Goal: Task Accomplishment & Management: Manage account settings

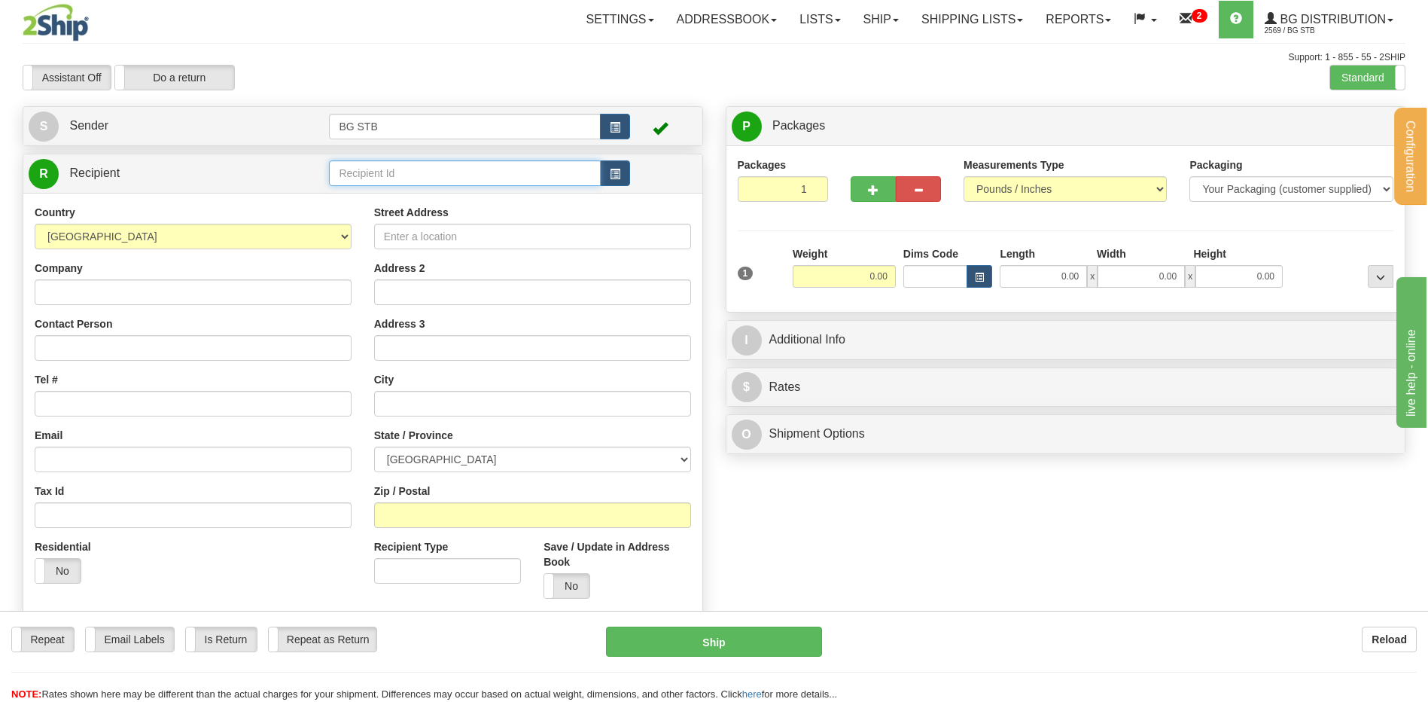
click at [499, 177] on input "text" at bounding box center [464, 173] width 271 height 26
click at [459, 174] on input "text" at bounding box center [464, 173] width 271 height 26
type input "1230"
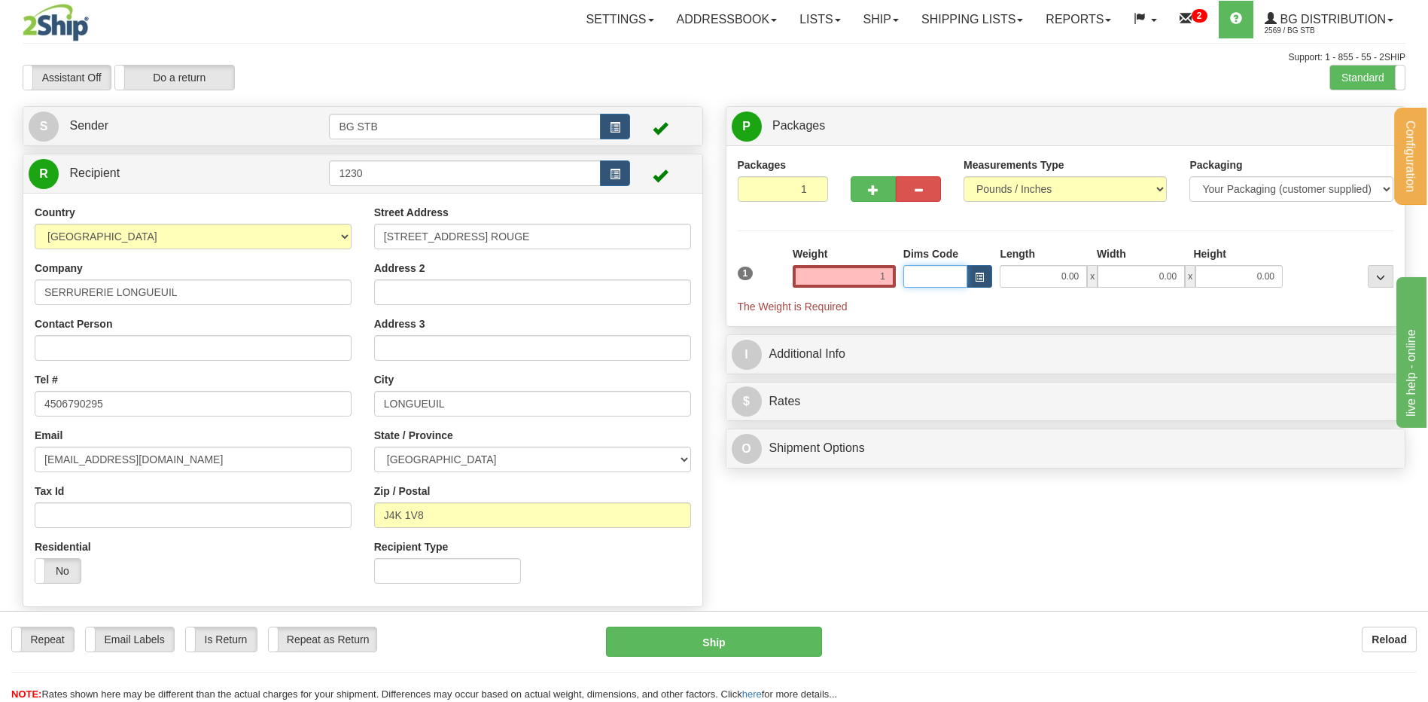
type input "1.00"
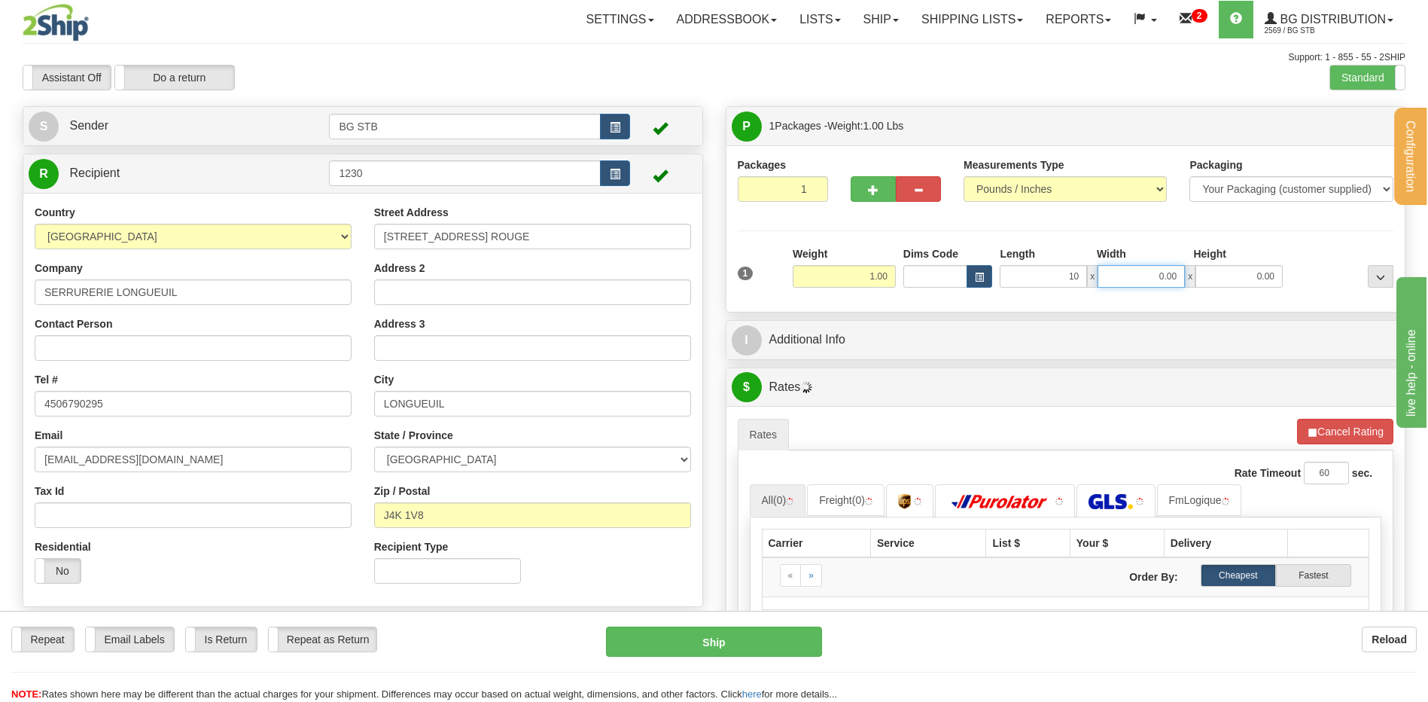
type input "10.00"
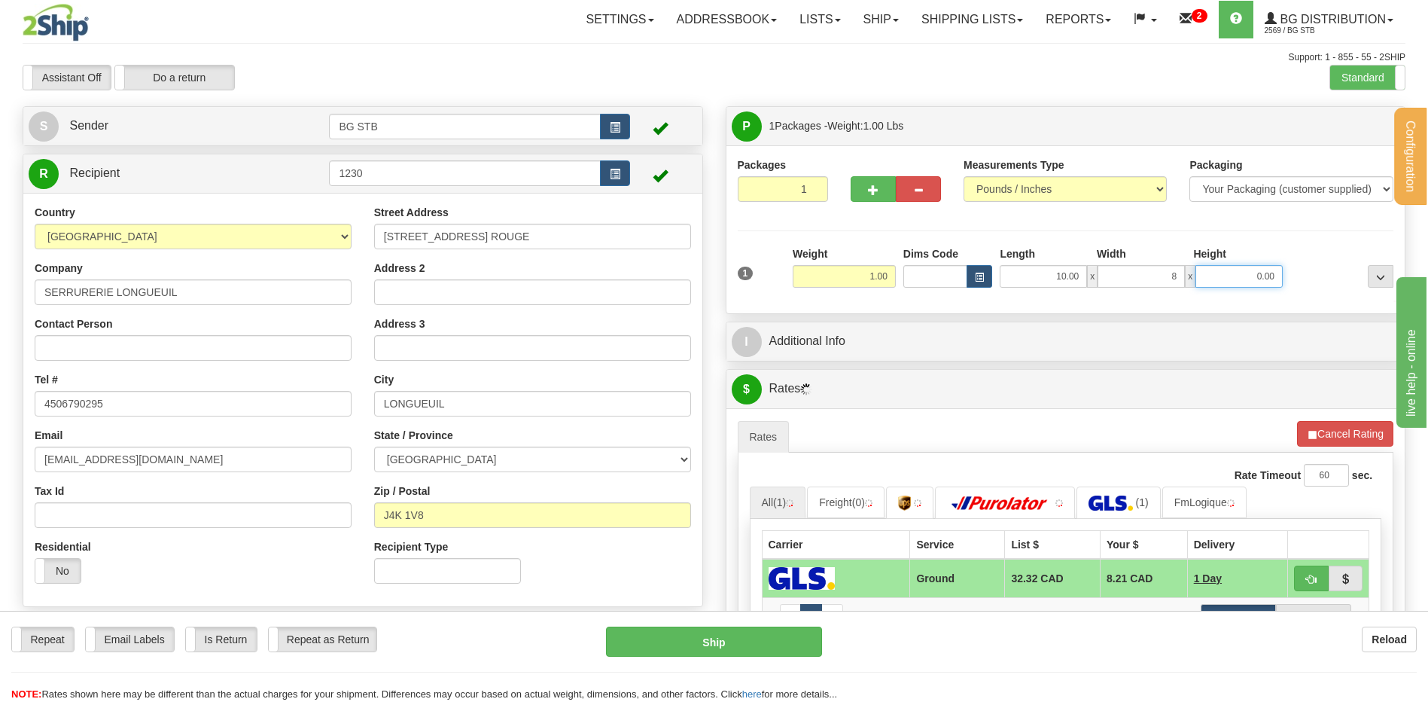
type input "8.00"
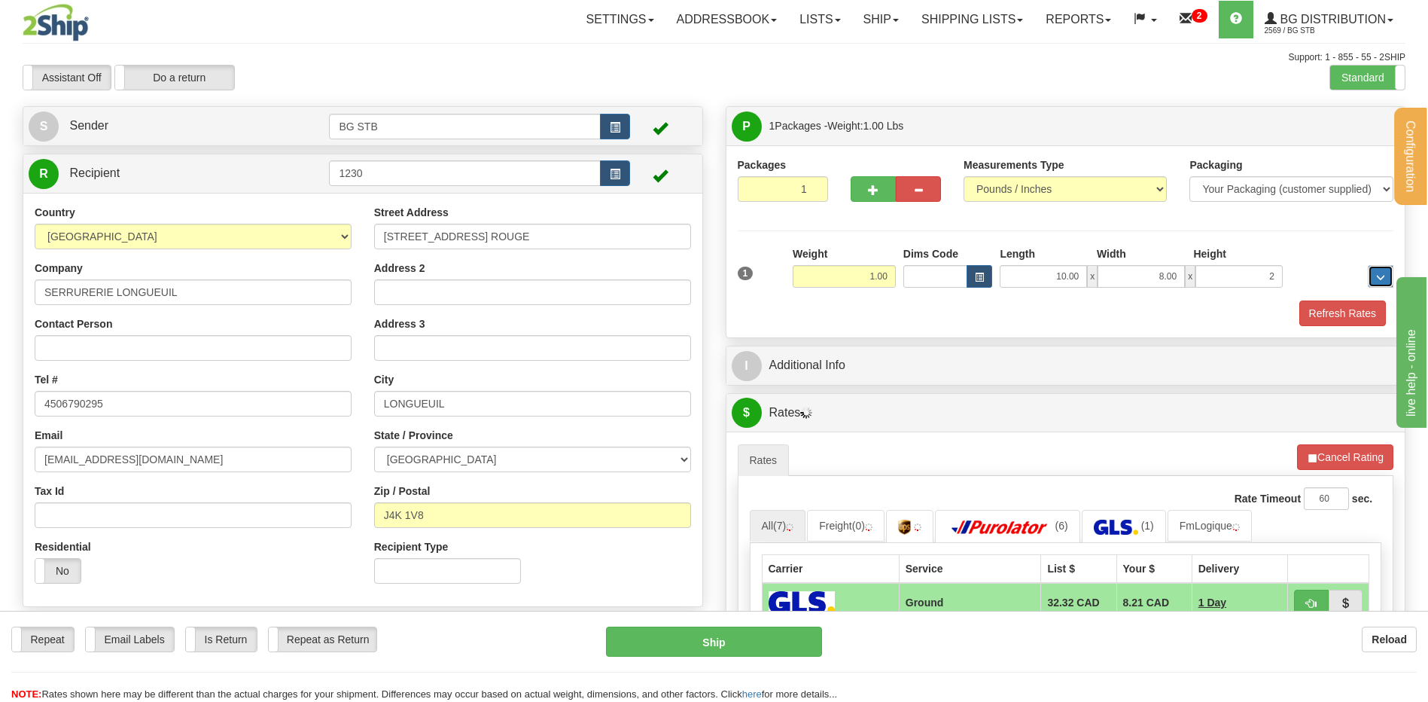
type input "2.00"
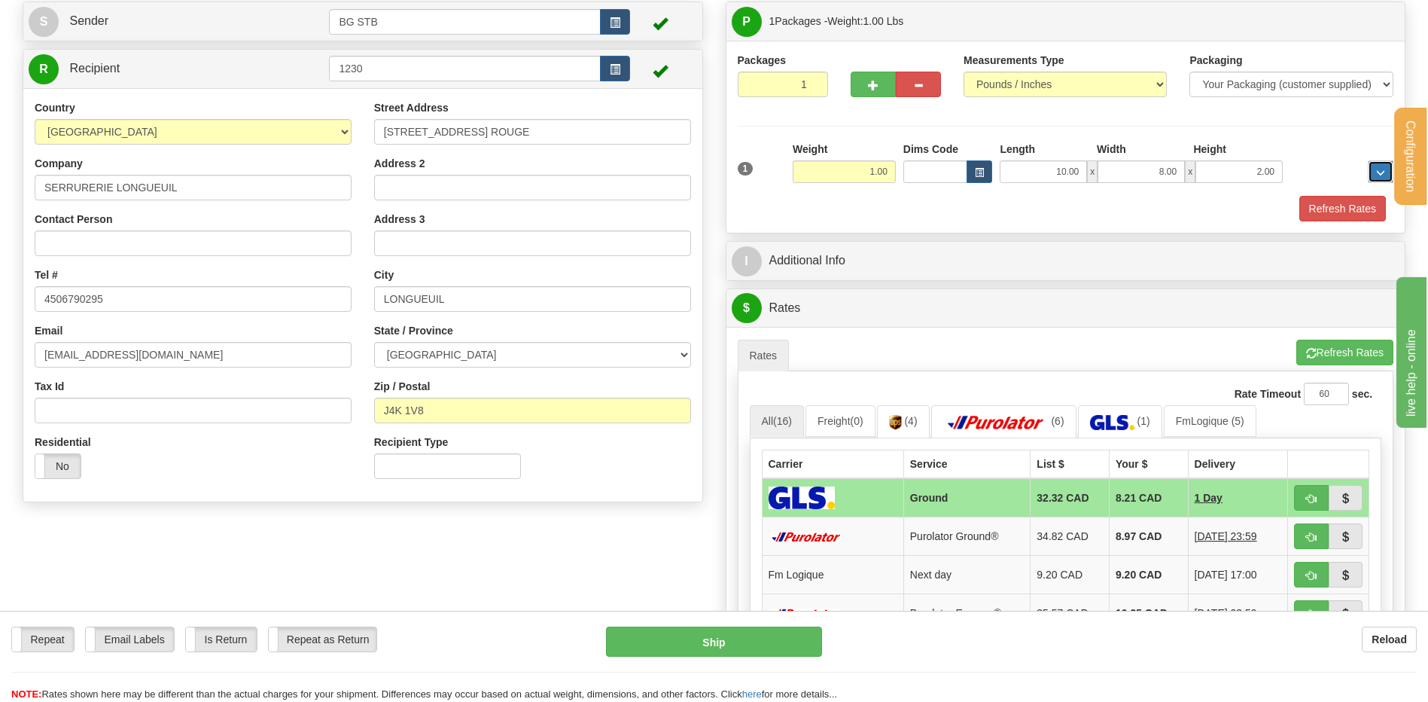
scroll to position [226, 0]
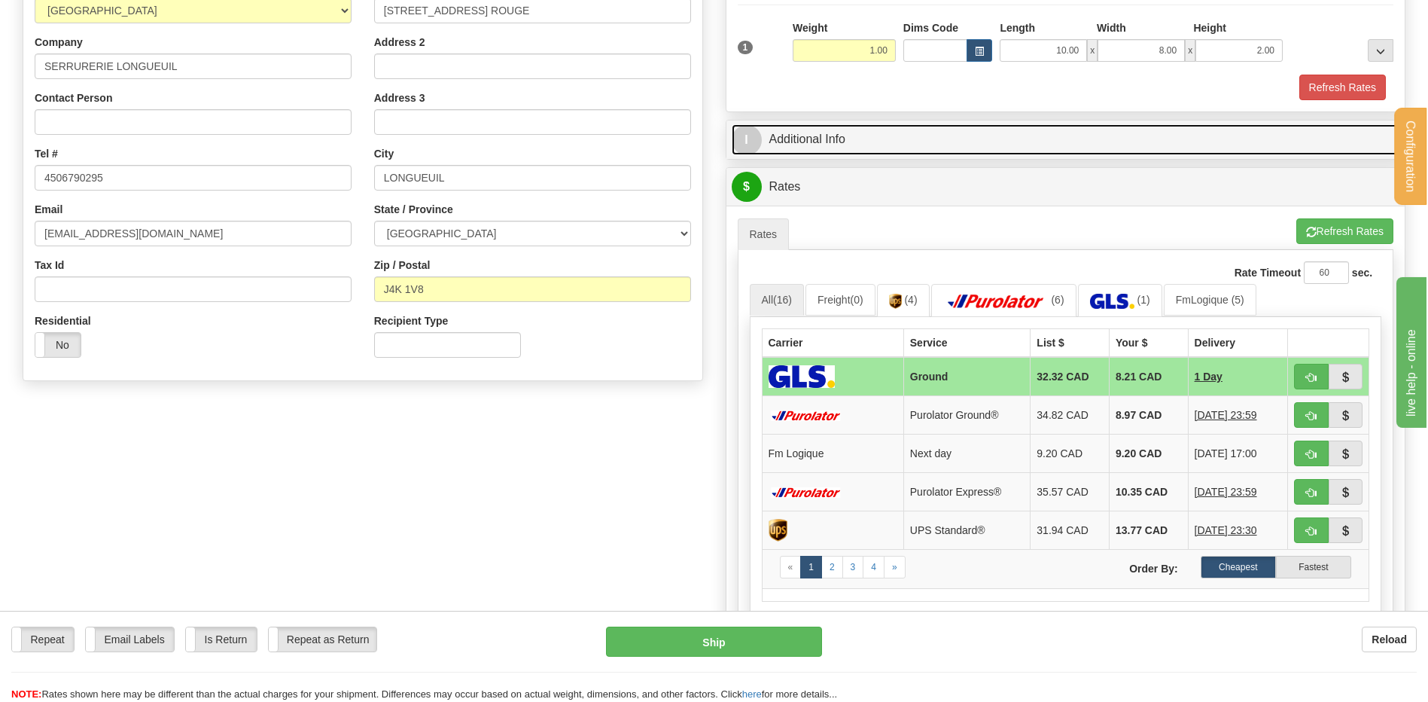
click at [840, 134] on link "I Additional Info" at bounding box center [1066, 139] width 669 height 31
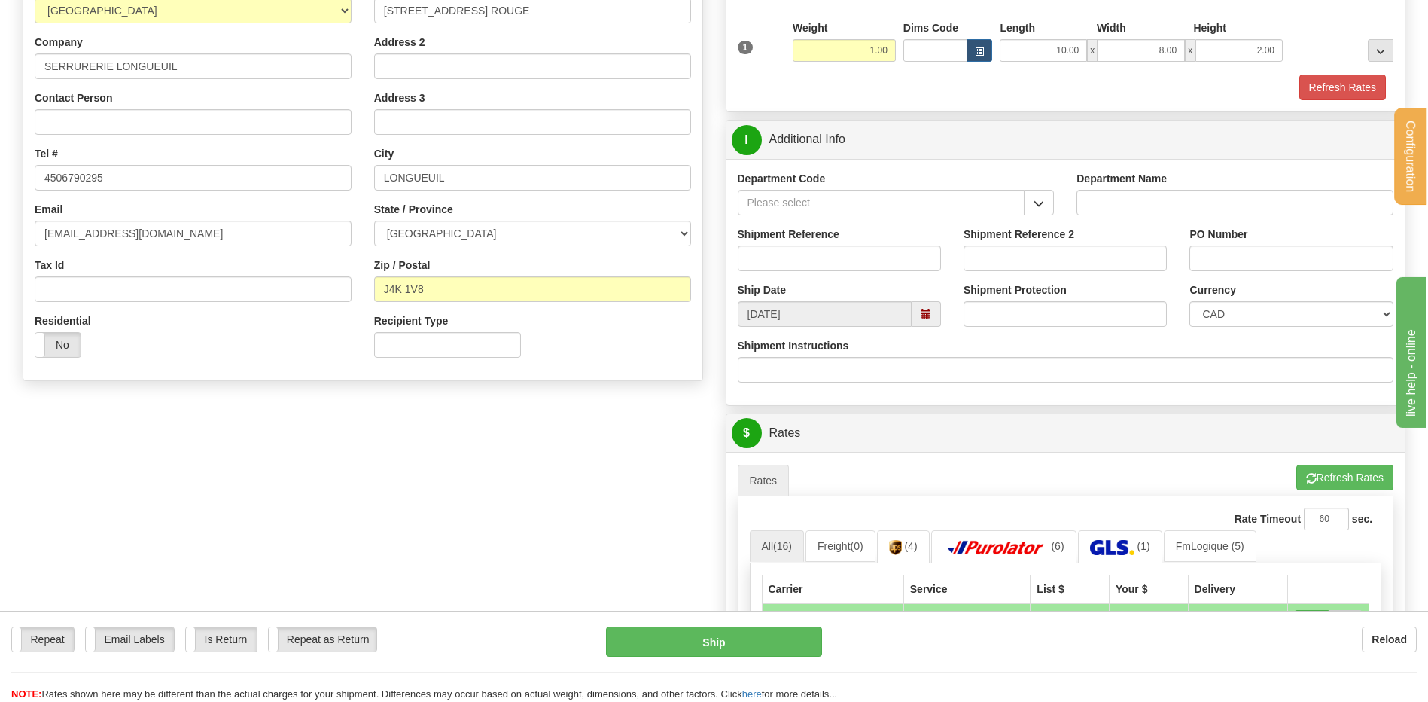
click at [1043, 204] on span "button" at bounding box center [1039, 204] width 11 height 10
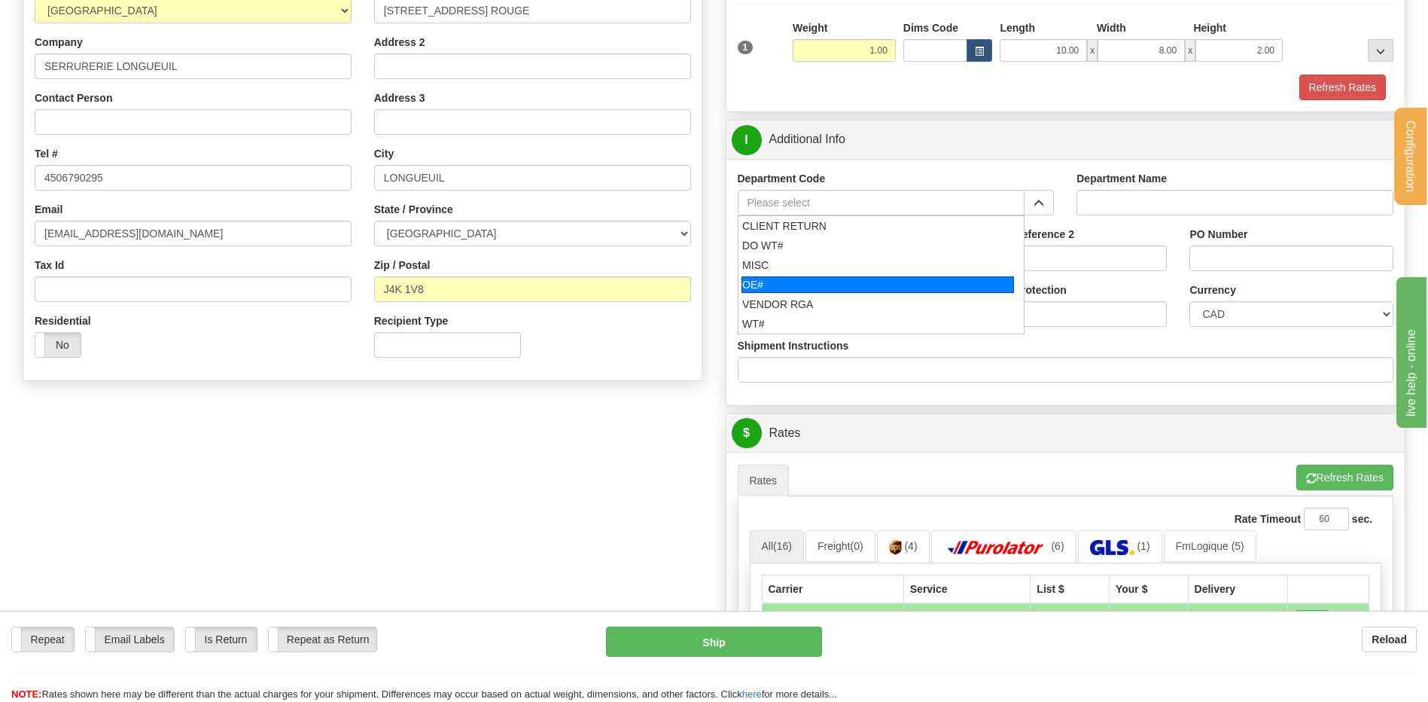
drag, startPoint x: 795, startPoint y: 288, endPoint x: 787, endPoint y: 264, distance: 25.5
click at [791, 285] on div "OE#" at bounding box center [878, 284] width 273 height 17
type input "OE#"
type input "ORDERS"
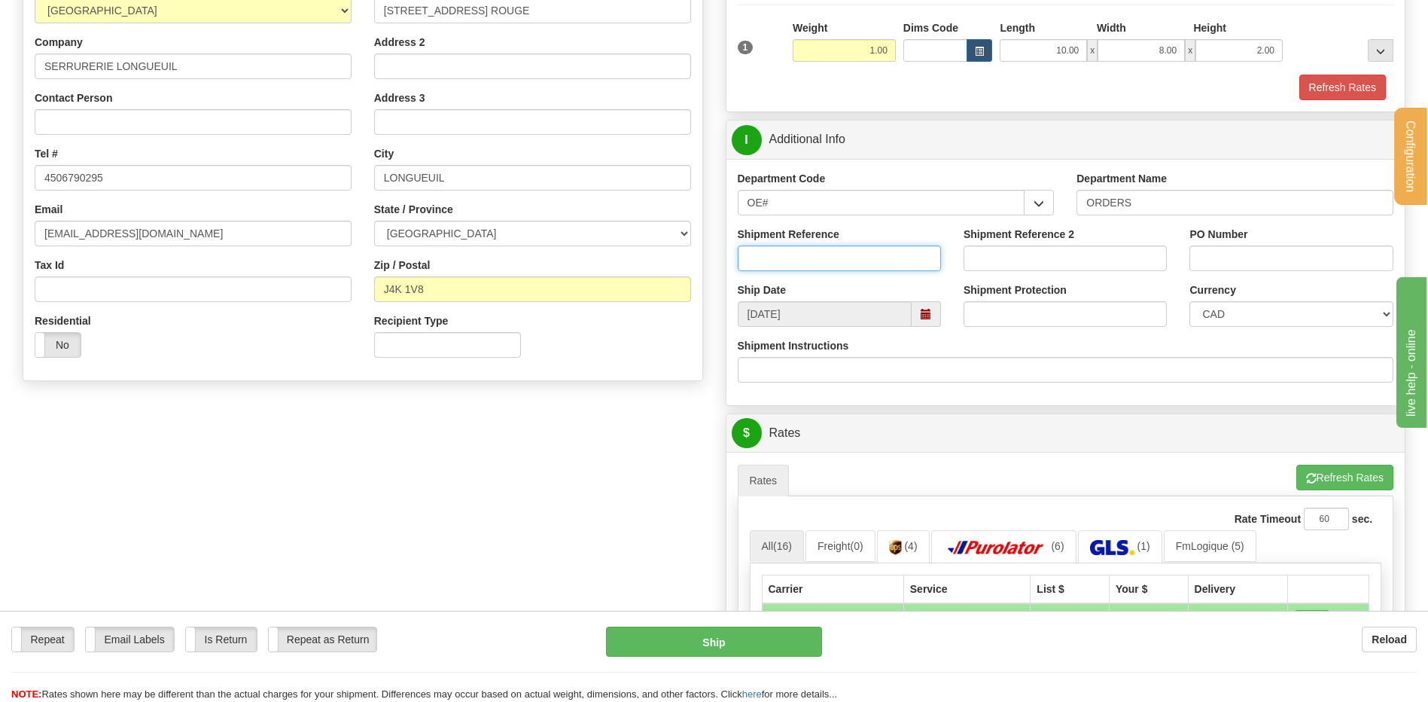
click at [787, 264] on input "Shipment Reference" at bounding box center [839, 258] width 203 height 26
type input "80006560-00"
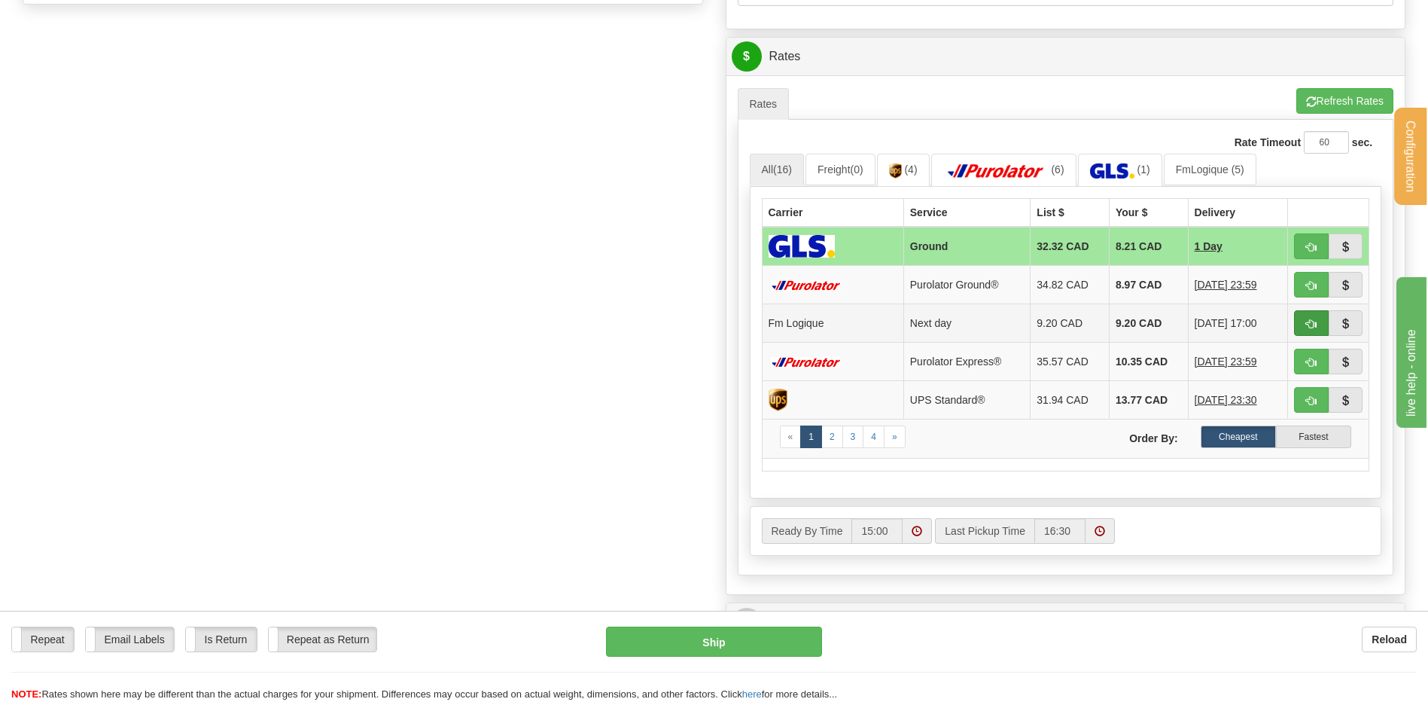
type input "MARTIN 23/09/25"
drag, startPoint x: 1321, startPoint y: 322, endPoint x: 1163, endPoint y: 345, distance: 160.6
click at [1321, 322] on button "button" at bounding box center [1311, 323] width 35 height 26
type input "jour"
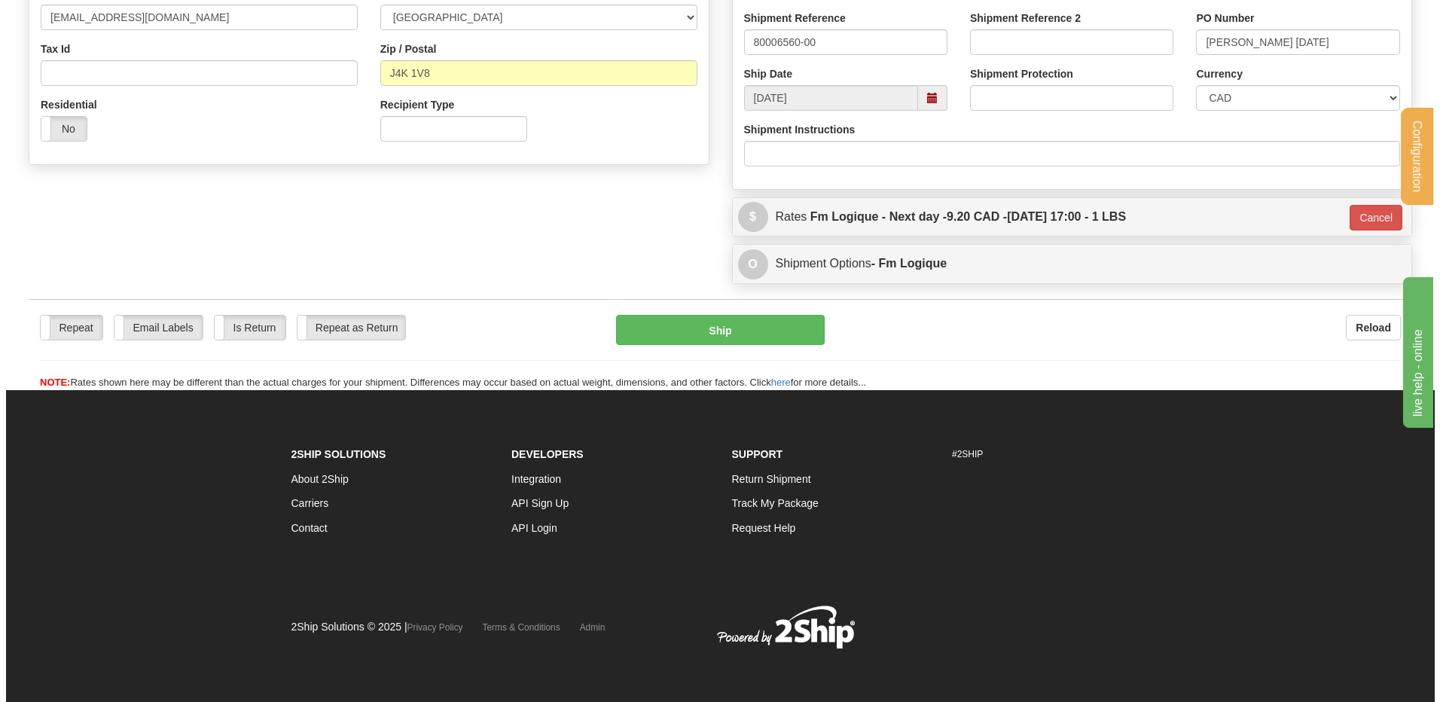
scroll to position [443, 0]
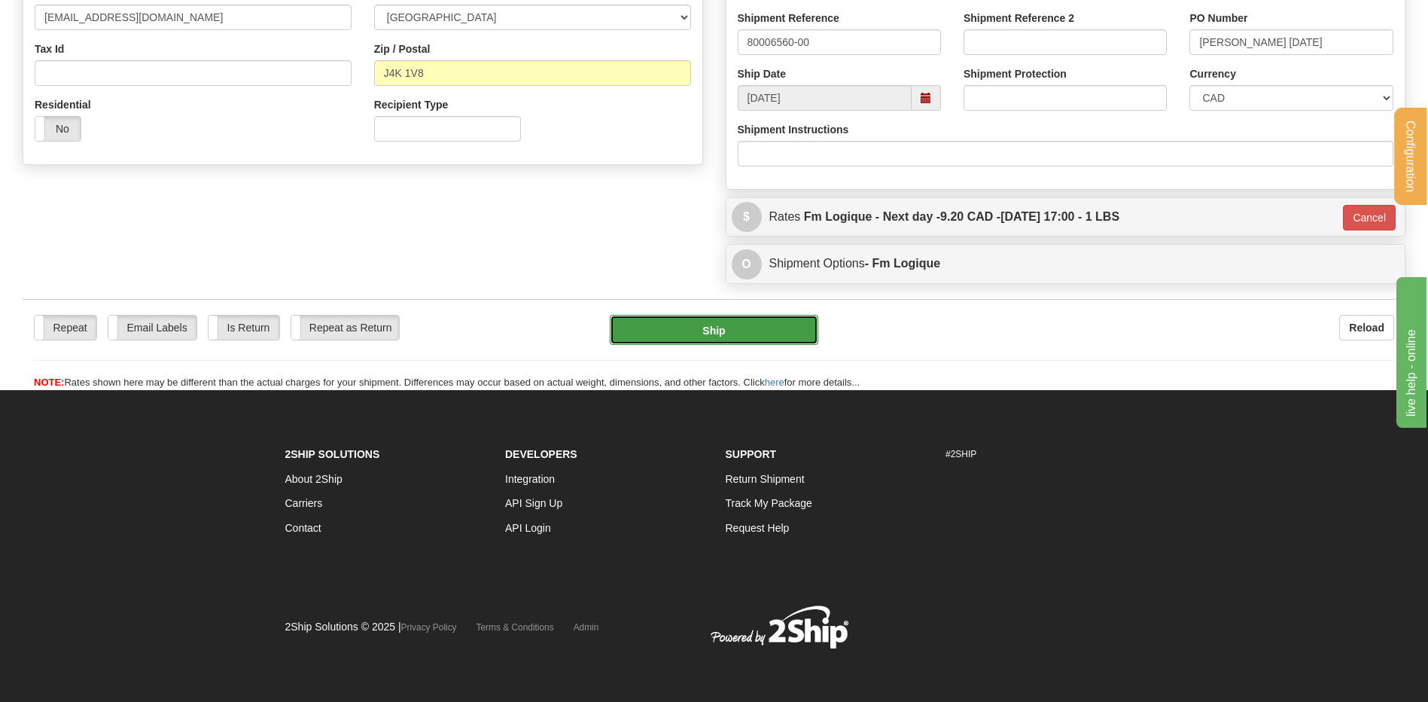
click at [727, 343] on button "Ship" at bounding box center [714, 330] width 208 height 30
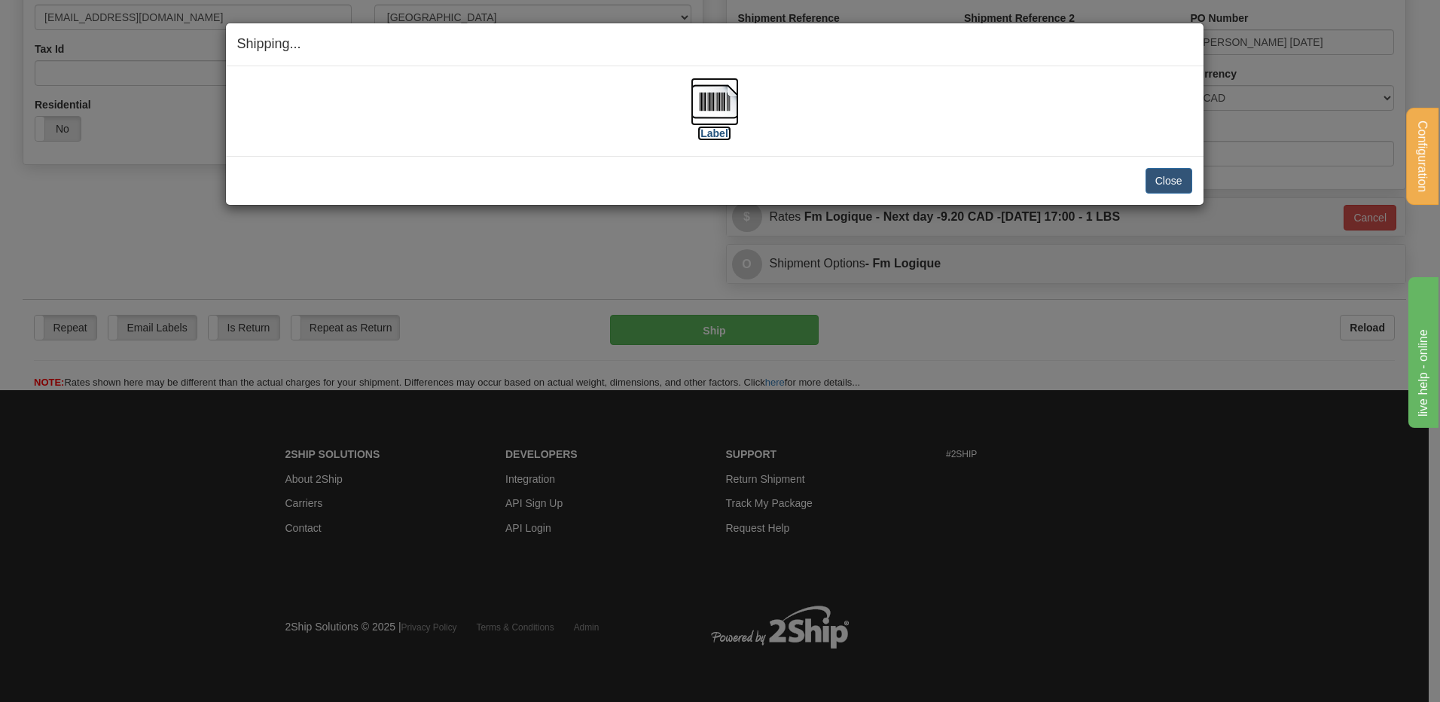
click at [730, 105] on img at bounding box center [714, 102] width 48 height 48
drag, startPoint x: 1147, startPoint y: 177, endPoint x: 1157, endPoint y: 178, distance: 9.9
click at [1153, 178] on button "Close" at bounding box center [1168, 181] width 47 height 26
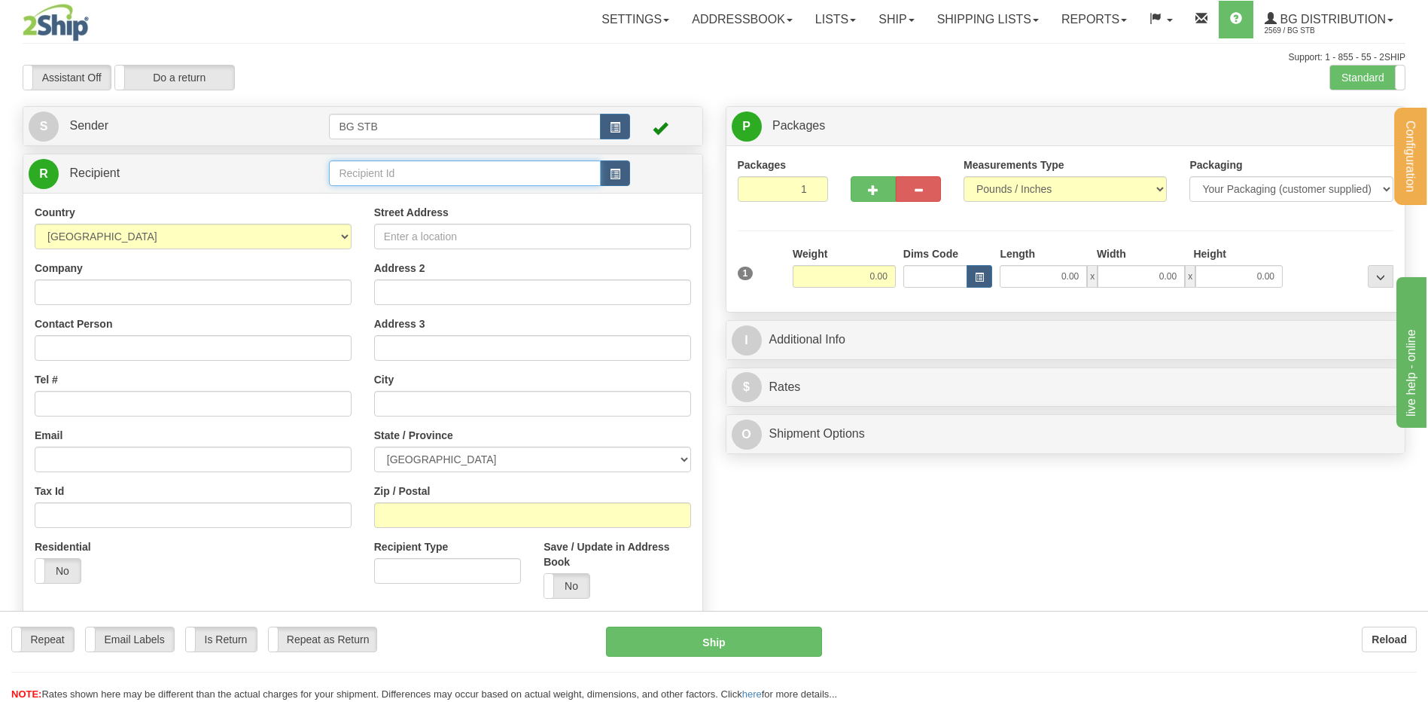
click at [392, 165] on input "text" at bounding box center [464, 173] width 271 height 26
type input "1055"
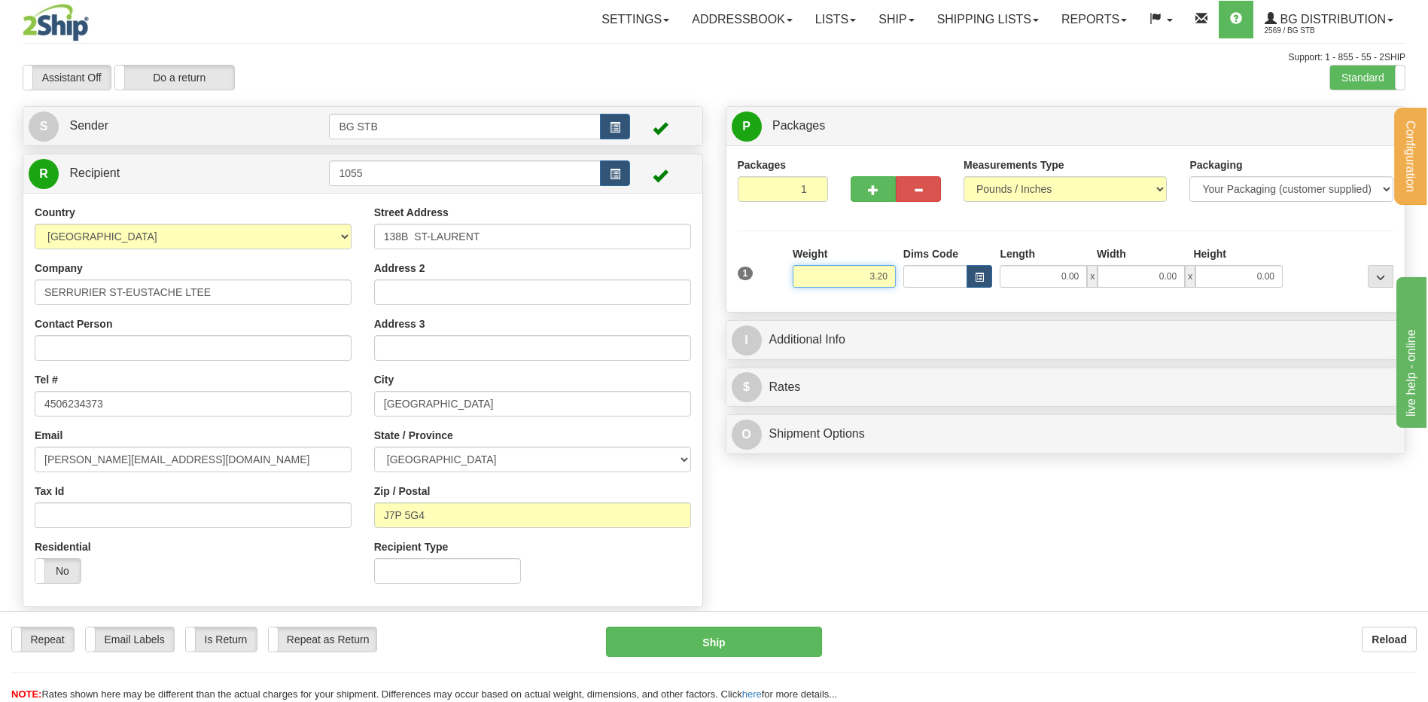
type input "3.20"
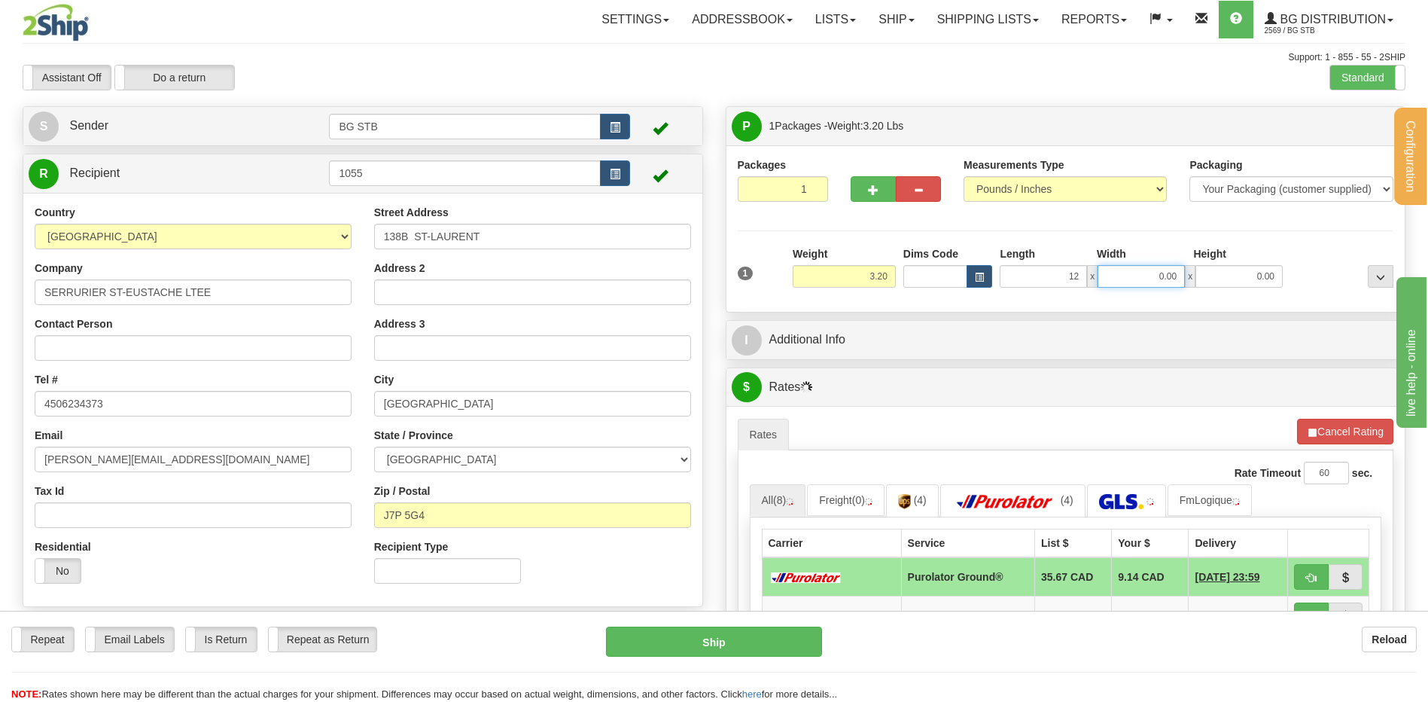
type input "12.00"
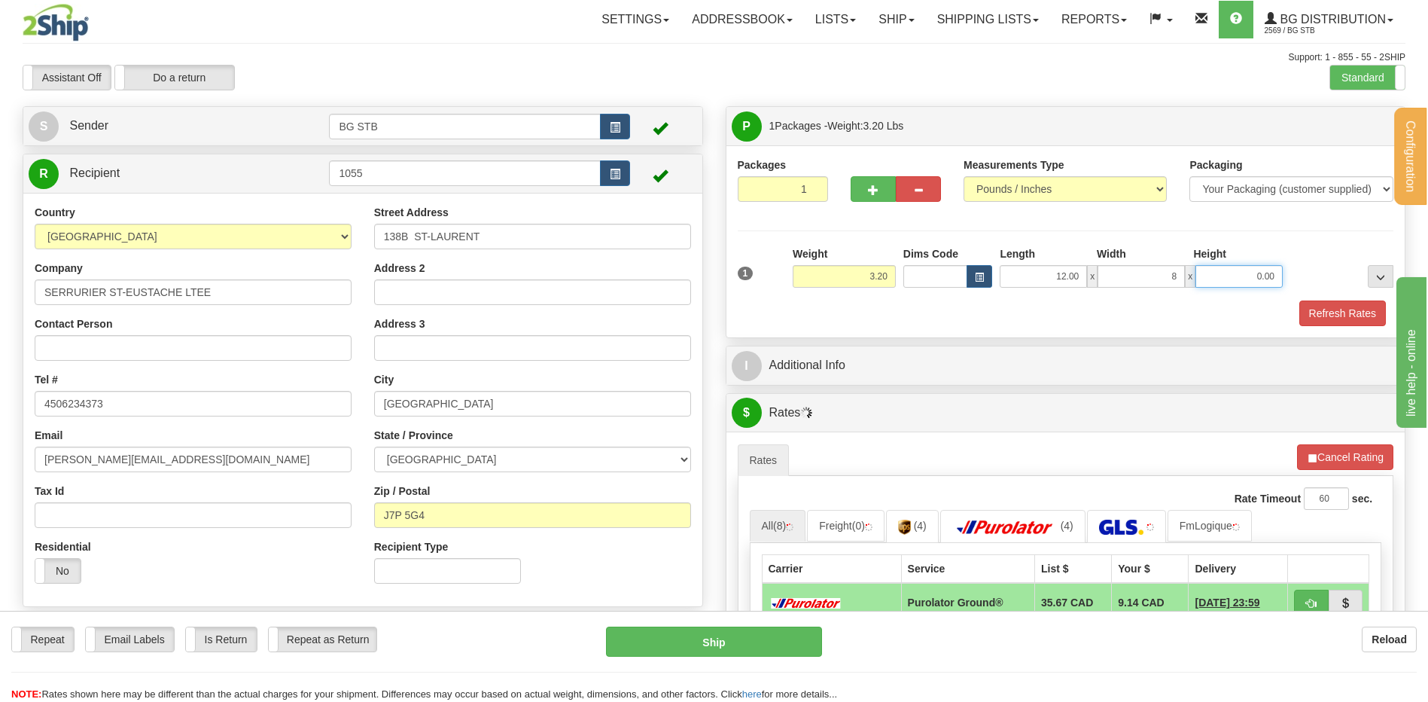
type input "8.00"
type input "6.00"
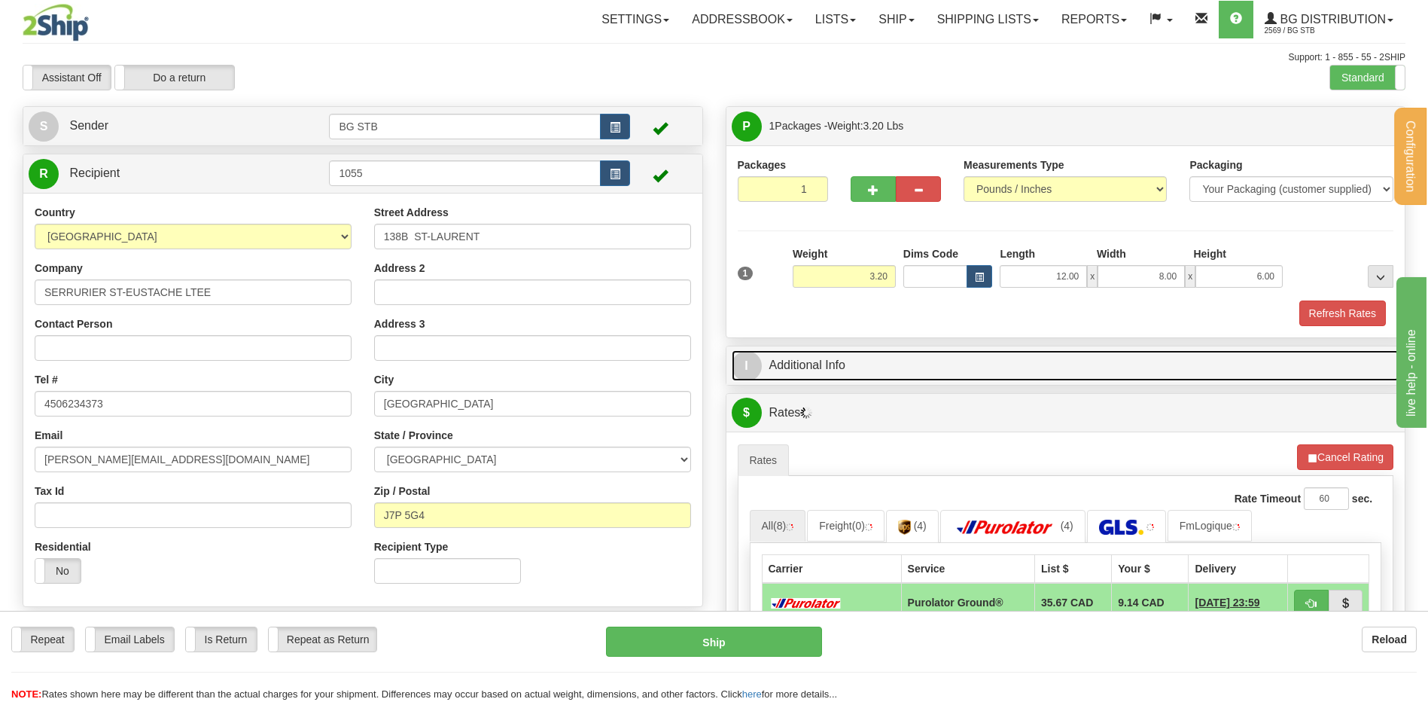
click at [825, 379] on link "I Additional Info" at bounding box center [1066, 365] width 669 height 31
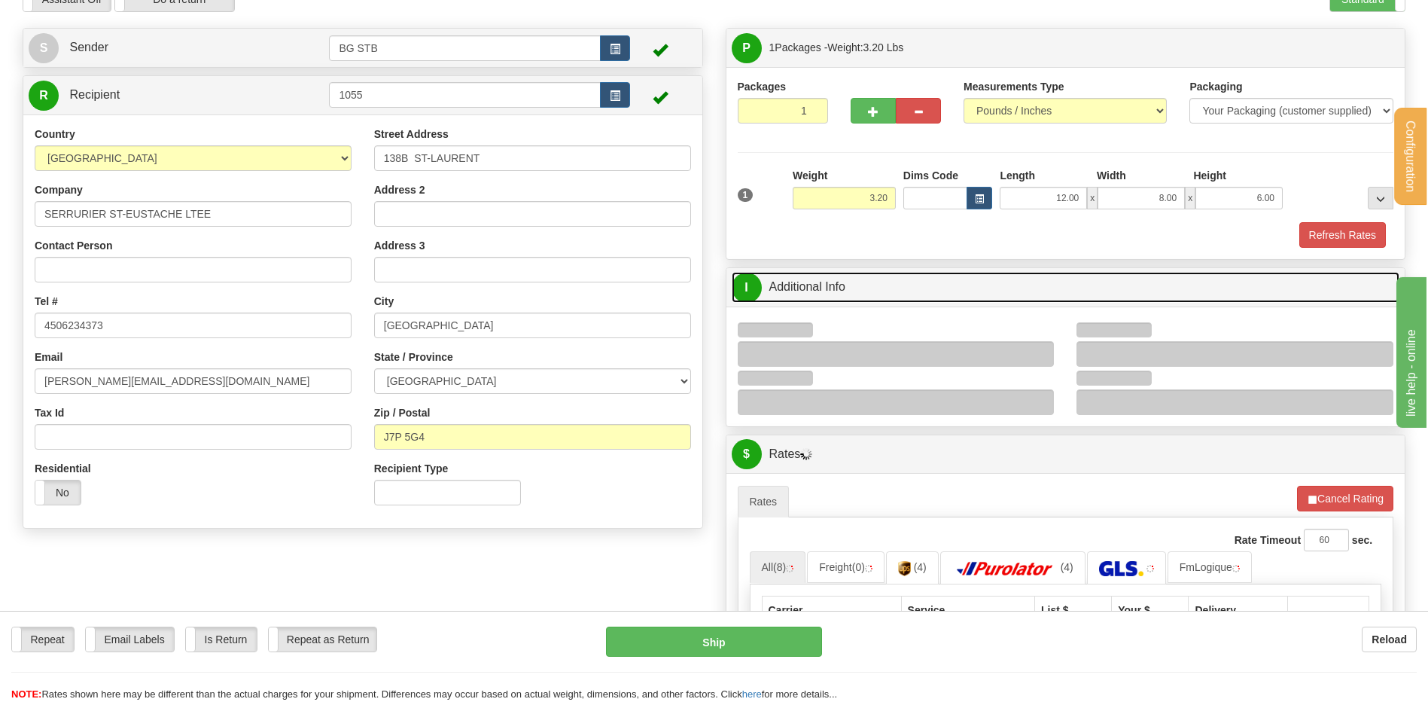
scroll to position [151, 0]
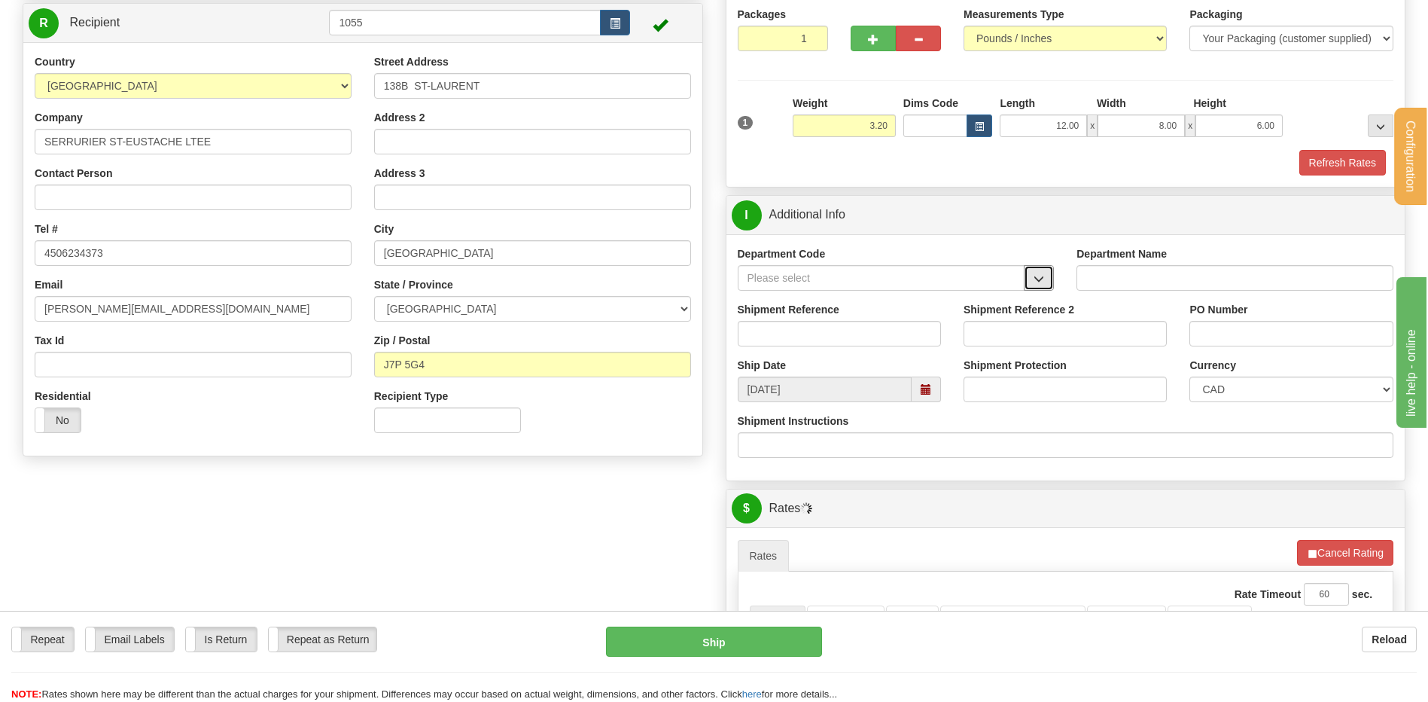
click at [1040, 274] on span "button" at bounding box center [1039, 279] width 11 height 10
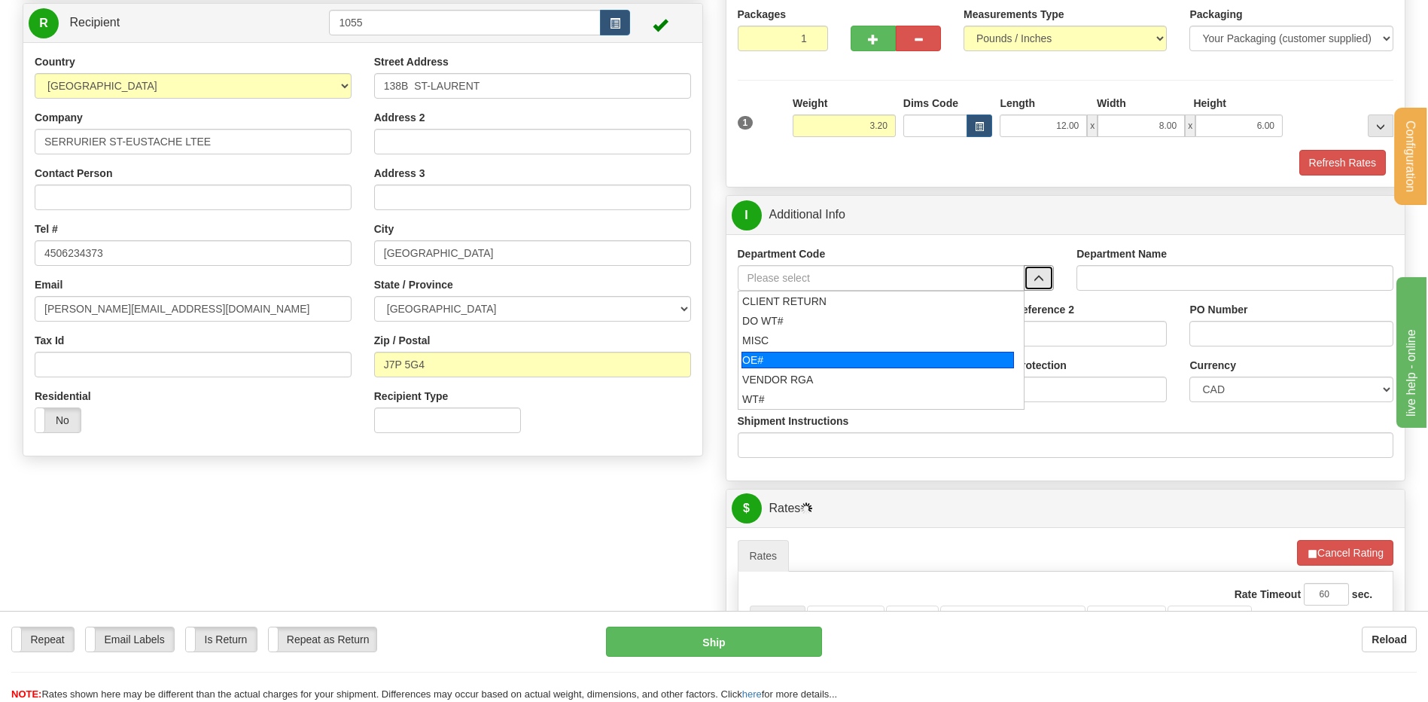
click at [852, 359] on div "OE#" at bounding box center [878, 360] width 273 height 17
type input "OE#"
type input "ORDERS"
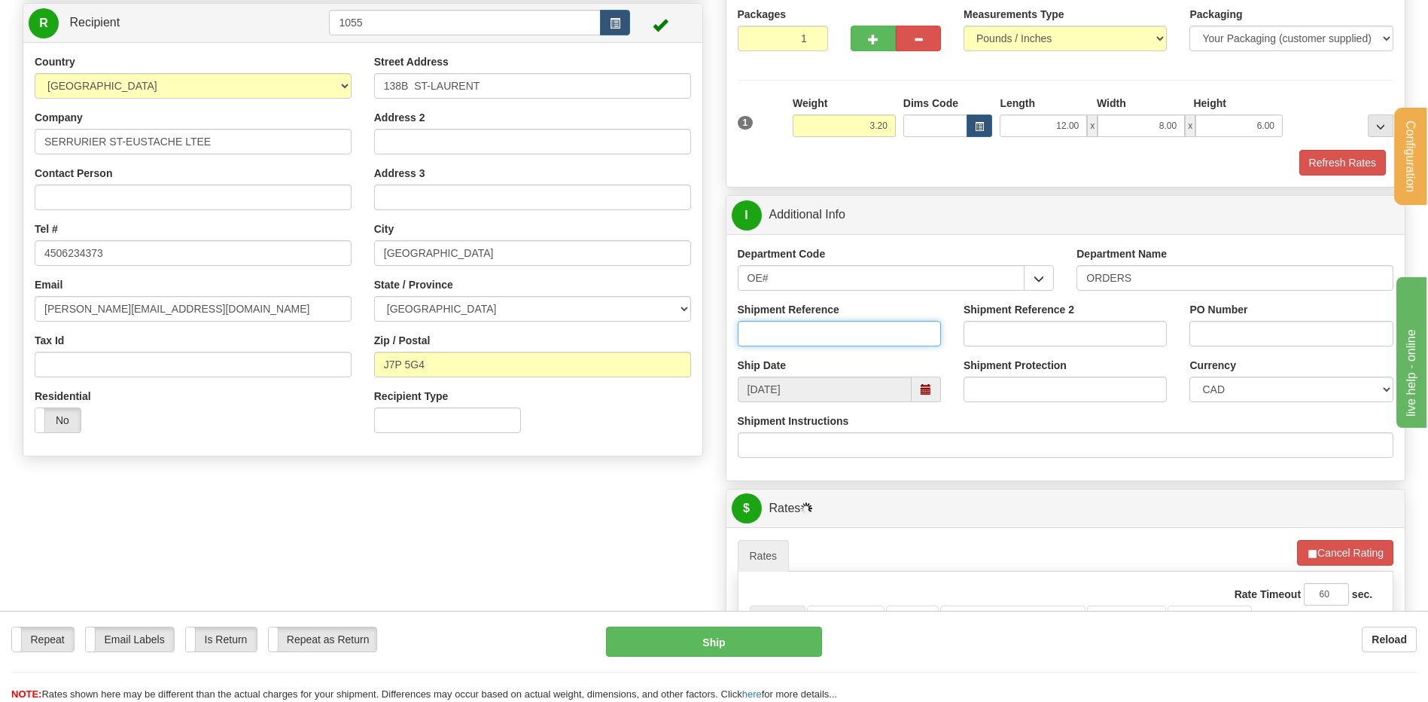
click at [843, 340] on input "Shipment Reference" at bounding box center [839, 334] width 203 height 26
type input "80005742-00"
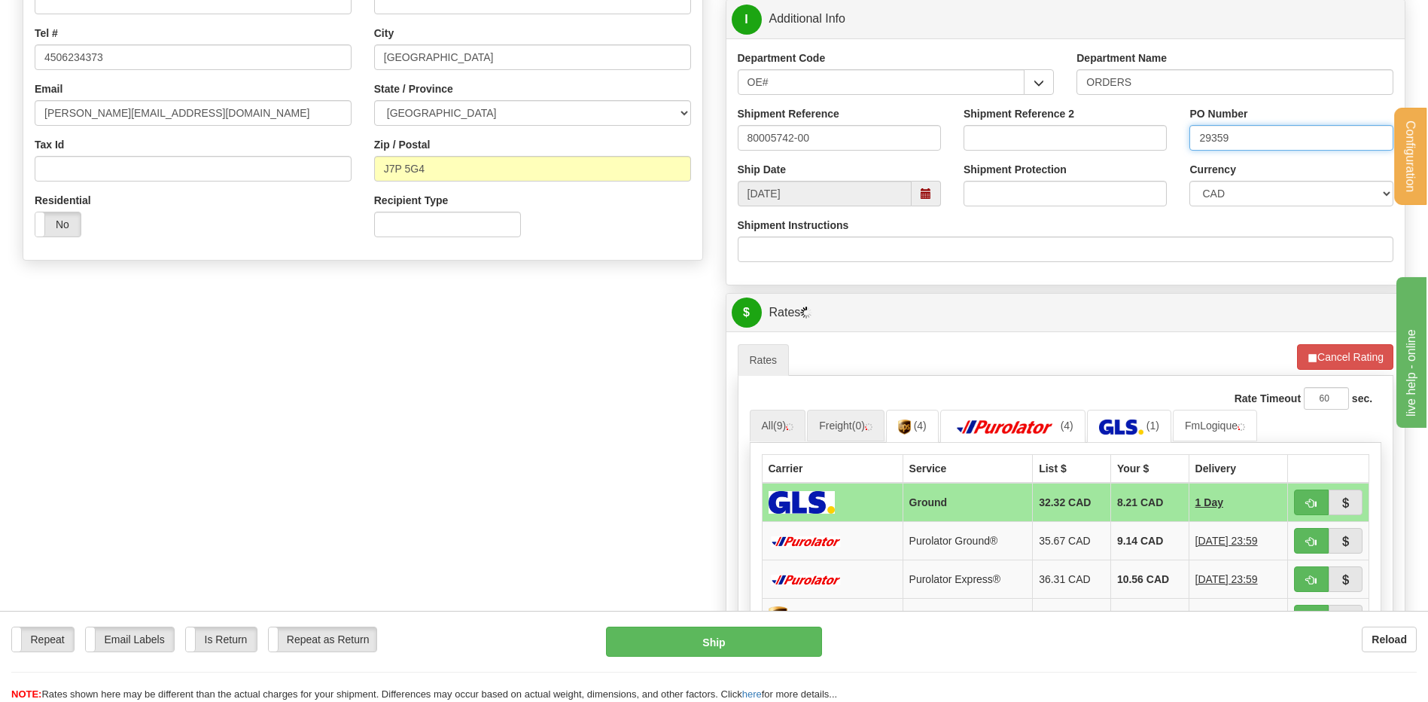
scroll to position [452, 0]
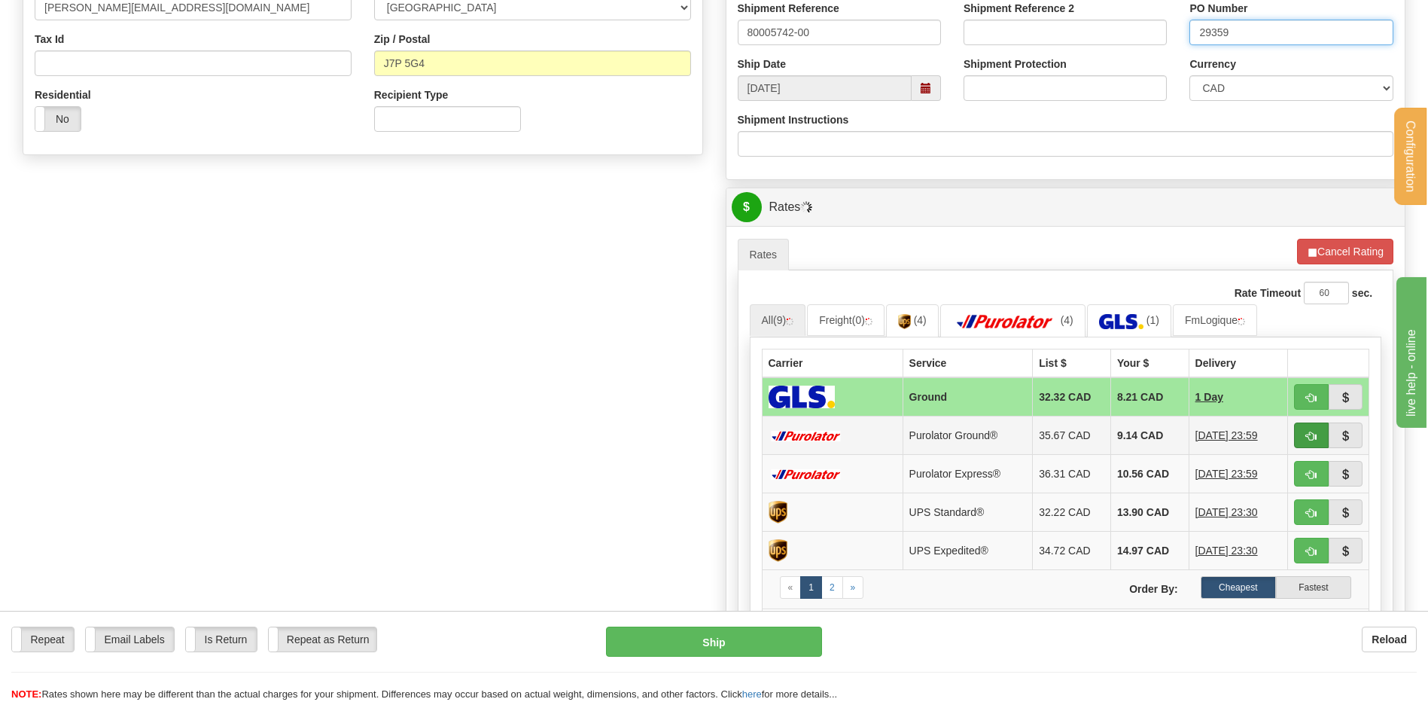
type input "29359"
click at [1318, 437] on button "button" at bounding box center [1311, 435] width 35 height 26
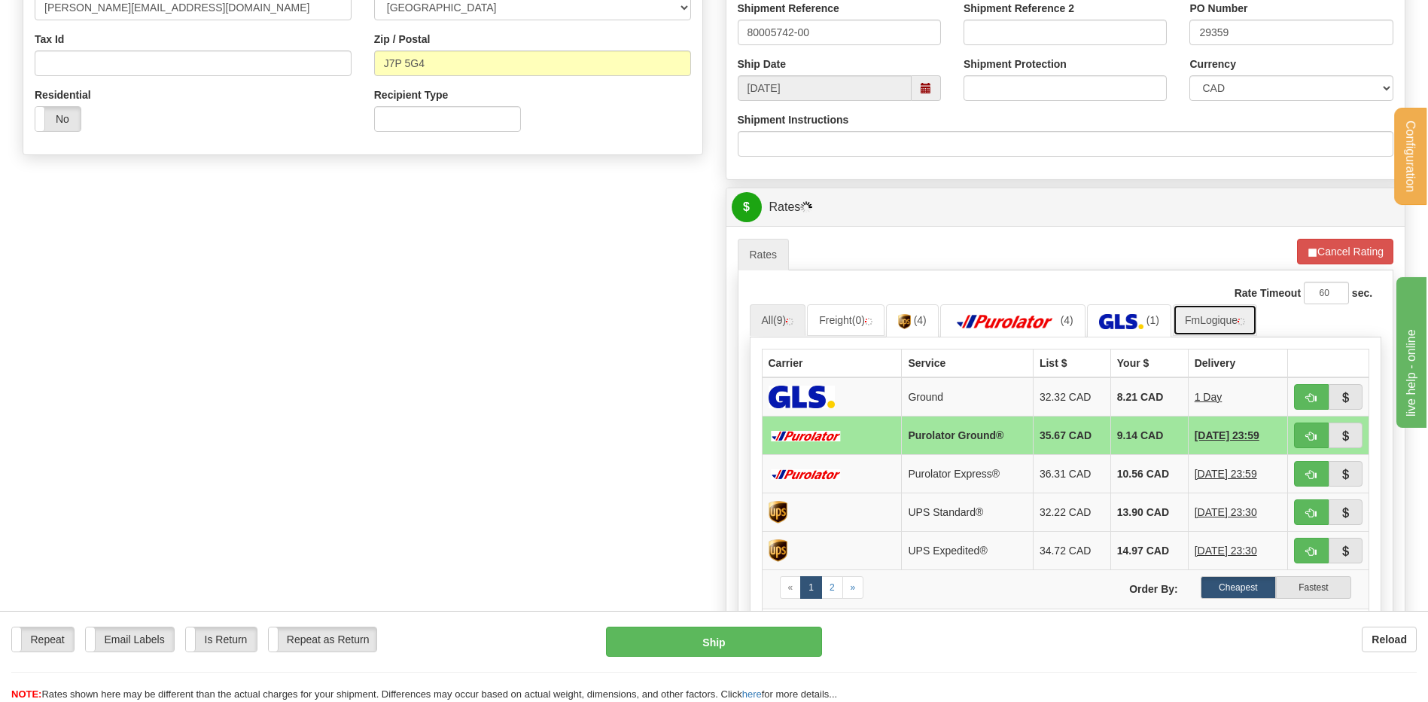
click at [1202, 325] on link "FmLogique" at bounding box center [1215, 320] width 84 height 32
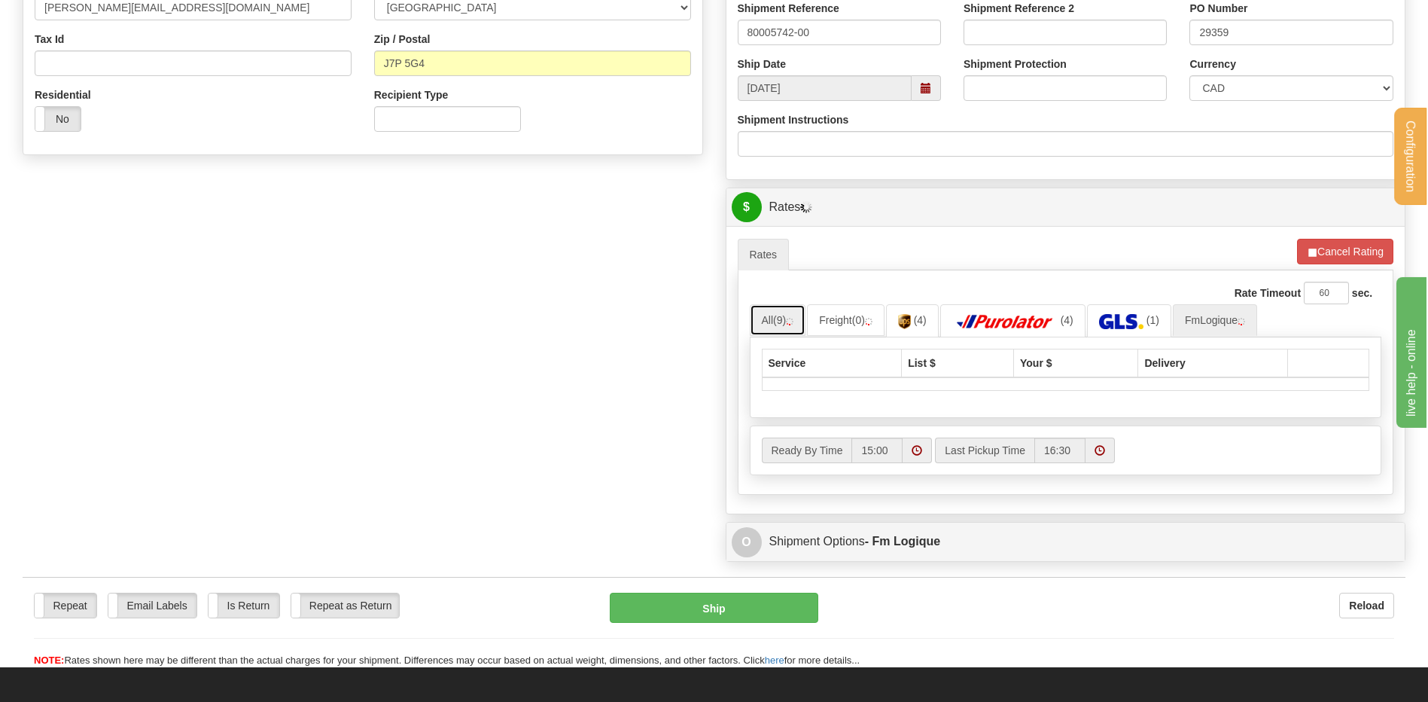
click at [758, 322] on link "All (9)" at bounding box center [778, 320] width 56 height 32
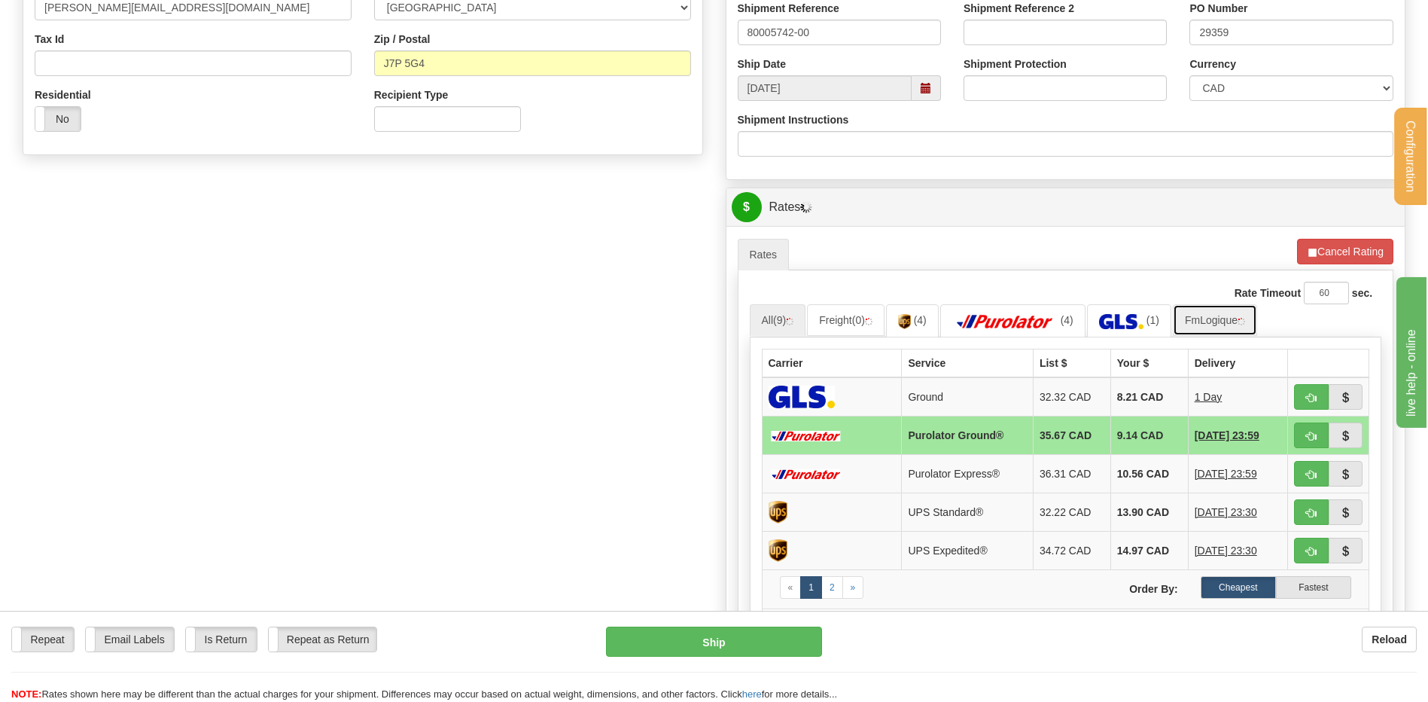
click at [1211, 312] on link "FmLogique" at bounding box center [1215, 320] width 84 height 32
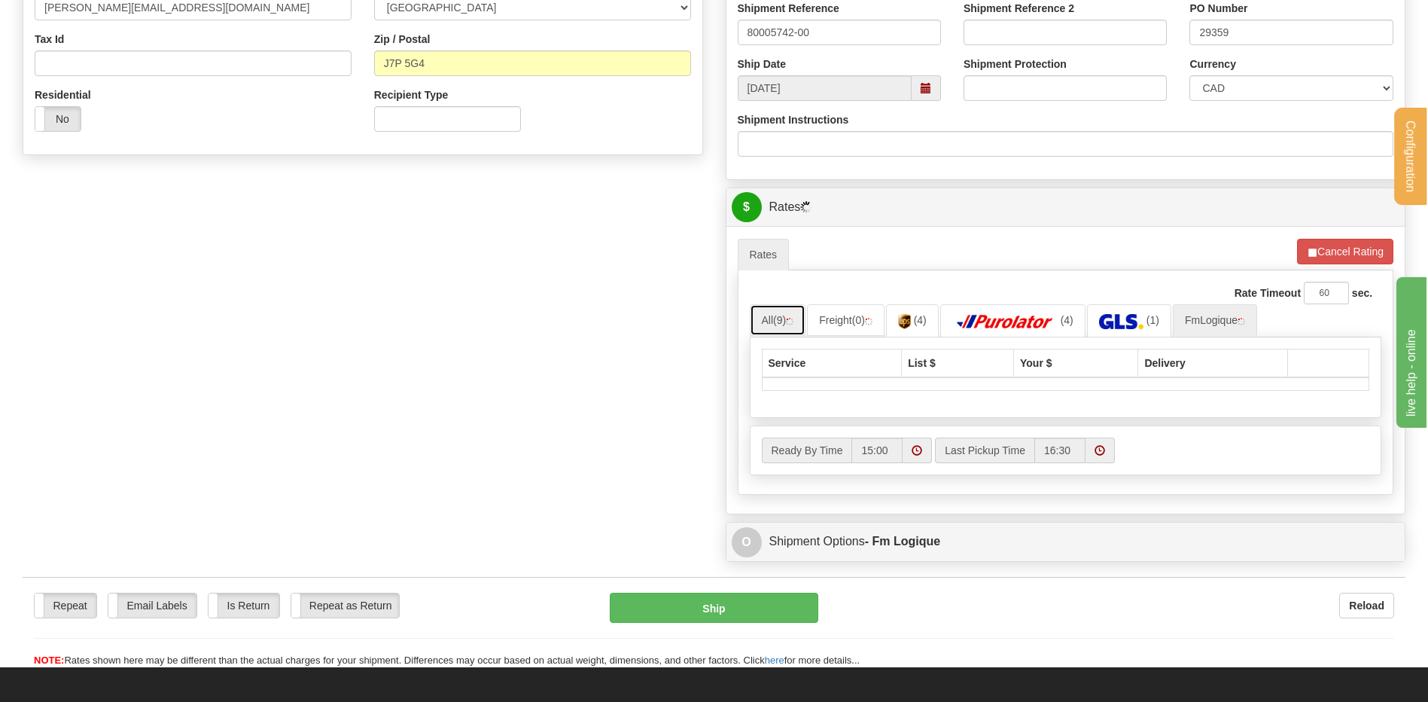
click at [787, 330] on link "All (9)" at bounding box center [778, 320] width 56 height 32
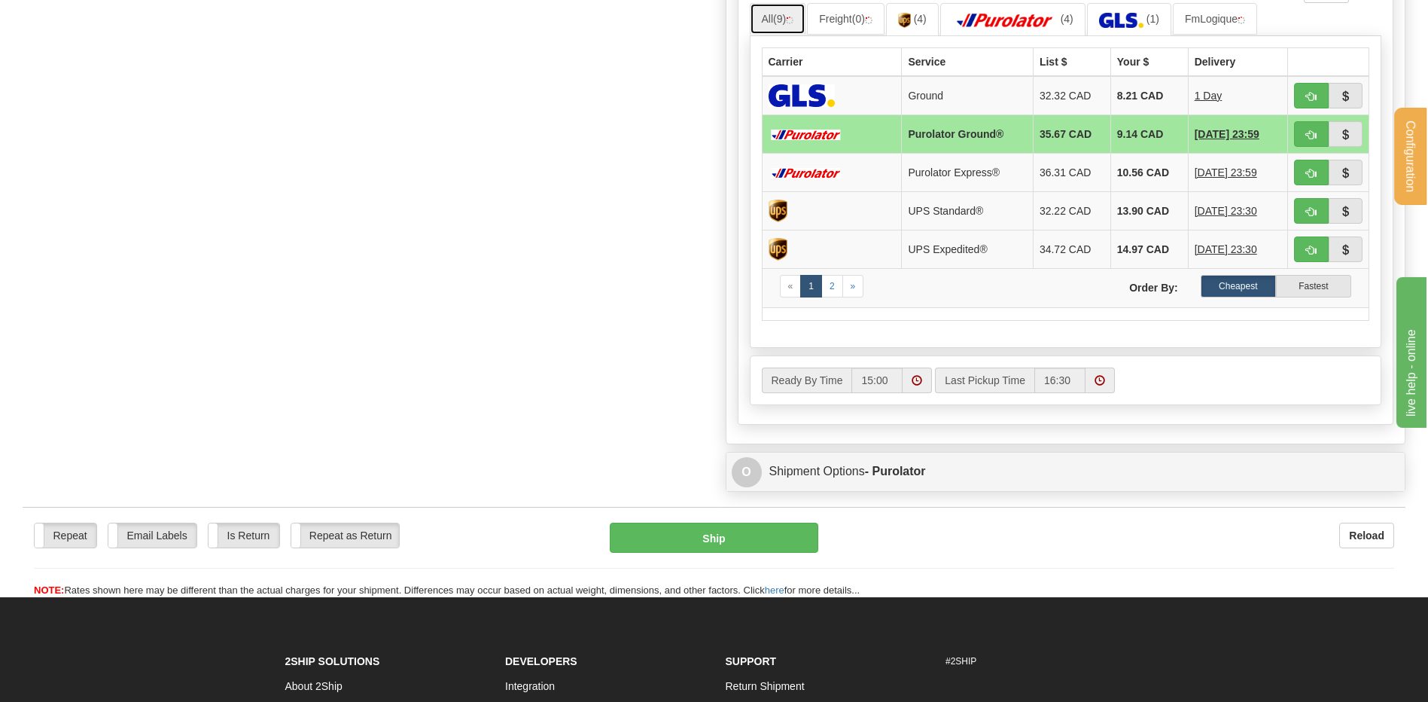
scroll to position [678, 0]
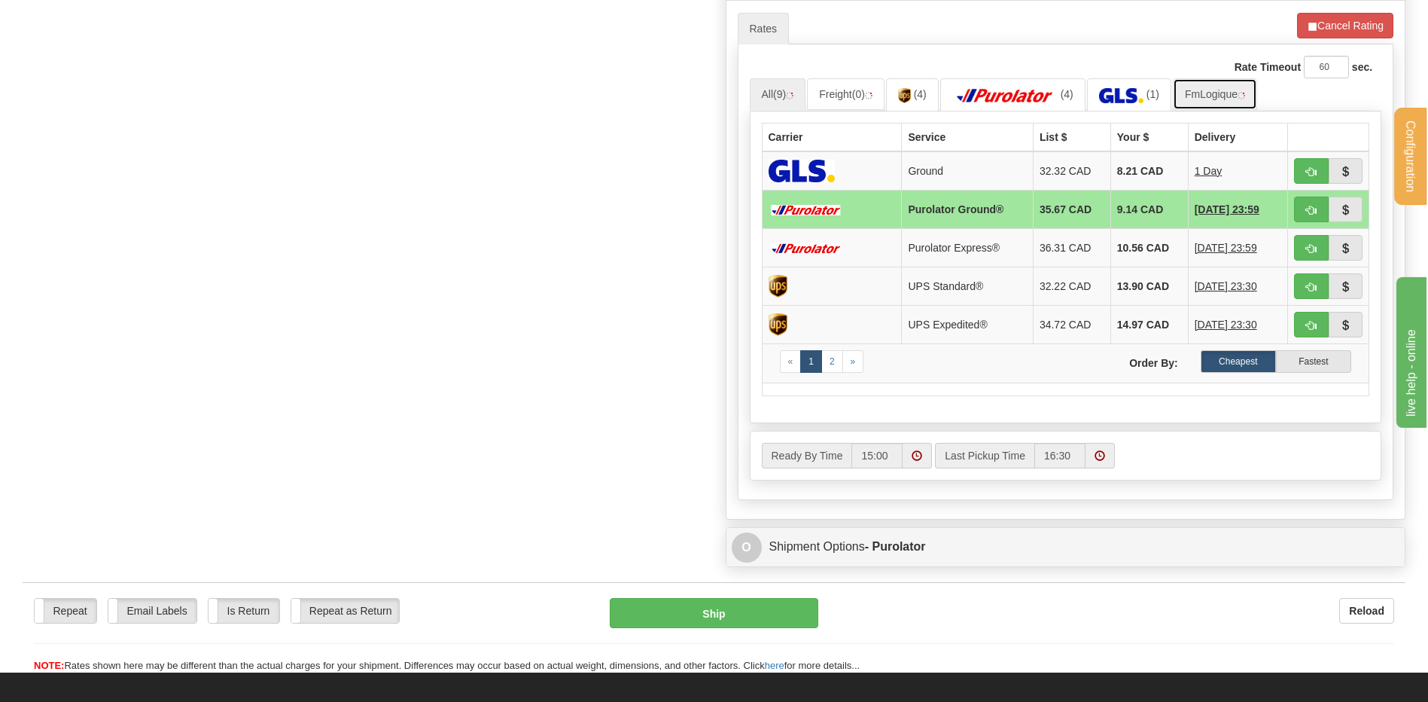
click at [1224, 99] on link "FmLogique" at bounding box center [1215, 94] width 84 height 32
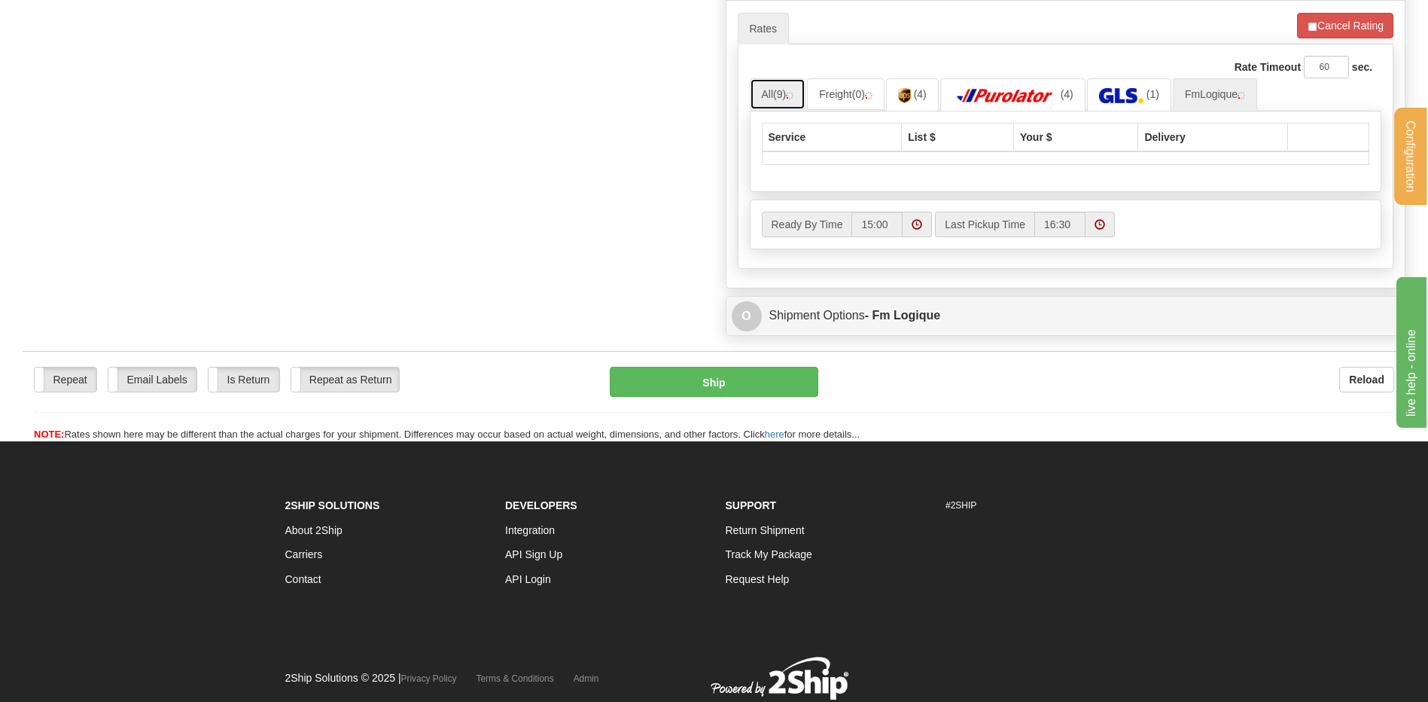
click at [787, 102] on link "All (9)" at bounding box center [778, 94] width 56 height 32
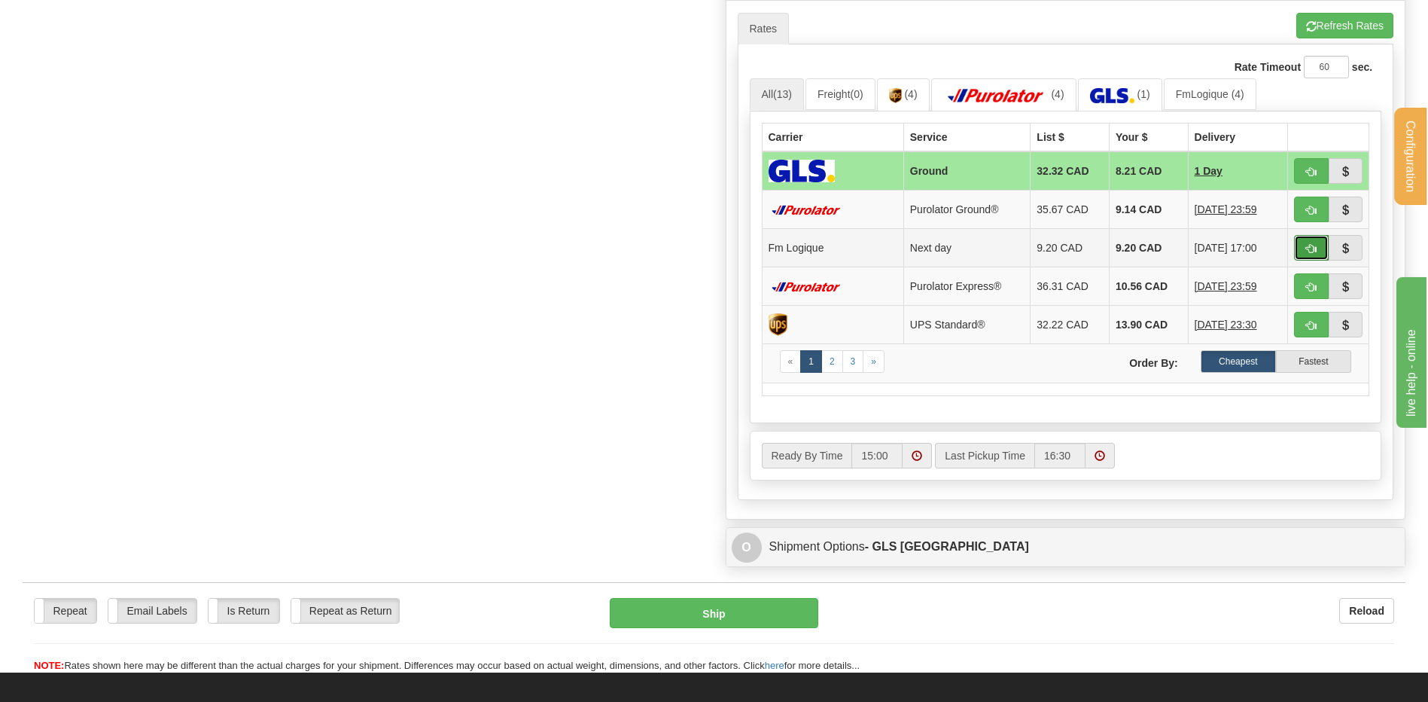
click at [1314, 248] on span "button" at bounding box center [1311, 249] width 11 height 10
type input "jour"
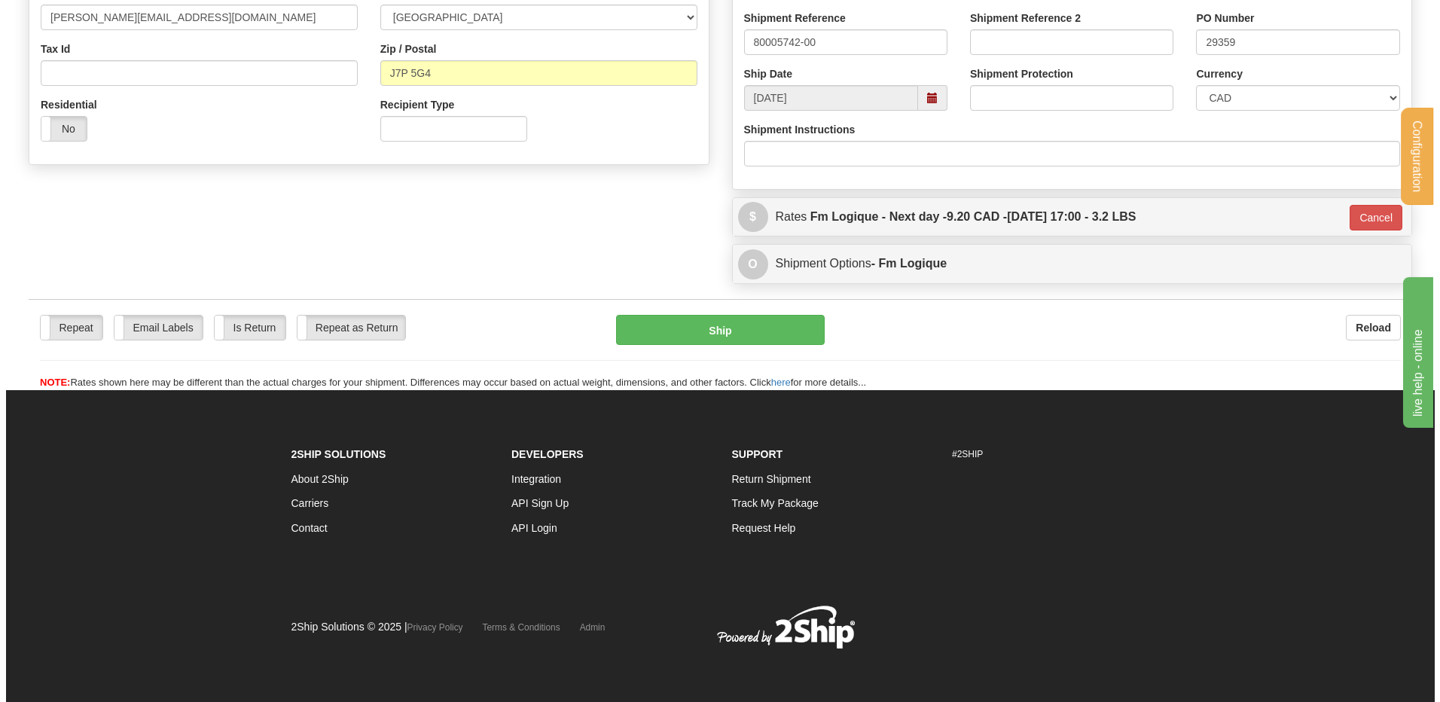
scroll to position [443, 0]
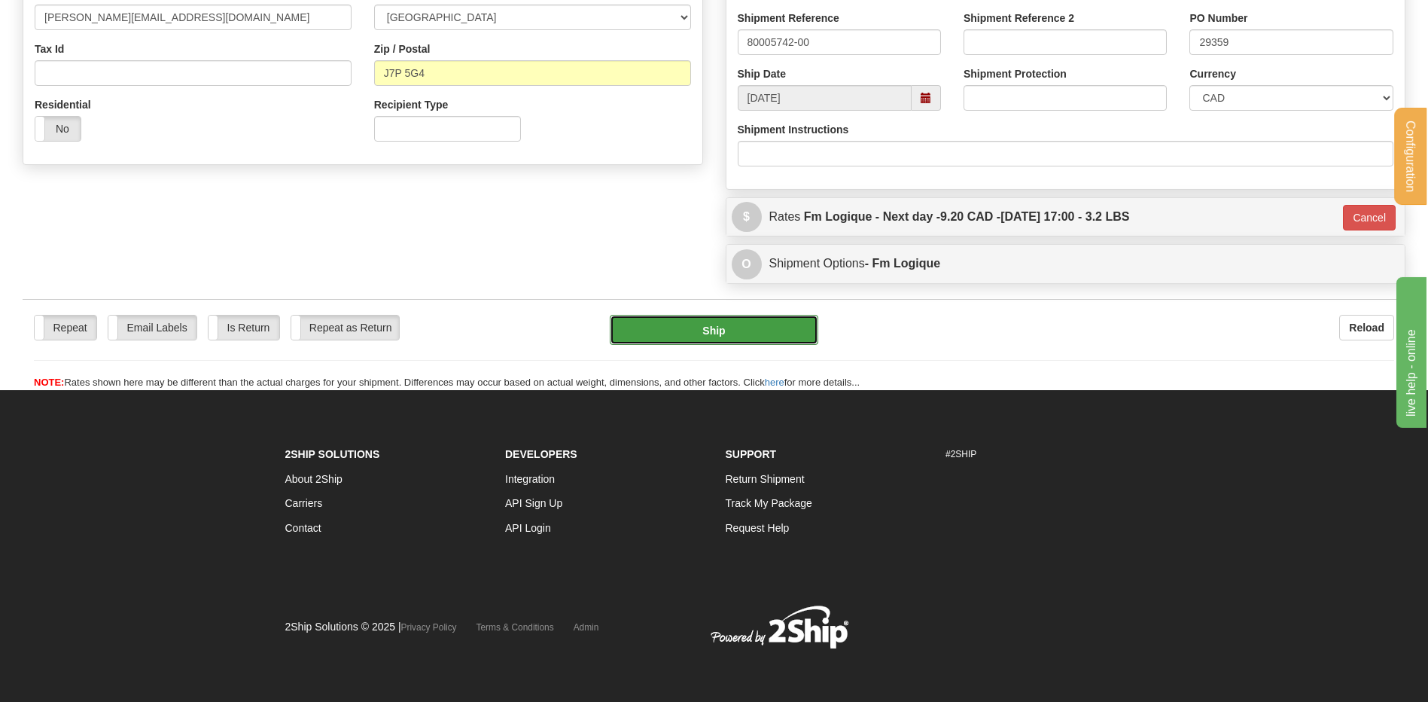
click at [779, 328] on button "Ship" at bounding box center [714, 330] width 208 height 30
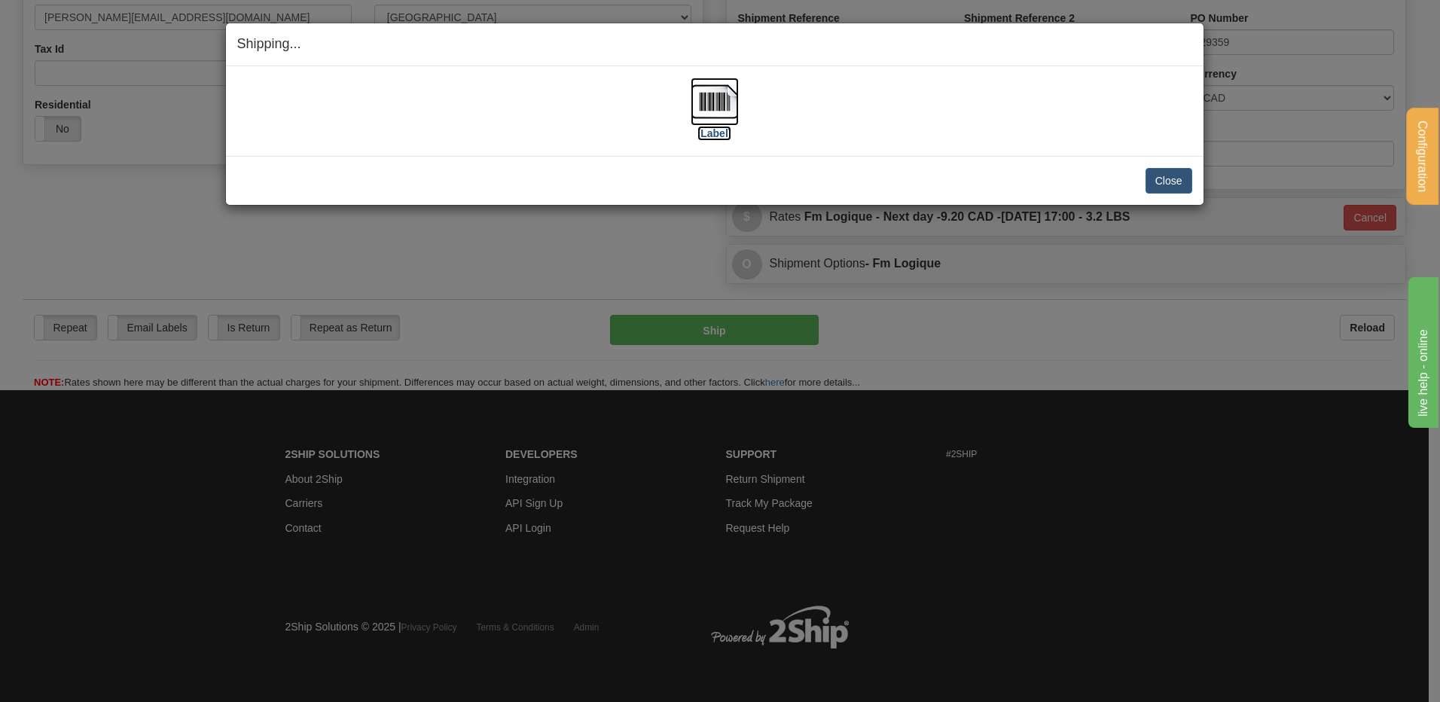
click at [708, 89] on img at bounding box center [714, 102] width 48 height 48
click at [1168, 178] on button "Close" at bounding box center [1168, 181] width 47 height 26
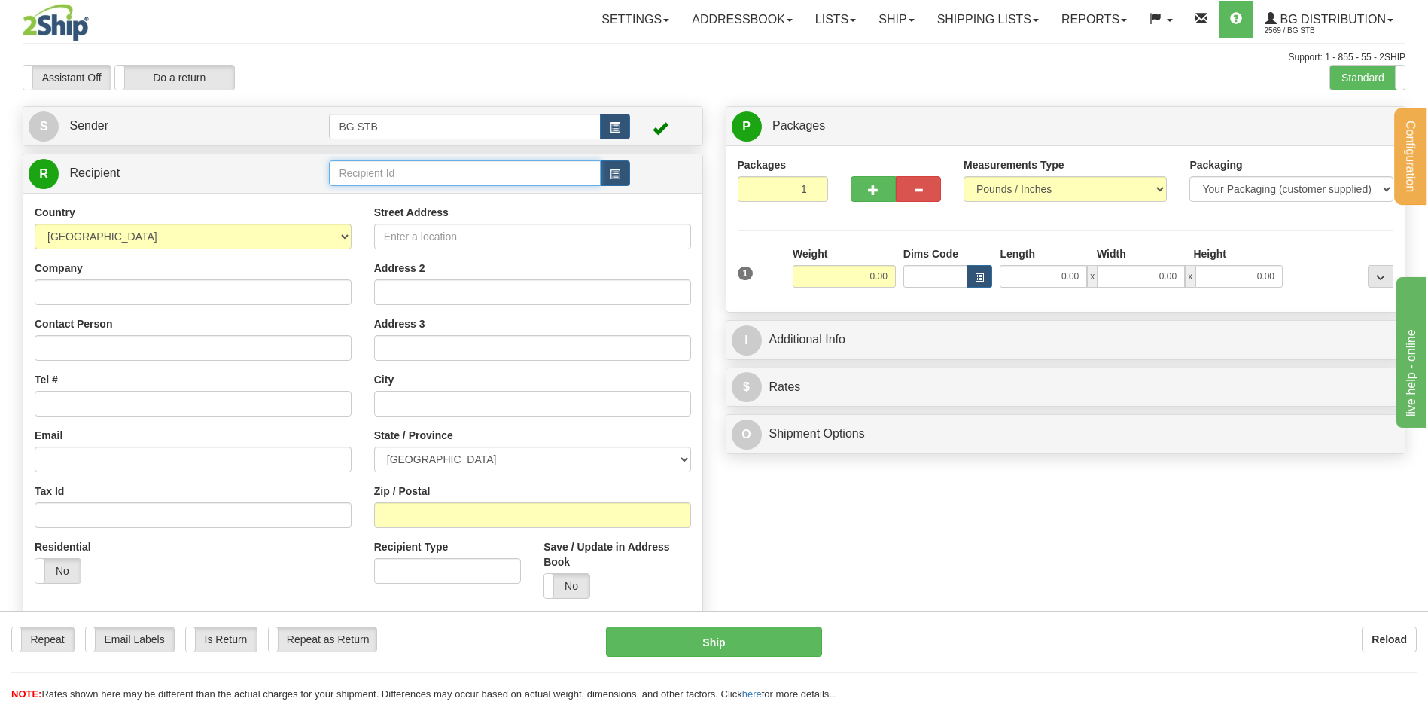
click at [501, 183] on input "text" at bounding box center [464, 173] width 271 height 26
type input "7024"
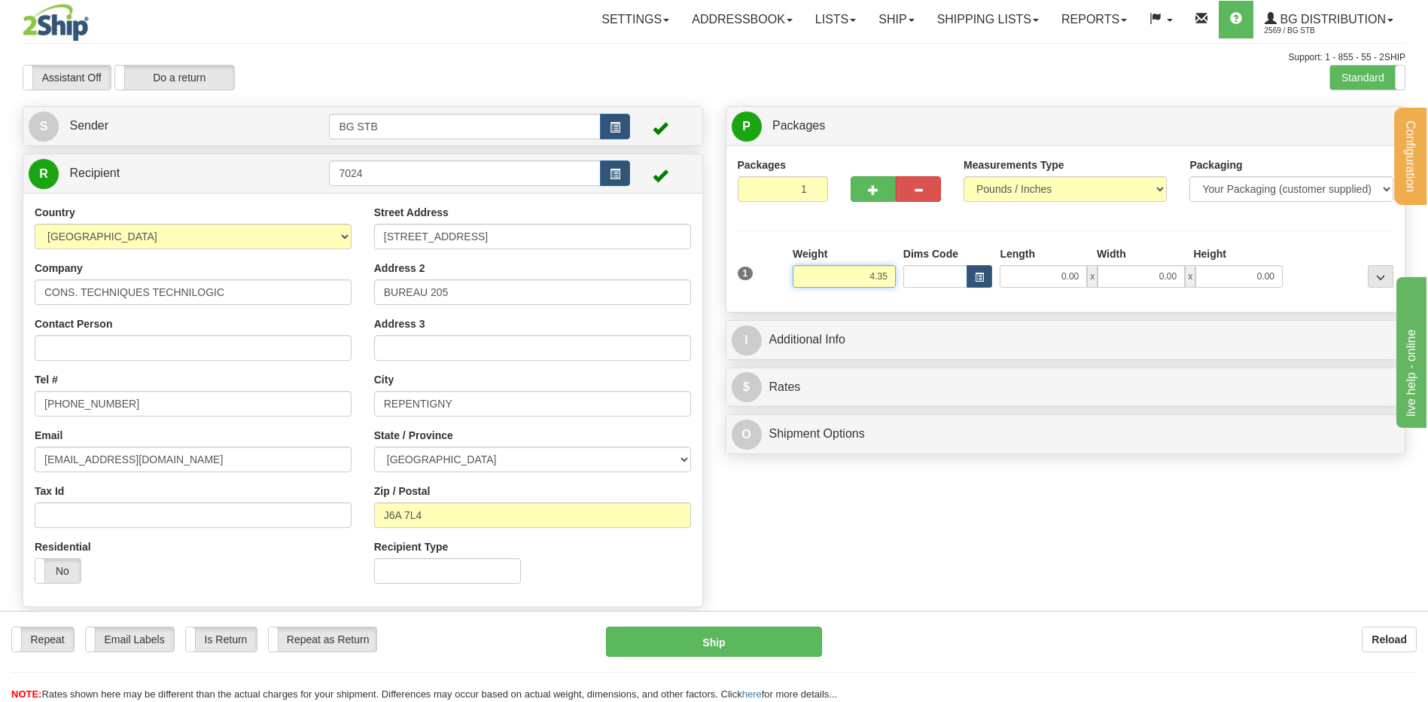
type input "4.35"
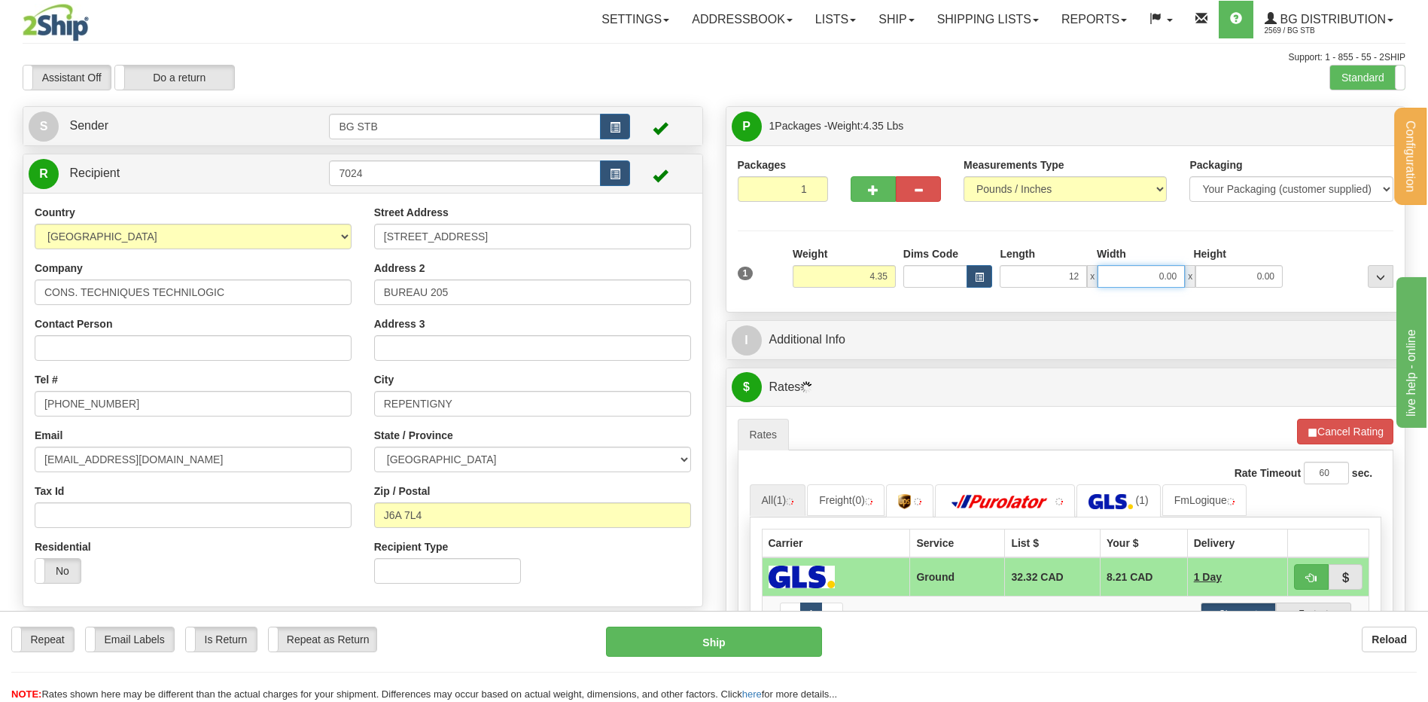
type input "12.00"
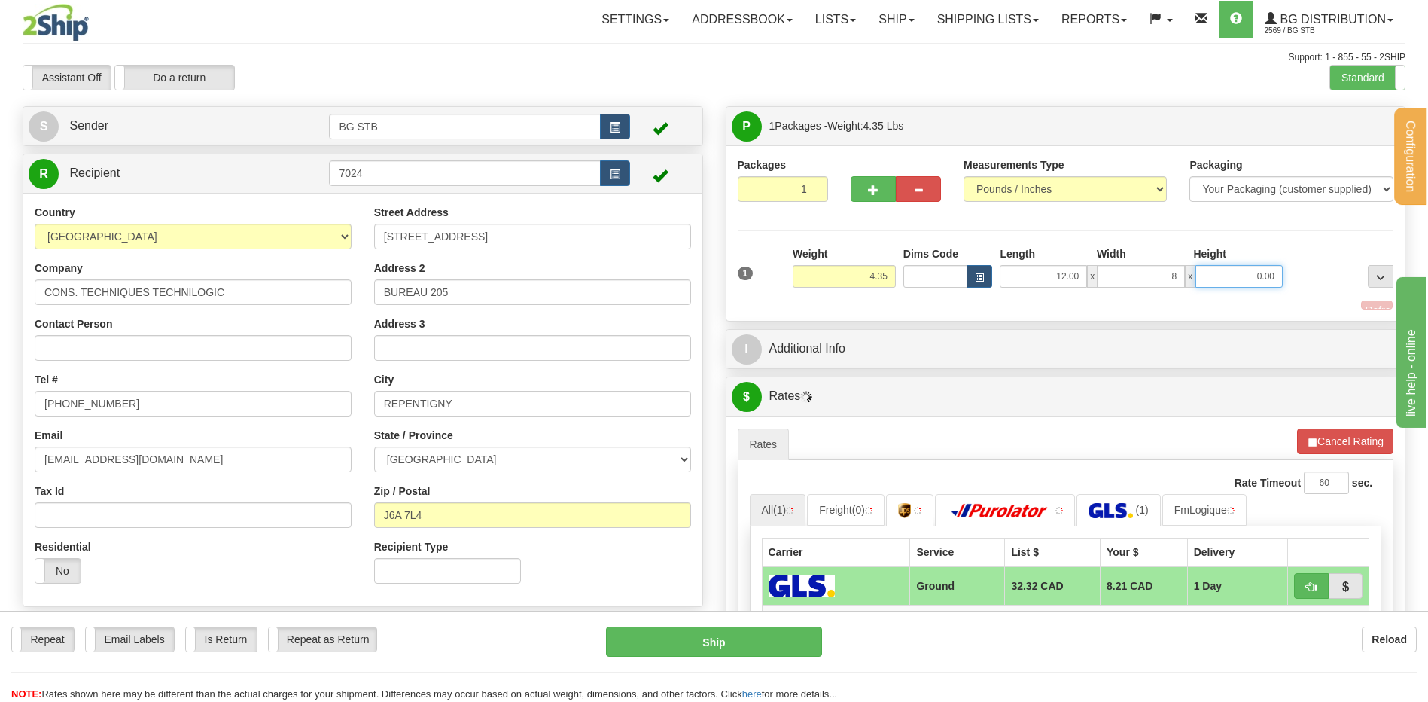
type input "8.00"
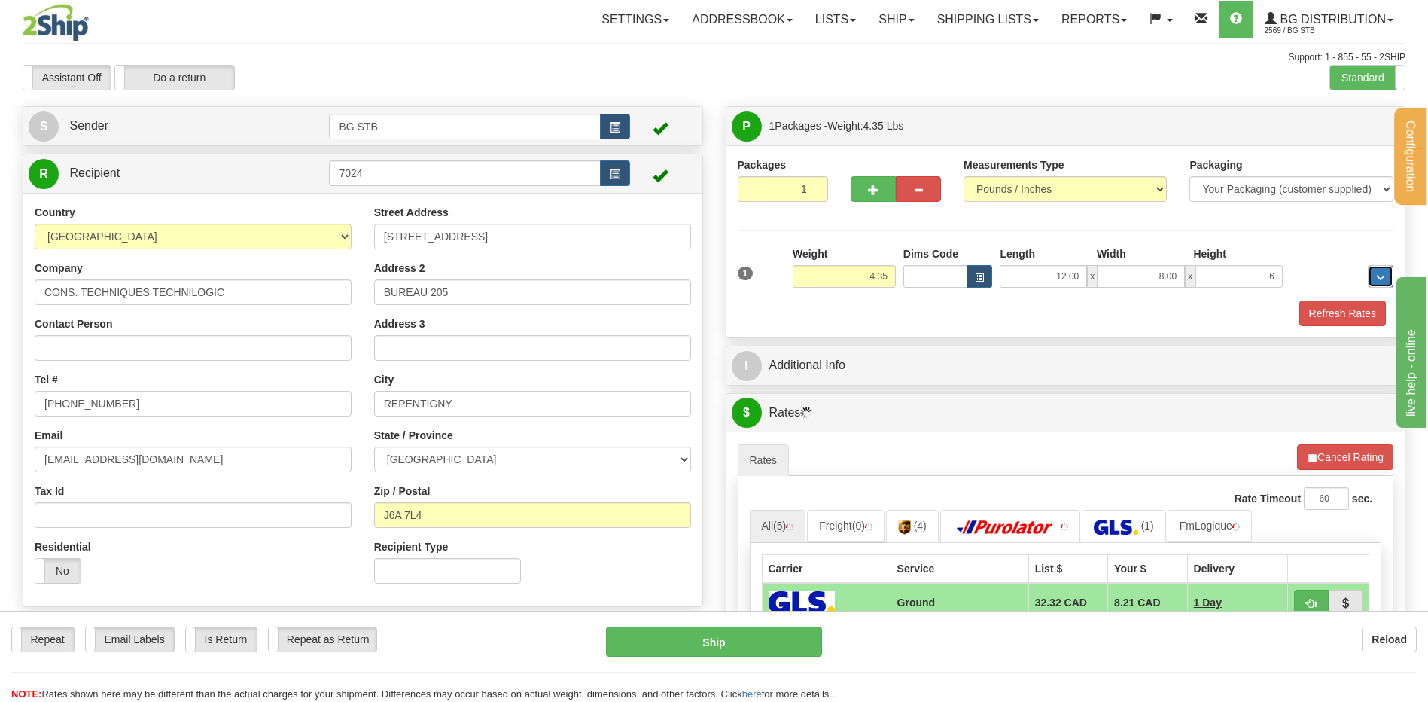
type input "6.00"
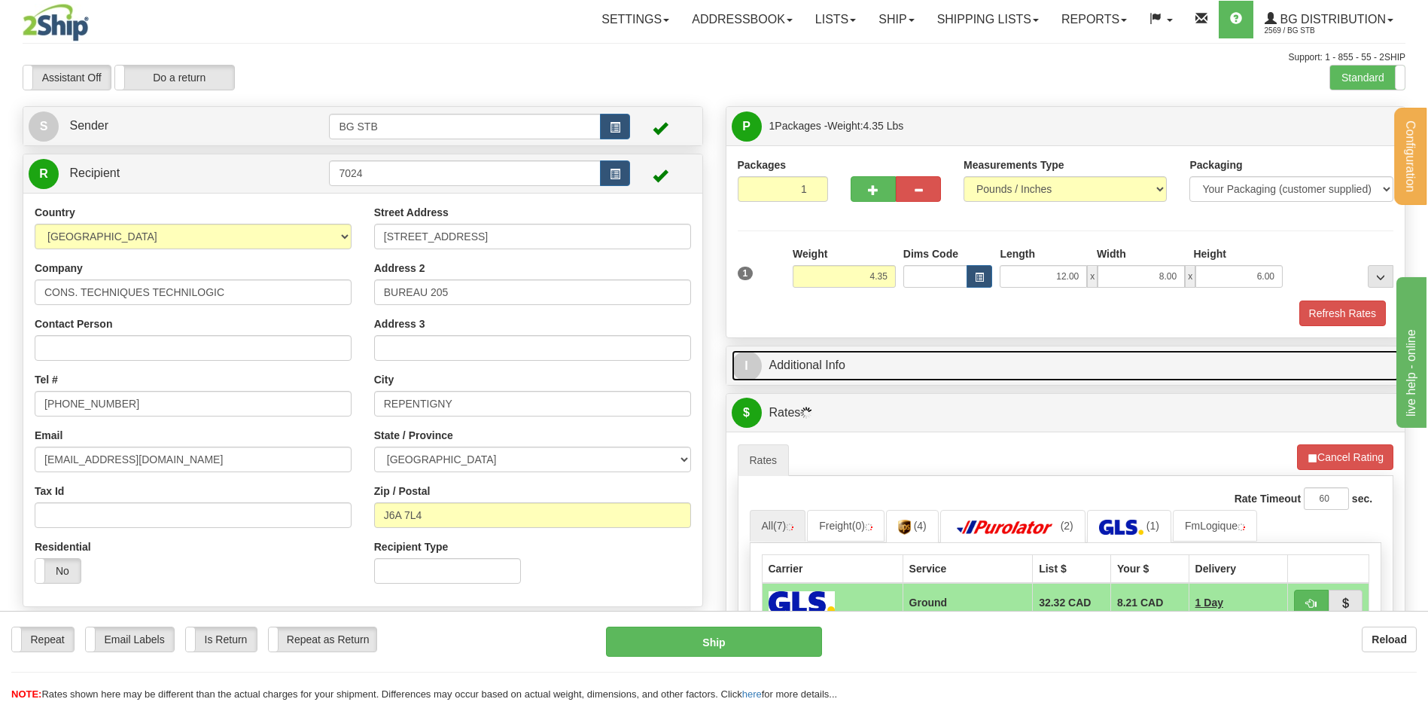
click at [858, 376] on link "I Additional Info" at bounding box center [1066, 365] width 669 height 31
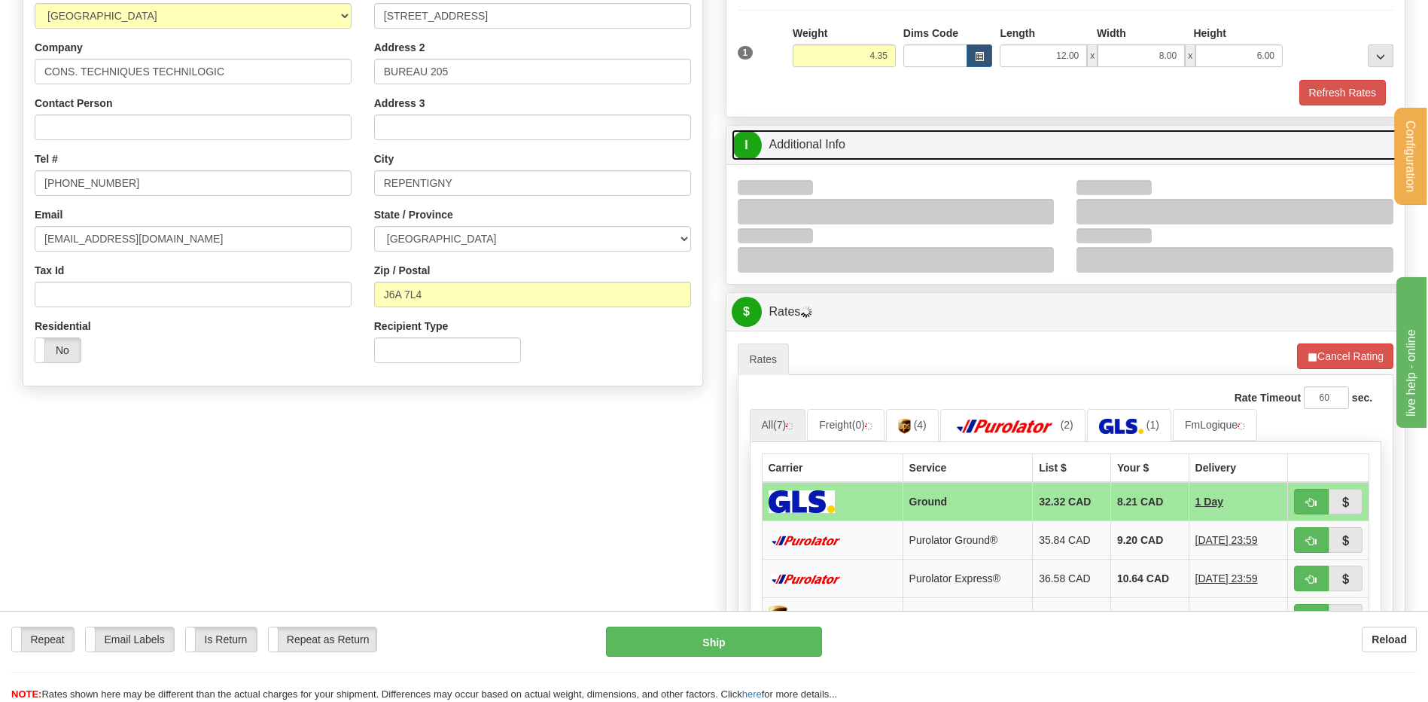
scroll to position [226, 0]
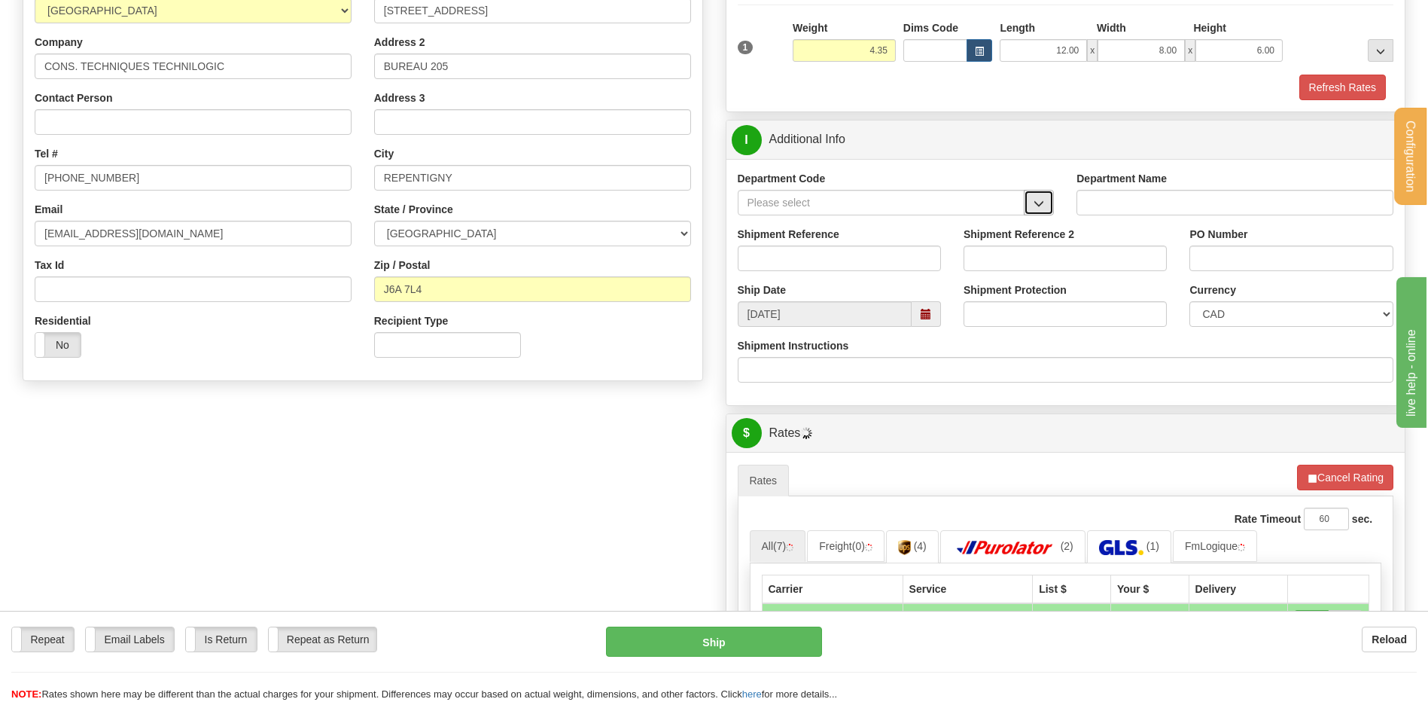
click at [1038, 202] on span "button" at bounding box center [1039, 204] width 11 height 10
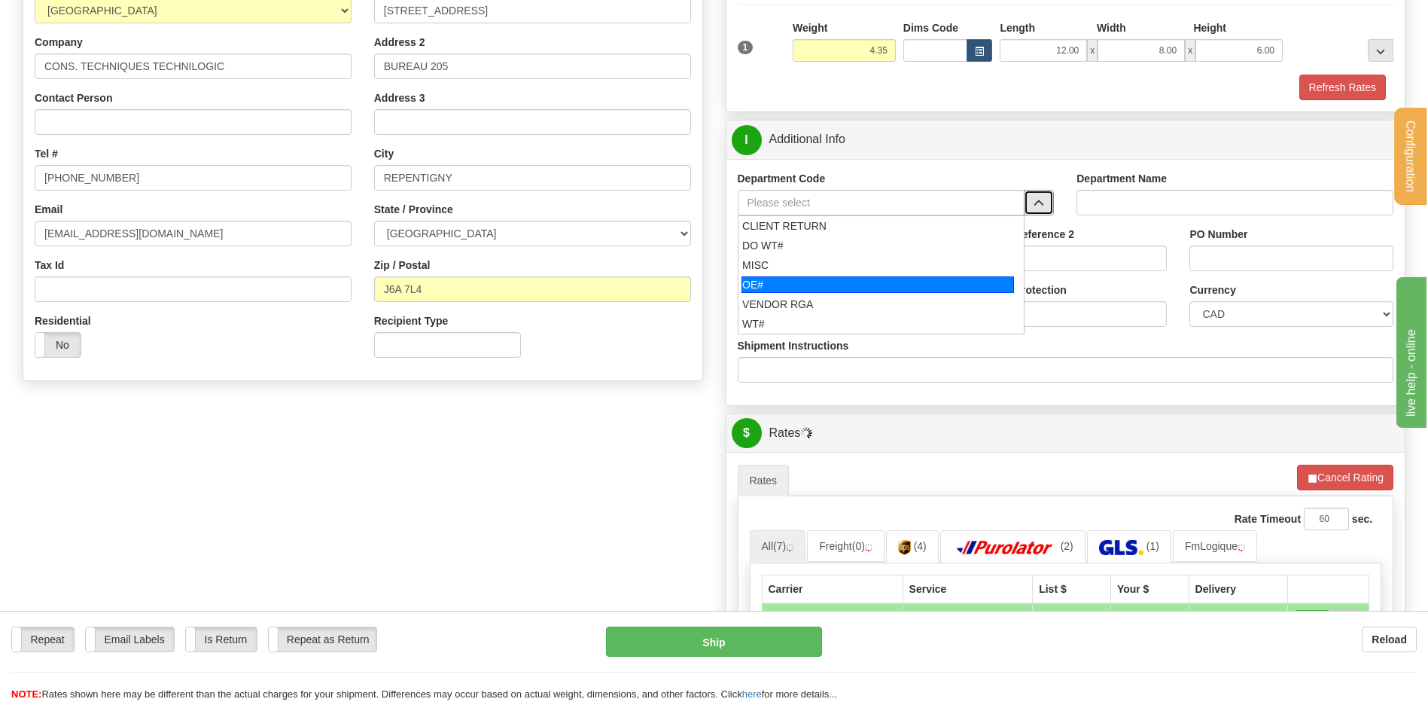
click at [832, 275] on li "OE#" at bounding box center [882, 285] width 286 height 20
type input "OE#"
type input "ORDERS"
click at [827, 264] on input "Shipment Reference" at bounding box center [839, 258] width 203 height 26
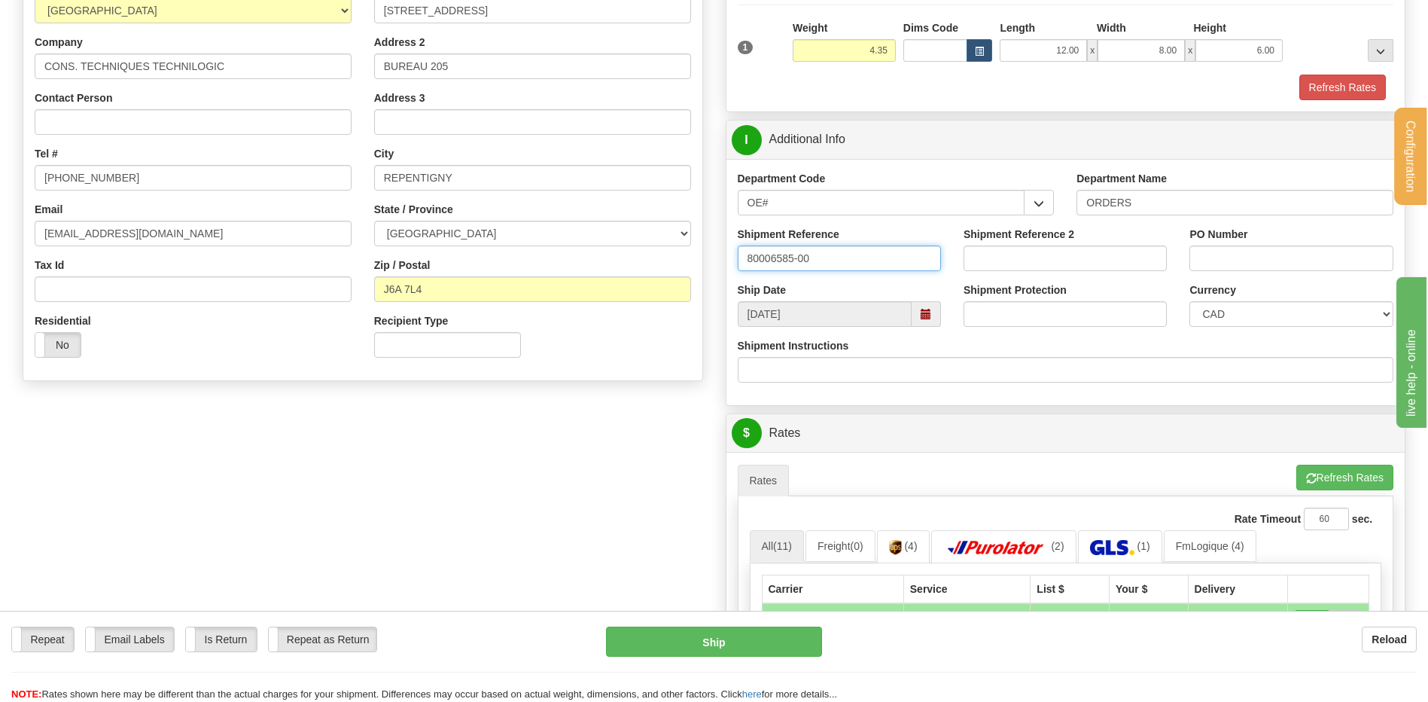
type input "80006585-00"
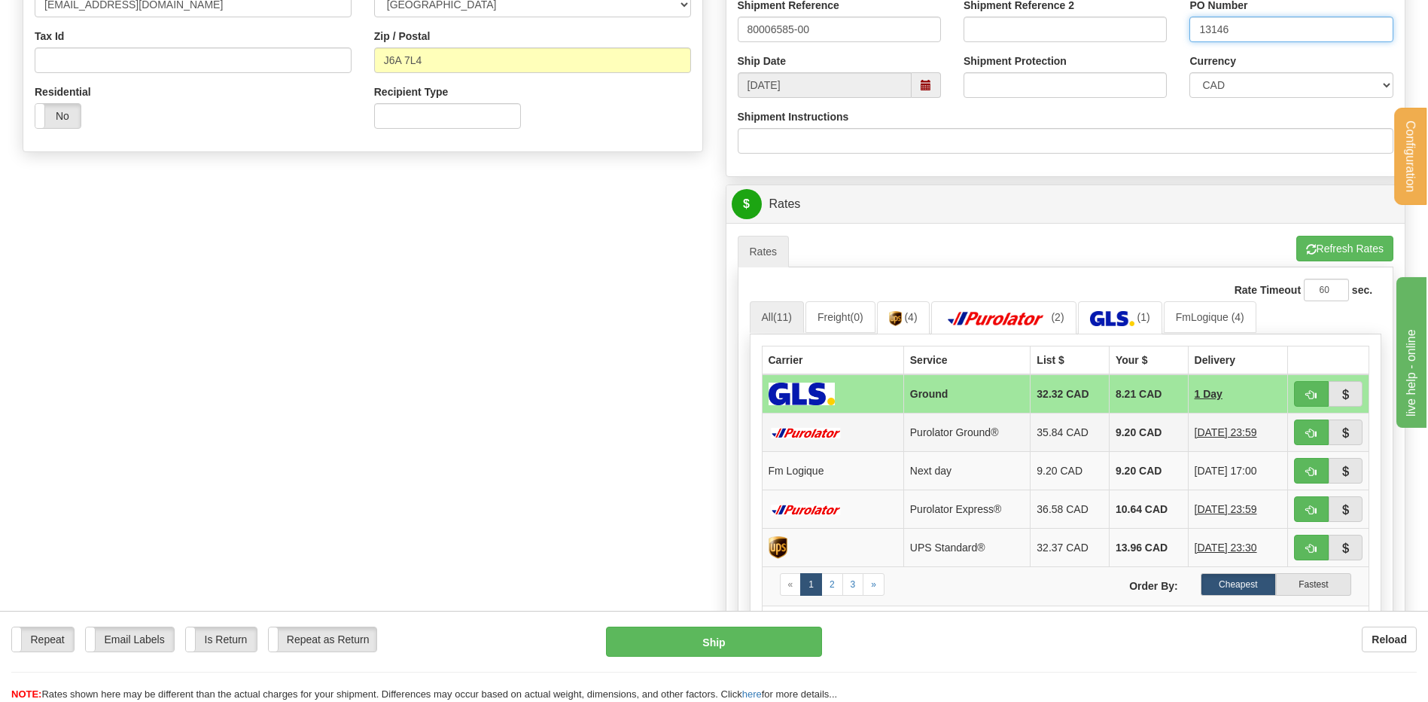
scroll to position [527, 0]
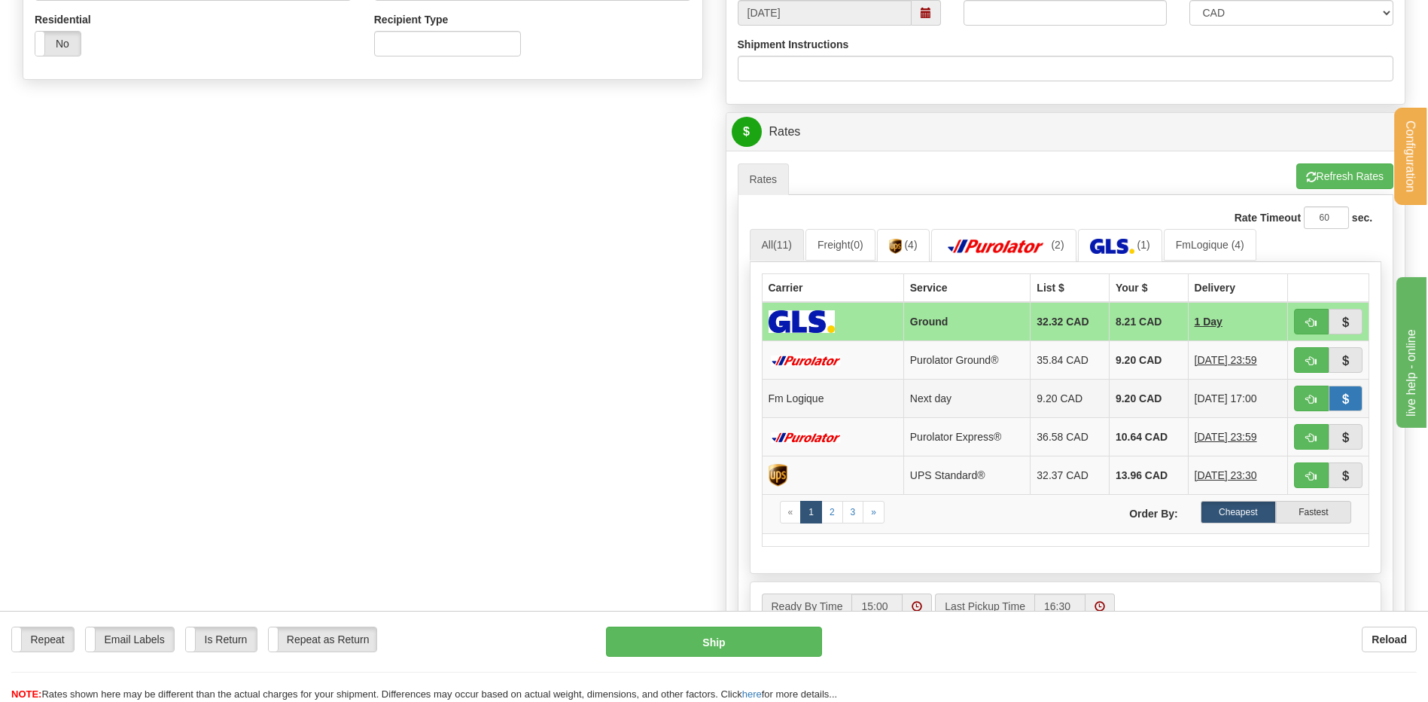
type input "13146"
click at [1342, 398] on span "button" at bounding box center [1345, 400] width 11 height 10
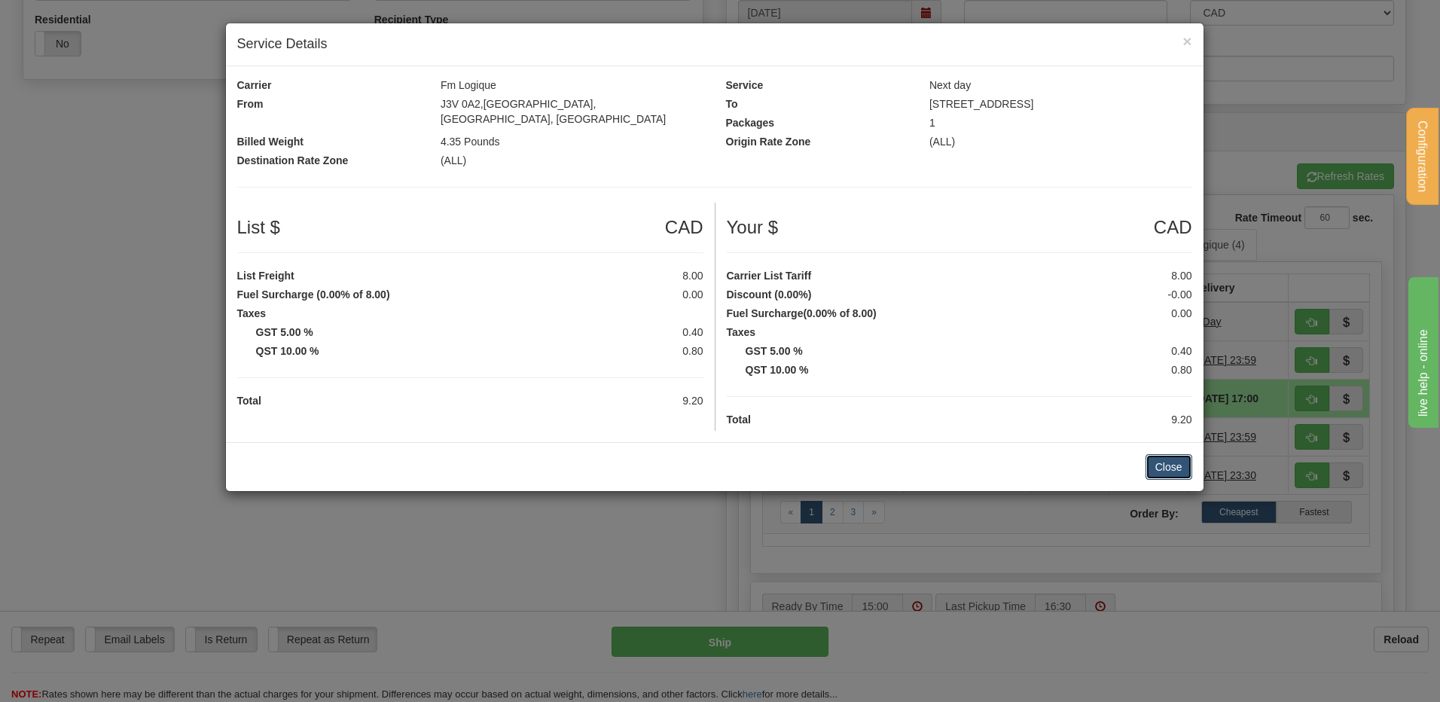
click at [1175, 454] on button "Close" at bounding box center [1168, 467] width 47 height 26
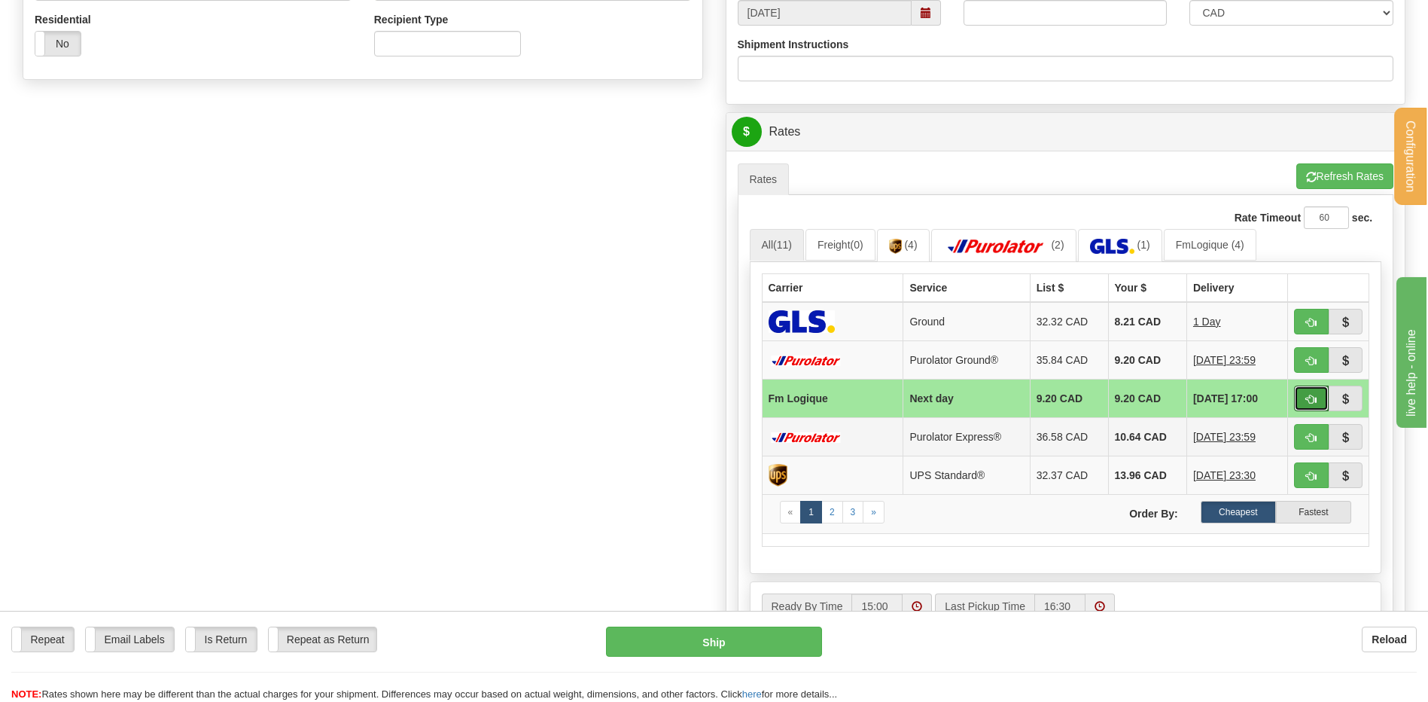
click at [1312, 395] on span "button" at bounding box center [1311, 400] width 11 height 10
type input "jour"
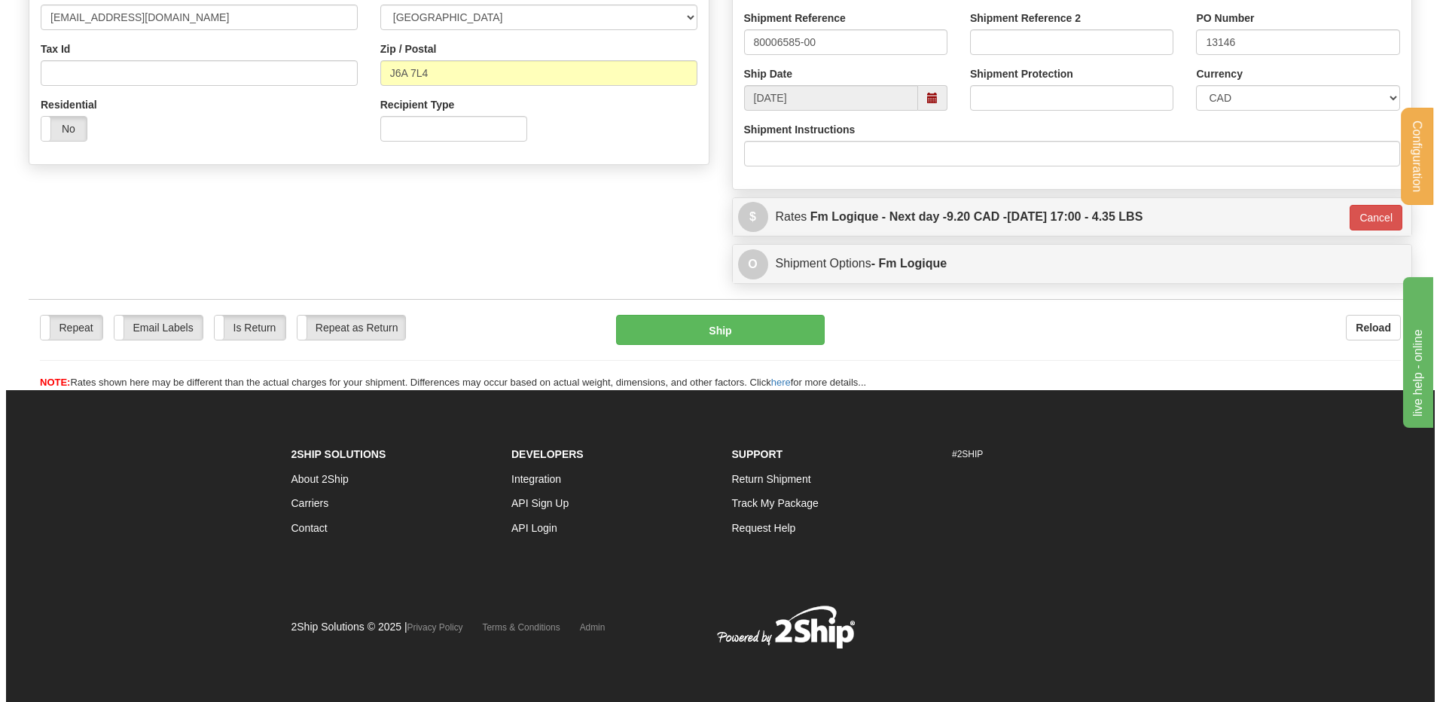
scroll to position [443, 0]
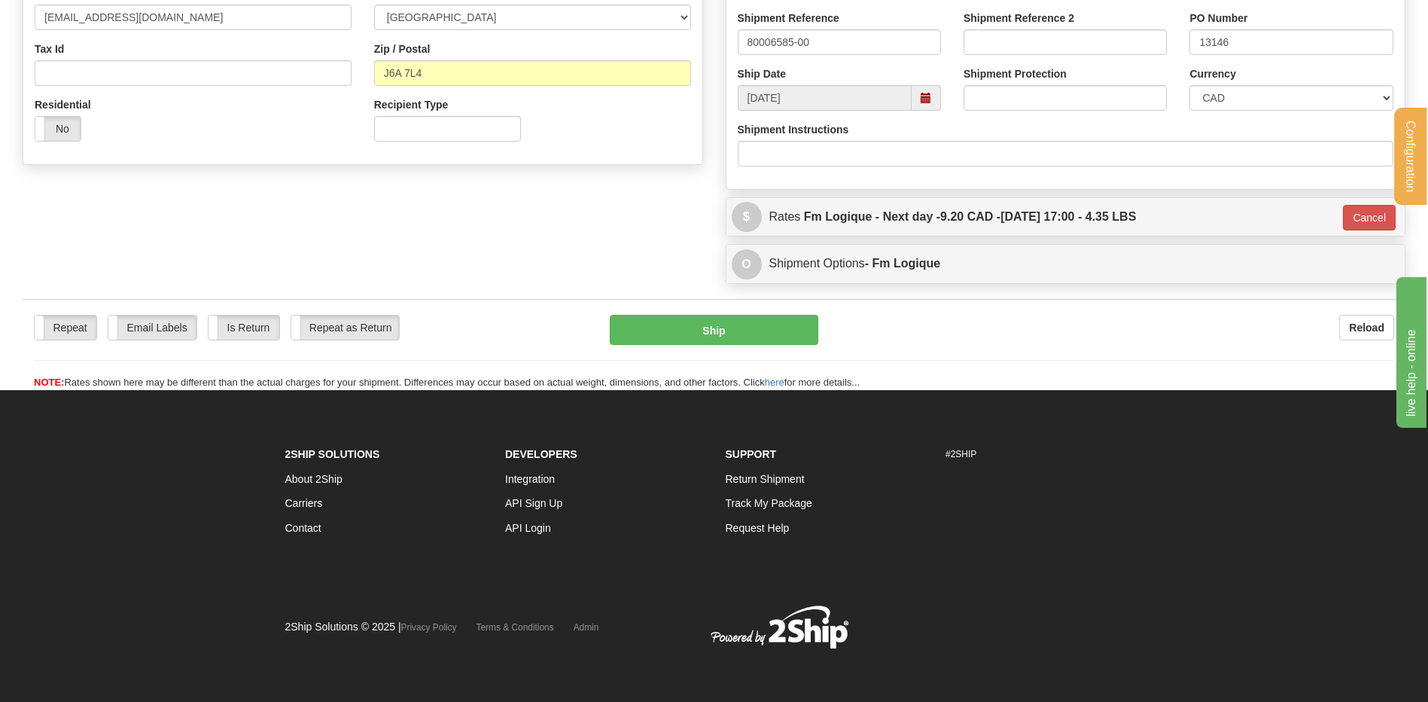
click at [742, 347] on div "Repeat Repeat Email Labels Email Labels Edit Is Return Is Return Repeat as Retu…" at bounding box center [714, 352] width 1383 height 75
click at [739, 334] on button "Ship" at bounding box center [714, 330] width 208 height 30
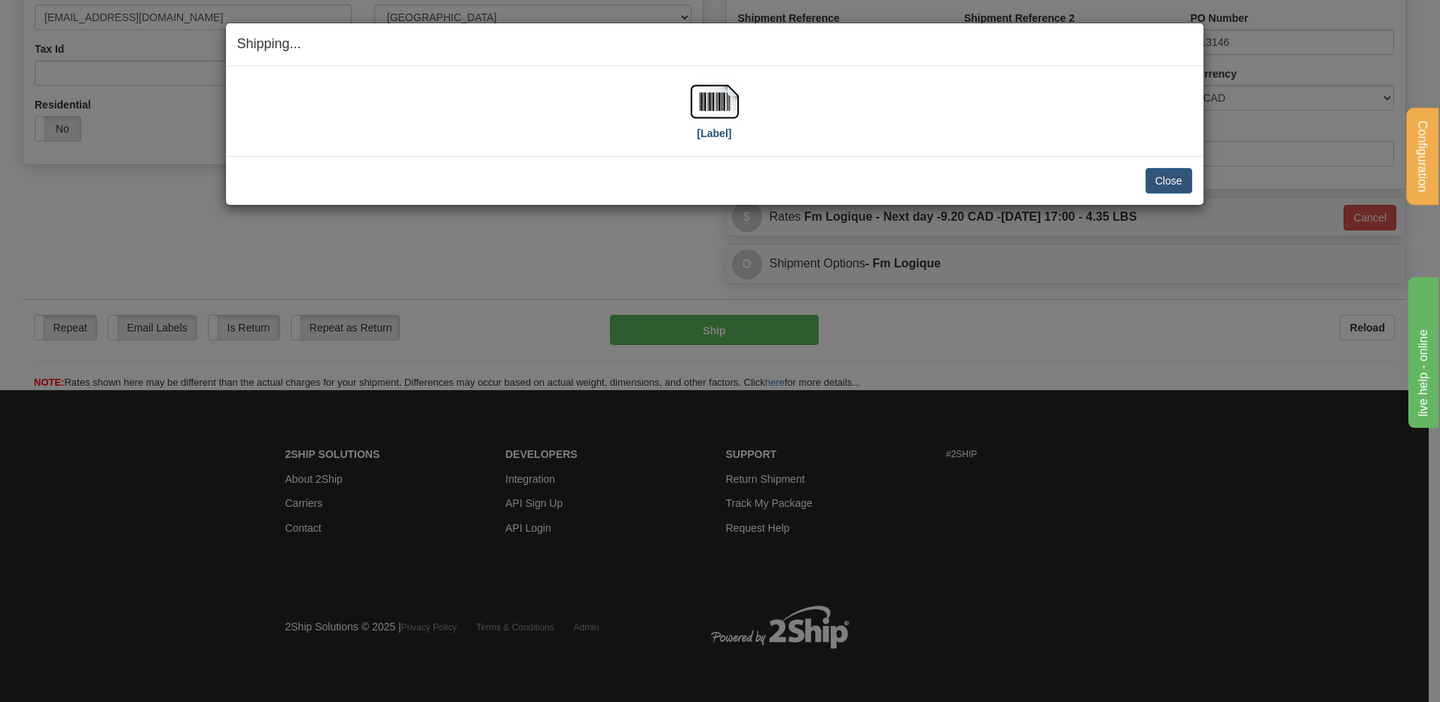
drag, startPoint x: 741, startPoint y: 103, endPoint x: 729, endPoint y: 104, distance: 12.1
click at [741, 103] on div "[Label]" at bounding box center [714, 111] width 955 height 67
click at [726, 104] on img at bounding box center [714, 102] width 48 height 48
click at [1176, 181] on button "Close" at bounding box center [1168, 181] width 47 height 26
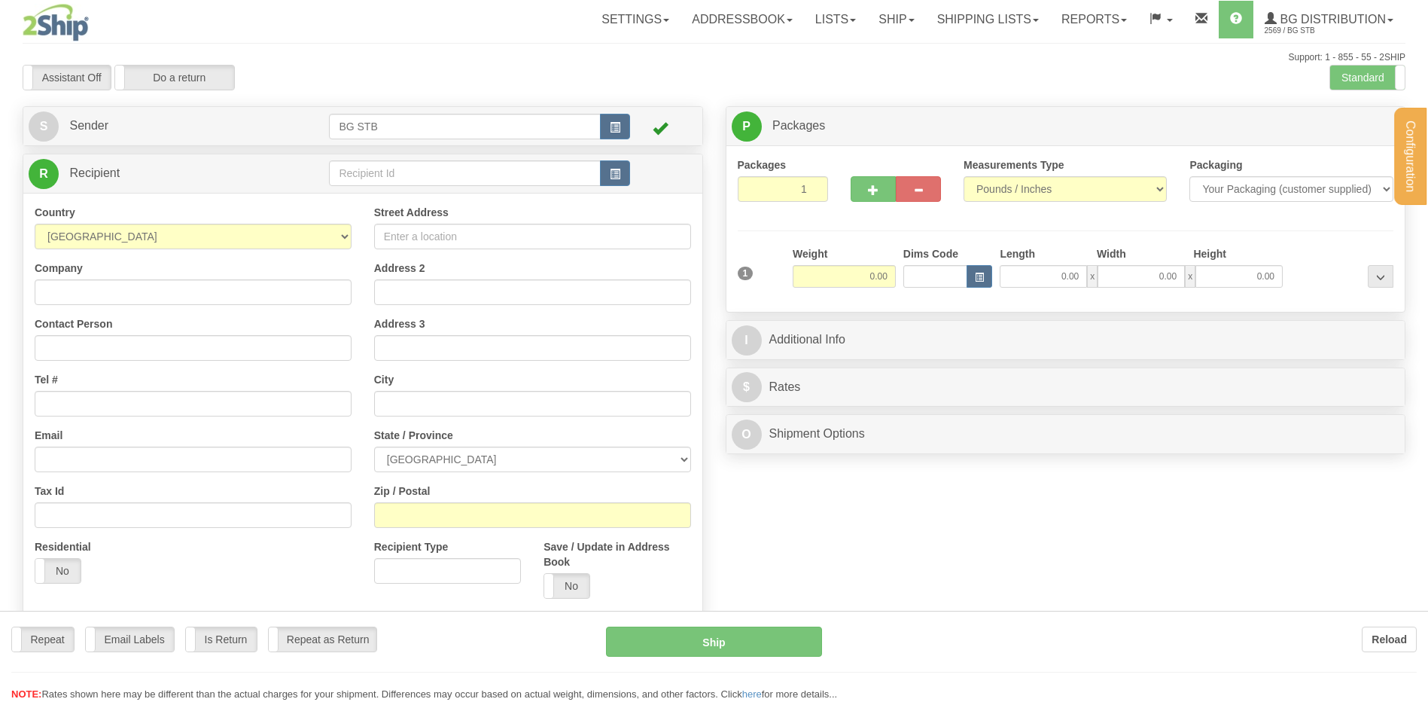
click at [355, 175] on div "Configuration My Configuration Panel Close Configure My Carriers" at bounding box center [714, 353] width 1428 height 706
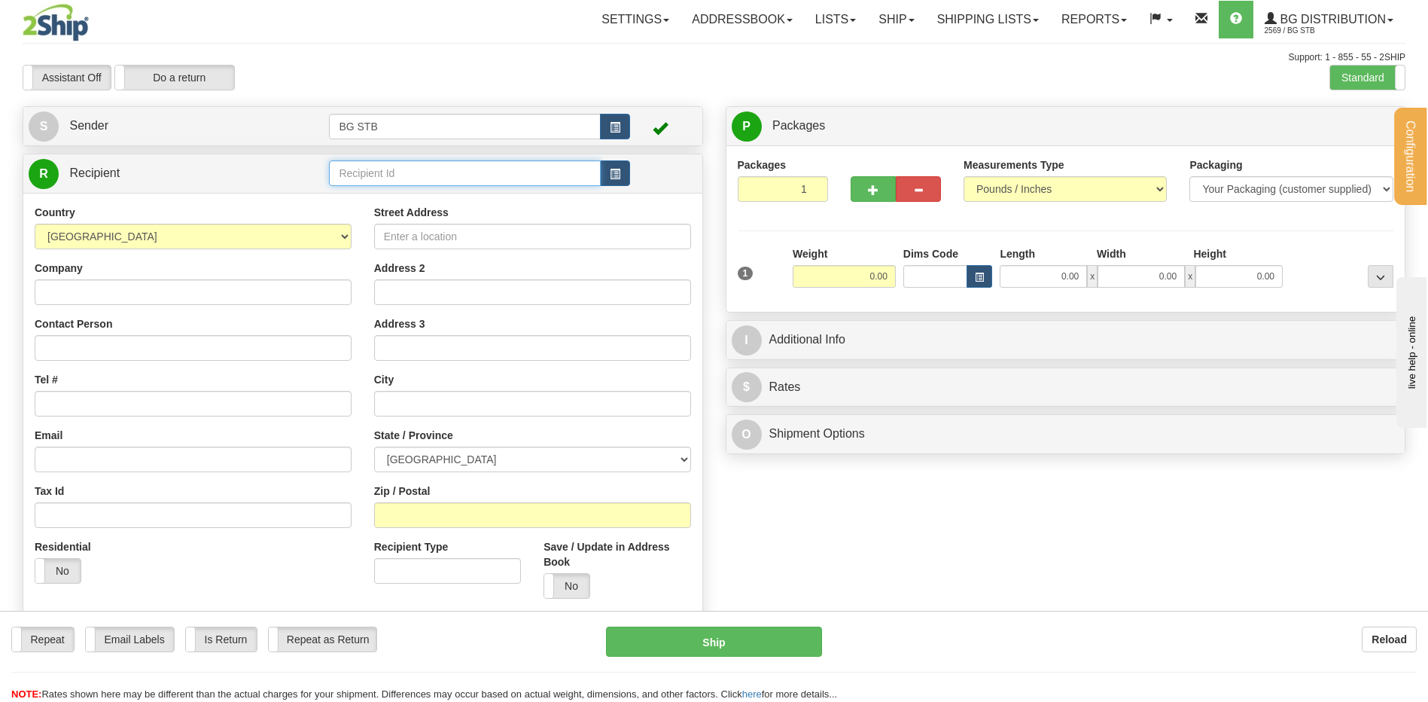
click at [355, 175] on input "text" at bounding box center [464, 173] width 271 height 26
type input "5589"
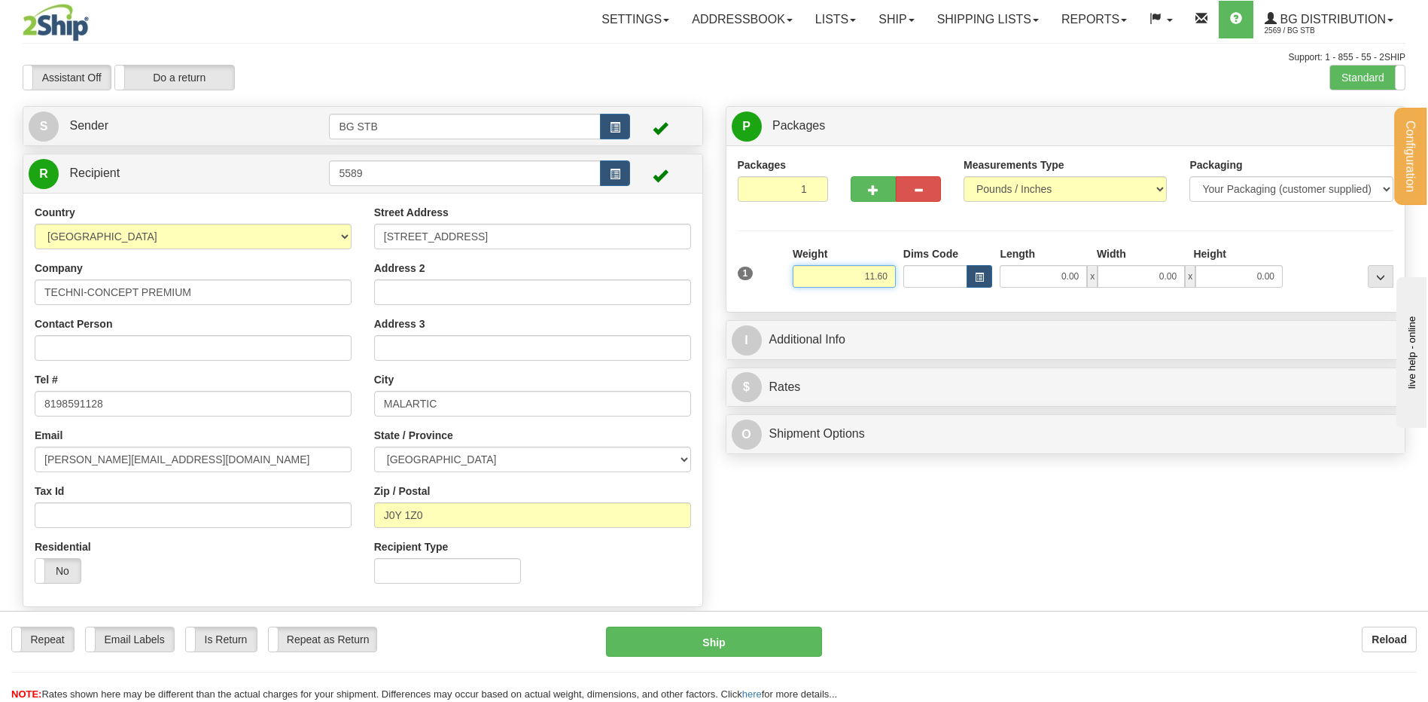
type input "11.60"
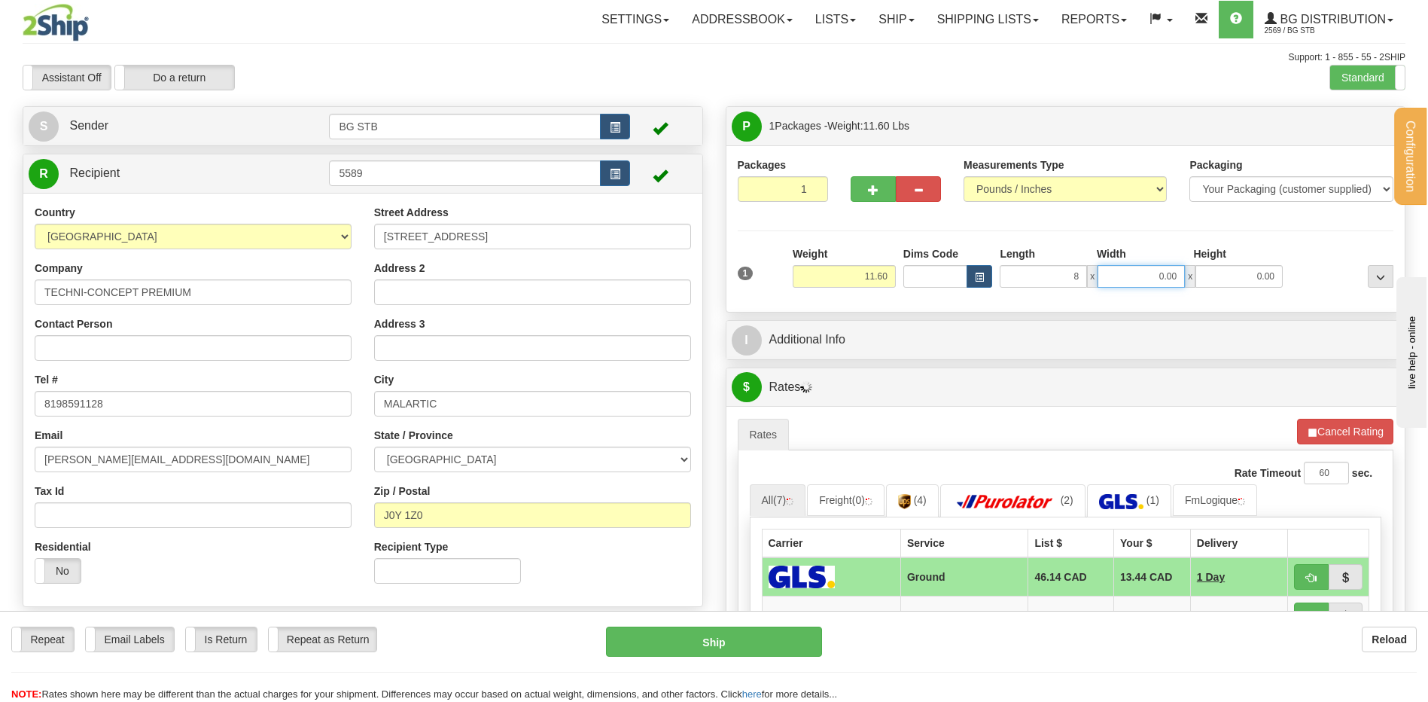
type input "8.00"
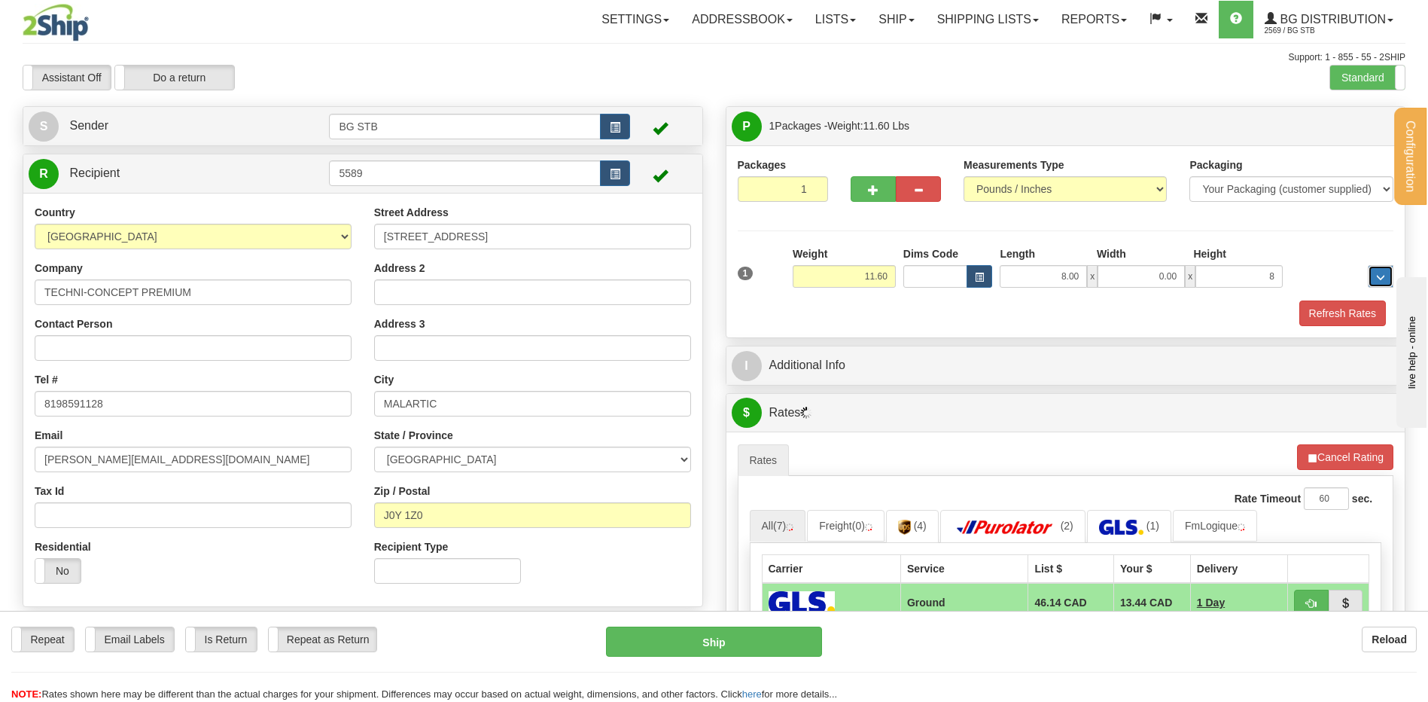
type input "8.00"
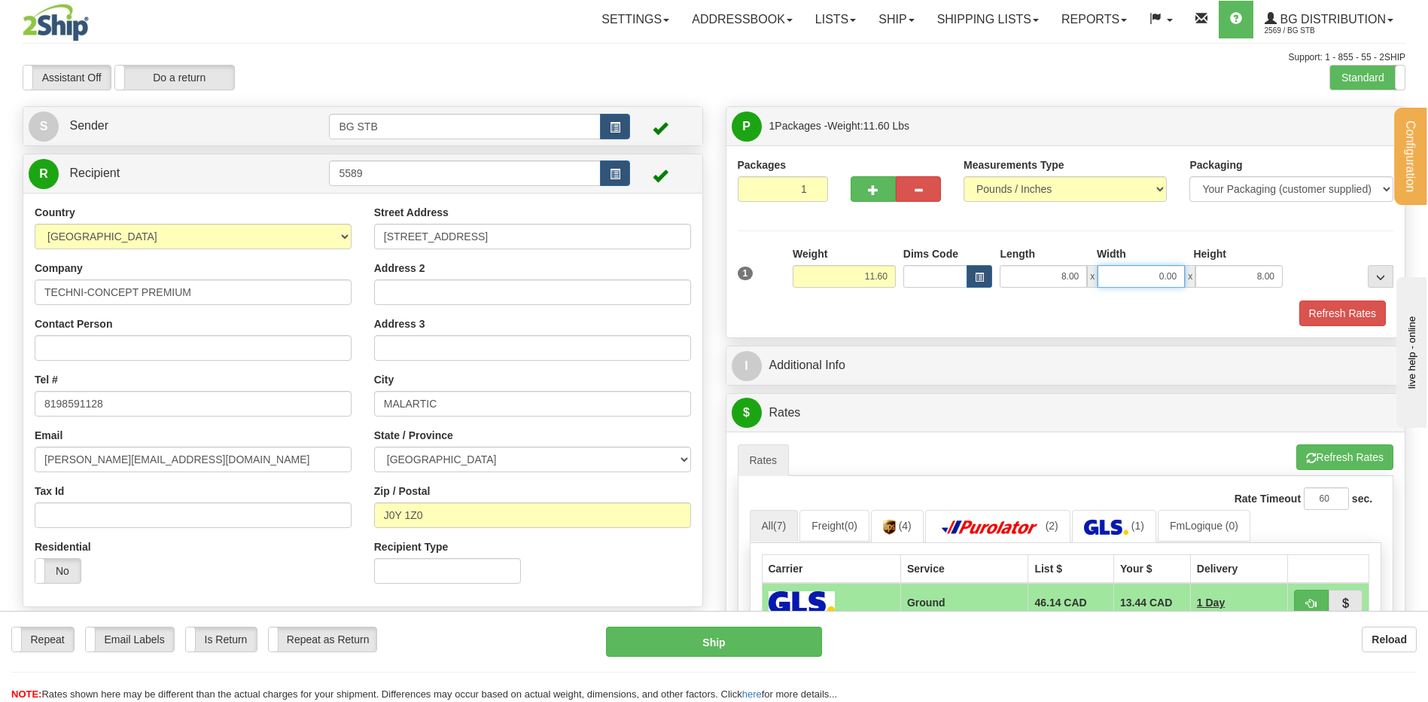
click at [1162, 284] on input "0.00" at bounding box center [1141, 276] width 87 height 23
type input "7.00"
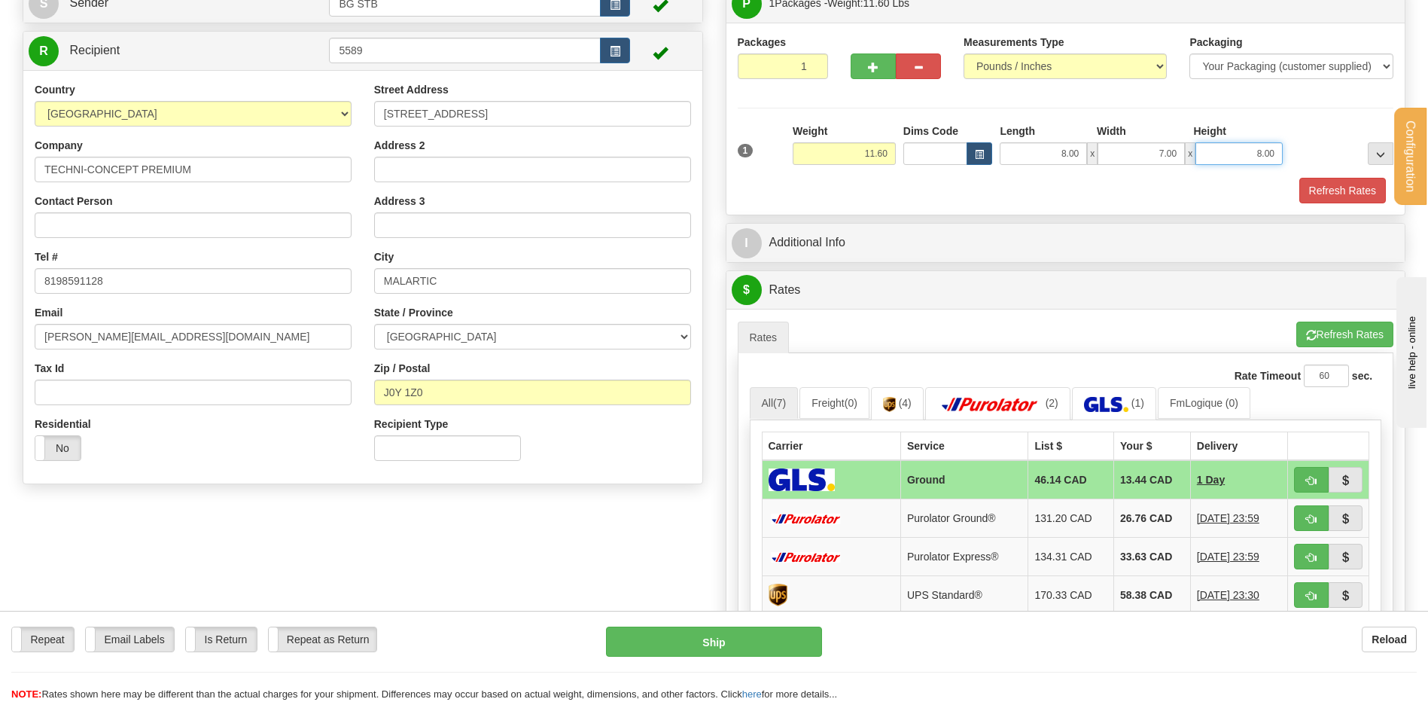
scroll to position [226, 0]
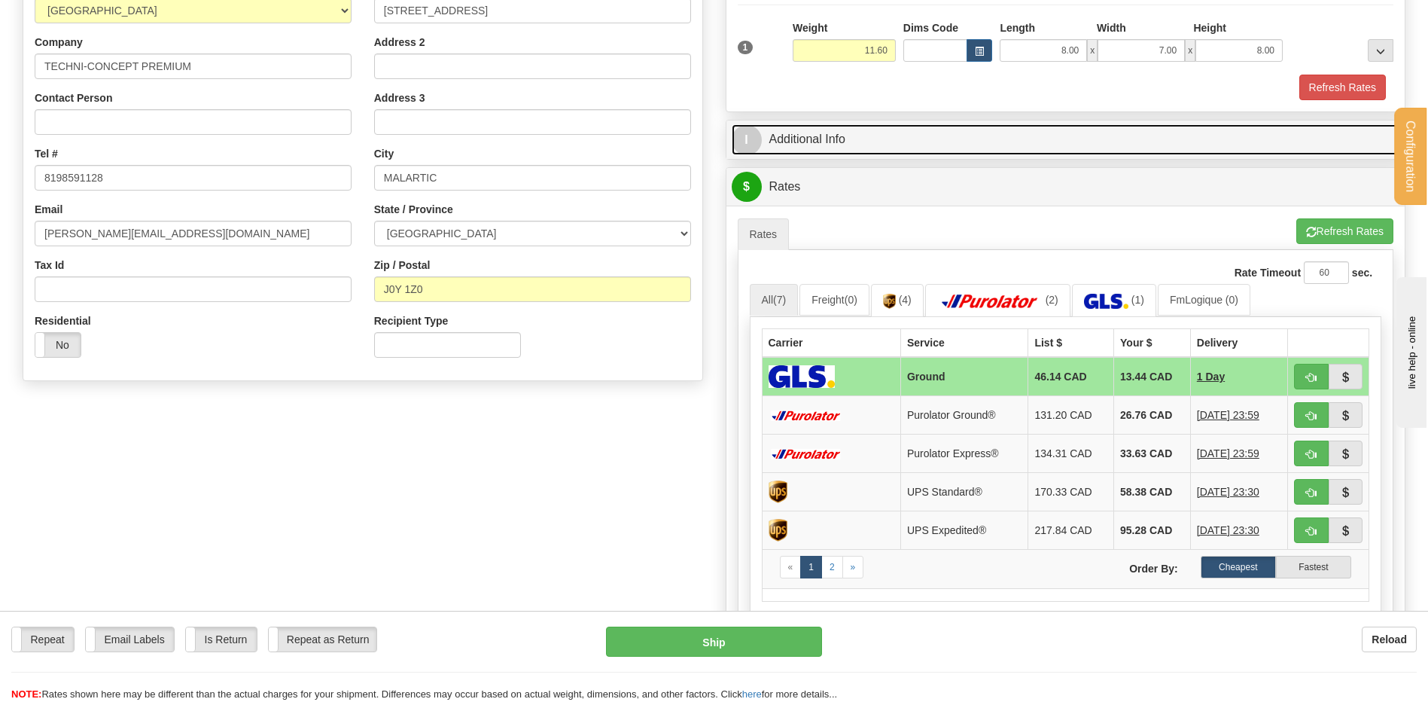
click at [851, 139] on link "I Additional Info" at bounding box center [1066, 139] width 669 height 31
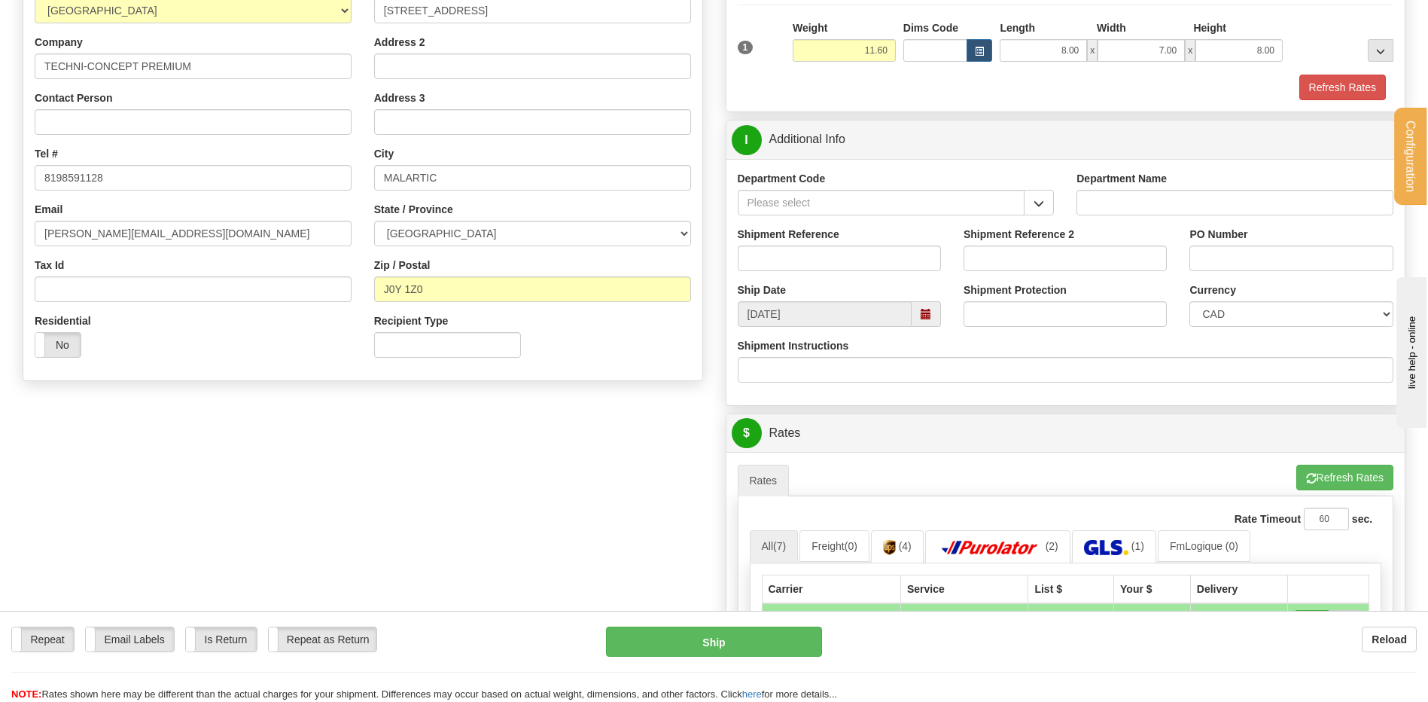
click at [1046, 209] on button "button" at bounding box center [1039, 203] width 30 height 26
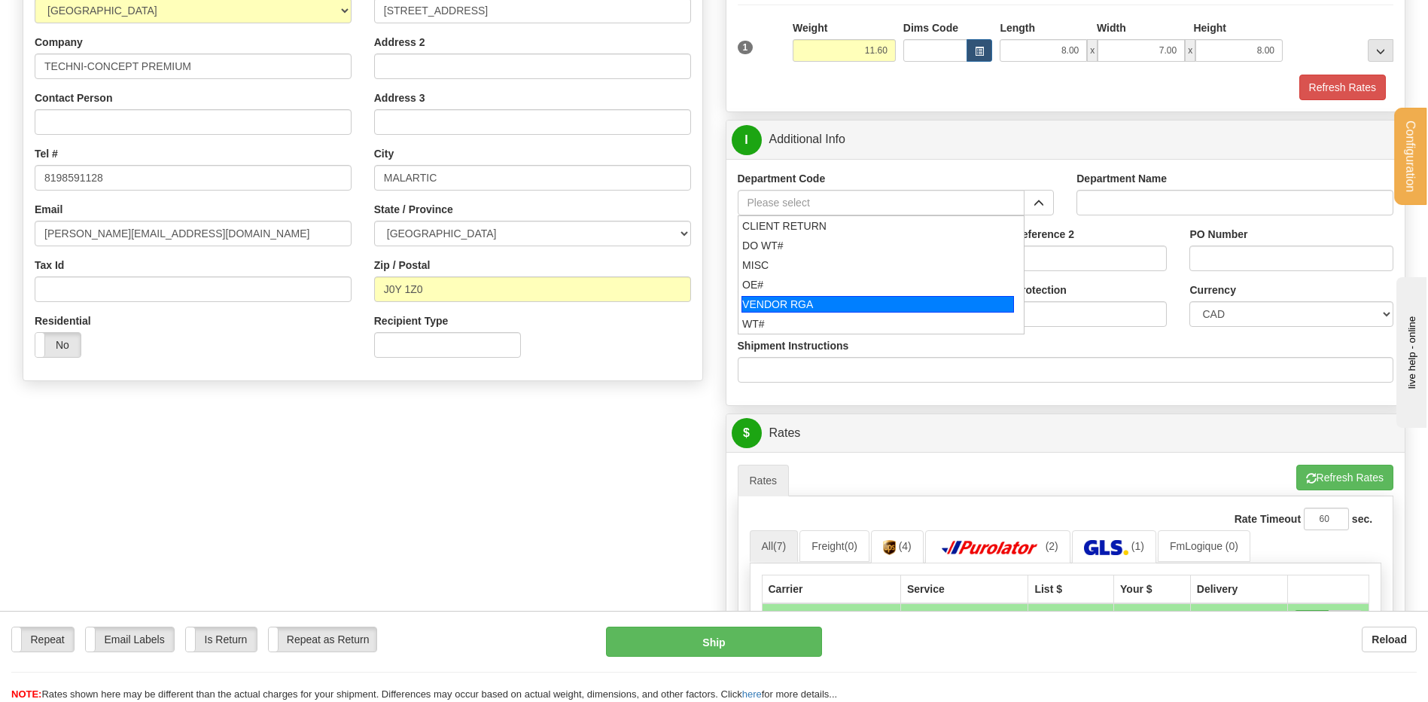
drag, startPoint x: 809, startPoint y: 294, endPoint x: 806, endPoint y: 281, distance: 13.7
click at [808, 294] on li "VENDOR RGA" at bounding box center [882, 304] width 286 height 20
type input "VENDOR RGA"
type input "VENDOR RETURNS"
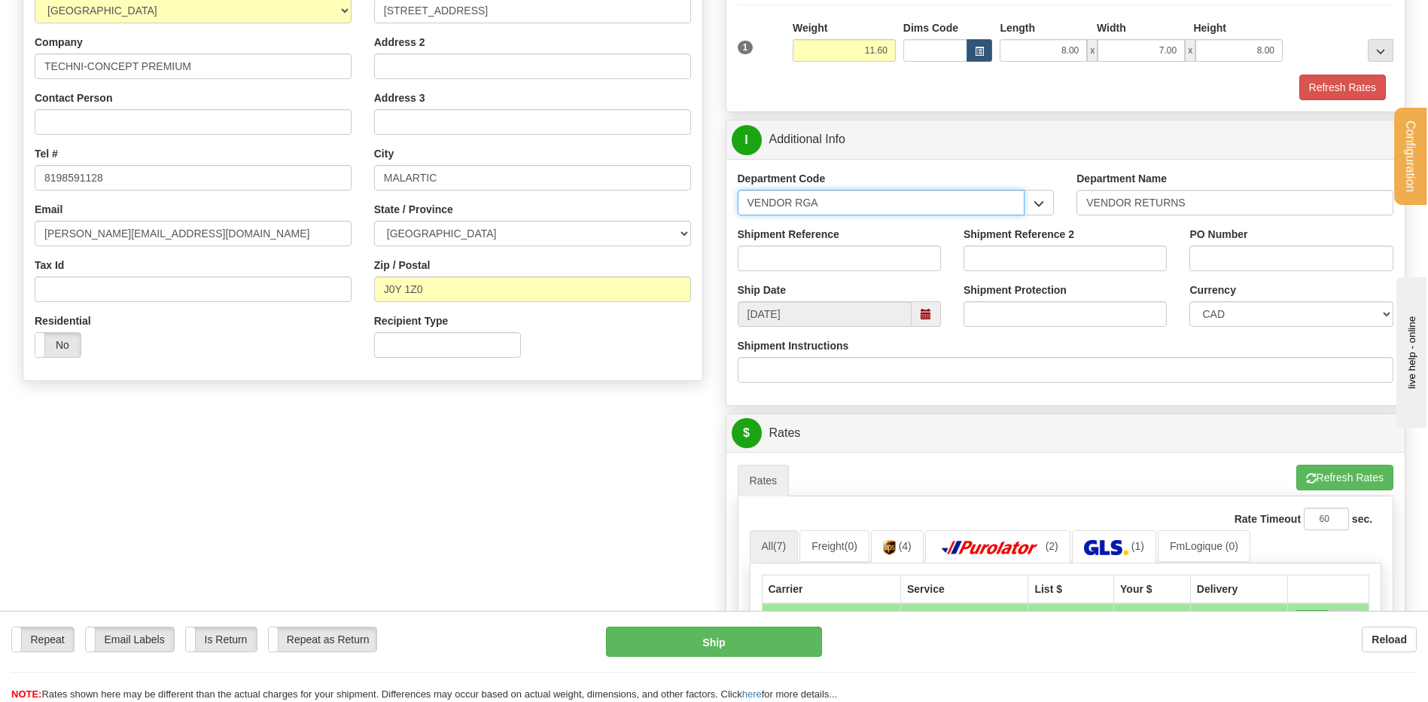
drag, startPoint x: 773, startPoint y: 204, endPoint x: 683, endPoint y: 205, distance: 89.6
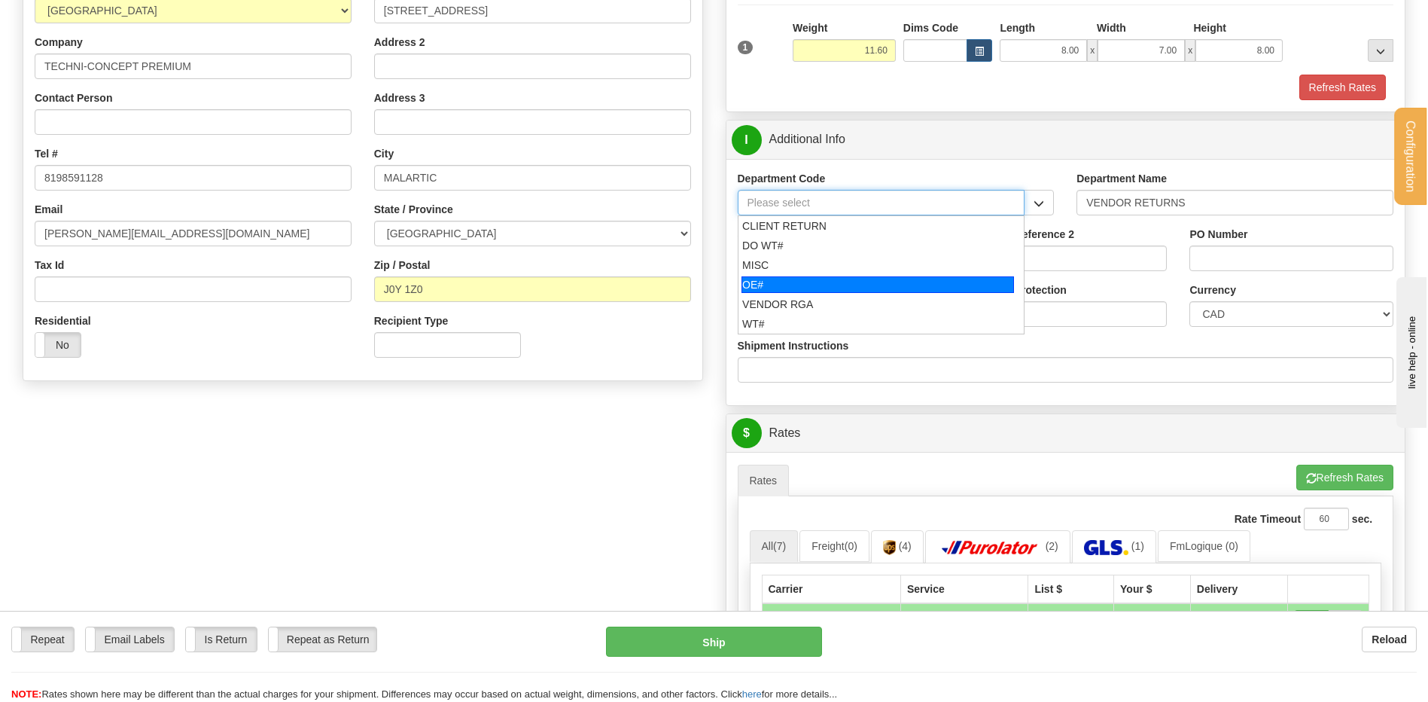
click at [814, 276] on div "OE#" at bounding box center [878, 284] width 273 height 17
type input "OE#"
type input "ORDERS"
type input "OE#"
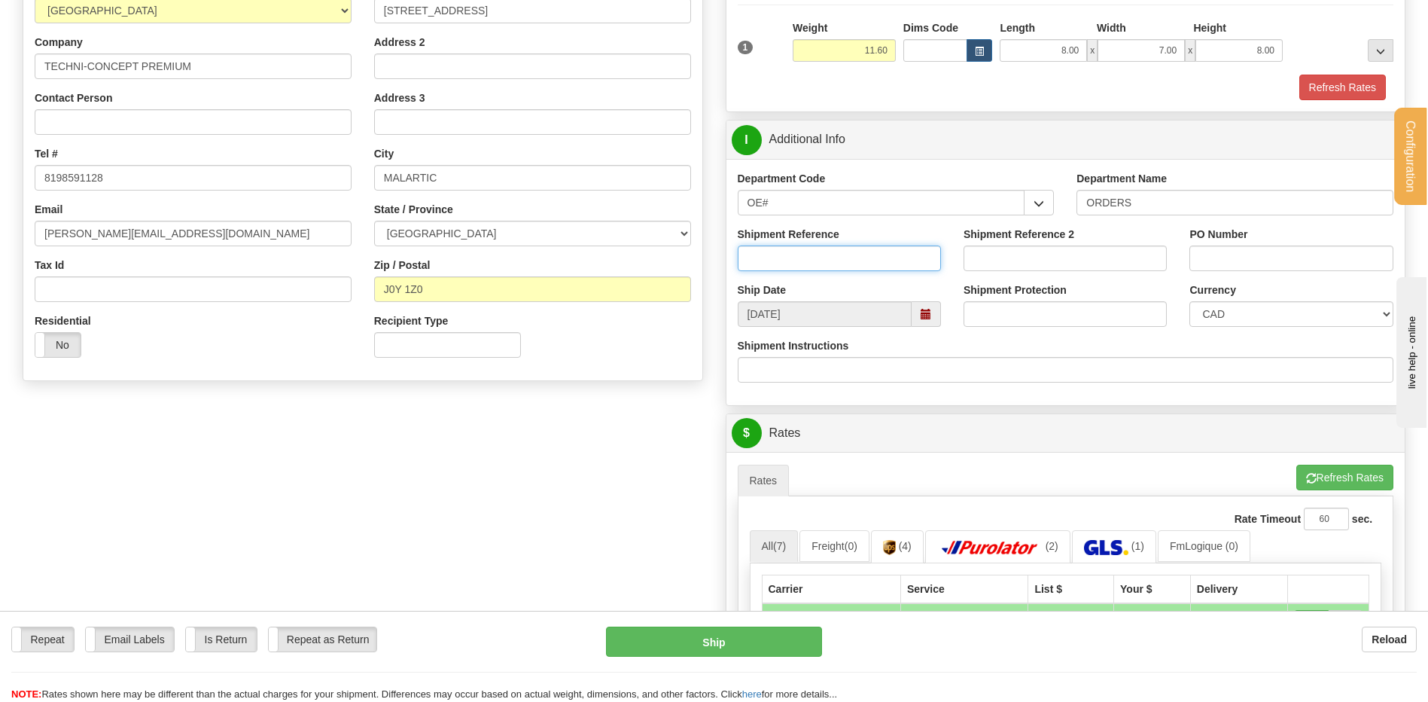
click at [866, 267] on input "Shipment Reference" at bounding box center [839, 258] width 203 height 26
click at [866, 267] on input "80006575-00" at bounding box center [839, 258] width 203 height 26
type input "80006575-00 // 80004628-00"
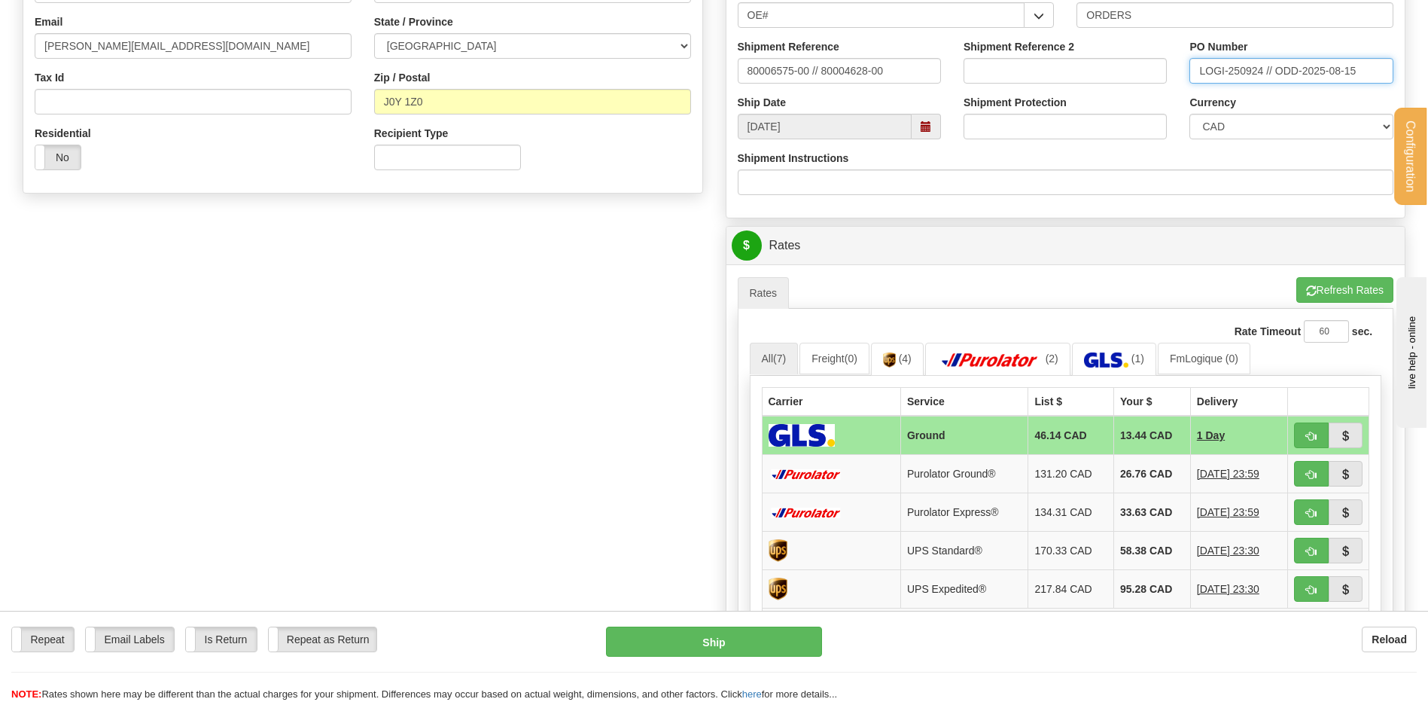
scroll to position [527, 0]
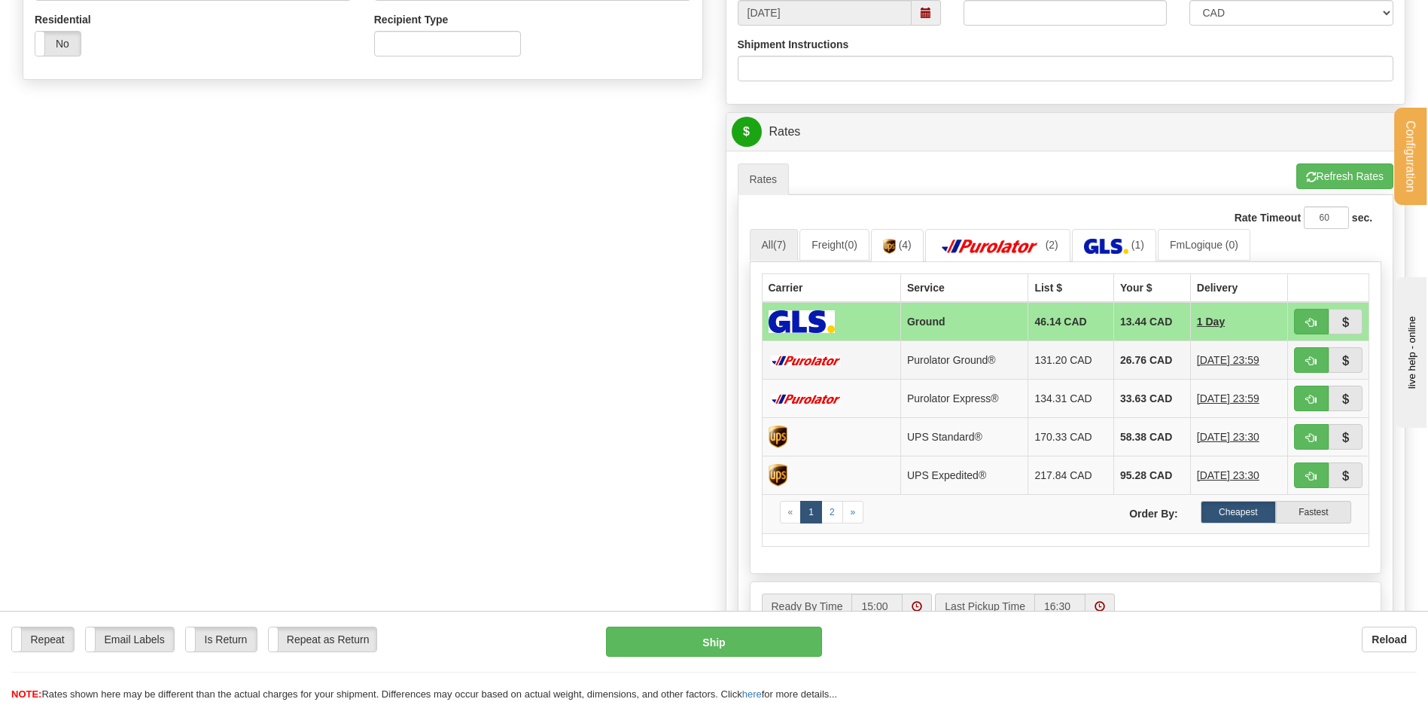
type input "LOGI-250924 // ODD-2025-08-15"
click at [1304, 358] on button "button" at bounding box center [1311, 360] width 35 height 26
type input "260"
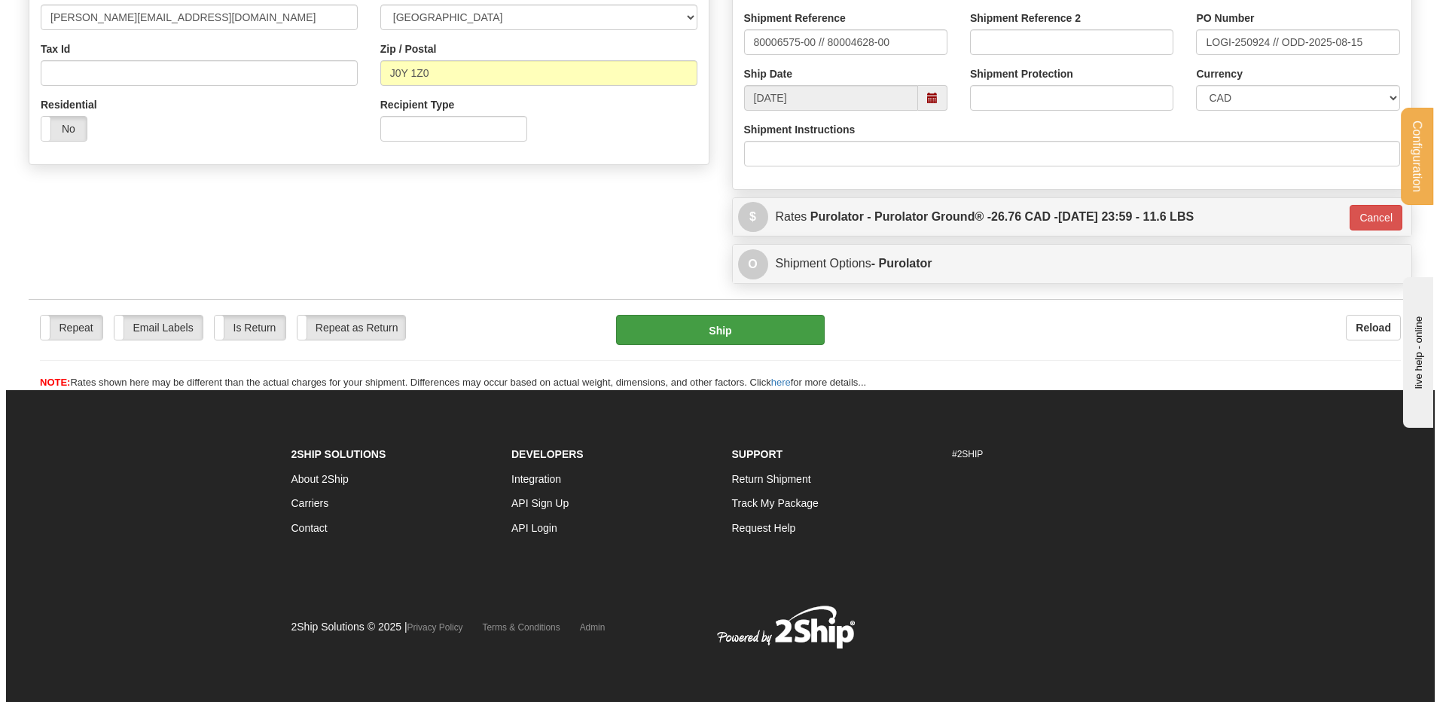
scroll to position [443, 0]
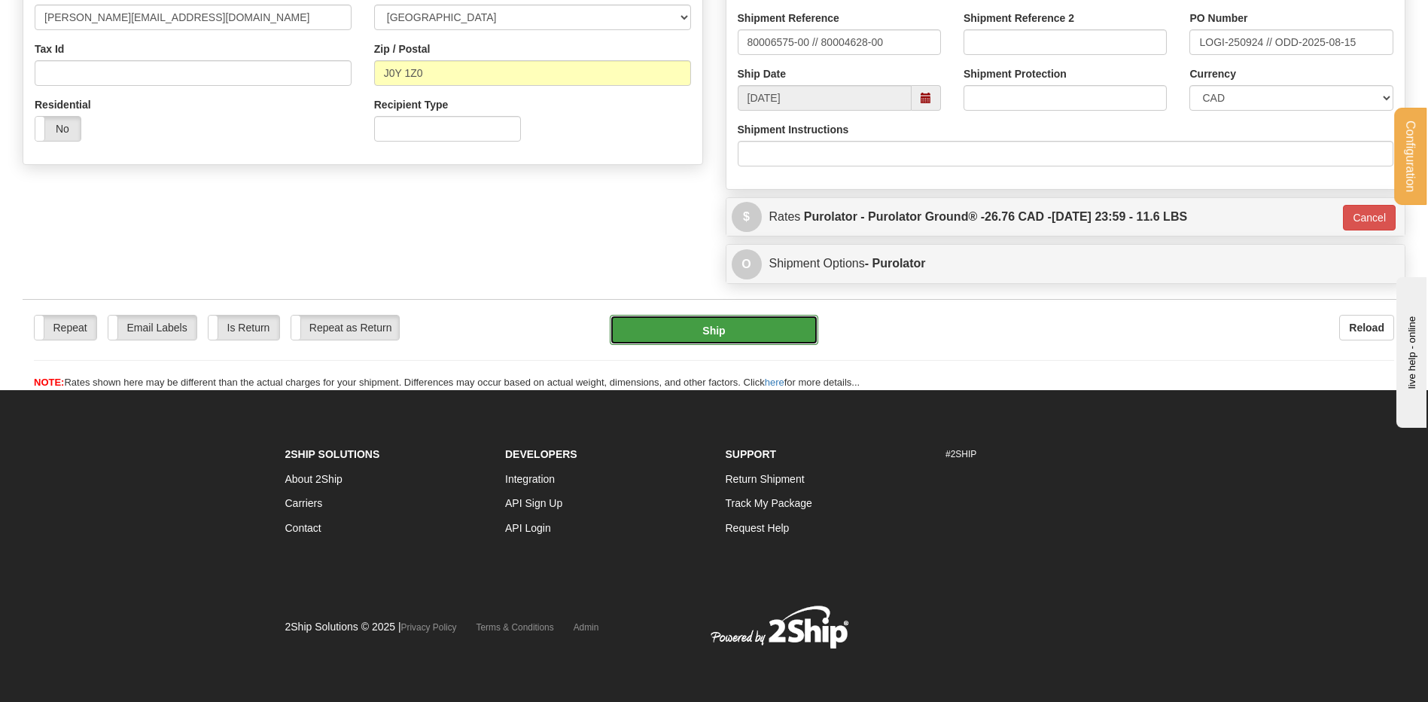
click at [723, 324] on button "Ship" at bounding box center [714, 330] width 208 height 30
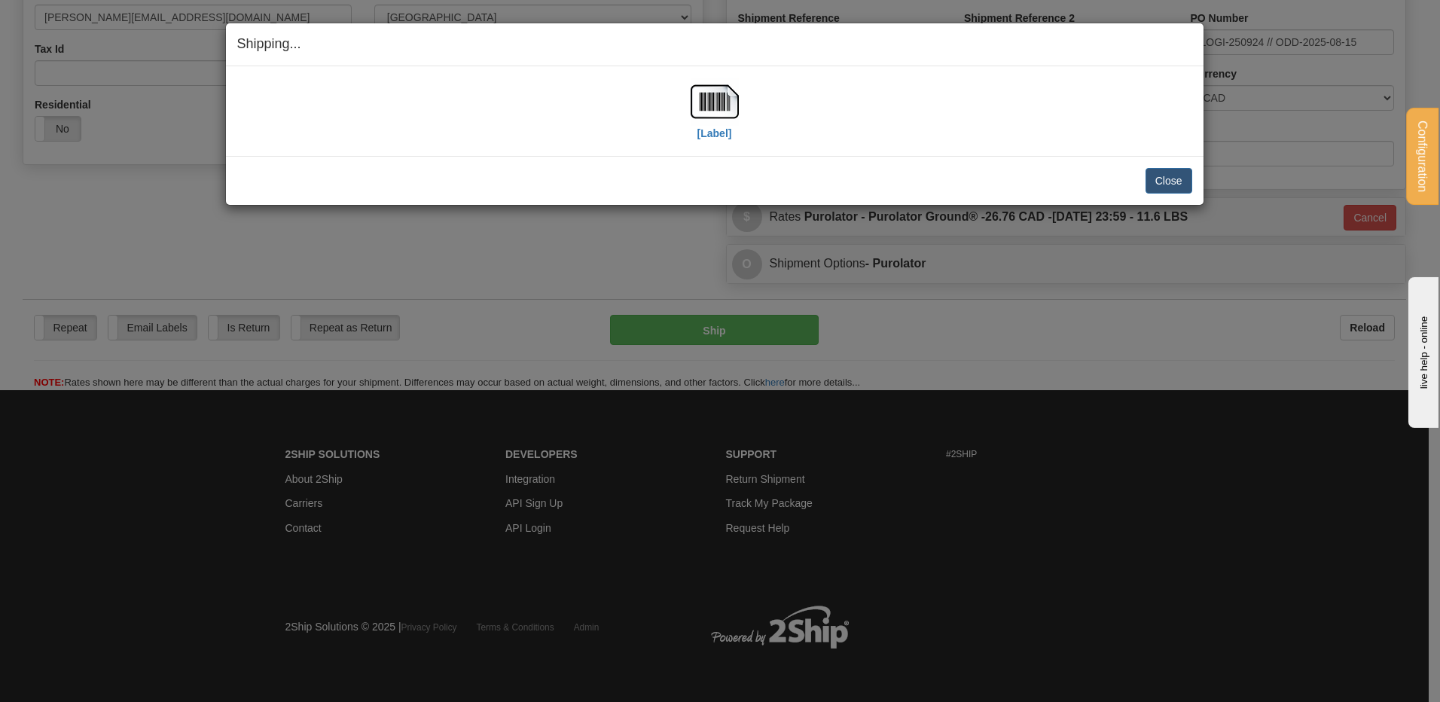
click at [740, 107] on div "[Label]" at bounding box center [714, 111] width 955 height 67
click at [722, 102] on img at bounding box center [714, 102] width 48 height 48
click at [1169, 174] on button "Close" at bounding box center [1168, 181] width 47 height 26
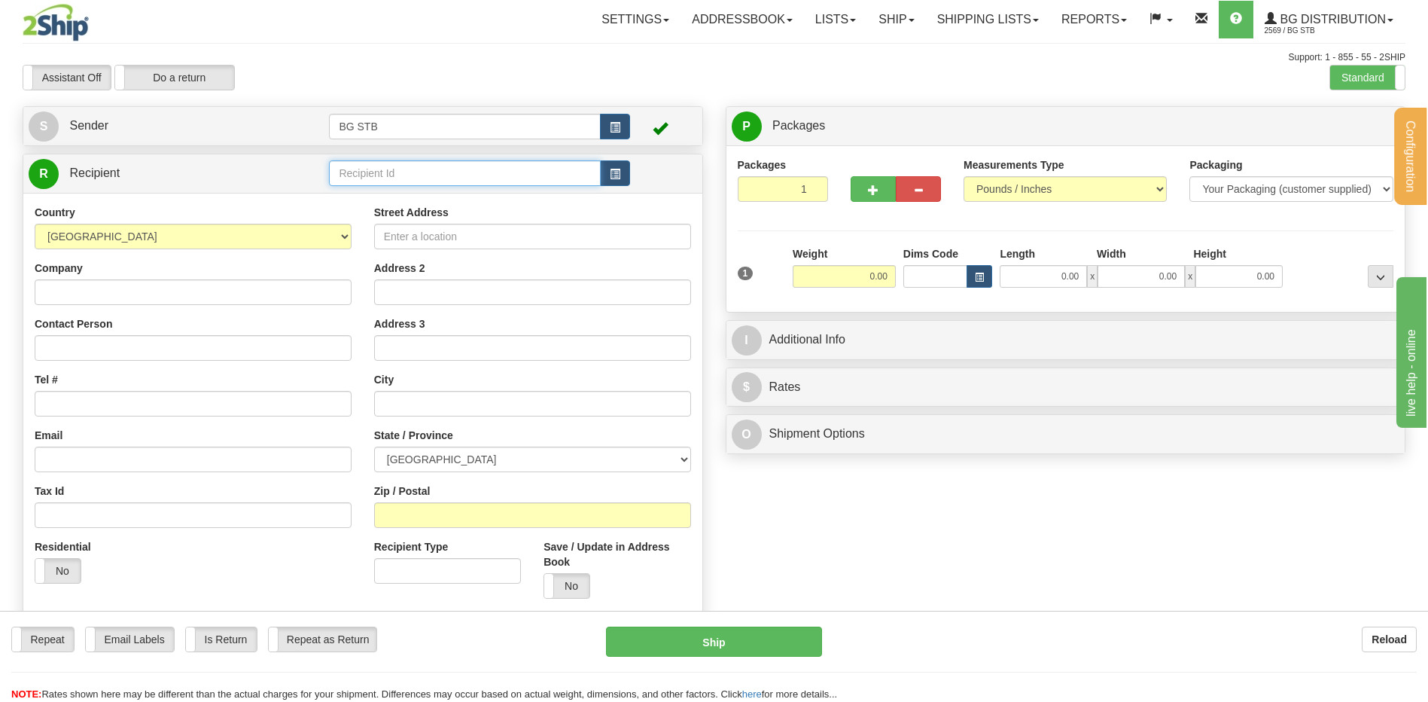
click at [578, 181] on input "text" at bounding box center [464, 173] width 271 height 26
type input "1025"
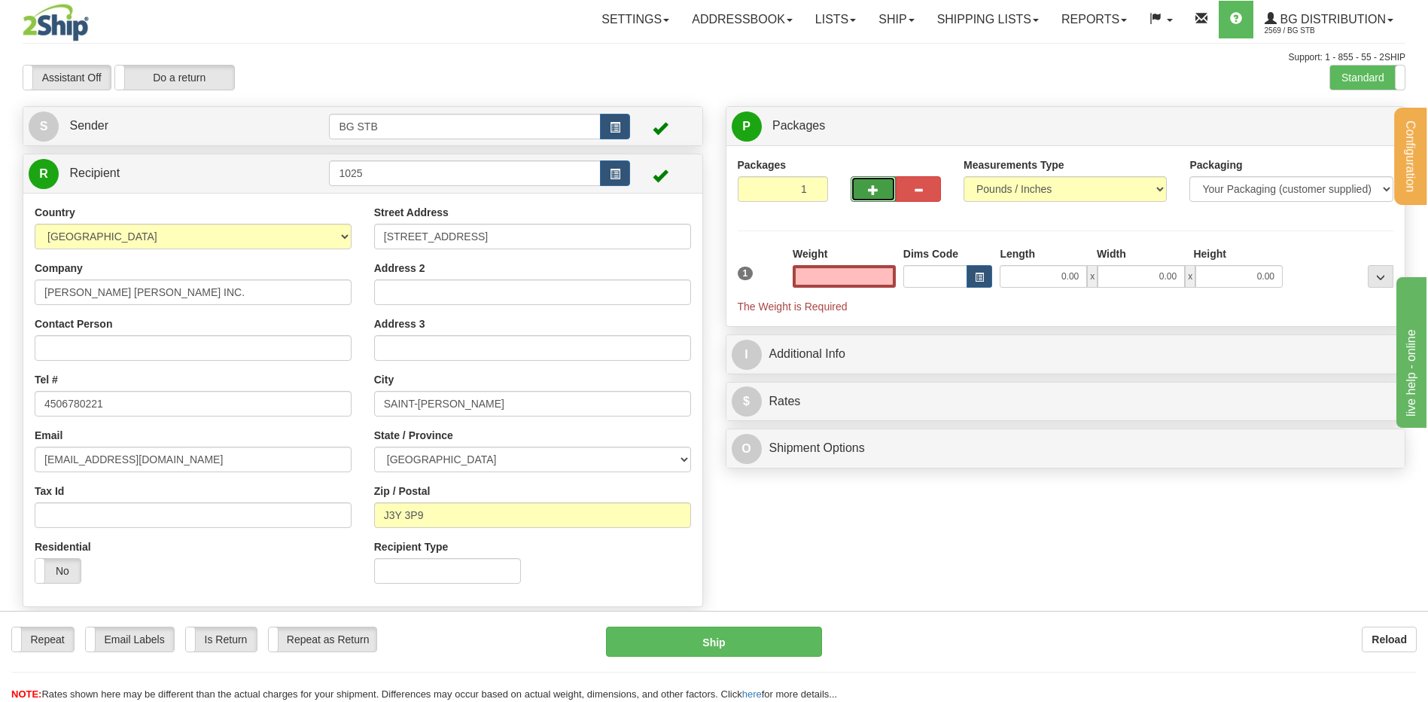
type input "0.00"
click at [860, 190] on button "button" at bounding box center [873, 189] width 45 height 26
click at [870, 192] on span "button" at bounding box center [873, 190] width 11 height 10
type input "4"
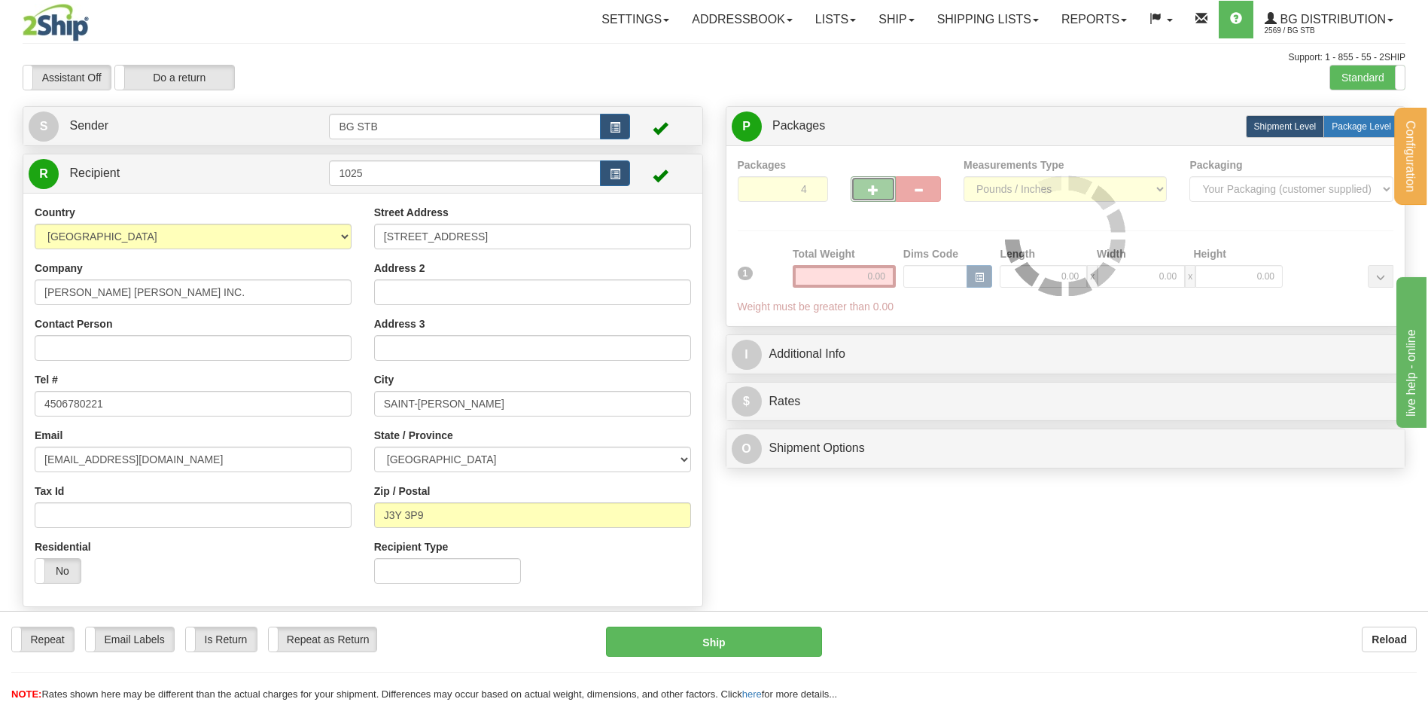
click at [1353, 126] on span "Package Level" at bounding box center [1361, 126] width 59 height 11
radio input "true"
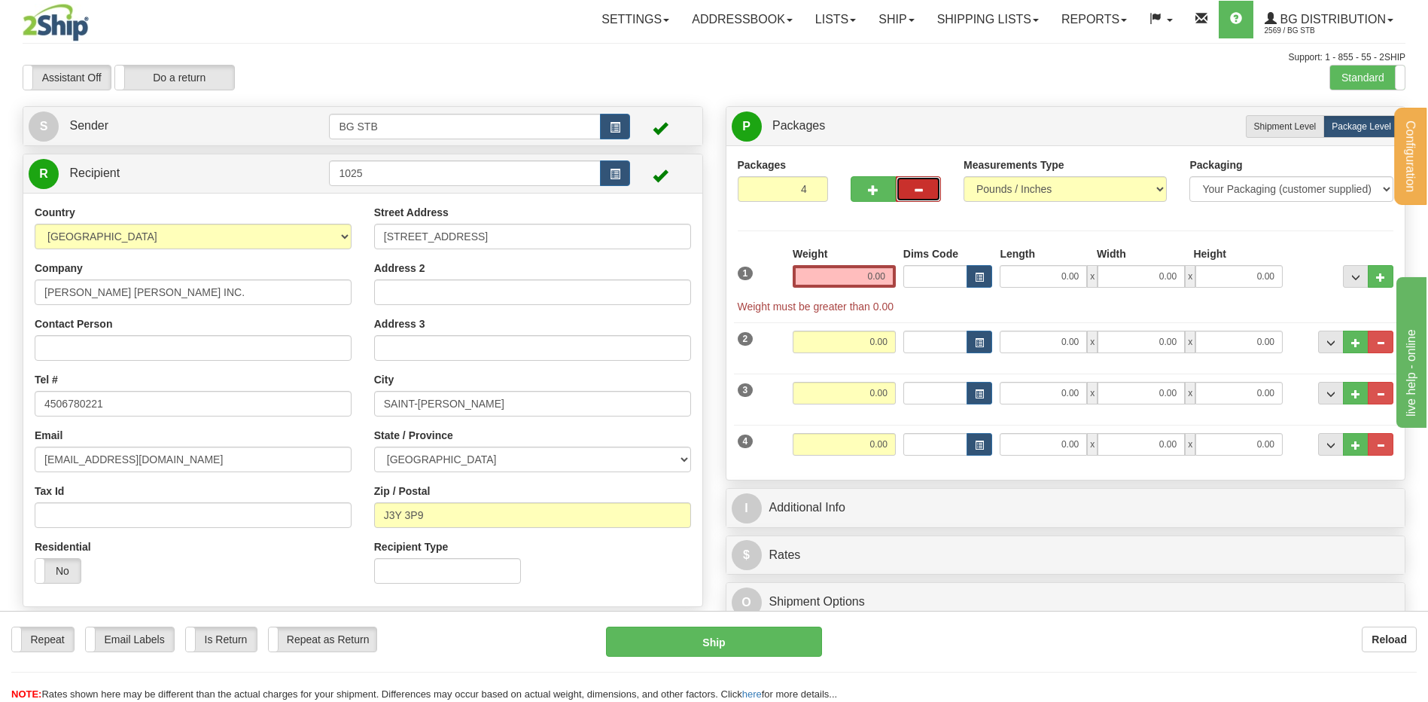
click at [922, 178] on button "button" at bounding box center [918, 189] width 45 height 26
type input "3"
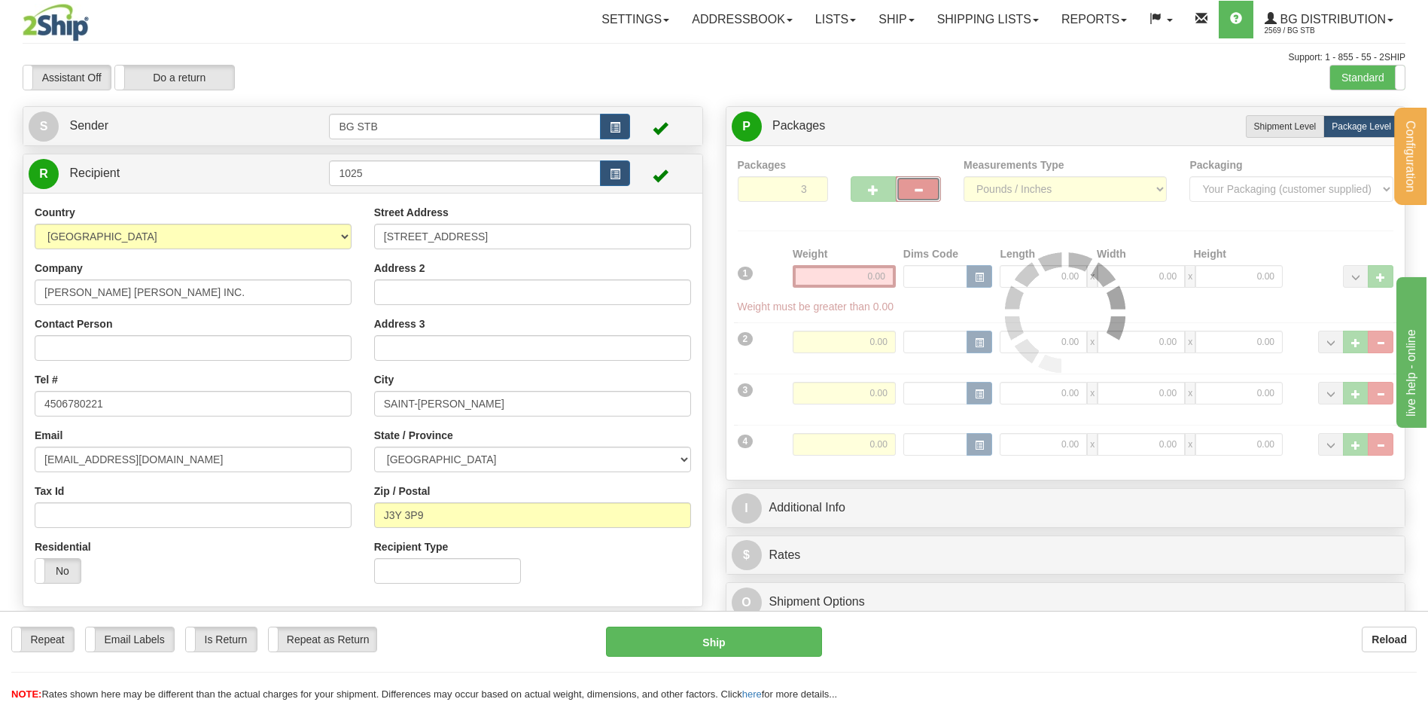
click at [867, 279] on div at bounding box center [1066, 312] width 657 height 311
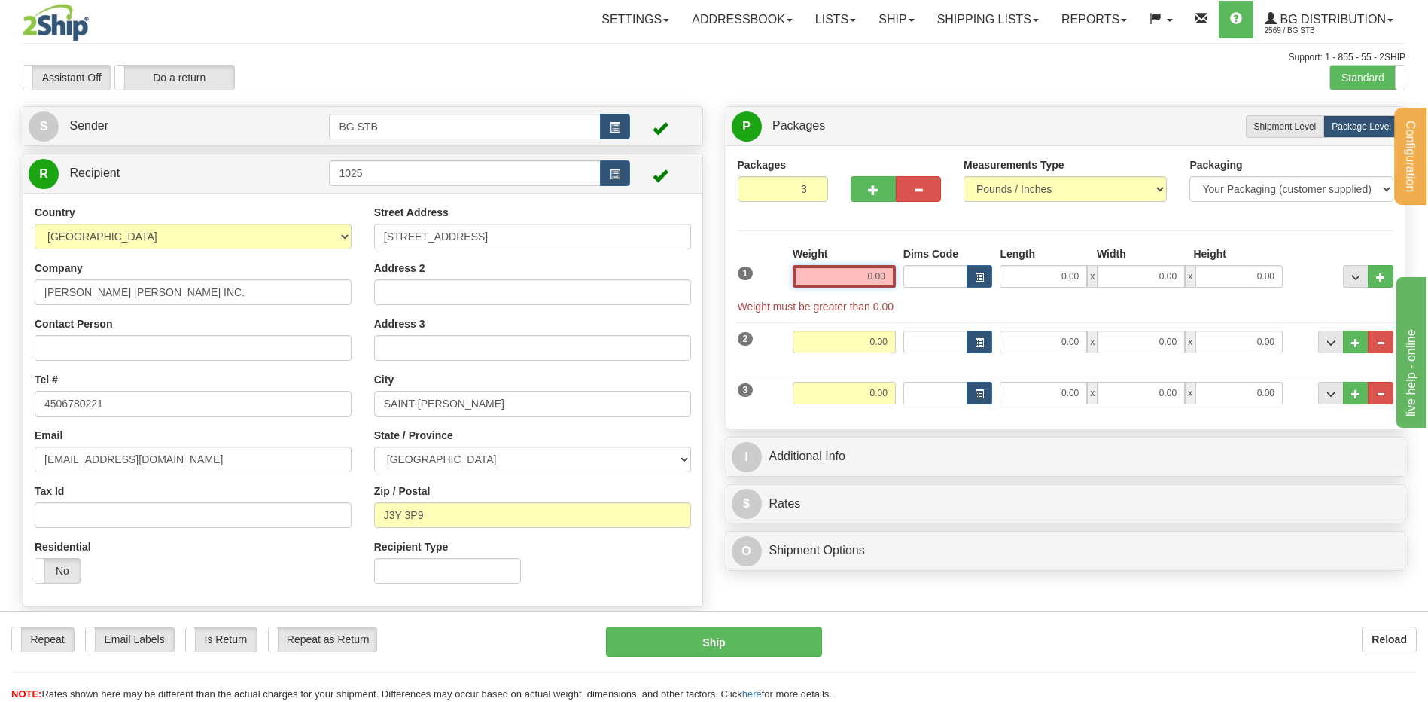
click at [867, 271] on input "0.00" at bounding box center [844, 276] width 103 height 23
type input "14.00"
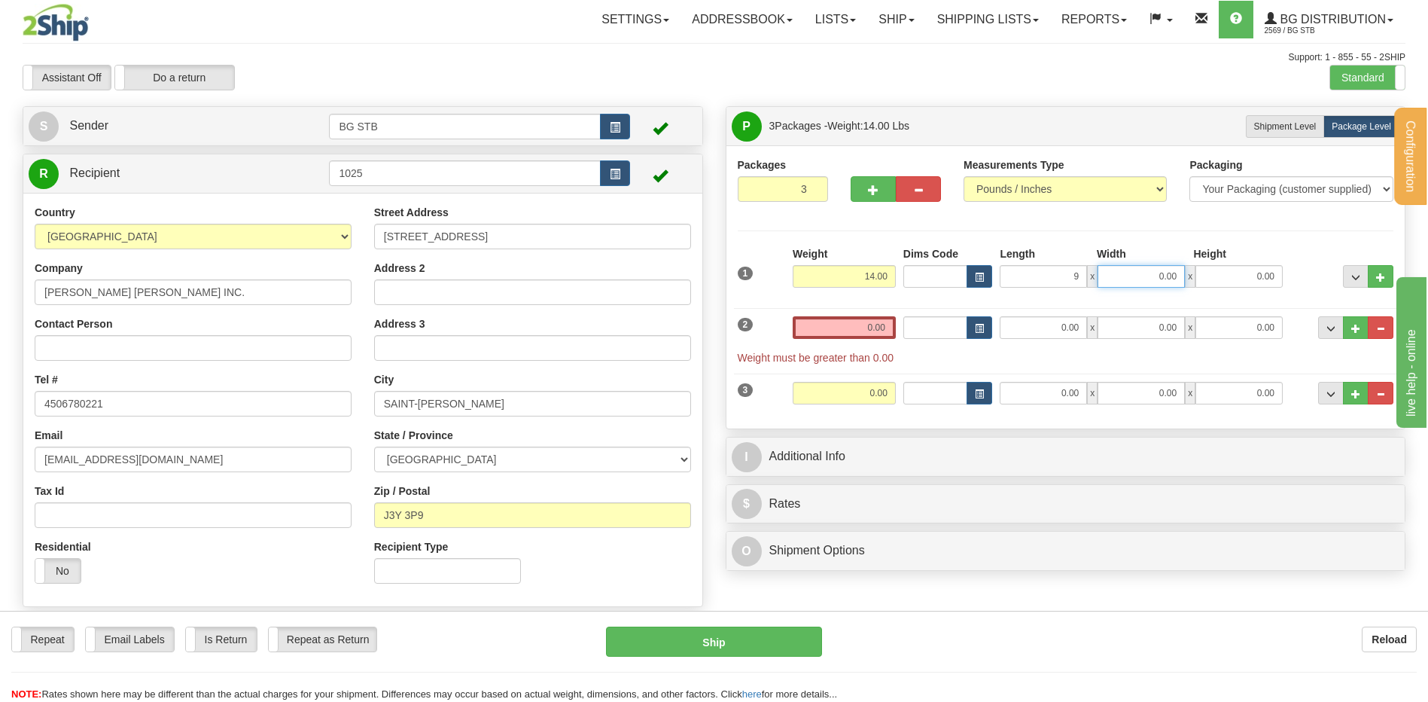
type input "9.00"
type input "7.00"
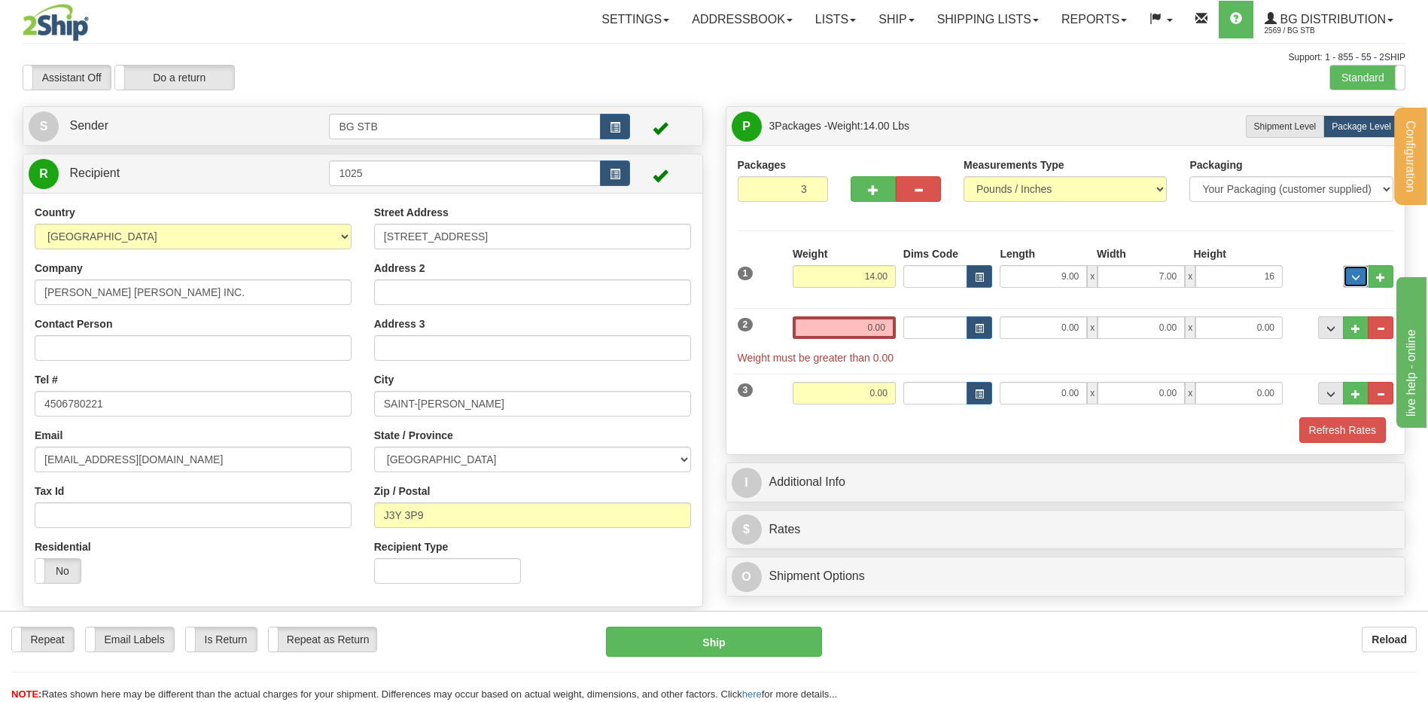
type input "16.00"
click at [860, 330] on input "0.00" at bounding box center [844, 327] width 103 height 23
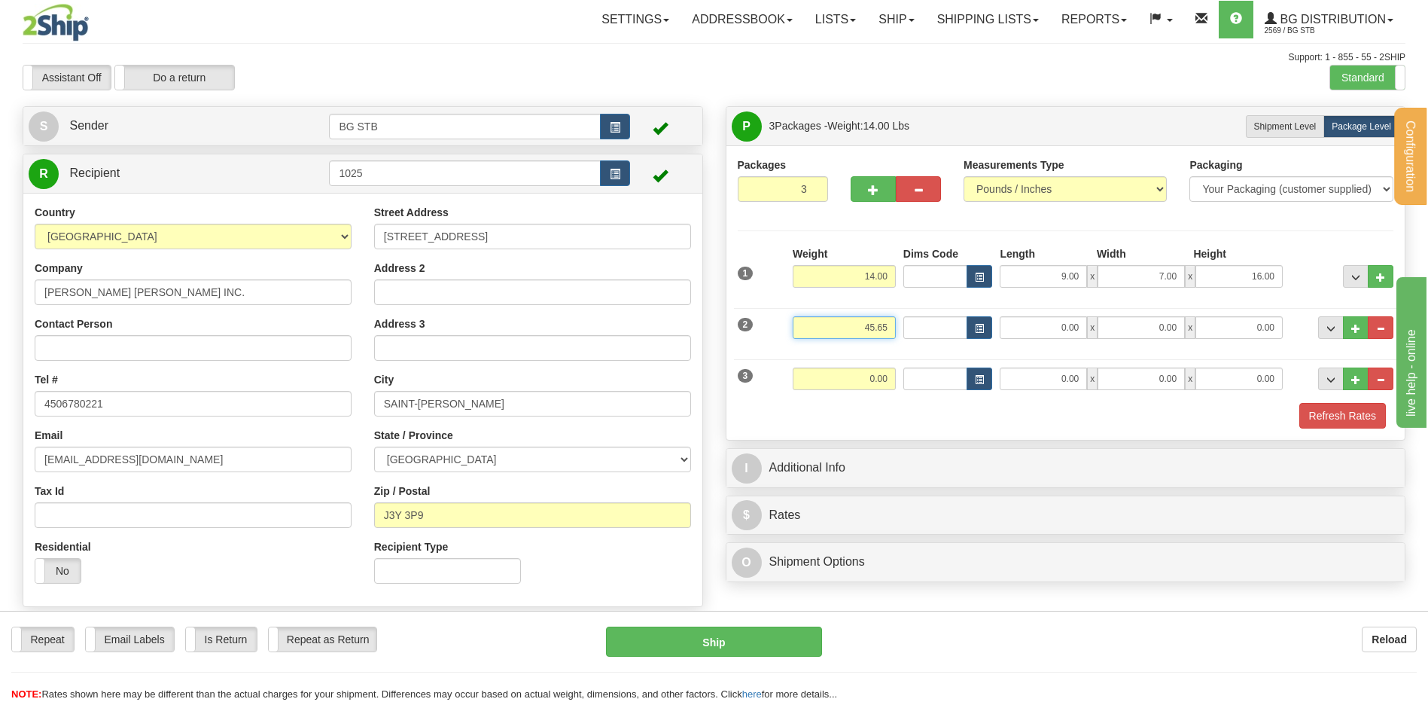
type input "45.65"
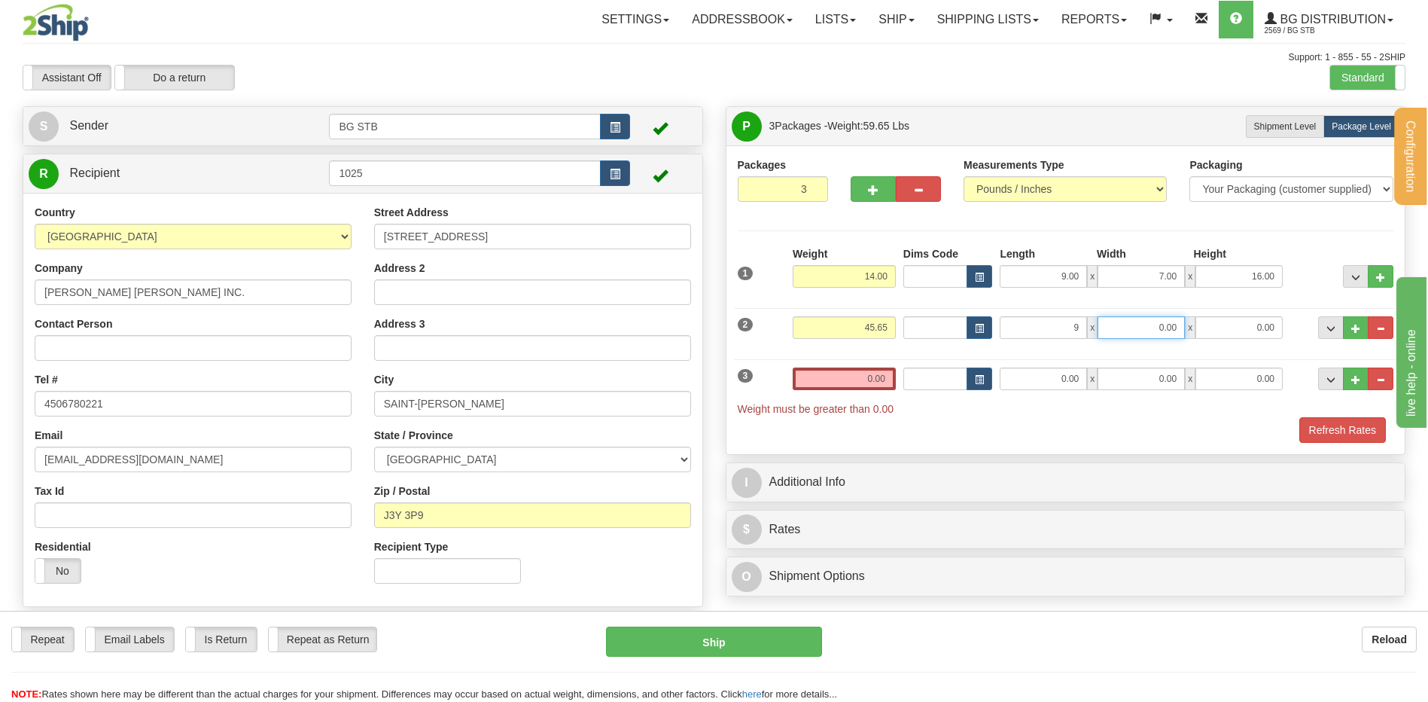
type input "9.00"
type input "10.00"
type input "14.00"
click at [893, 380] on input "0.00" at bounding box center [844, 378] width 103 height 23
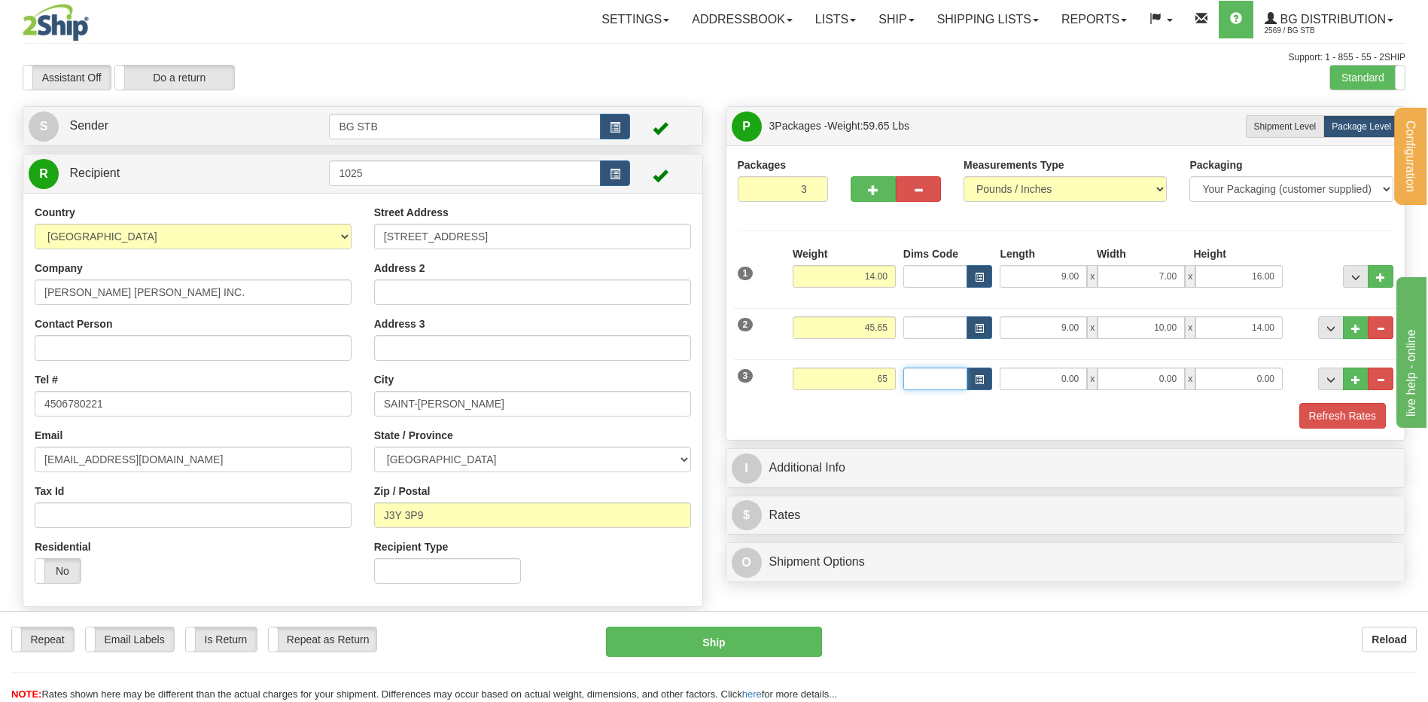
type input "65.00"
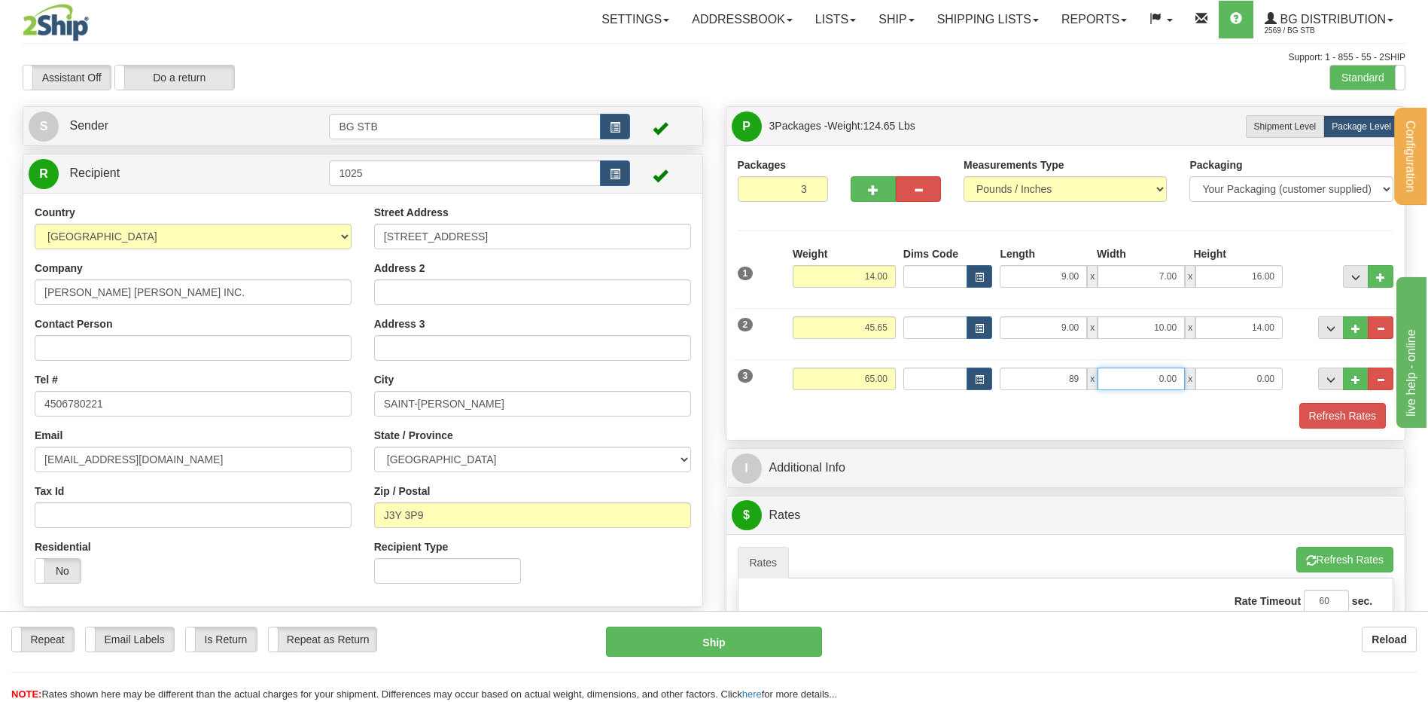
type input "89.00"
type input "8.00"
type input "6.00"
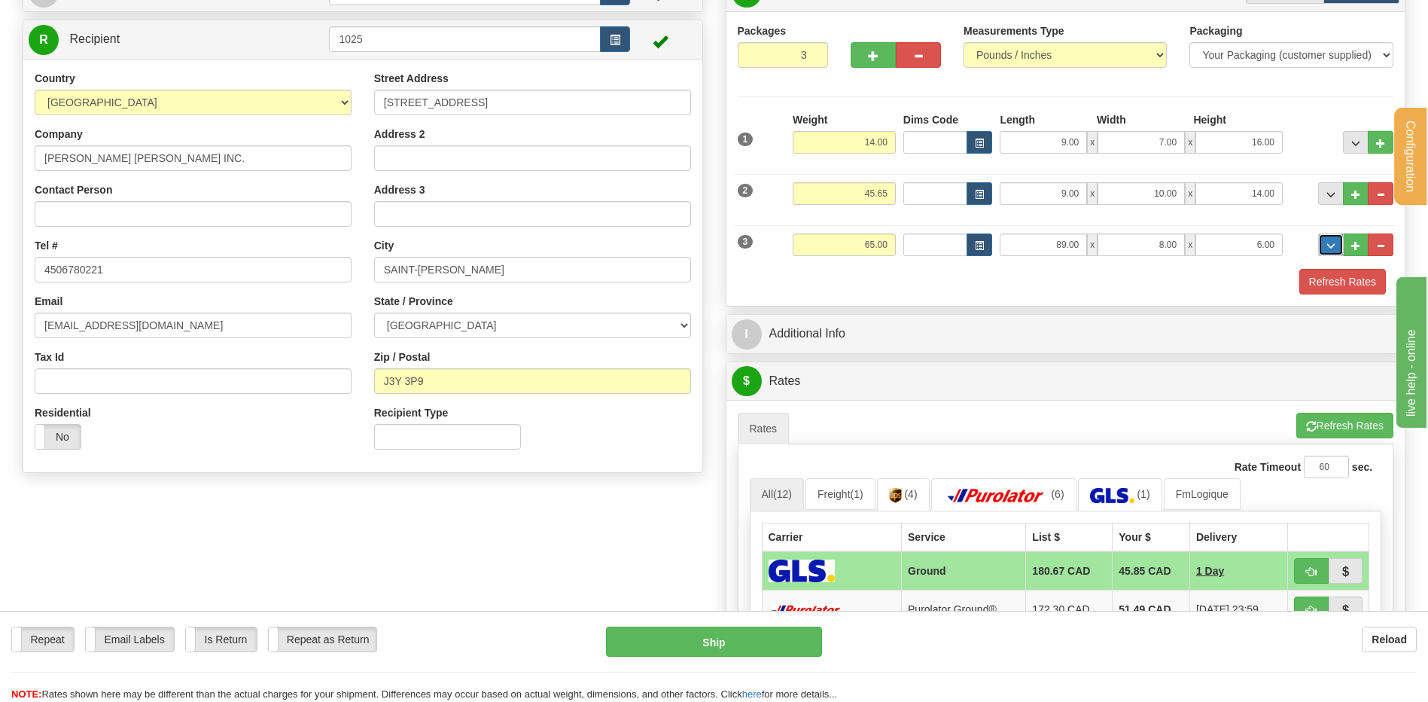
scroll to position [301, 0]
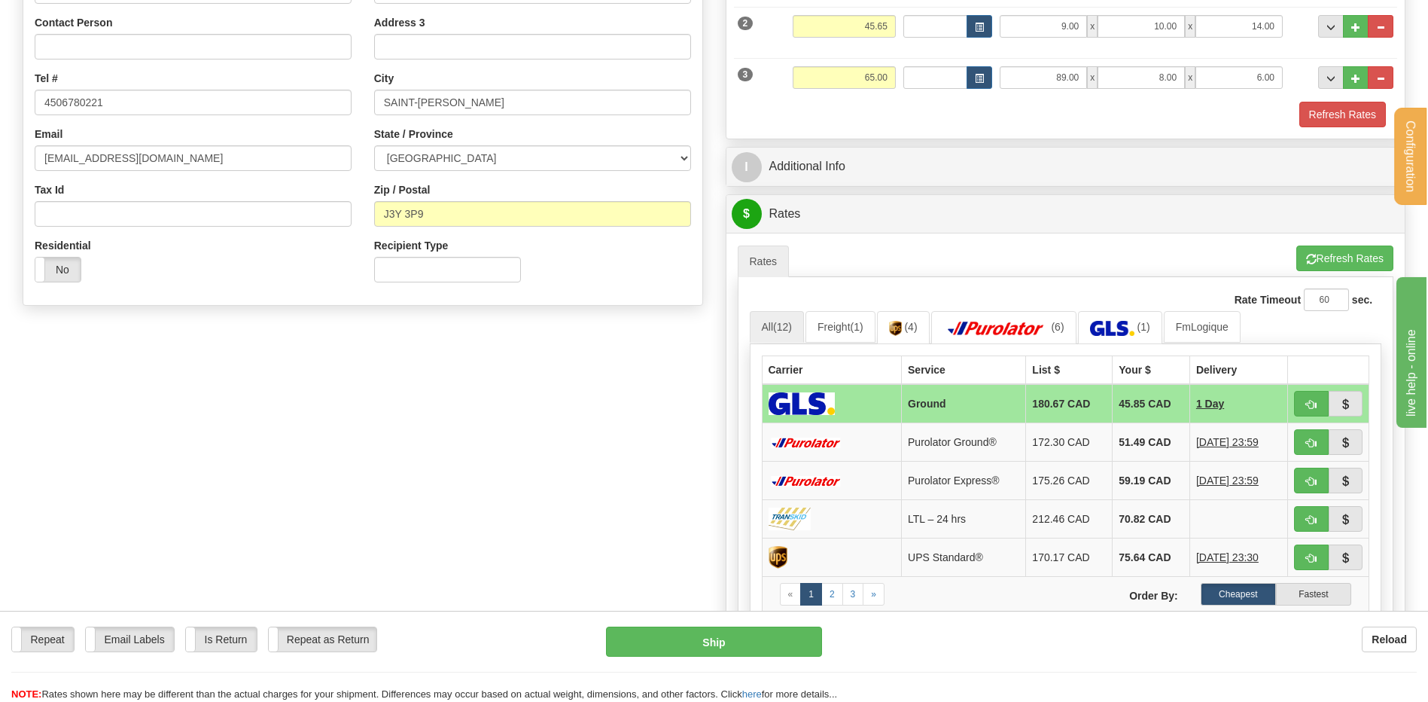
click at [816, 183] on div "I Additional Info" at bounding box center [1066, 167] width 679 height 38
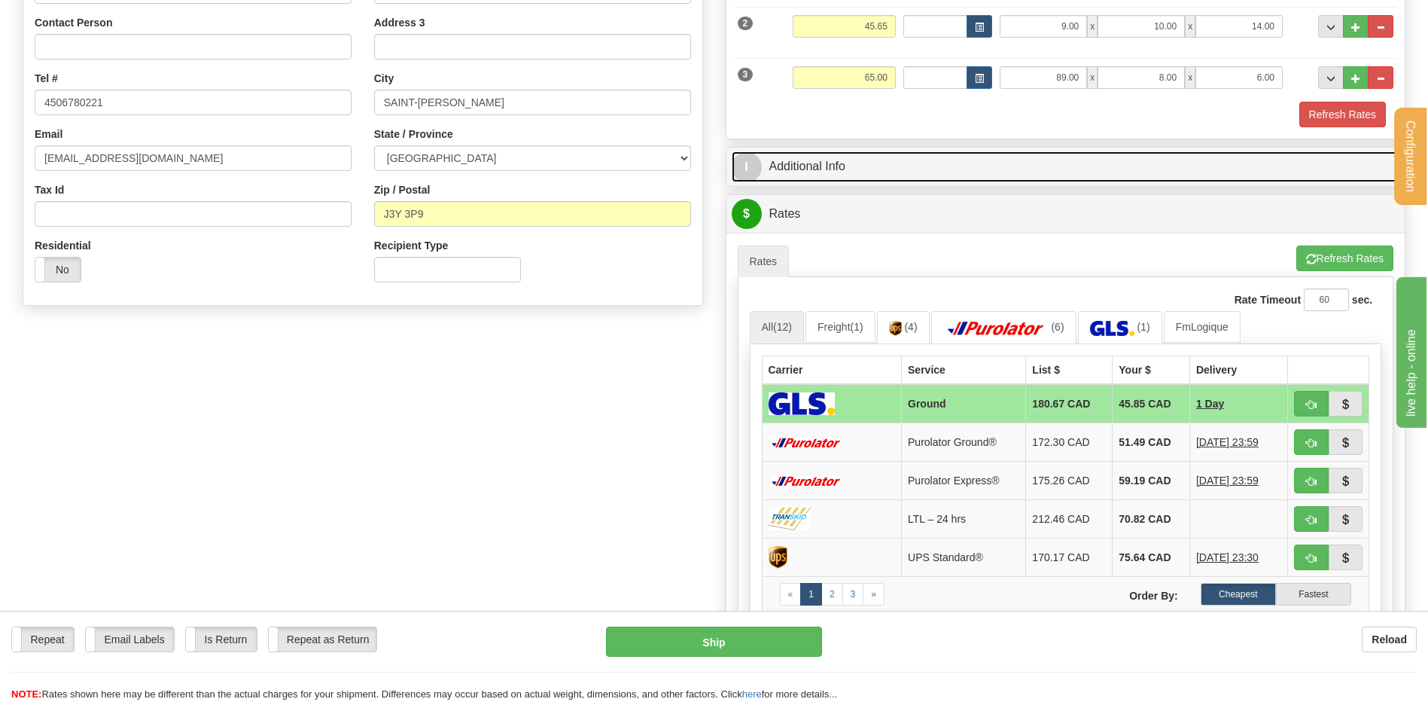
click at [859, 168] on link "I Additional Info" at bounding box center [1066, 166] width 669 height 31
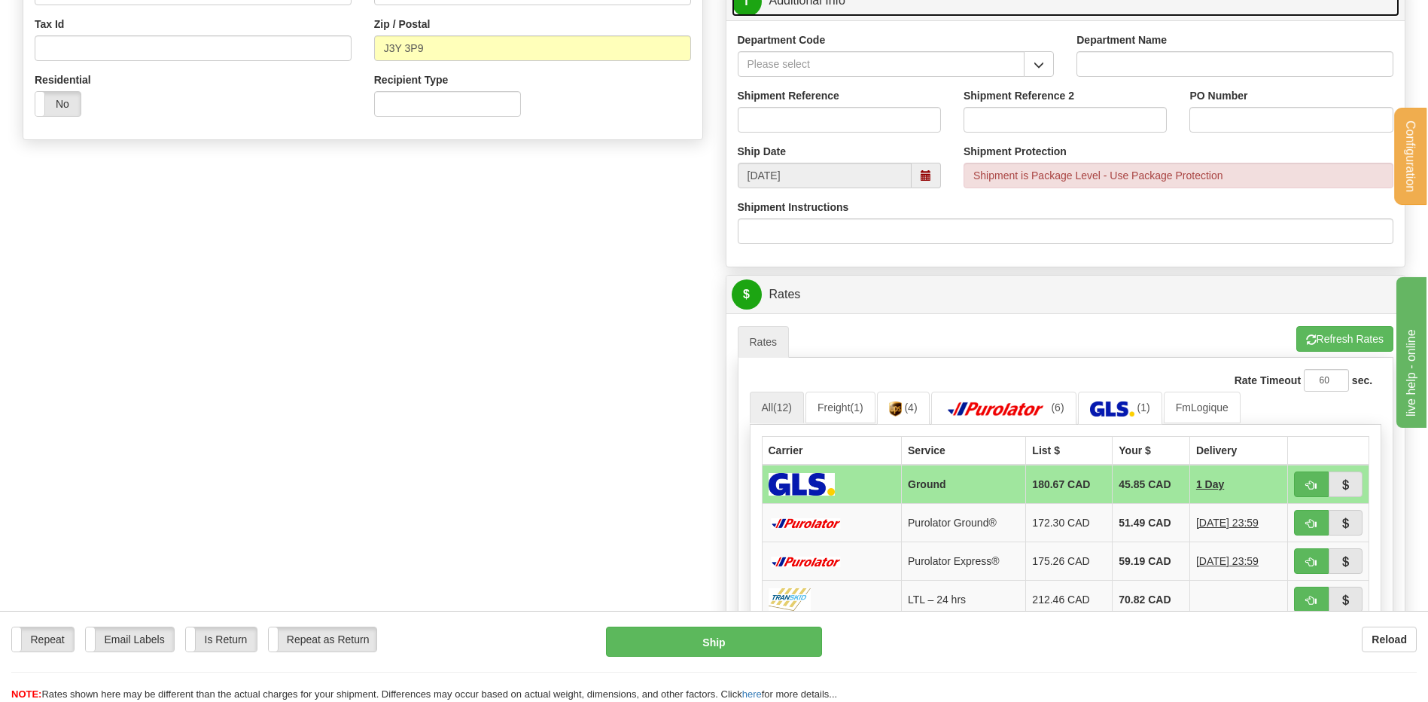
scroll to position [376, 0]
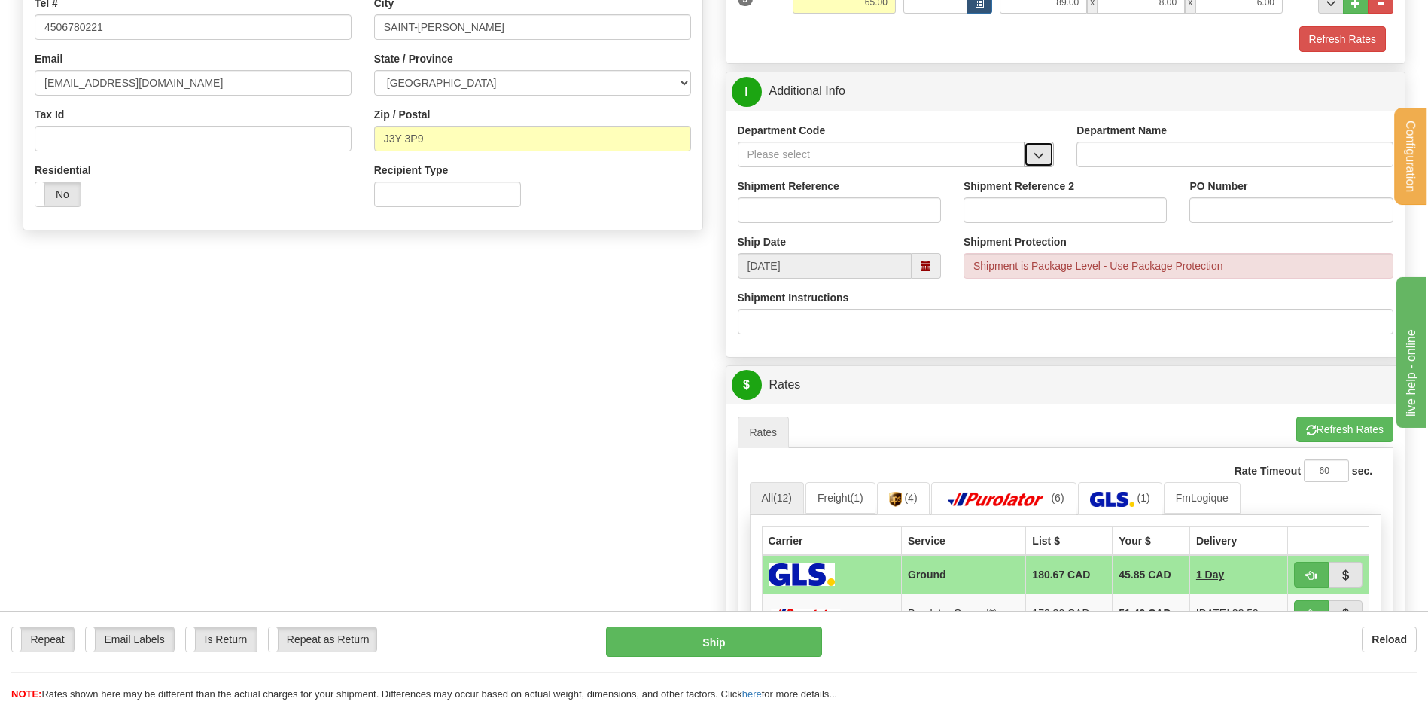
click at [1039, 148] on button "button" at bounding box center [1039, 155] width 30 height 26
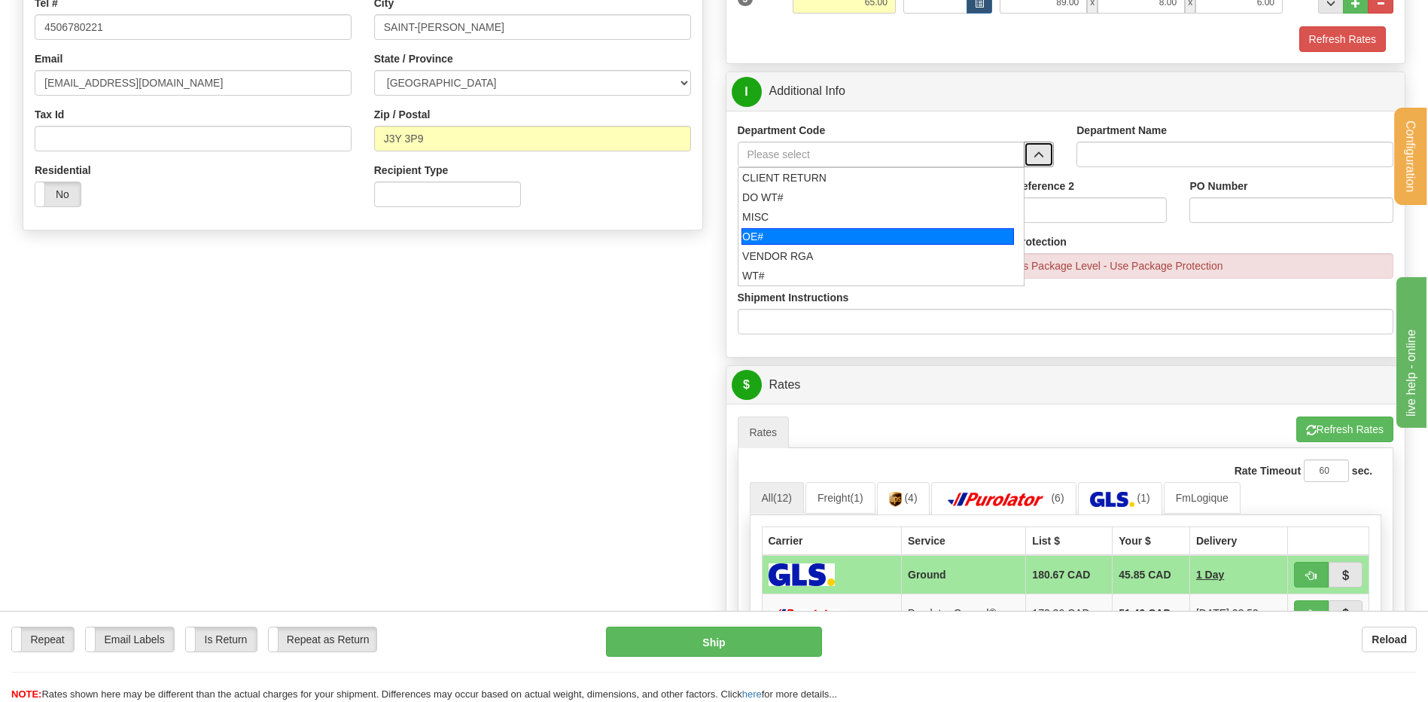
click at [820, 234] on div "OE#" at bounding box center [878, 236] width 273 height 17
type input "OE#"
type input "ORDERS"
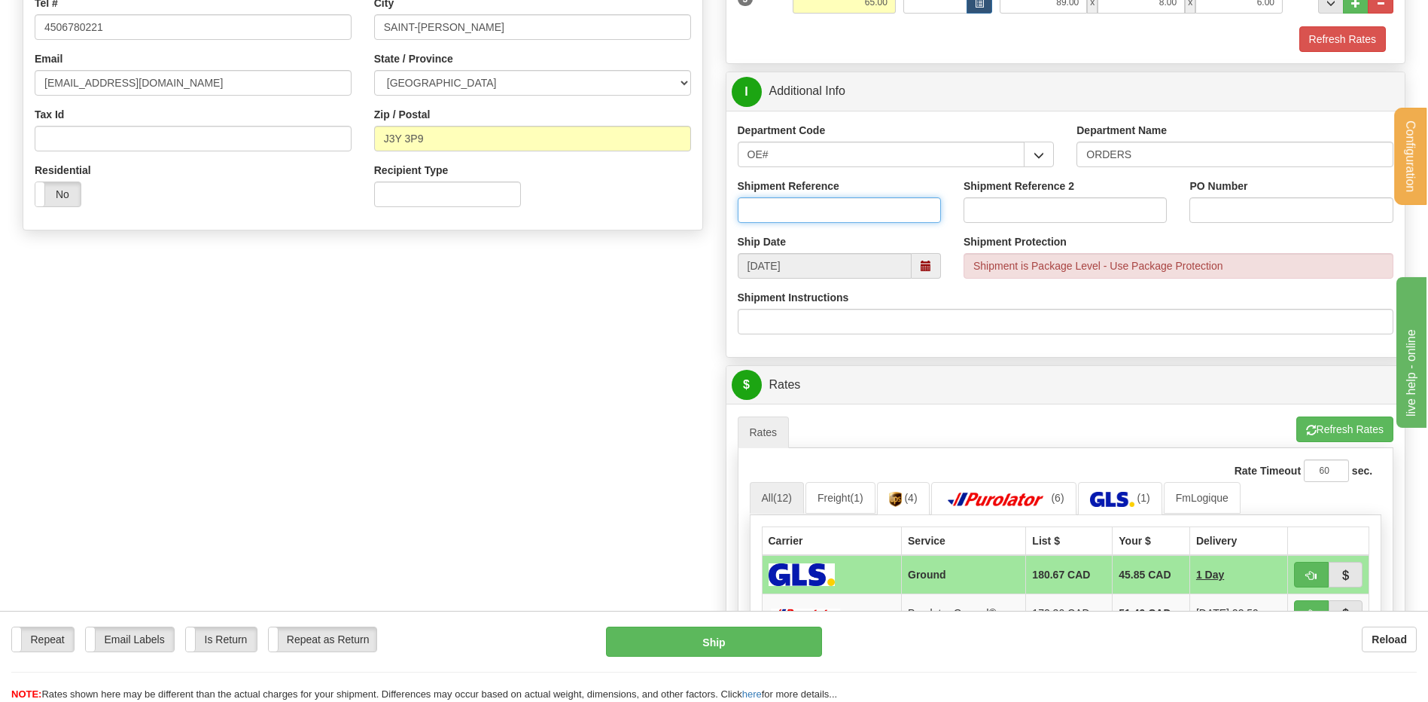
click at [819, 207] on input "Shipment Reference" at bounding box center [839, 210] width 203 height 26
type input "80006572-00"
type input "7776"
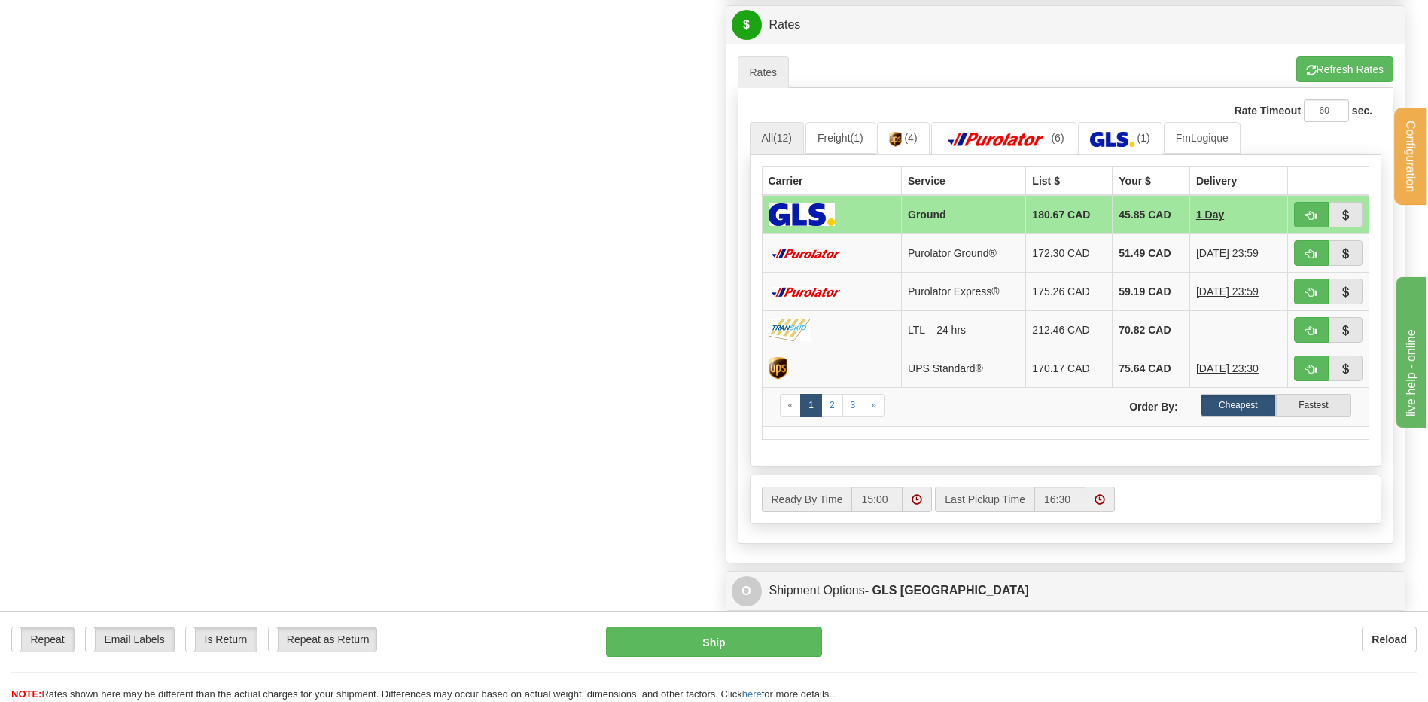
scroll to position [753, 0]
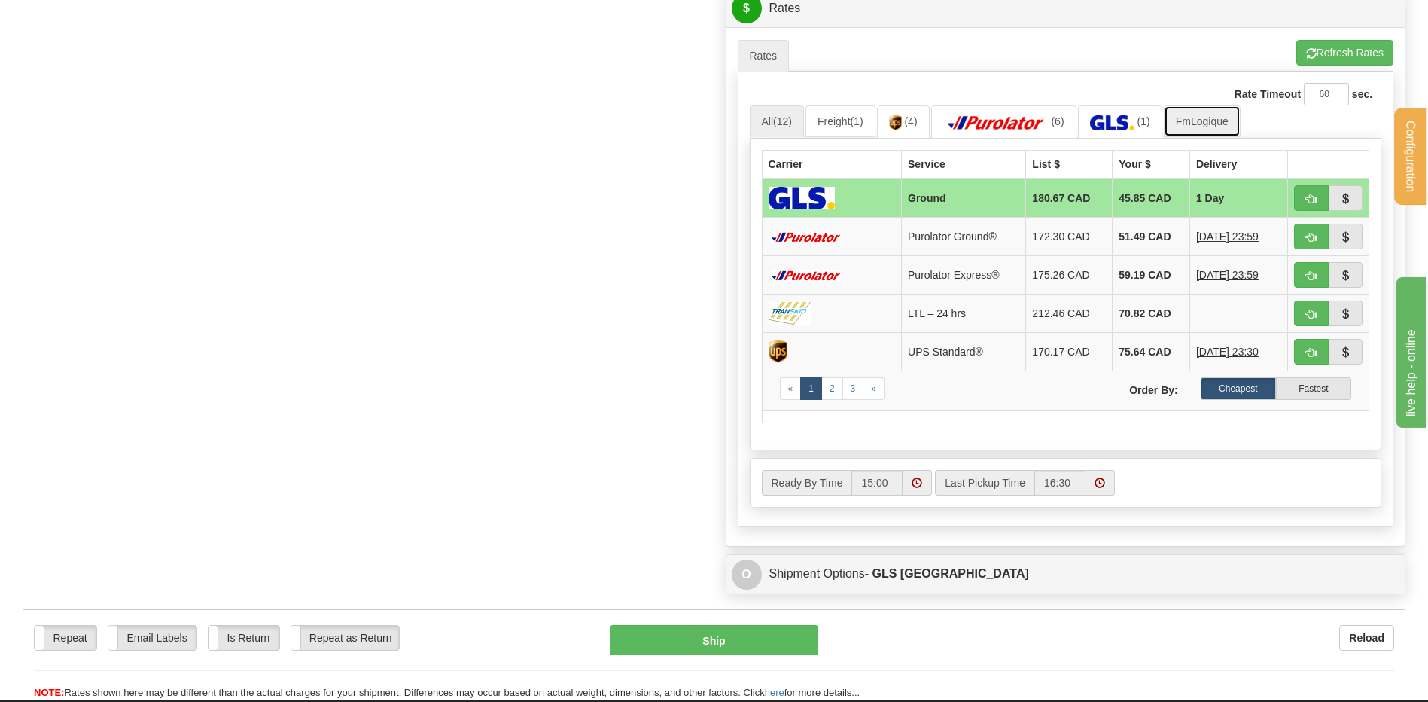
click at [1181, 117] on link "FmLogique" at bounding box center [1202, 121] width 77 height 32
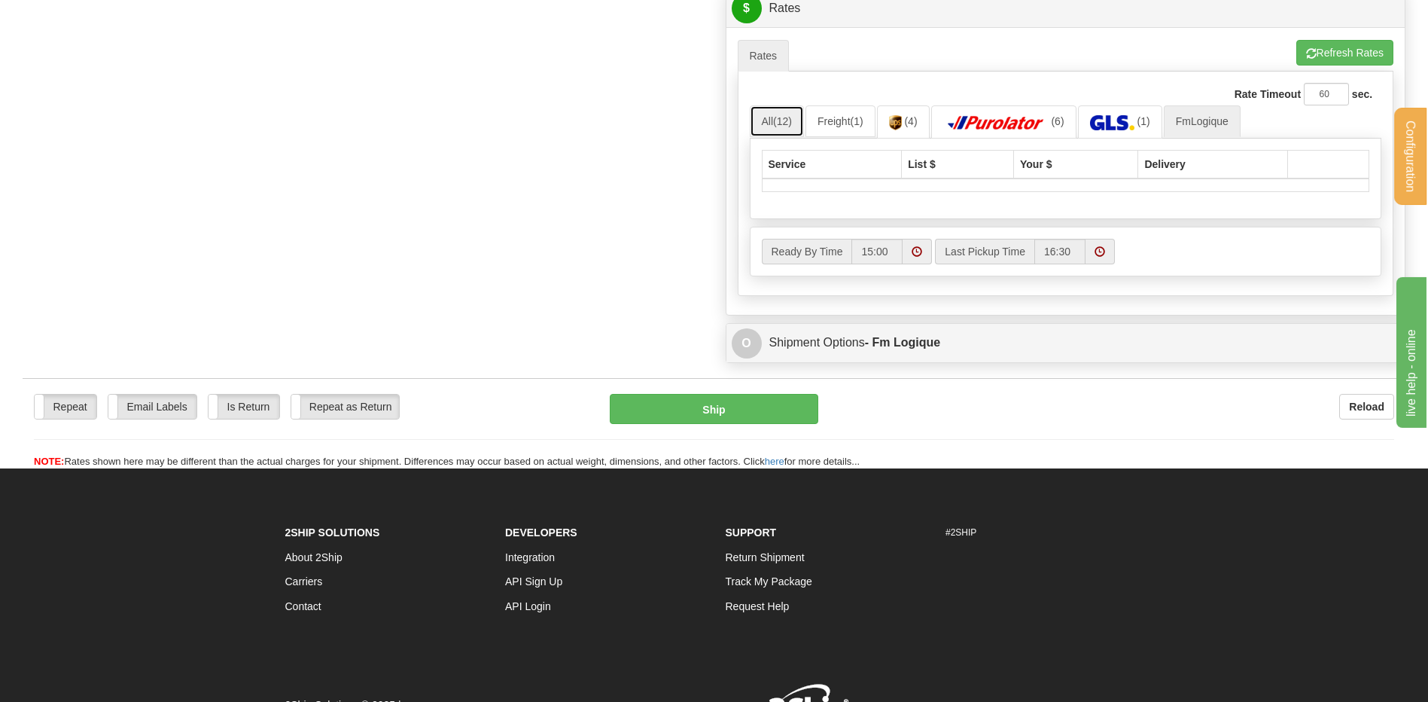
click at [758, 117] on link "All (12)" at bounding box center [777, 121] width 54 height 32
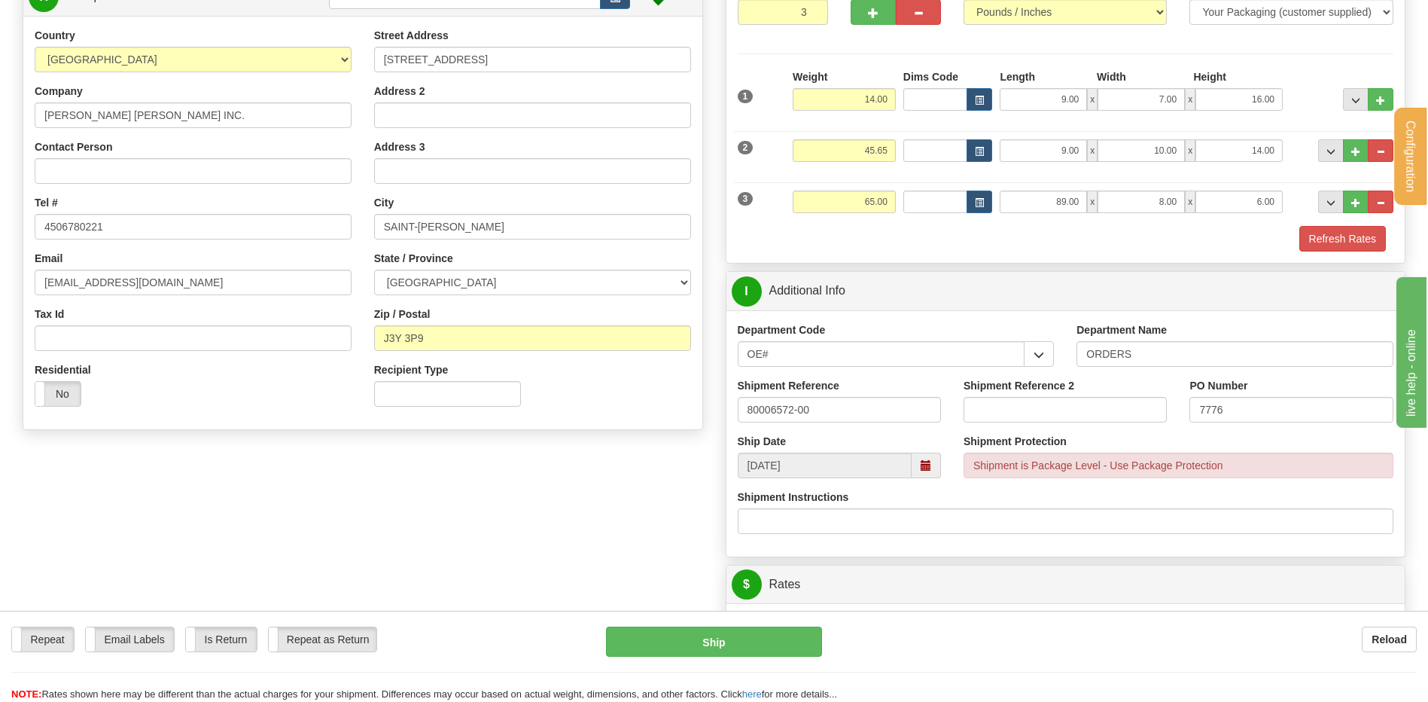
scroll to position [151, 0]
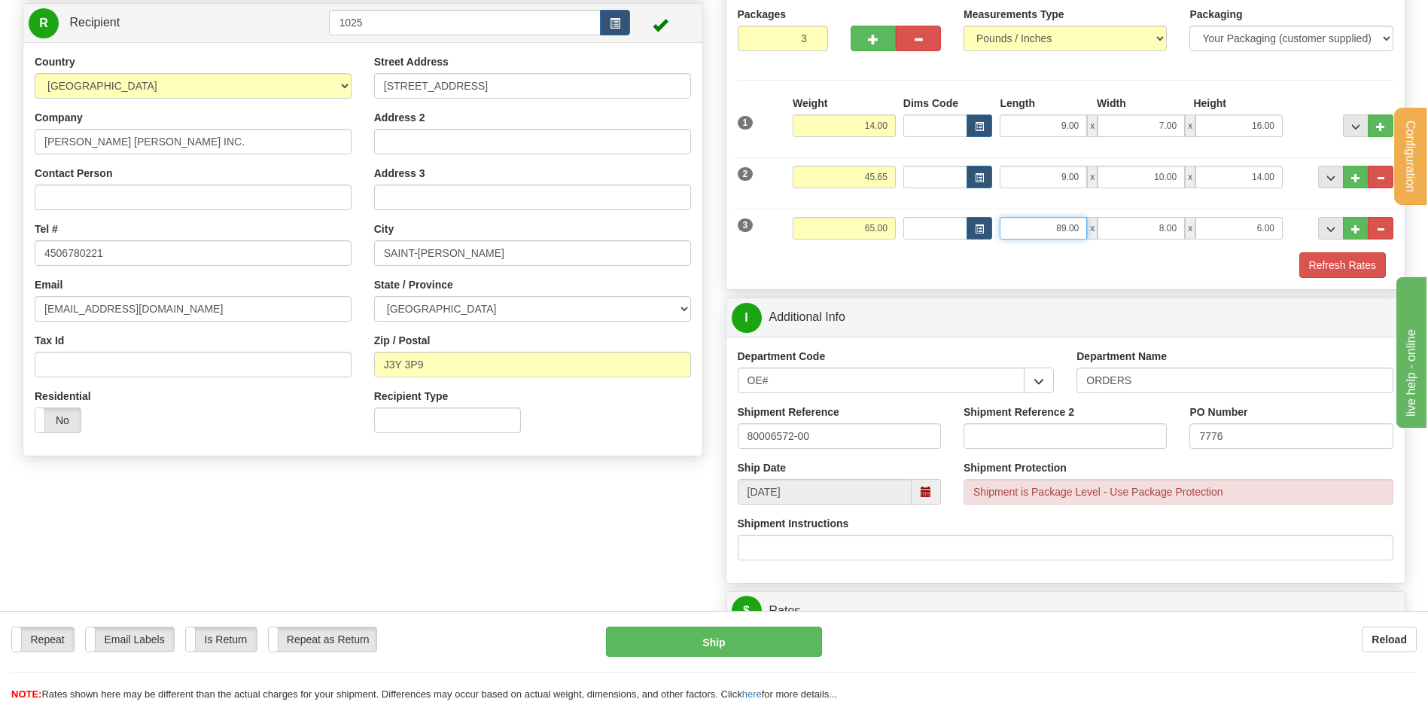
drag, startPoint x: 1063, startPoint y: 233, endPoint x: 1111, endPoint y: 229, distance: 47.6
click at [1110, 230] on div "89.00 x 8.00 x 6.00" at bounding box center [1141, 228] width 283 height 23
type input "88.00"
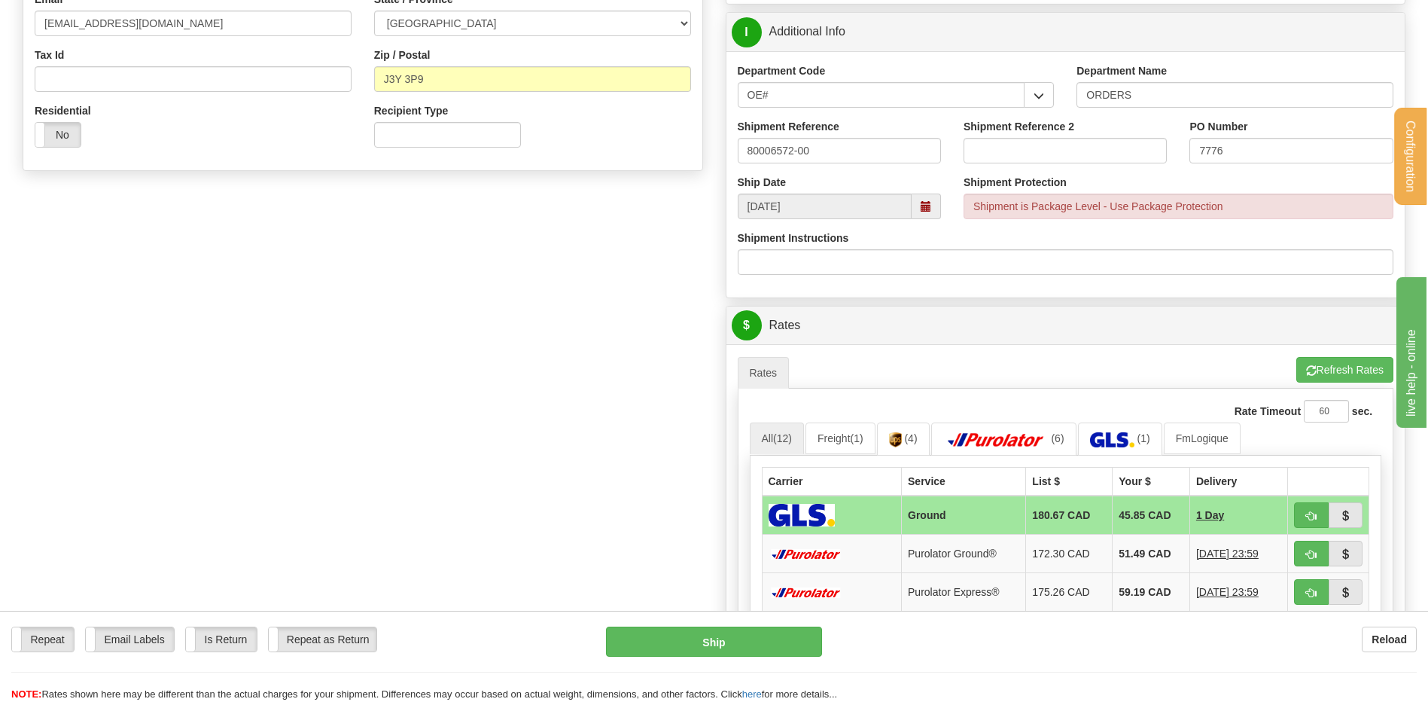
scroll to position [452, 0]
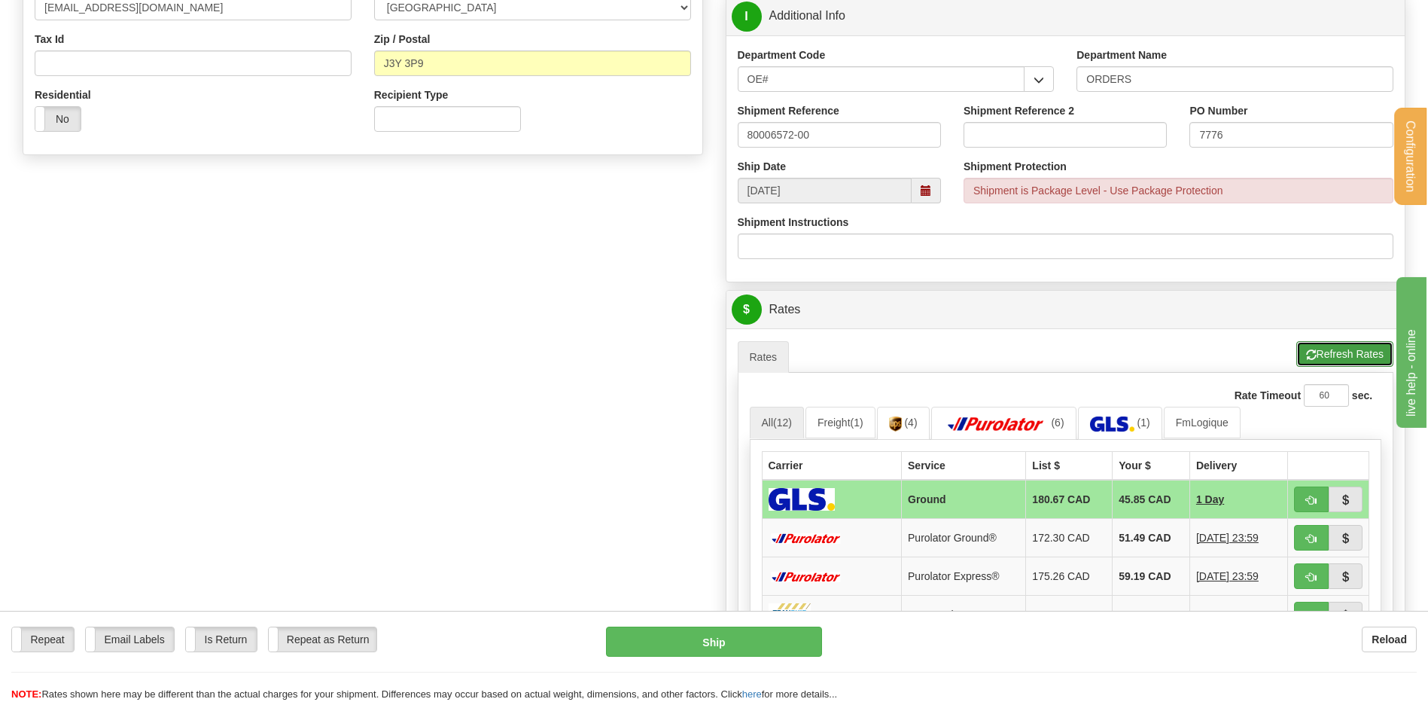
click at [1338, 355] on button "Refresh Rates" at bounding box center [1345, 354] width 97 height 26
drag, startPoint x: 1307, startPoint y: 504, endPoint x: 1093, endPoint y: 443, distance: 222.9
click at [1306, 503] on span "button" at bounding box center [1311, 500] width 11 height 10
type input "jour"
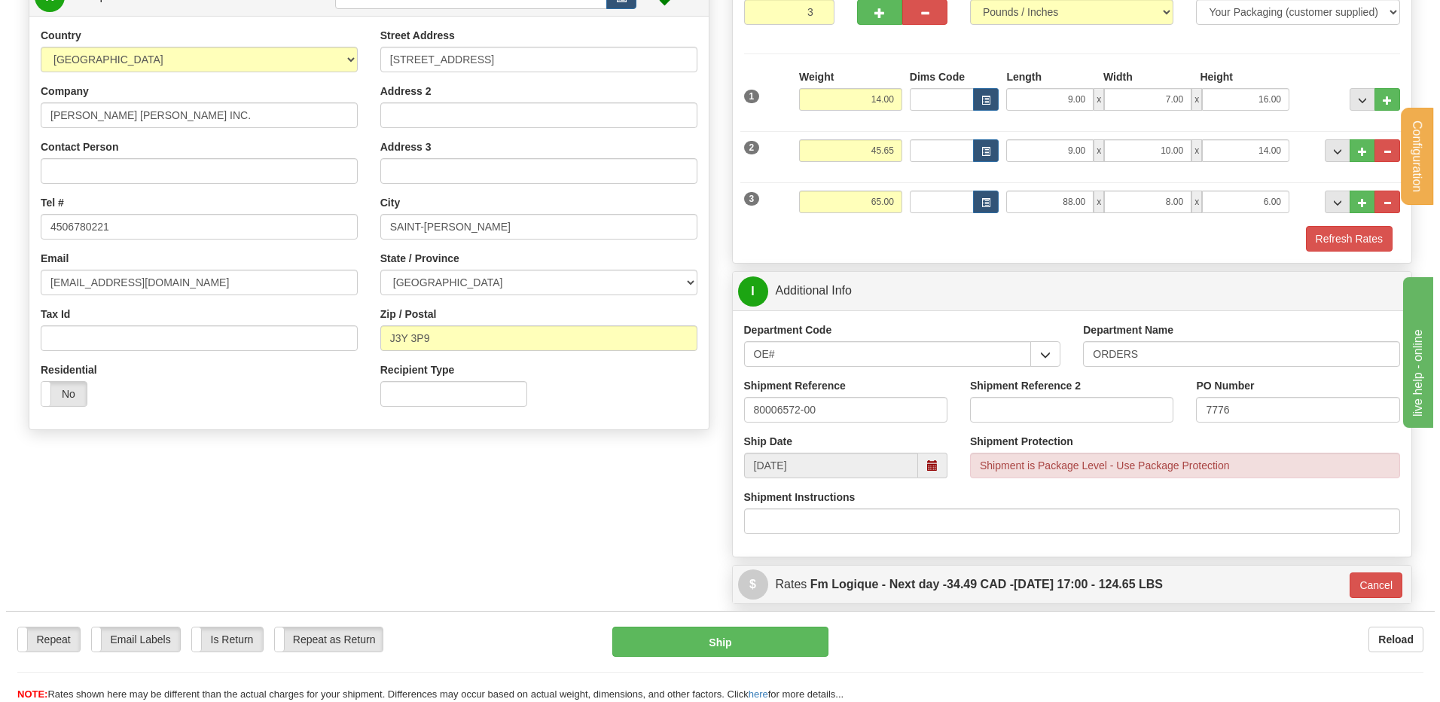
scroll to position [151, 0]
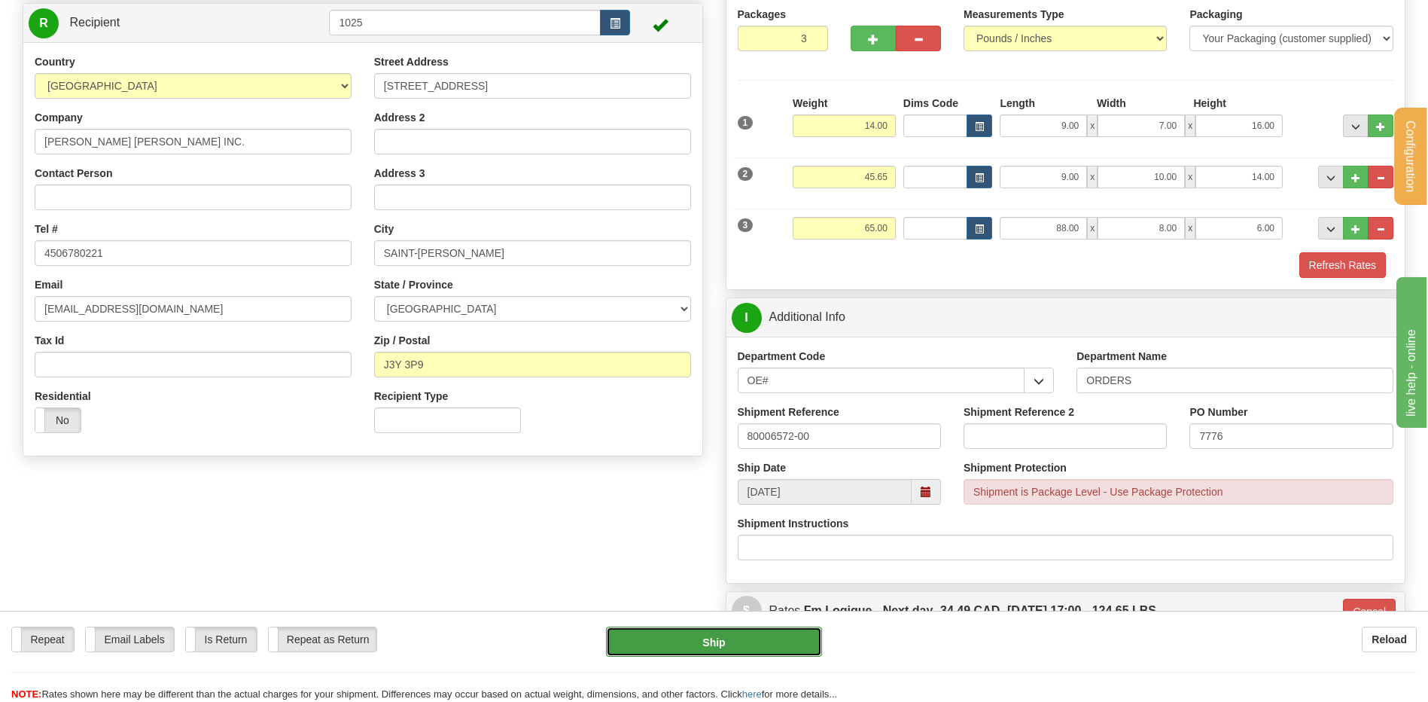
click at [760, 650] on button "Ship" at bounding box center [713, 641] width 215 height 30
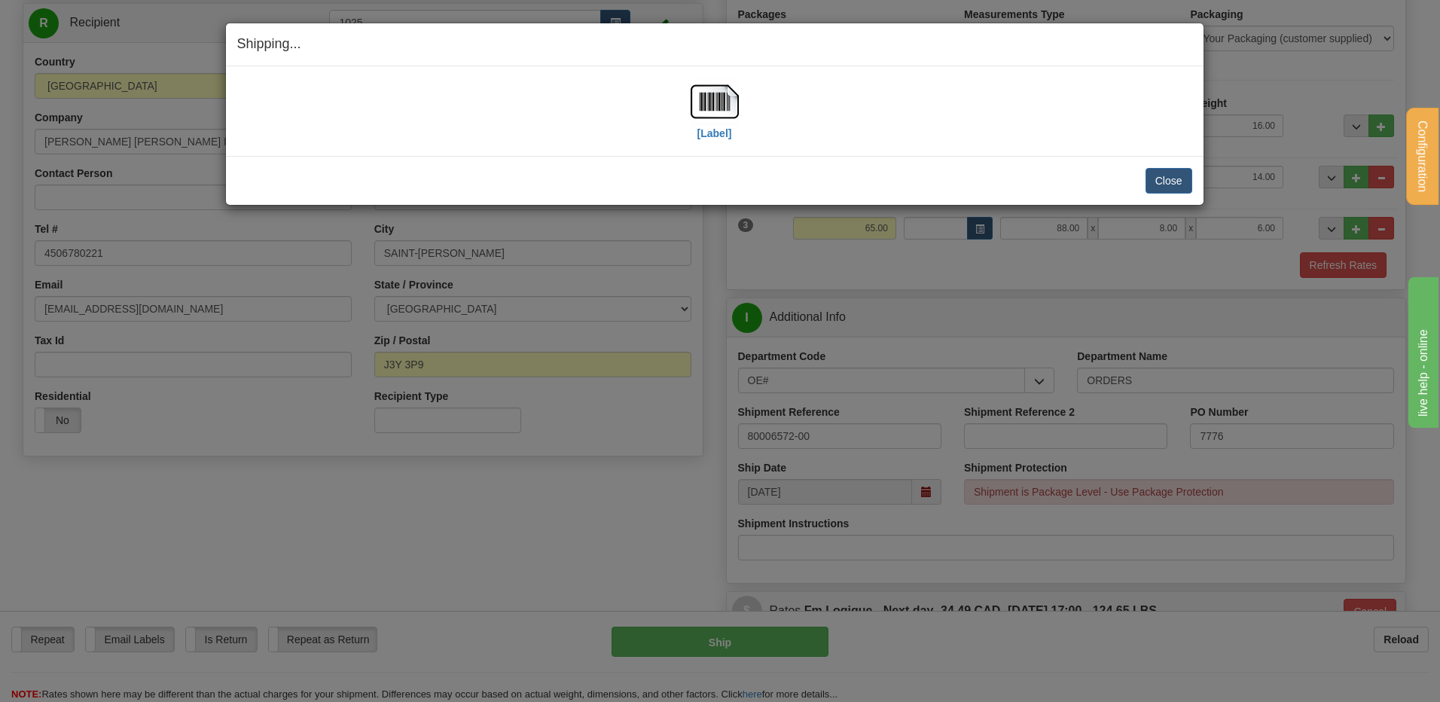
click at [679, 105] on div "[Label]" at bounding box center [714, 111] width 955 height 67
click at [694, 103] on img at bounding box center [714, 102] width 48 height 48
click at [1166, 174] on button "Close" at bounding box center [1168, 181] width 47 height 26
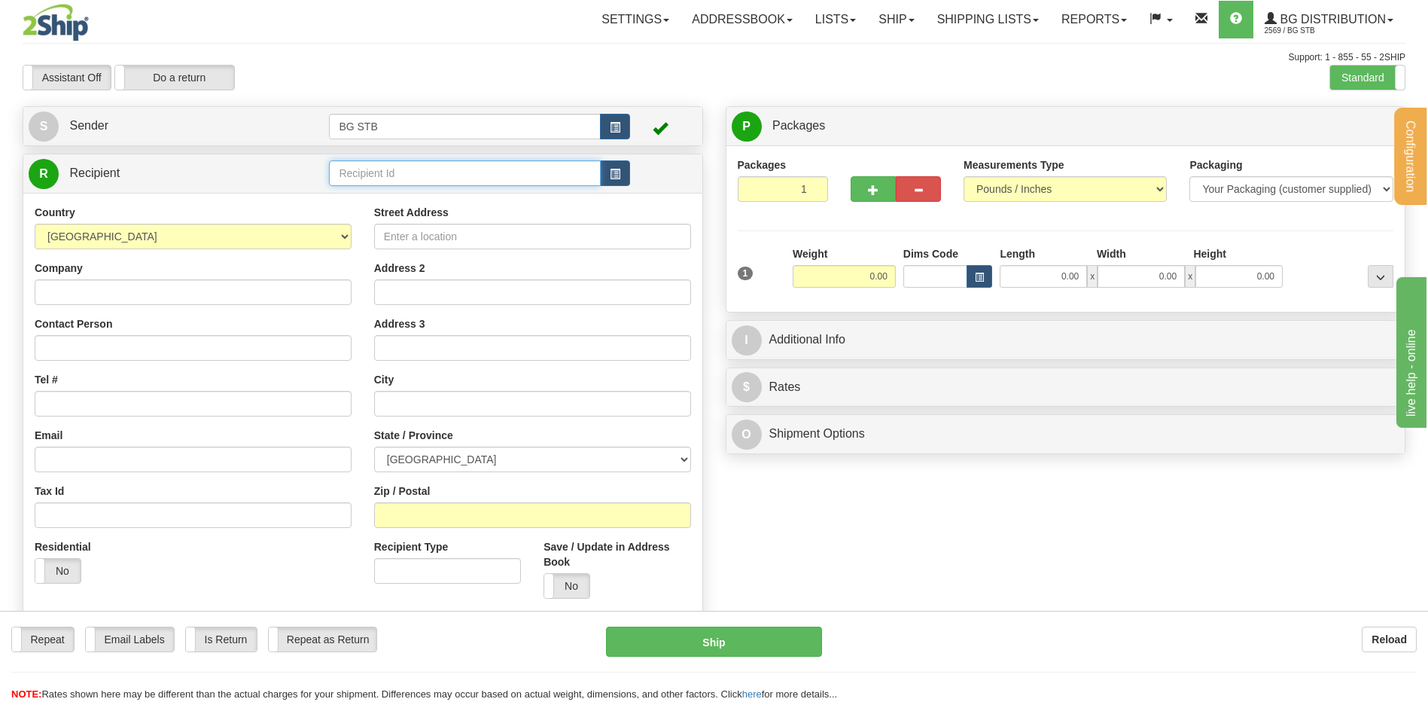
click at [371, 172] on input "text" at bounding box center [464, 173] width 271 height 26
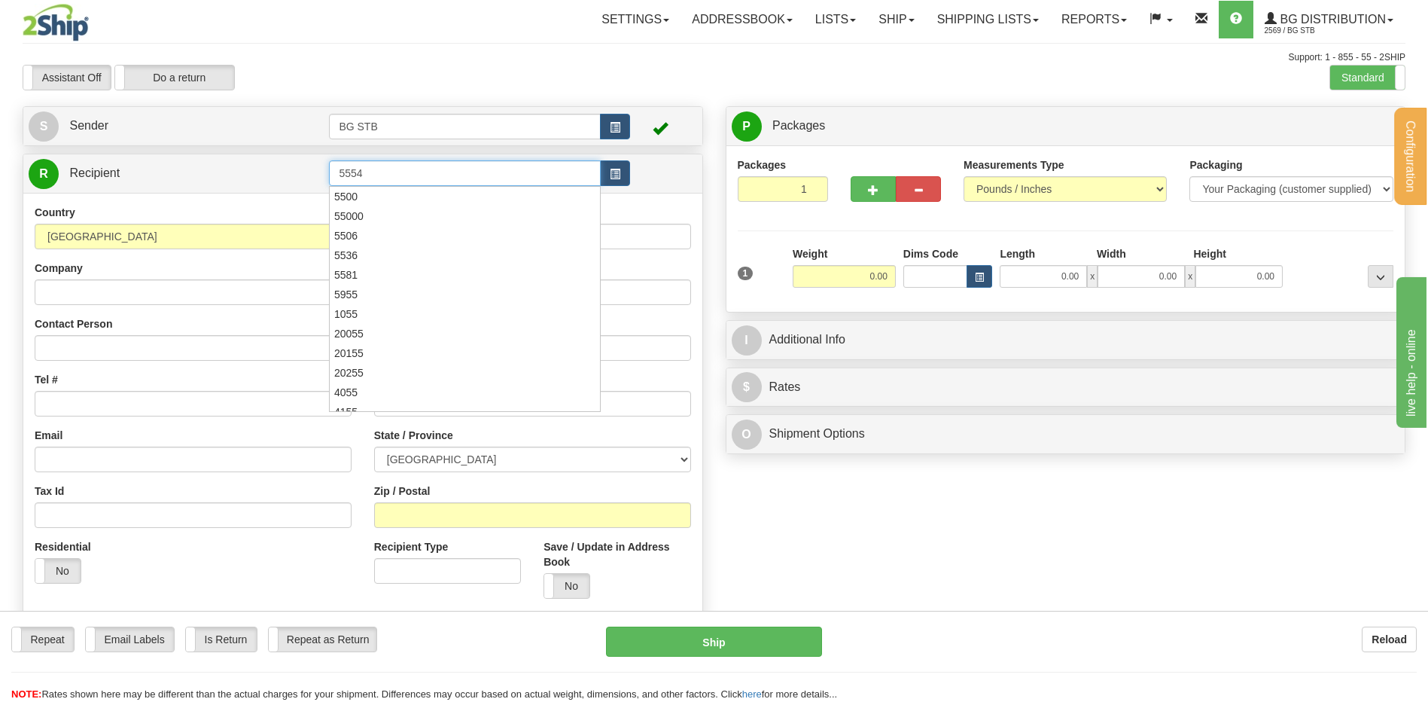
type input "5554"
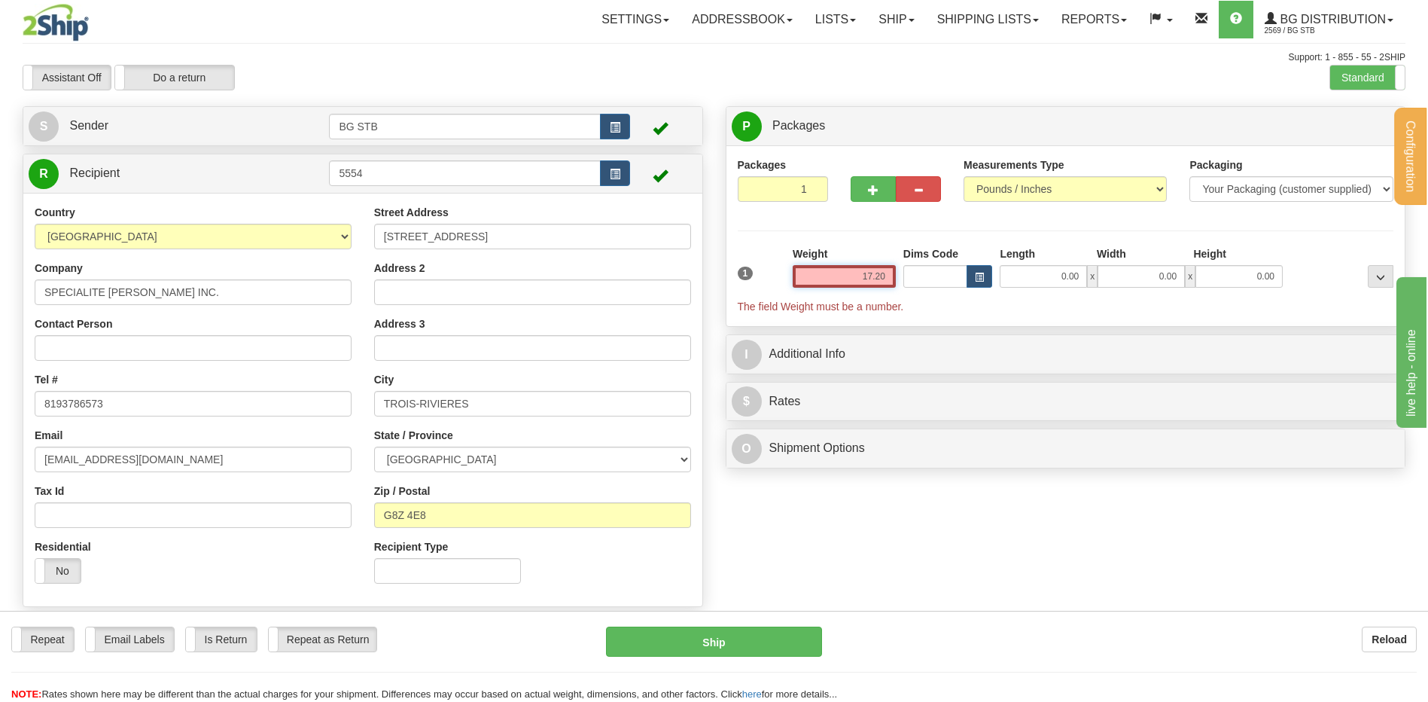
type input "17.20"
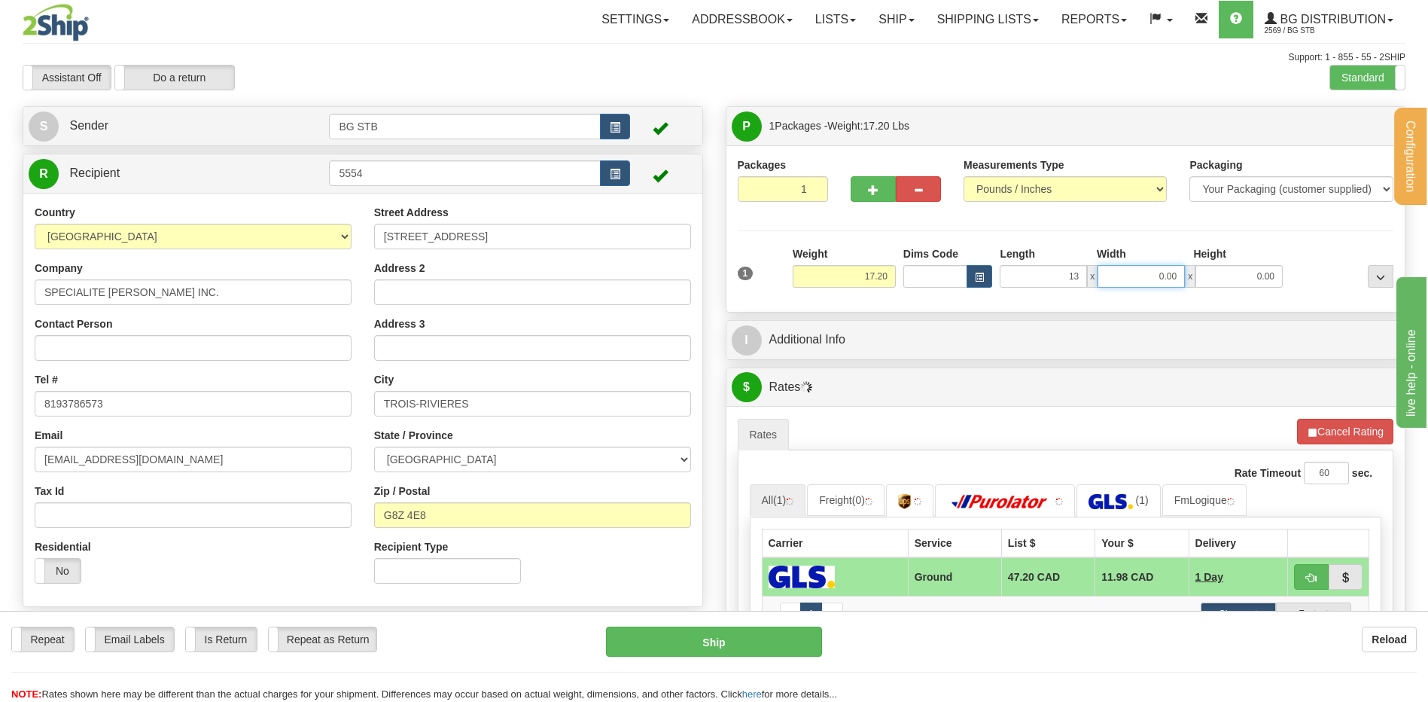
type input "13.00"
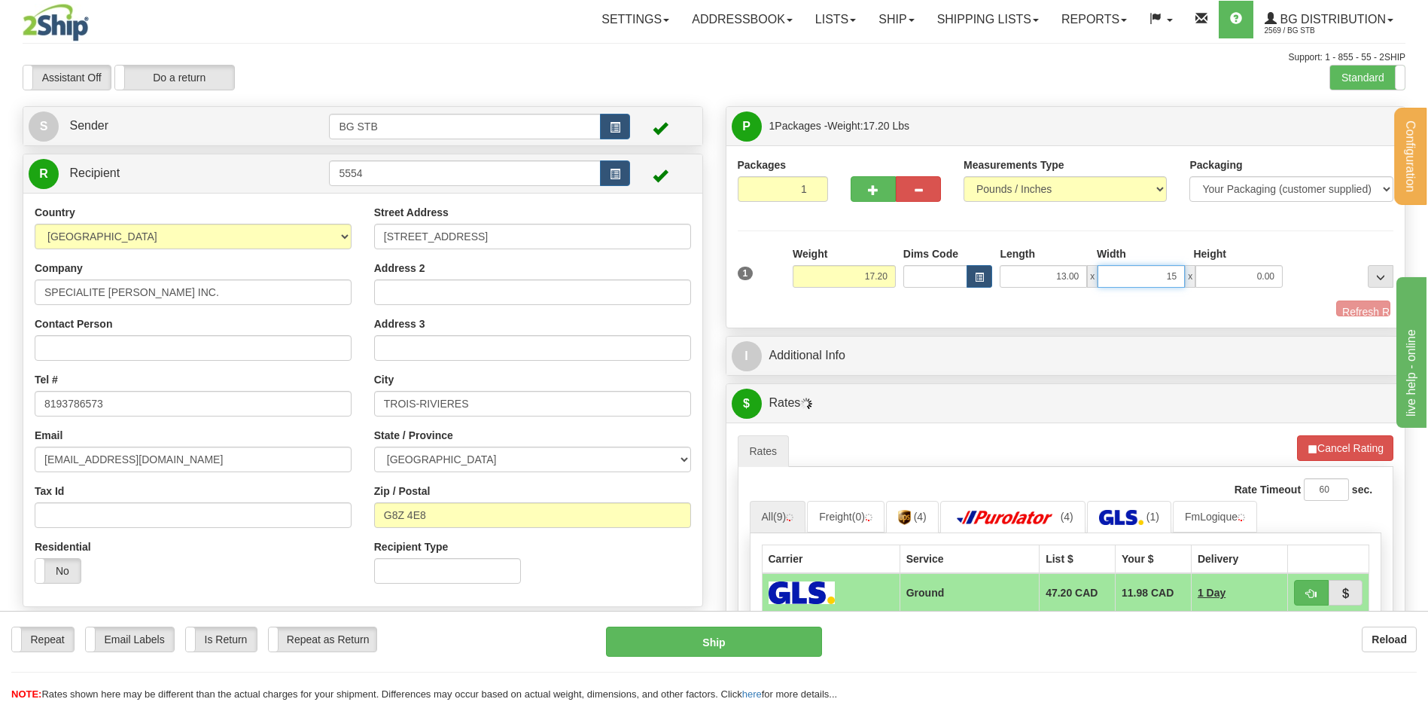
type input "15.00"
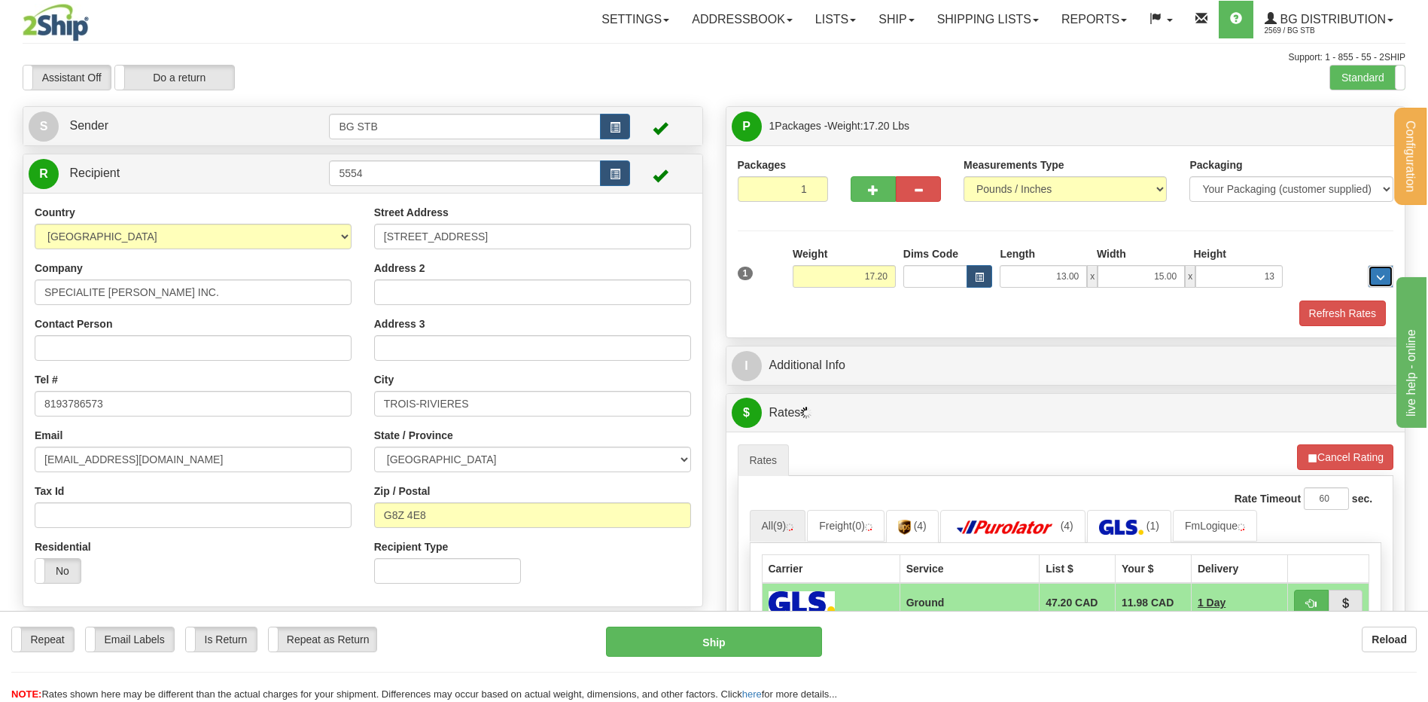
type input "13.00"
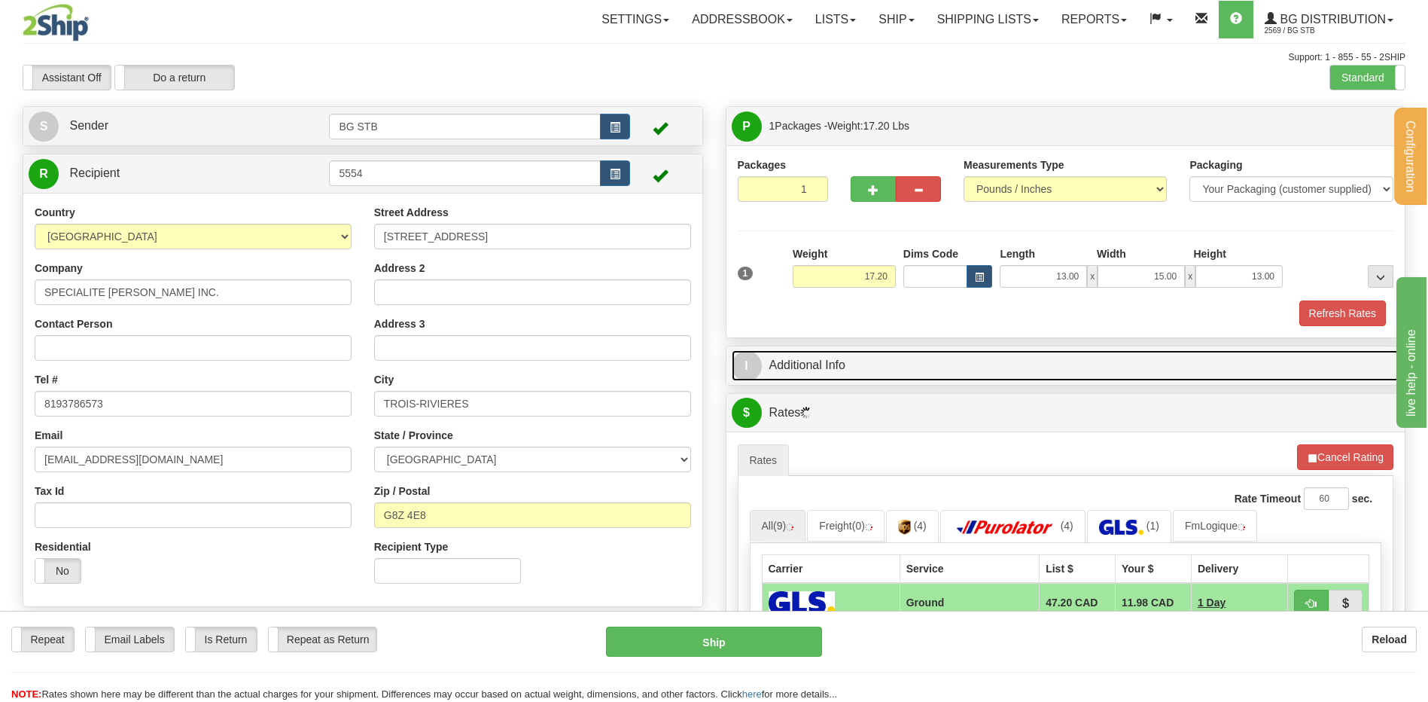
click at [890, 351] on link "I Additional Info" at bounding box center [1066, 365] width 669 height 31
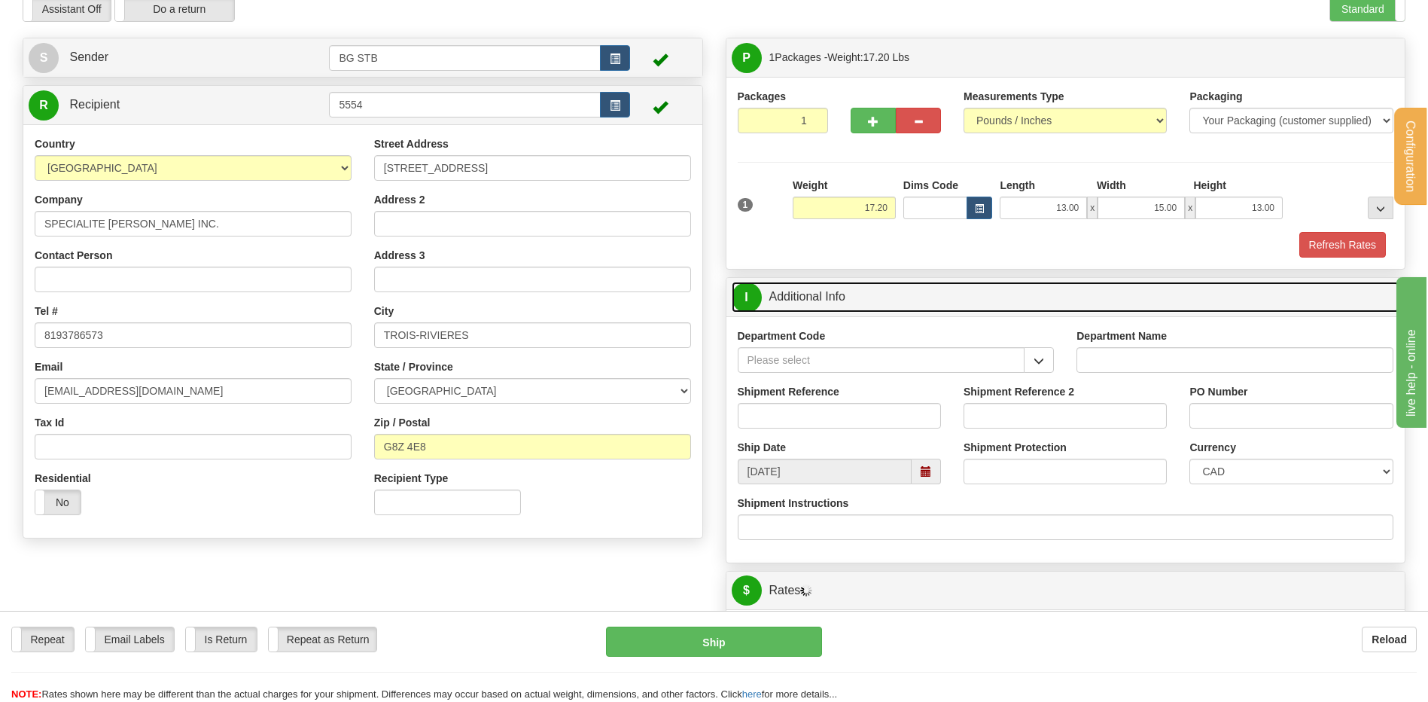
scroll to position [151, 0]
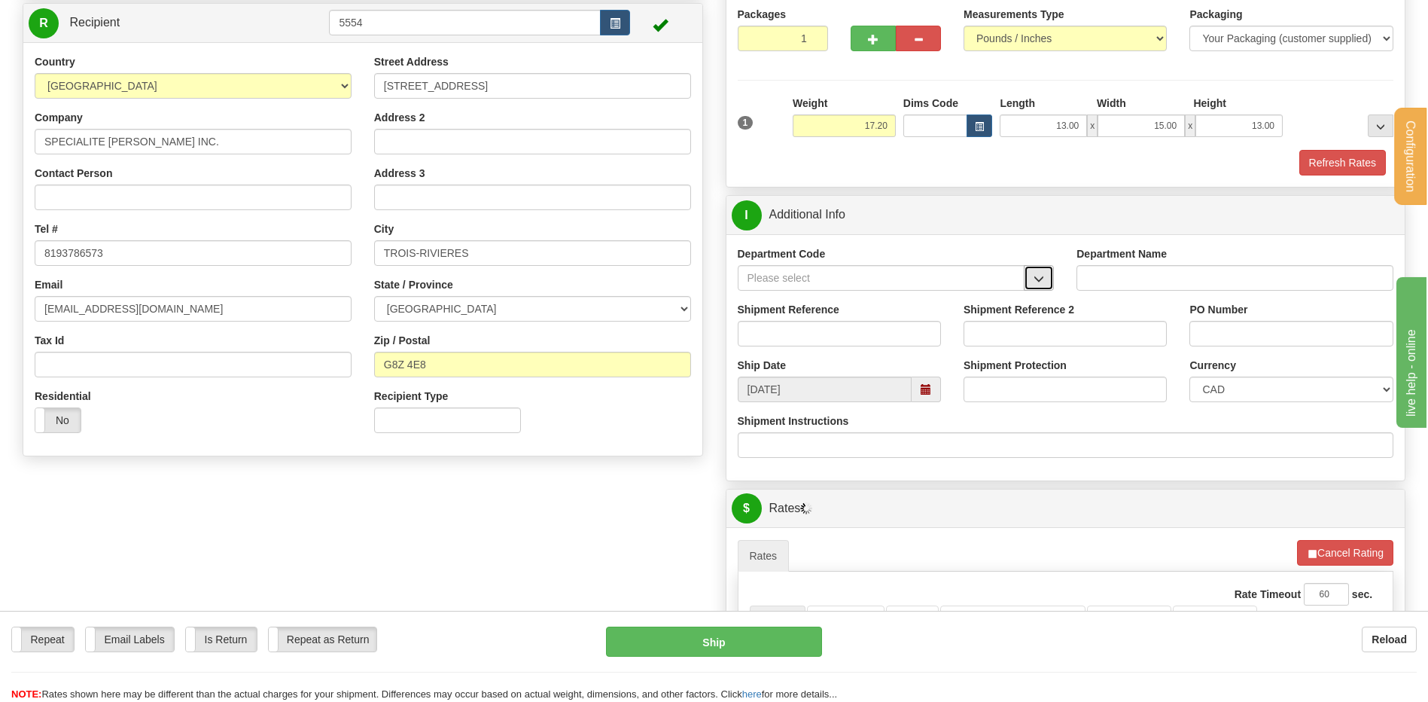
click at [1028, 276] on button "button" at bounding box center [1039, 278] width 30 height 26
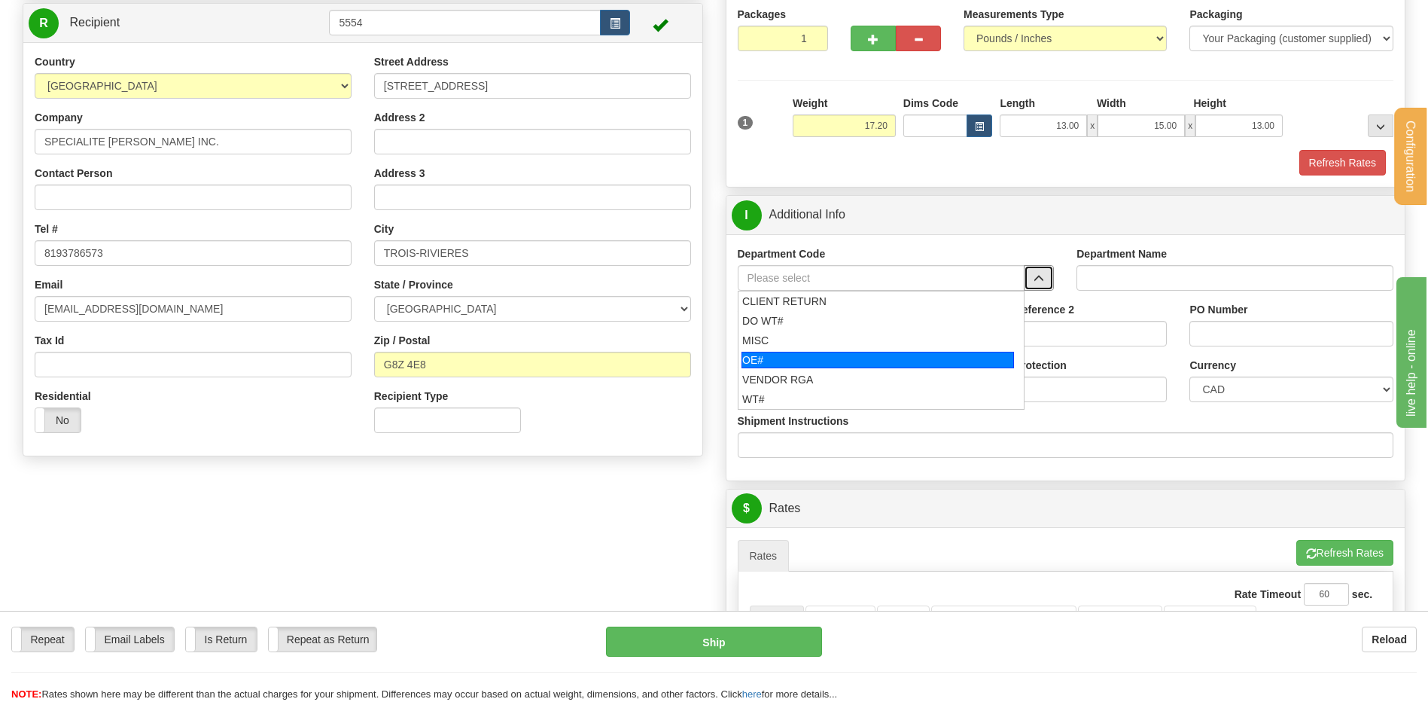
click at [882, 358] on div "OE#" at bounding box center [878, 360] width 273 height 17
type input "OE#"
type input "ORDERS"
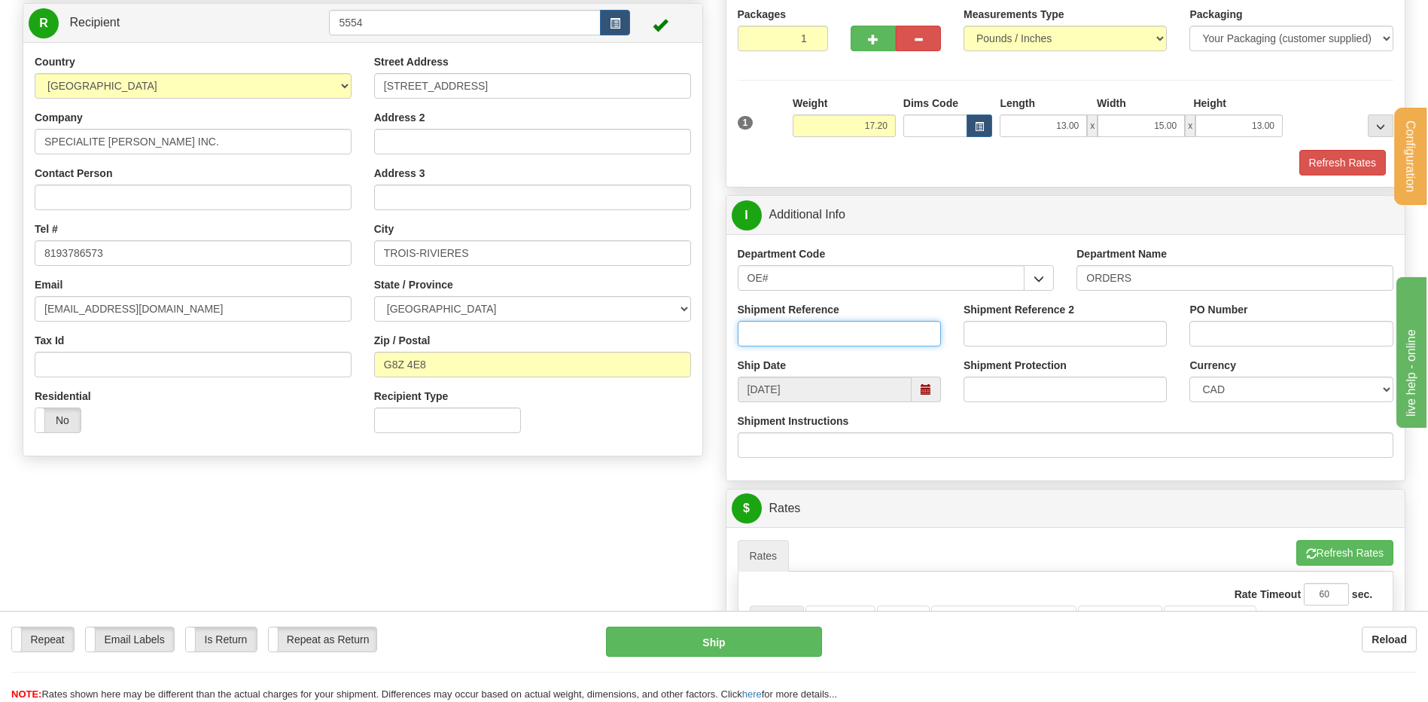
click at [864, 328] on input "Shipment Reference" at bounding box center [839, 334] width 203 height 26
type input "80006370-00 // 80006579-00"
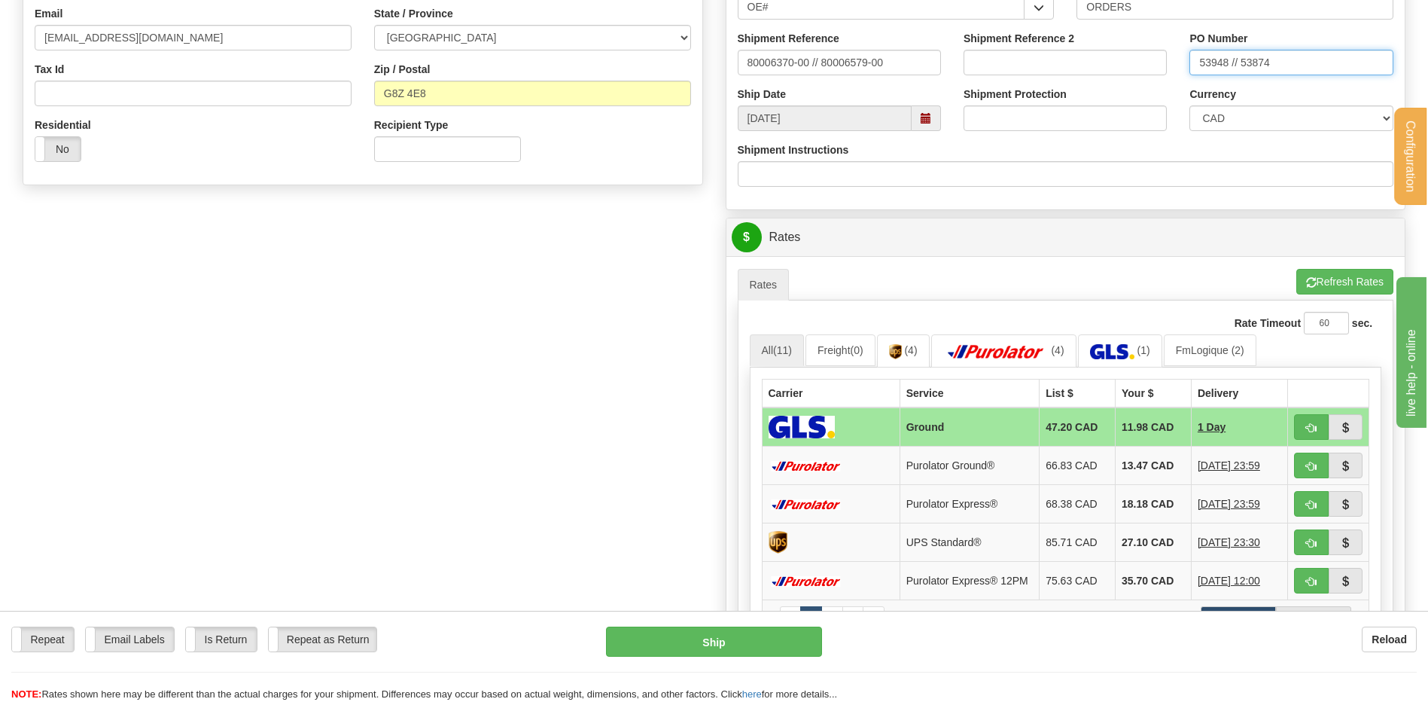
scroll to position [527, 0]
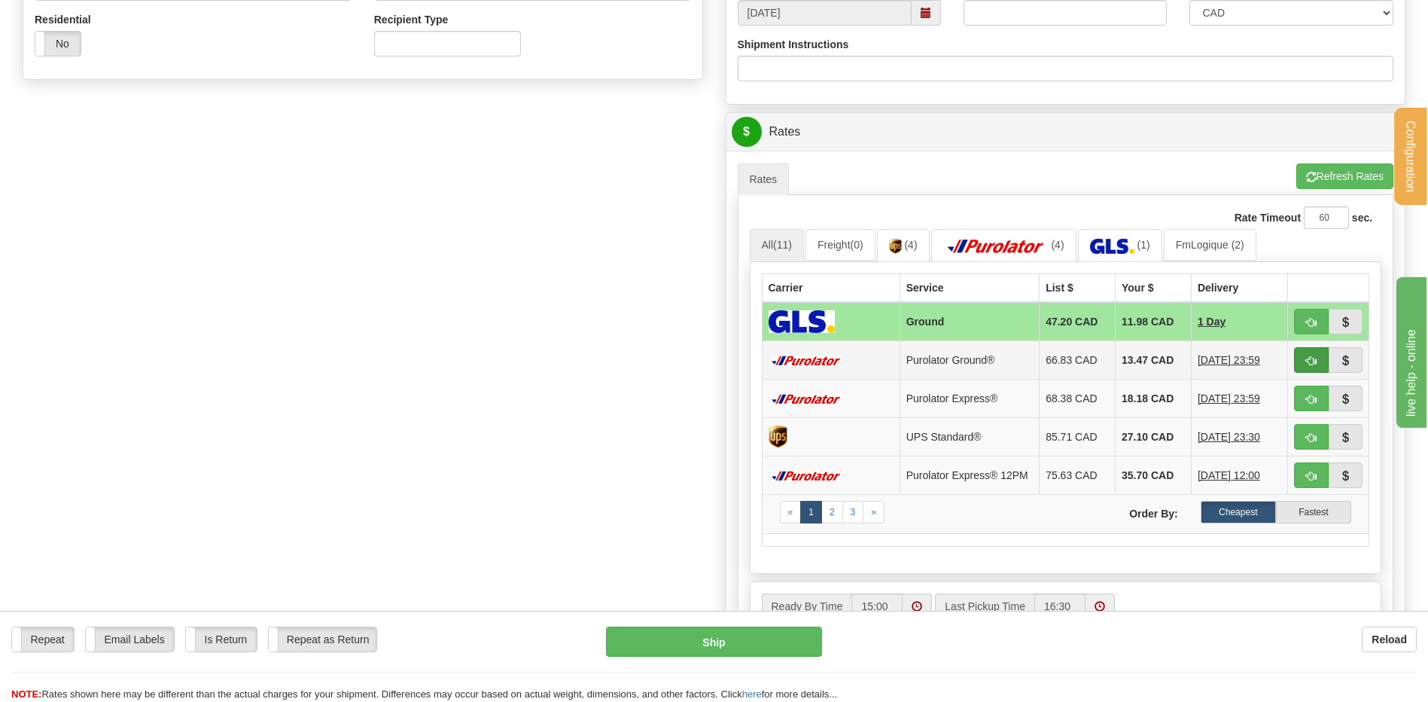
type input "53948 // 53874"
drag, startPoint x: 1310, startPoint y: 364, endPoint x: 1291, endPoint y: 365, distance: 19.6
click at [1310, 364] on span "button" at bounding box center [1311, 361] width 11 height 10
type input "260"
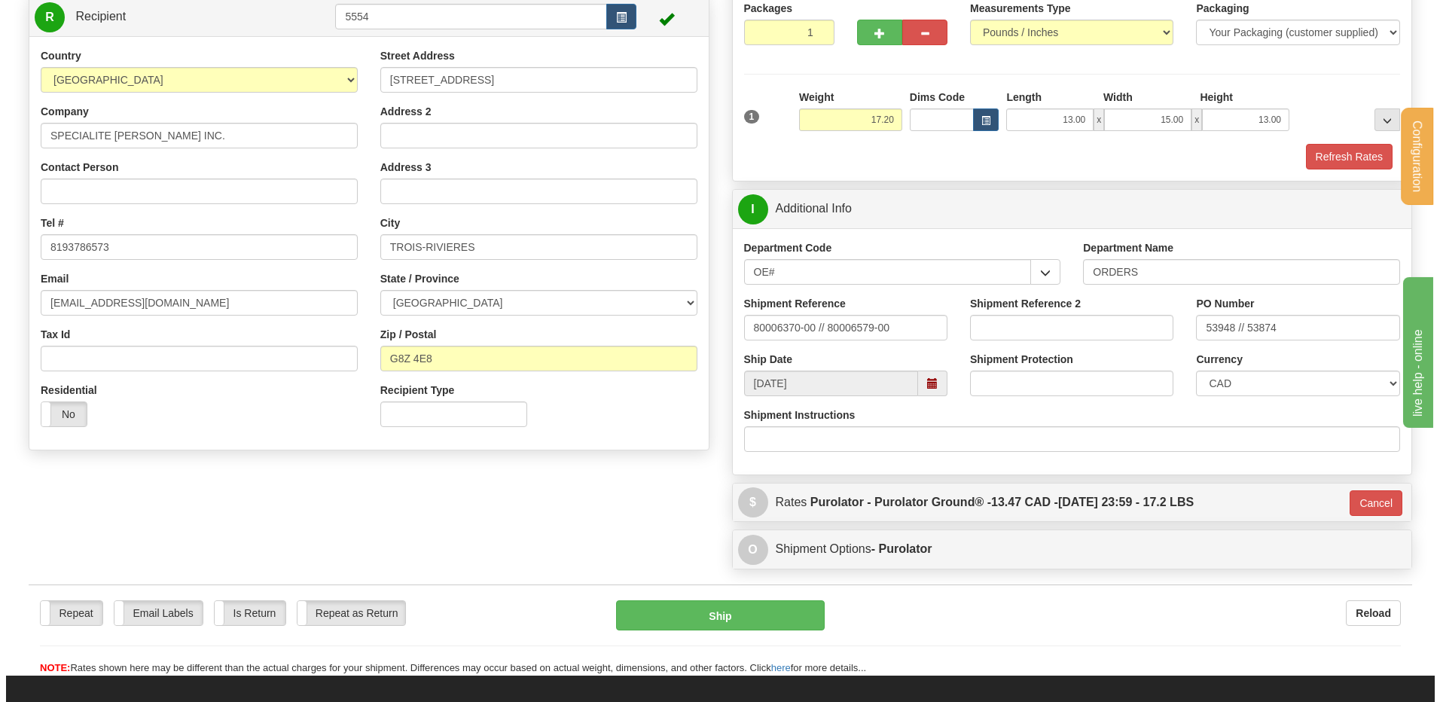
scroll to position [292, 0]
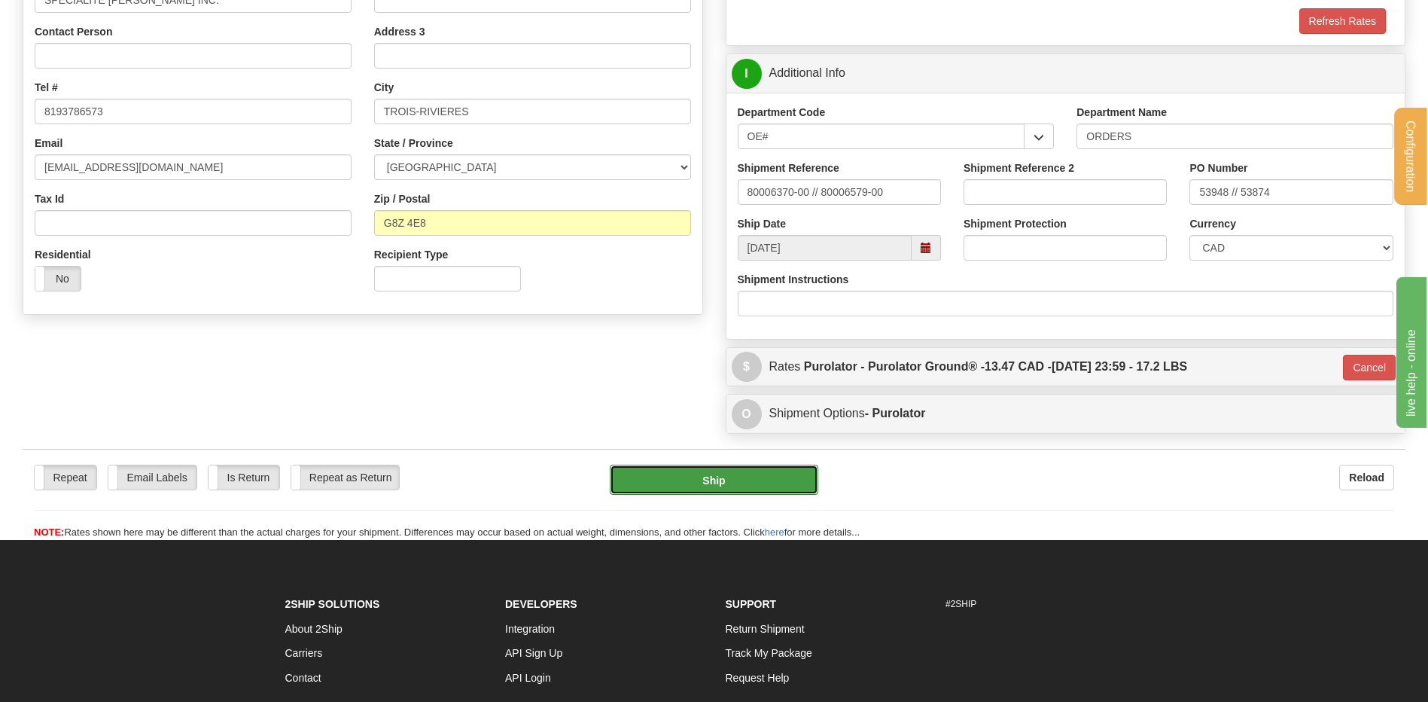
click at [727, 471] on button "Ship" at bounding box center [714, 480] width 208 height 30
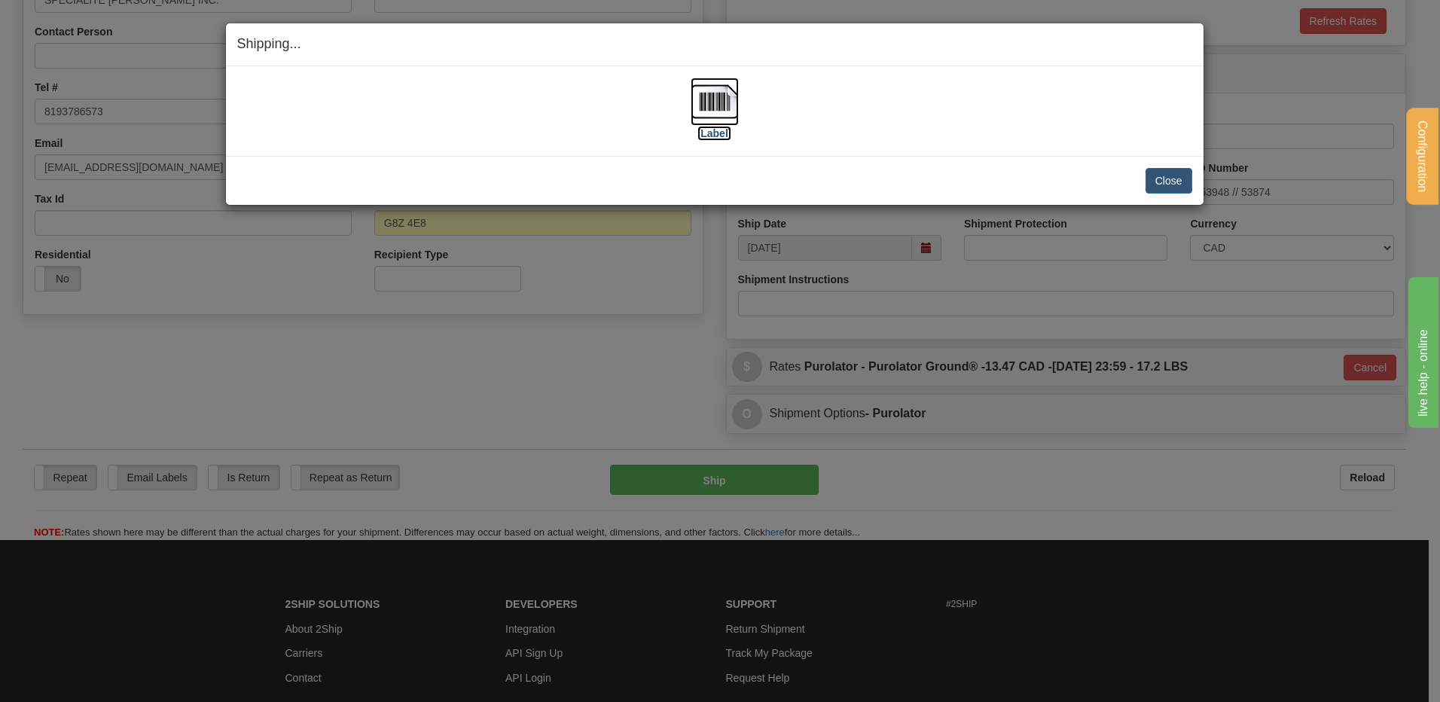
click at [715, 114] on img at bounding box center [714, 102] width 48 height 48
click at [1150, 183] on button "Close" at bounding box center [1168, 181] width 47 height 26
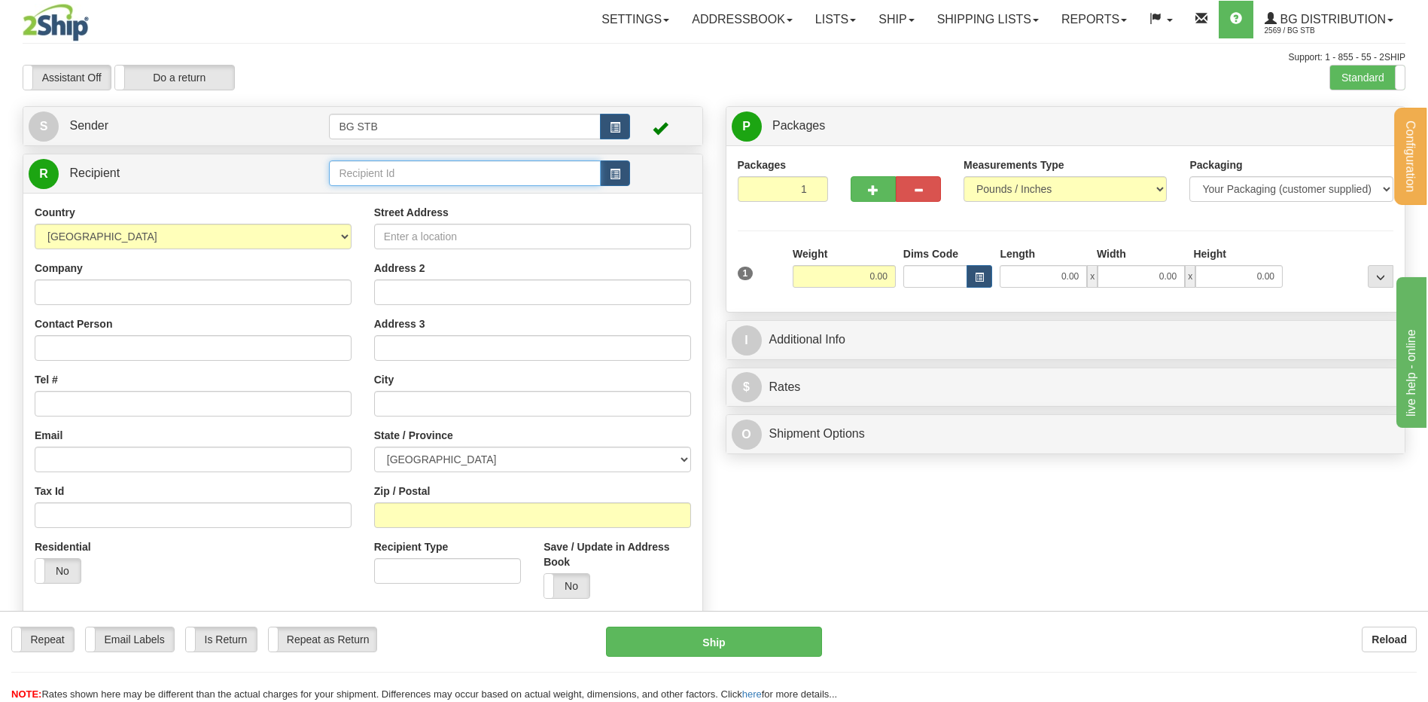
click at [355, 170] on input "text" at bounding box center [464, 173] width 271 height 26
type input "4108"
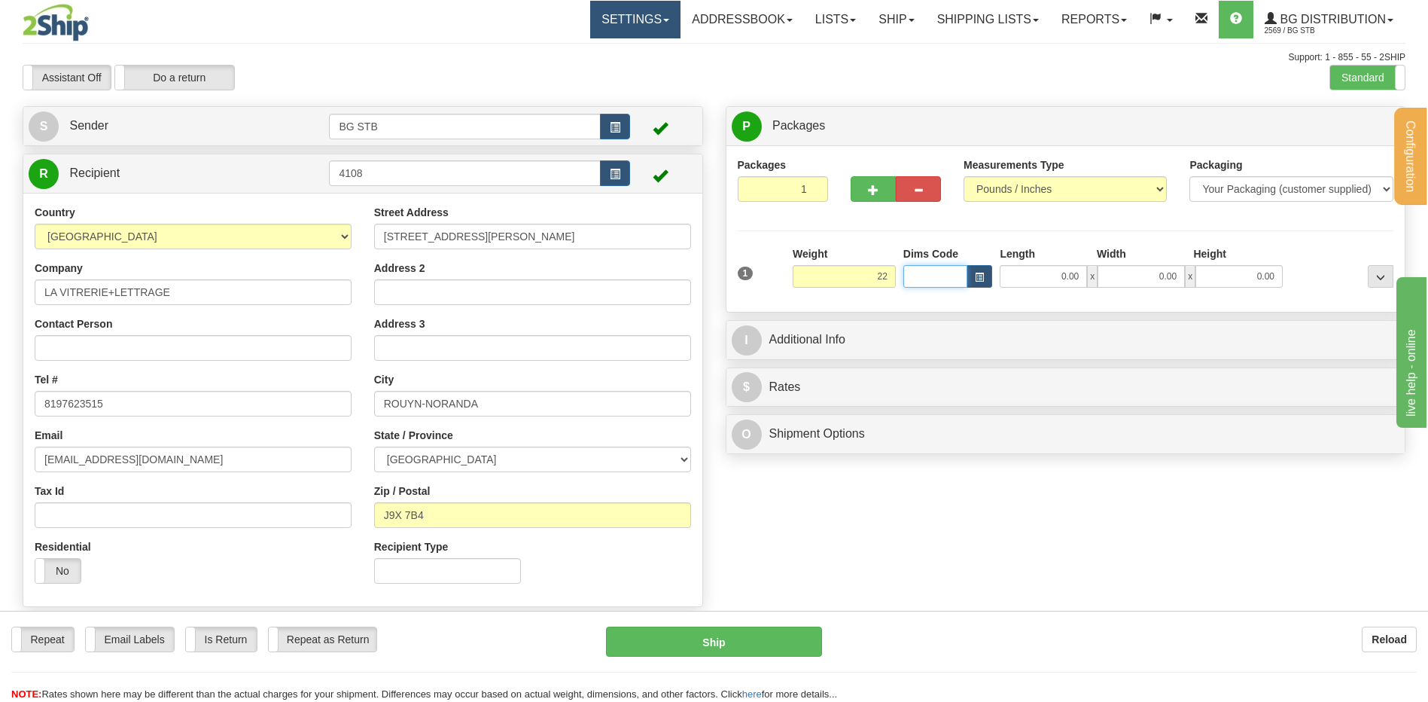
type input "22.00"
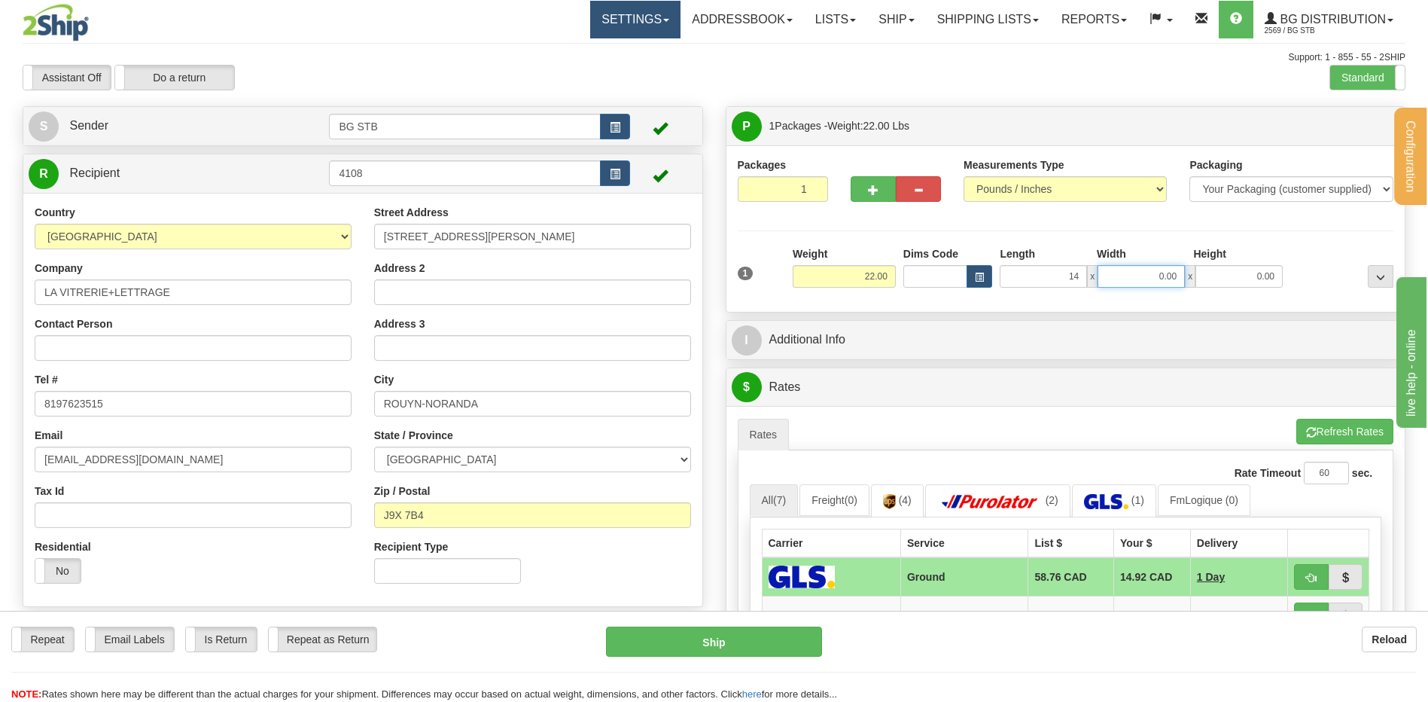
type input "14.00"
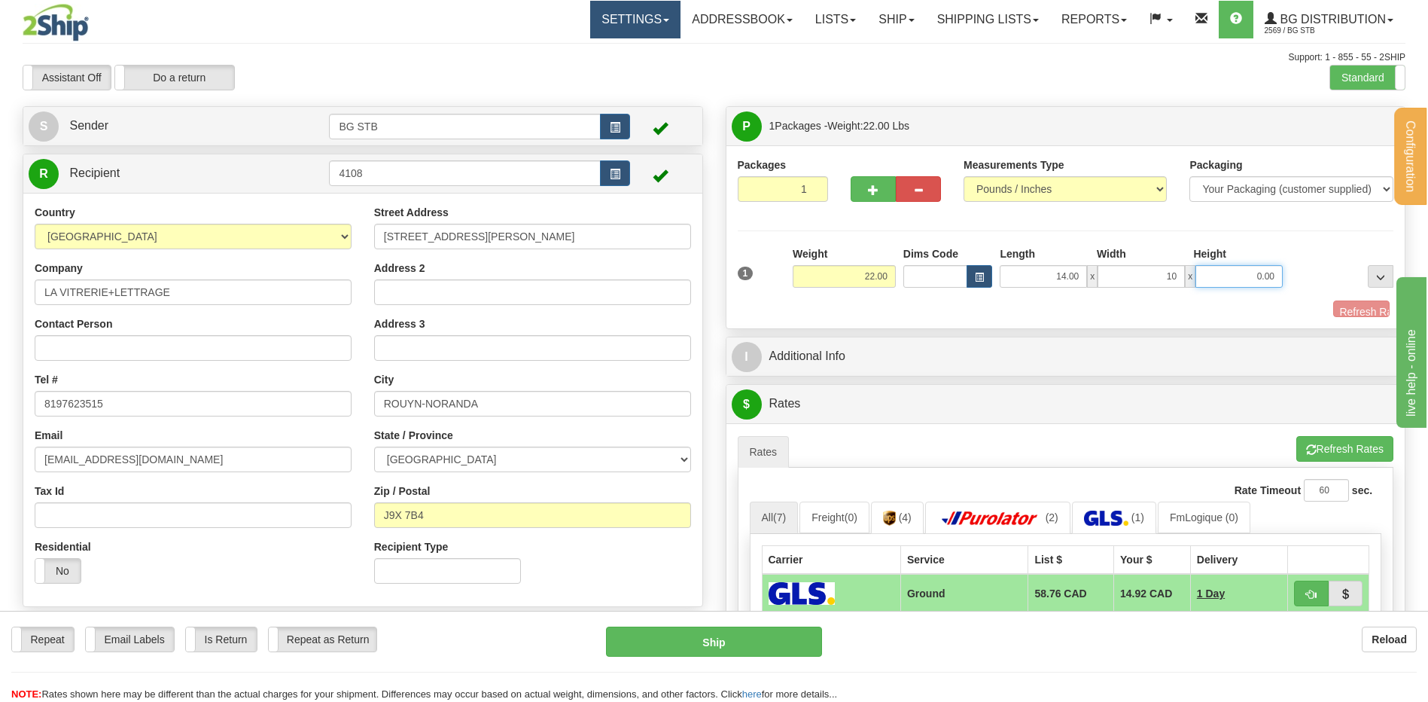
type input "10.00"
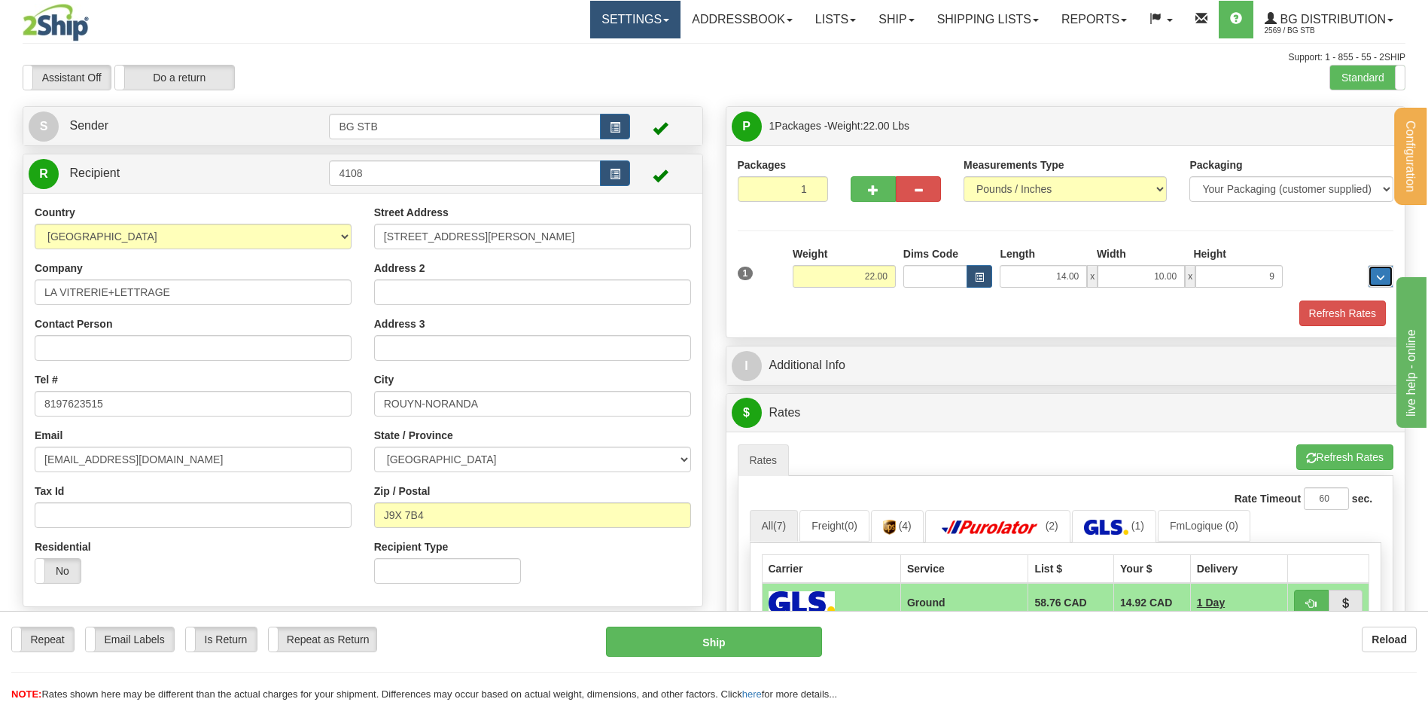
type input "9.00"
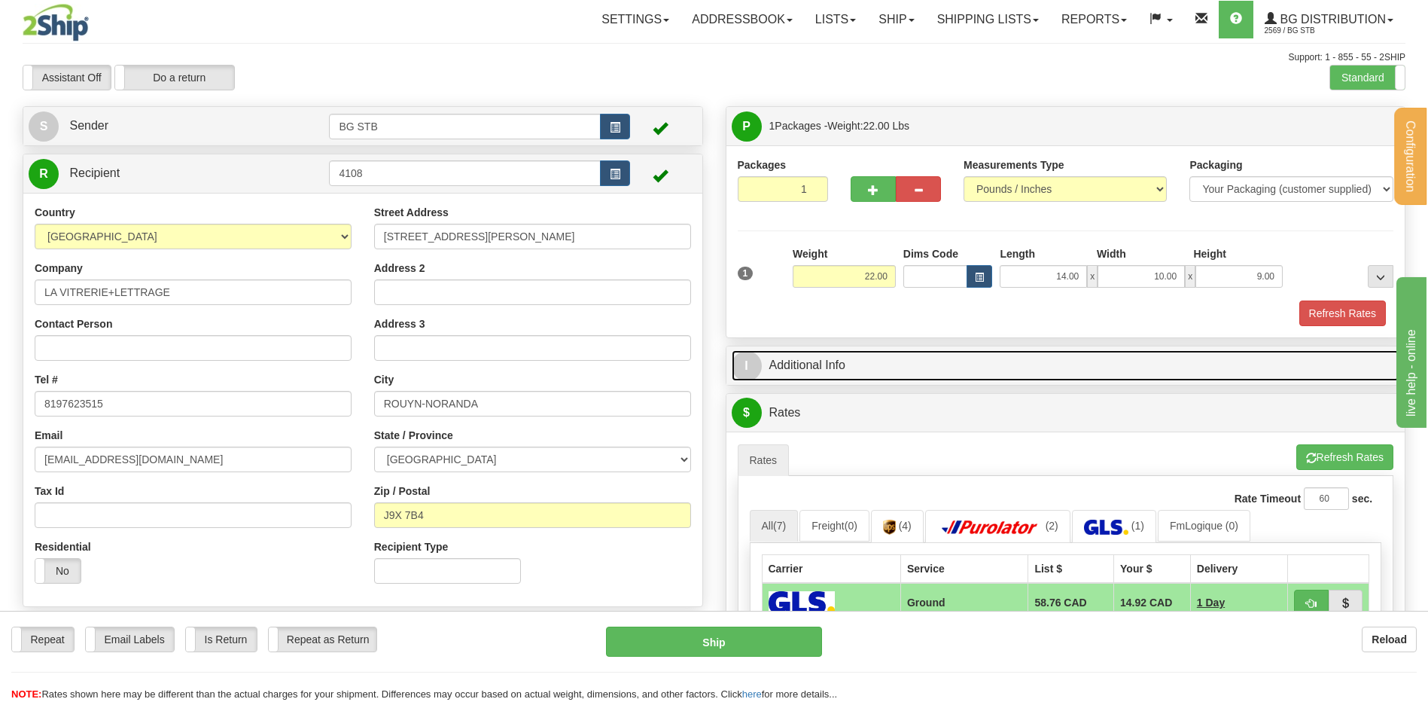
click at [943, 350] on link "I Additional Info" at bounding box center [1066, 365] width 669 height 31
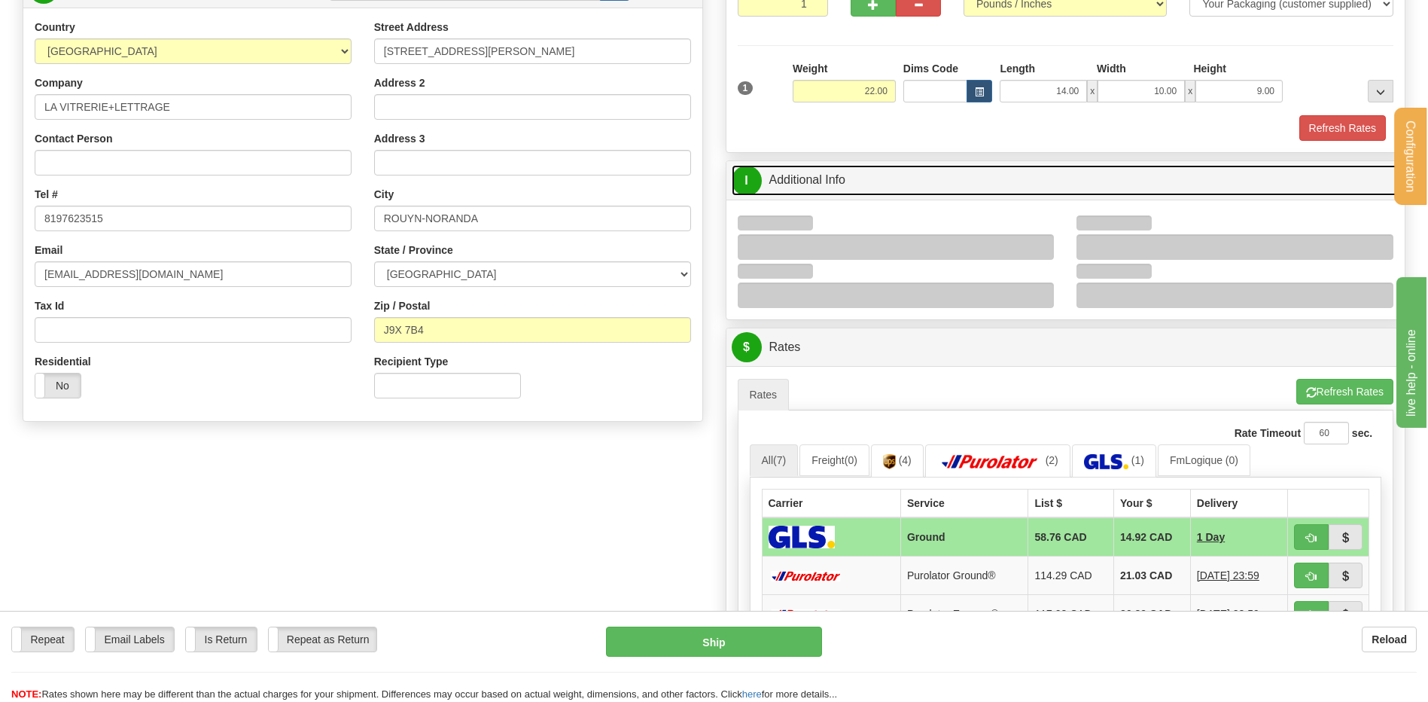
scroll to position [301, 0]
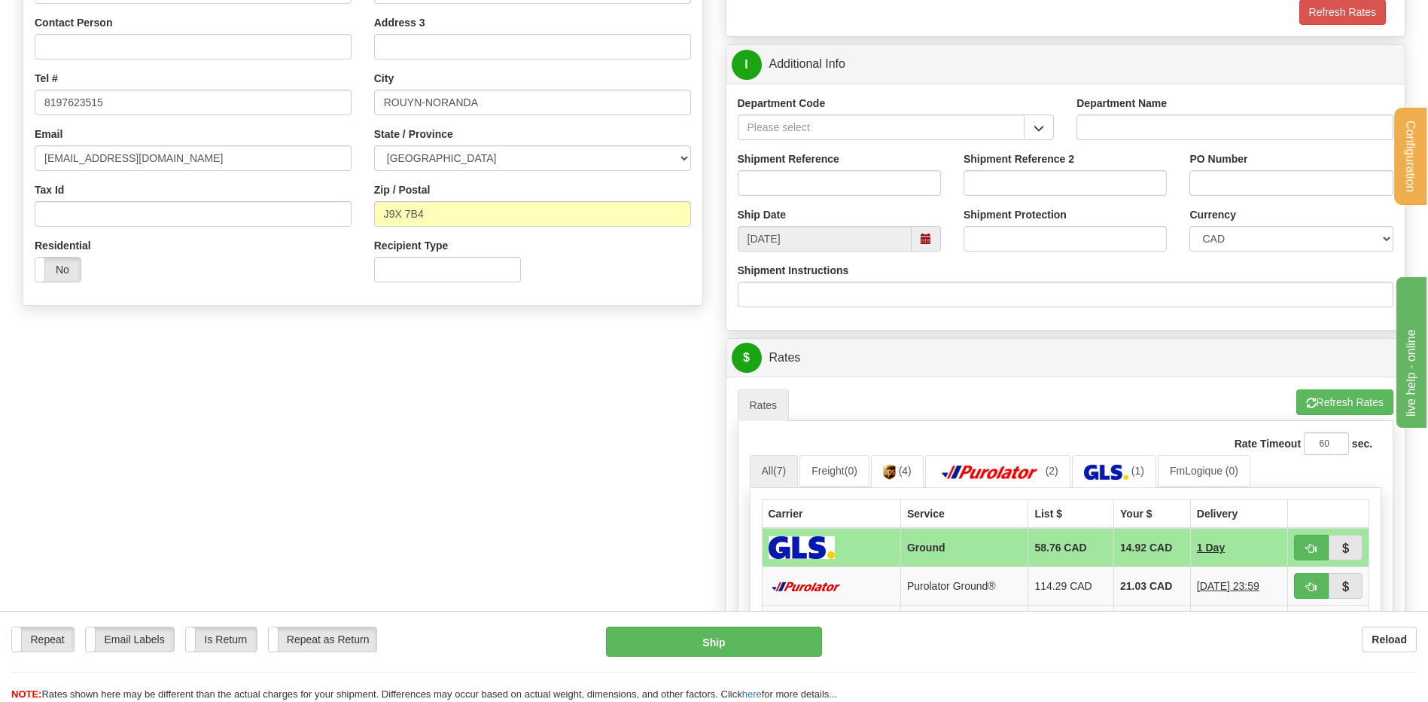
click at [1035, 124] on span "button" at bounding box center [1039, 128] width 11 height 10
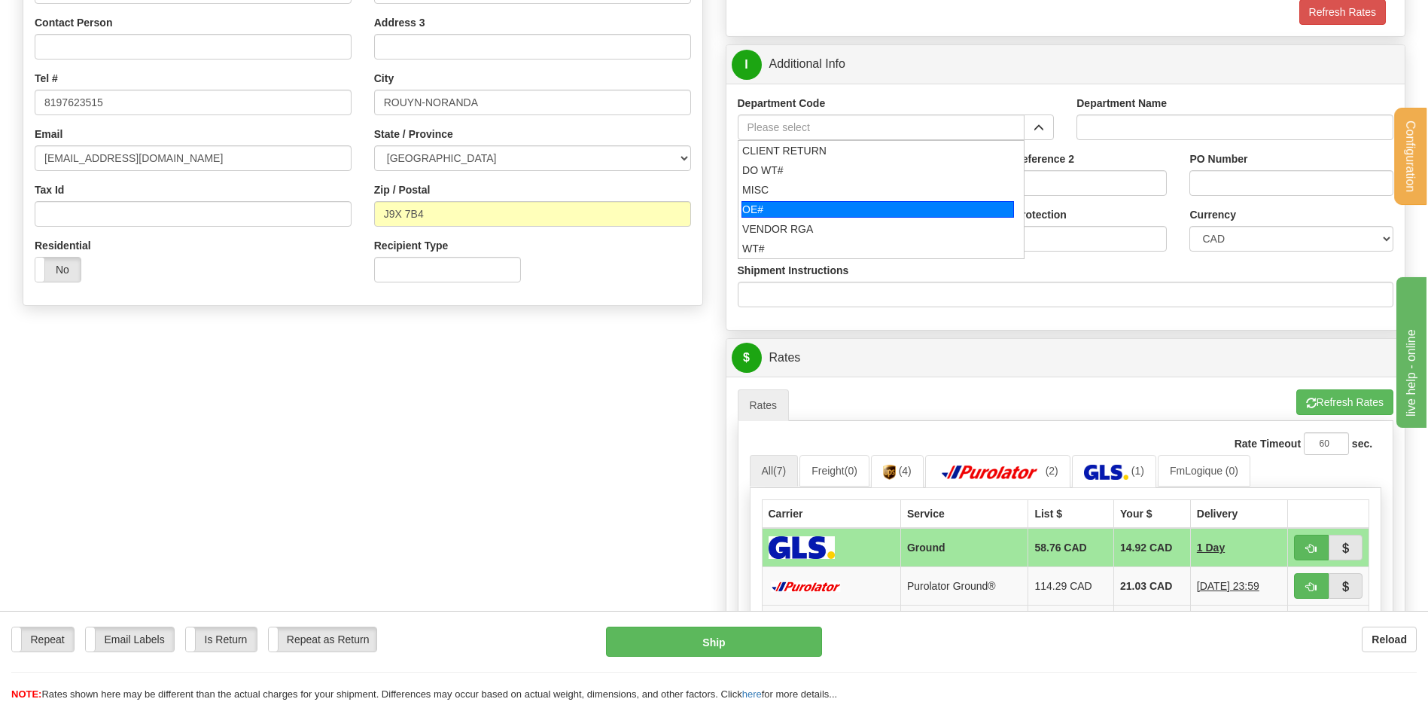
click at [764, 209] on div "OE#" at bounding box center [878, 209] width 273 height 17
type input "OE#"
type input "ORDERS"
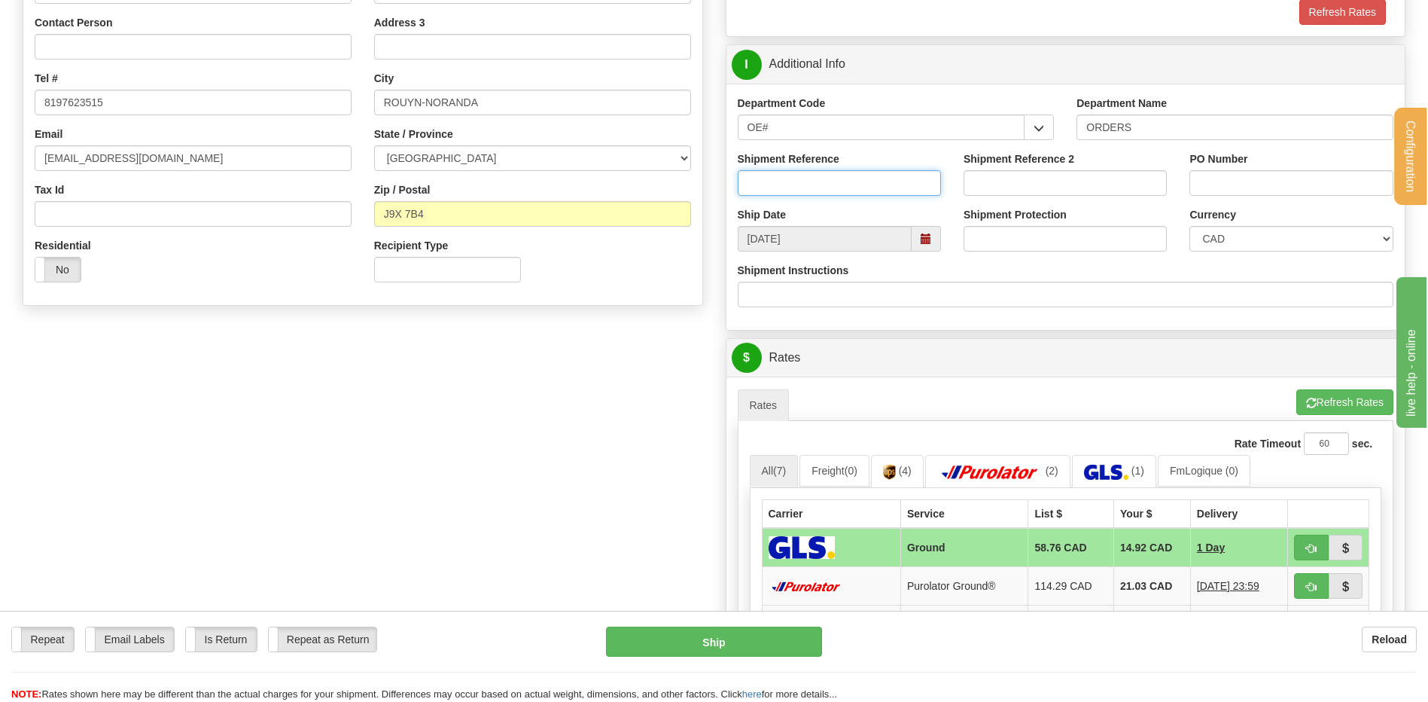
click at [780, 182] on input "Shipment Reference" at bounding box center [839, 183] width 203 height 26
type input "80006574-00"
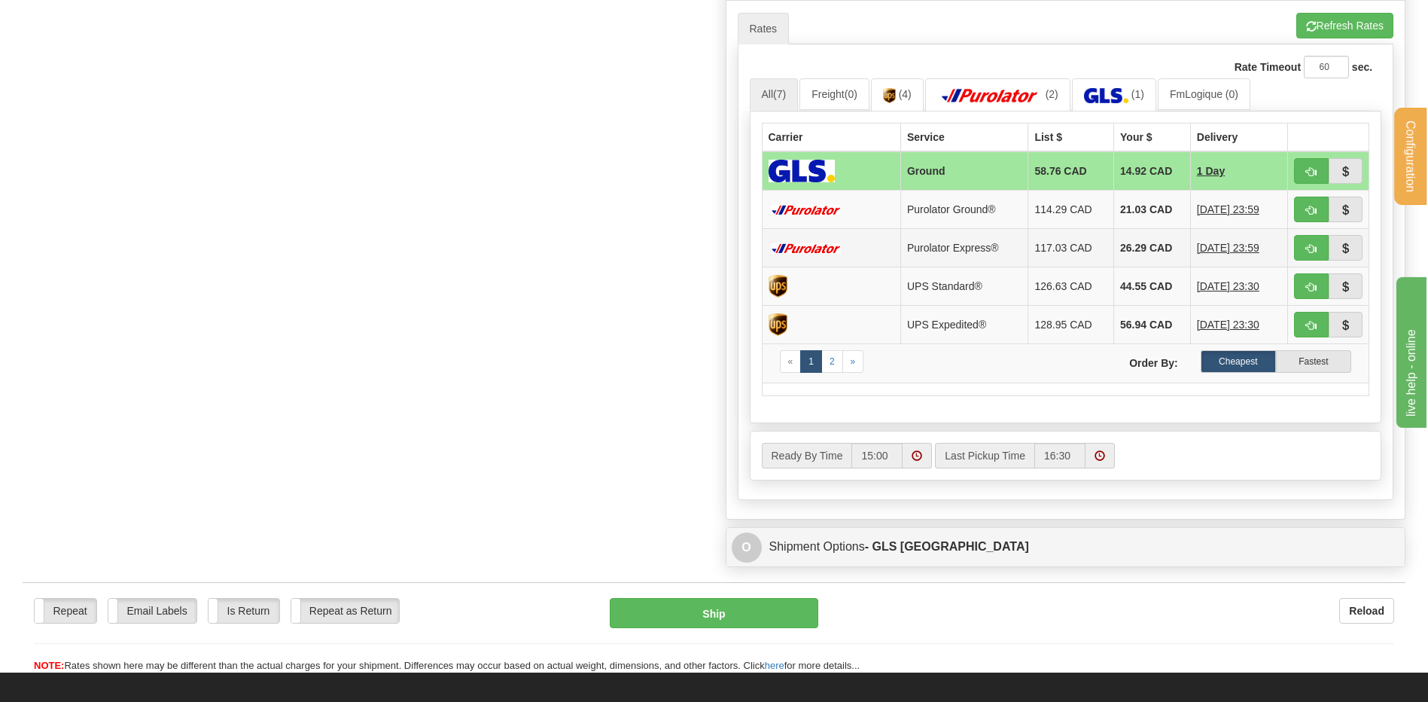
scroll to position [753, 0]
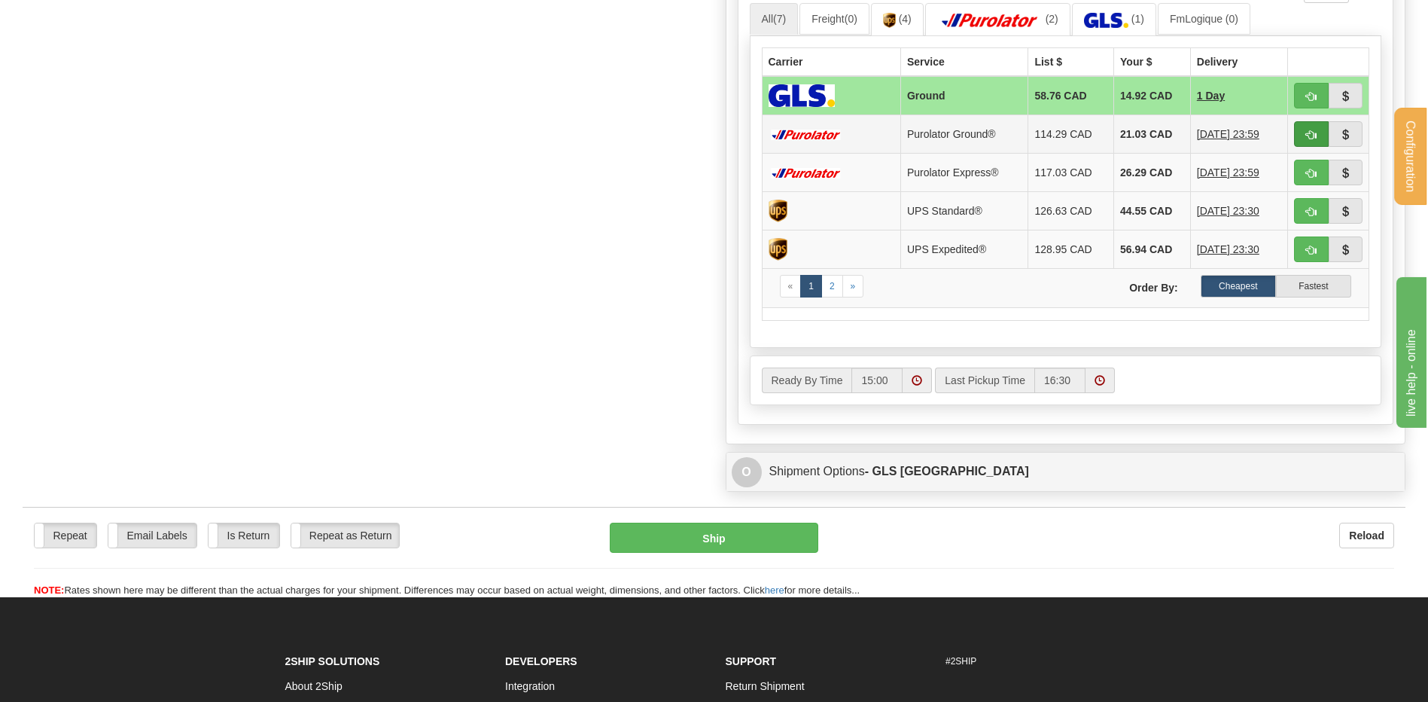
type input "41809"
click at [1305, 135] on button "button" at bounding box center [1311, 134] width 35 height 26
type input "260"
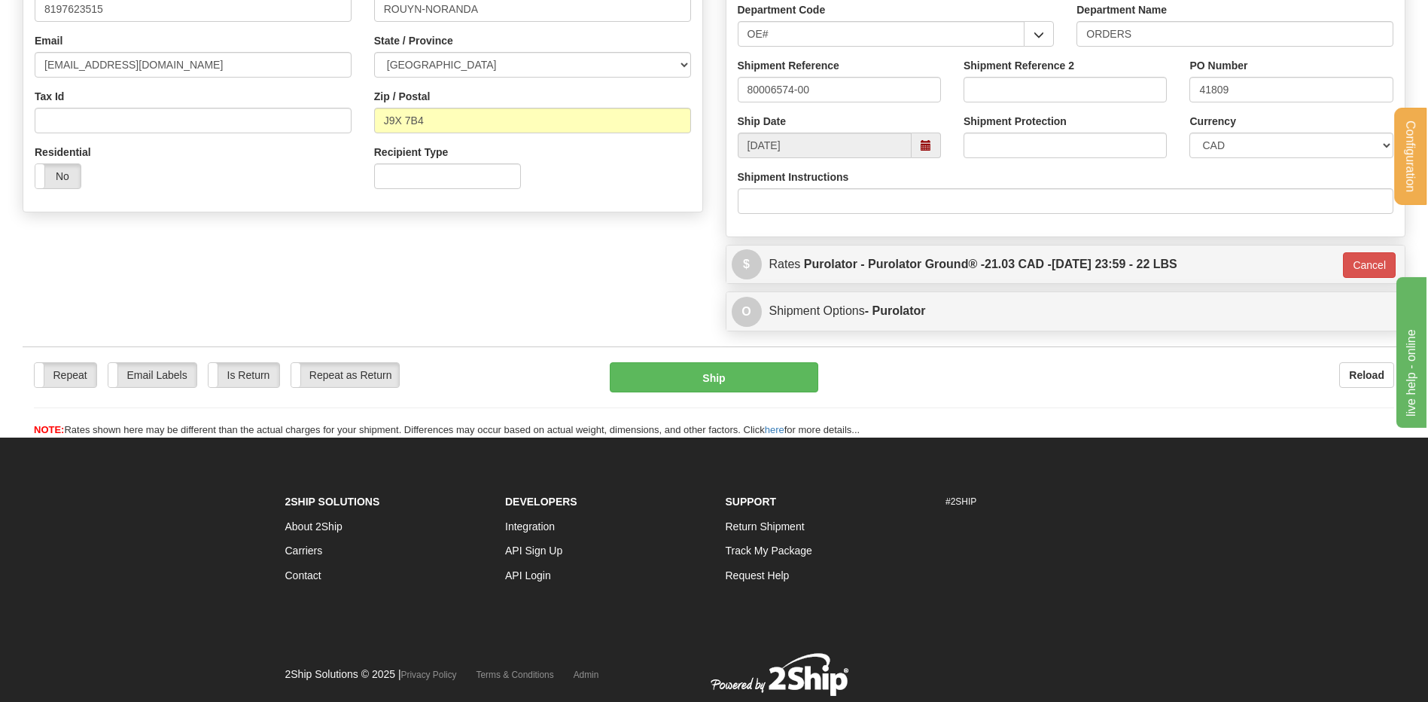
scroll to position [233, 0]
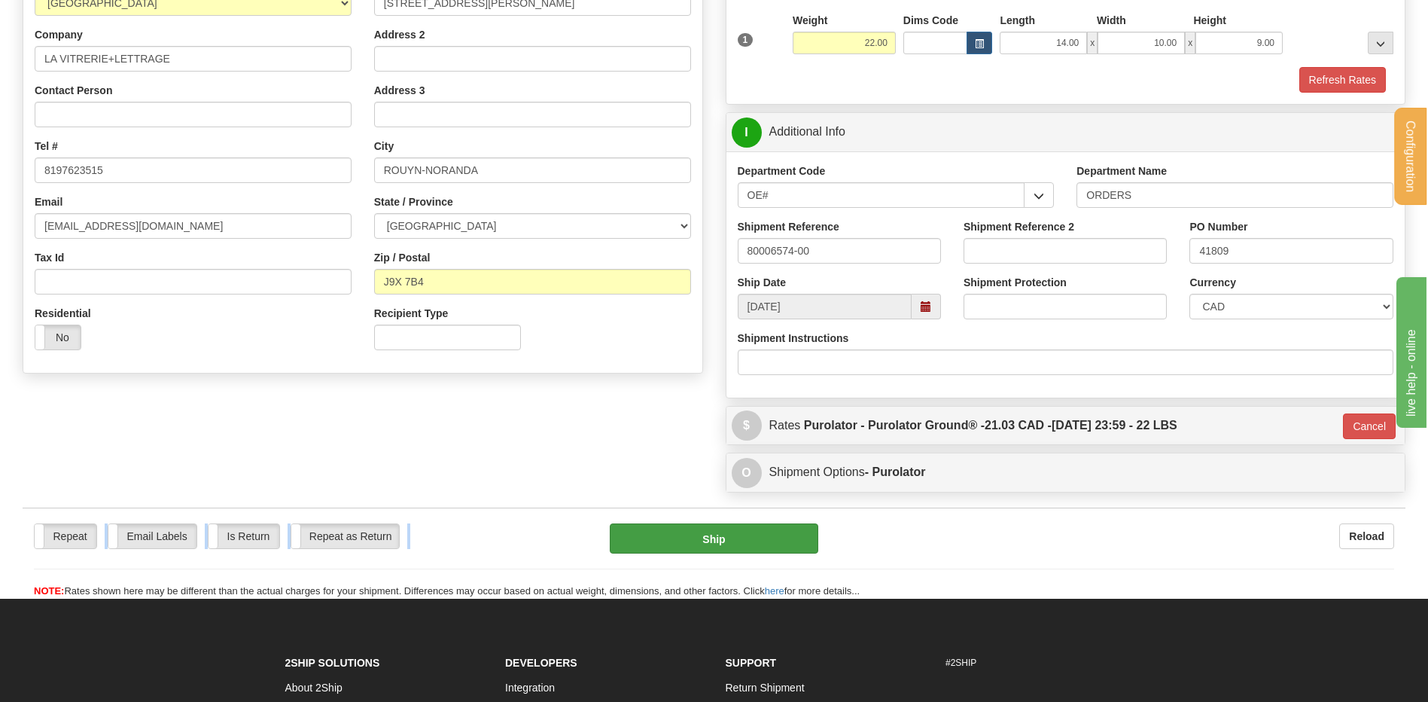
click at [779, 525] on div "Repeat Repeat Email Labels Email Labels Edit Is Return Is Return Repeat as Retu…" at bounding box center [714, 552] width 1383 height 91
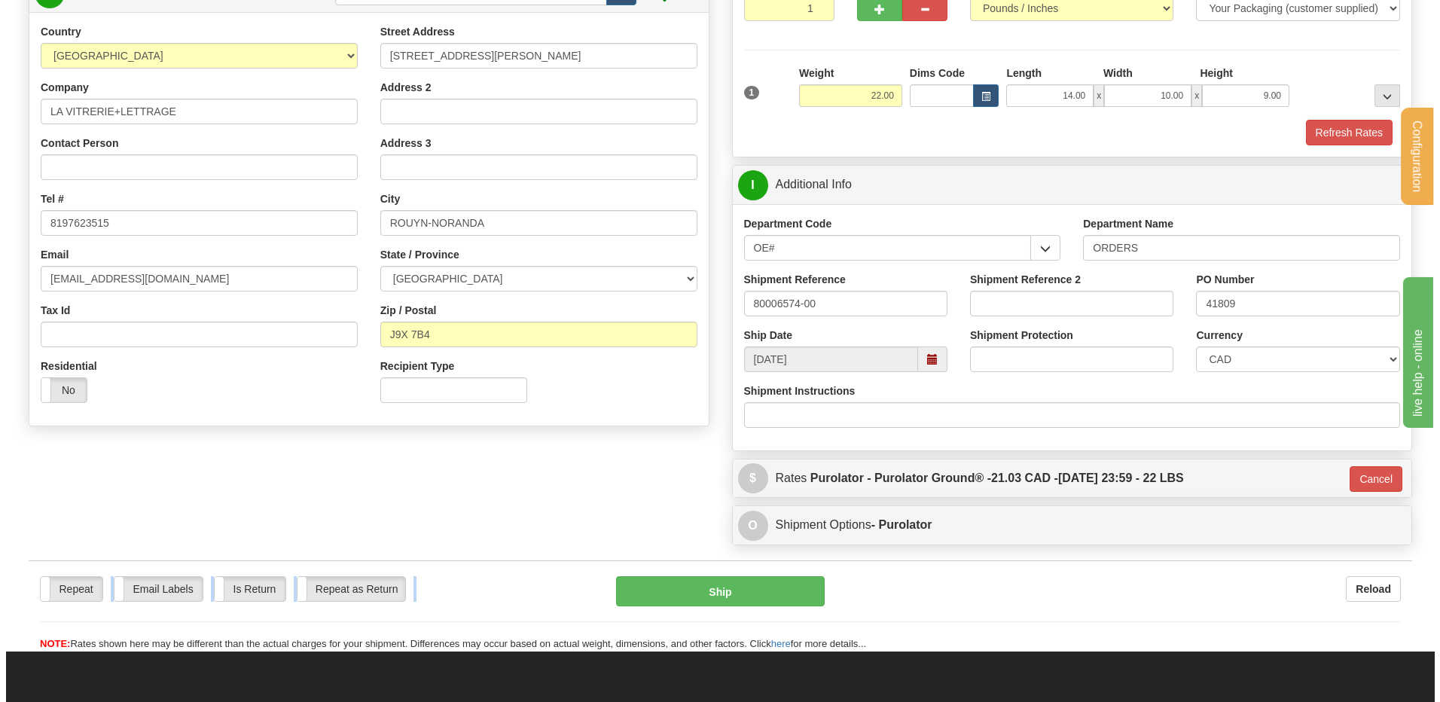
scroll to position [158, 0]
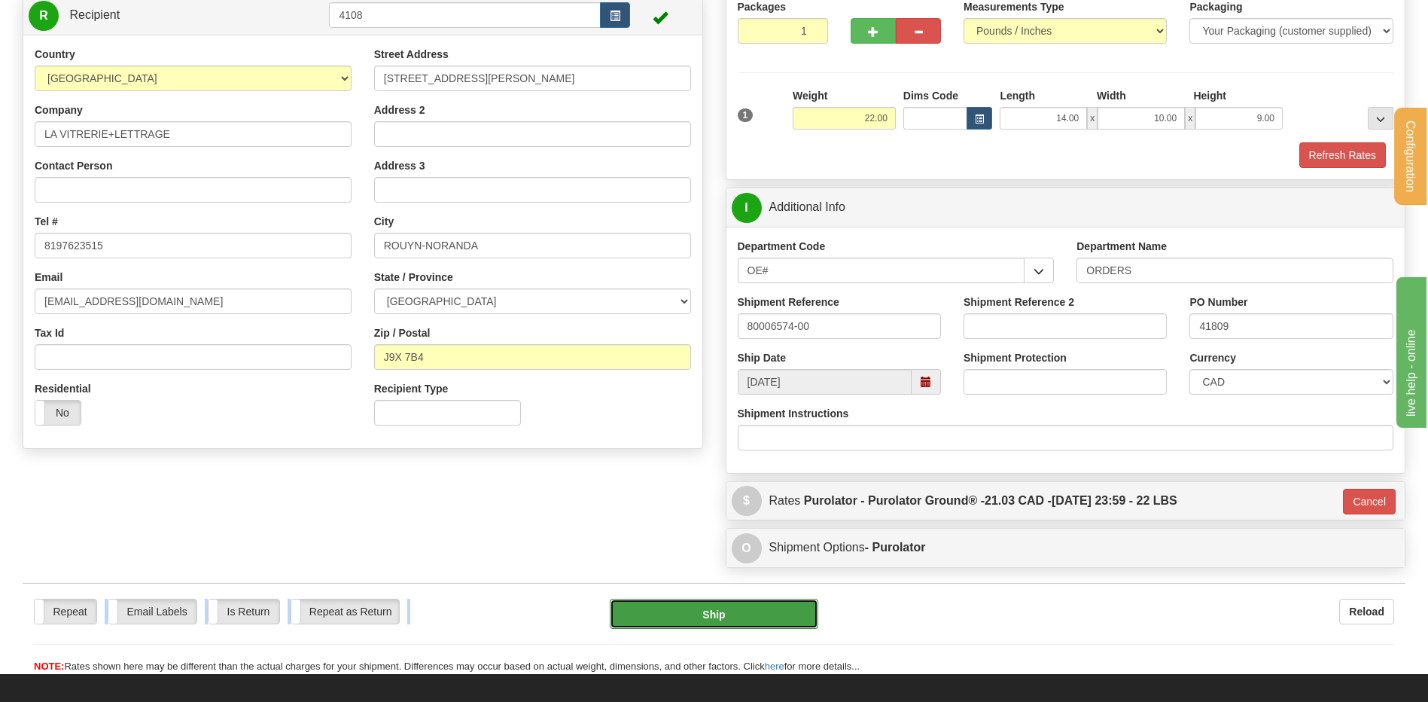
click at [730, 607] on button "Ship" at bounding box center [714, 614] width 208 height 30
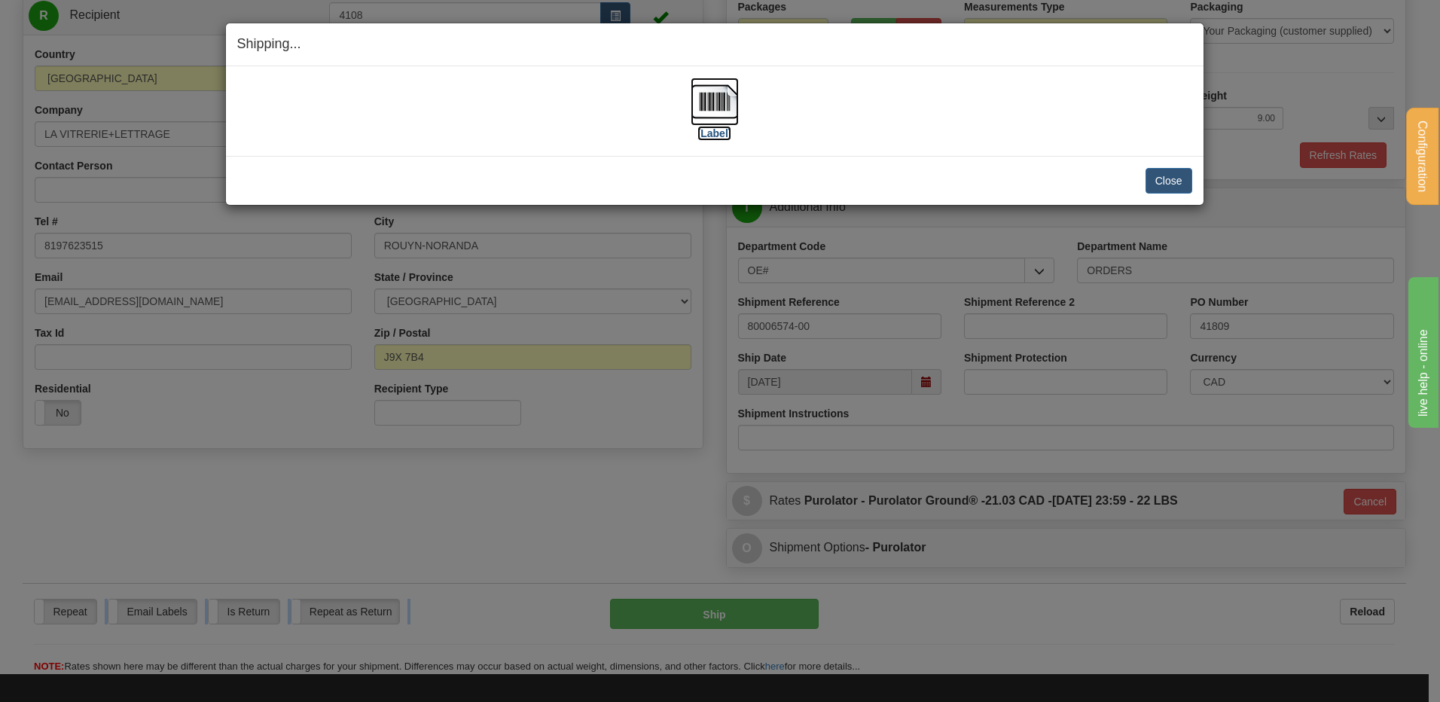
click at [710, 85] on img at bounding box center [714, 102] width 48 height 48
click at [1169, 173] on button "Close" at bounding box center [1168, 181] width 47 height 26
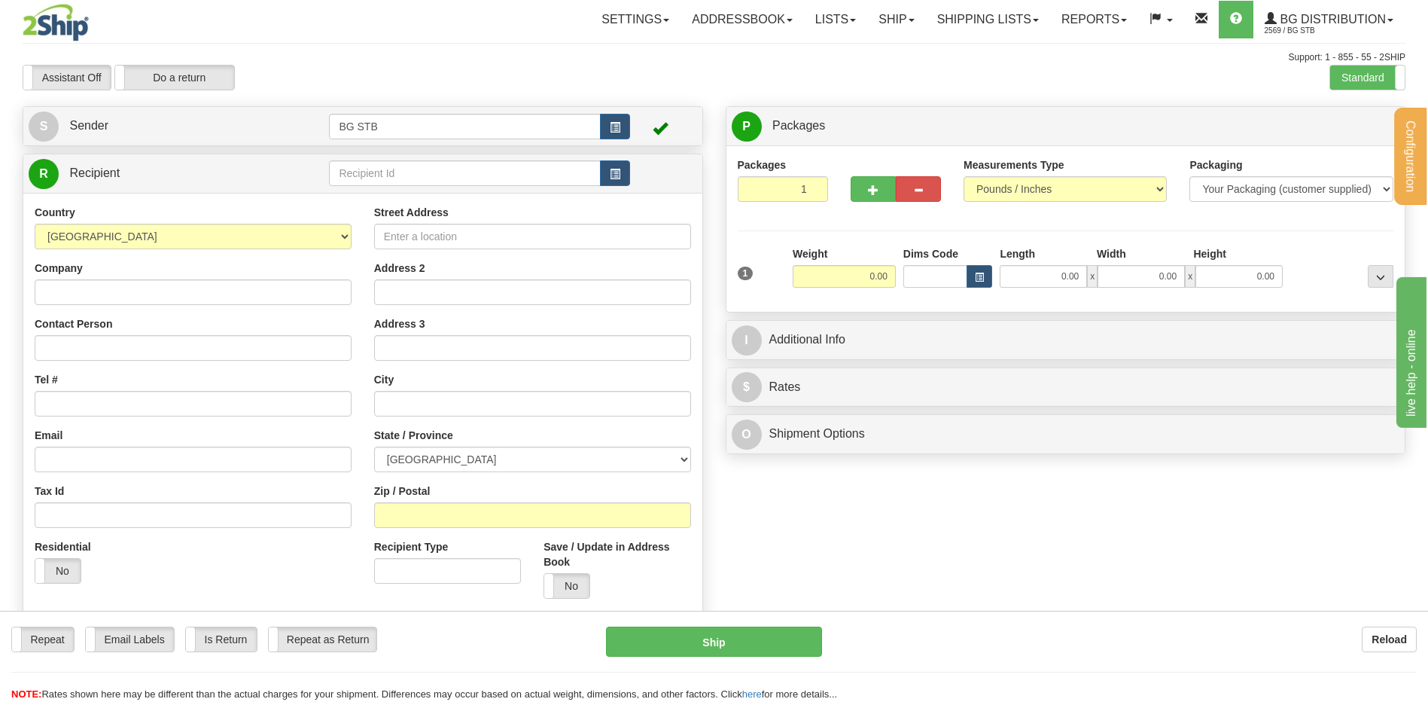
click at [477, 155] on div "R Recipient" at bounding box center [362, 173] width 679 height 38
click at [477, 172] on td at bounding box center [479, 173] width 300 height 31
click at [477, 172] on input "text" at bounding box center [464, 173] width 271 height 26
type input "1032"
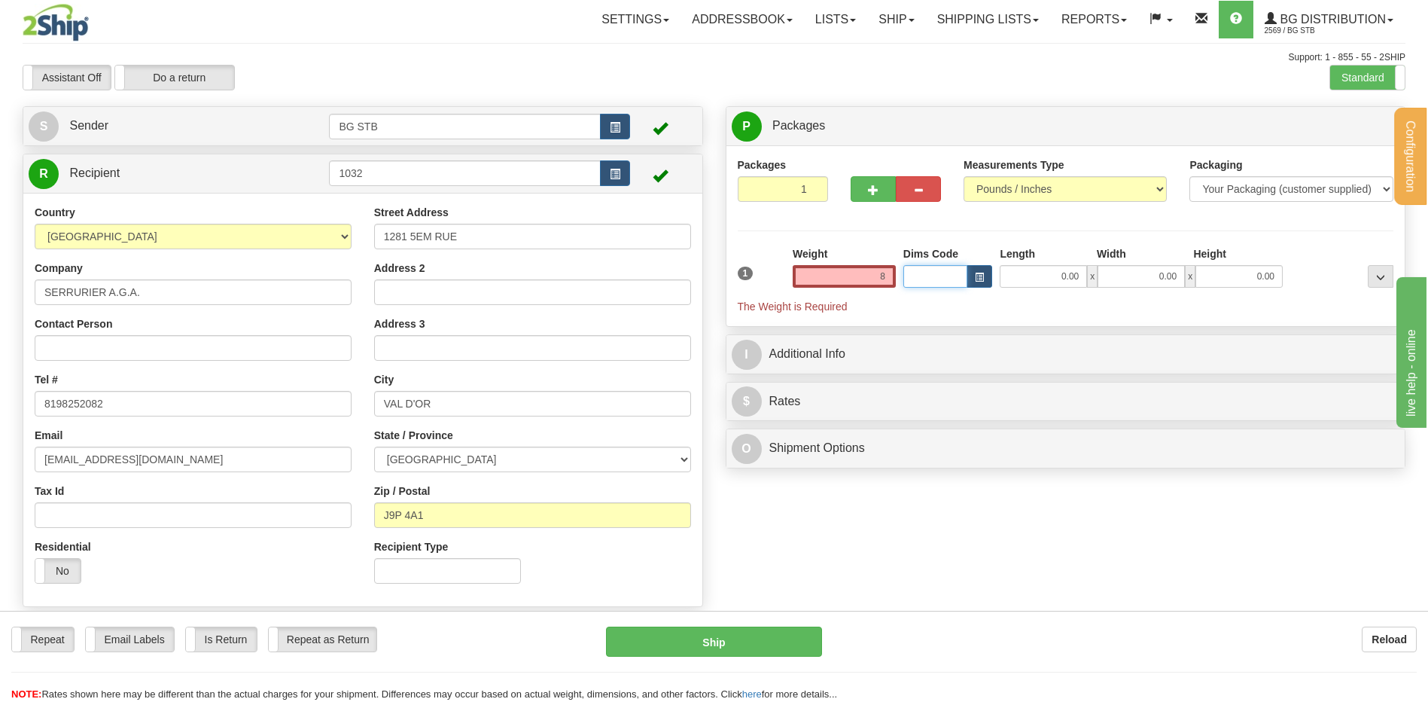
type input "8.00"
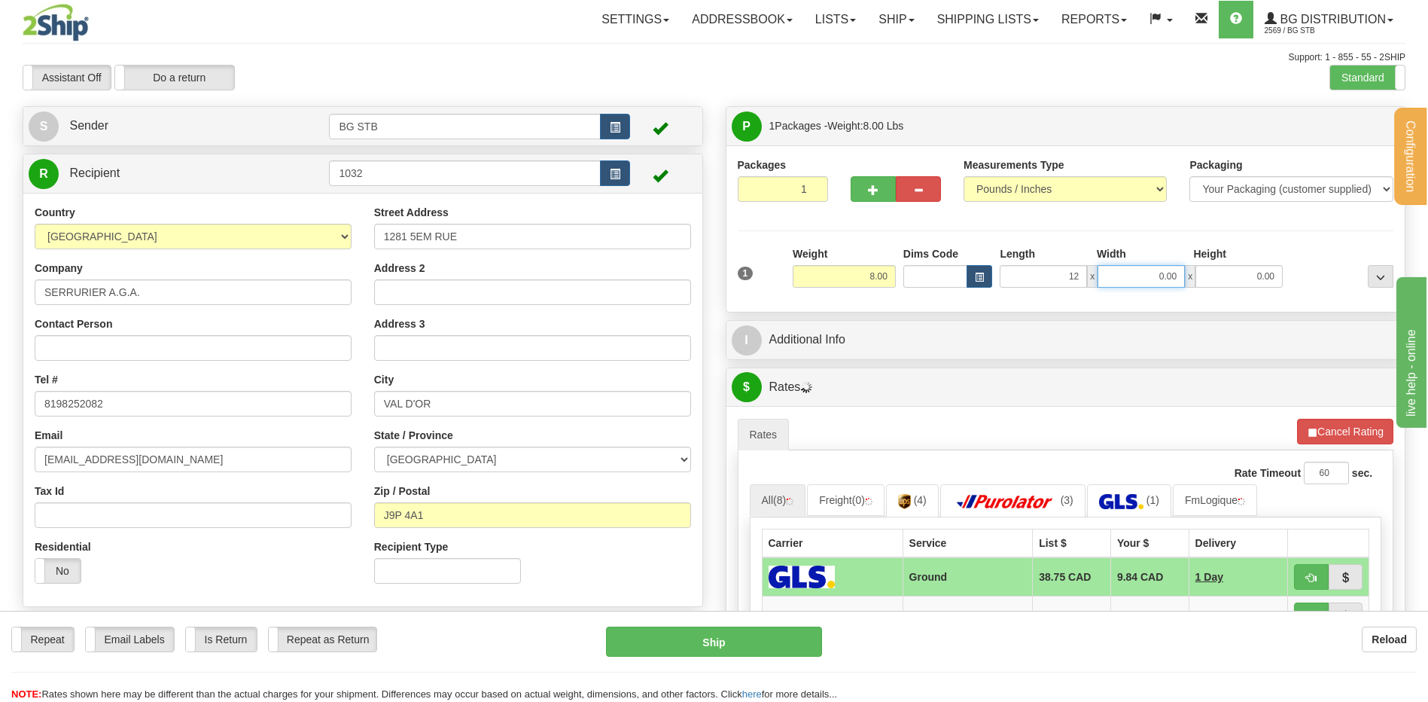
type input "12.00"
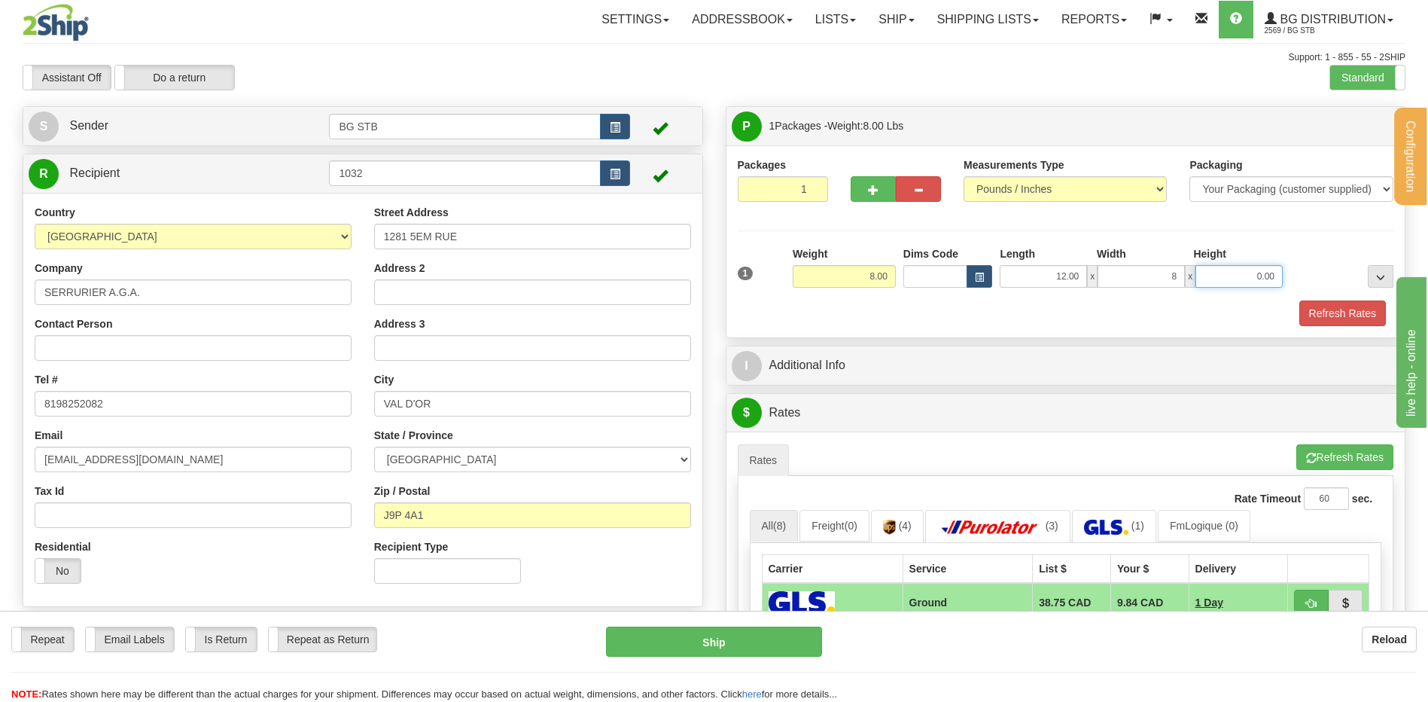
type input "8.00"
type input "6.00"
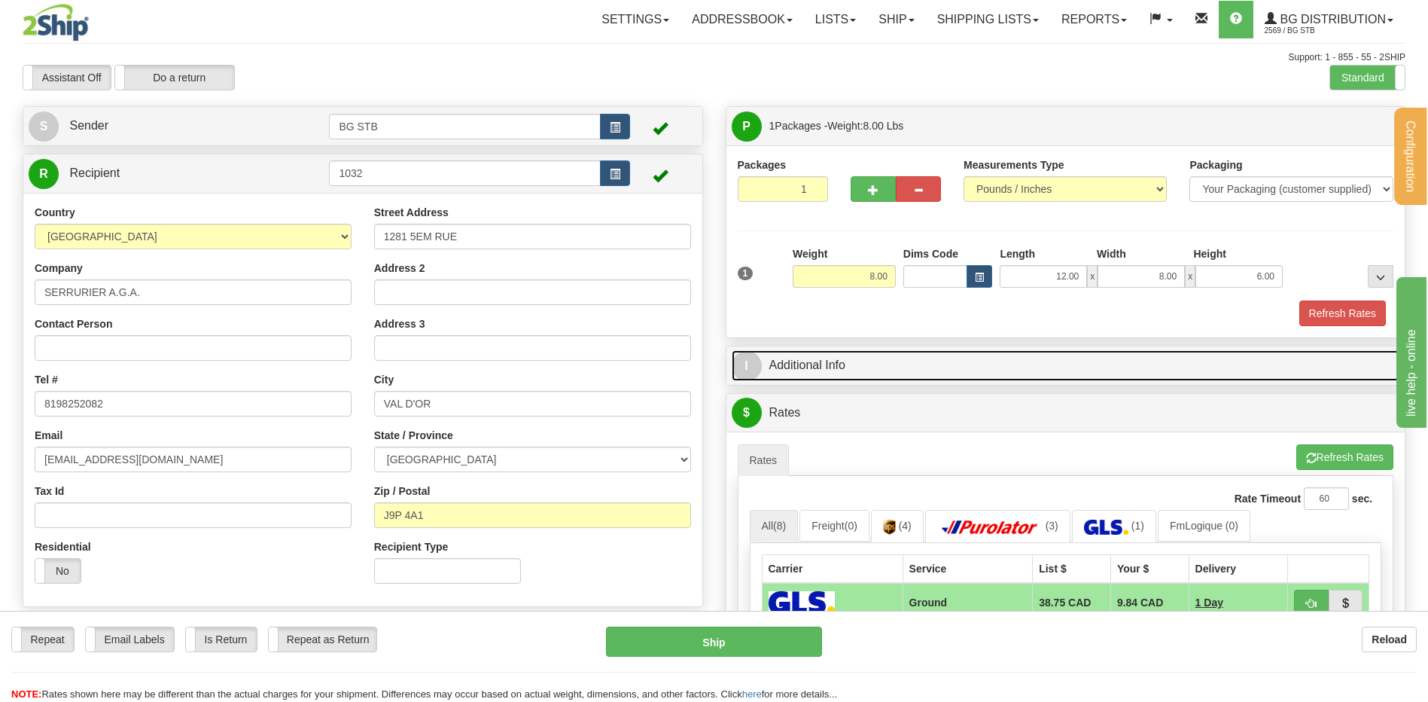
click at [888, 364] on link "I Additional Info" at bounding box center [1066, 365] width 669 height 31
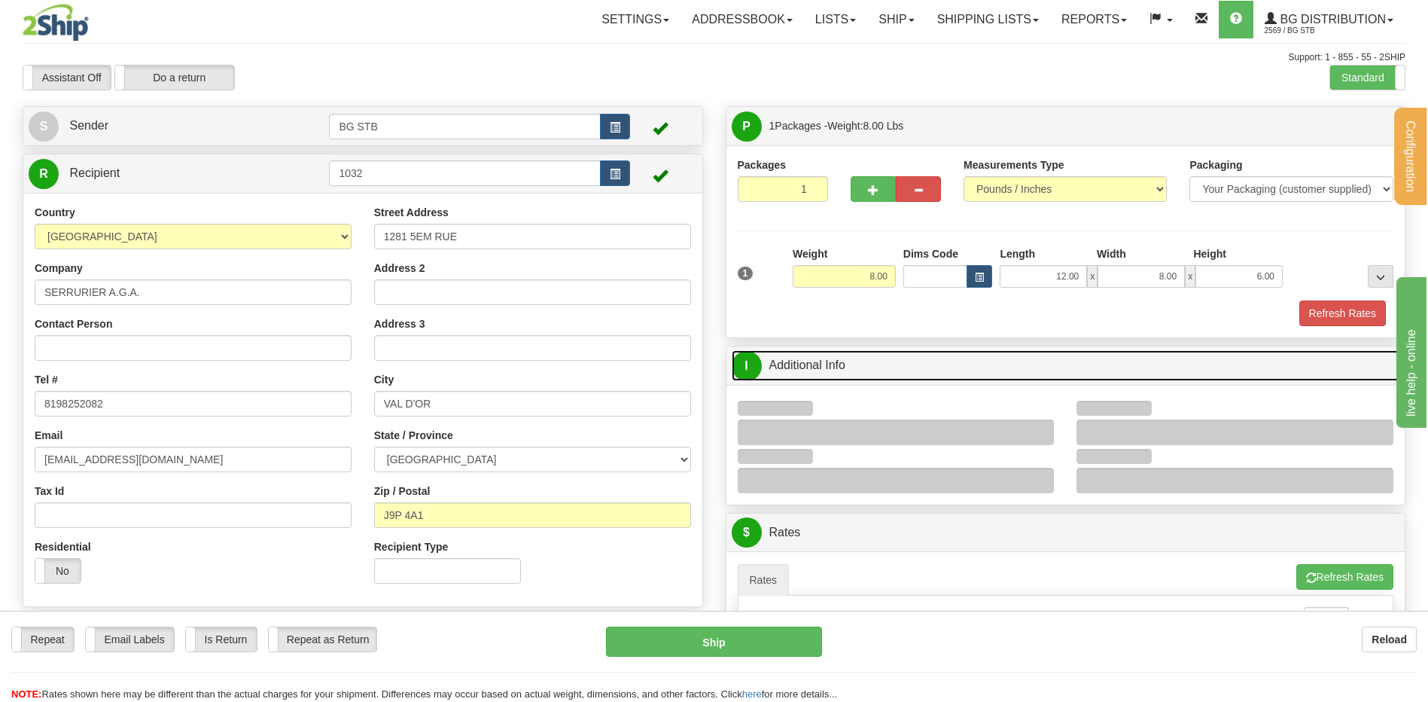
scroll to position [226, 0]
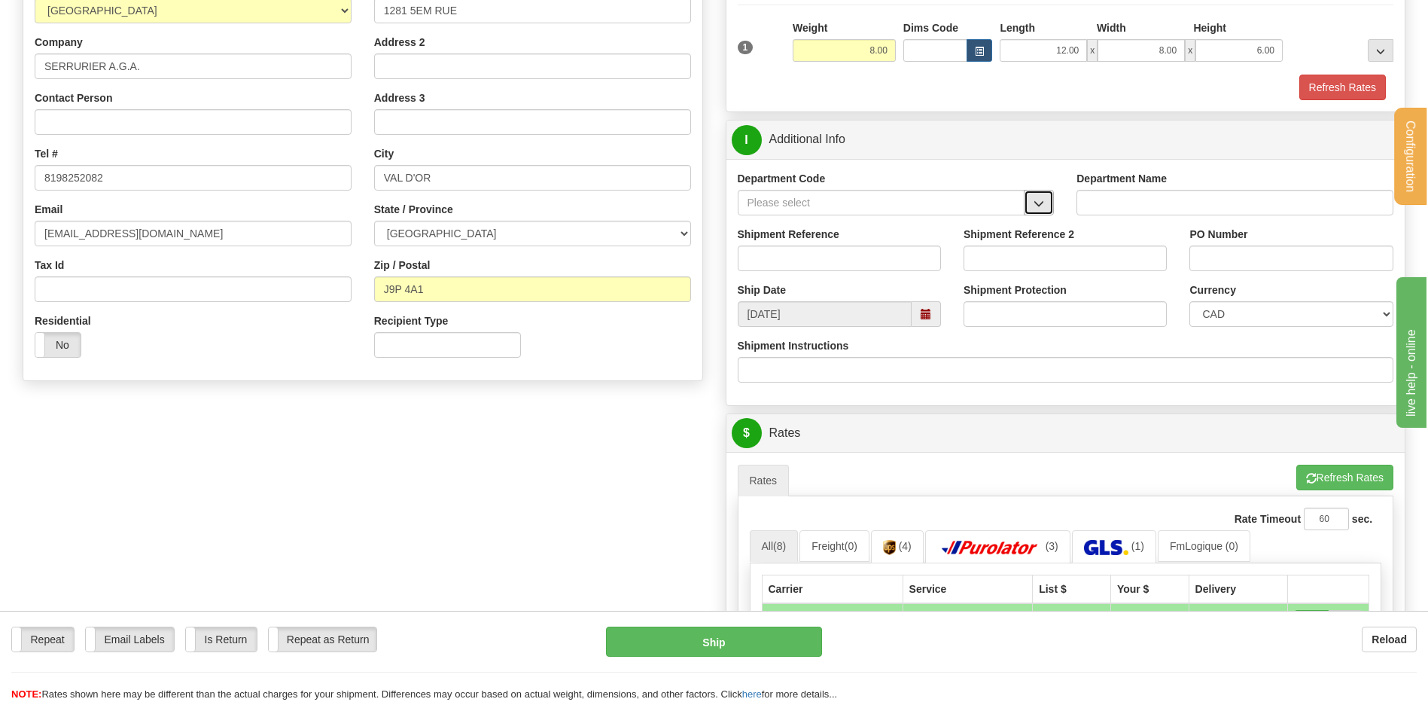
click at [1043, 199] on span "button" at bounding box center [1039, 204] width 11 height 10
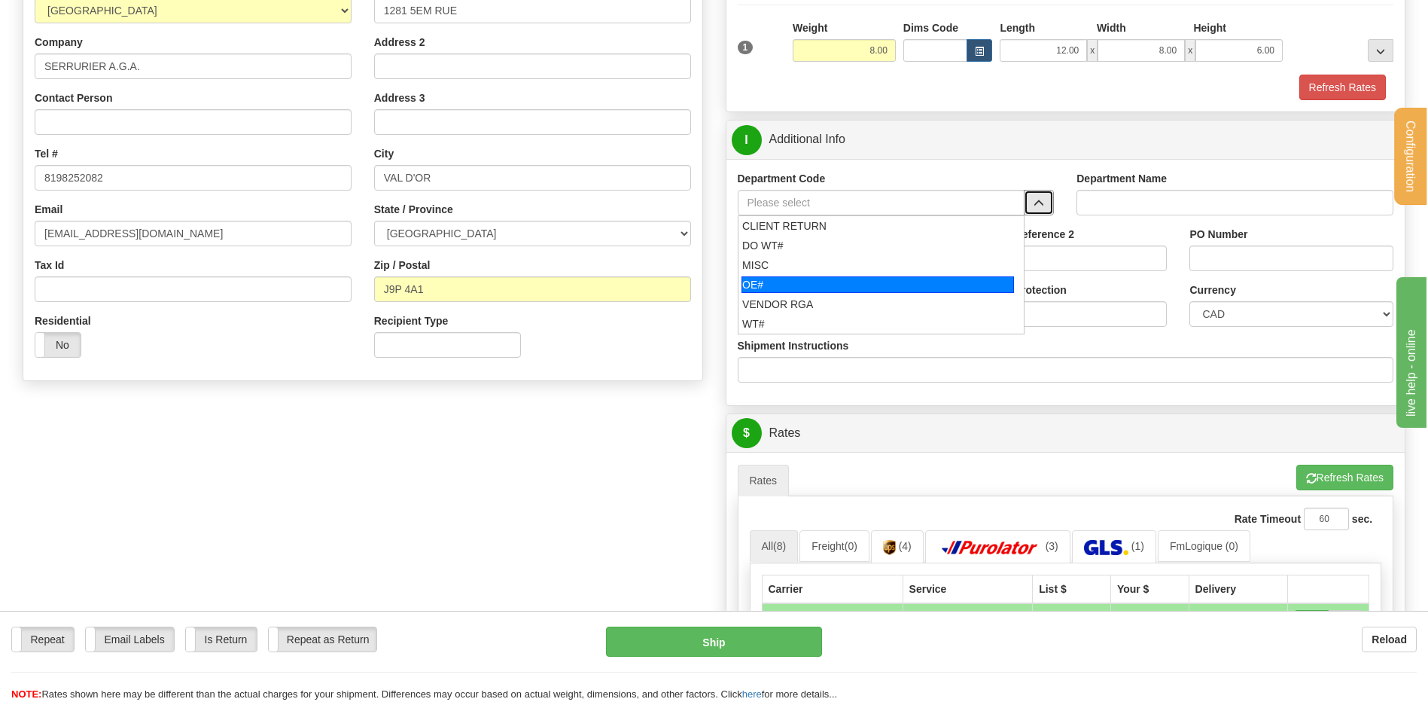
click at [860, 281] on div "OE#" at bounding box center [878, 284] width 273 height 17
type input "OE#"
type input "ORDERS"
click at [850, 261] on input "Shipment Reference" at bounding box center [839, 258] width 203 height 26
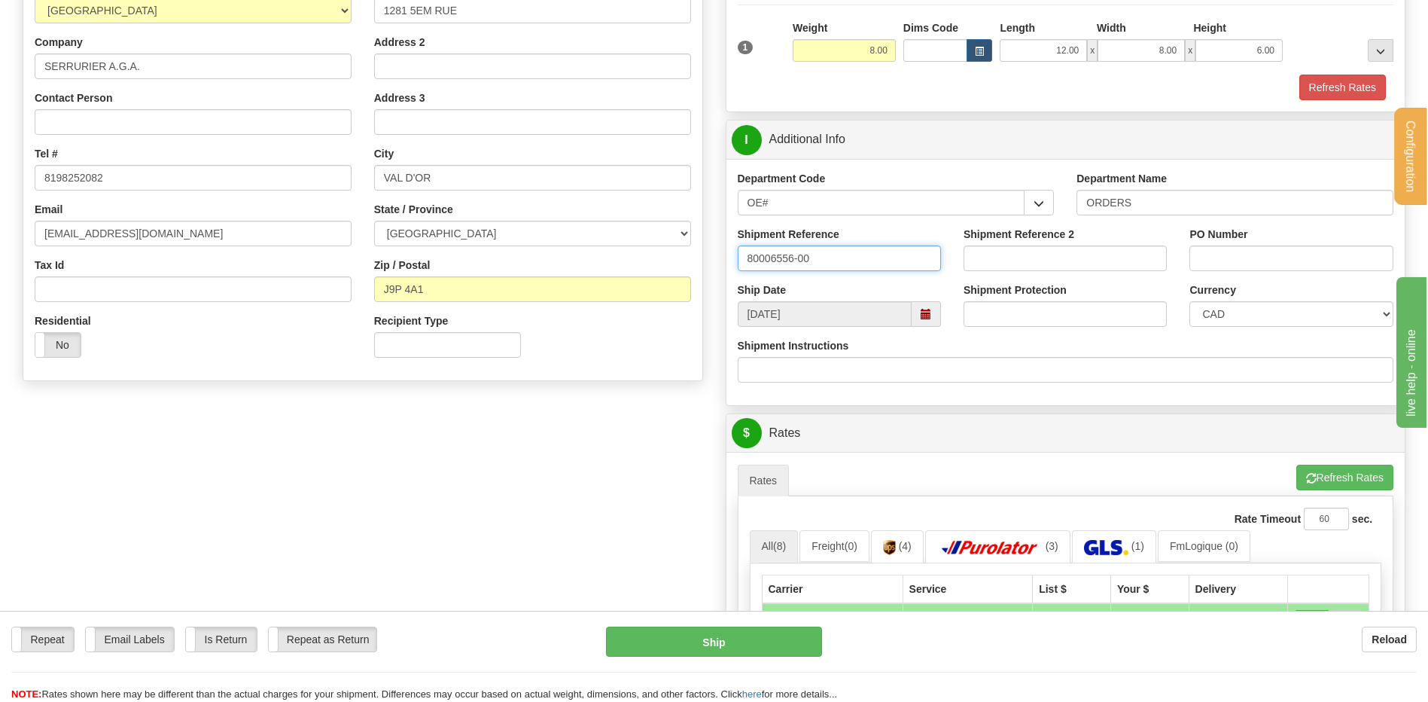
type input "80006556-00"
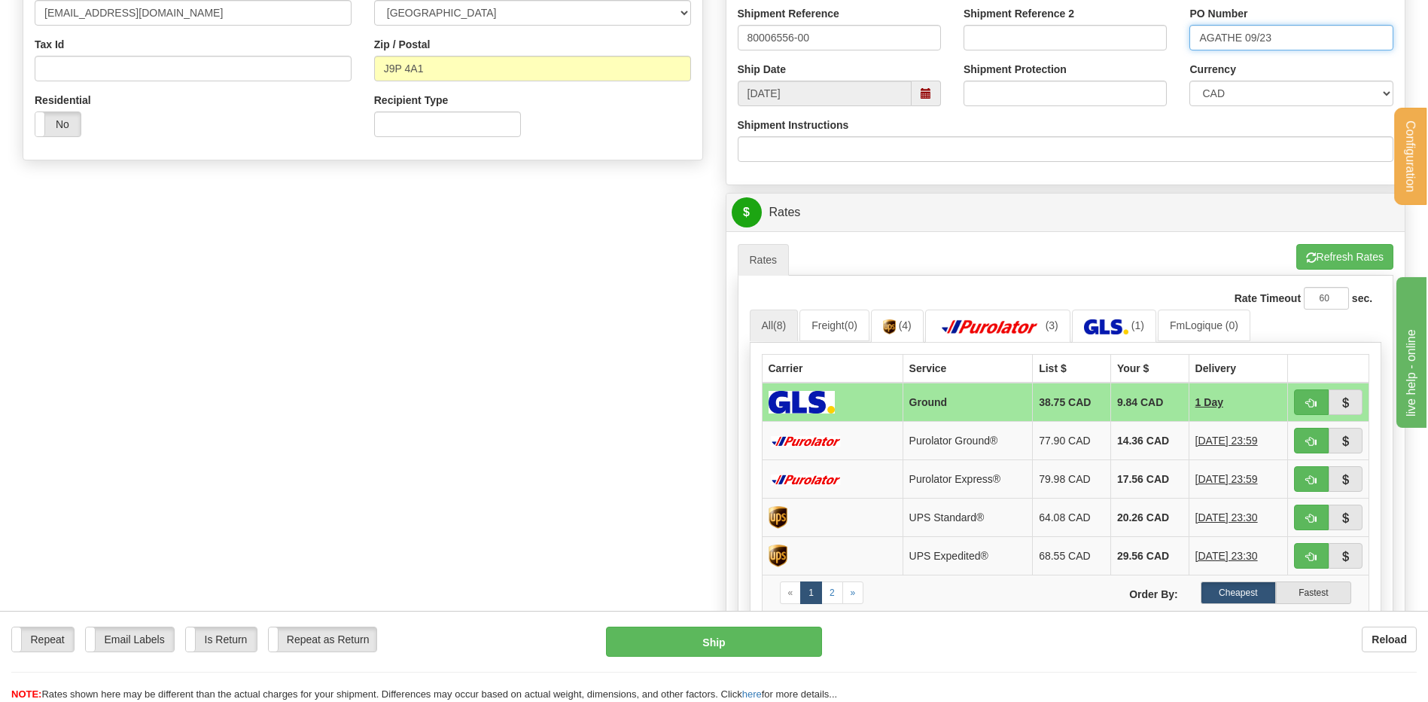
scroll to position [602, 0]
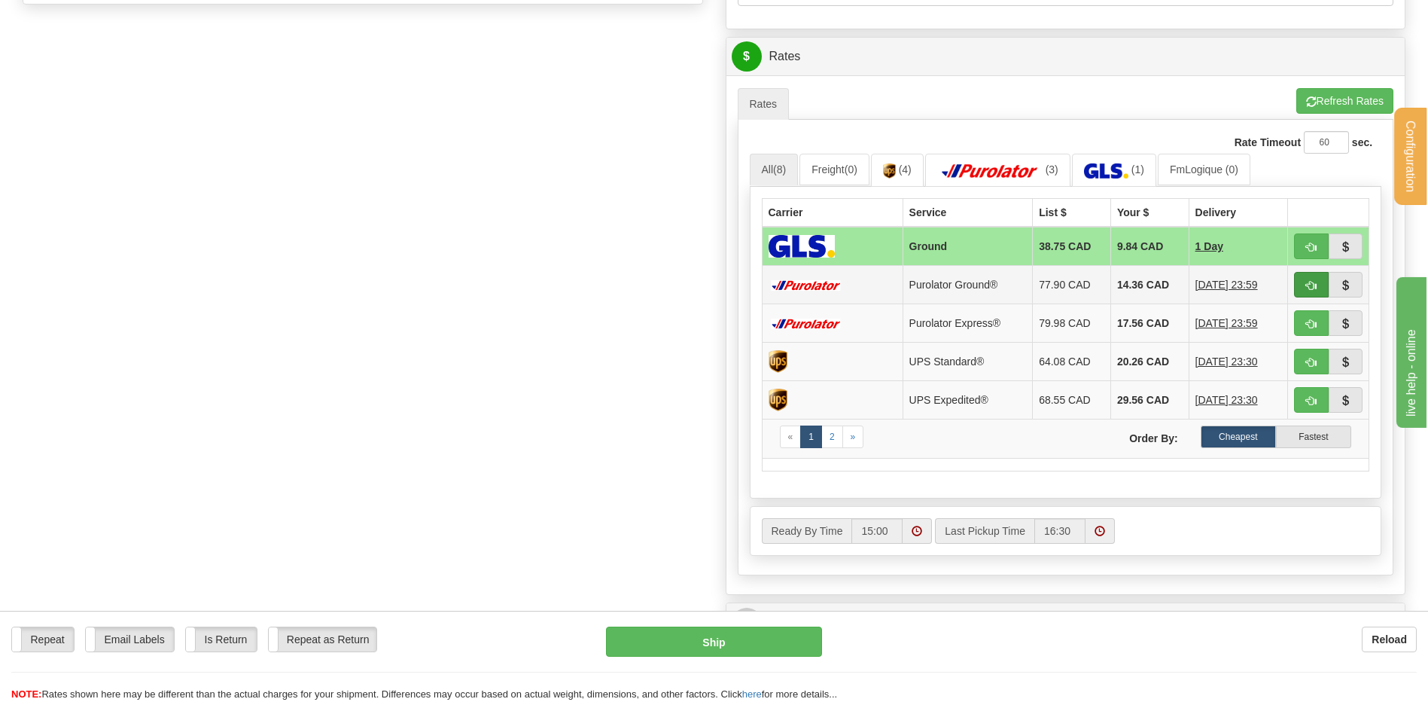
type input "AGATHE 09/23"
click at [1299, 287] on button "button" at bounding box center [1311, 285] width 35 height 26
type input "260"
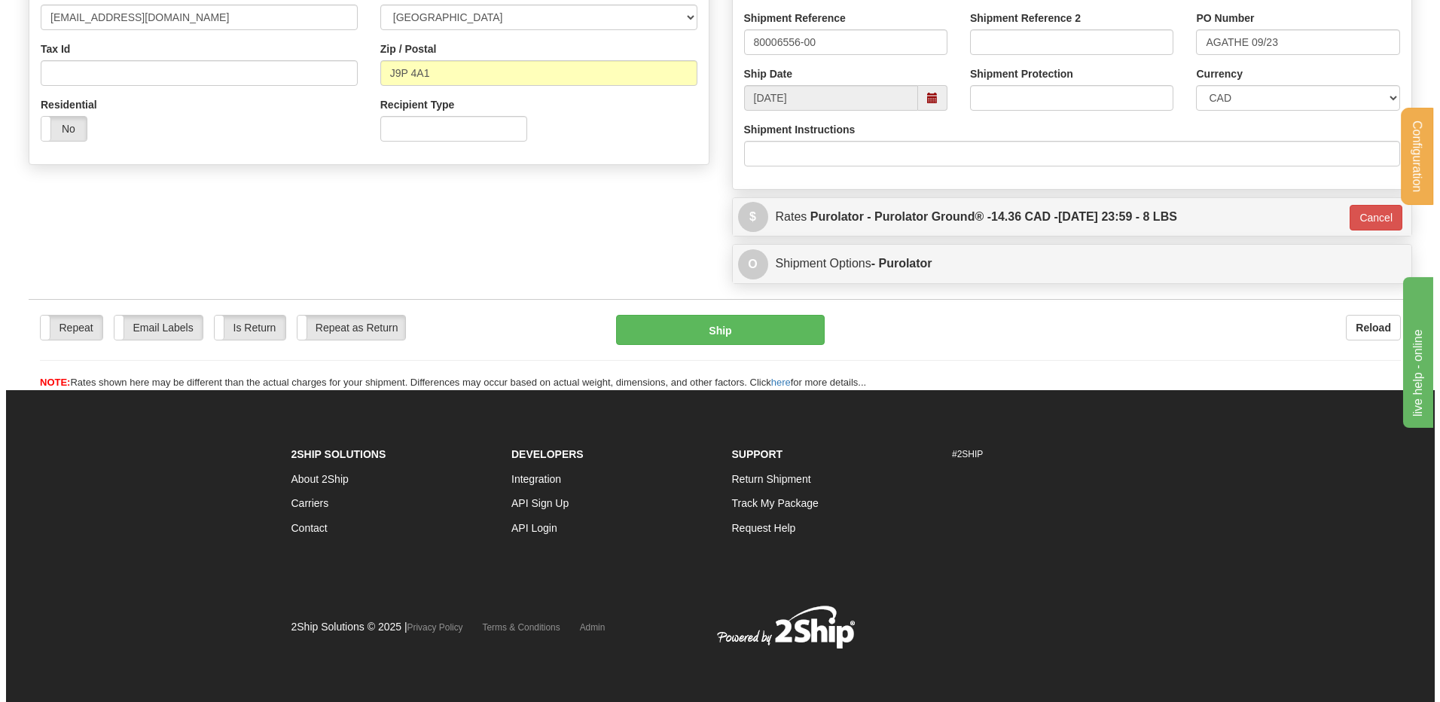
scroll to position [443, 0]
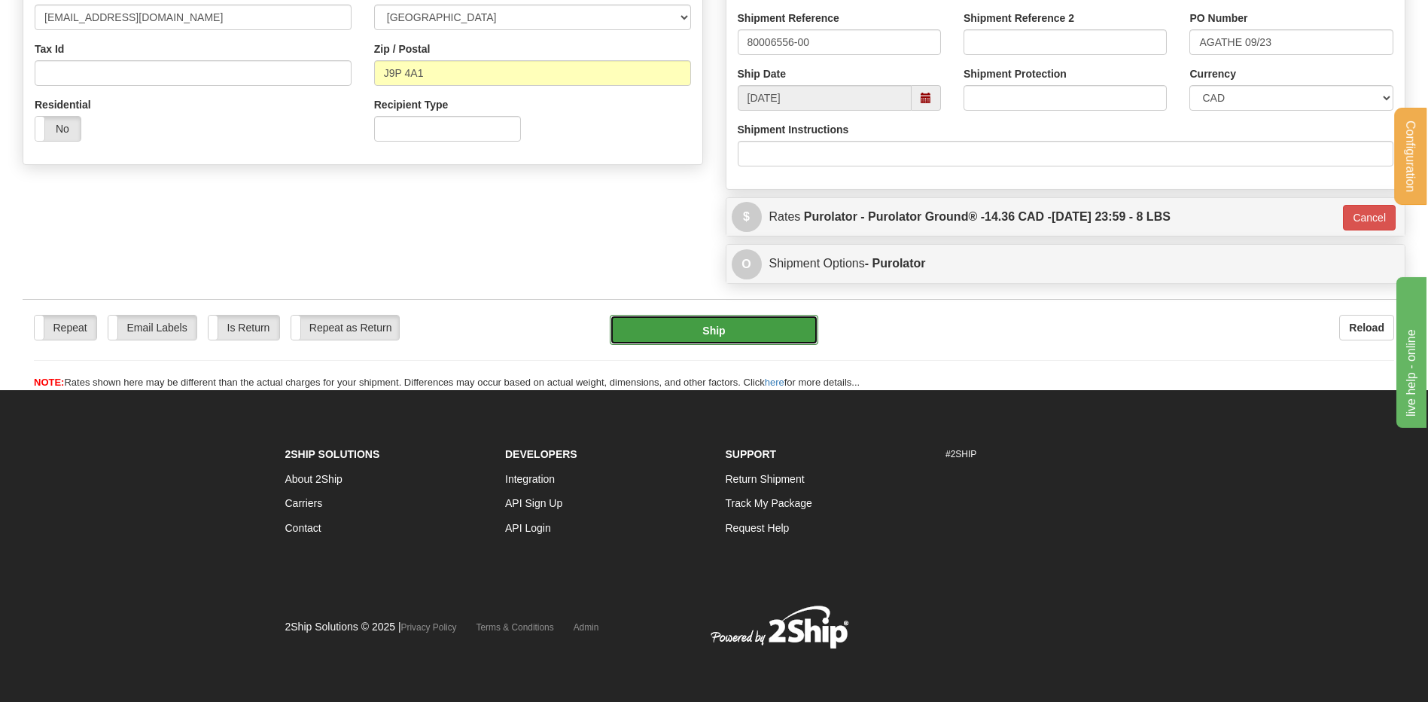
click at [664, 329] on button "Ship" at bounding box center [714, 330] width 208 height 30
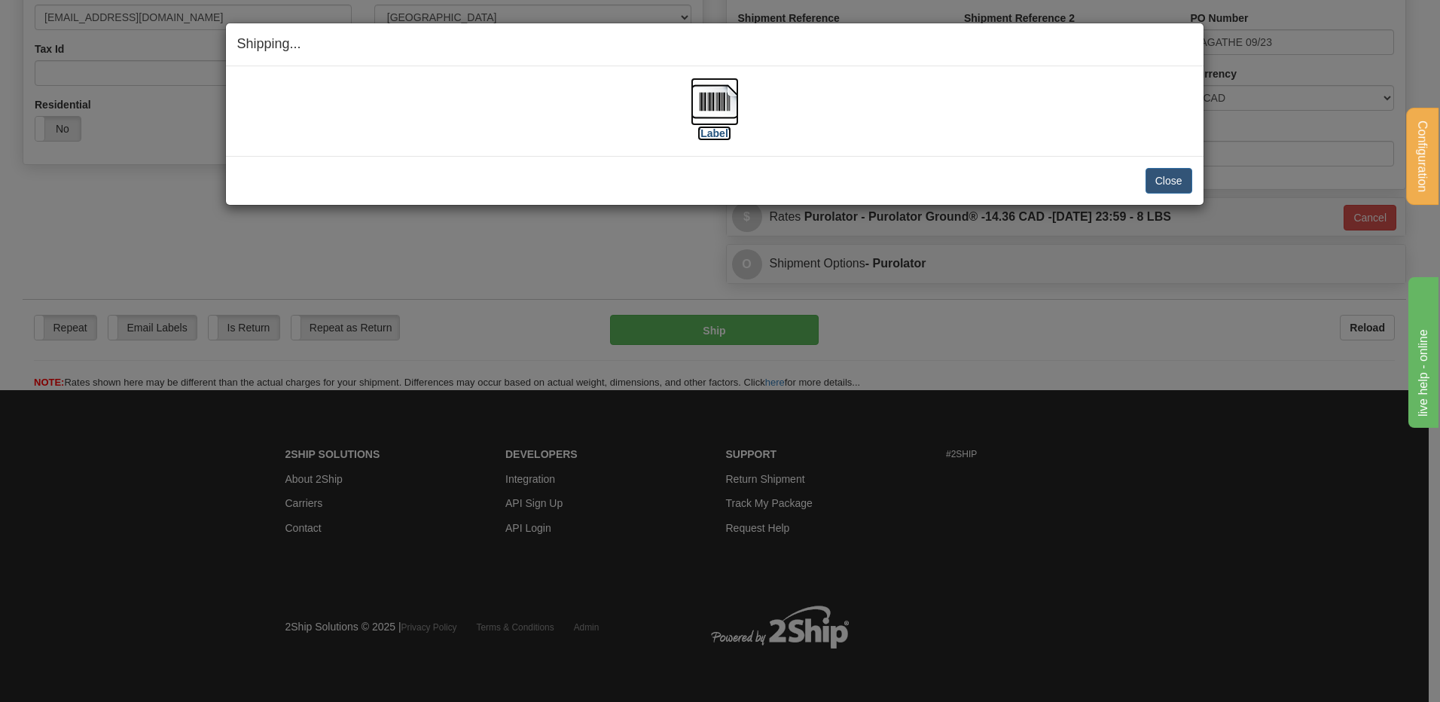
click at [700, 95] on img at bounding box center [714, 102] width 48 height 48
click at [1181, 181] on button "Close" at bounding box center [1168, 181] width 47 height 26
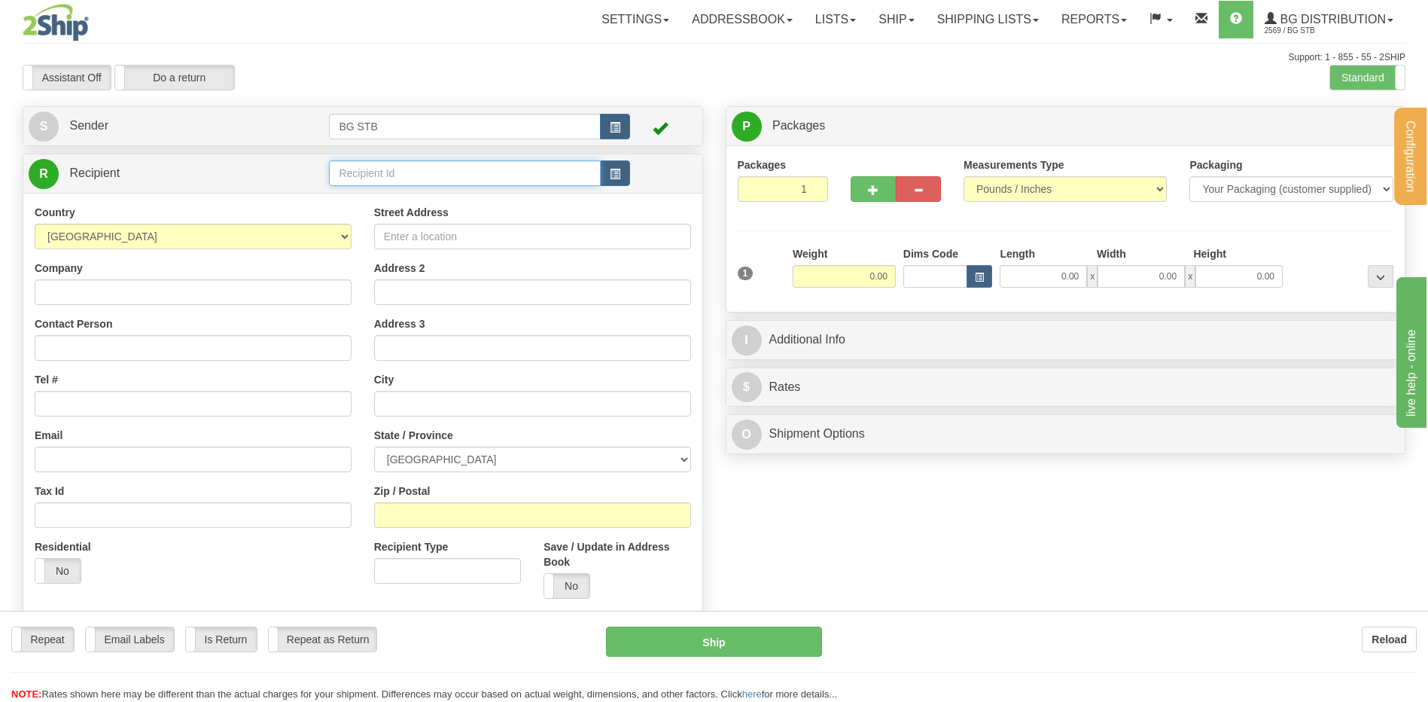
click at [349, 176] on input "text" at bounding box center [464, 173] width 271 height 26
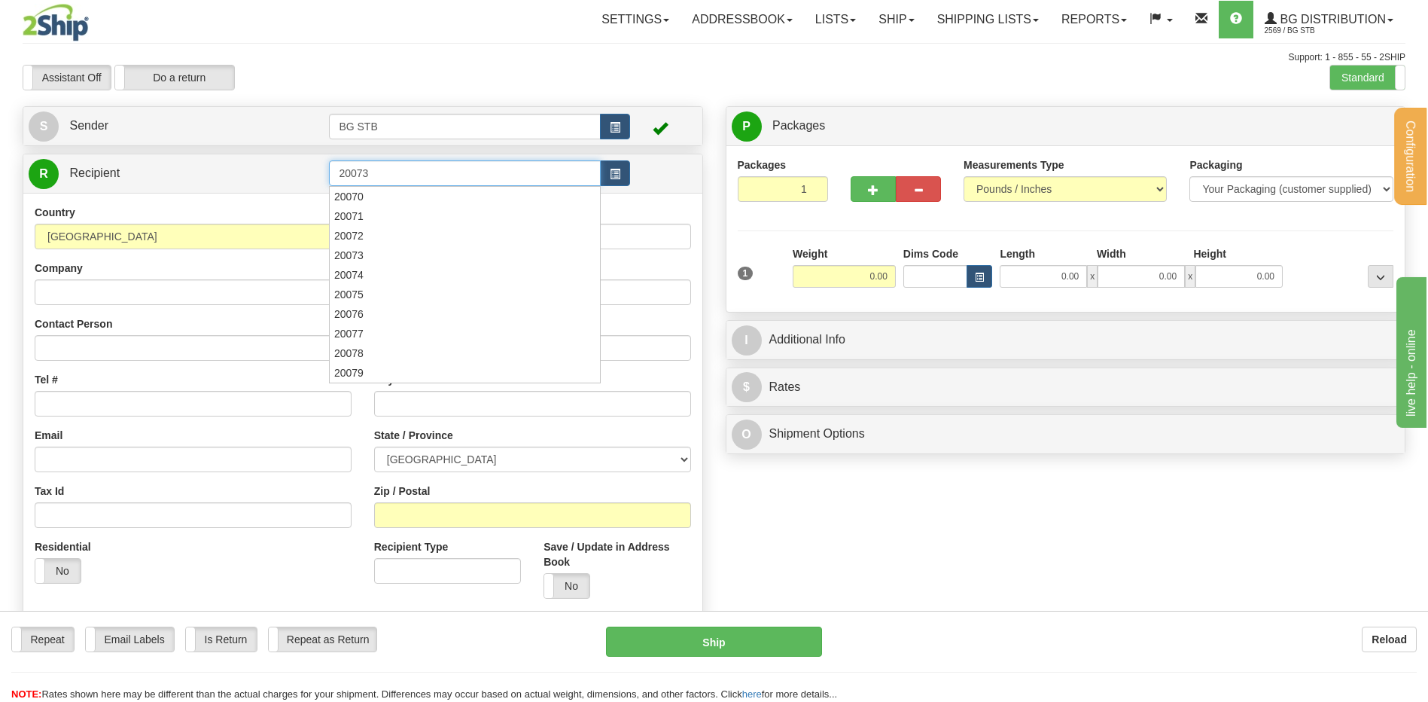
type input "20073"
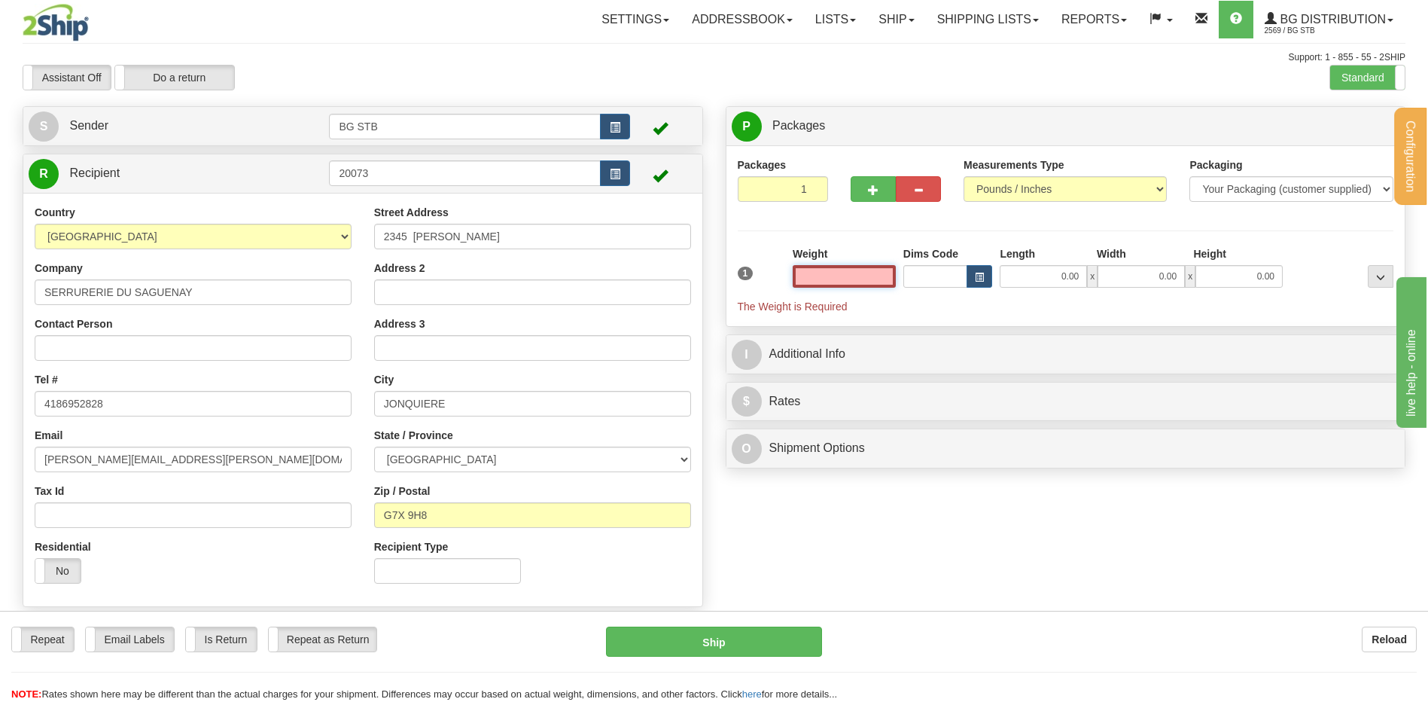
click at [833, 282] on input "text" at bounding box center [844, 276] width 103 height 23
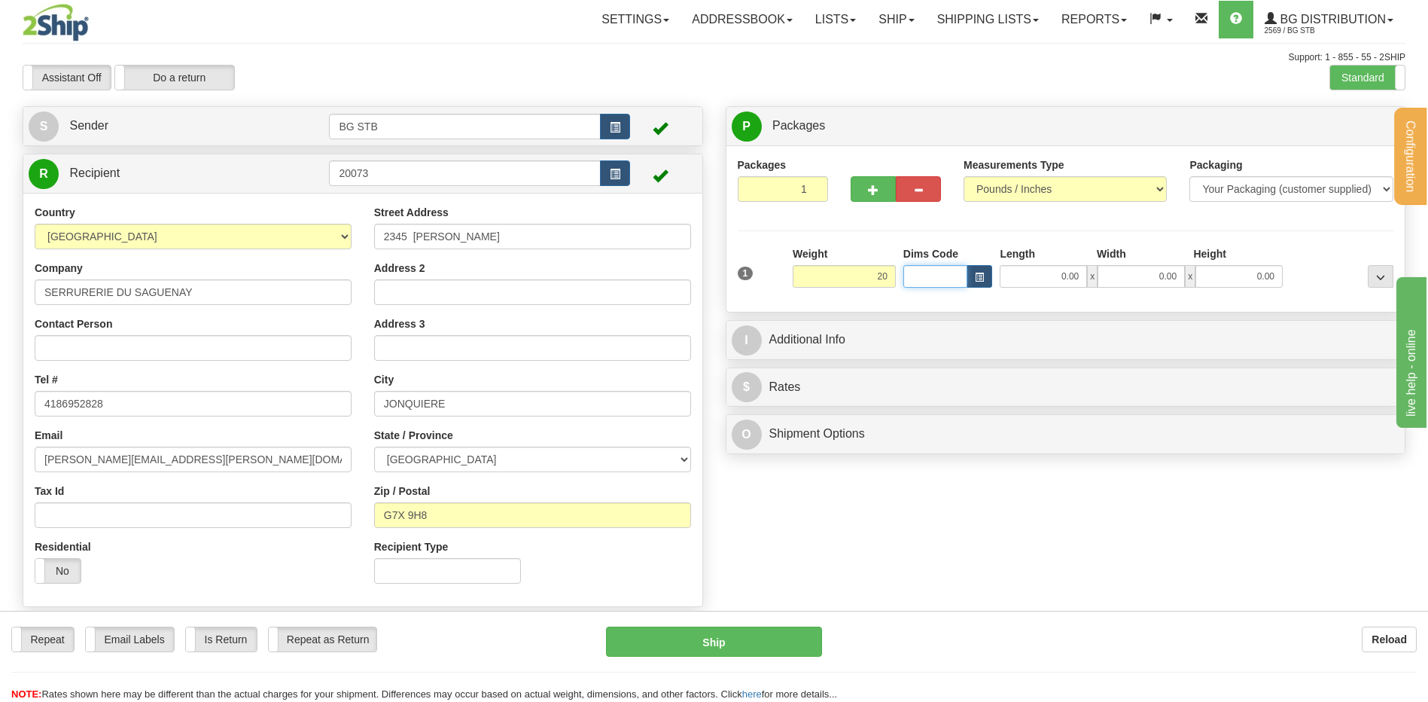
type input "20.00"
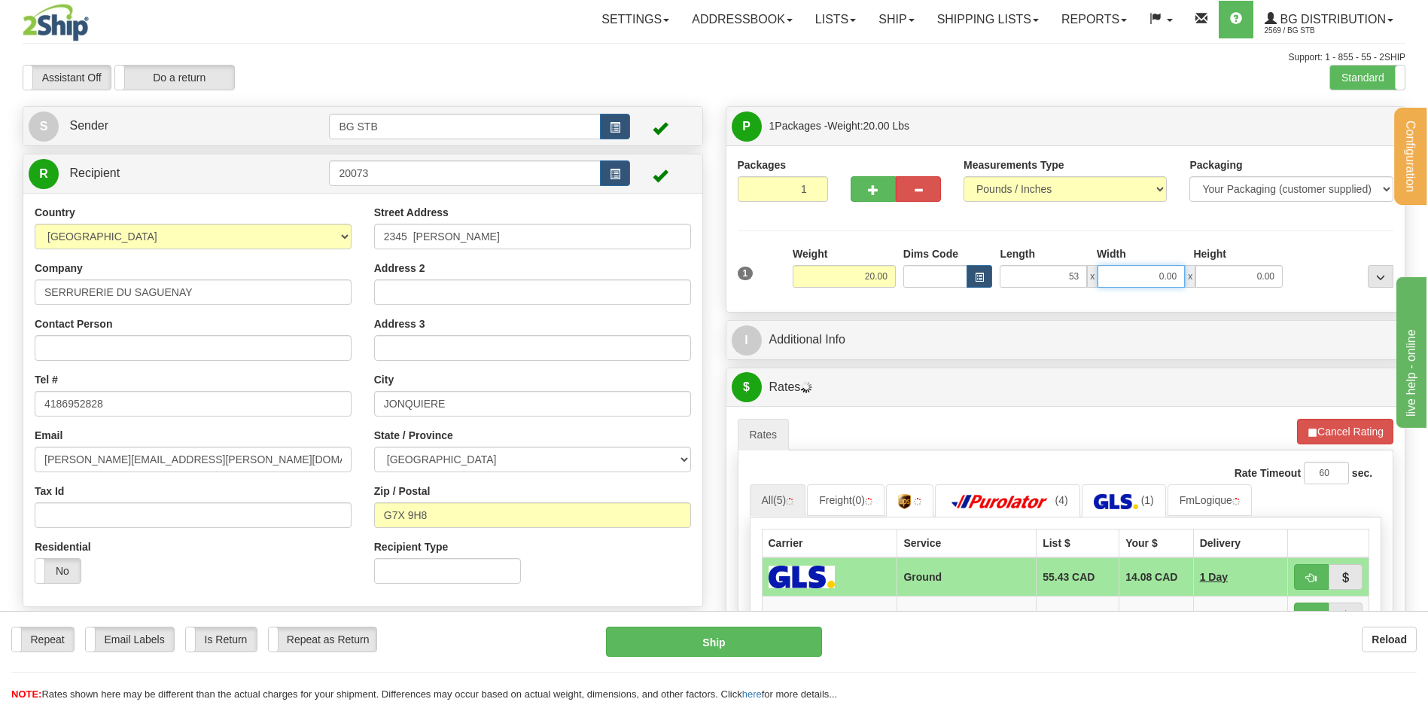
type input "53.00"
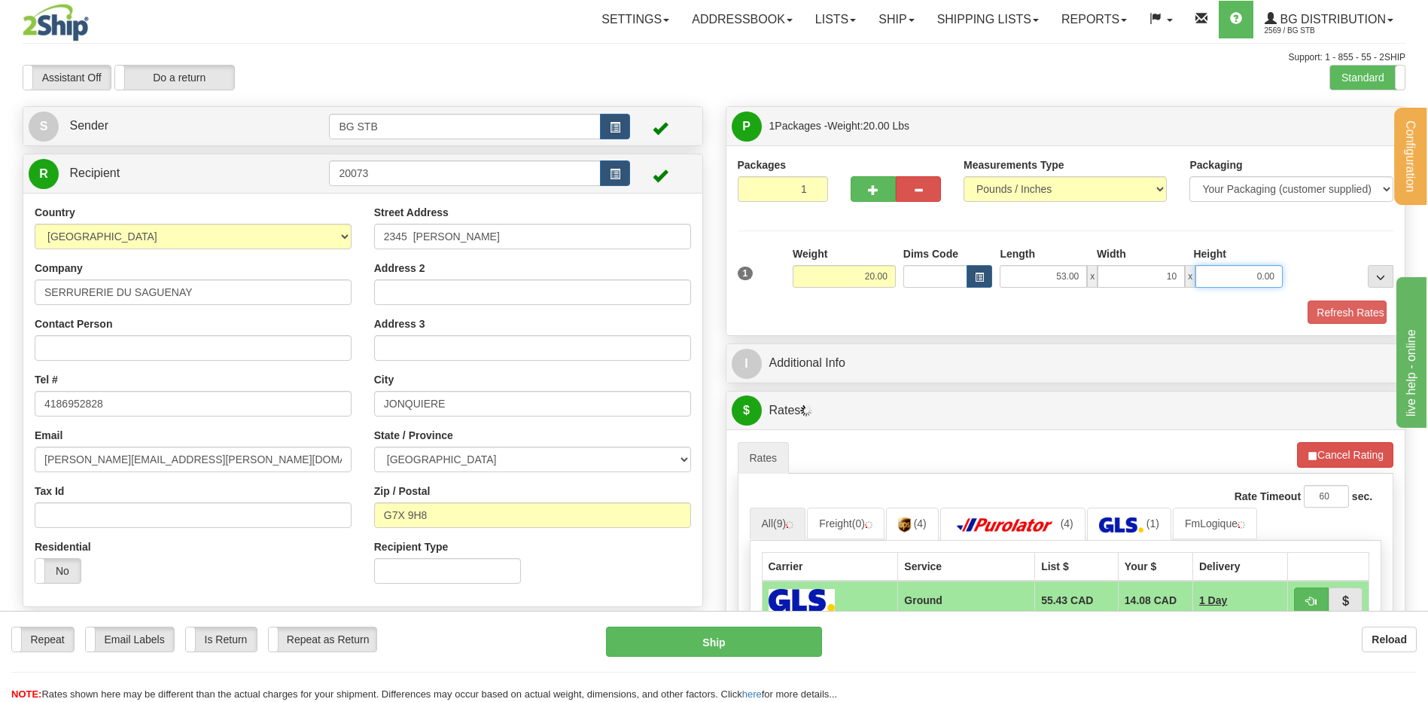
type input "10.00"
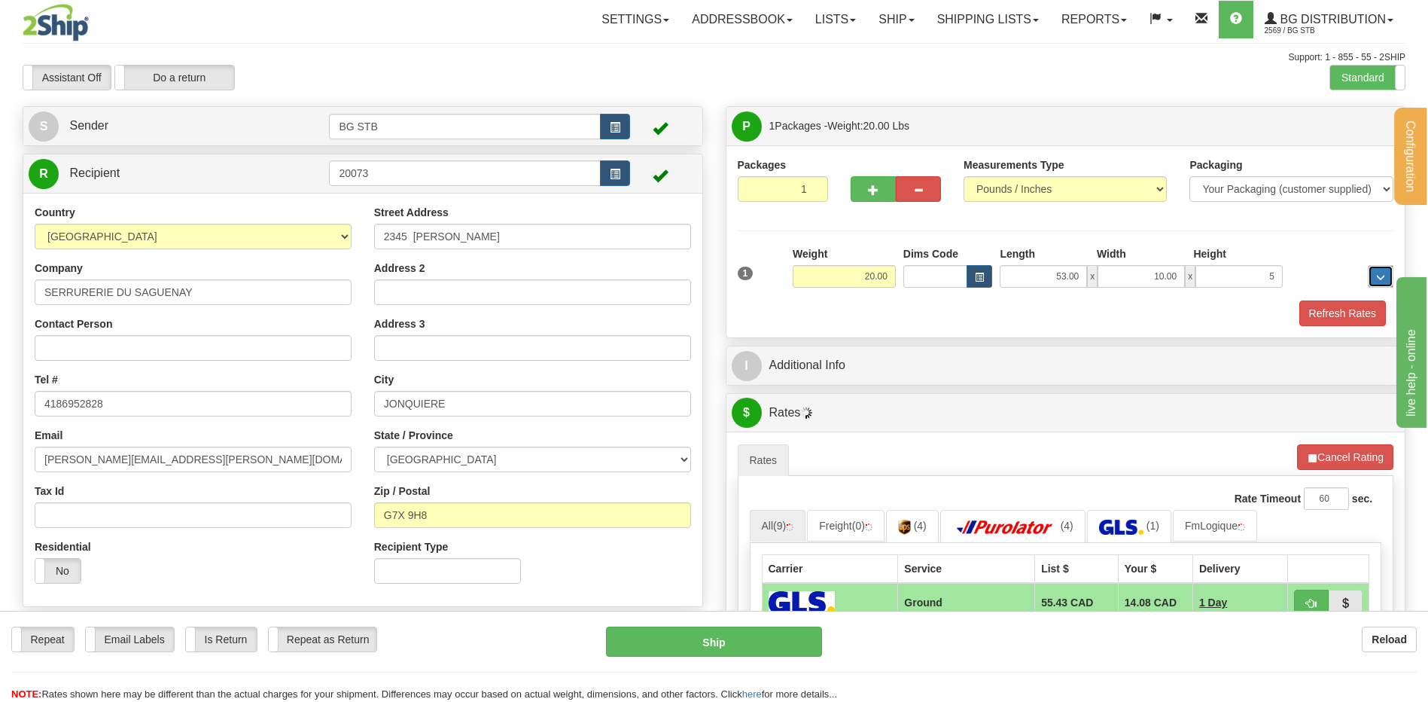
type input "5.00"
click at [882, 193] on button "button" at bounding box center [873, 189] width 45 height 26
type input "2"
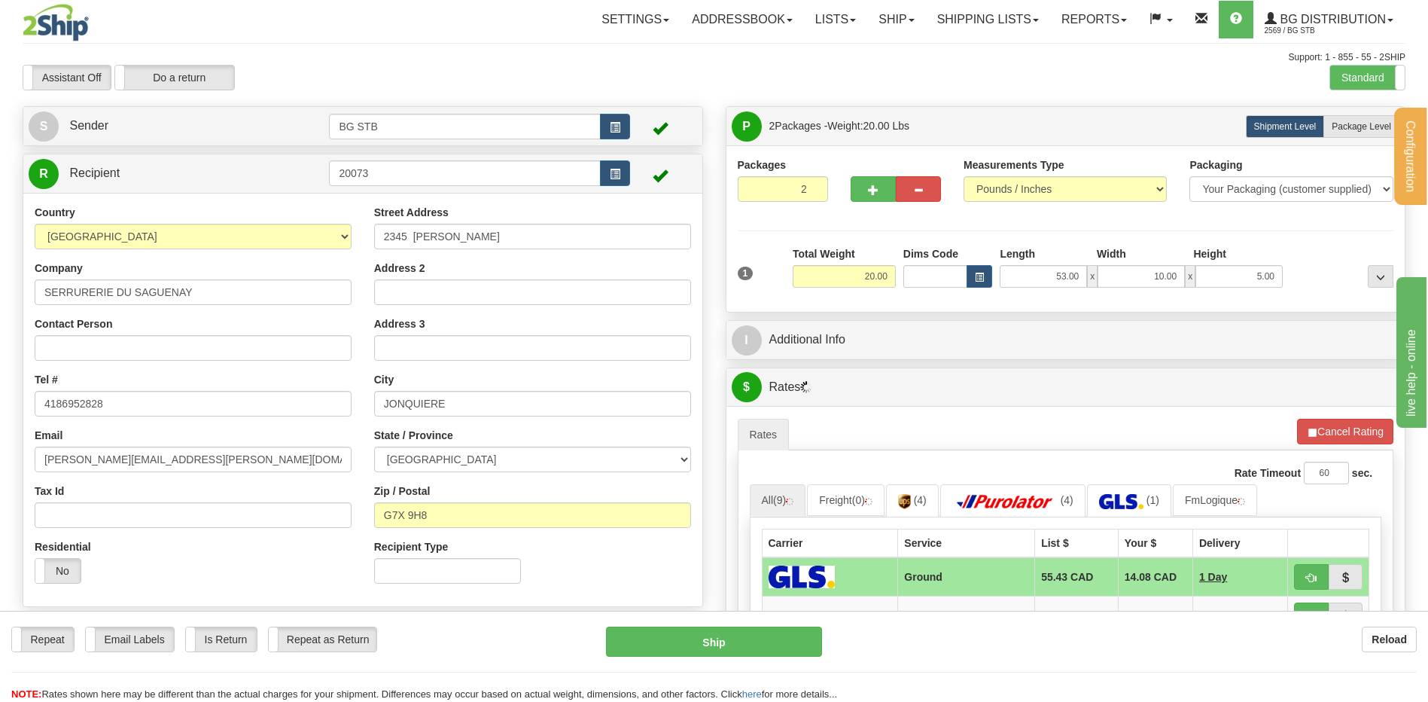
drag, startPoint x: 1364, startPoint y: 129, endPoint x: 1344, endPoint y: 141, distance: 23.0
click at [1360, 131] on span "Package Level" at bounding box center [1361, 126] width 59 height 11
radio input "true"
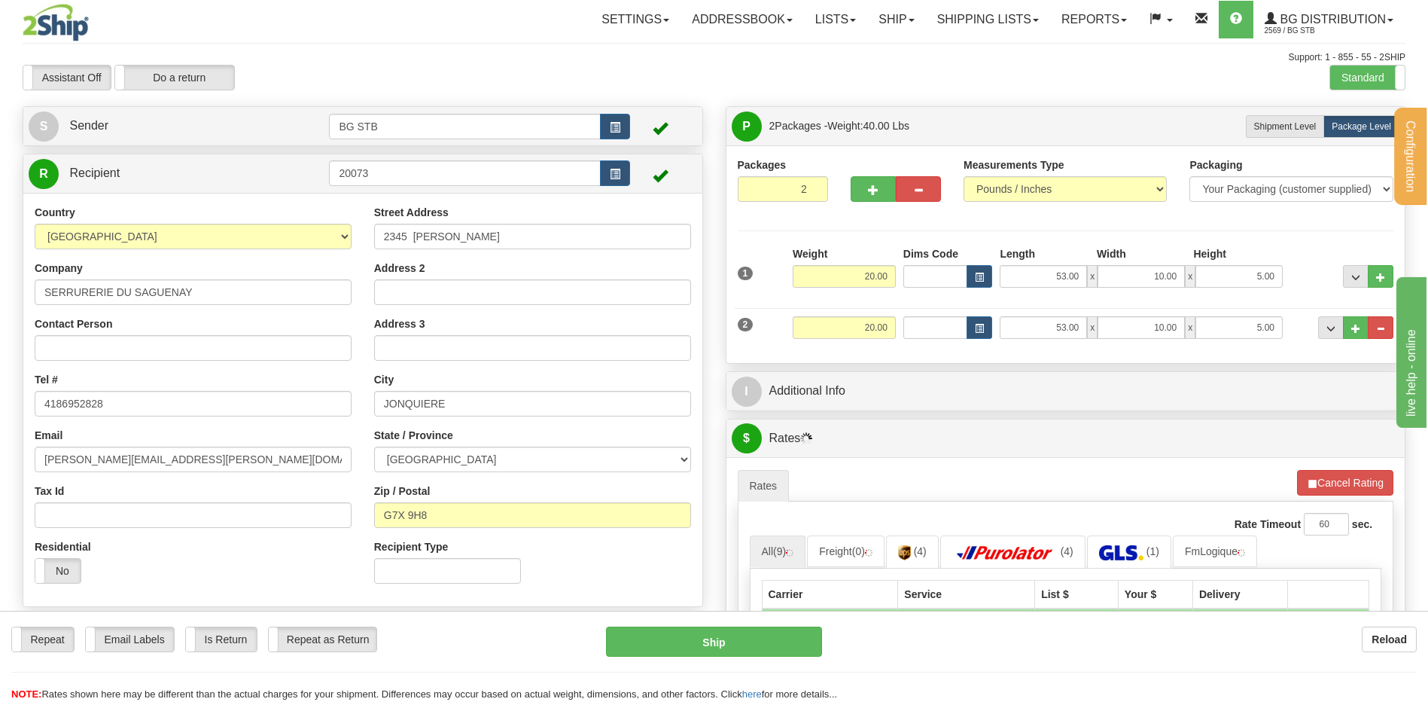
click at [833, 410] on div "I Additional Info" at bounding box center [1066, 391] width 679 height 38
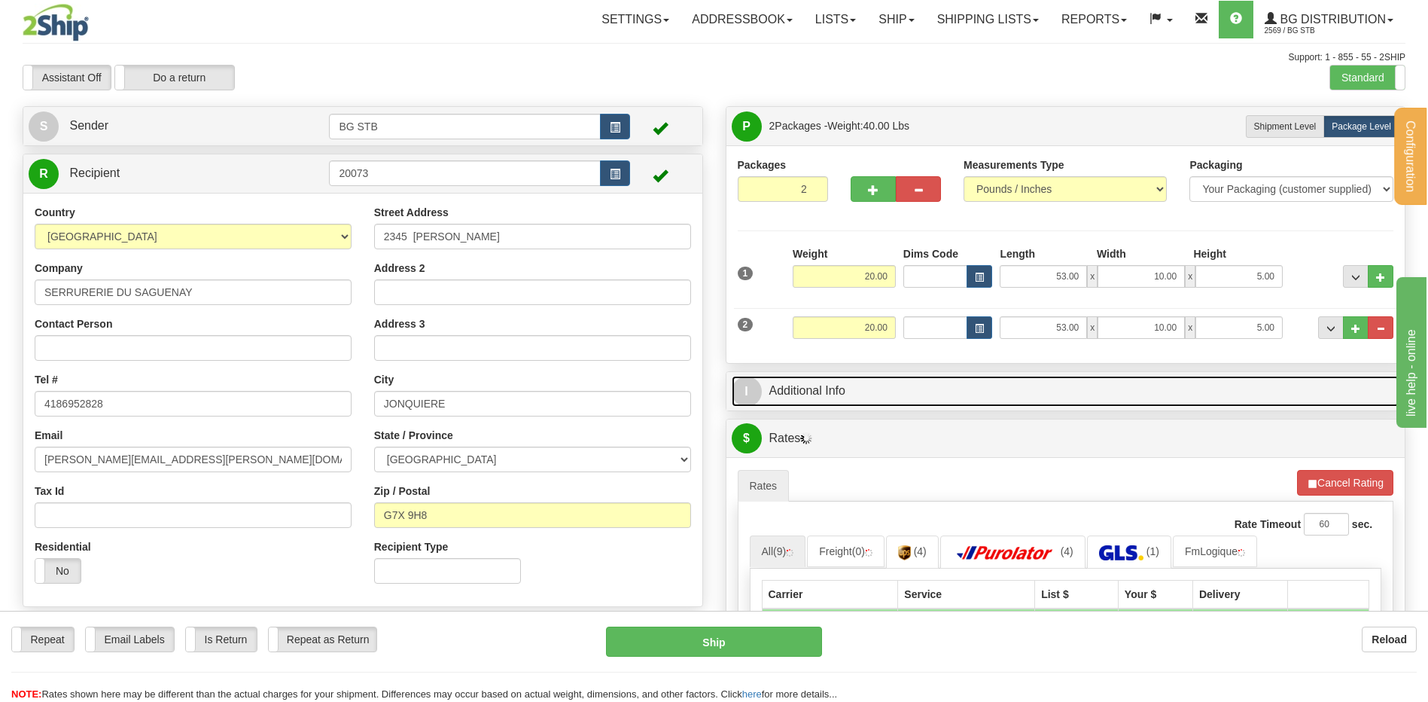
click at [834, 400] on link "I Additional Info" at bounding box center [1066, 391] width 669 height 31
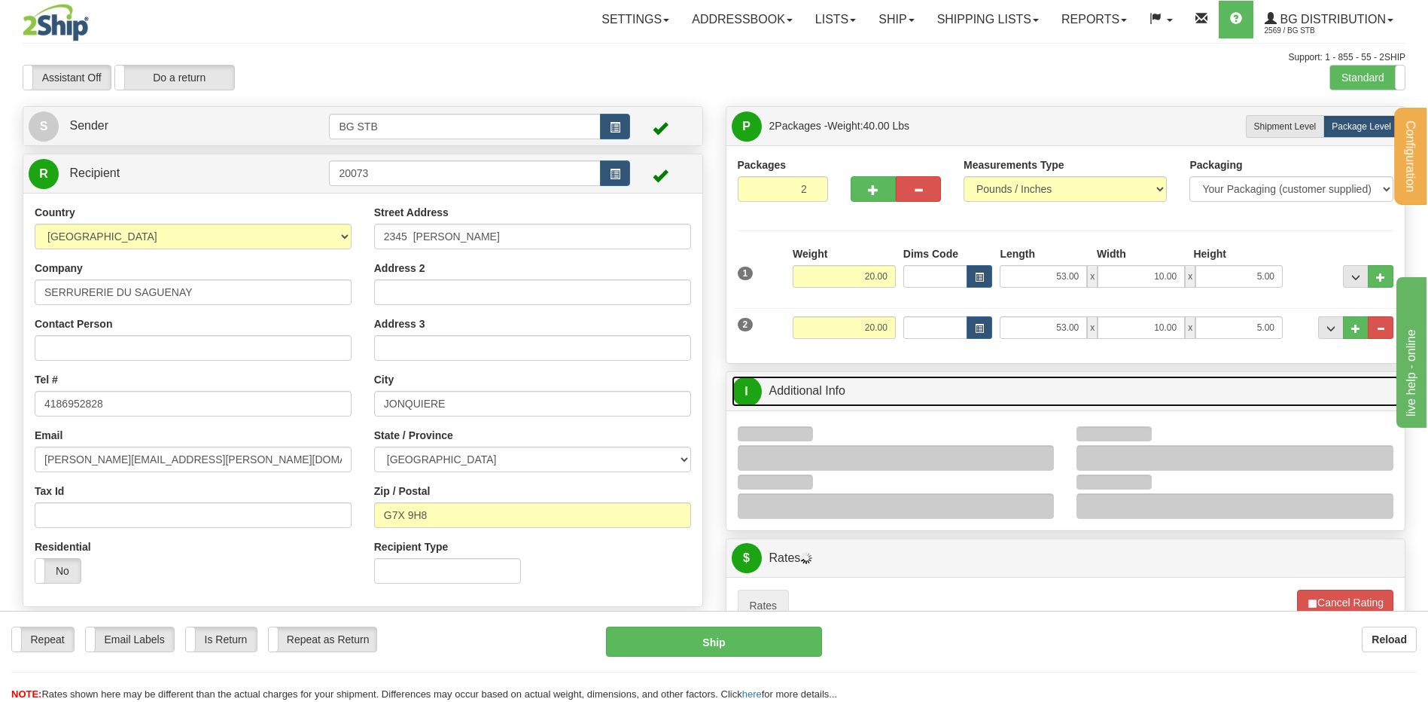
scroll to position [226, 0]
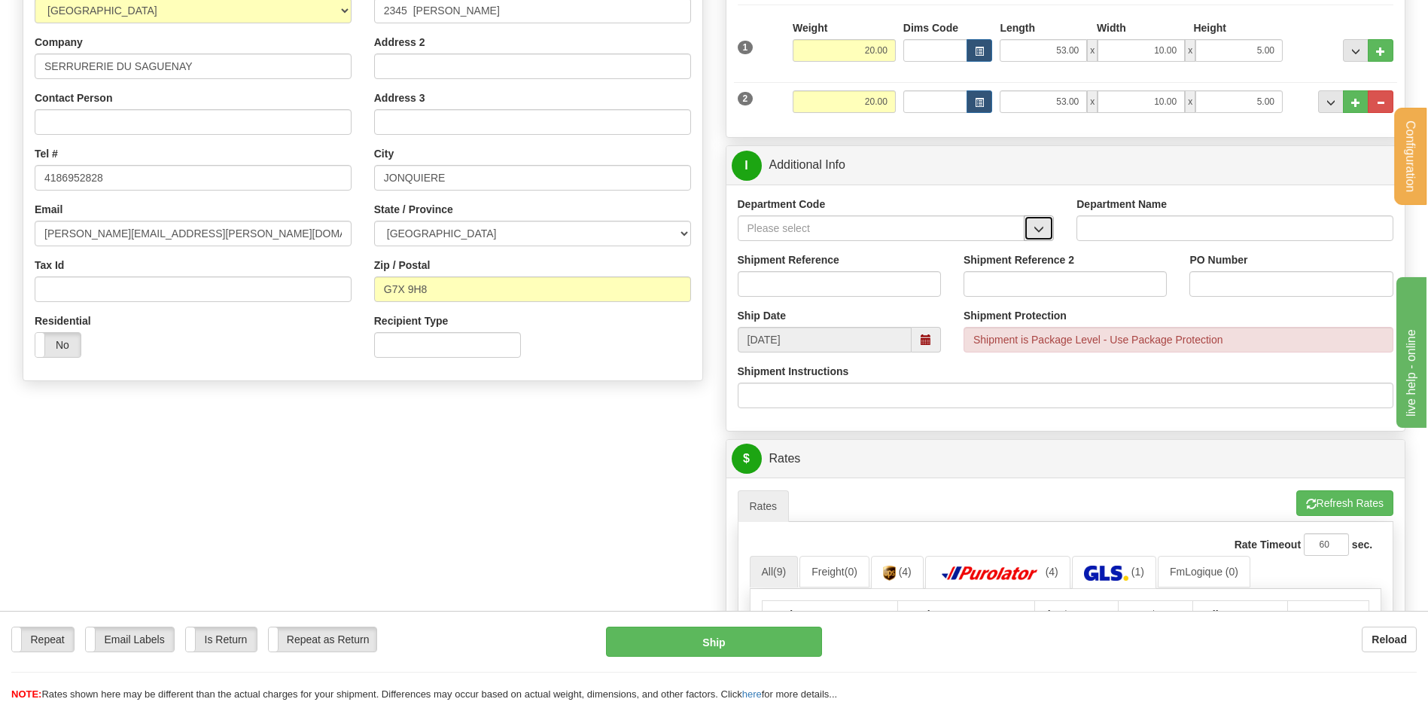
click at [1035, 230] on span "button" at bounding box center [1039, 229] width 11 height 10
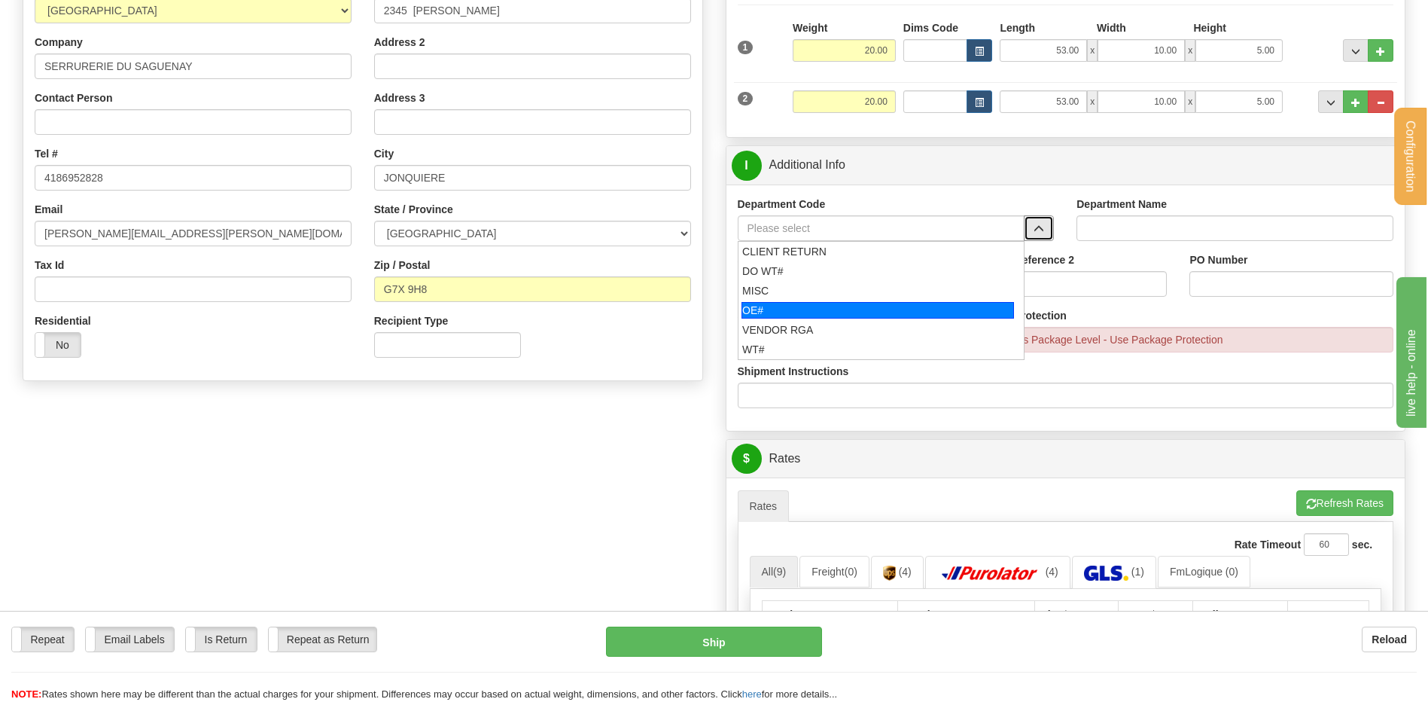
drag, startPoint x: 889, startPoint y: 303, endPoint x: 873, endPoint y: 279, distance: 27.8
click at [887, 303] on div "OE#" at bounding box center [878, 310] width 273 height 17
type input "OE#"
type input "ORDERS"
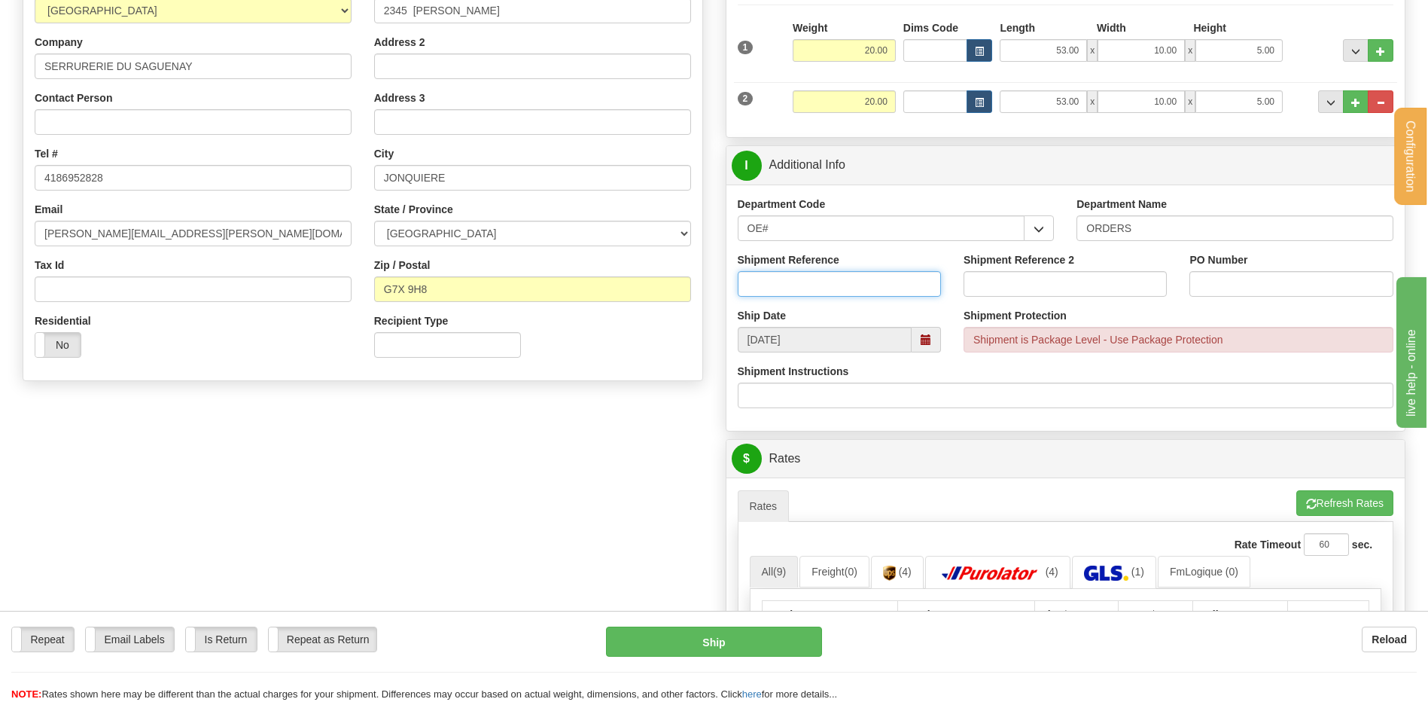
click at [871, 273] on input "Shipment Reference" at bounding box center [839, 284] width 203 height 26
type input "80006565-00"
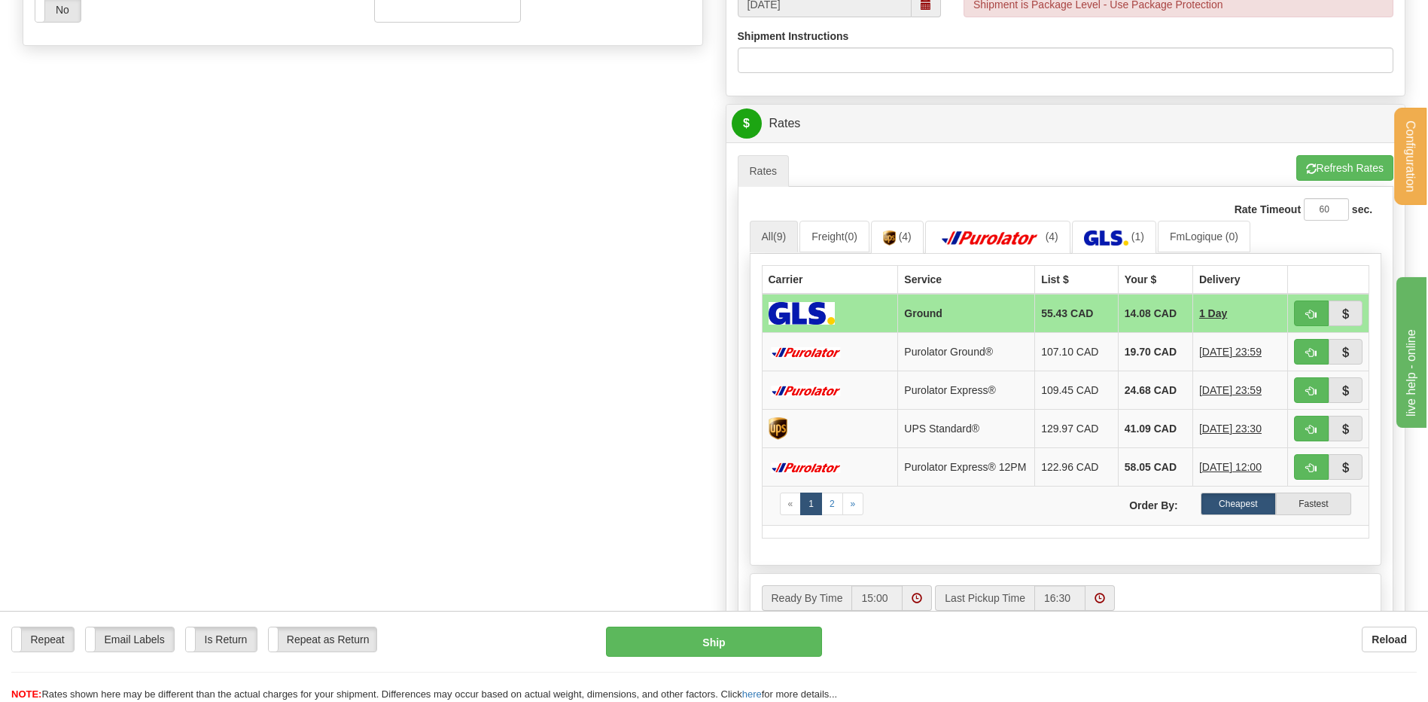
scroll to position [678, 0]
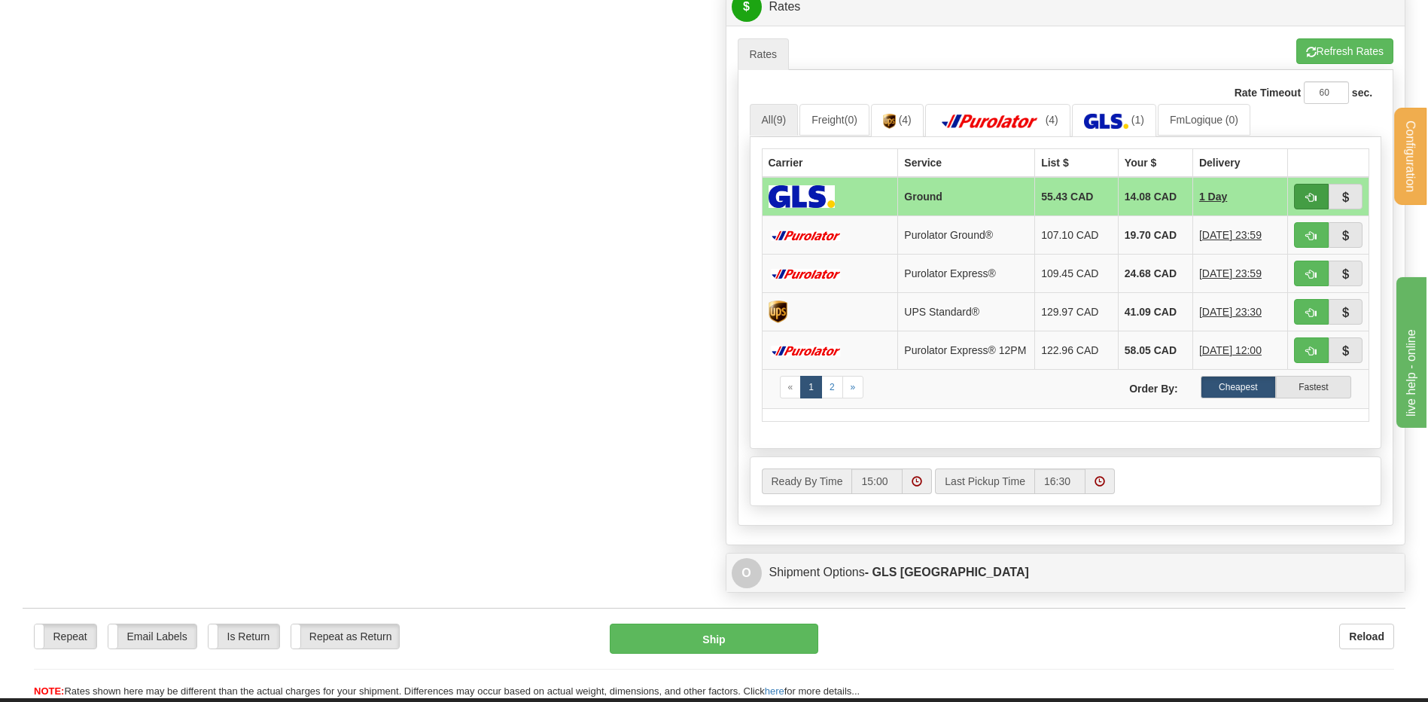
type input "292728"
click at [1317, 197] on button "button" at bounding box center [1311, 197] width 35 height 26
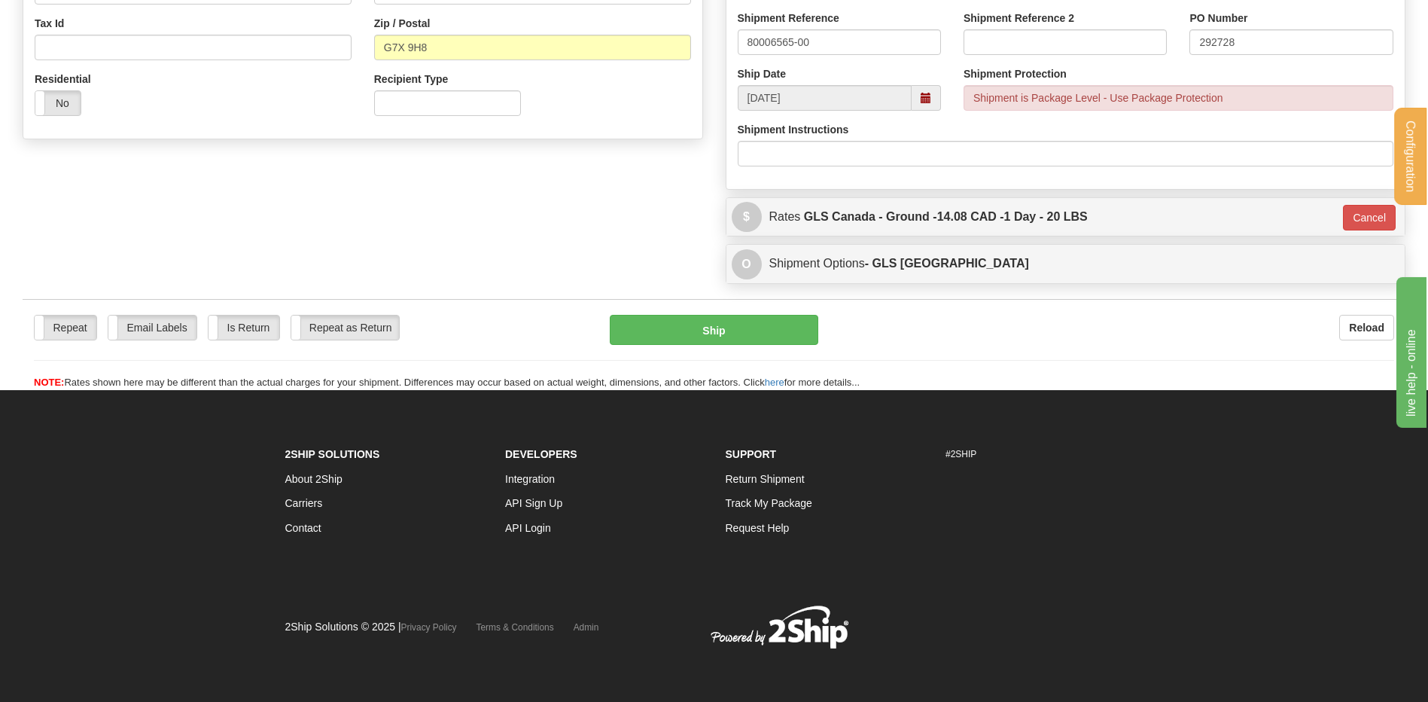
scroll to position [200, 0]
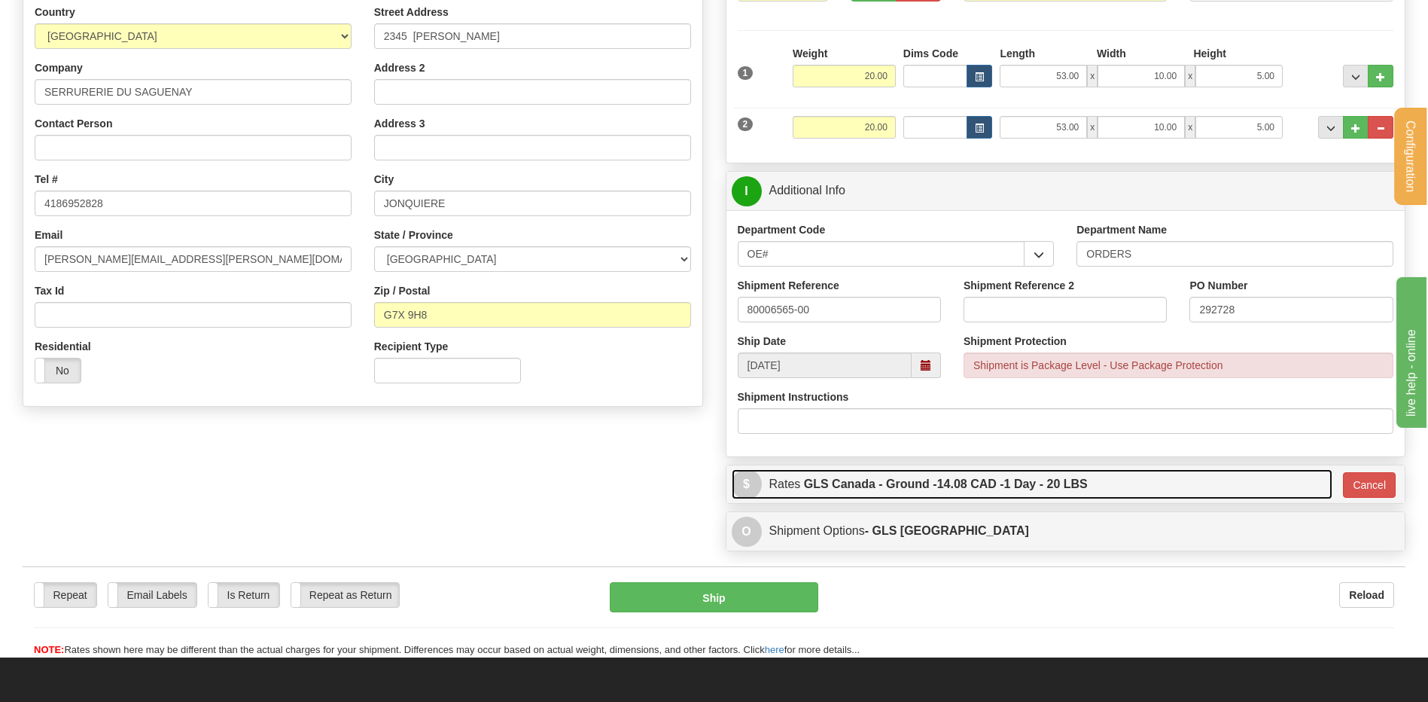
click at [907, 486] on label "GLS Canada - Ground - 14.08 CAD - 1 Day - 20 LBS" at bounding box center [946, 484] width 284 height 30
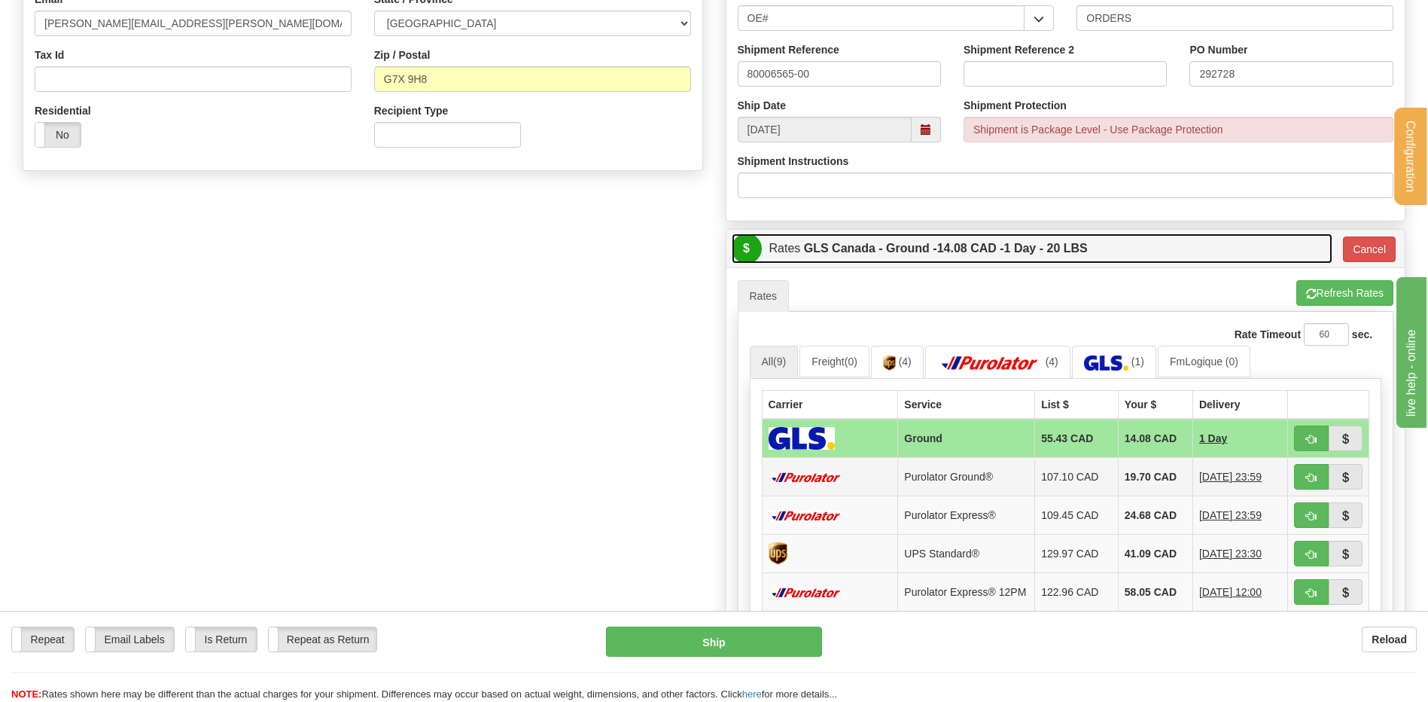
scroll to position [501, 0]
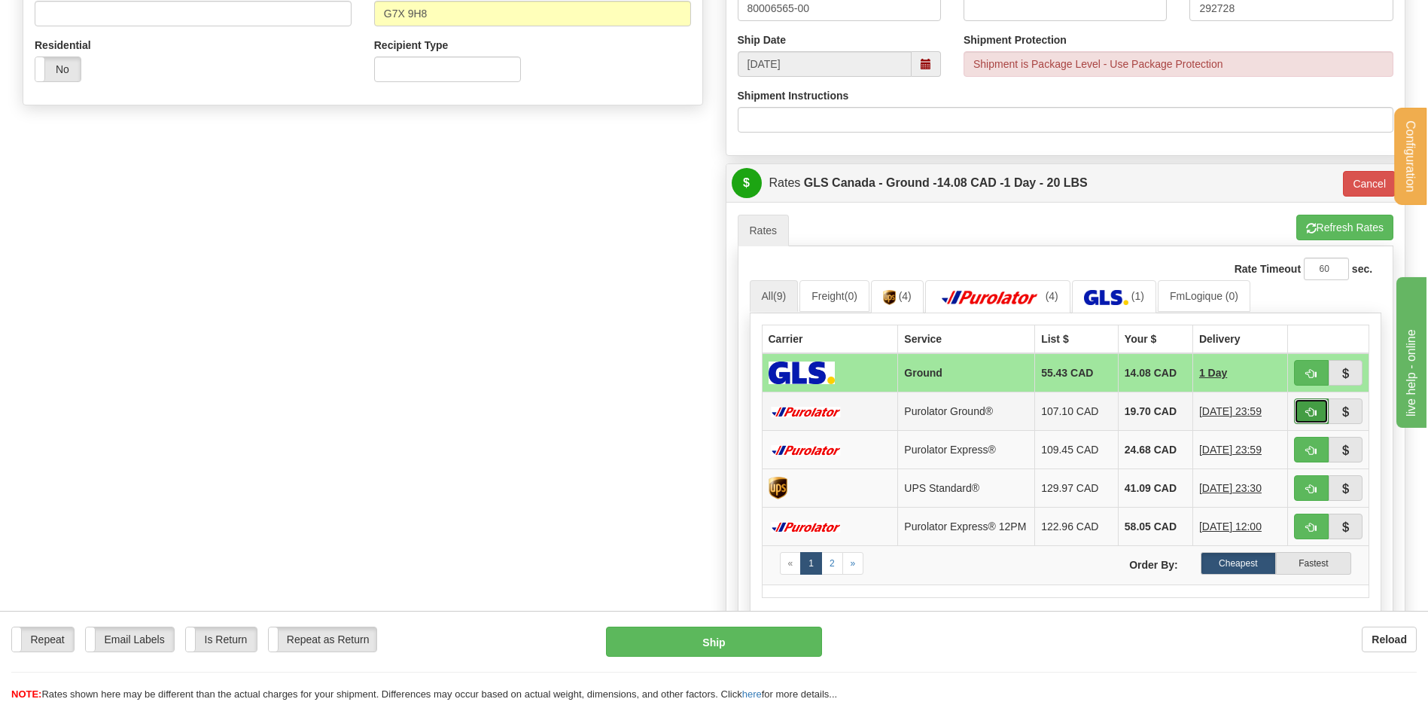
drag, startPoint x: 1315, startPoint y: 416, endPoint x: 1304, endPoint y: 413, distance: 11.0
click at [1315, 416] on span "button" at bounding box center [1311, 412] width 11 height 10
type input "260"
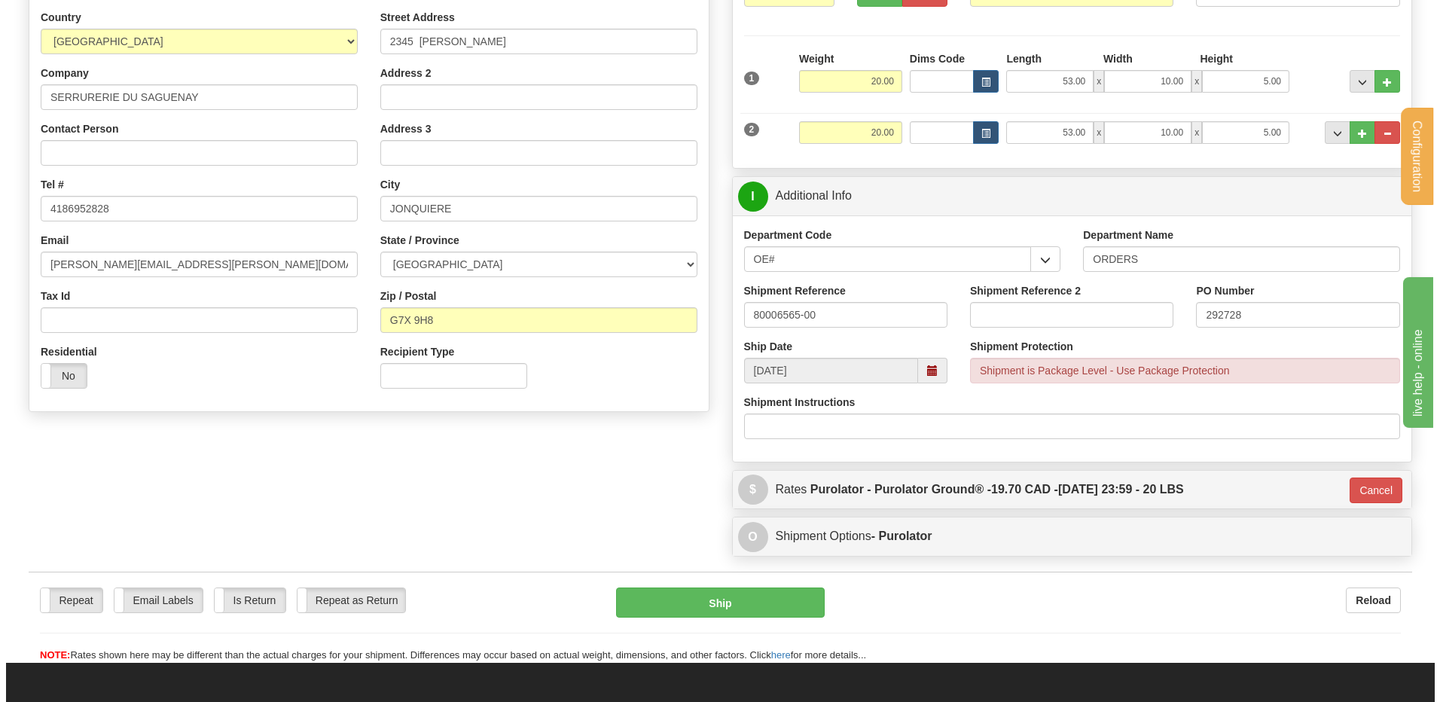
scroll to position [194, 0]
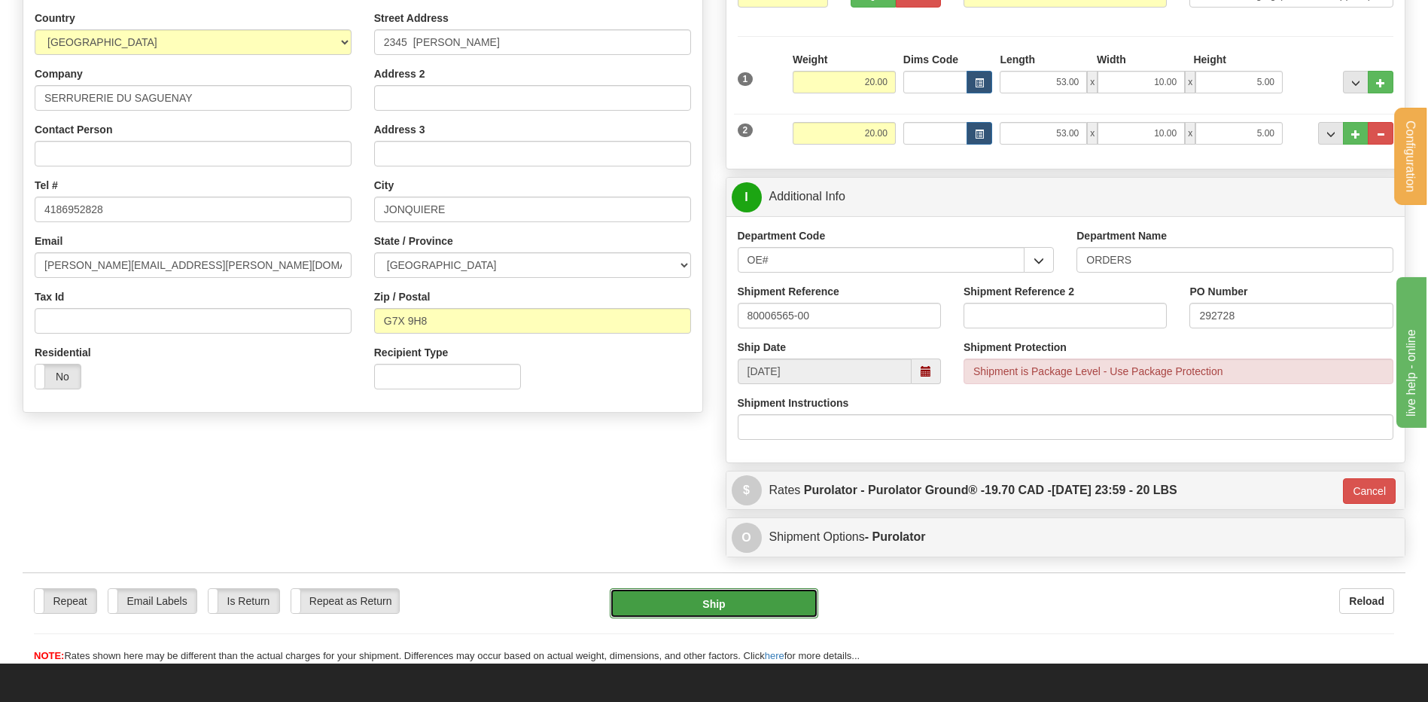
click at [701, 604] on button "Ship" at bounding box center [714, 603] width 208 height 30
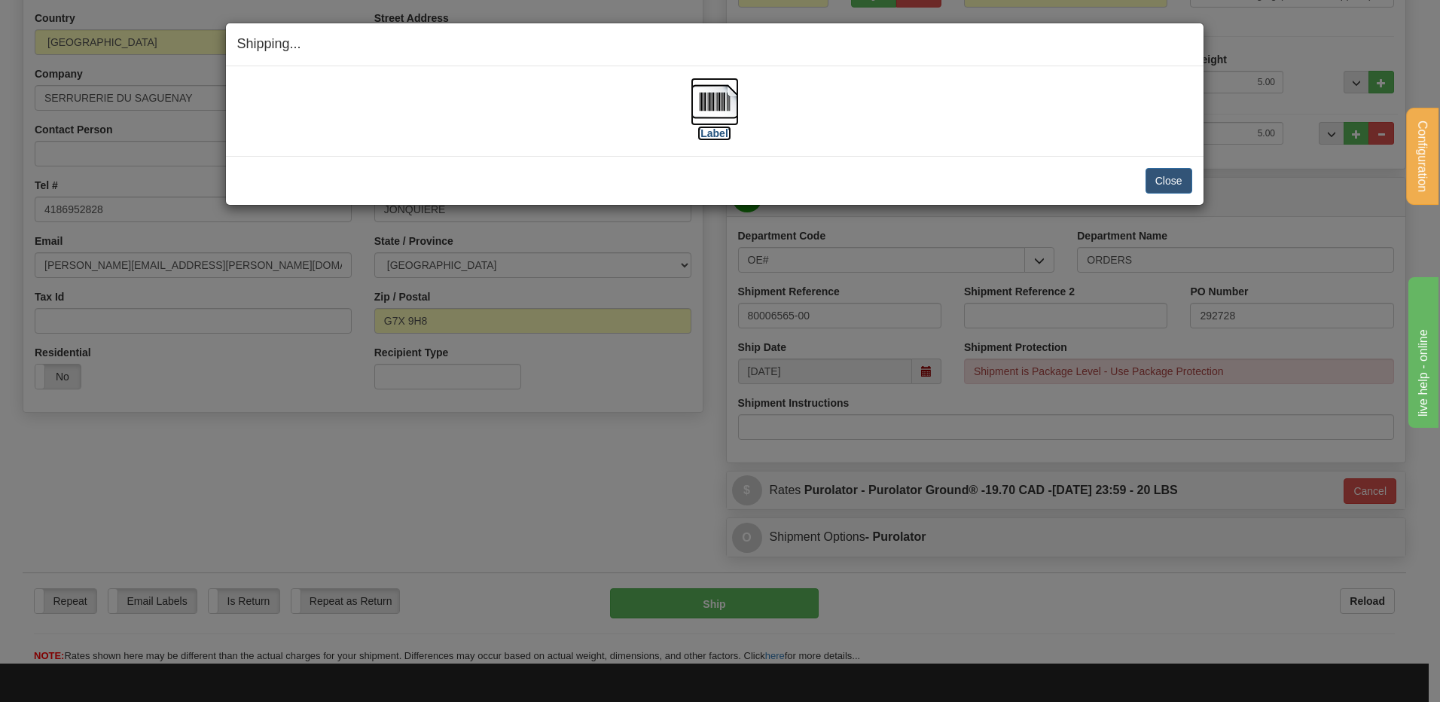
click at [719, 100] on img at bounding box center [714, 102] width 48 height 48
drag, startPoint x: 1151, startPoint y: 183, endPoint x: 1100, endPoint y: 198, distance: 53.4
click at [1151, 183] on button "Close" at bounding box center [1168, 181] width 47 height 26
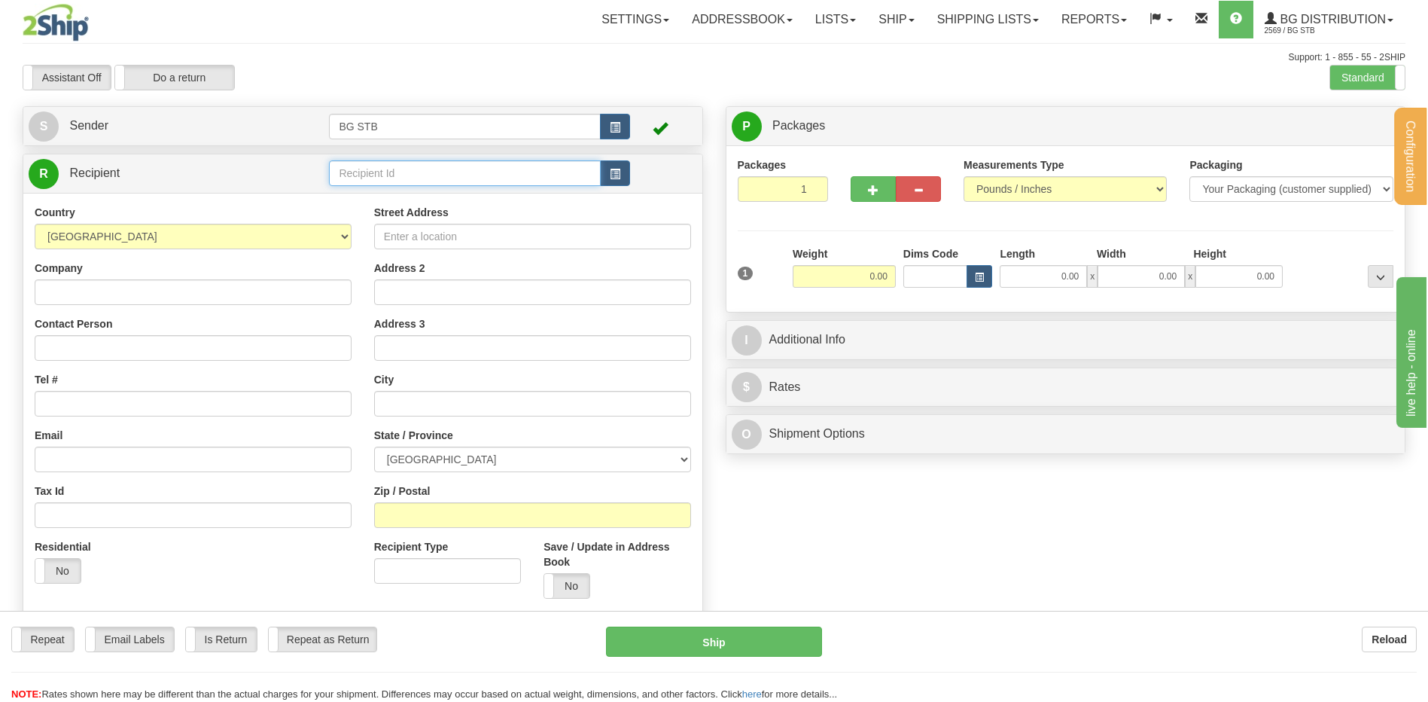
click at [358, 174] on input "text" at bounding box center [464, 173] width 271 height 26
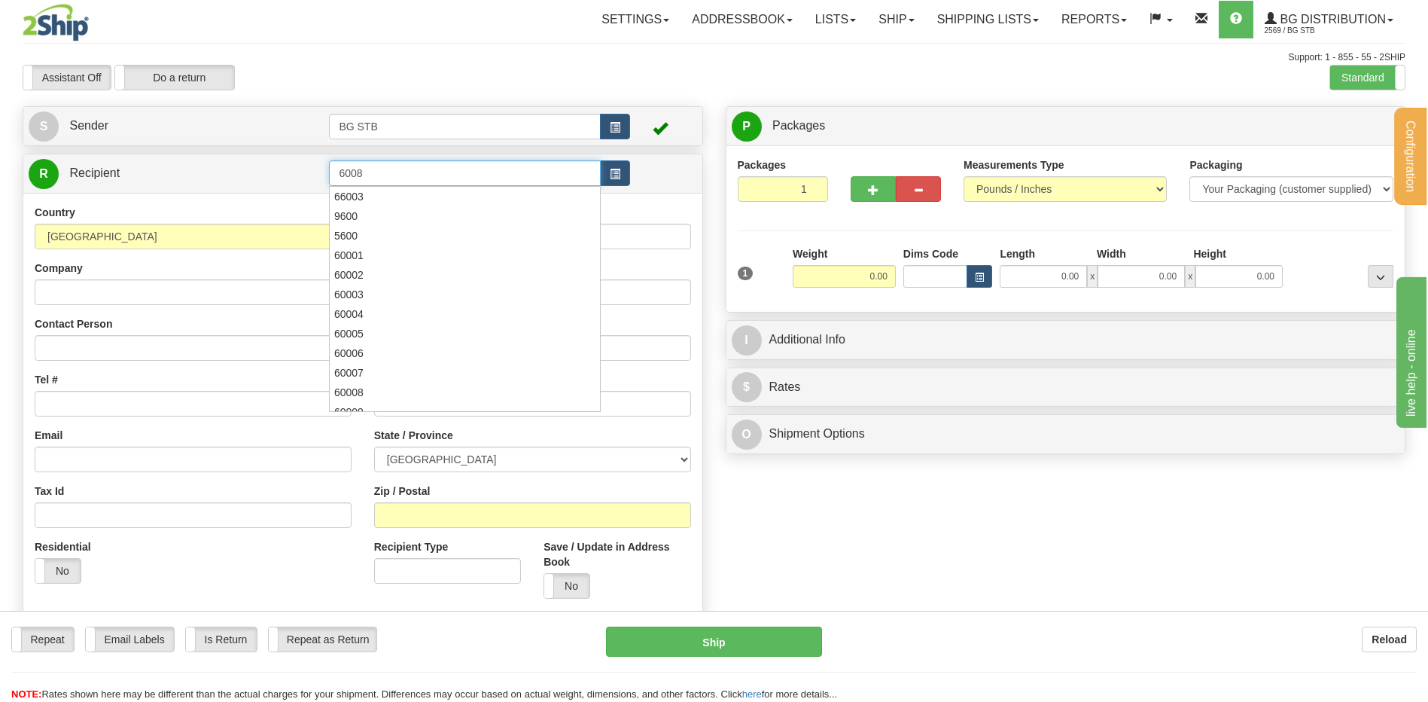
type input "6008"
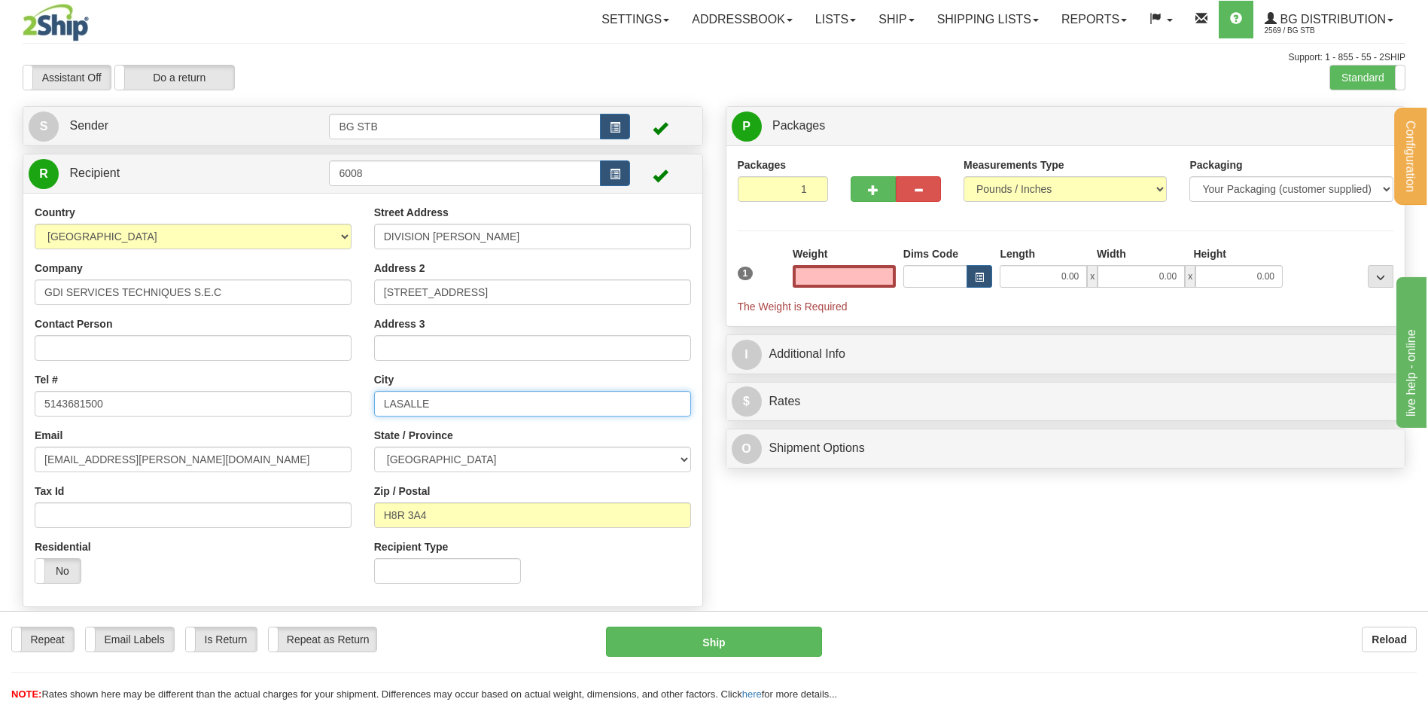
type input "0.00"
click at [358, 404] on div "Country AFGHANISTAN ALAND ISLANDS ALBANIA ALGERIA AMERICAN SAMOA ANDORRA ANGOLA…" at bounding box center [362, 400] width 679 height 390
type input "MONTREAL"
drag, startPoint x: 459, startPoint y: 498, endPoint x: 391, endPoint y: 513, distance: 69.3
click at [391, 513] on div "Zip / Postal H8R 3A4" at bounding box center [532, 505] width 317 height 44
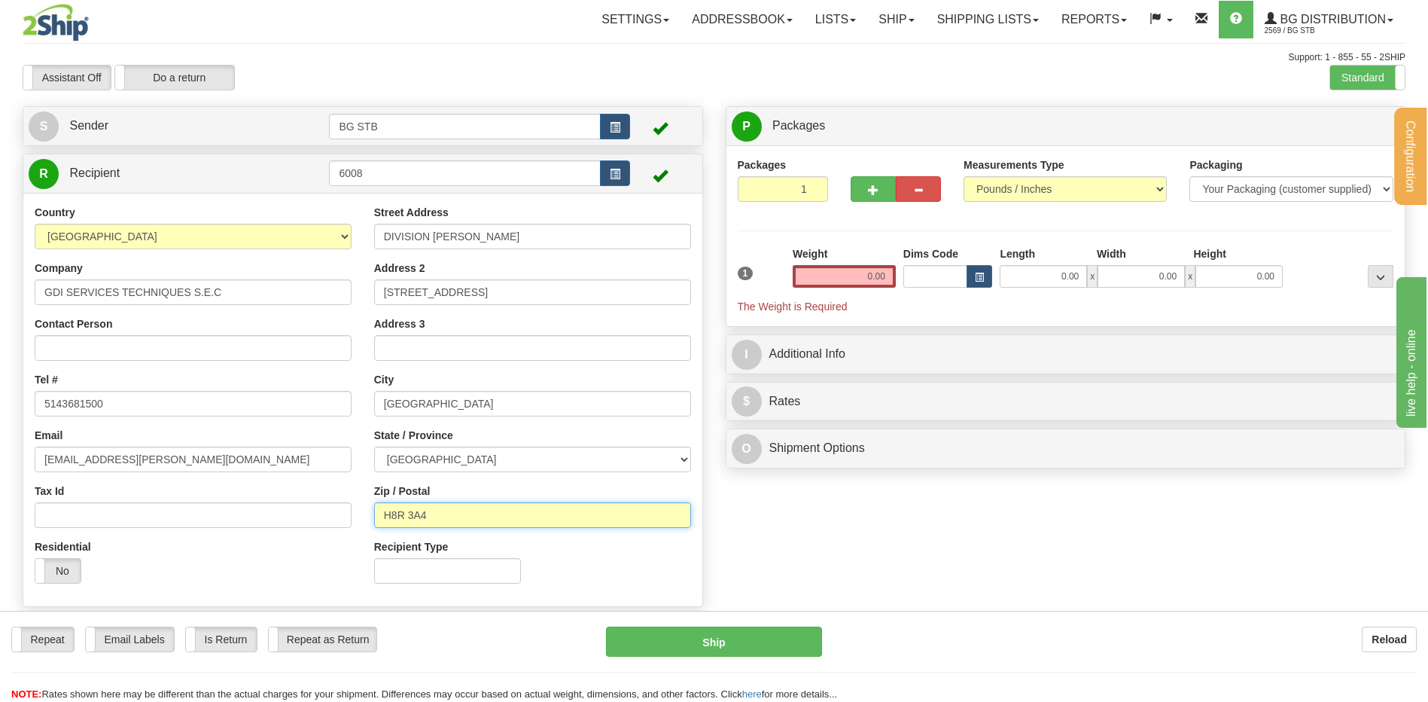
drag, startPoint x: 447, startPoint y: 519, endPoint x: 394, endPoint y: 511, distance: 54.1
click at [394, 511] on input "H8R 3A4" at bounding box center [532, 515] width 317 height 26
click at [436, 521] on input "H8R 3A4" at bounding box center [532, 515] width 317 height 26
click at [491, 558] on input "Recipient Type" at bounding box center [447, 571] width 147 height 26
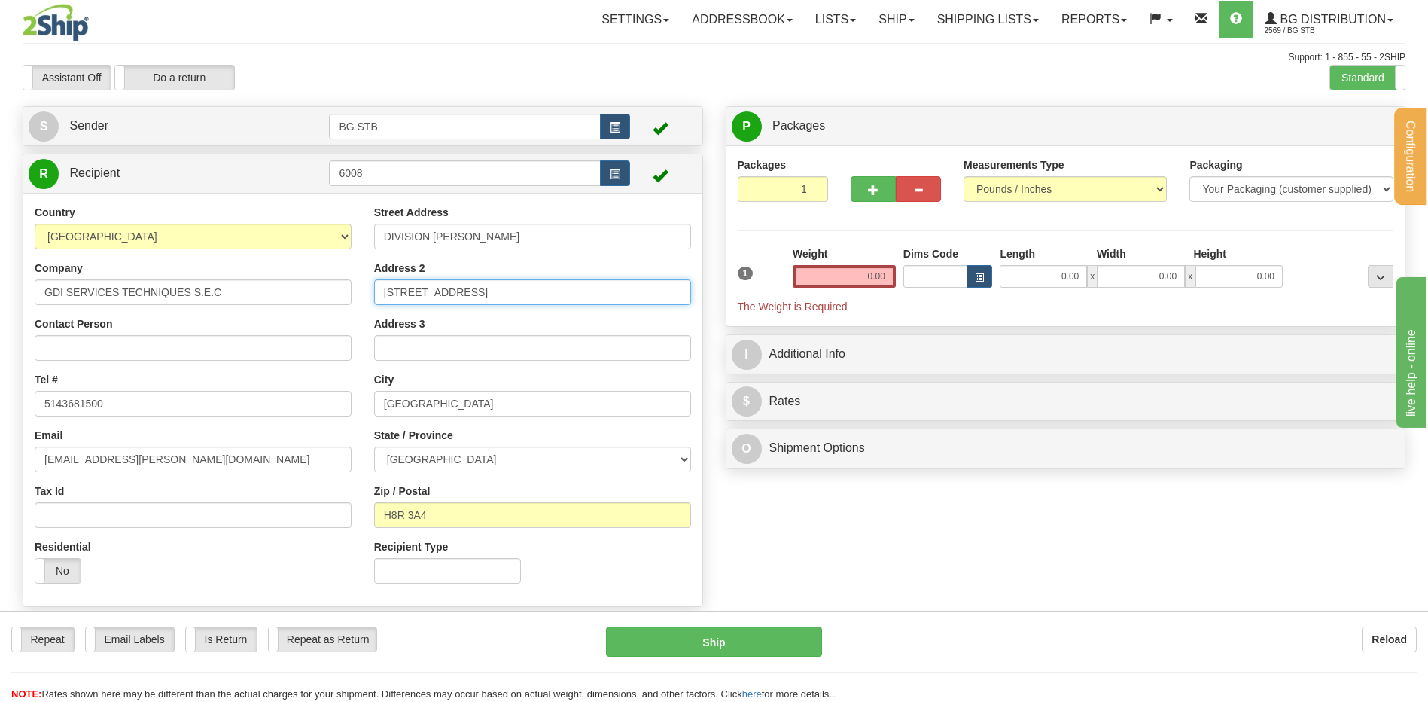
drag, startPoint x: 491, startPoint y: 288, endPoint x: 247, endPoint y: 298, distance: 244.2
click at [247, 298] on div "Country AFGHANISTAN ALAND ISLANDS ALBANIA ALGERIA AMERICAN SAMOA ANDORRA ANGOLA…" at bounding box center [362, 400] width 679 height 390
type input "1251 JEANNE-MANCE (MAGASIN GDI - SS 1 - TOUR EST )"
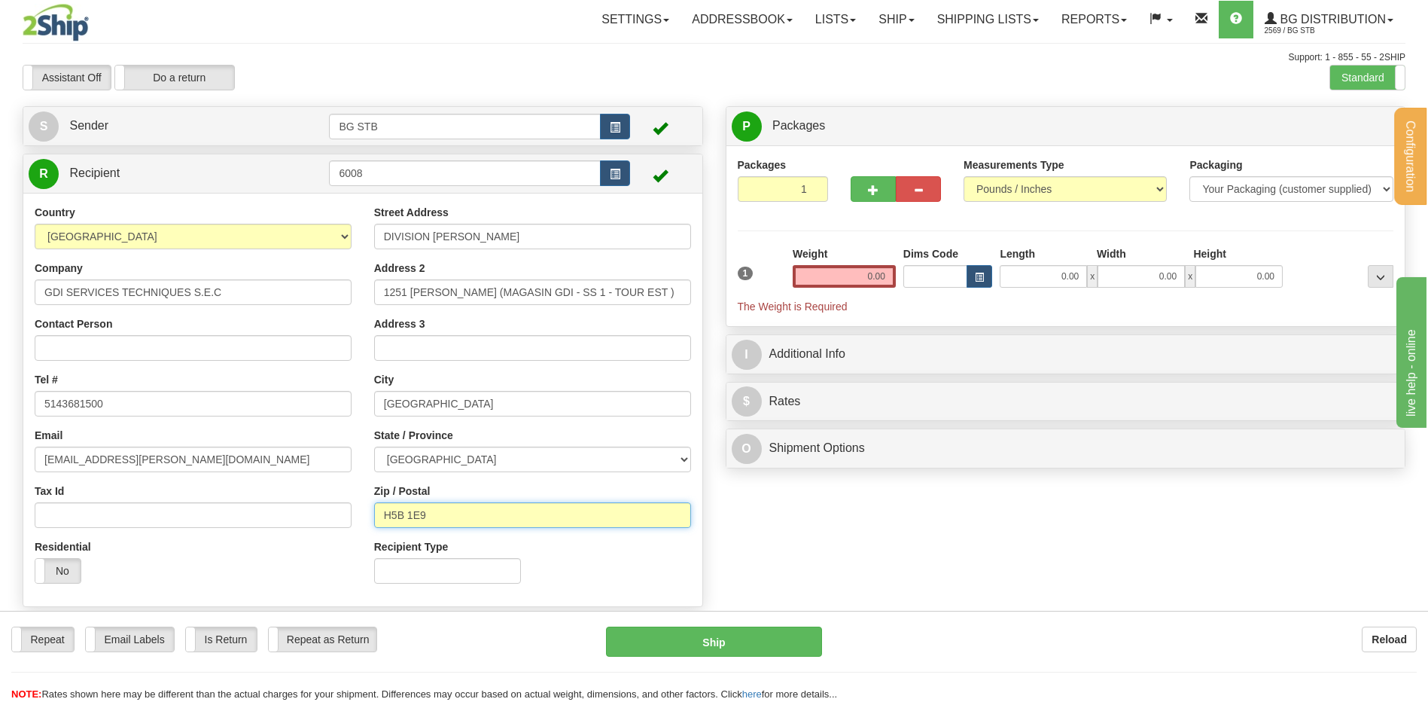
type input "H5B 1E9"
click at [878, 278] on input "0.00" at bounding box center [844, 276] width 103 height 23
type input "0.00"
drag, startPoint x: 829, startPoint y: 283, endPoint x: 797, endPoint y: 266, distance: 36.7
click at [830, 283] on input "0.00" at bounding box center [844, 276] width 103 height 23
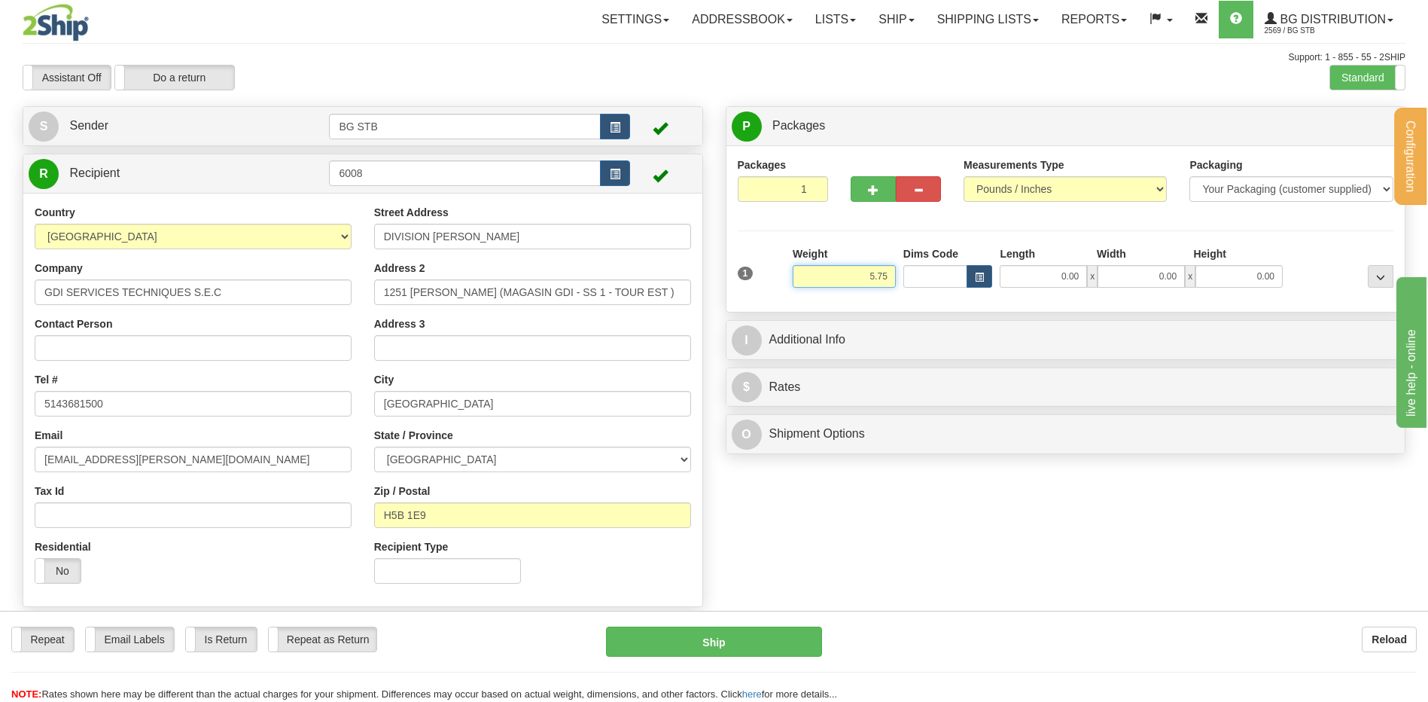
type input "5.75"
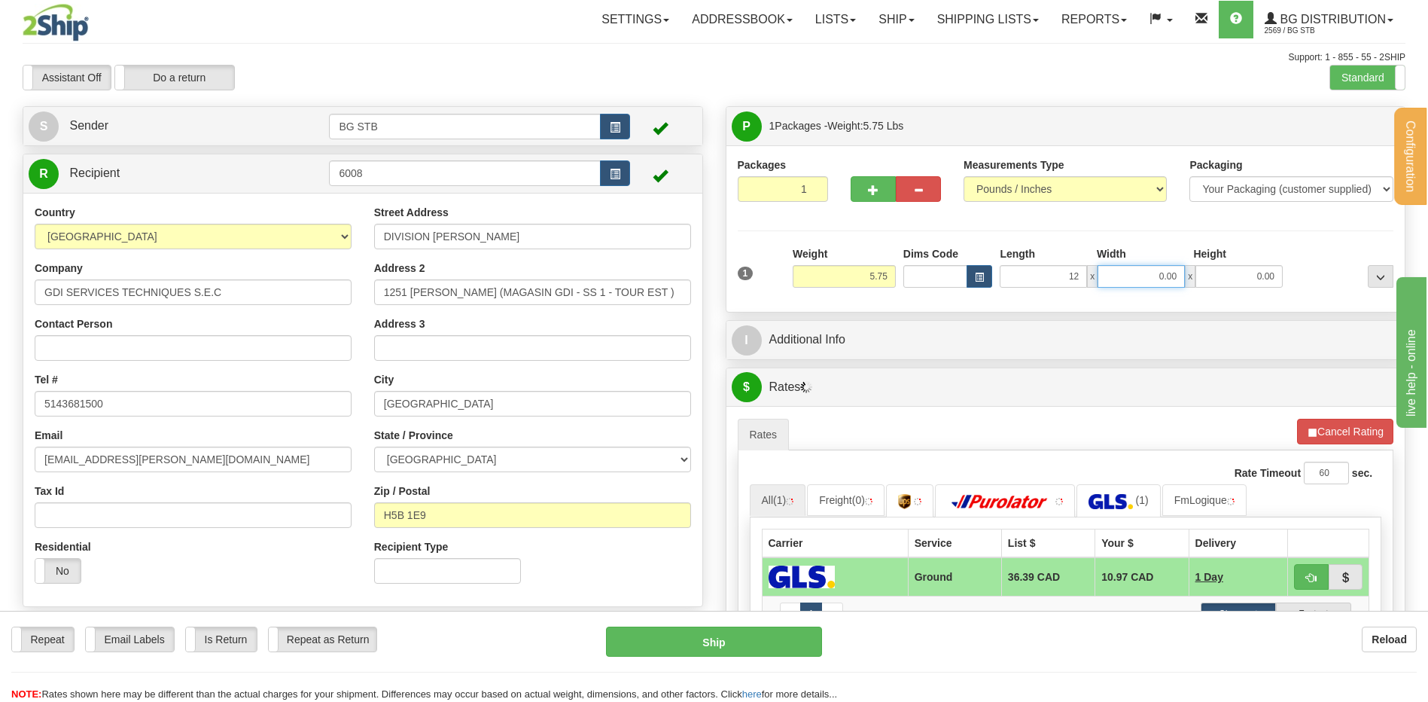
type input "12.00"
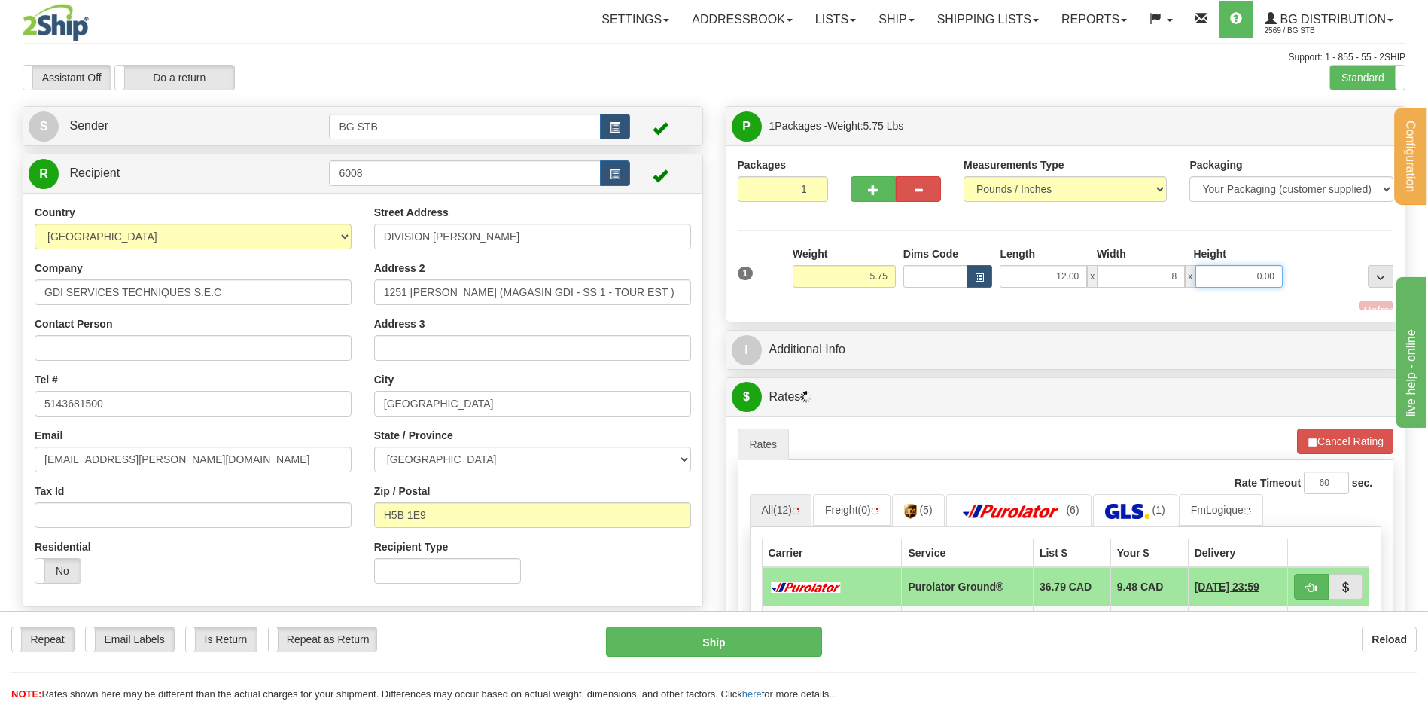
type input "8.00"
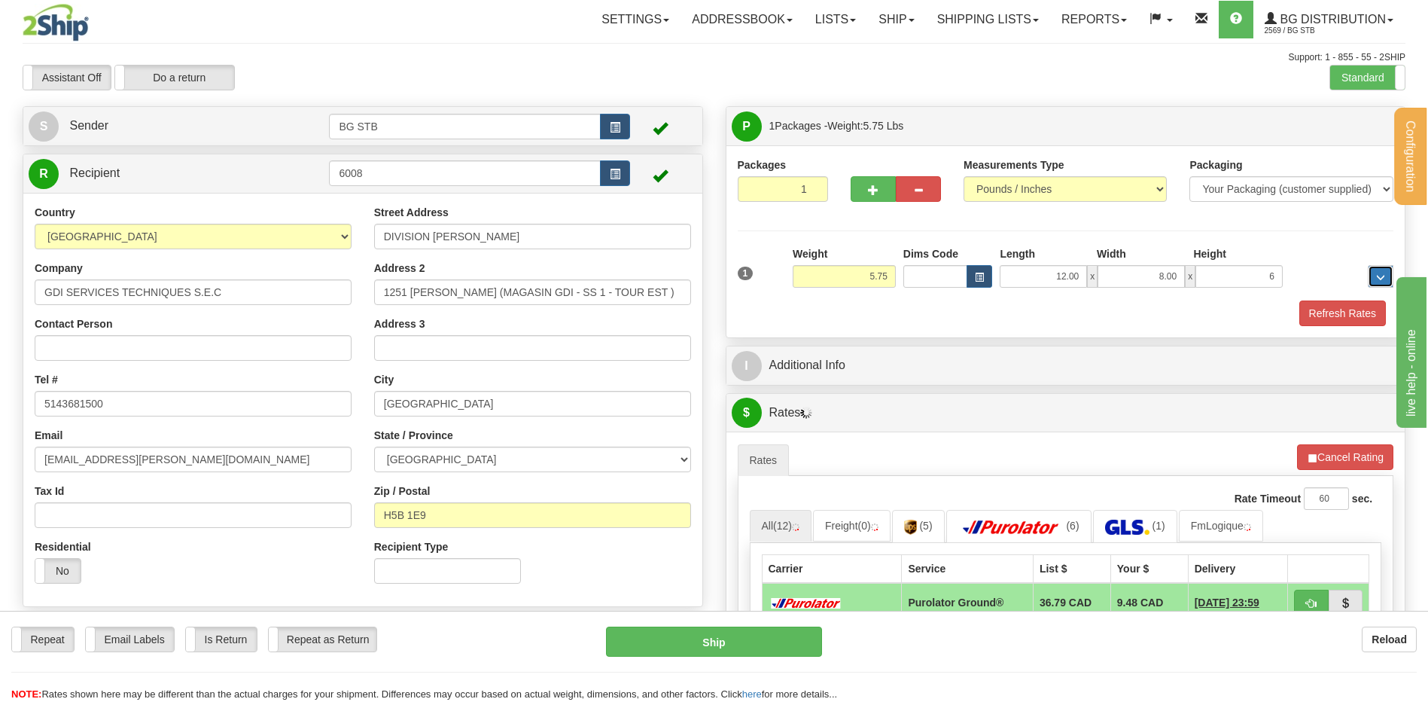
type input "6.00"
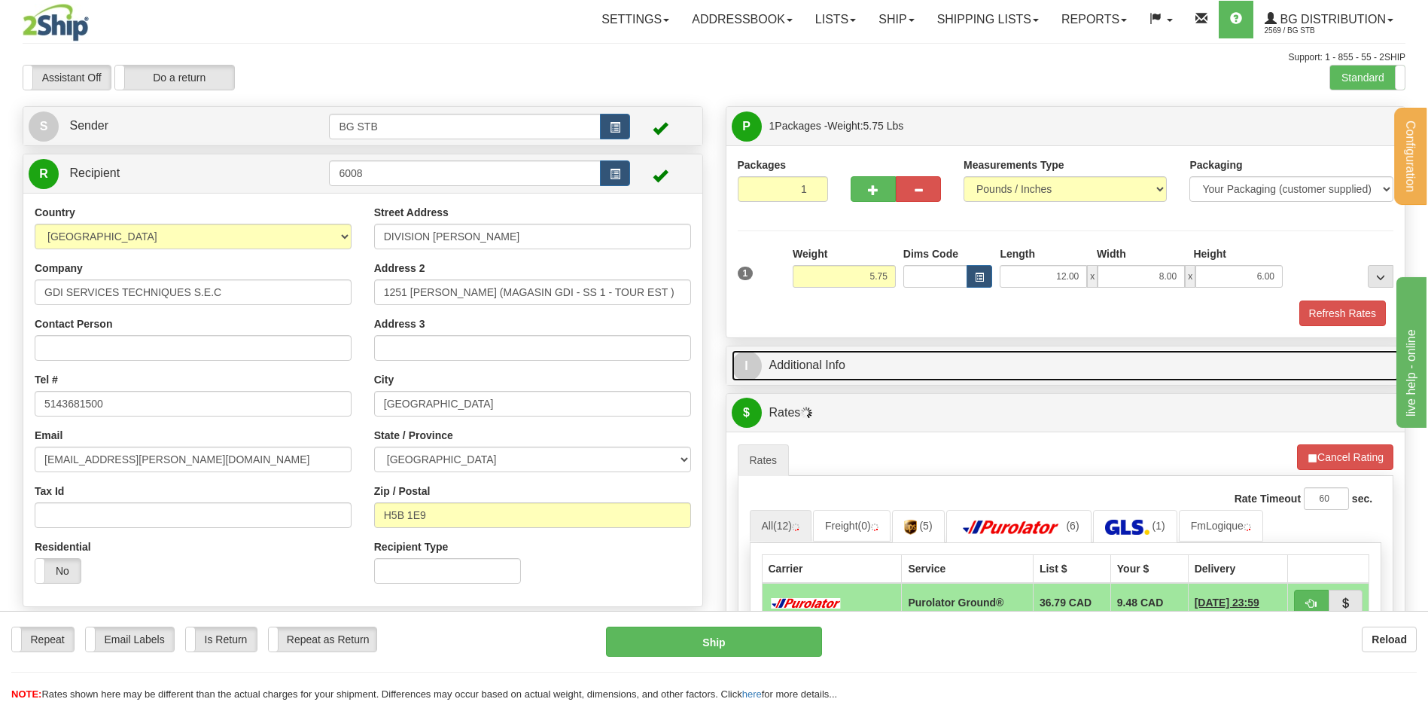
click at [910, 352] on link "I Additional Info" at bounding box center [1066, 365] width 669 height 31
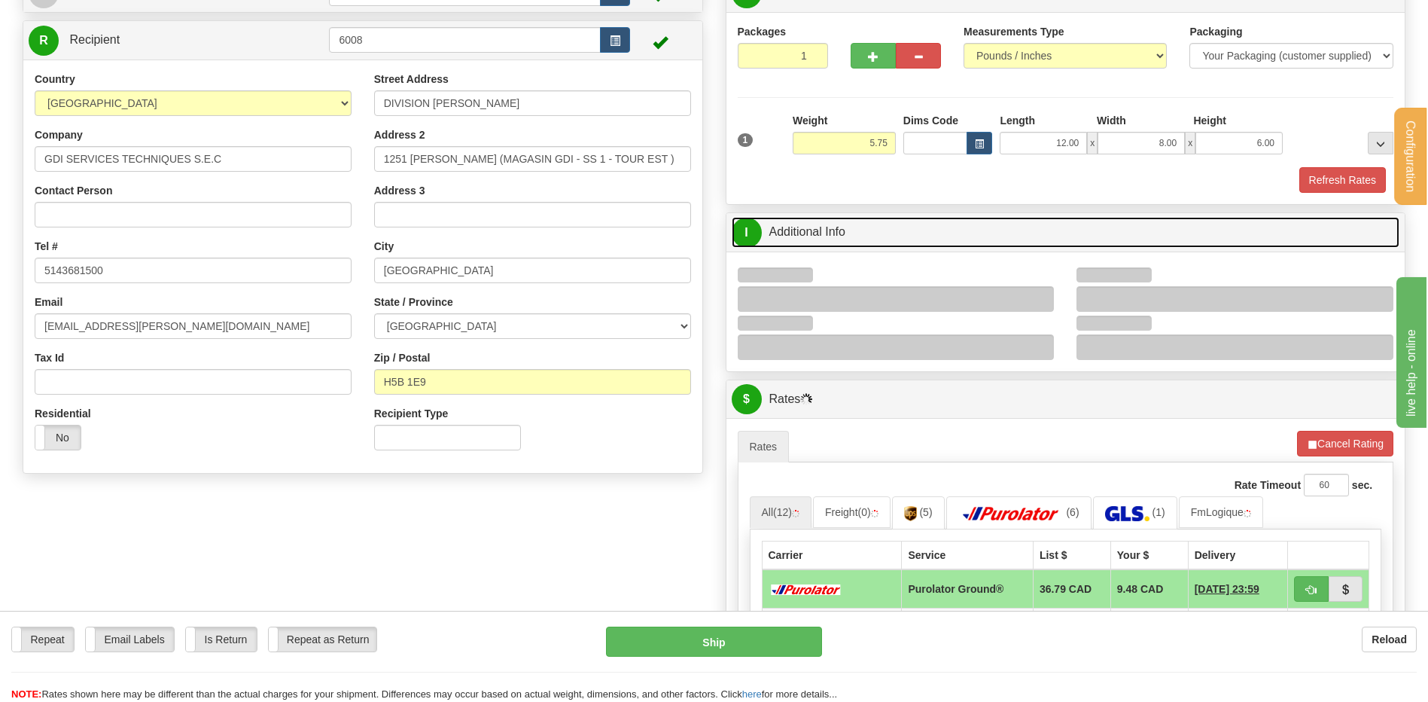
scroll to position [151, 0]
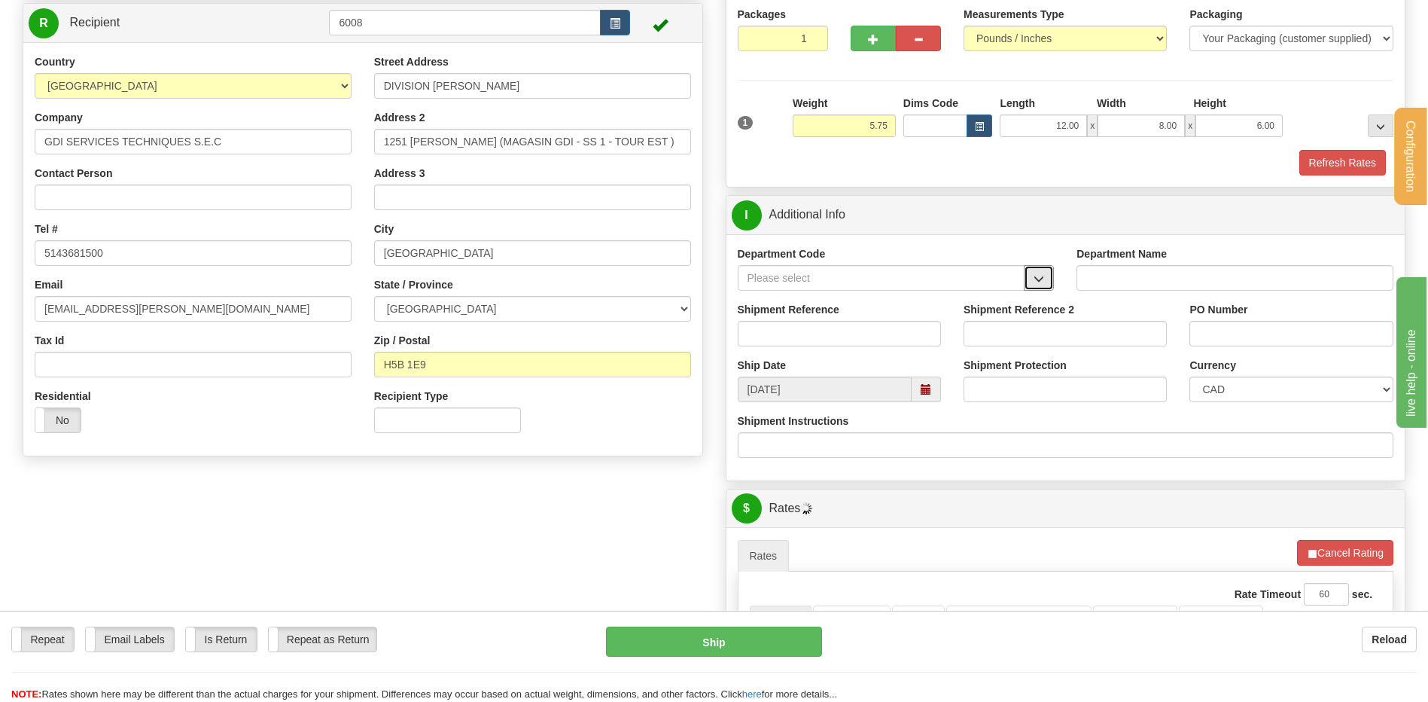
click at [1026, 275] on button "button" at bounding box center [1039, 278] width 30 height 26
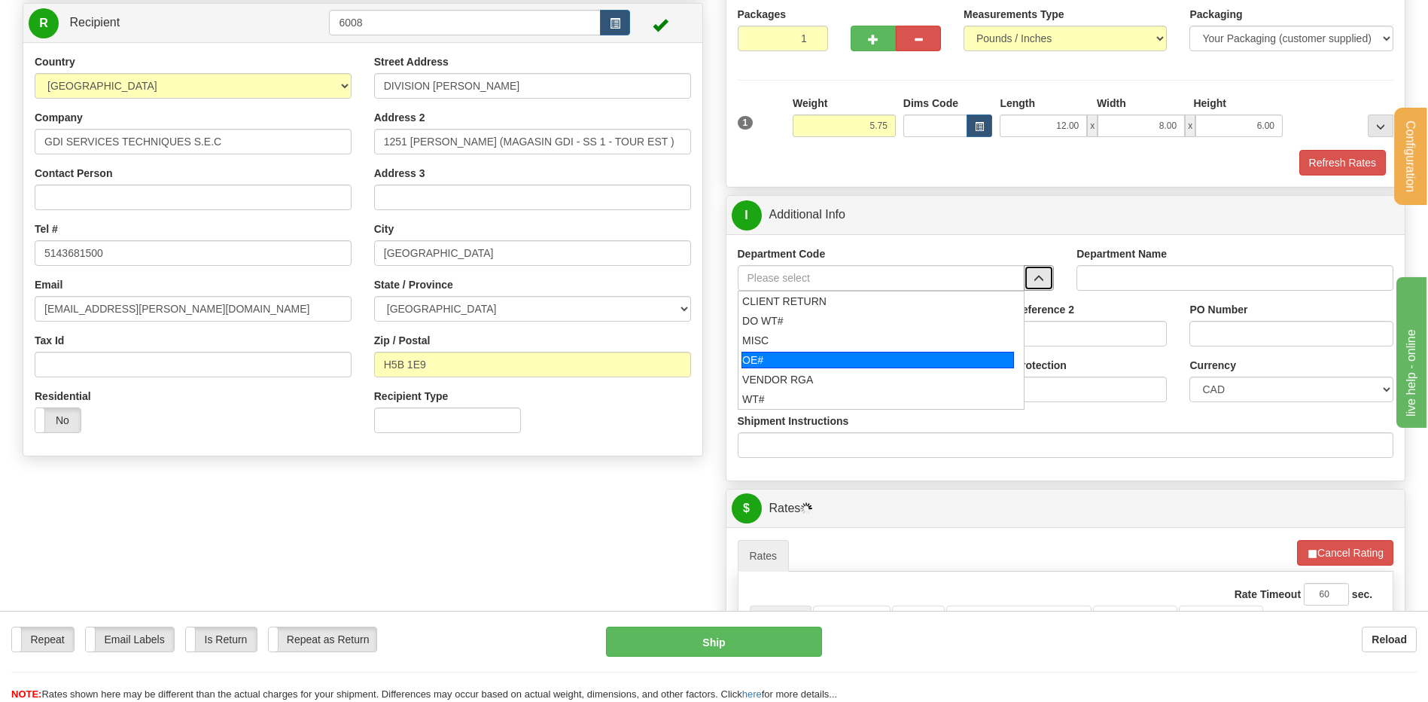
click at [835, 361] on div "OE#" at bounding box center [878, 360] width 273 height 17
type input "OE#"
type input "ORDERS"
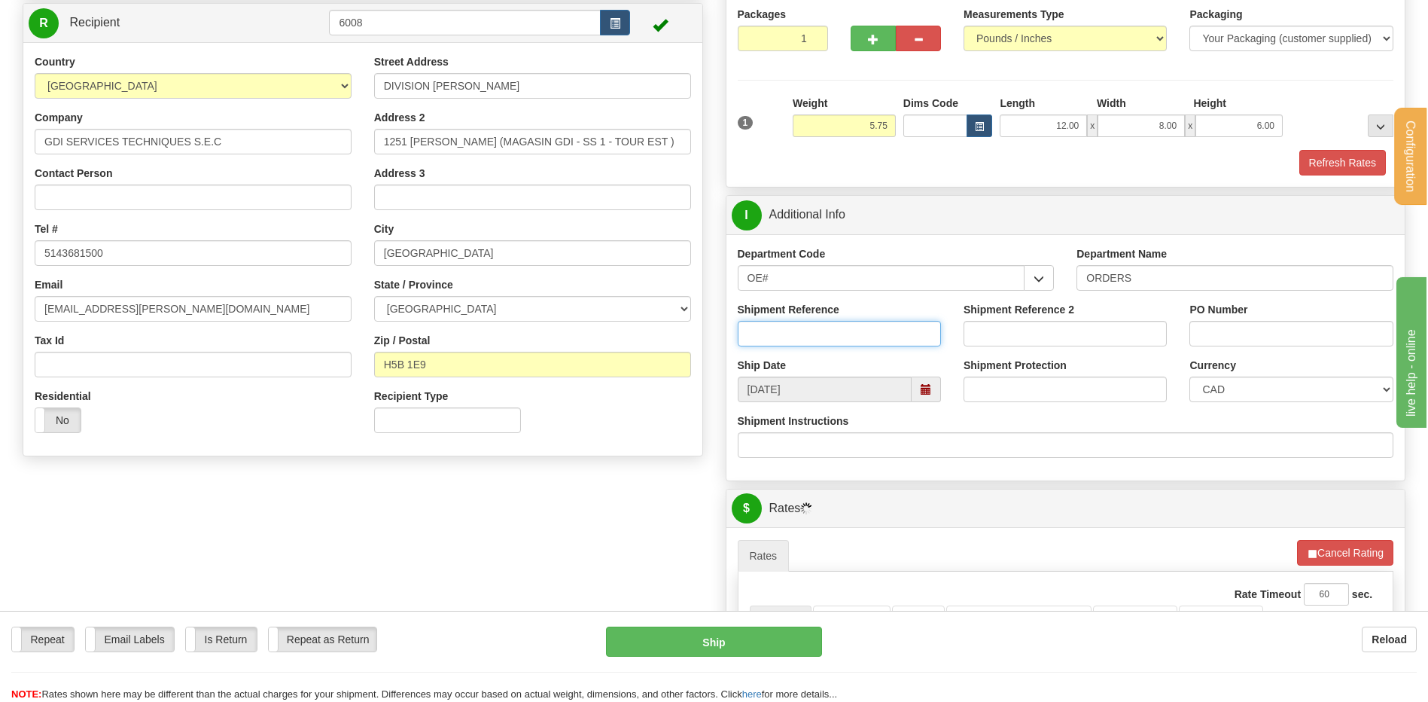
click at [828, 344] on input "Shipment Reference" at bounding box center [839, 334] width 203 height 26
type input "80006430-01"
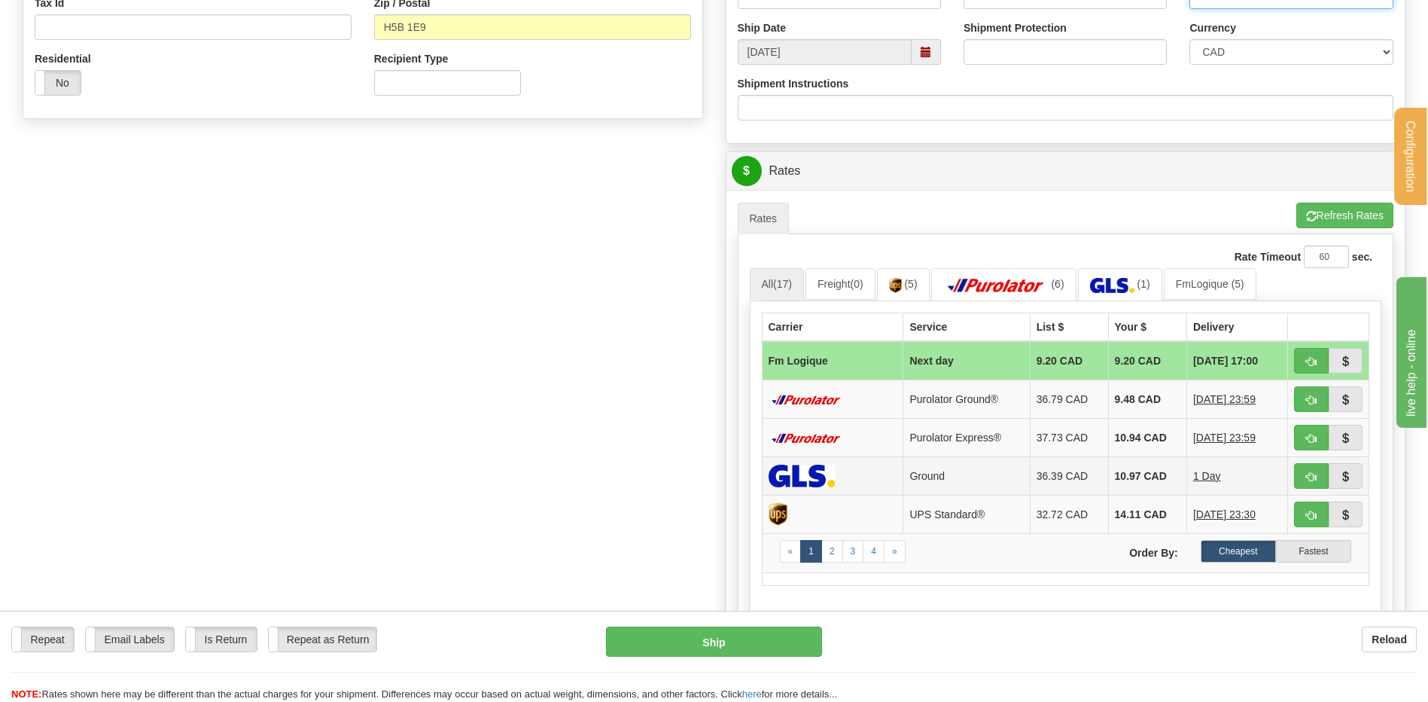
scroll to position [602, 0]
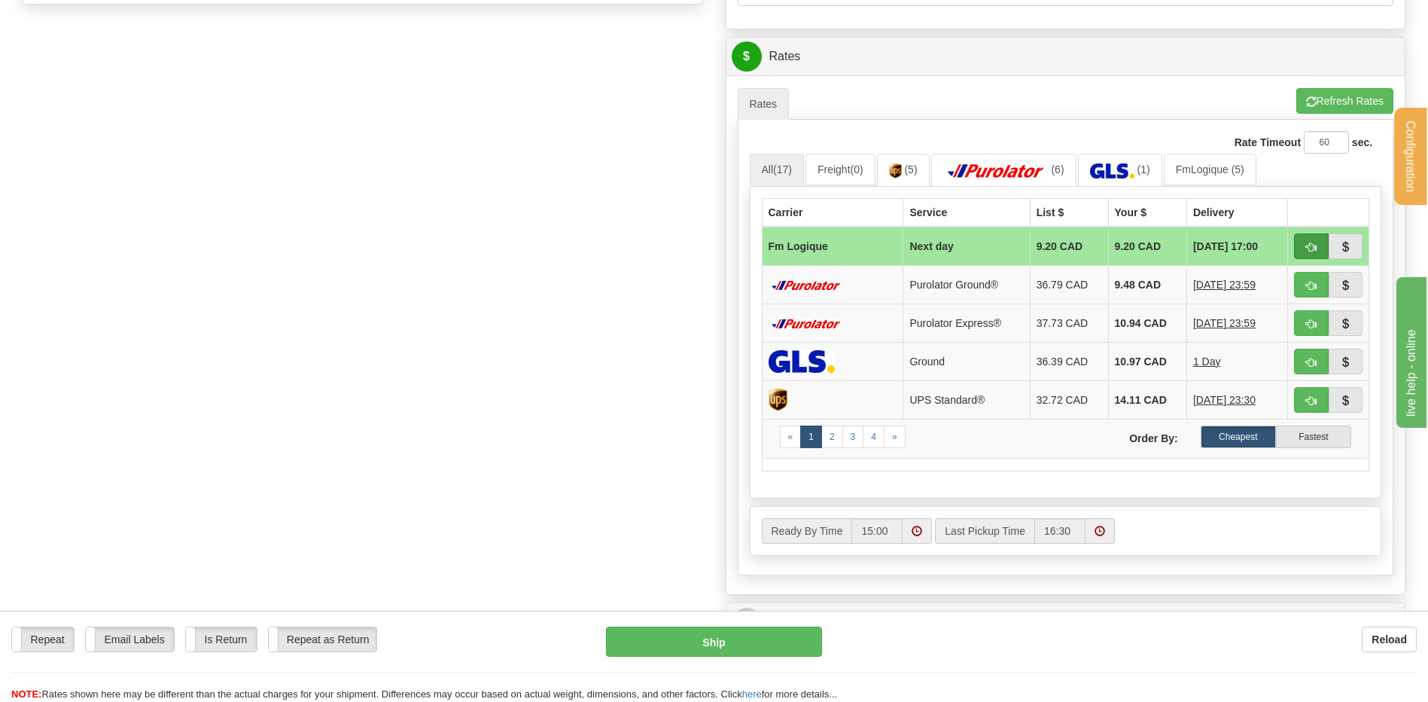
type input "1040811"
click at [1301, 248] on button "button" at bounding box center [1311, 246] width 35 height 26
type input "jour"
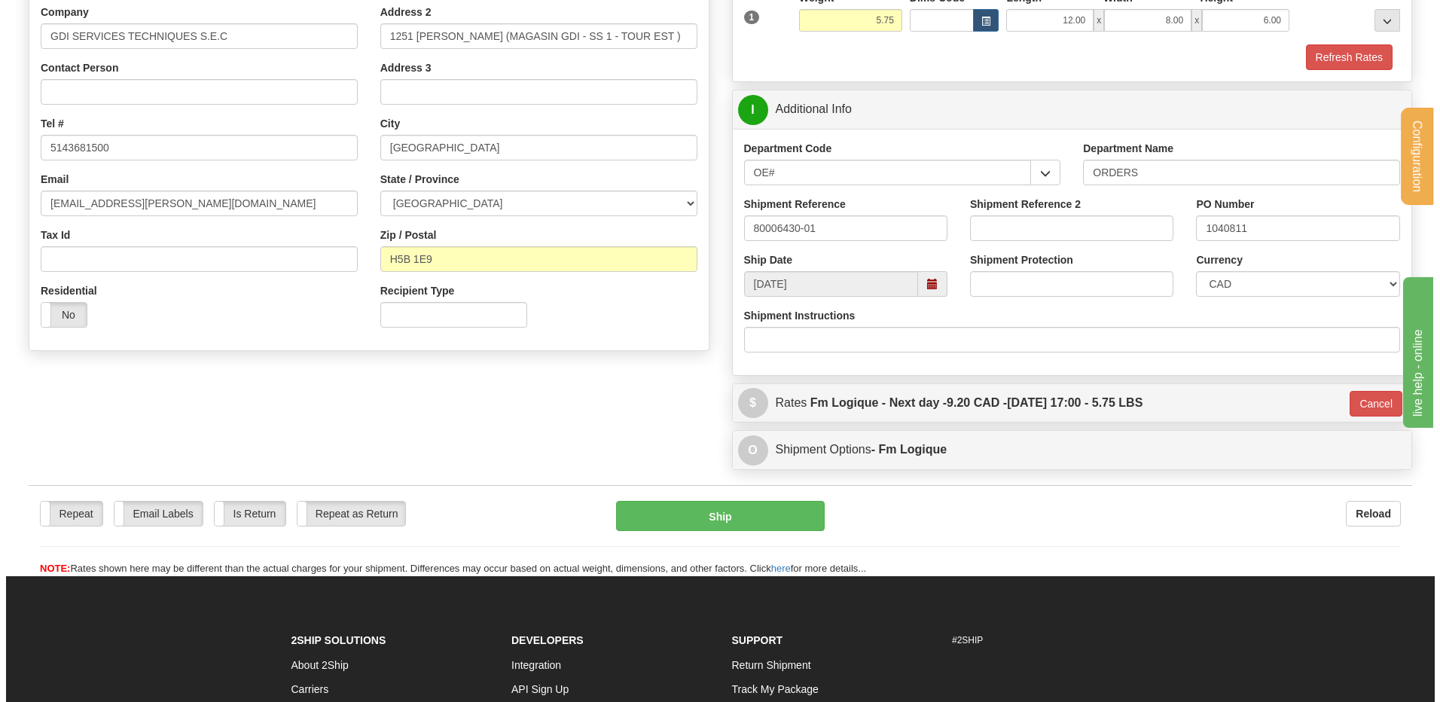
scroll to position [255, 0]
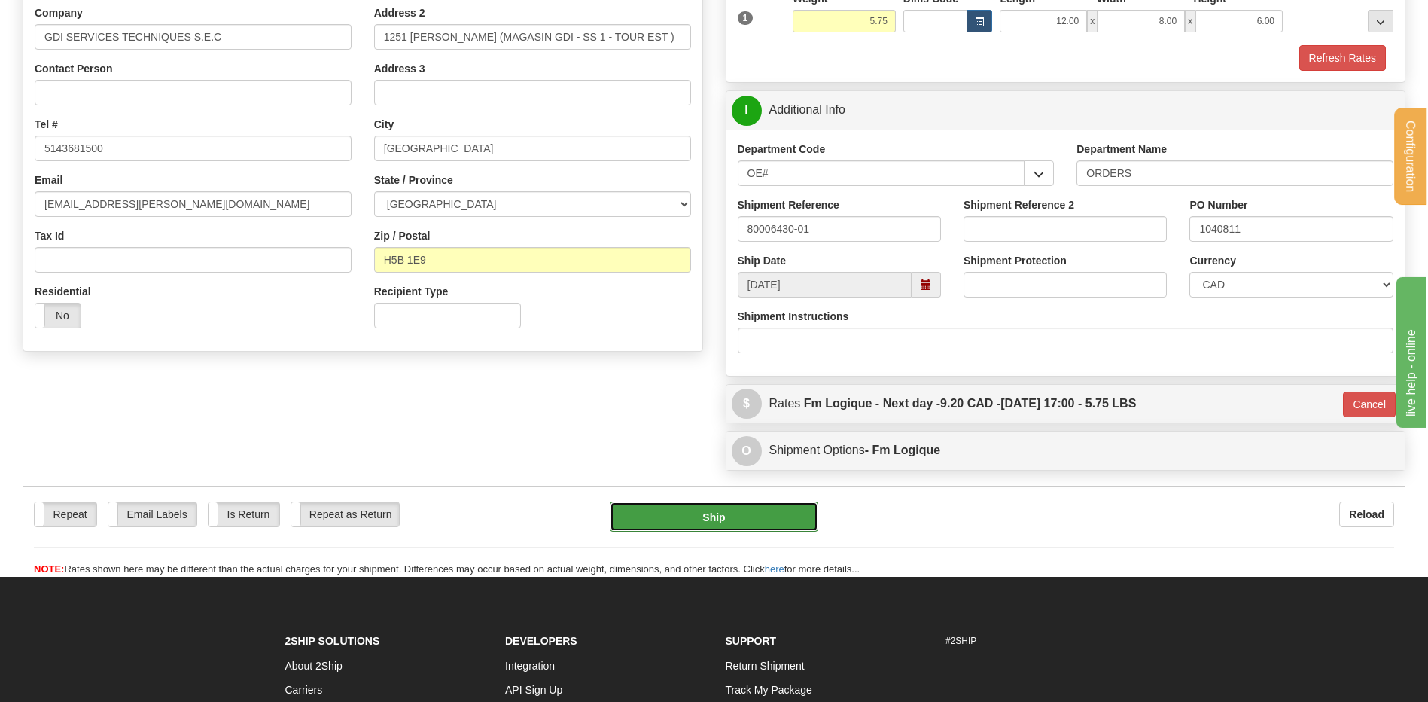
click at [716, 504] on button "Ship" at bounding box center [714, 516] width 208 height 30
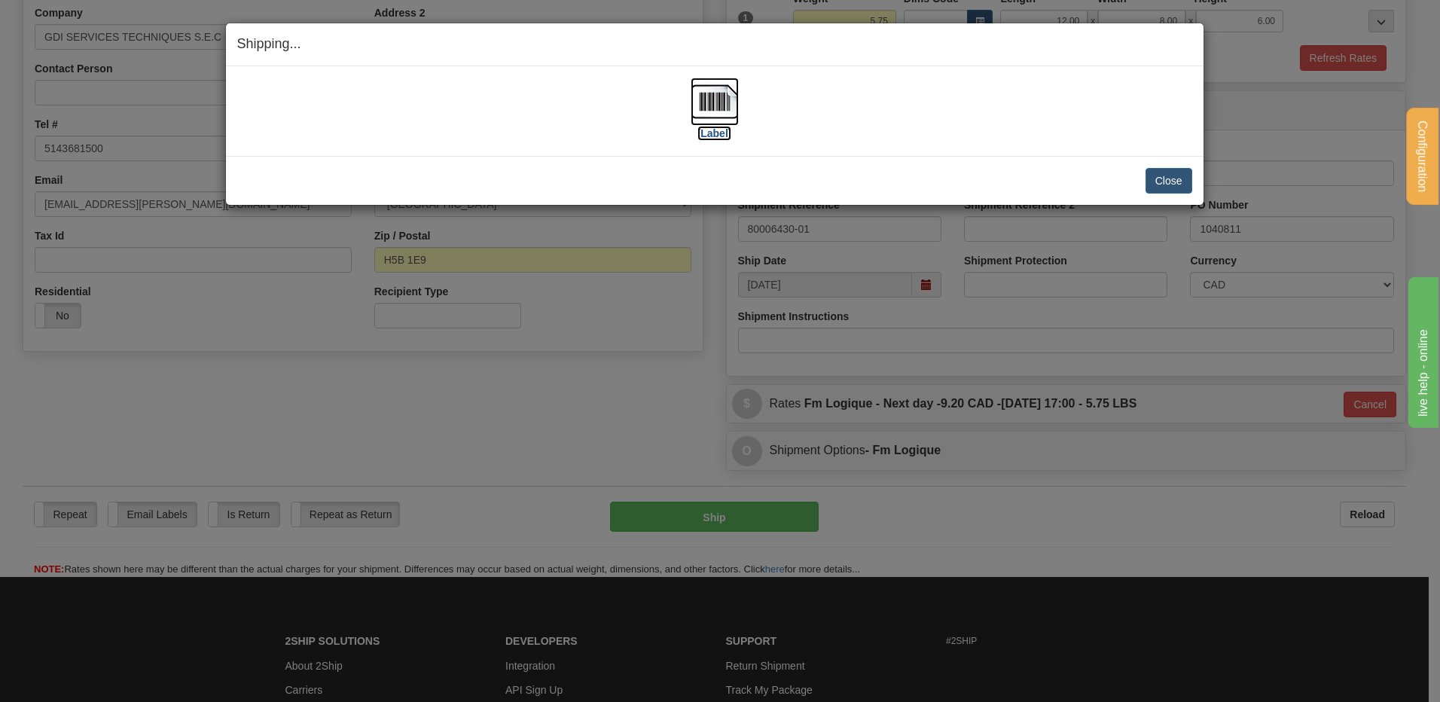
click at [724, 96] on img at bounding box center [714, 102] width 48 height 48
click at [1179, 175] on button "Close" at bounding box center [1168, 181] width 47 height 26
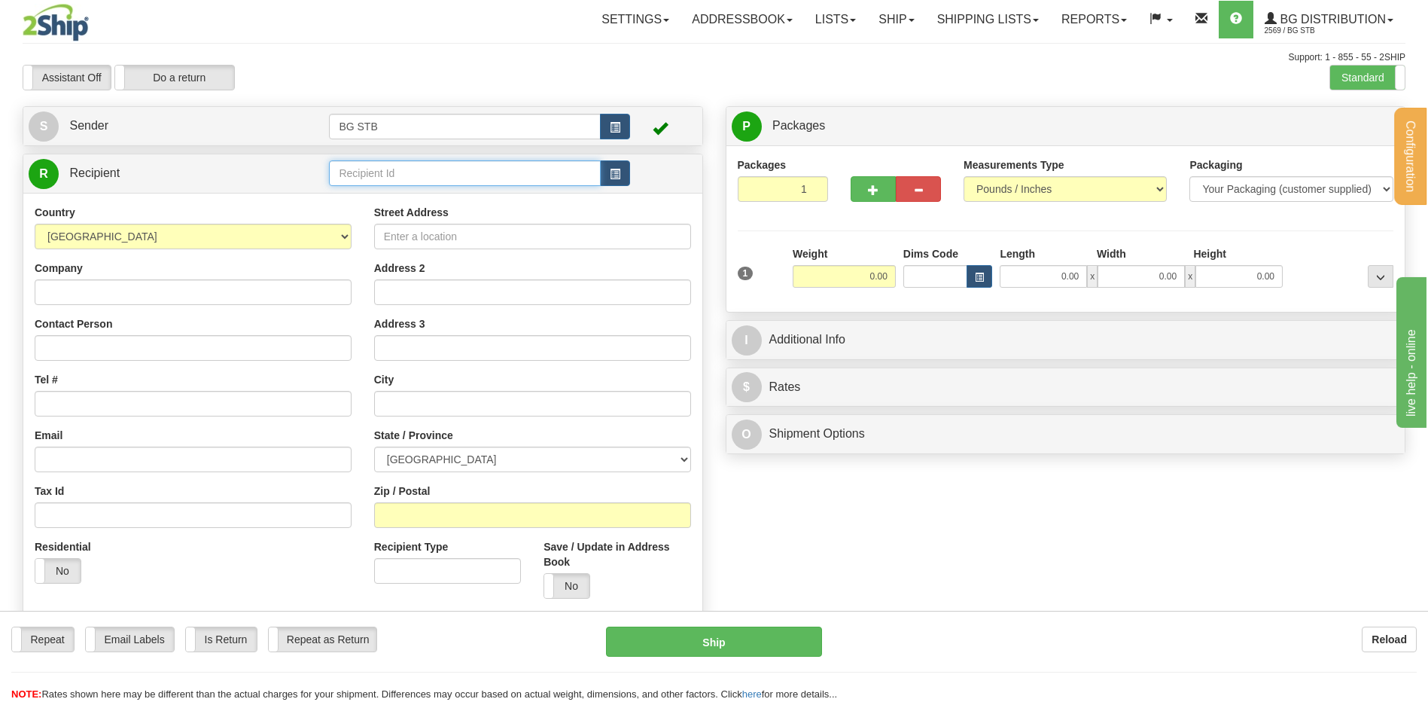
click at [486, 177] on input "text" at bounding box center [464, 173] width 271 height 26
type input "1080"
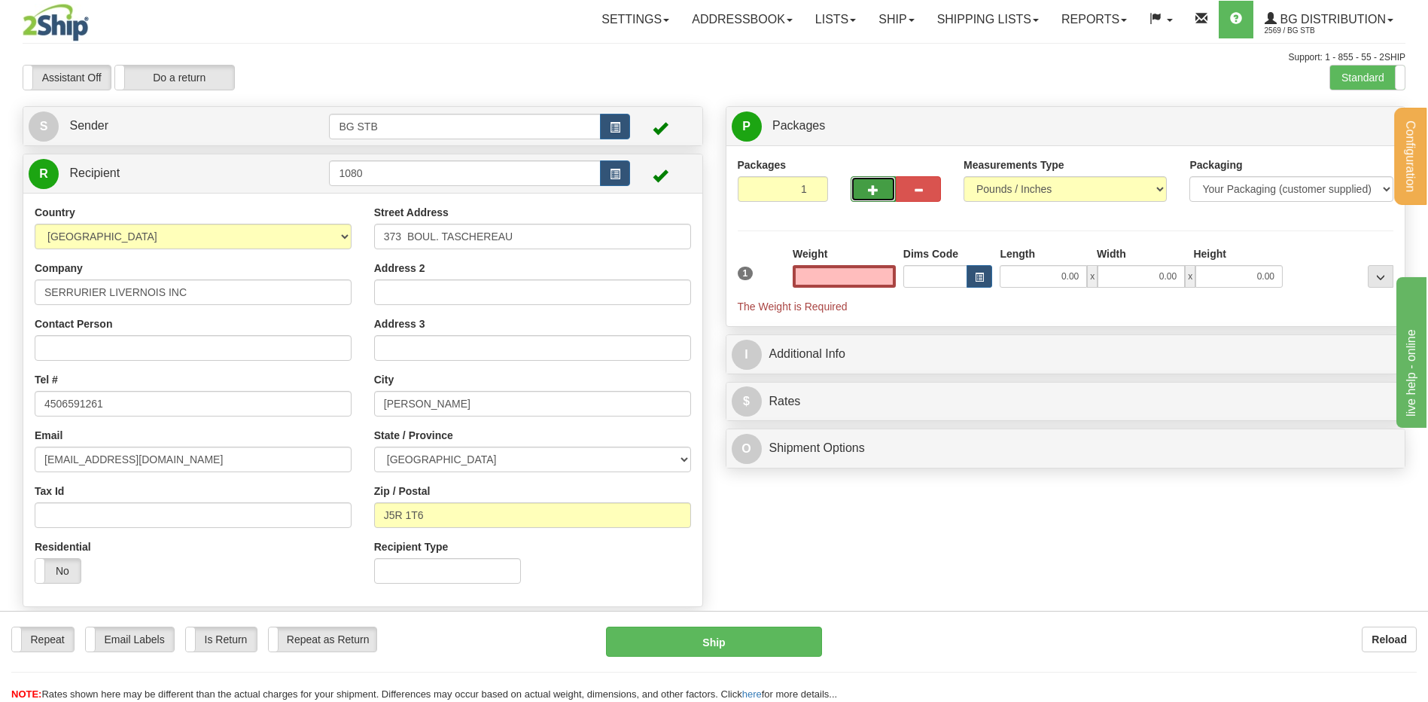
type input "0.00"
click at [882, 181] on button "button" at bounding box center [873, 189] width 45 height 26
type input "2"
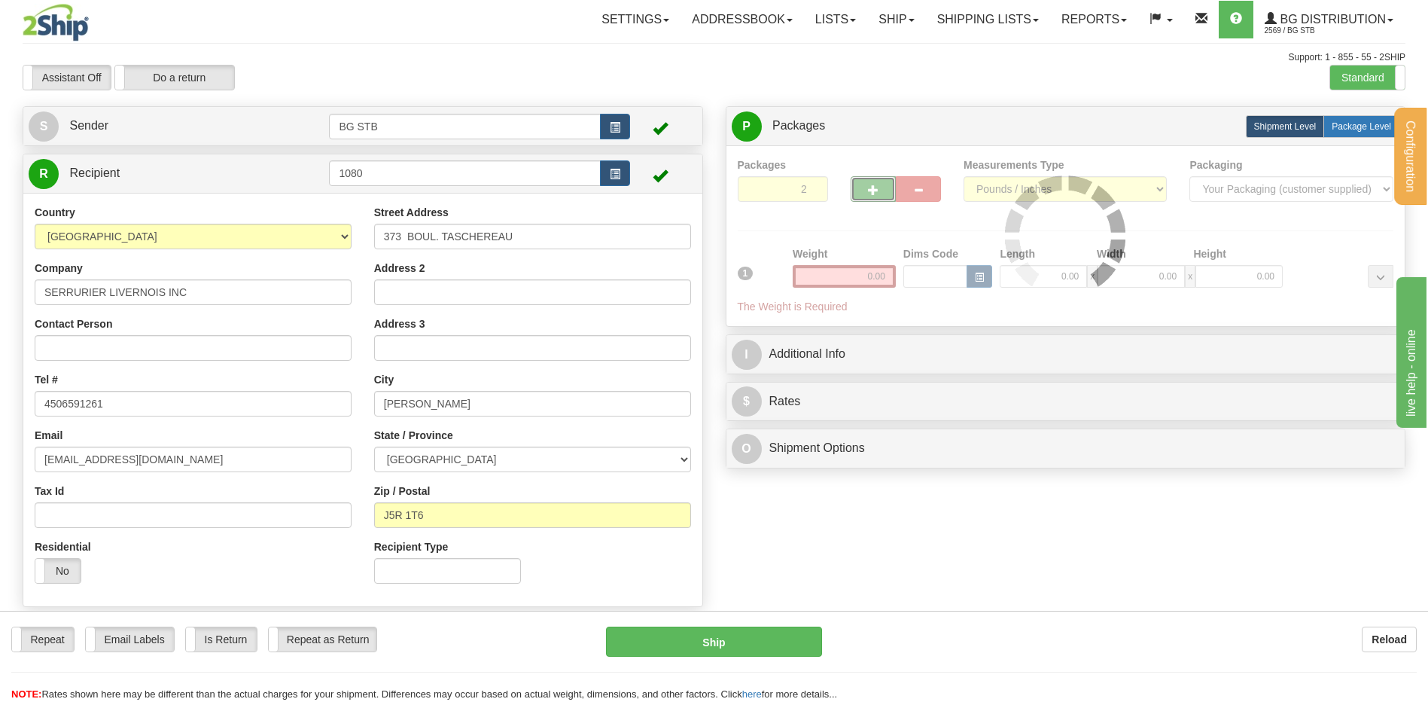
click at [1379, 121] on span "Package Level" at bounding box center [1361, 126] width 59 height 11
radio input "true"
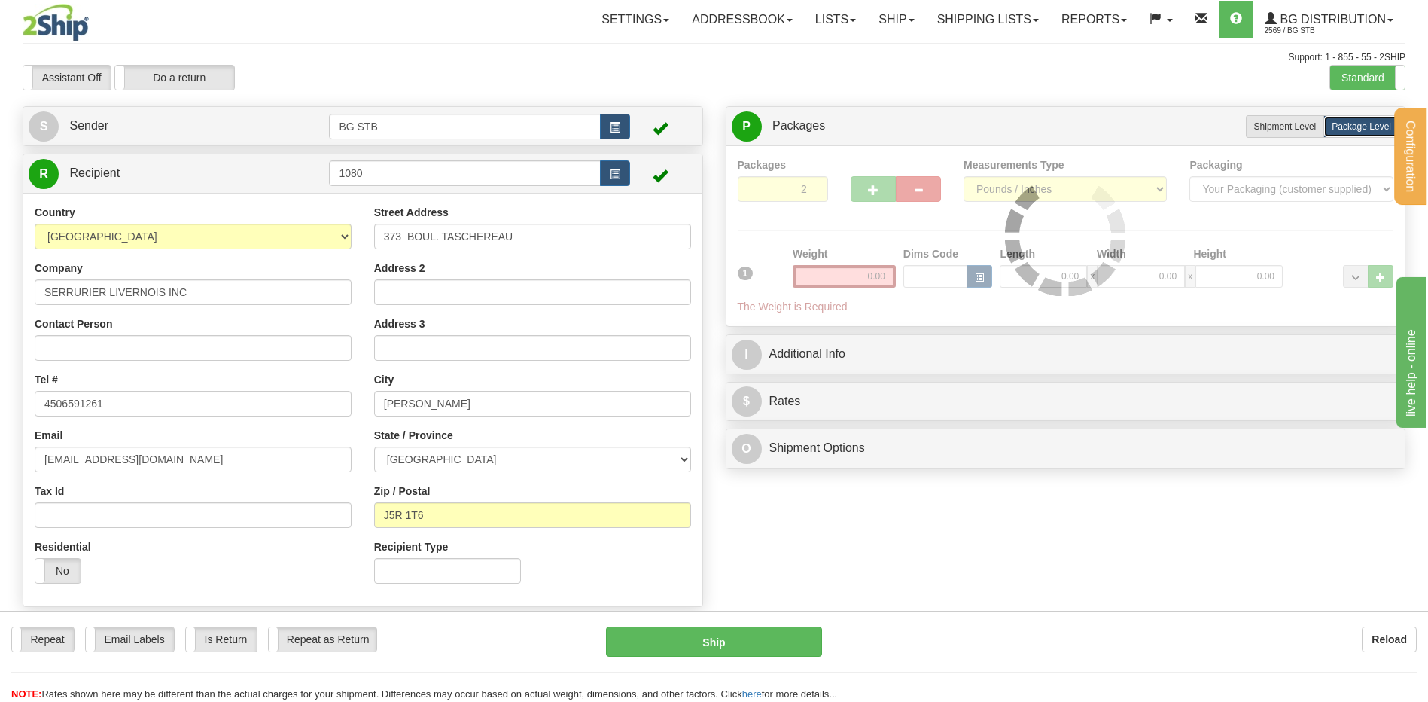
click at [845, 276] on div at bounding box center [1066, 235] width 657 height 157
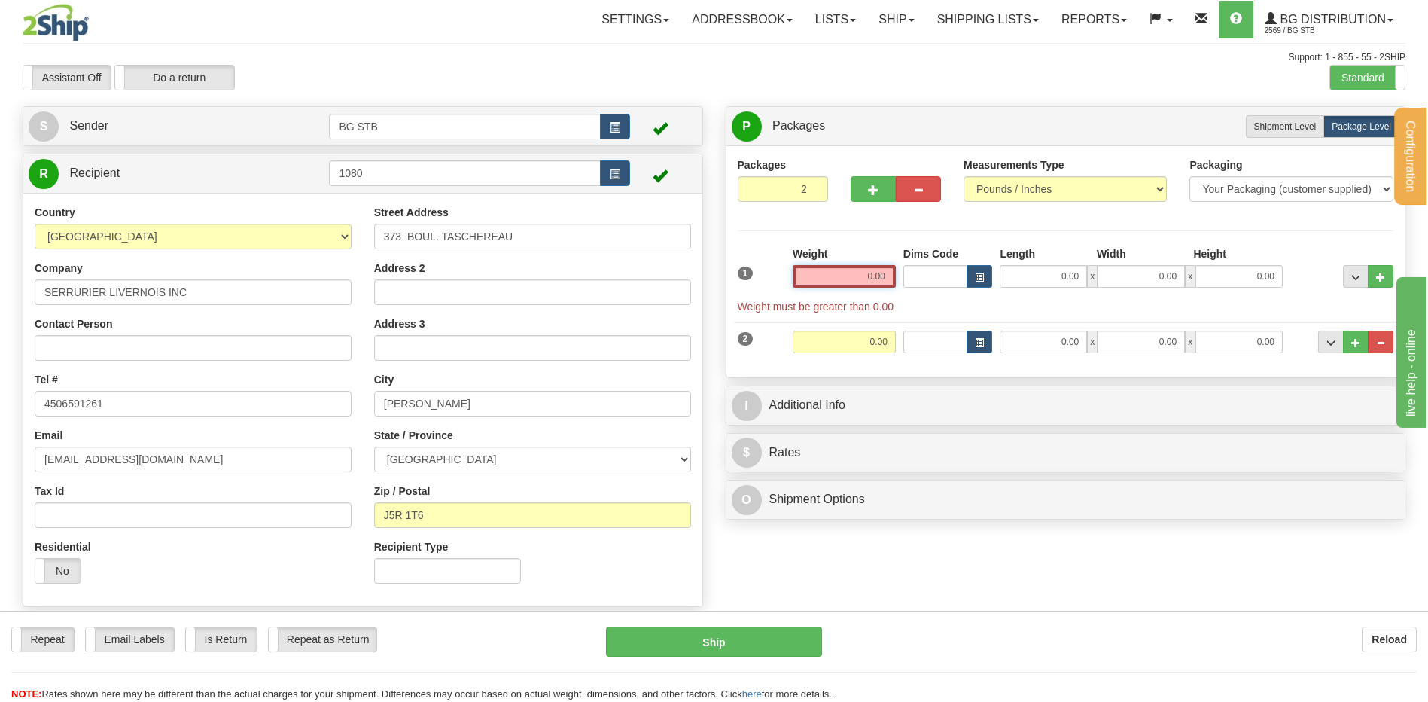
click at [849, 281] on input "0.00" at bounding box center [844, 276] width 103 height 23
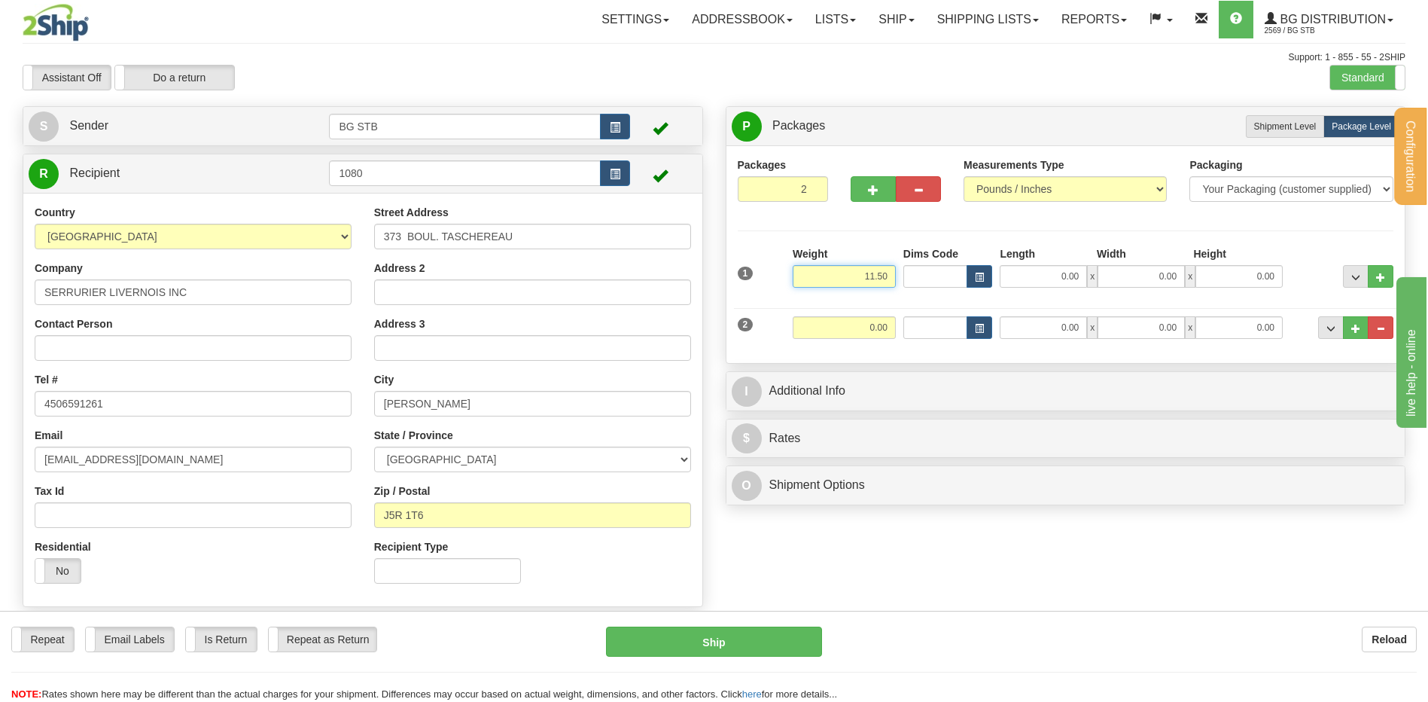
type input "11.50"
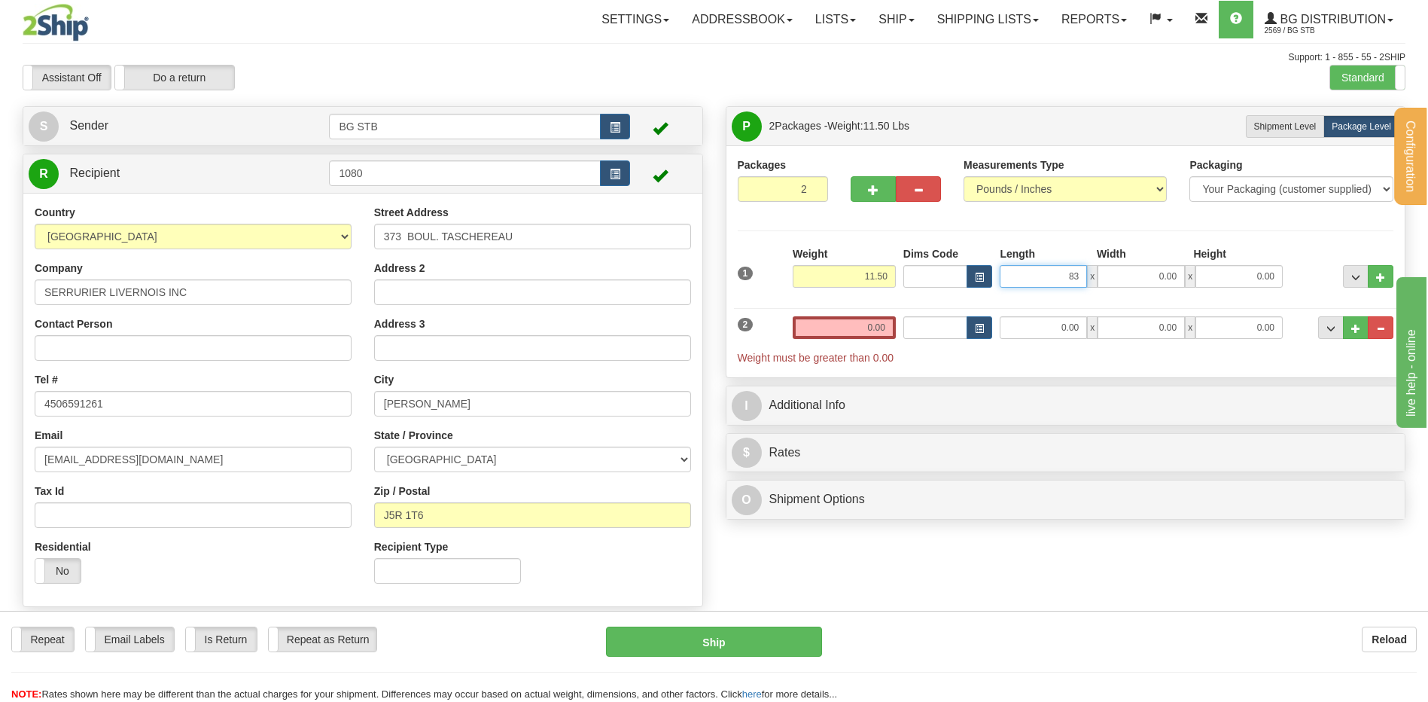
type input "83.00"
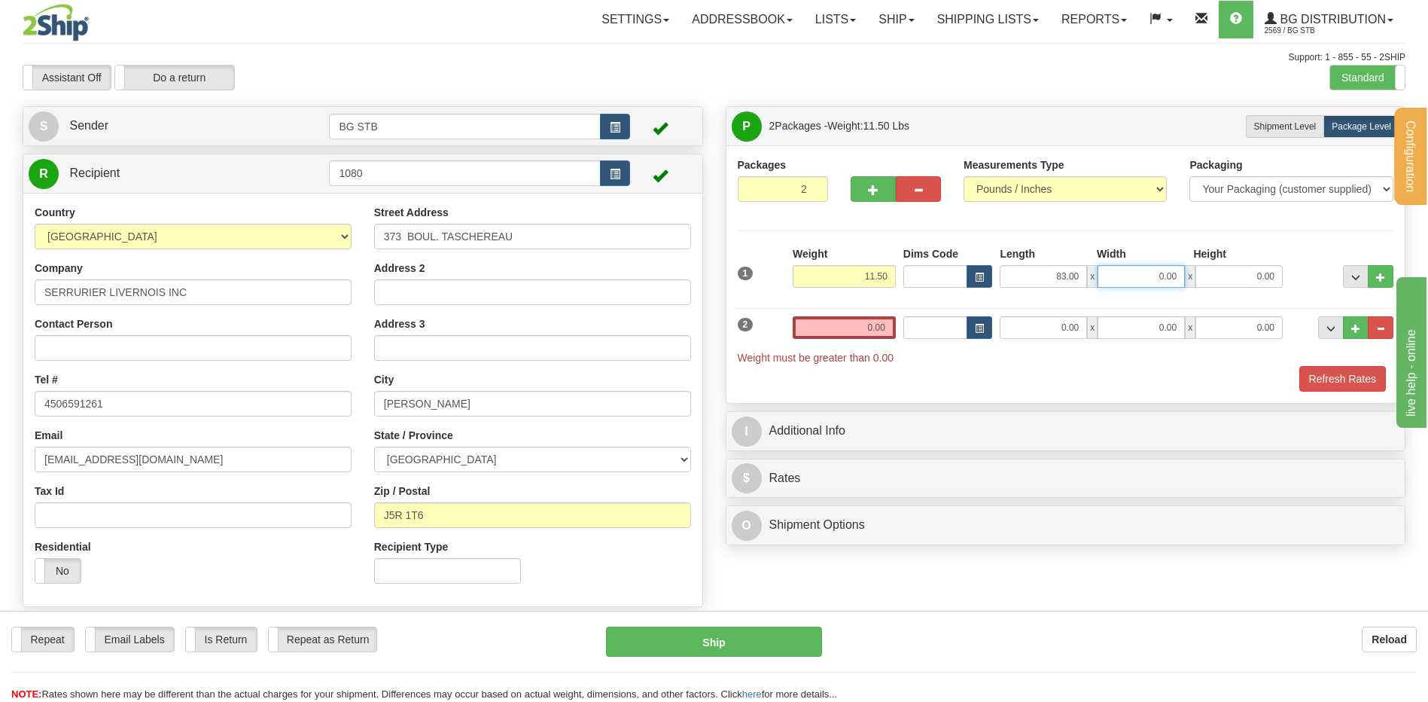
click at [1145, 282] on input "0.00" at bounding box center [1141, 276] width 87 height 23
type input "3.00"
type input "2.00"
click at [865, 319] on input "0.00" at bounding box center [844, 327] width 103 height 23
type input "23.50"
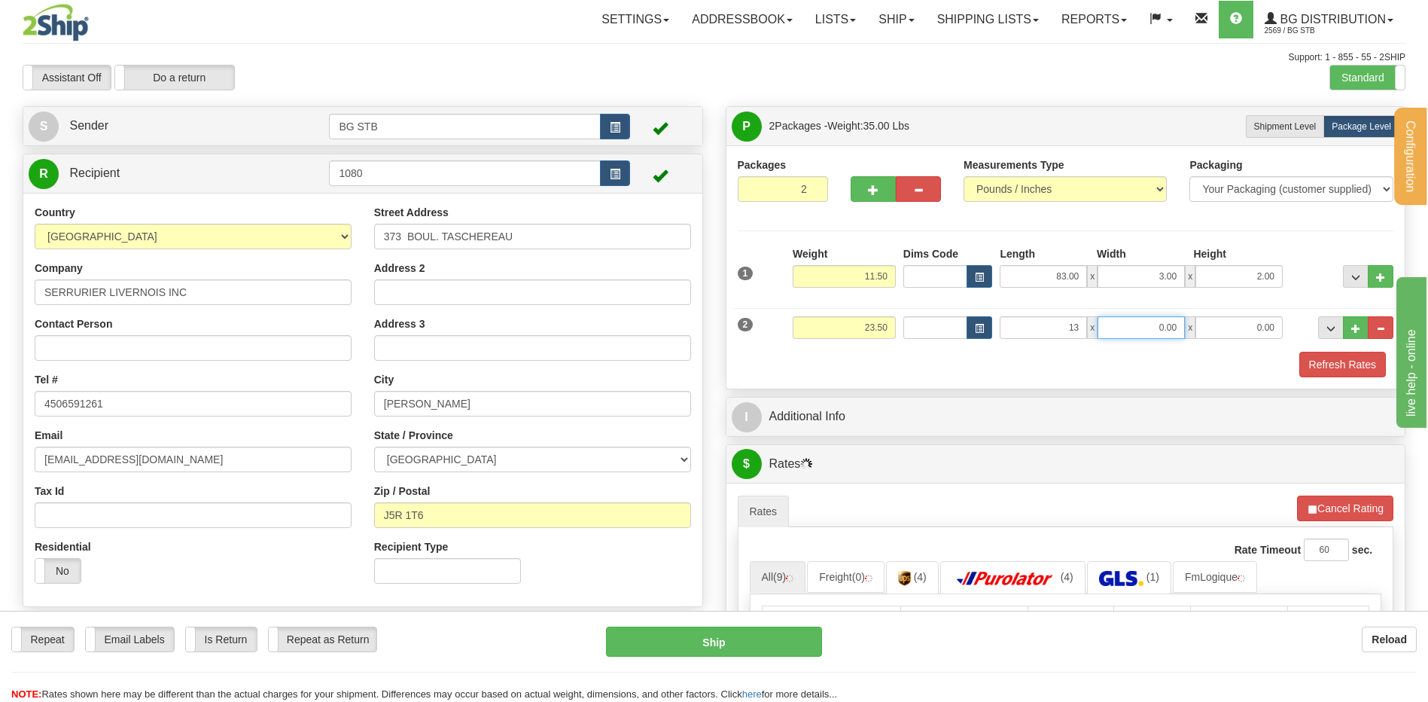
type input "13.00"
type input "15.00"
type input "13"
type input "13.00"
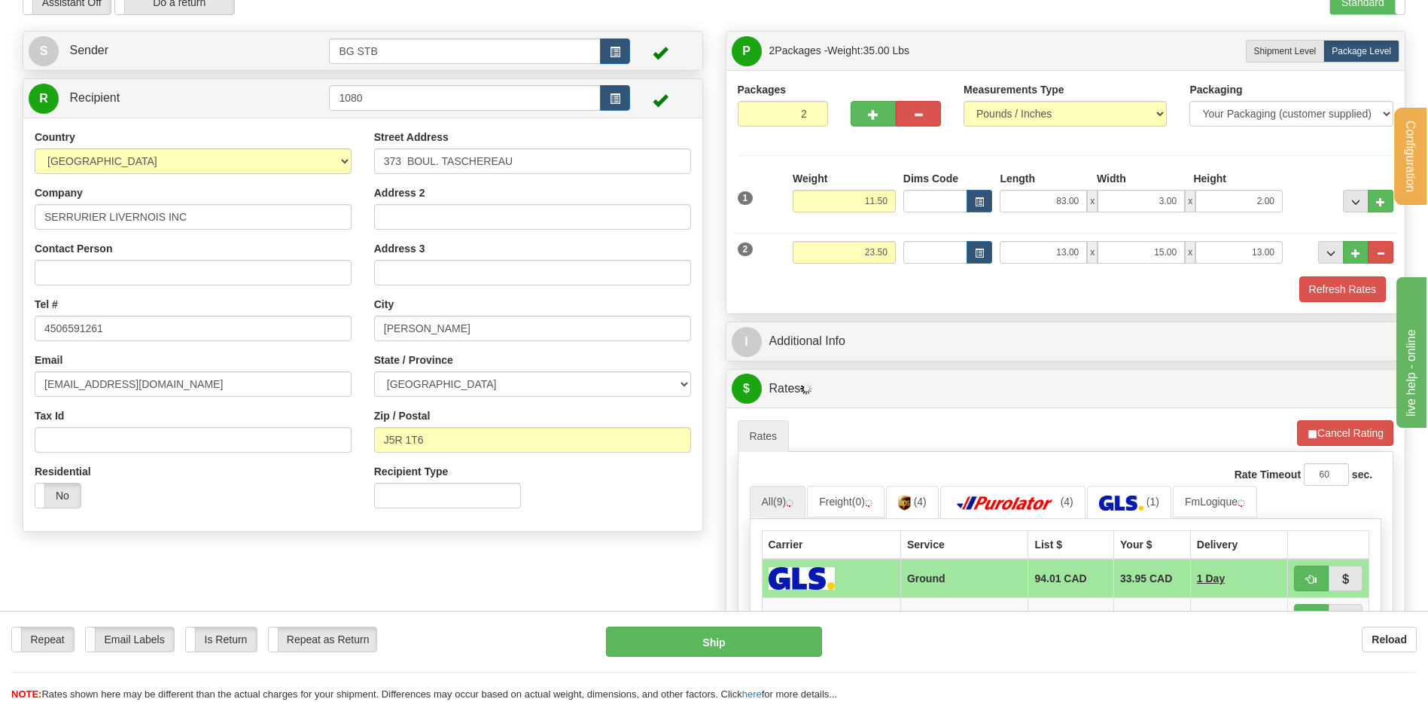
click at [874, 357] on div "I Additional Info" at bounding box center [1066, 341] width 679 height 38
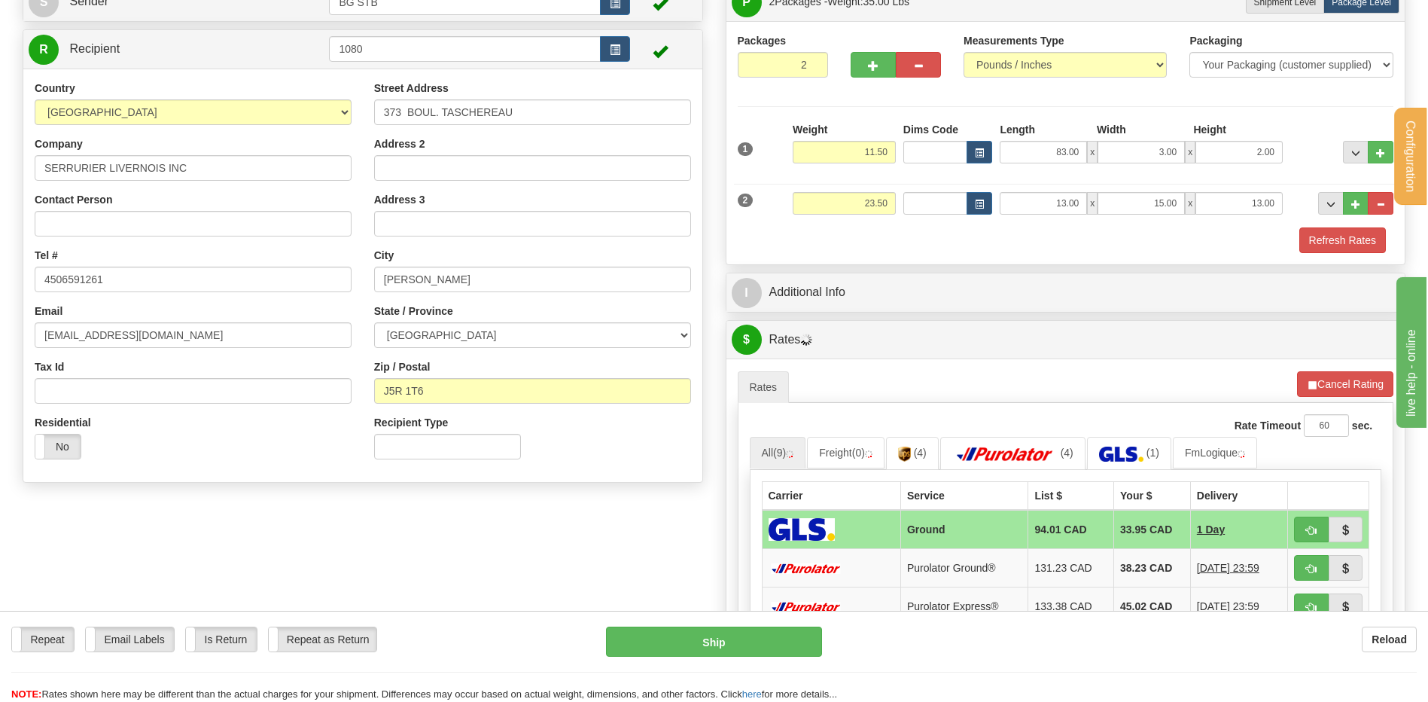
scroll to position [151, 0]
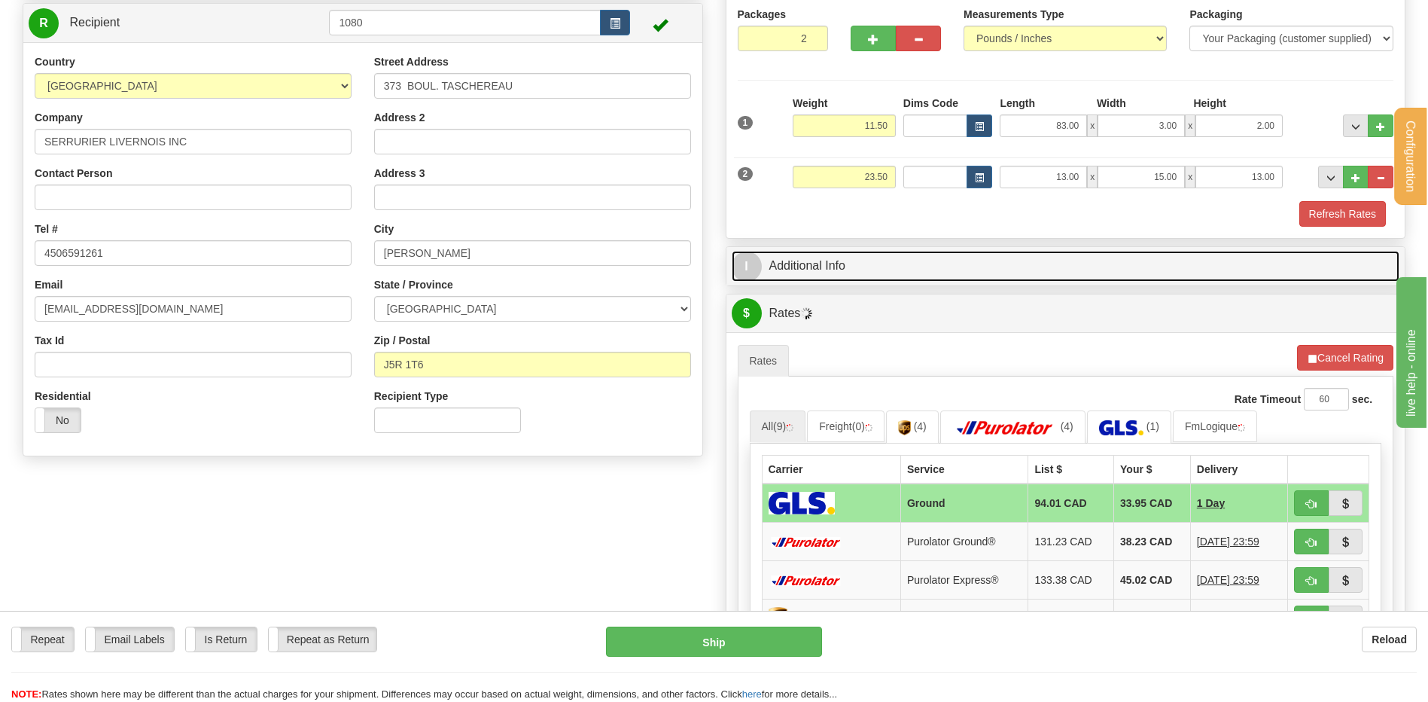
click at [823, 269] on link "I Additional Info" at bounding box center [1066, 266] width 669 height 31
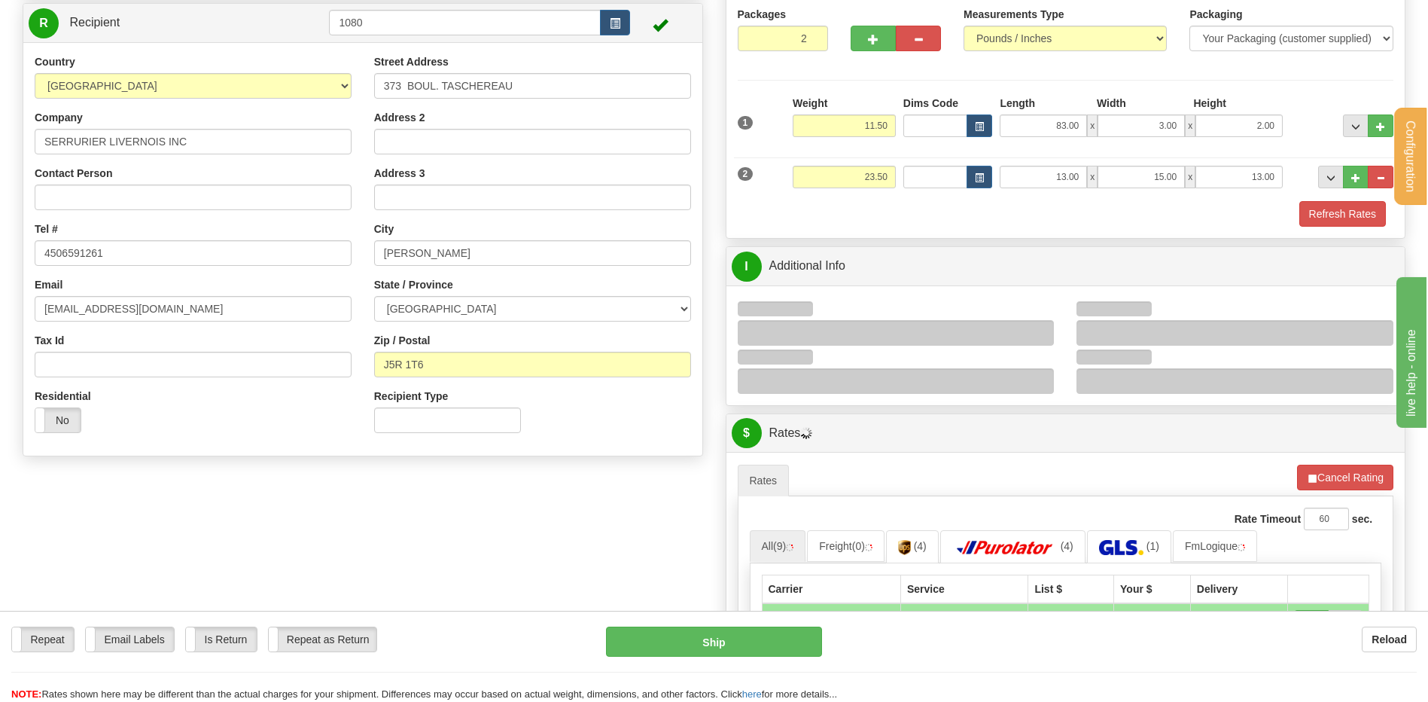
click at [1027, 330] on div at bounding box center [896, 333] width 317 height 26
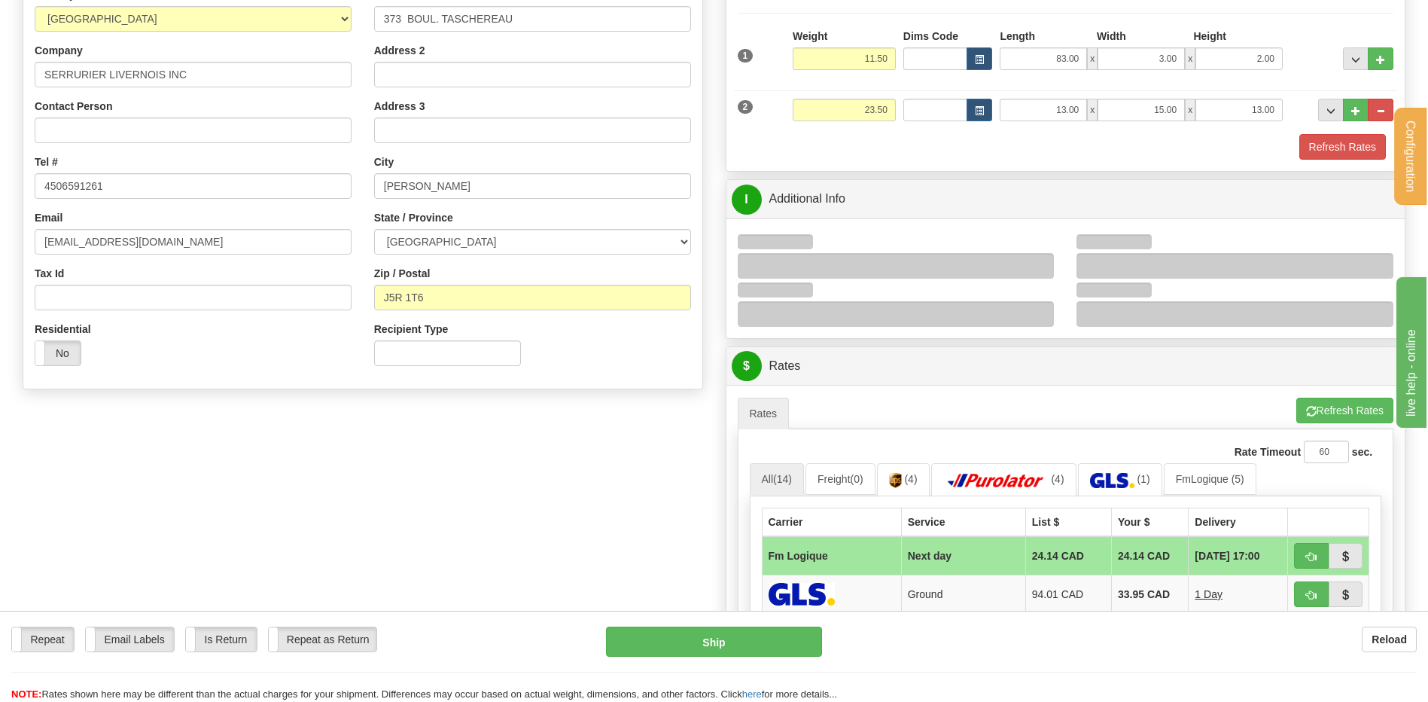
scroll to position [226, 0]
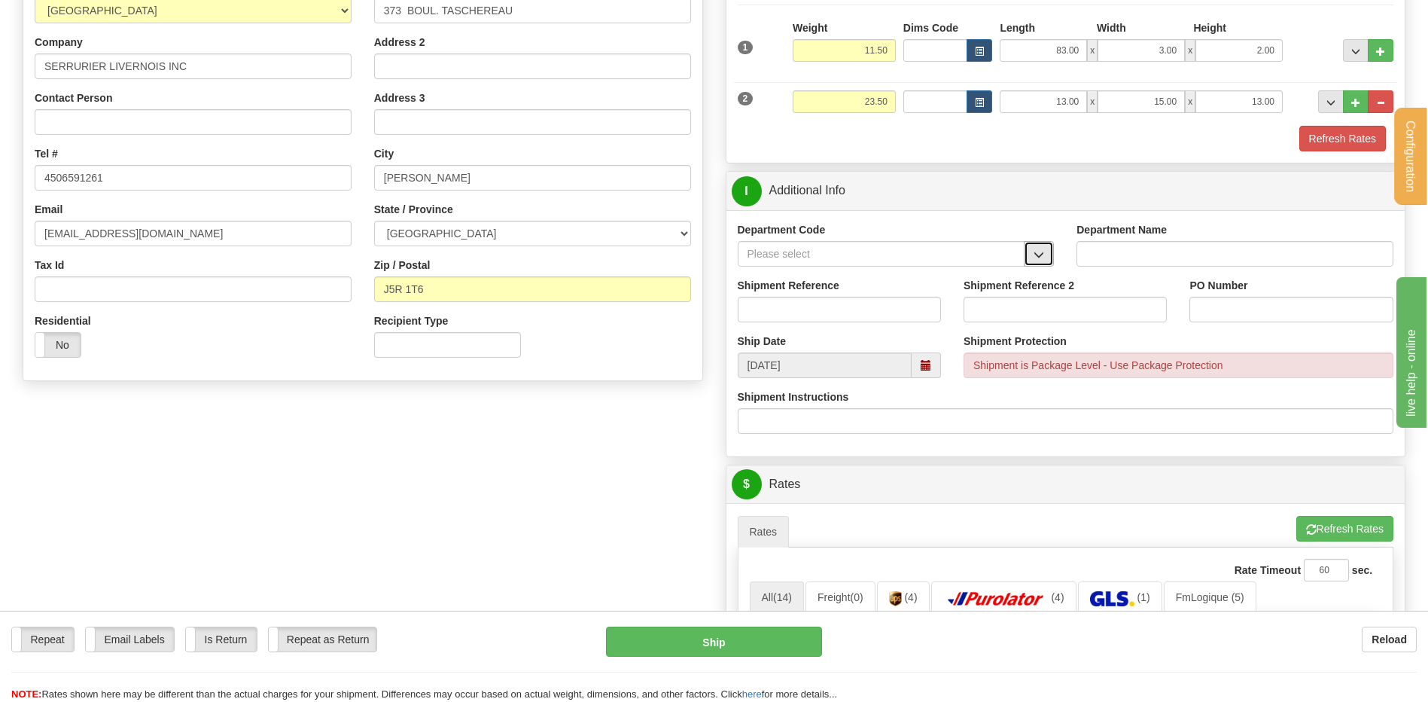
click at [1044, 258] on span "button" at bounding box center [1039, 255] width 11 height 10
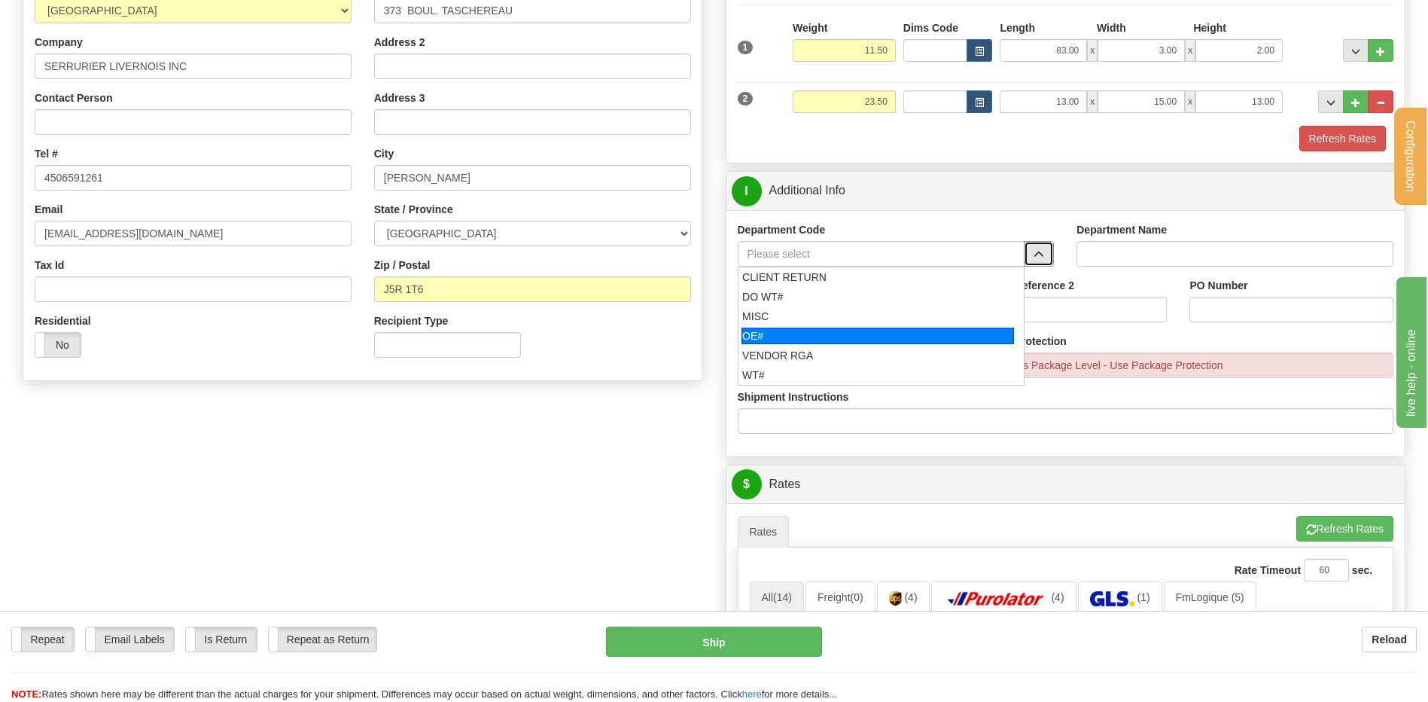
click at [814, 331] on div "OE#" at bounding box center [878, 336] width 273 height 17
type input "OE#"
type input "ORDERS"
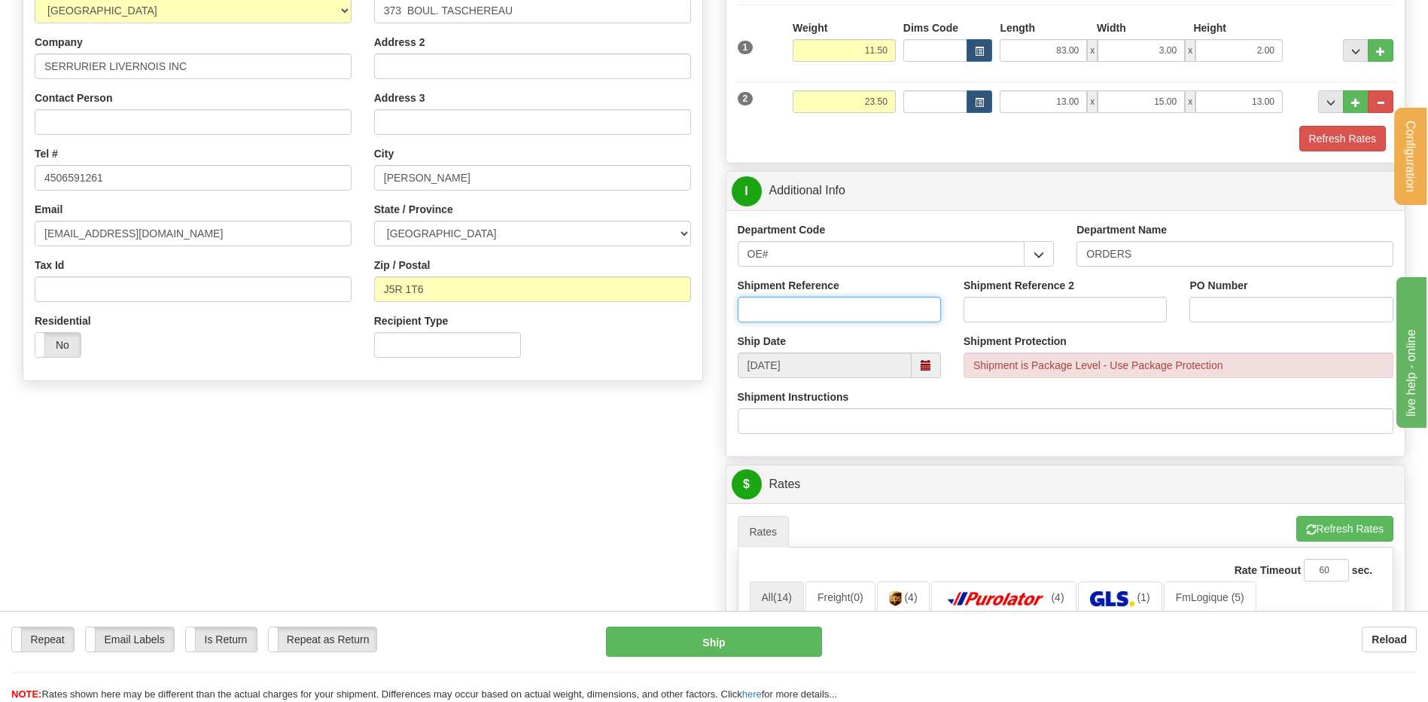
click at [811, 303] on input "Shipment Reference" at bounding box center [839, 310] width 203 height 26
type input "80006534-00"
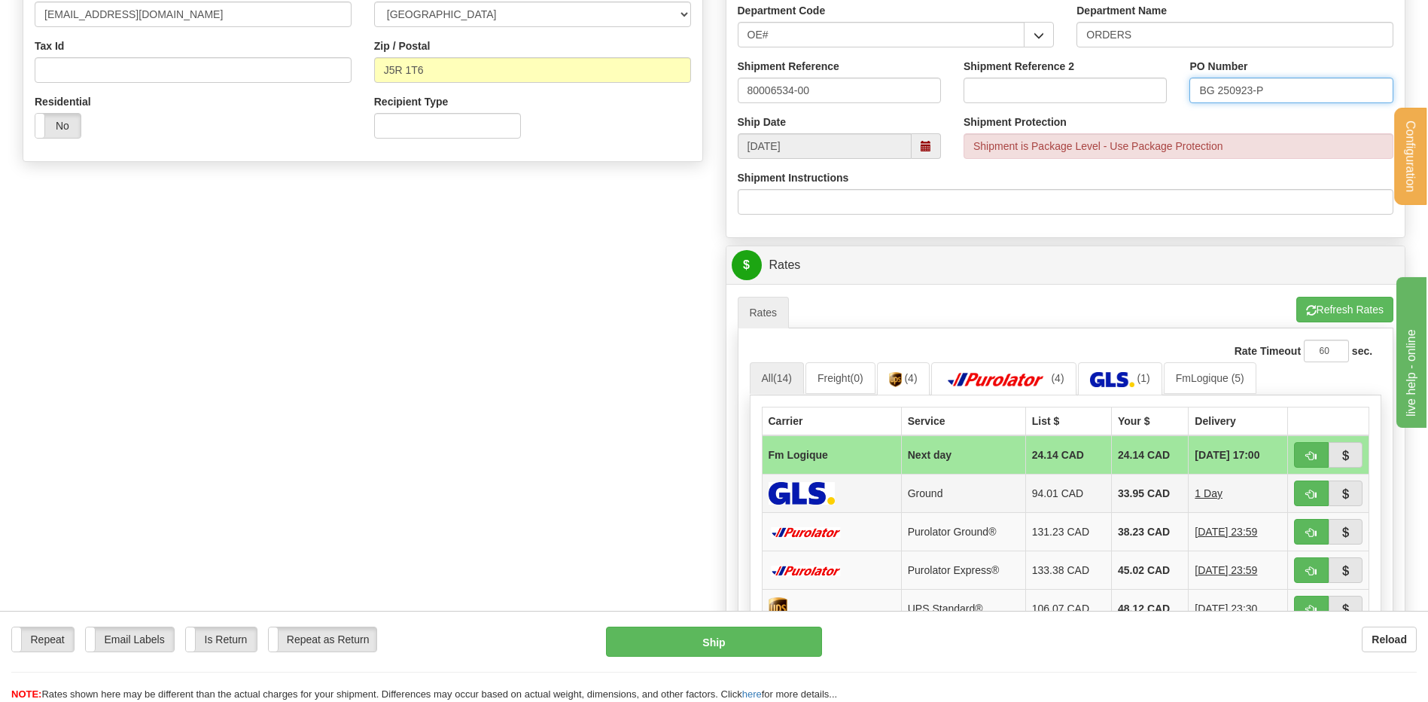
scroll to position [602, 0]
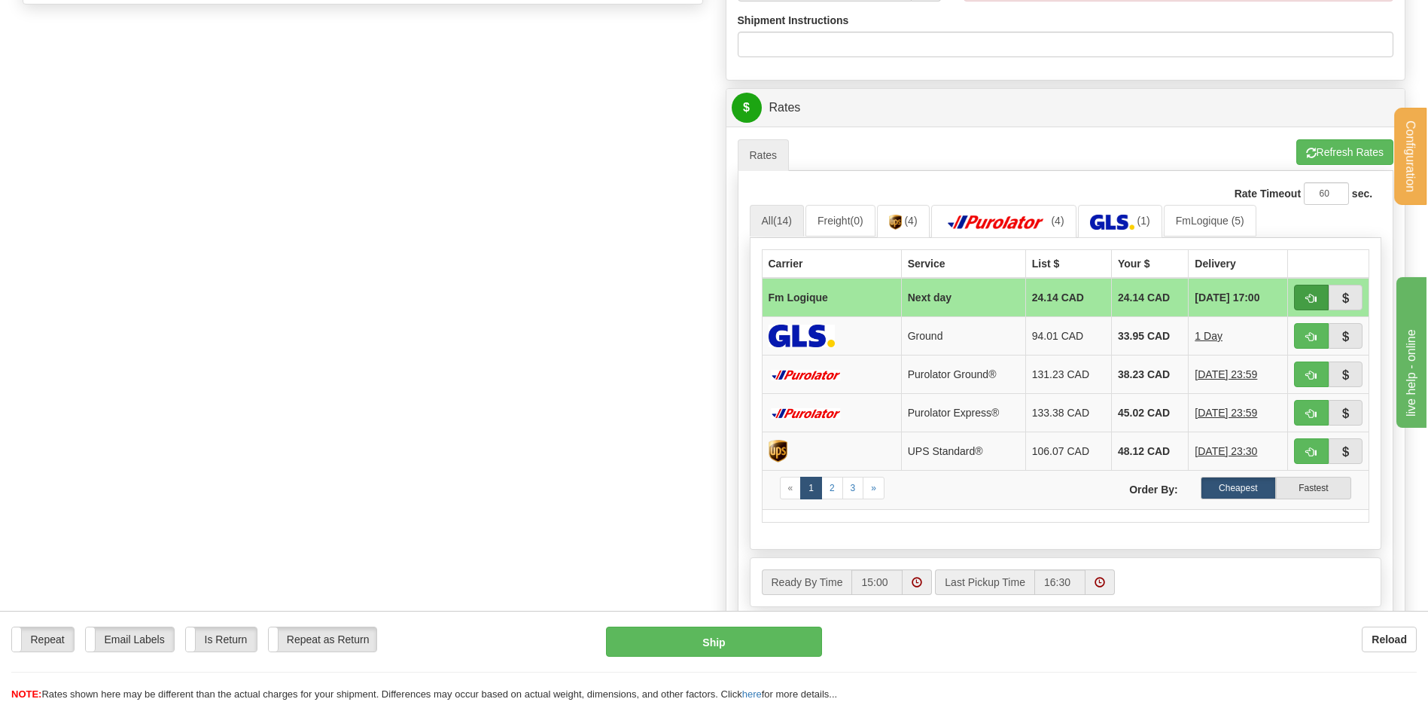
type input "BG 250923-P"
click at [1321, 293] on button "button" at bounding box center [1311, 298] width 35 height 26
type input "jour"
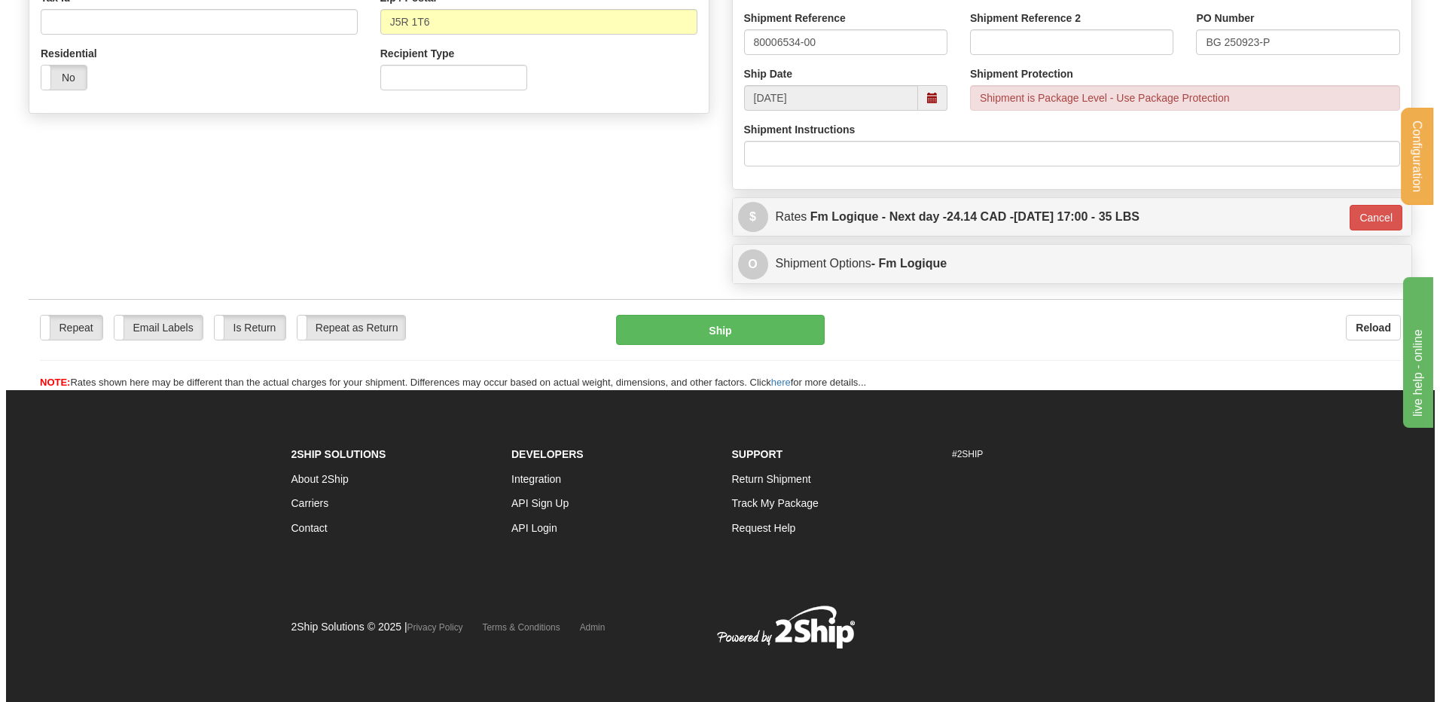
scroll to position [494, 0]
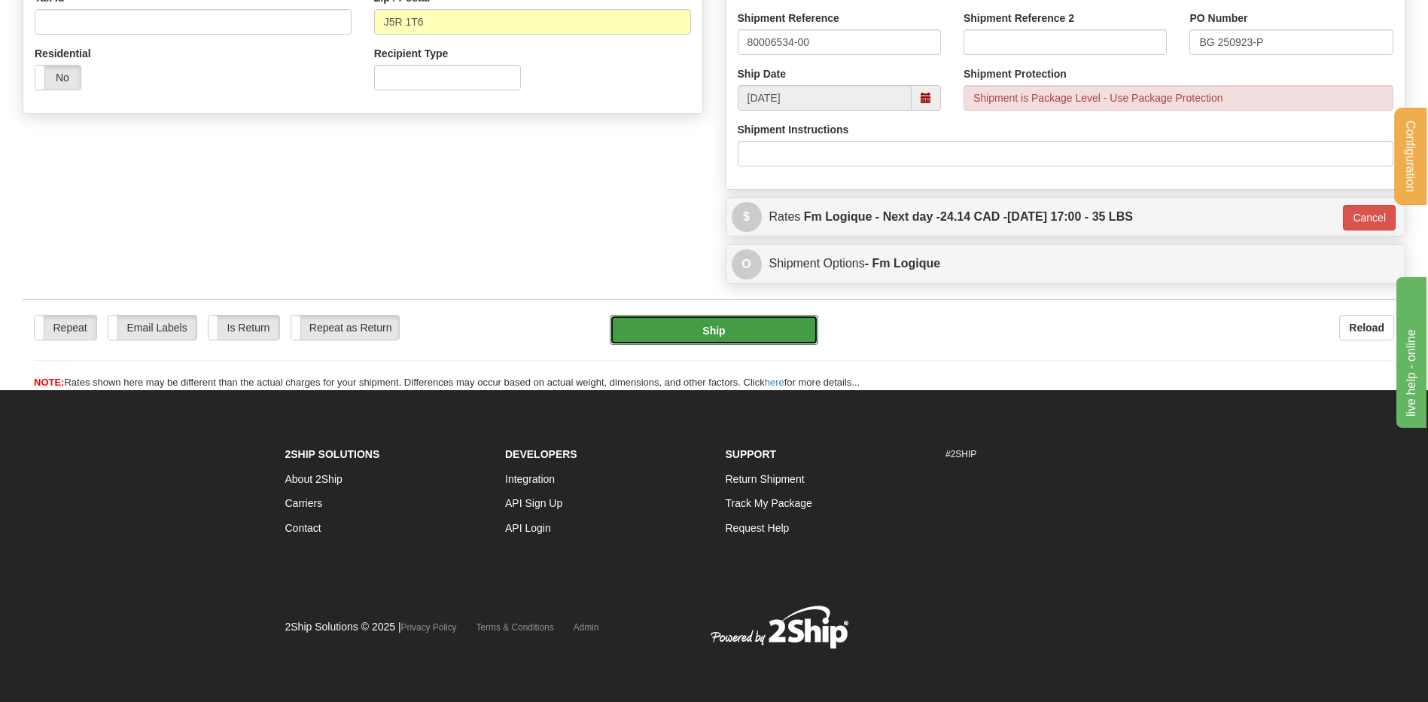
click at [748, 328] on button "Ship" at bounding box center [714, 330] width 208 height 30
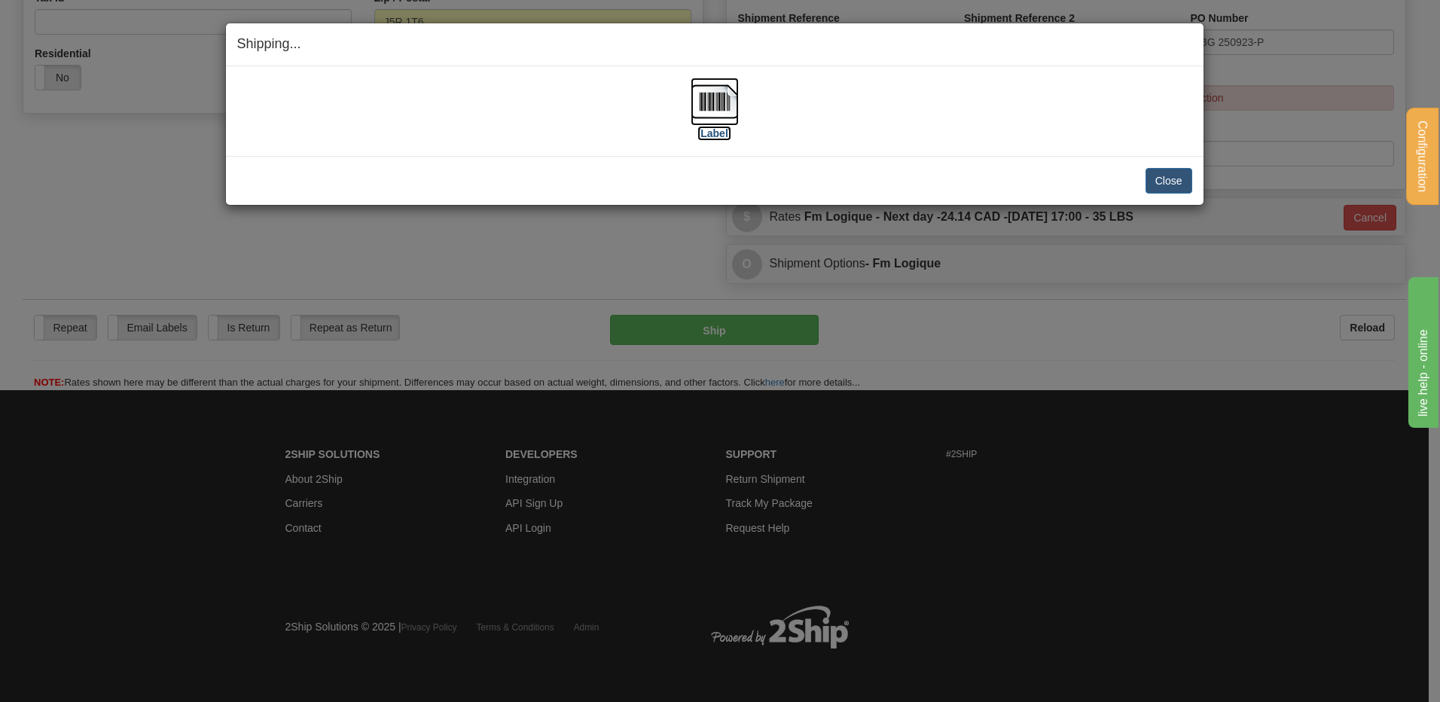
click at [716, 118] on img at bounding box center [714, 102] width 48 height 48
click at [1161, 184] on button "Close" at bounding box center [1168, 181] width 47 height 26
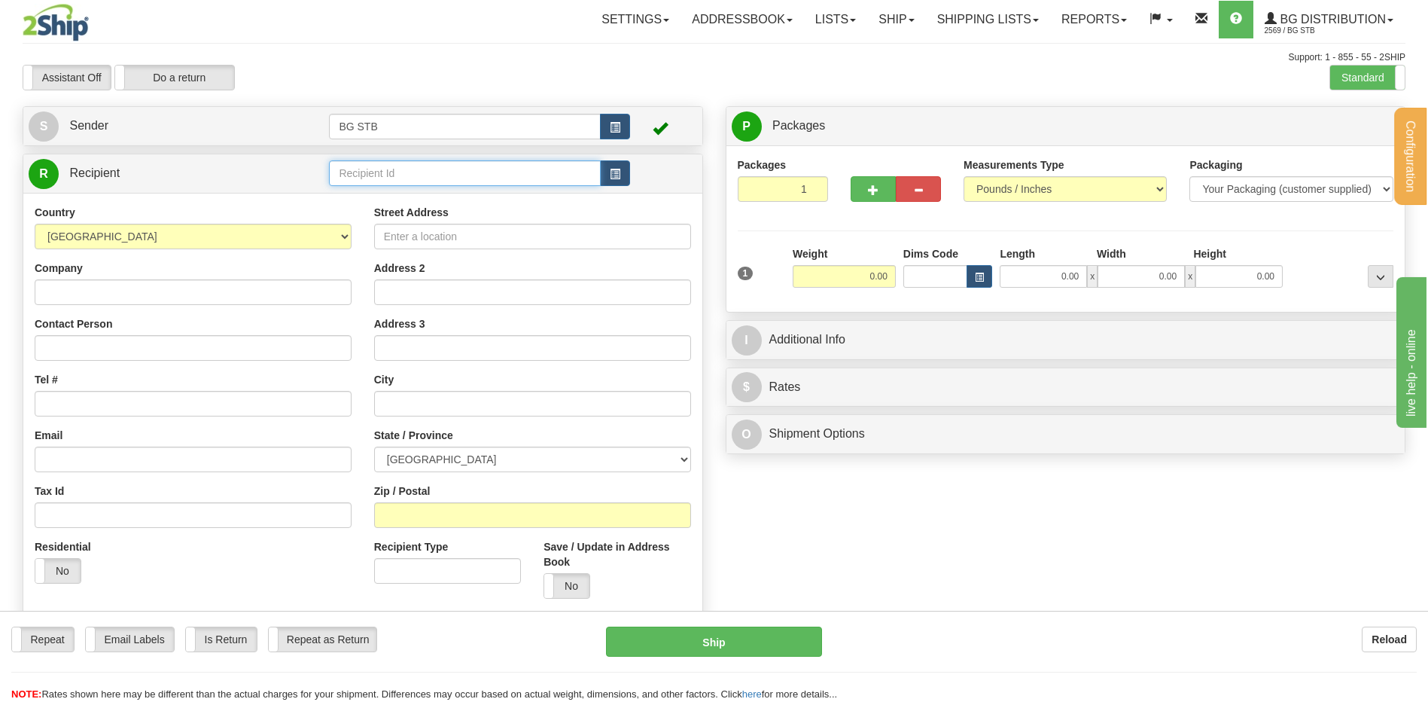
click at [440, 175] on input "text" at bounding box center [464, 173] width 271 height 26
type input "1225"
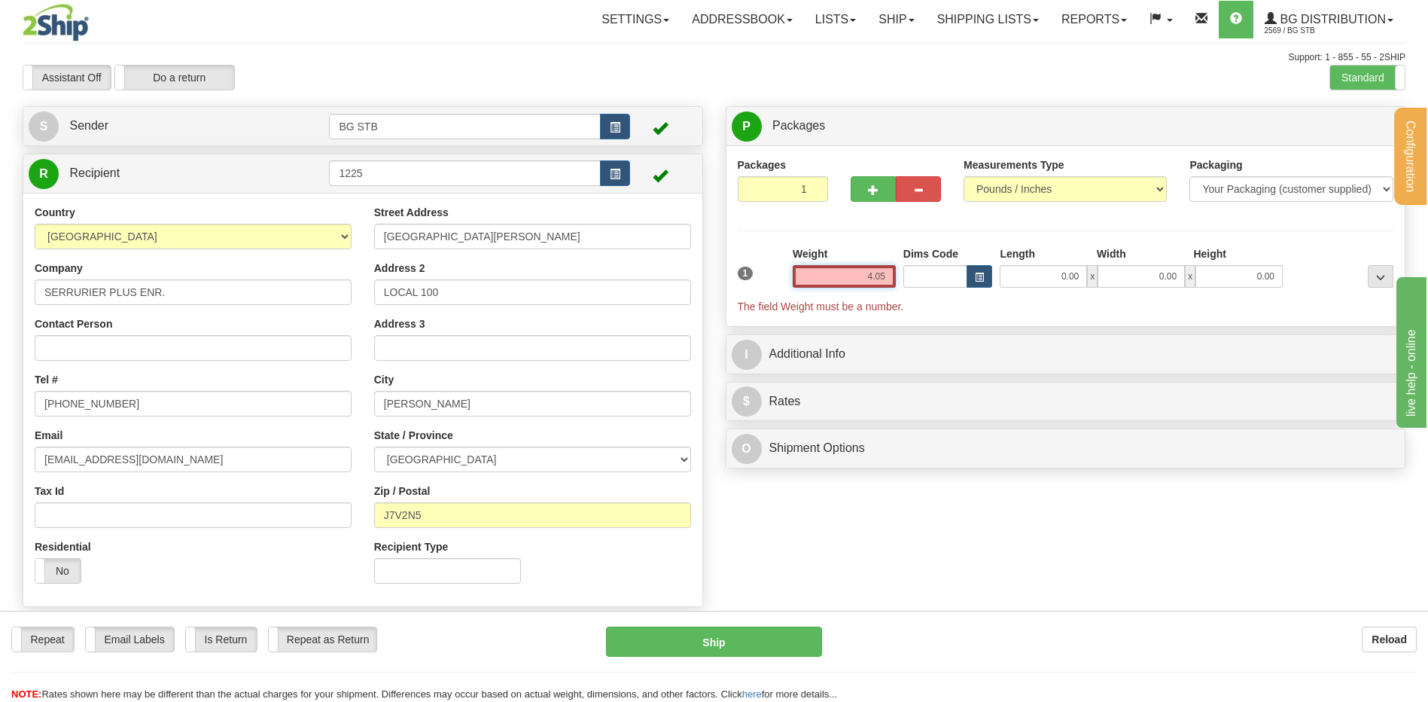
type input "4.05"
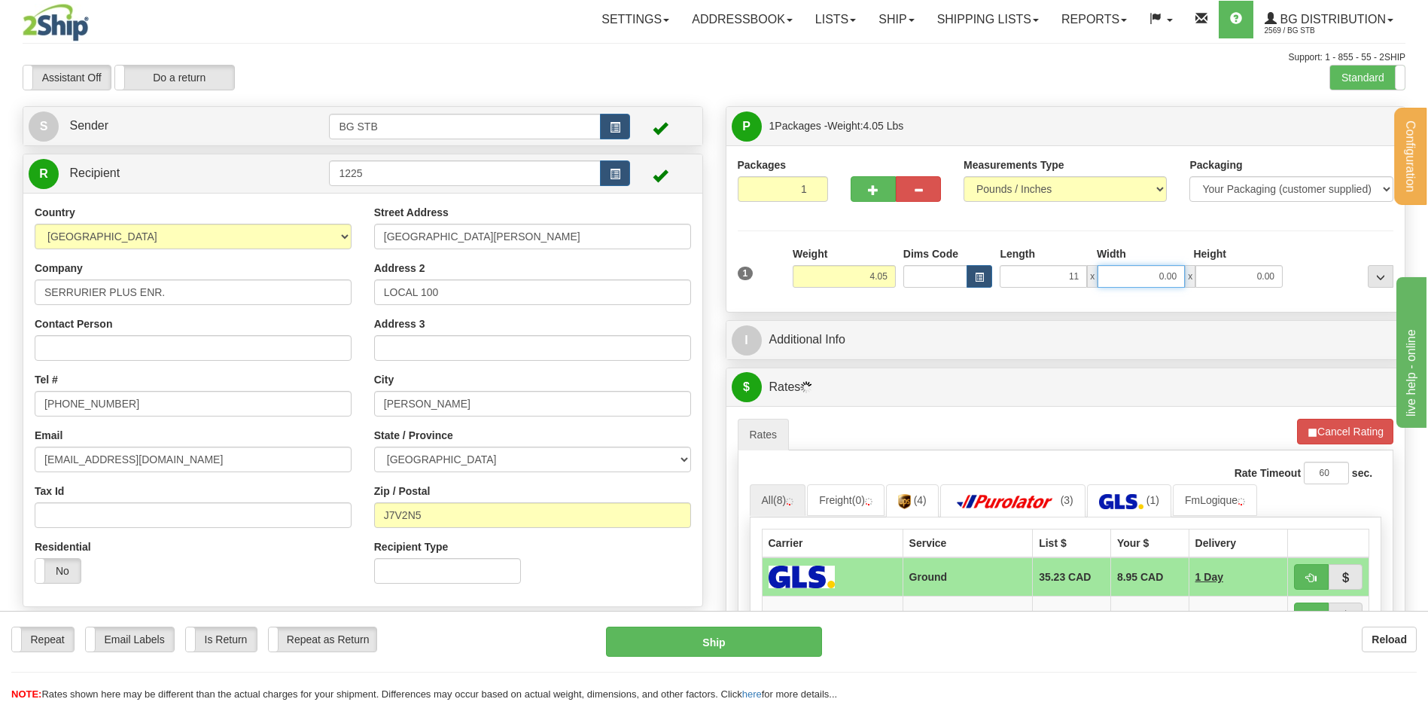
type input "11.00"
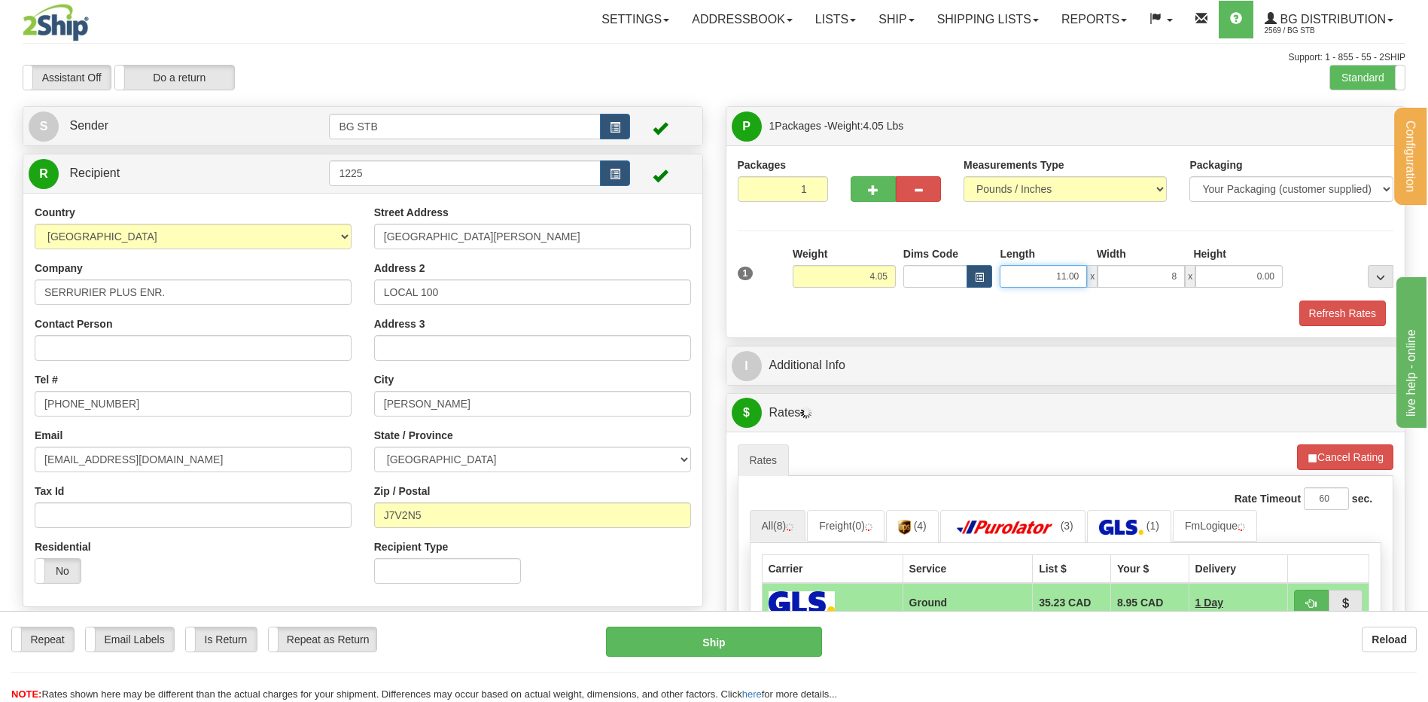
type input "8.00"
drag, startPoint x: 1081, startPoint y: 273, endPoint x: 1154, endPoint y: 272, distance: 73.1
click at [1142, 272] on div "11.00 x 8.00 x 0.00" at bounding box center [1141, 276] width 283 height 23
type input "10.00"
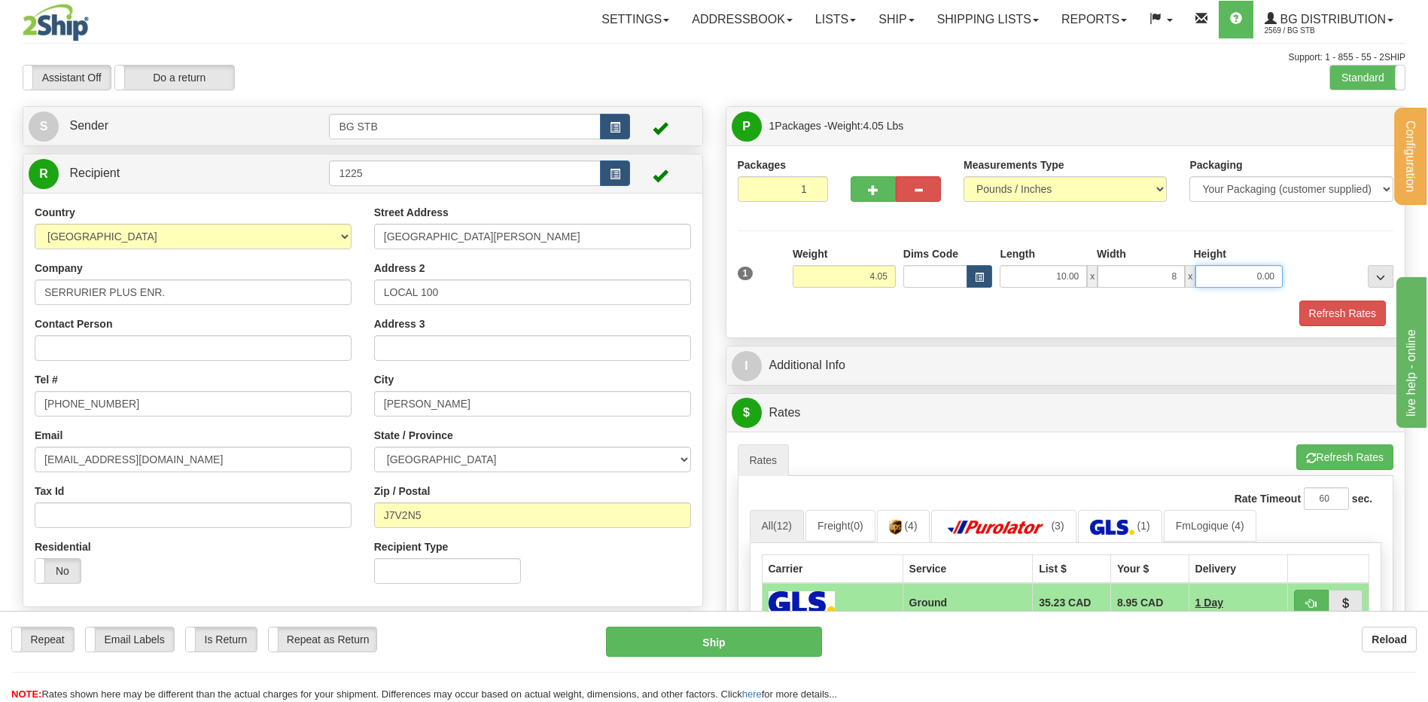
type input "8.00"
type input "2.00"
drag, startPoint x: 1271, startPoint y: 273, endPoint x: 1379, endPoint y: 266, distance: 108.6
click at [1357, 271] on div "1 Weight 4.05 Dims Code x x" at bounding box center [1066, 272] width 664 height 53
type input "5.00"
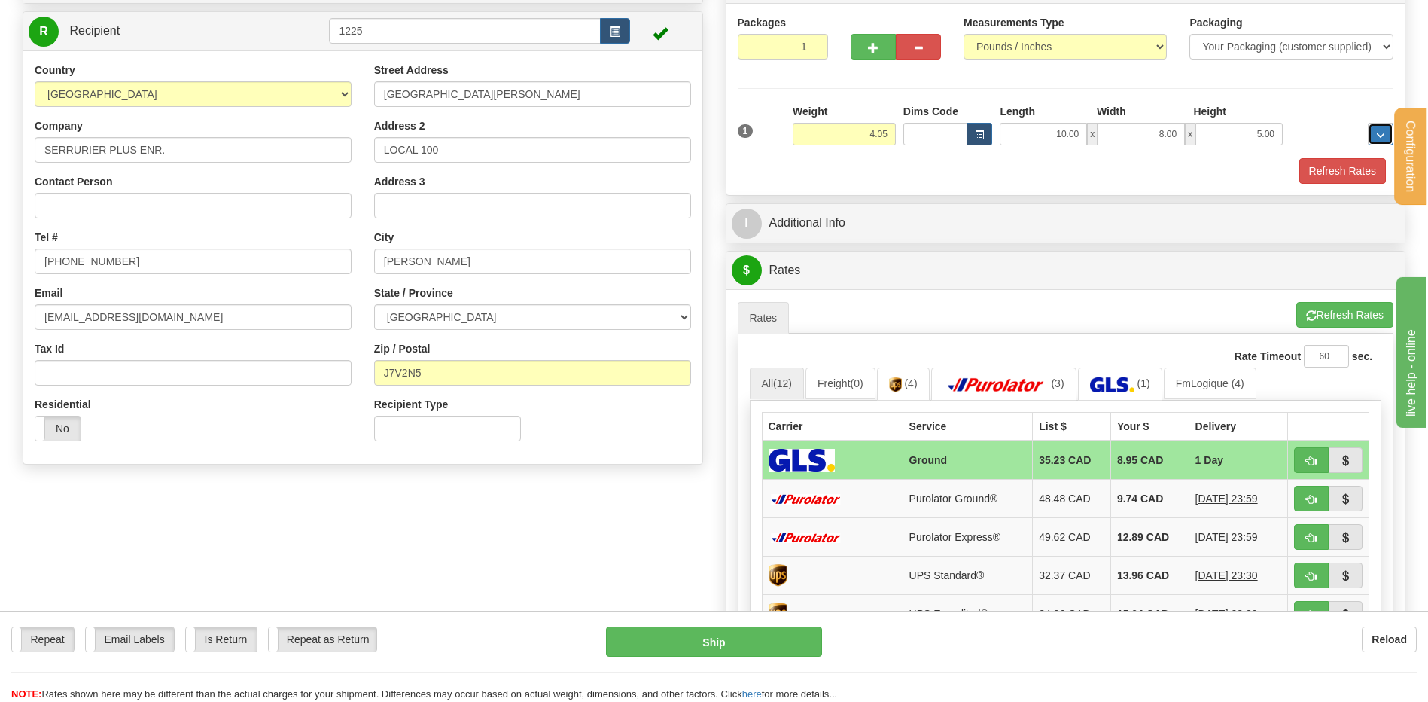
scroll to position [226, 0]
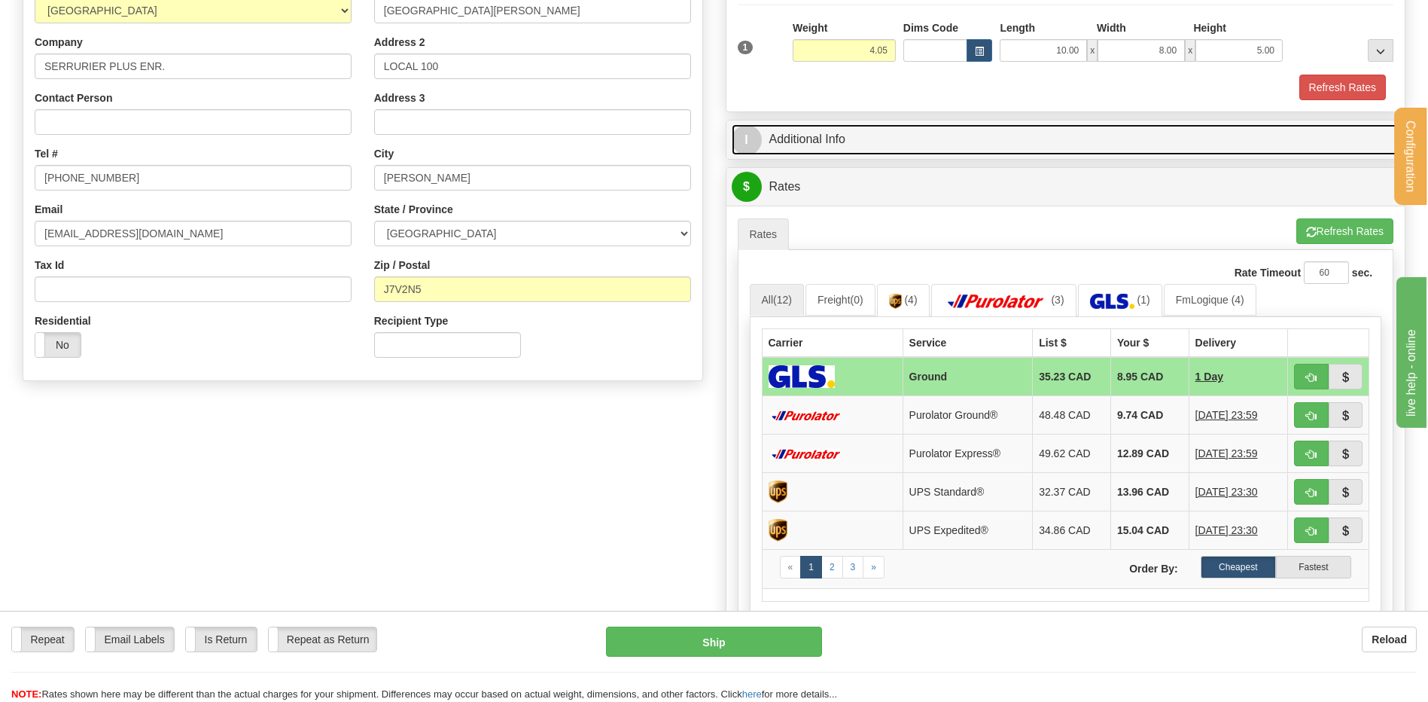
click at [934, 147] on link "I Additional Info" at bounding box center [1066, 139] width 669 height 31
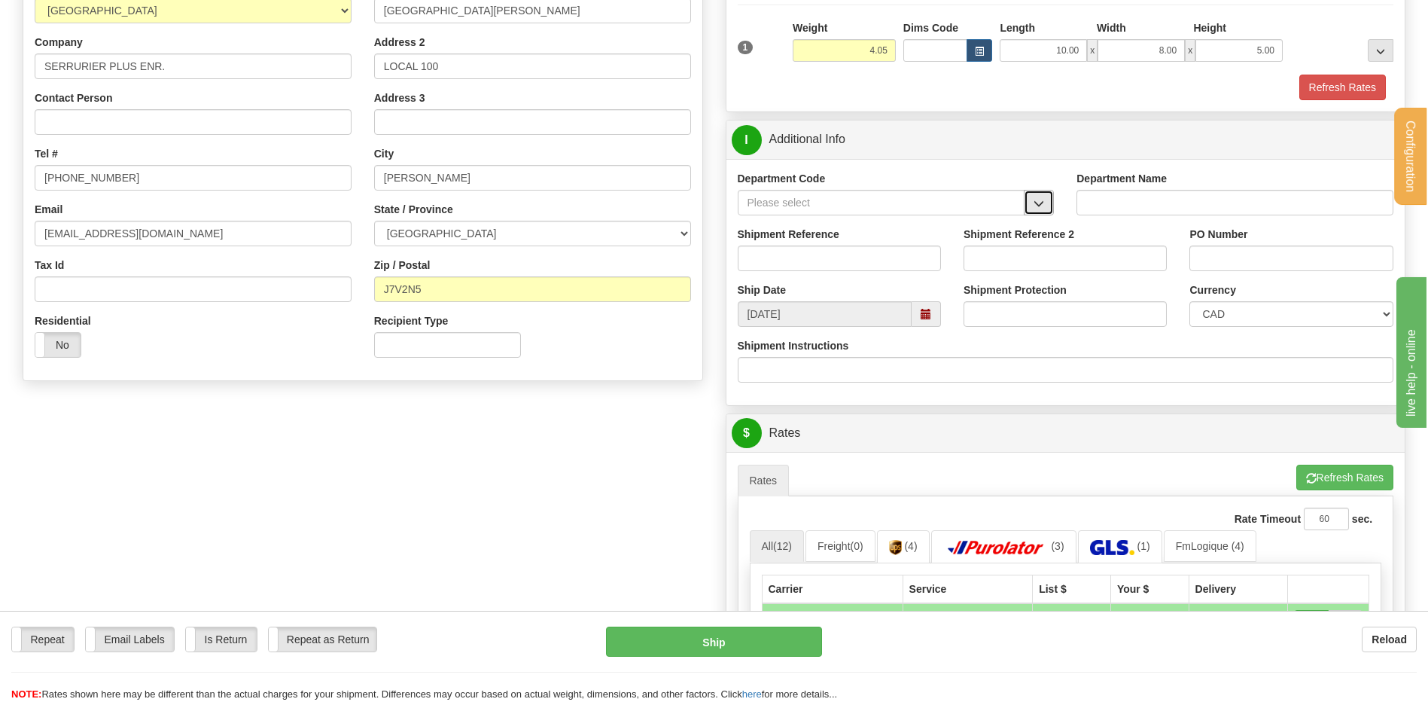
click at [1037, 201] on span "button" at bounding box center [1039, 204] width 11 height 10
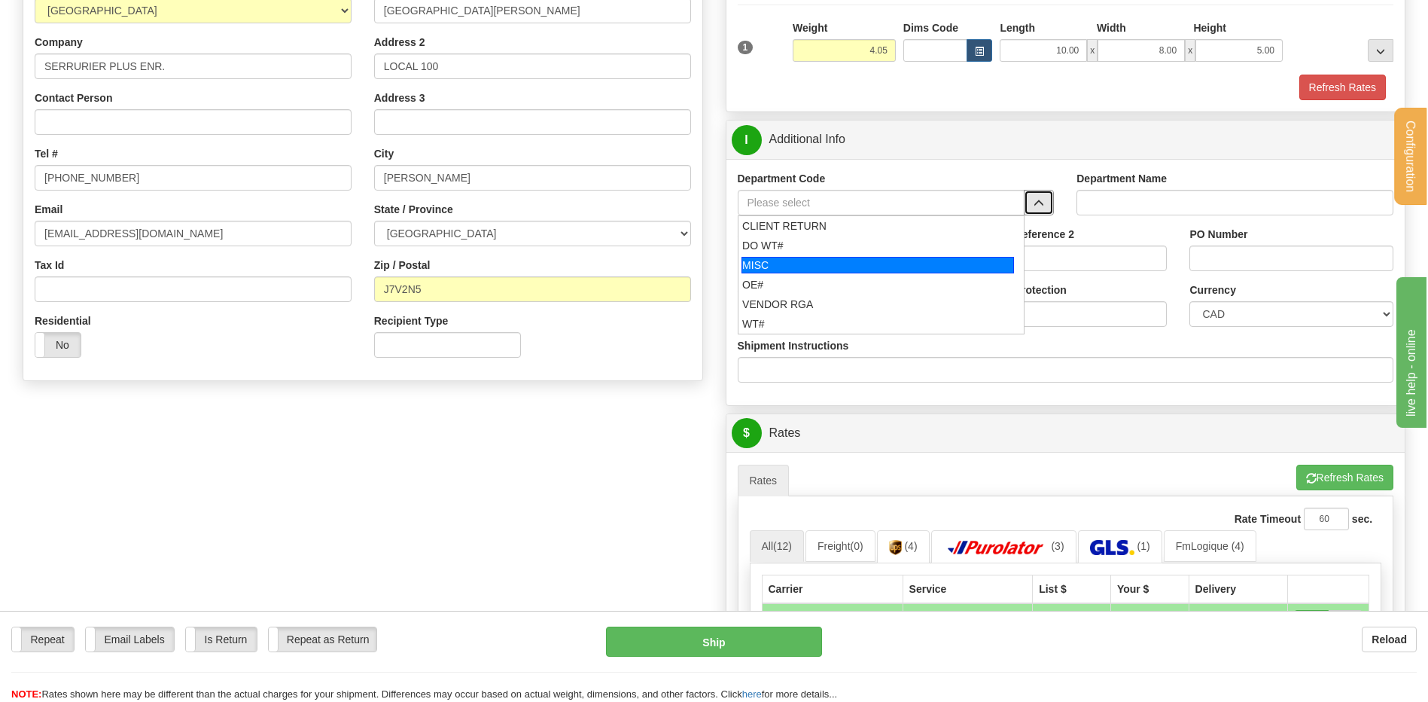
click at [854, 275] on li "OE#" at bounding box center [882, 285] width 286 height 20
type input "OE#"
type input "ORDERS"
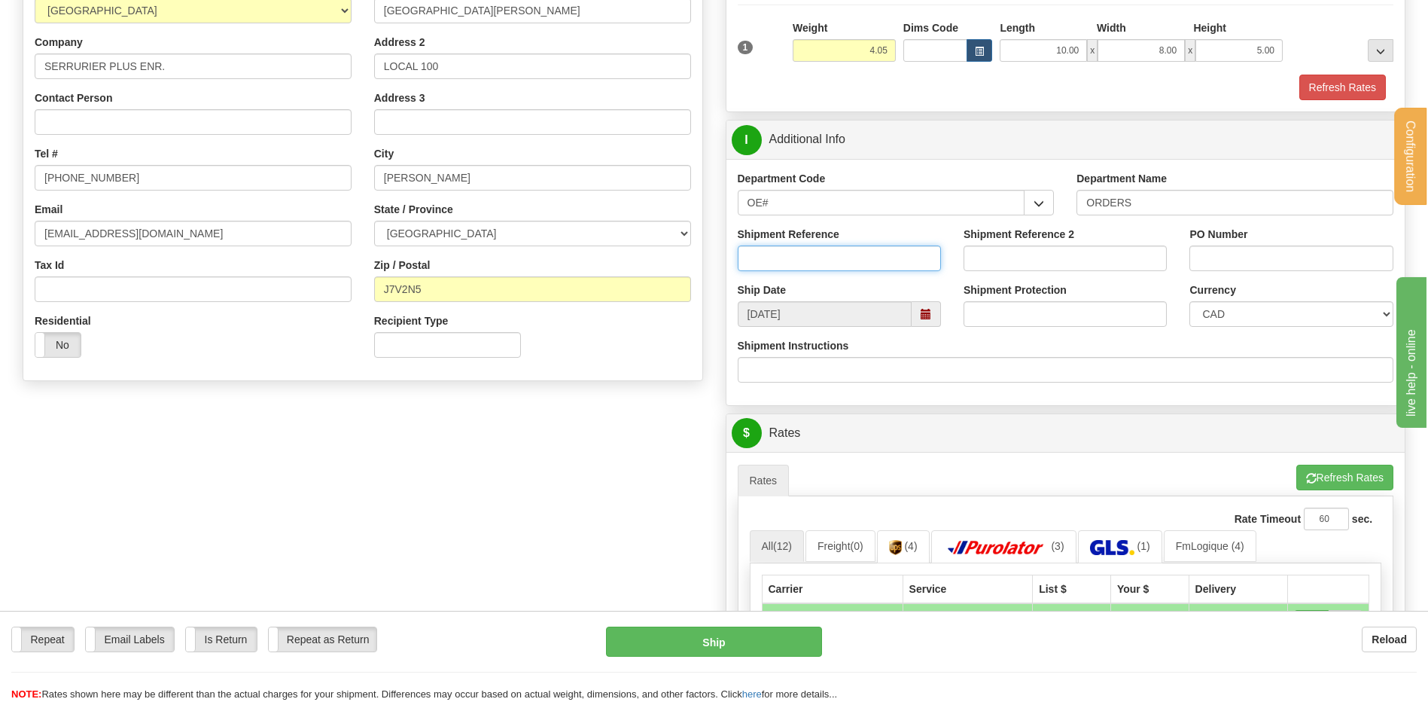
click at [839, 259] on input "Shipment Reference" at bounding box center [839, 258] width 203 height 26
type input "80006554-00"
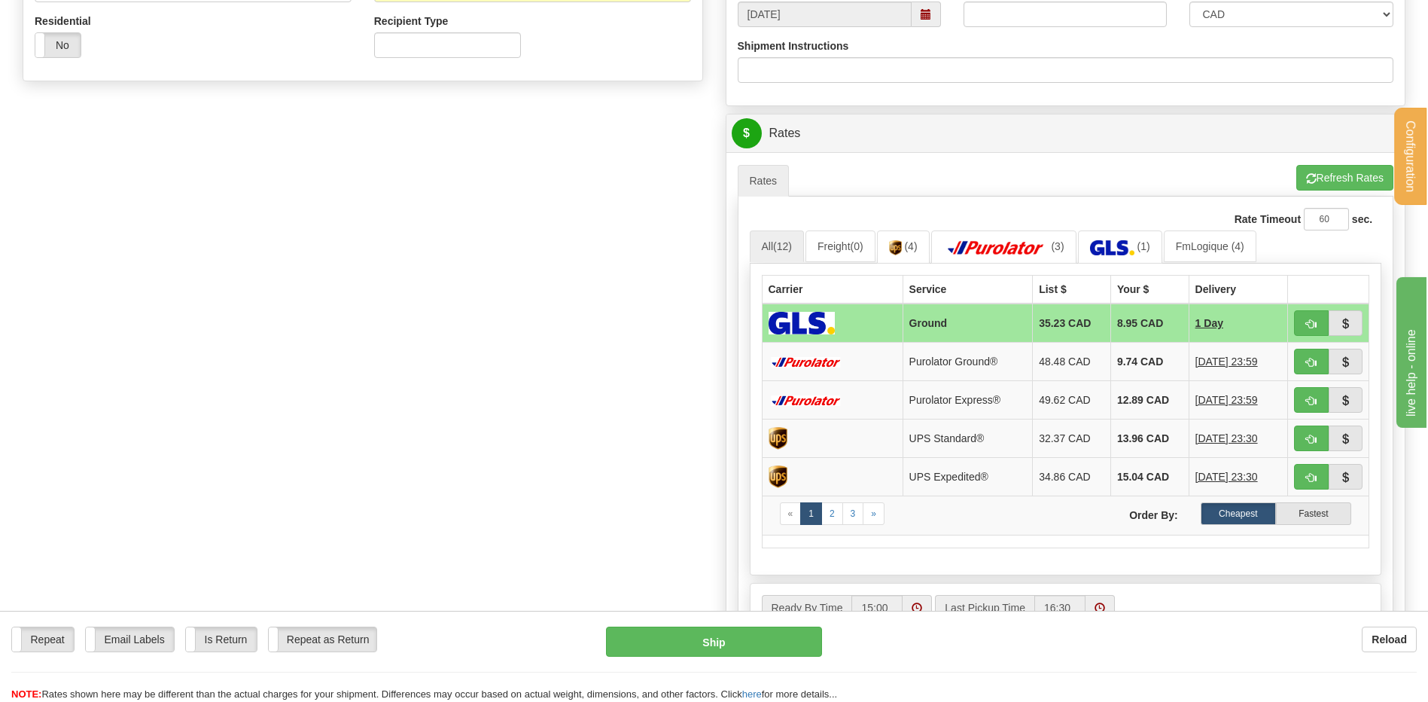
scroll to position [527, 0]
type input "DX23SEPT25"
click at [1304, 361] on button "button" at bounding box center [1311, 360] width 35 height 26
type input "260"
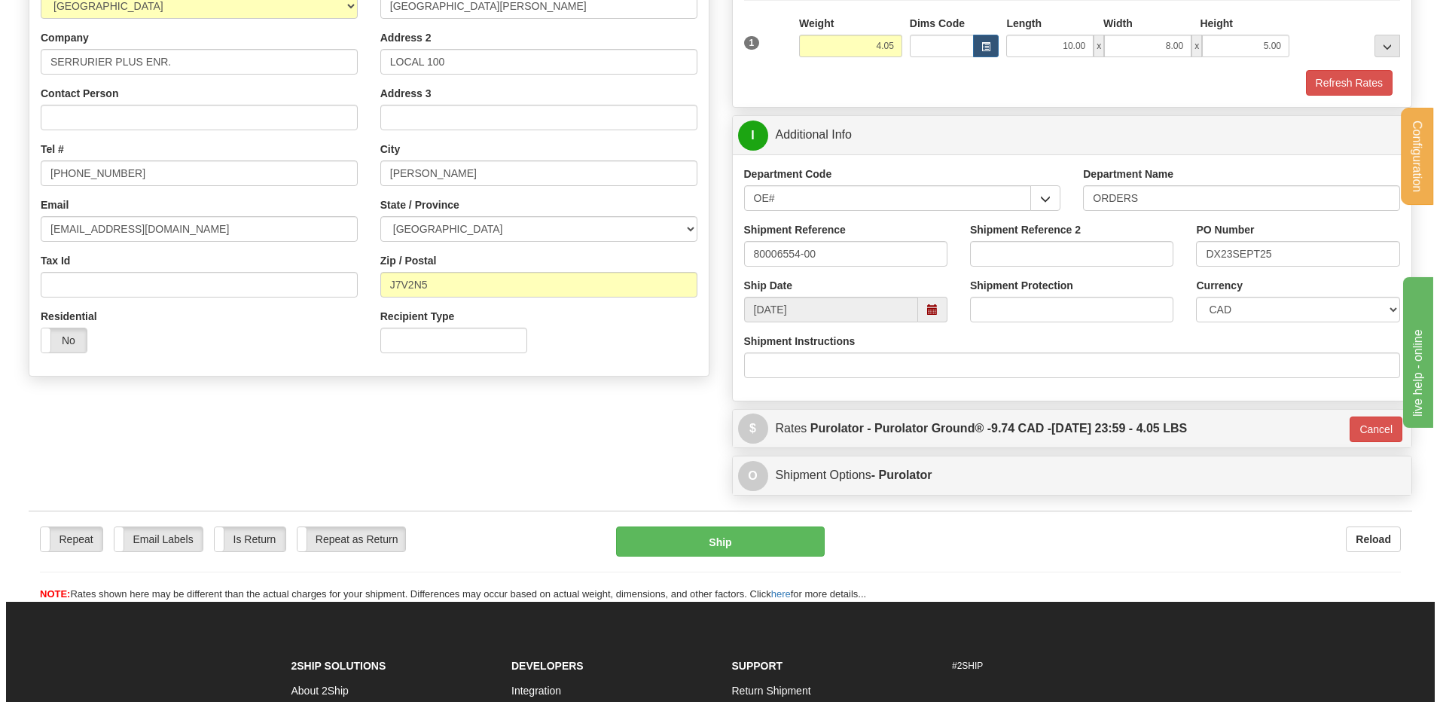
scroll to position [226, 0]
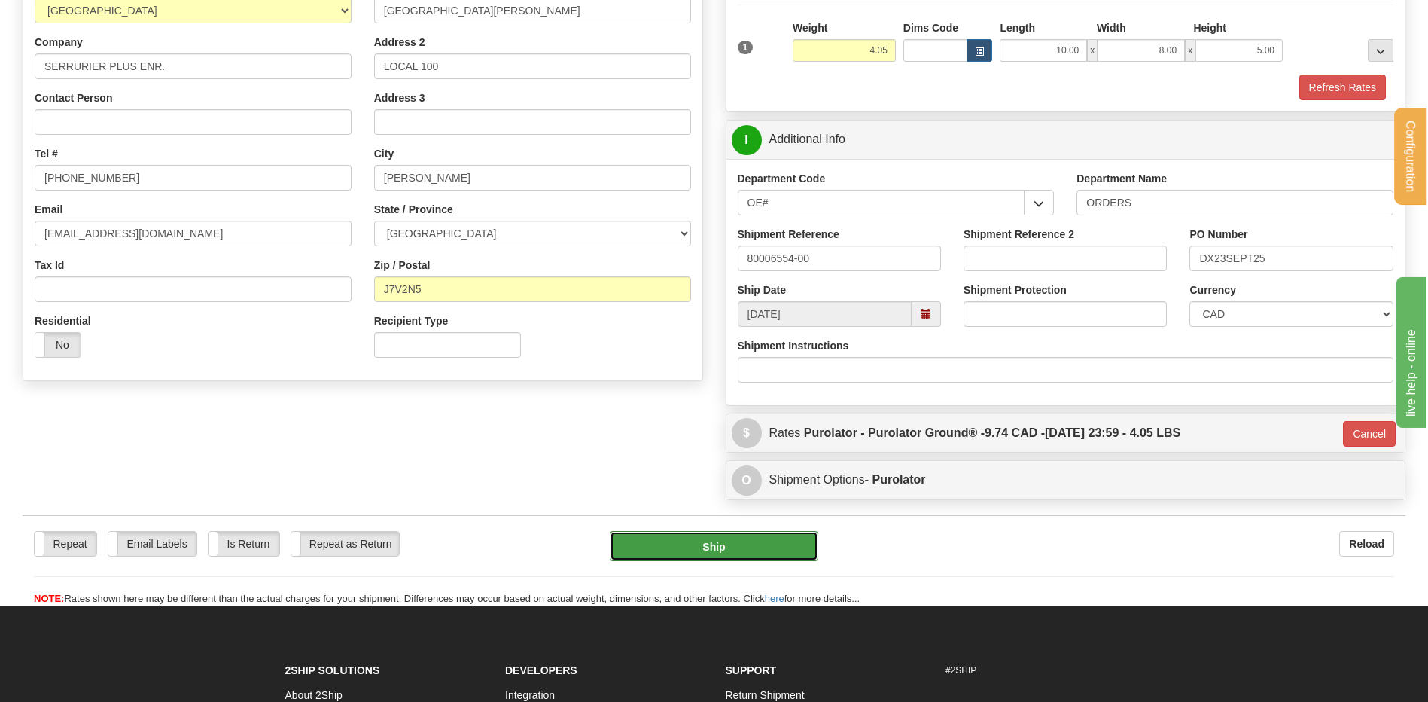
click at [706, 532] on button "Ship" at bounding box center [714, 546] width 208 height 30
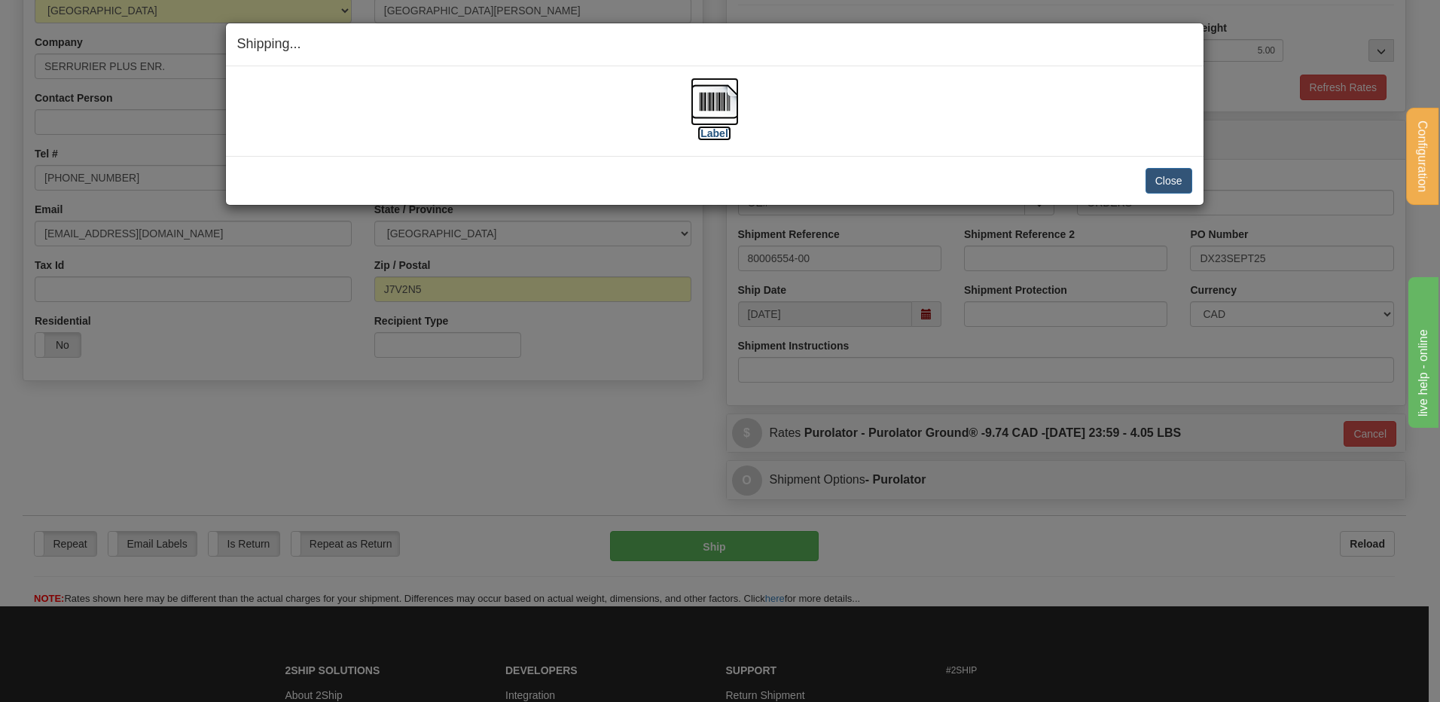
click at [722, 110] on img at bounding box center [714, 102] width 48 height 48
click at [1159, 178] on button "Close" at bounding box center [1168, 181] width 47 height 26
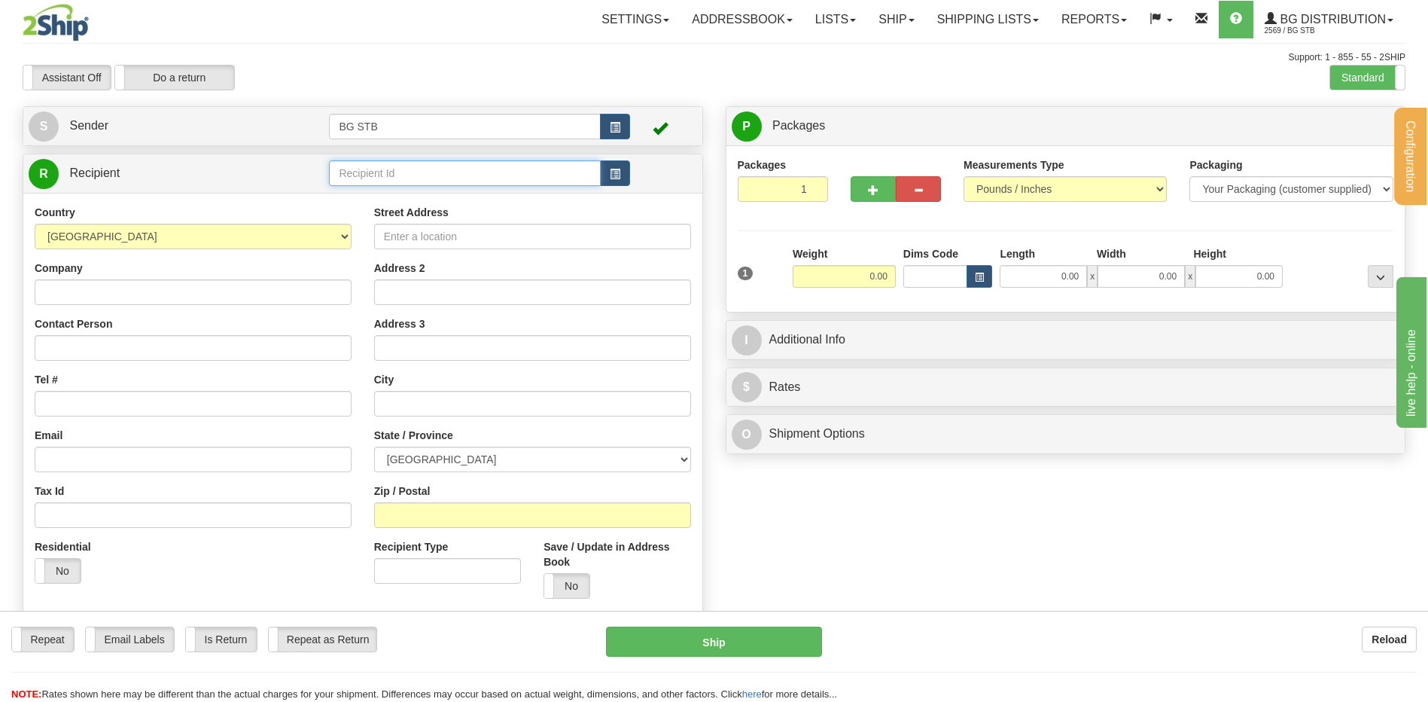
click at [460, 173] on input "text" at bounding box center [464, 173] width 271 height 26
type input "7027"
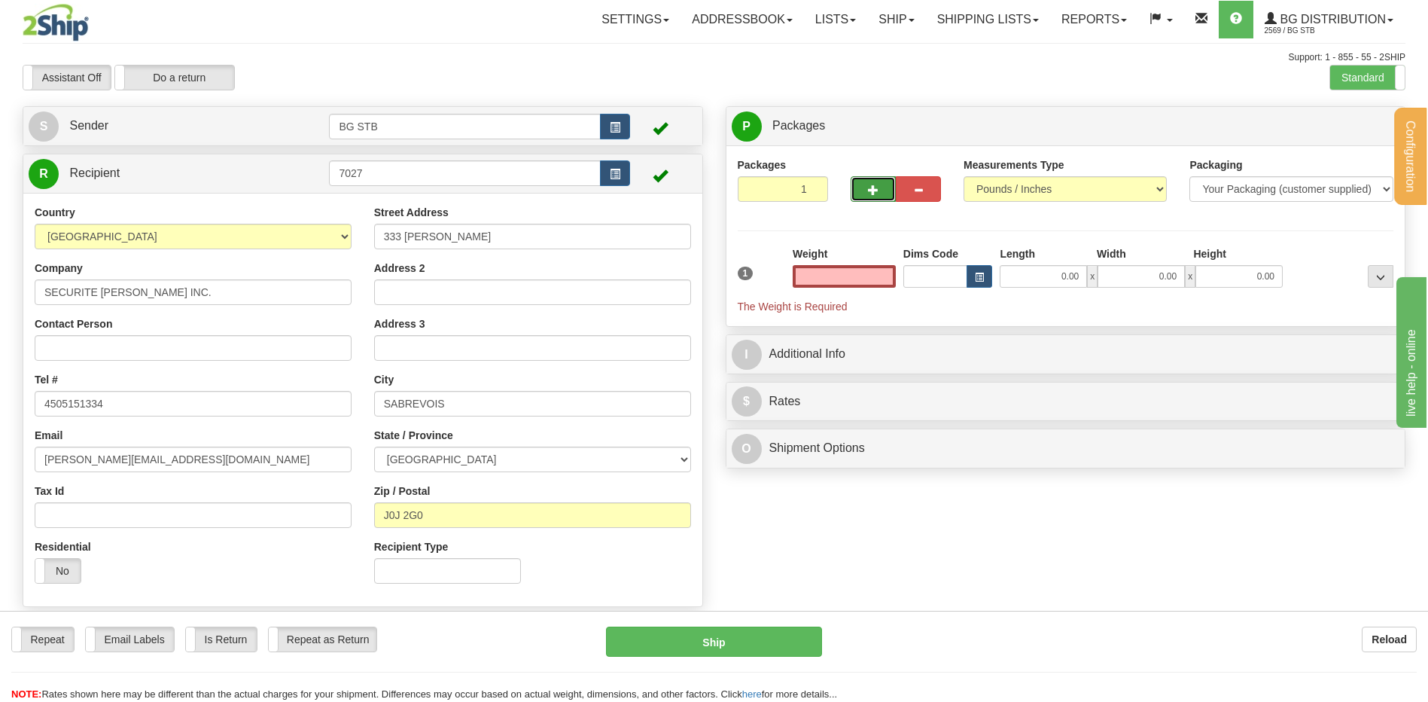
type input "0.00"
click at [856, 191] on button "button" at bounding box center [873, 189] width 45 height 26
type input "2"
drag, startPoint x: 1359, startPoint y: 117, endPoint x: 1349, endPoint y: 119, distance: 10.6
click at [1355, 117] on label "Package Level Pack.." at bounding box center [1362, 126] width 76 height 23
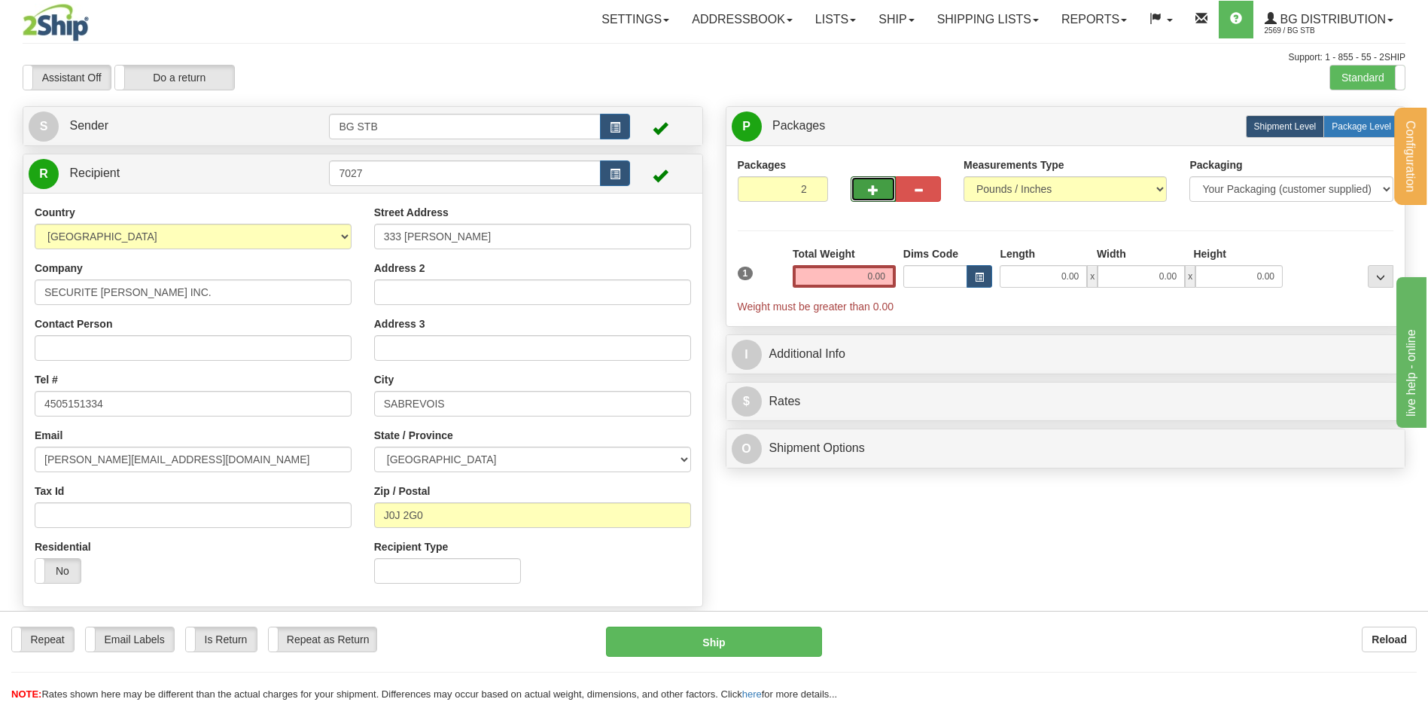
radio input "true"
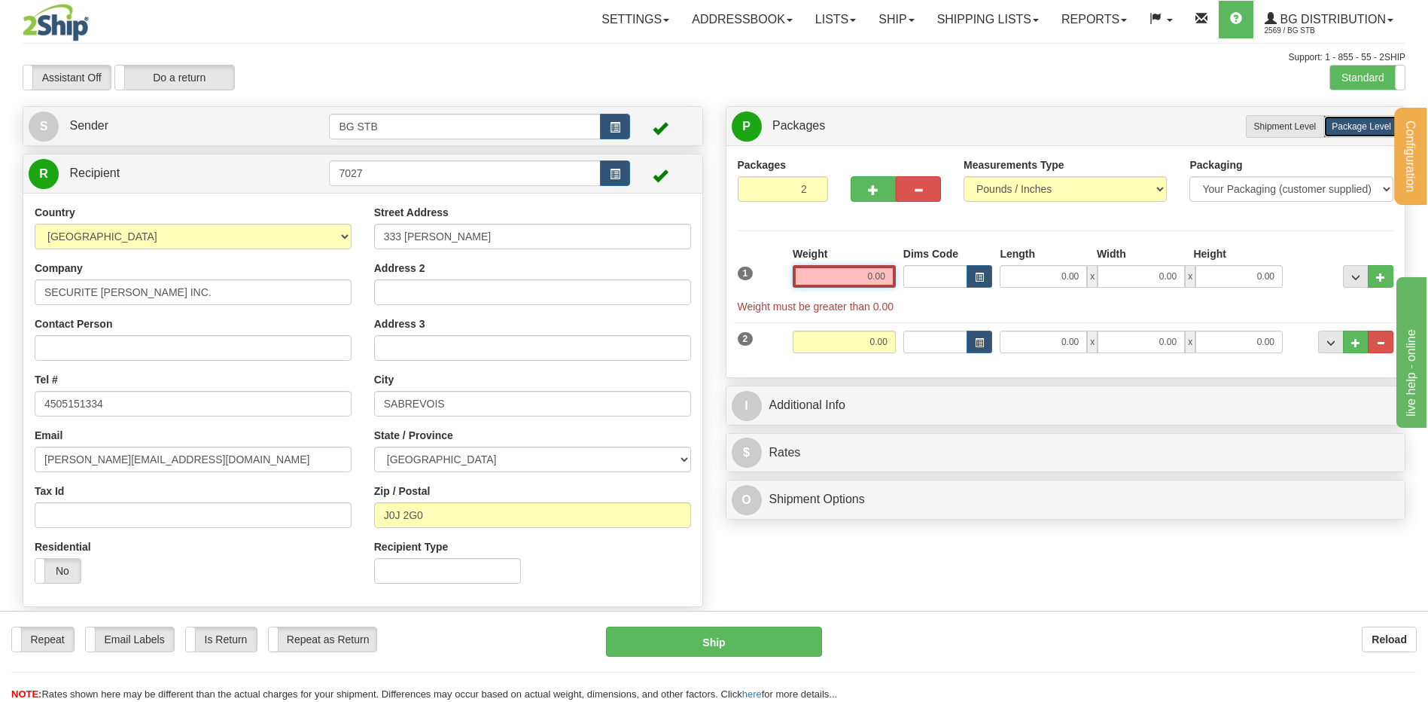
click at [876, 268] on input "0.00" at bounding box center [844, 276] width 103 height 23
type input "14.00"
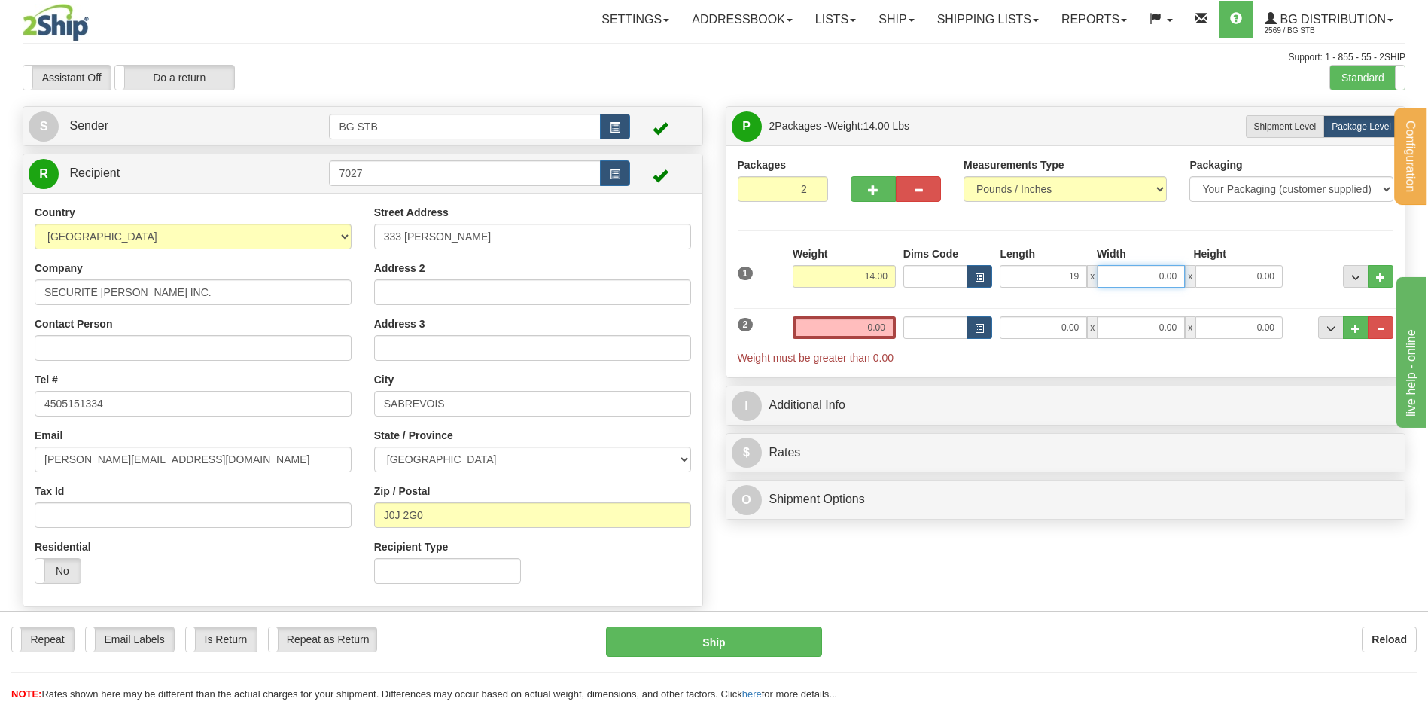
type input "19.00"
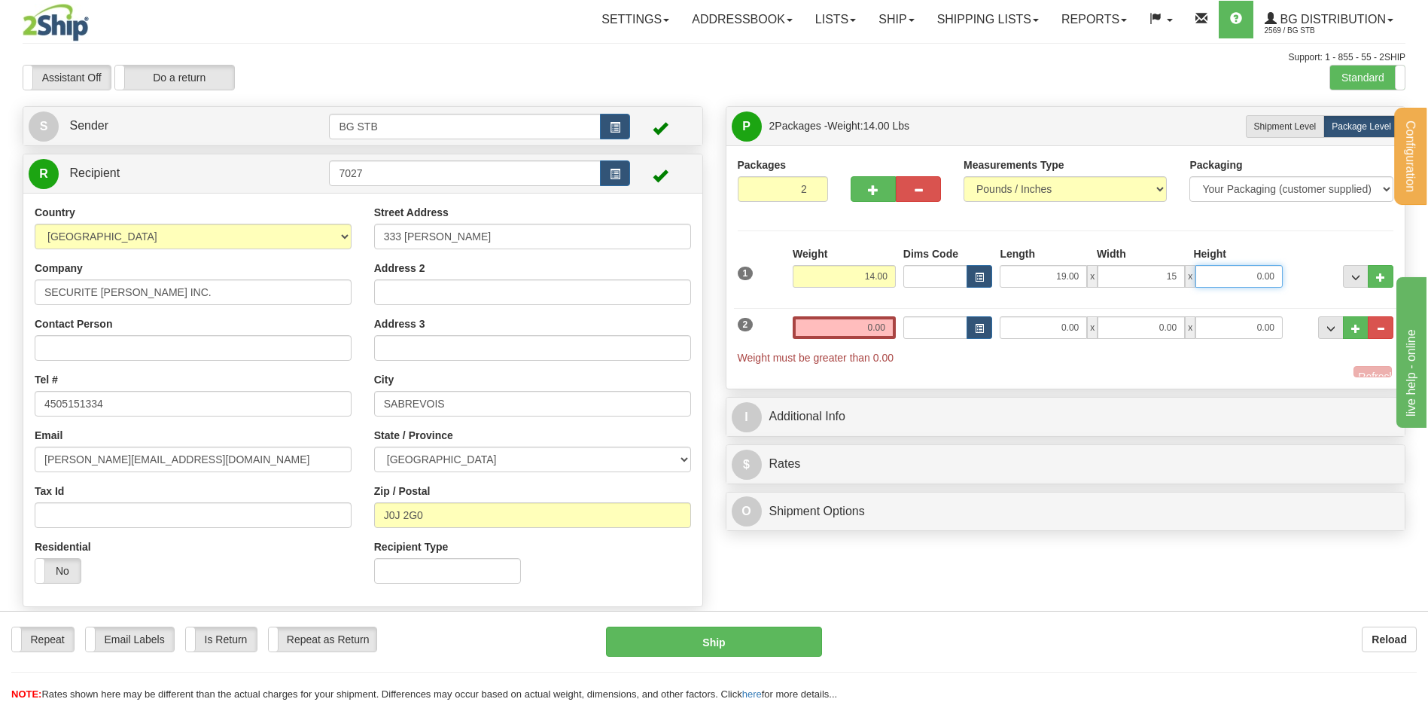
type input "15.00"
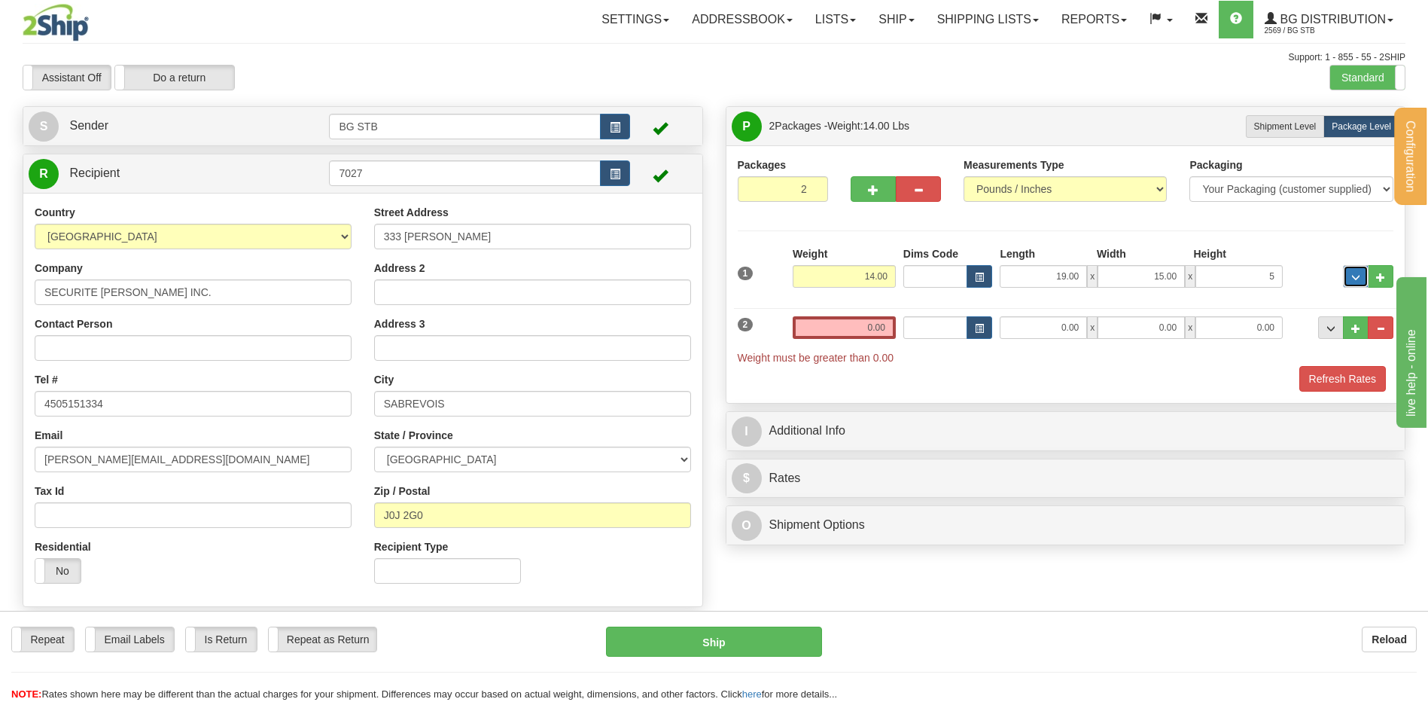
type input "5.00"
click at [870, 323] on input "0.00" at bounding box center [844, 327] width 103 height 23
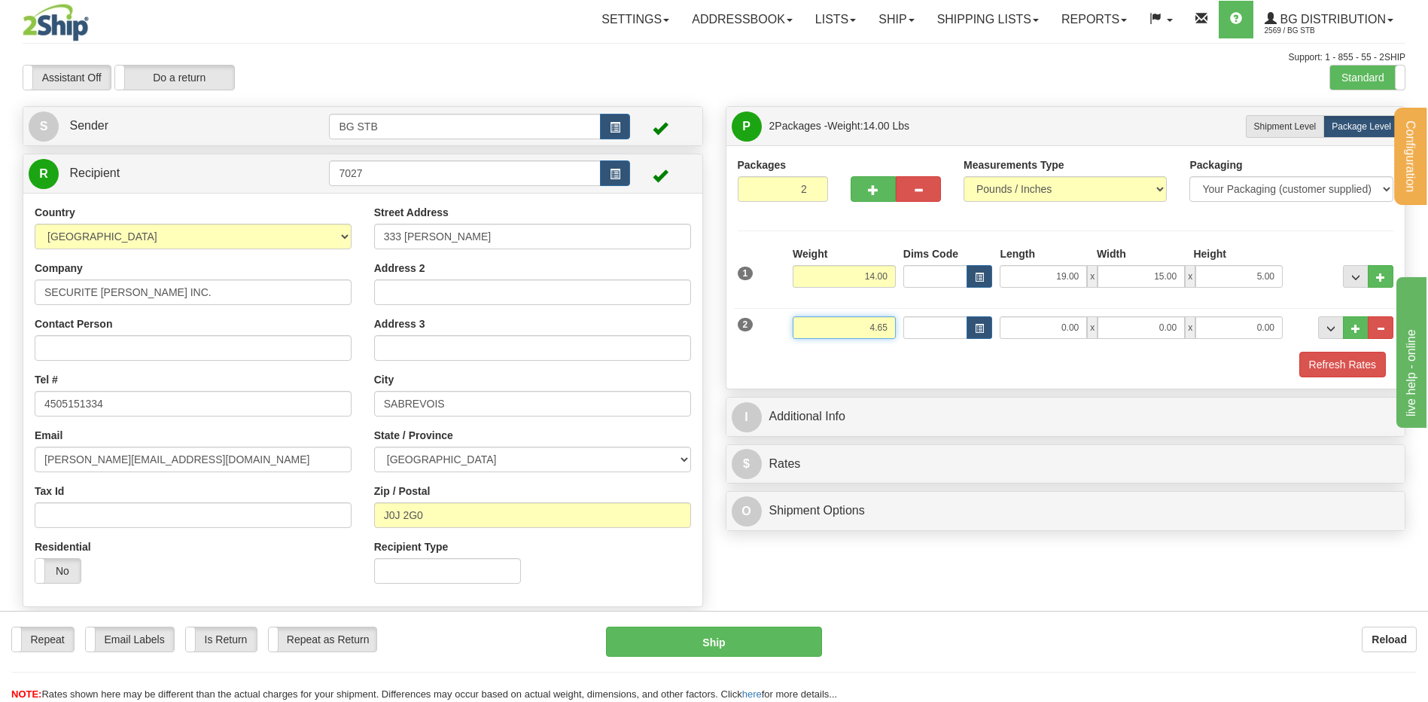
type input "4.65"
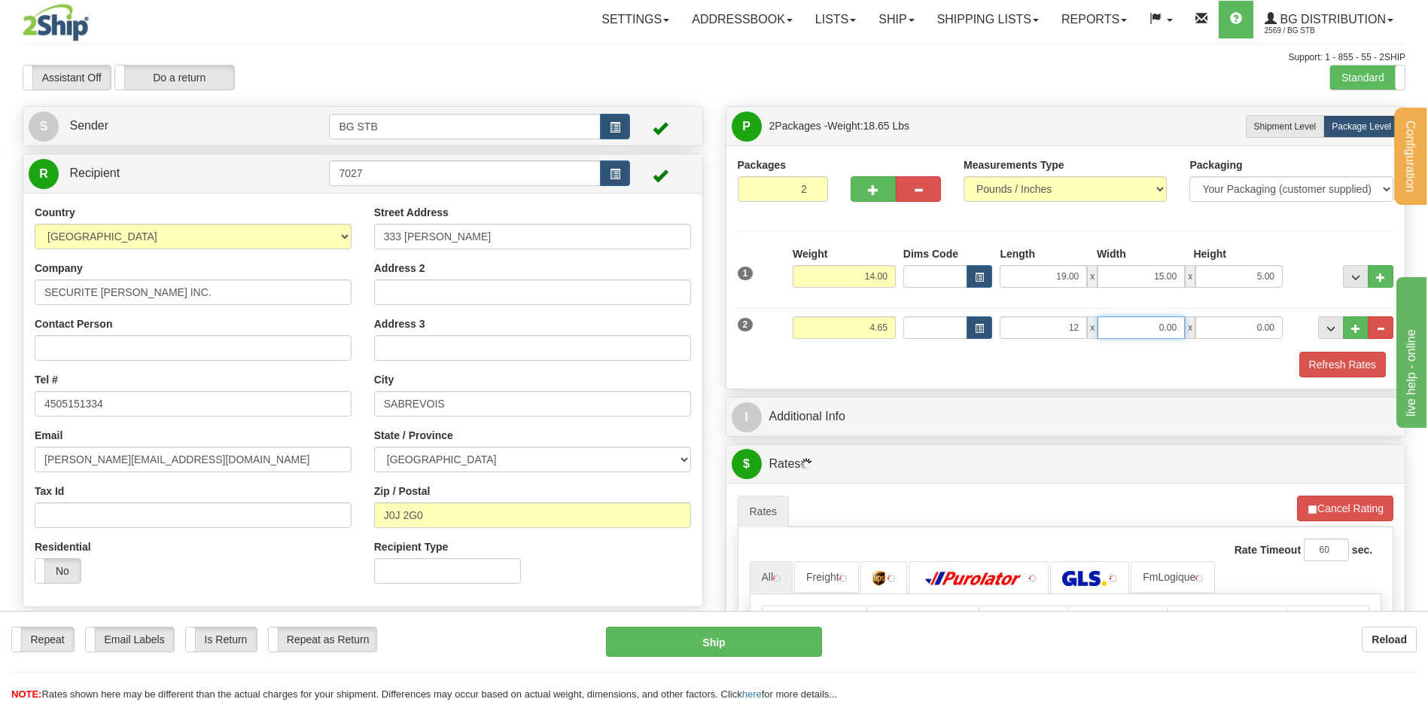
type input "12.00"
type input "8.00"
type input "6.00"
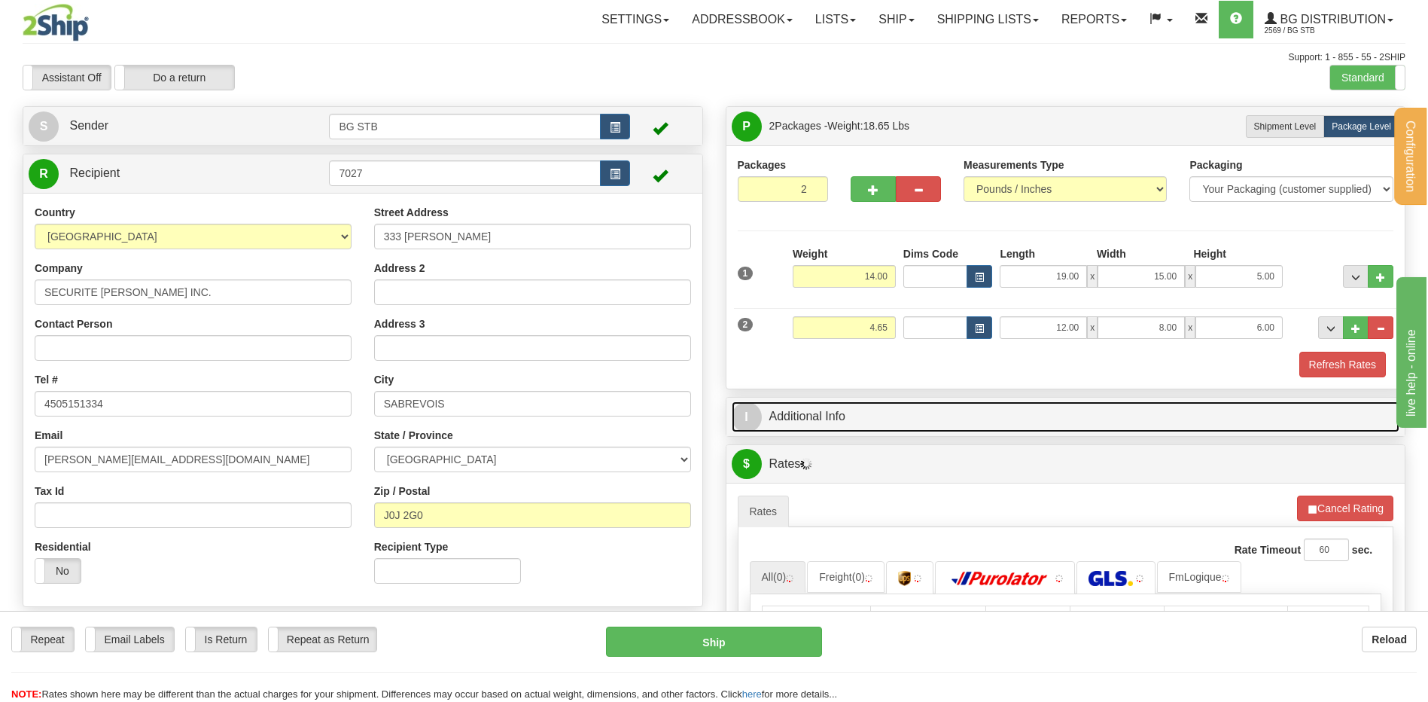
click at [884, 421] on link "I Additional Info" at bounding box center [1066, 416] width 669 height 31
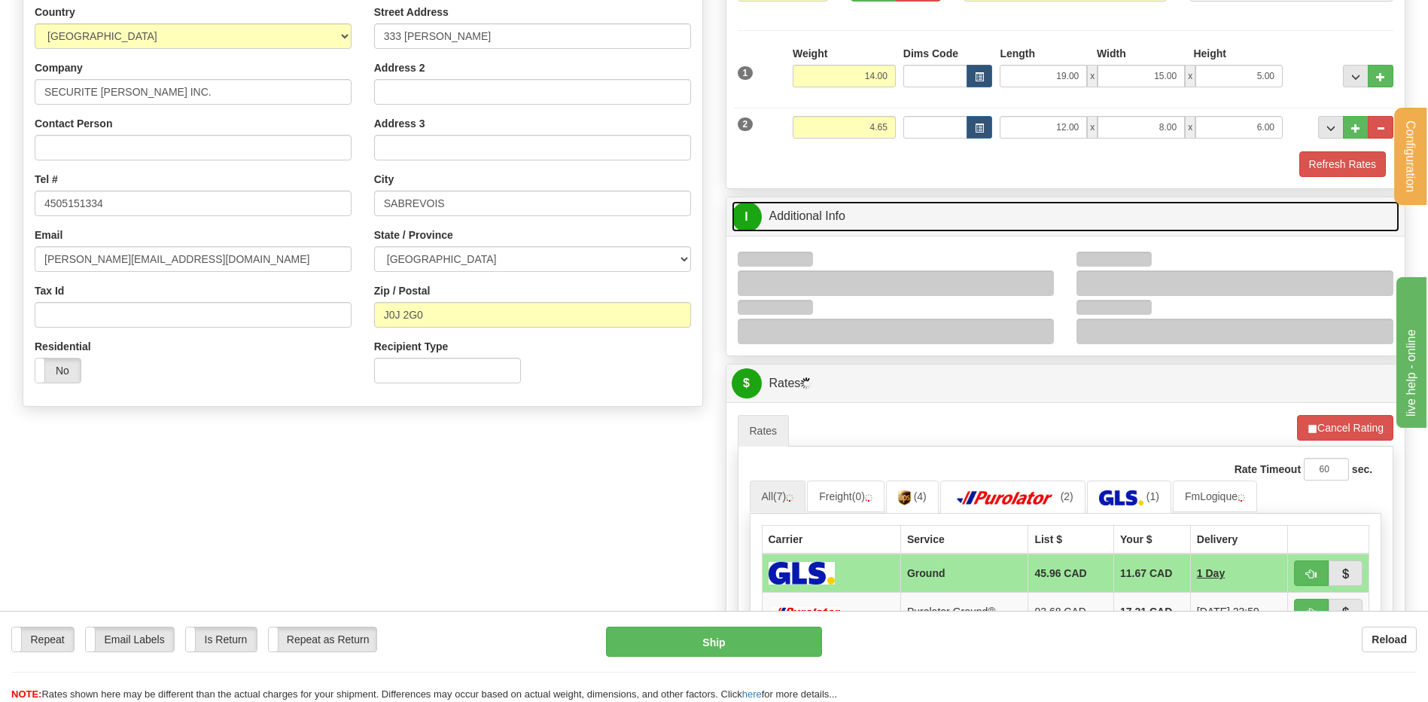
scroll to position [301, 0]
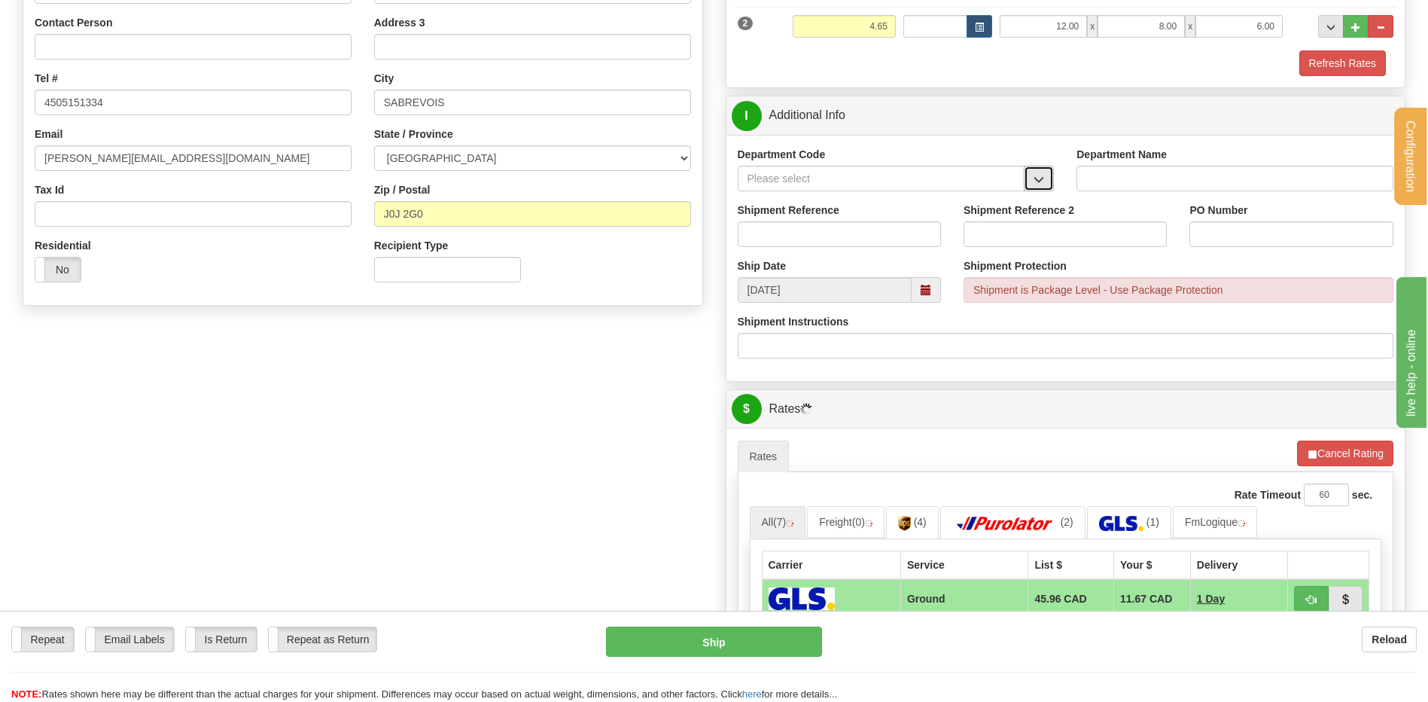
click at [1035, 178] on span "button" at bounding box center [1039, 180] width 11 height 10
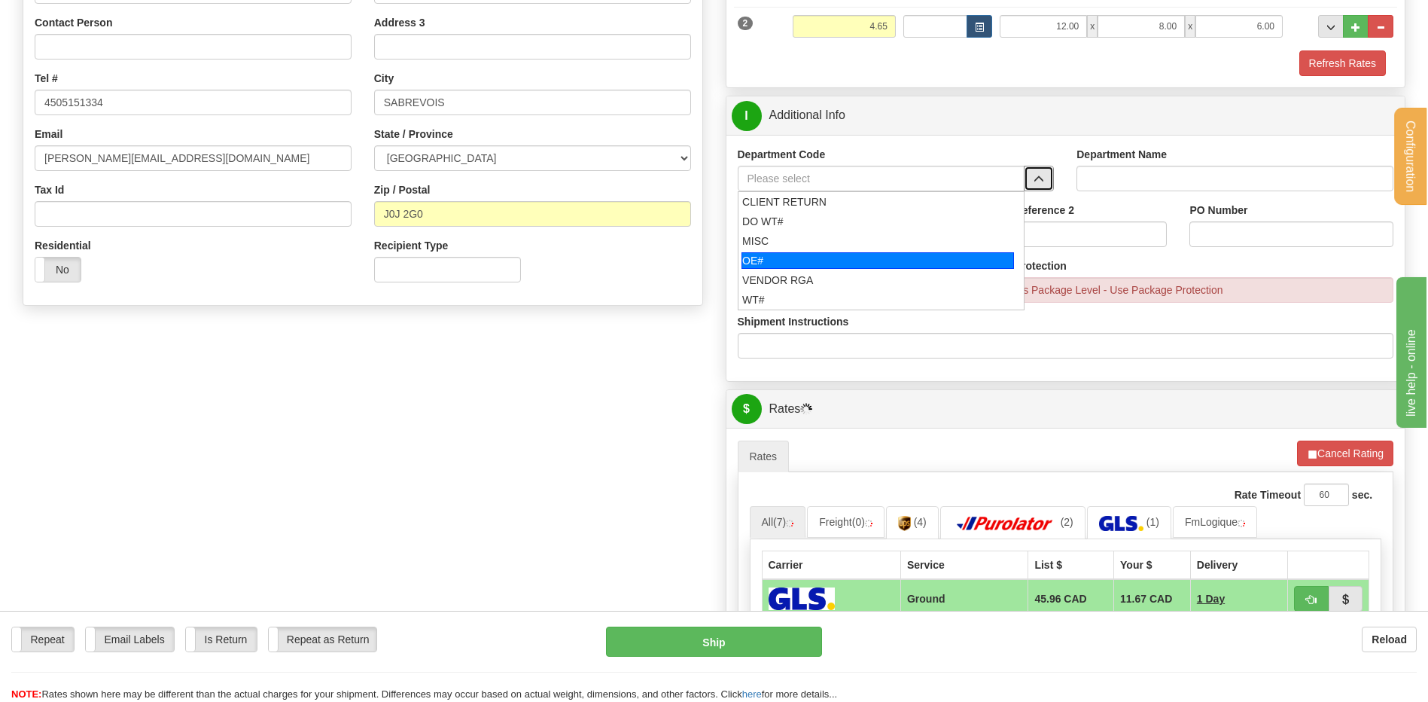
click at [812, 261] on div "OE#" at bounding box center [878, 260] width 273 height 17
type input "OE#"
type input "ORDERS"
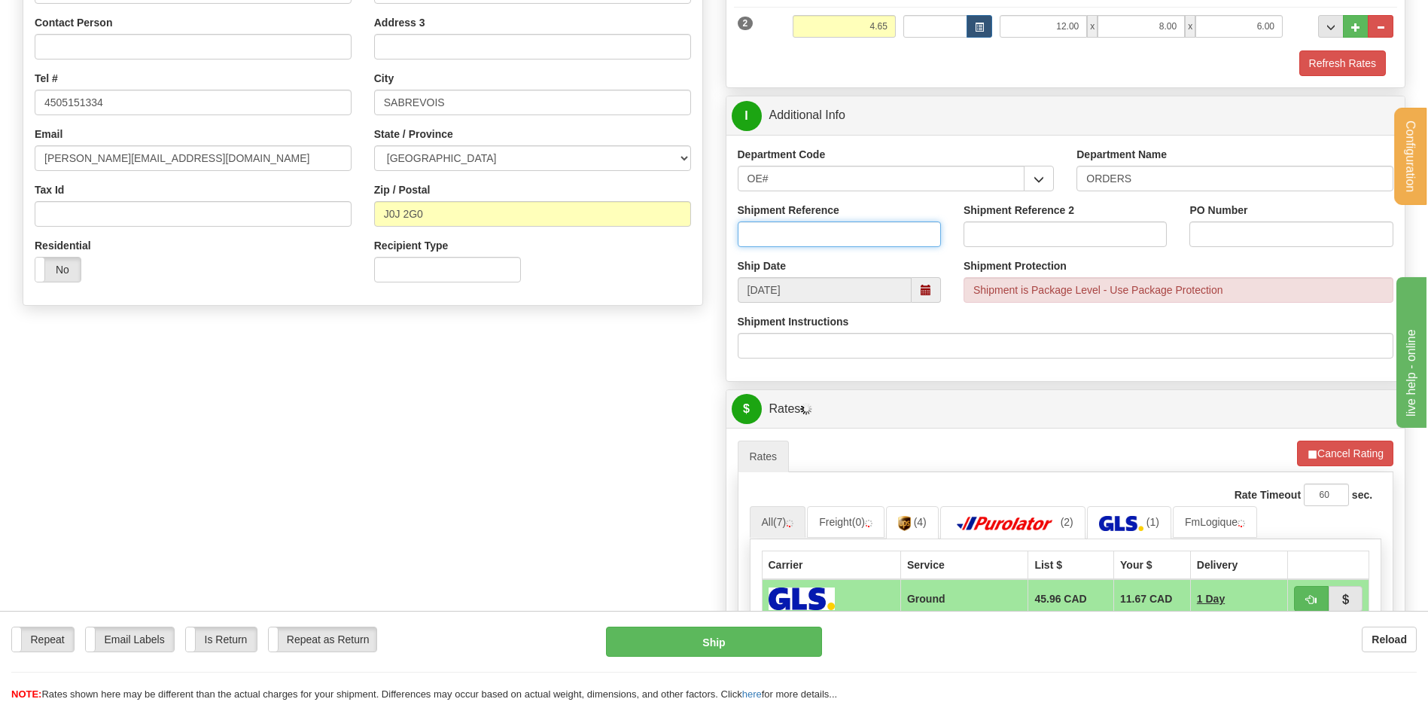
click at [810, 239] on input "Shipment Reference" at bounding box center [839, 234] width 203 height 26
type input "80006508-00"
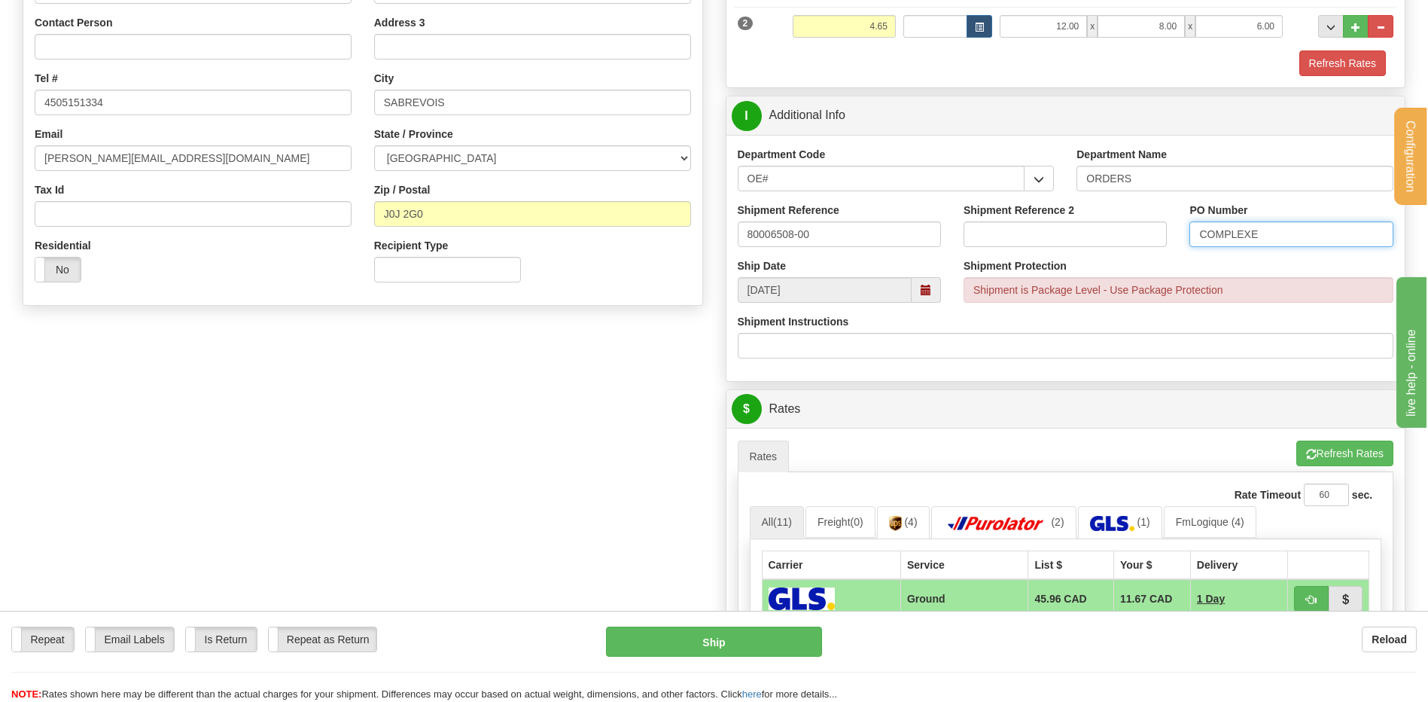
type input "COMPLEXE360"
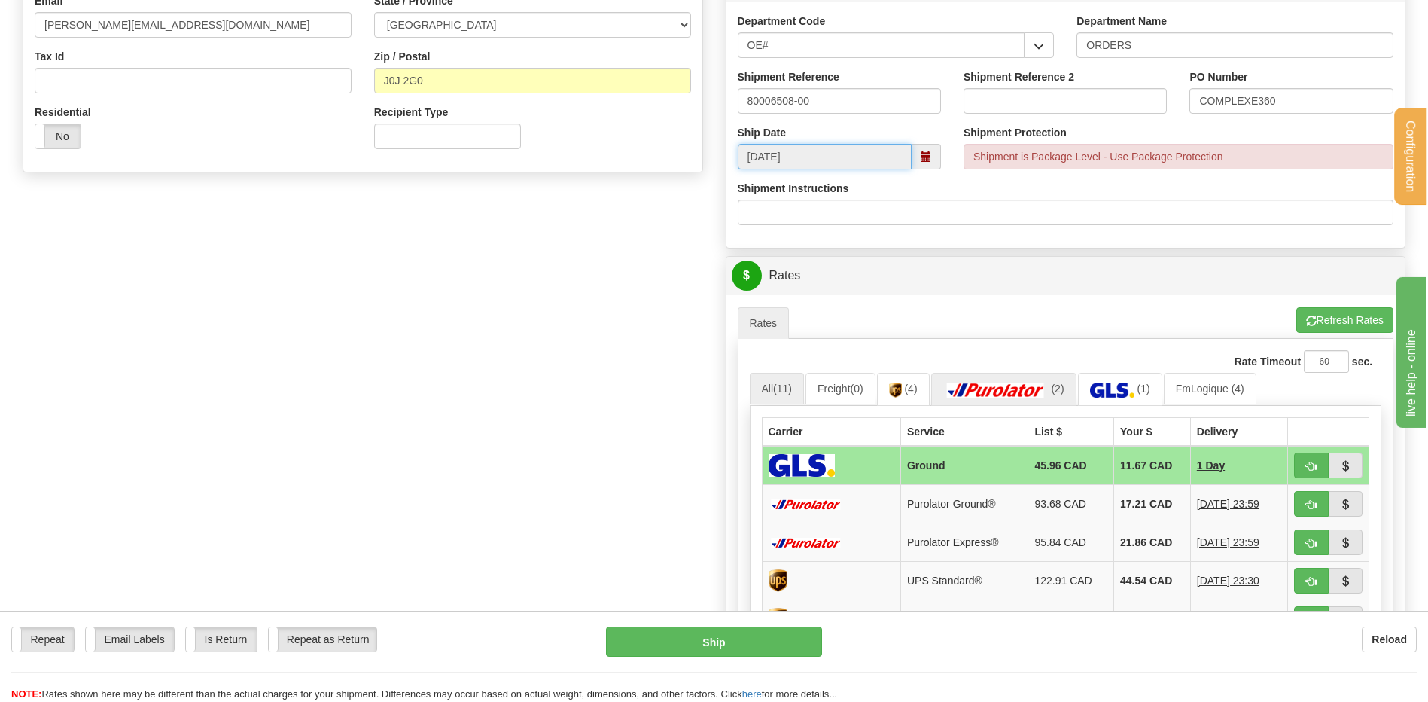
scroll to position [602, 0]
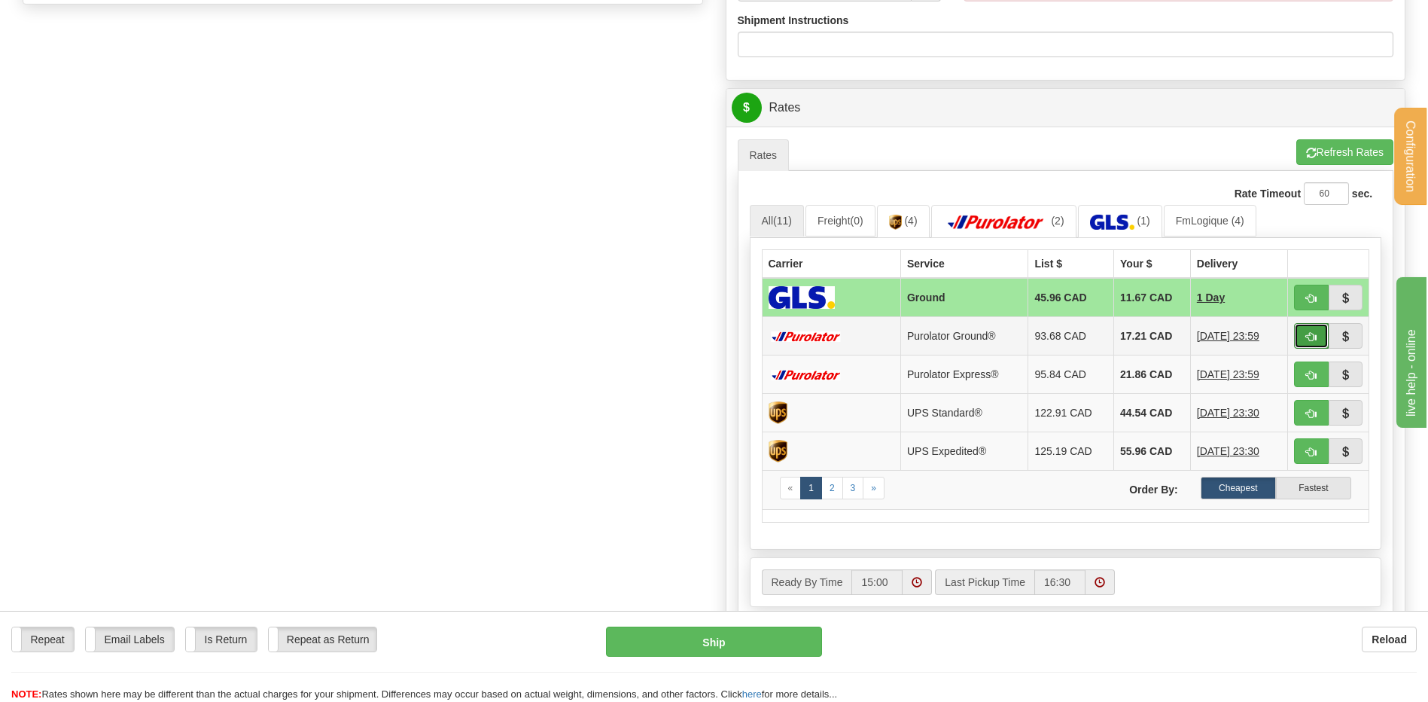
click at [1307, 337] on span "button" at bounding box center [1311, 337] width 11 height 10
type input "260"
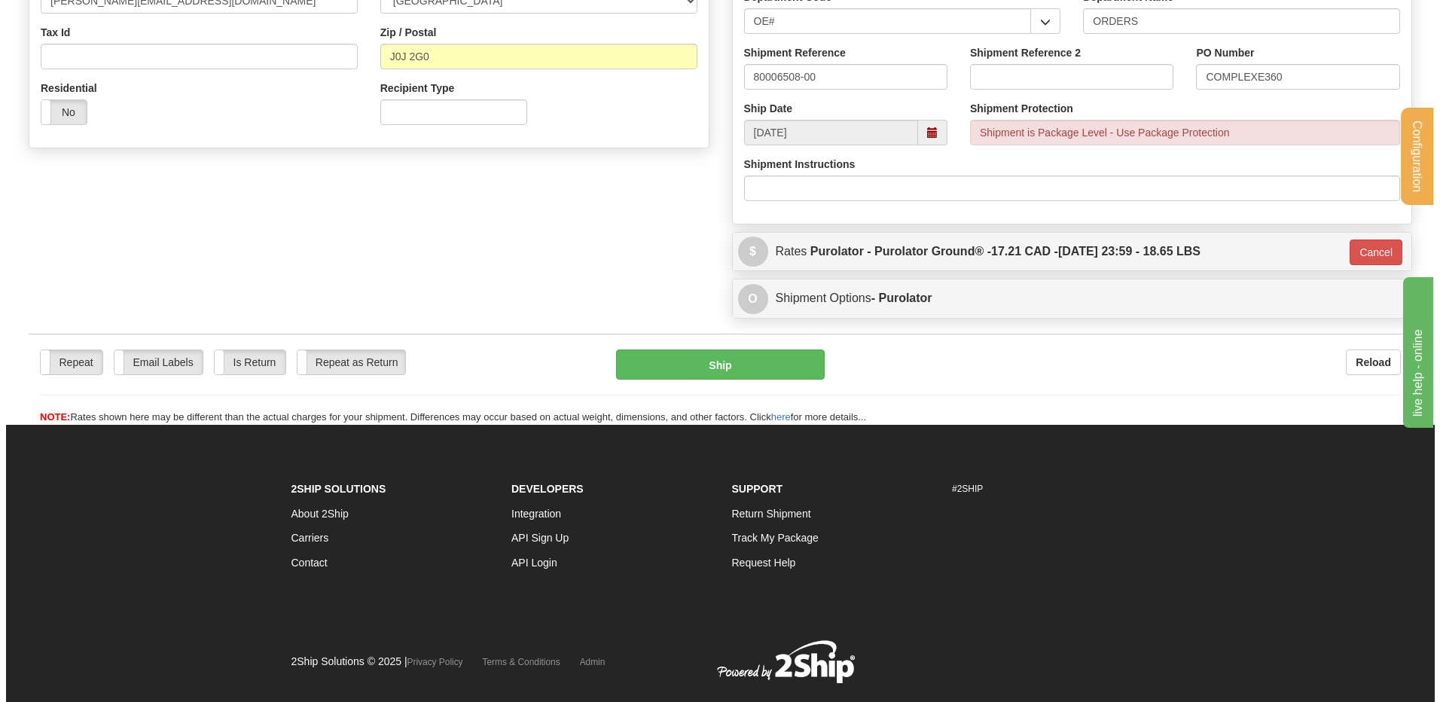
scroll to position [422, 0]
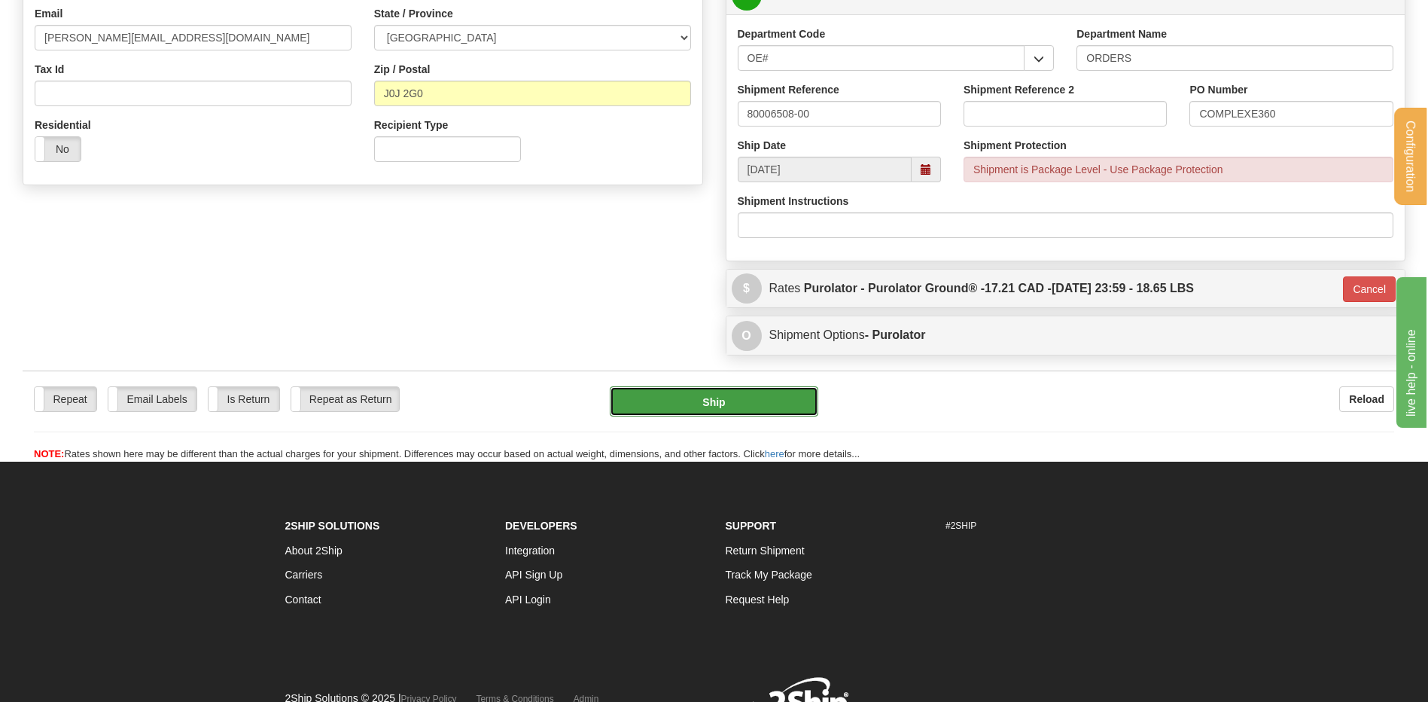
click at [689, 404] on button "Ship" at bounding box center [714, 401] width 208 height 30
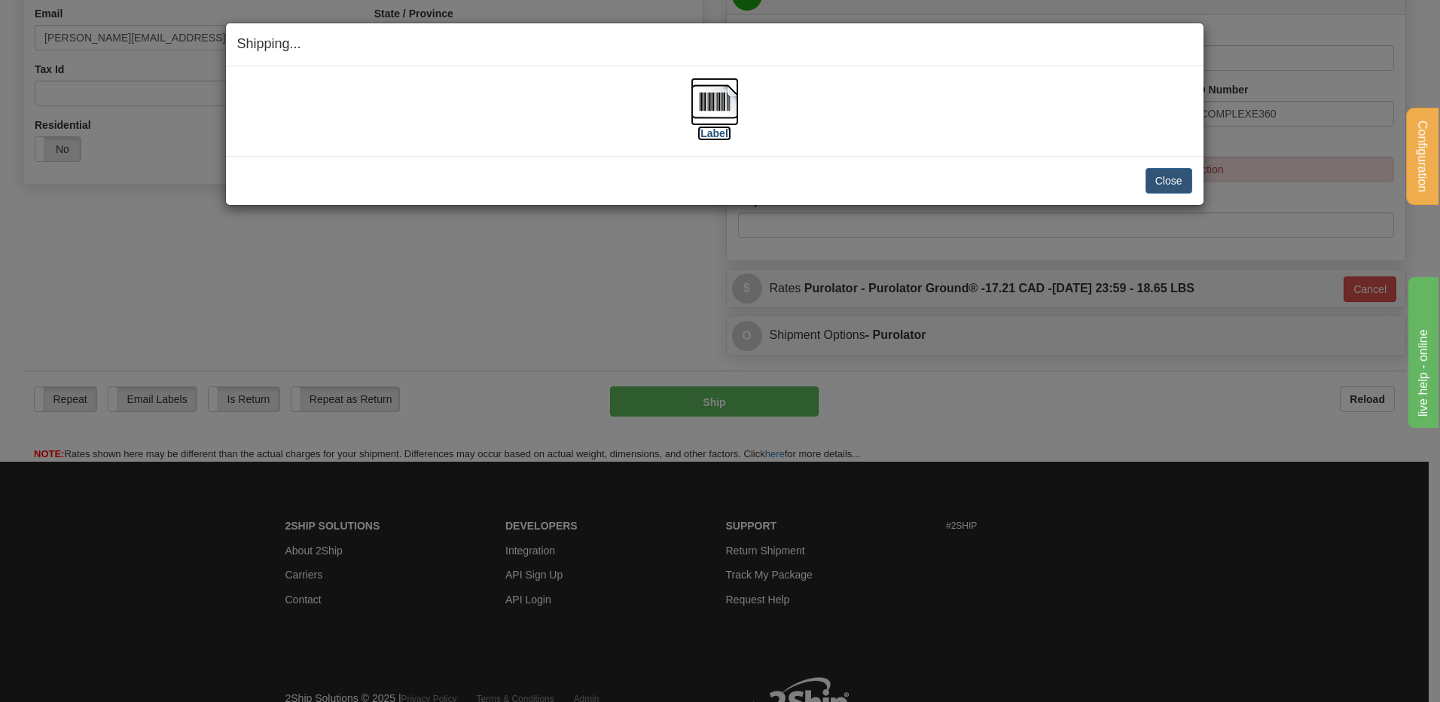
click at [707, 105] on img at bounding box center [714, 102] width 48 height 48
click at [1162, 181] on button "Close" at bounding box center [1168, 181] width 47 height 26
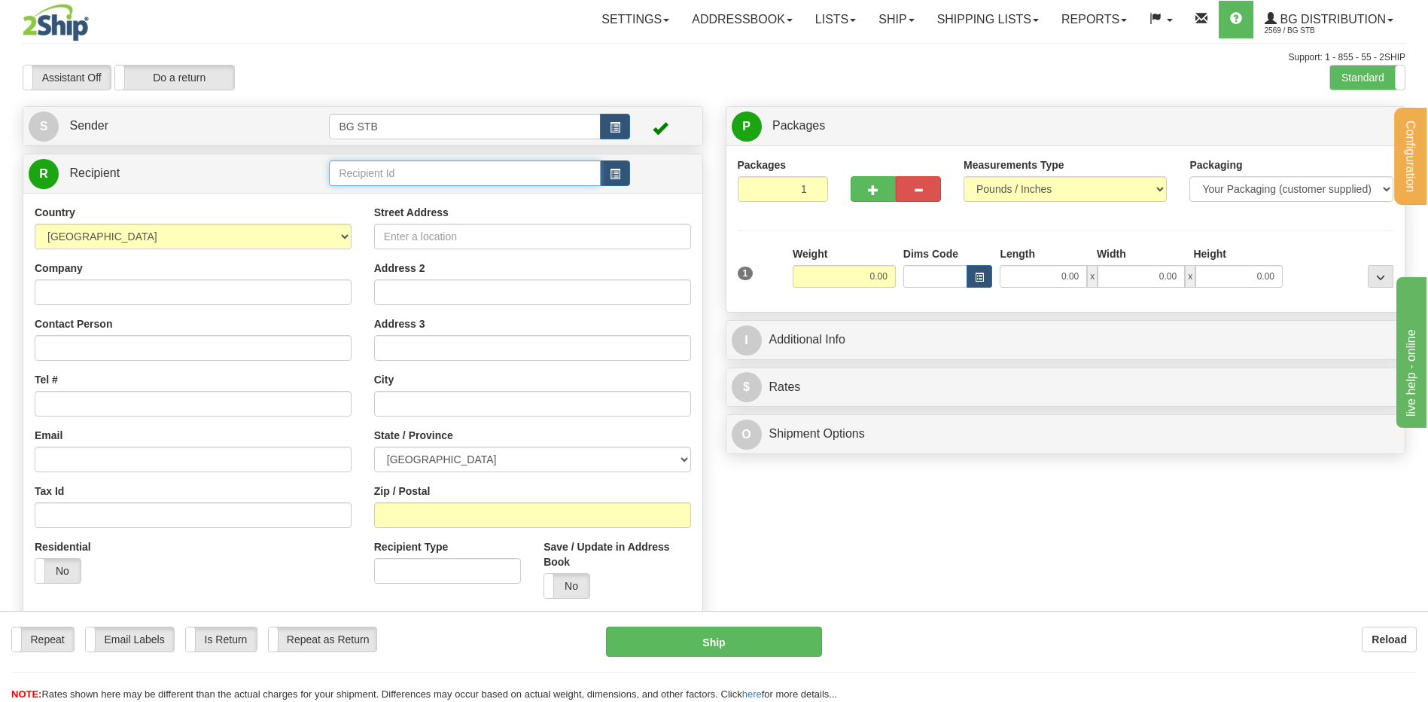
click at [397, 167] on input "text" at bounding box center [464, 173] width 271 height 26
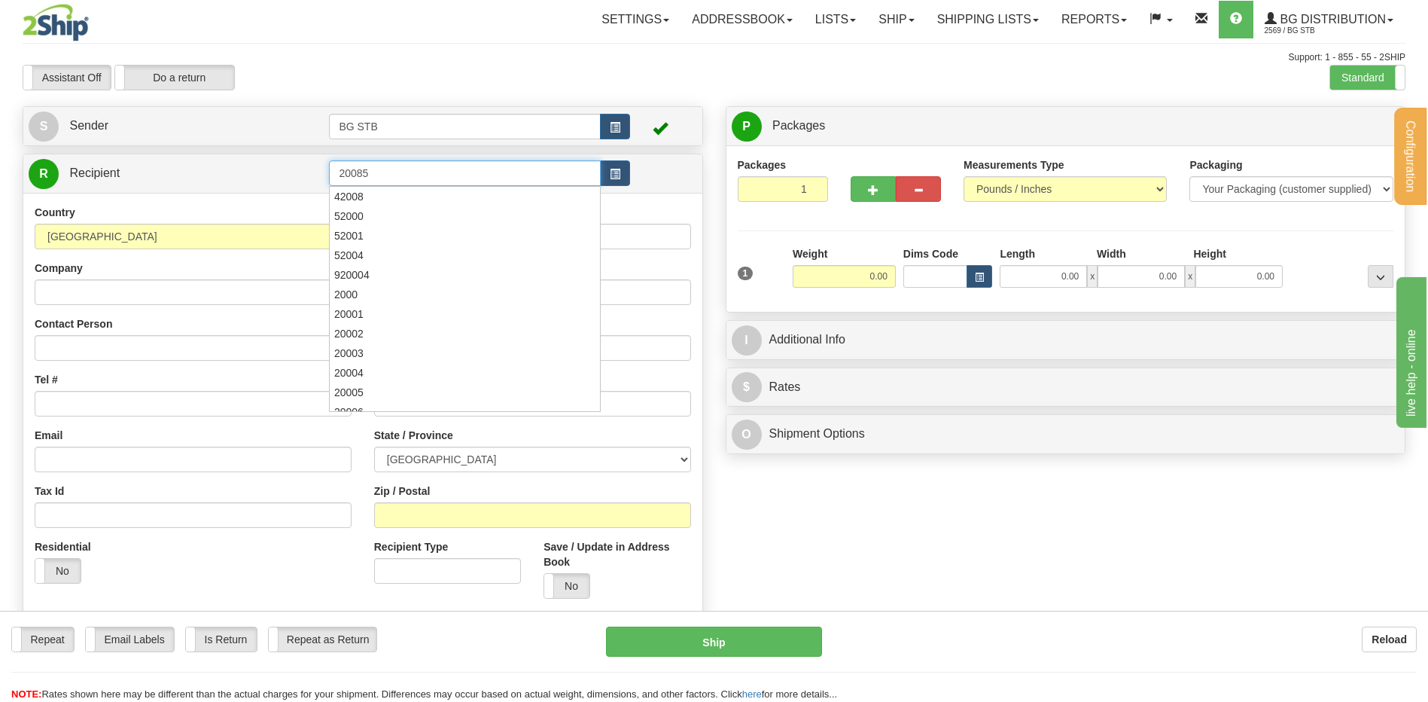
type input "20085"
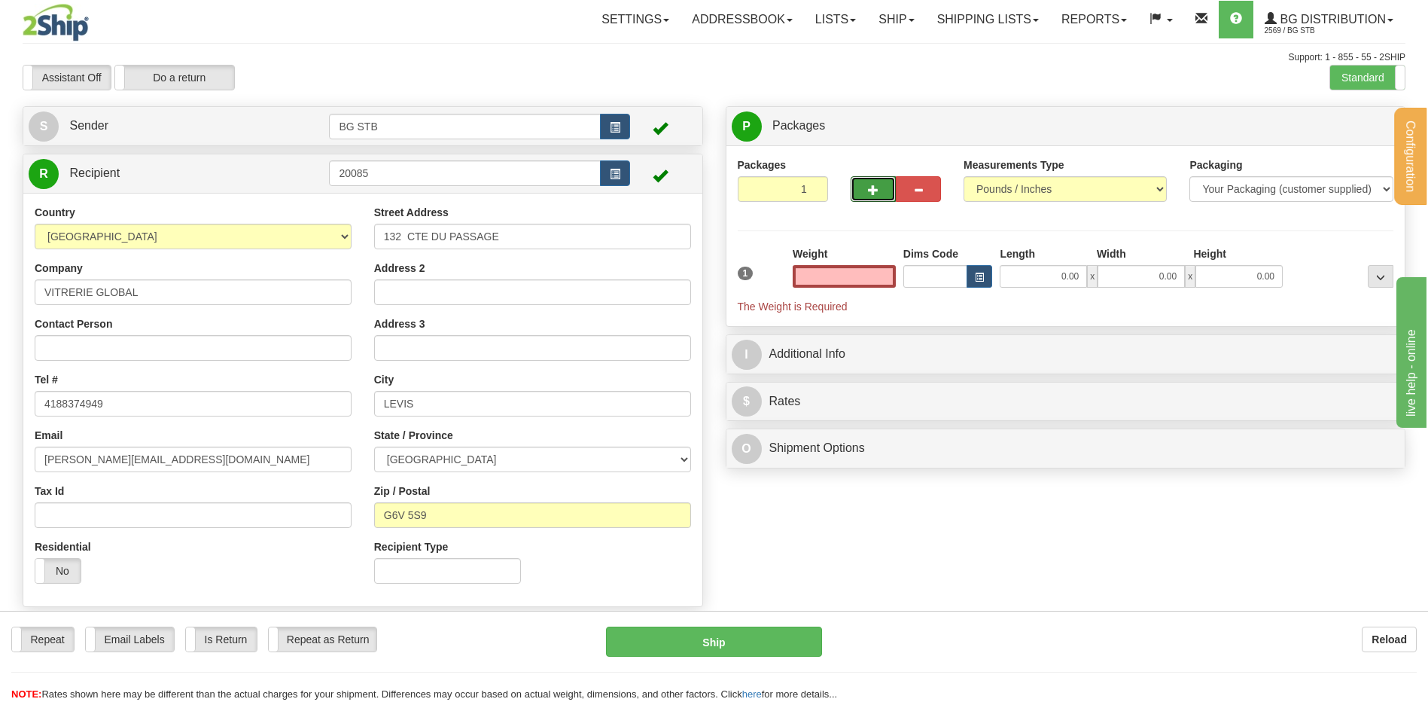
type input "0.00"
click at [868, 188] on span "button" at bounding box center [873, 190] width 11 height 10
type input "2"
click at [1358, 126] on span "Package Level" at bounding box center [1361, 126] width 59 height 11
radio input "true"
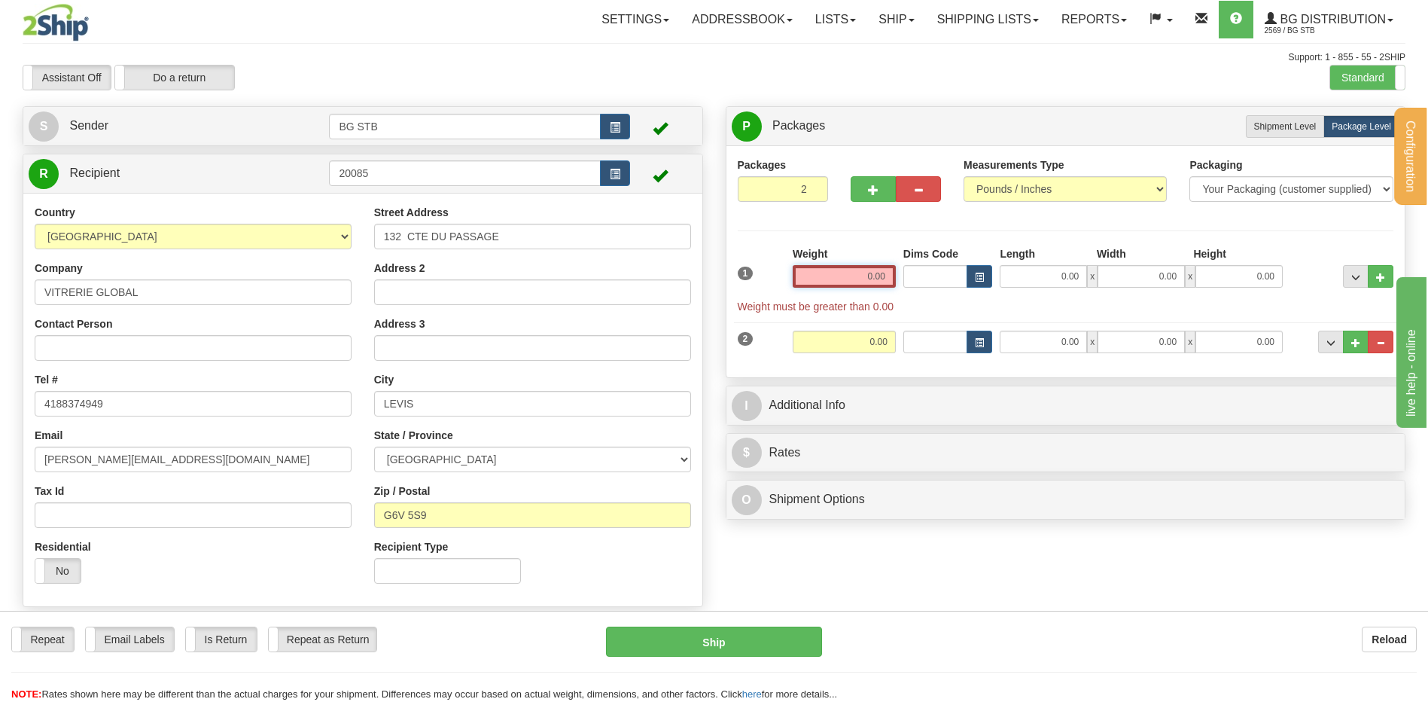
click at [822, 275] on input "0.00" at bounding box center [844, 276] width 103 height 23
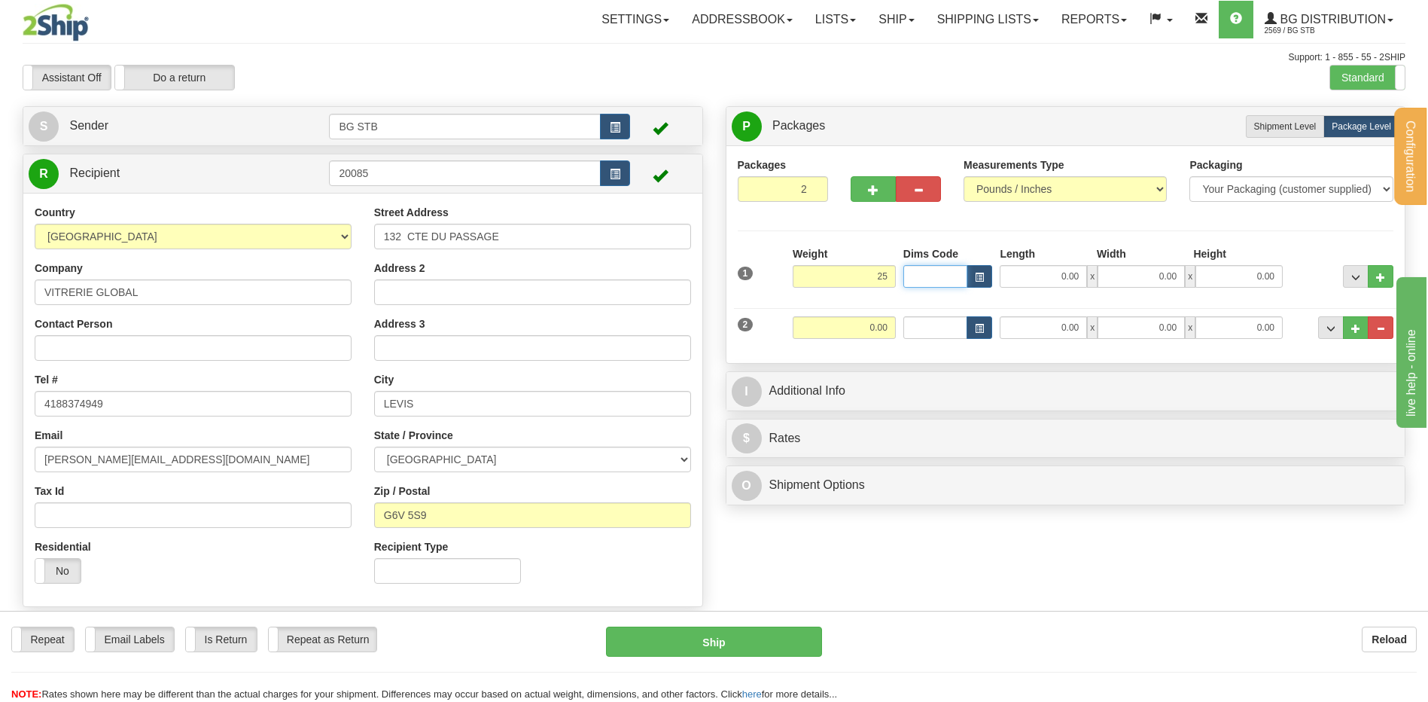
type input "25.00"
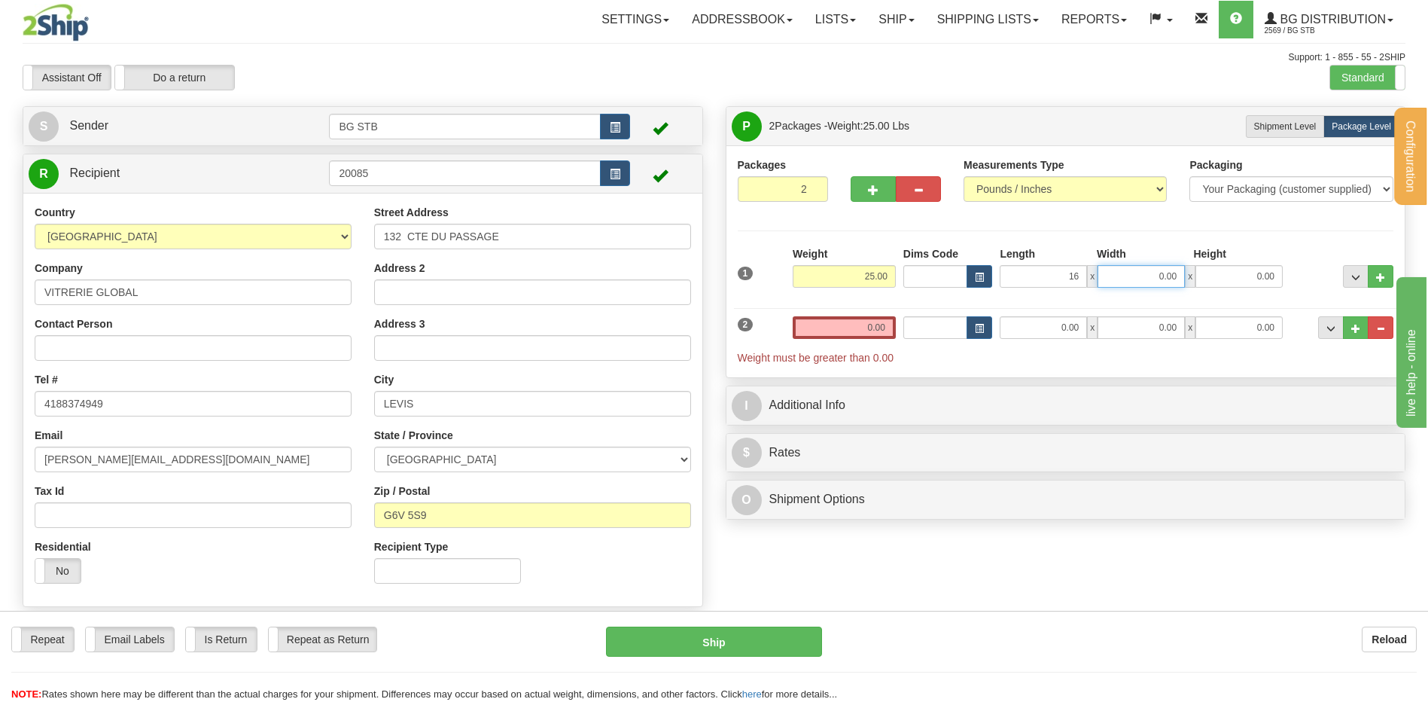
type input "16.00"
type input "12.00"
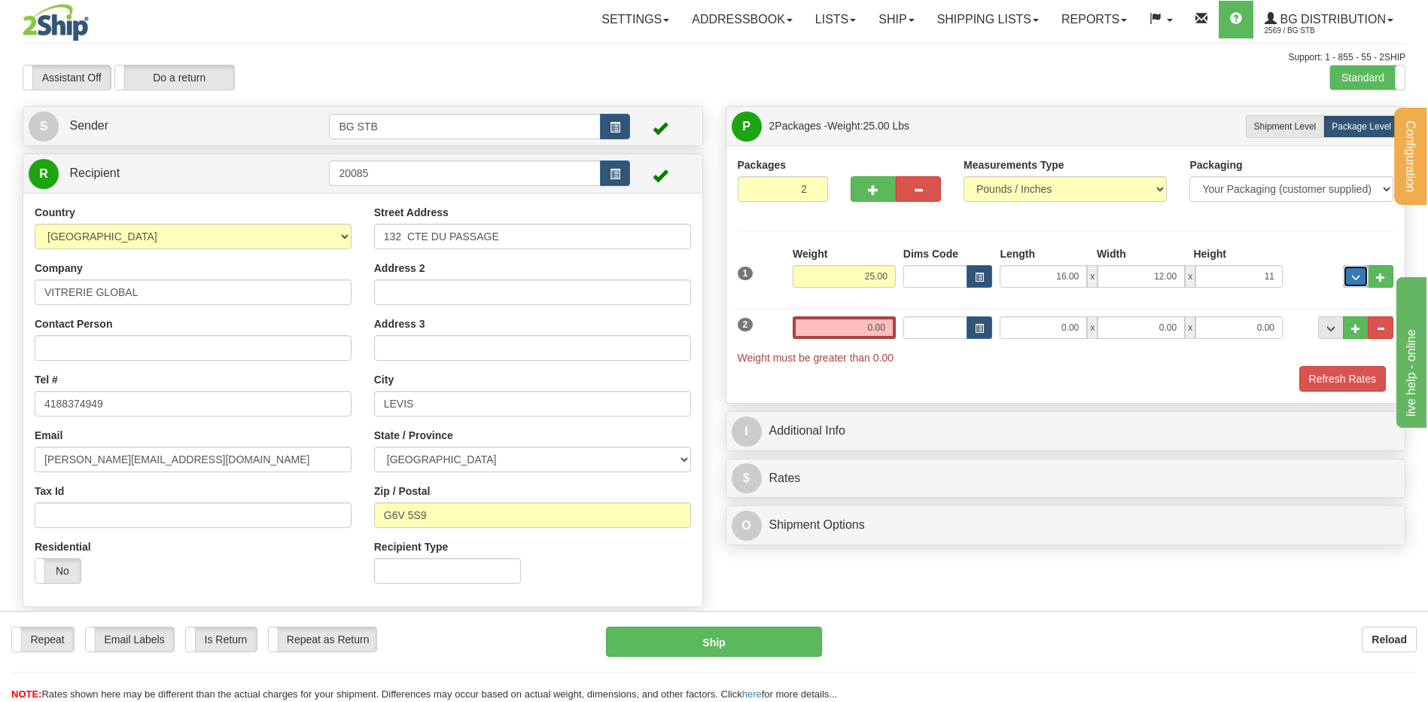
type input "11.00"
drag, startPoint x: 1206, startPoint y: 267, endPoint x: 1367, endPoint y: 271, distance: 160.4
click at [1365, 273] on div "1 Weight 25.00 Dims Code x x" at bounding box center [1066, 272] width 664 height 53
type input "10.00"
click at [848, 331] on input "0.00" at bounding box center [844, 327] width 103 height 23
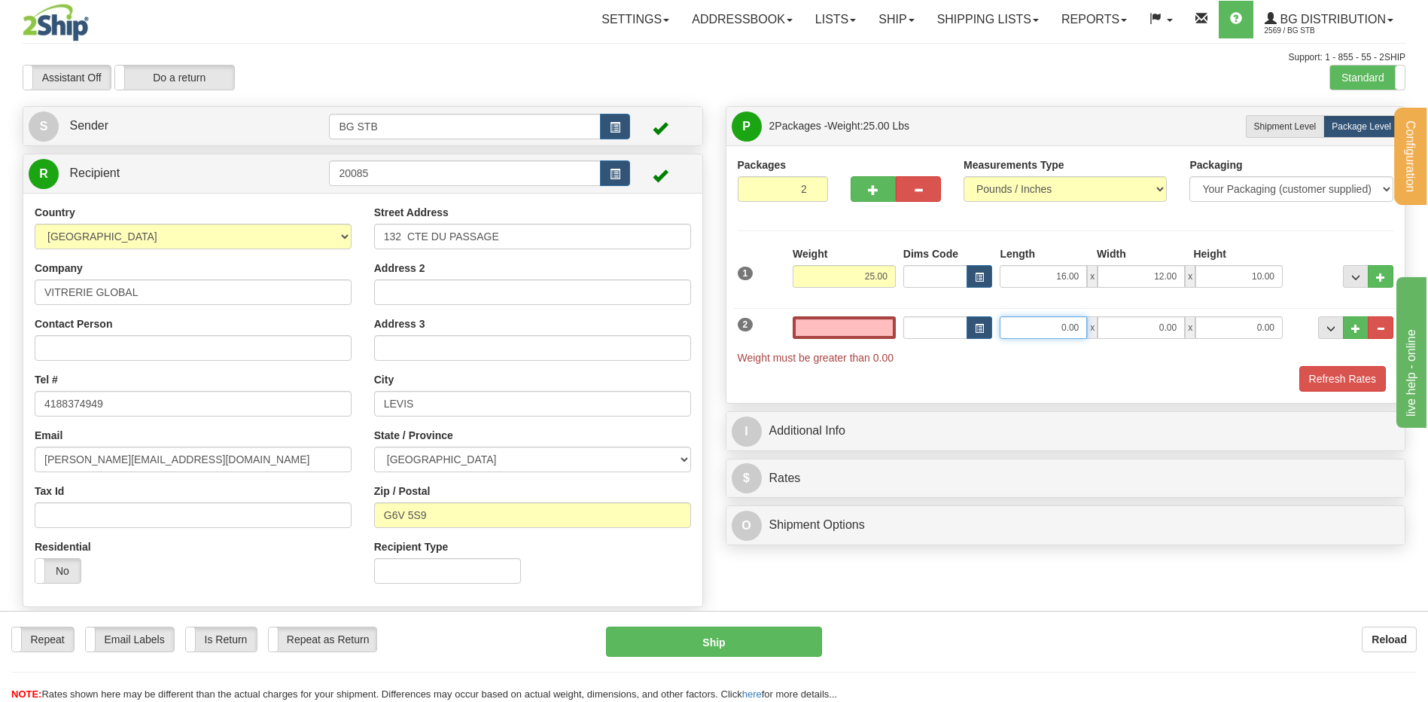
type input "0.00"
click at [1010, 327] on input "0.00" at bounding box center [1043, 327] width 87 height 23
type input "12.00"
type input "10.00"
type input "16.00"
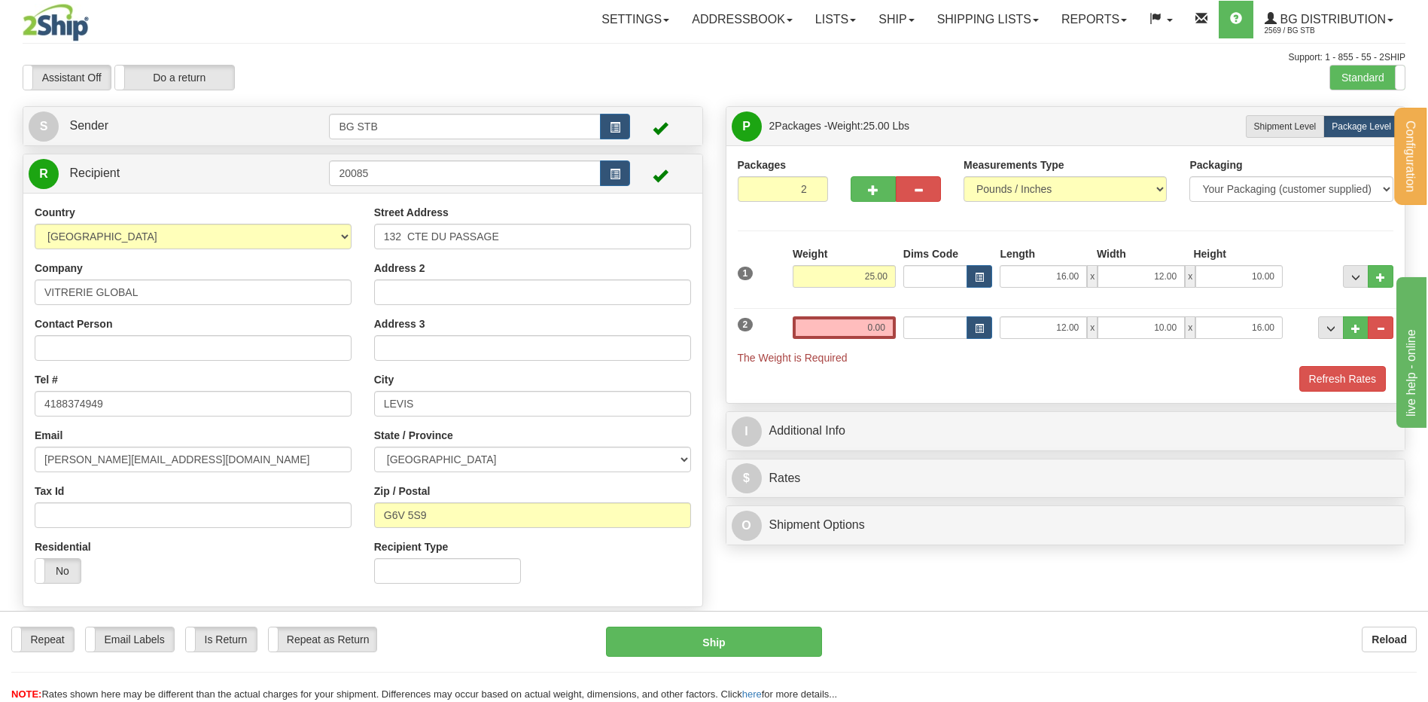
click at [901, 334] on div "Dims Code" at bounding box center [948, 327] width 97 height 23
click at [885, 329] on input "0.00" at bounding box center [844, 327] width 103 height 23
type input "44.00"
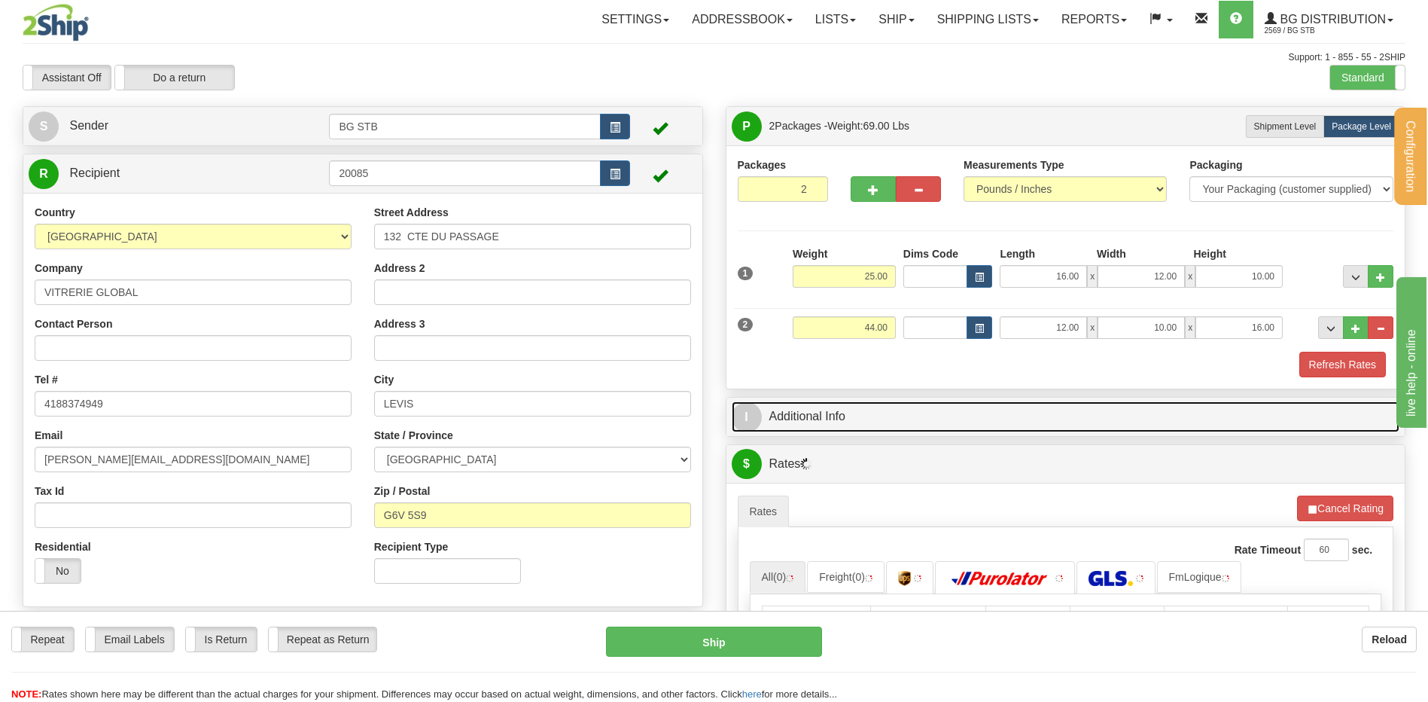
click at [868, 415] on link "I Additional Info" at bounding box center [1066, 416] width 669 height 31
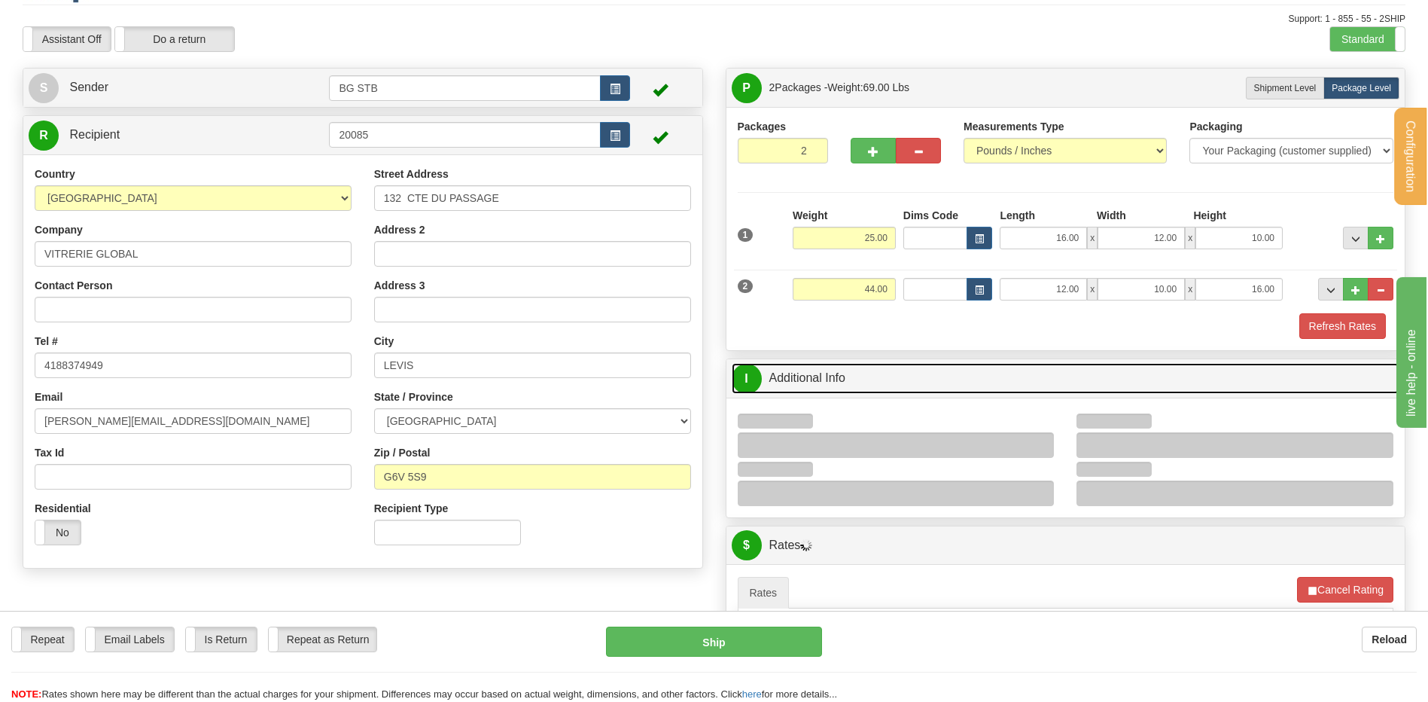
scroll to position [301, 0]
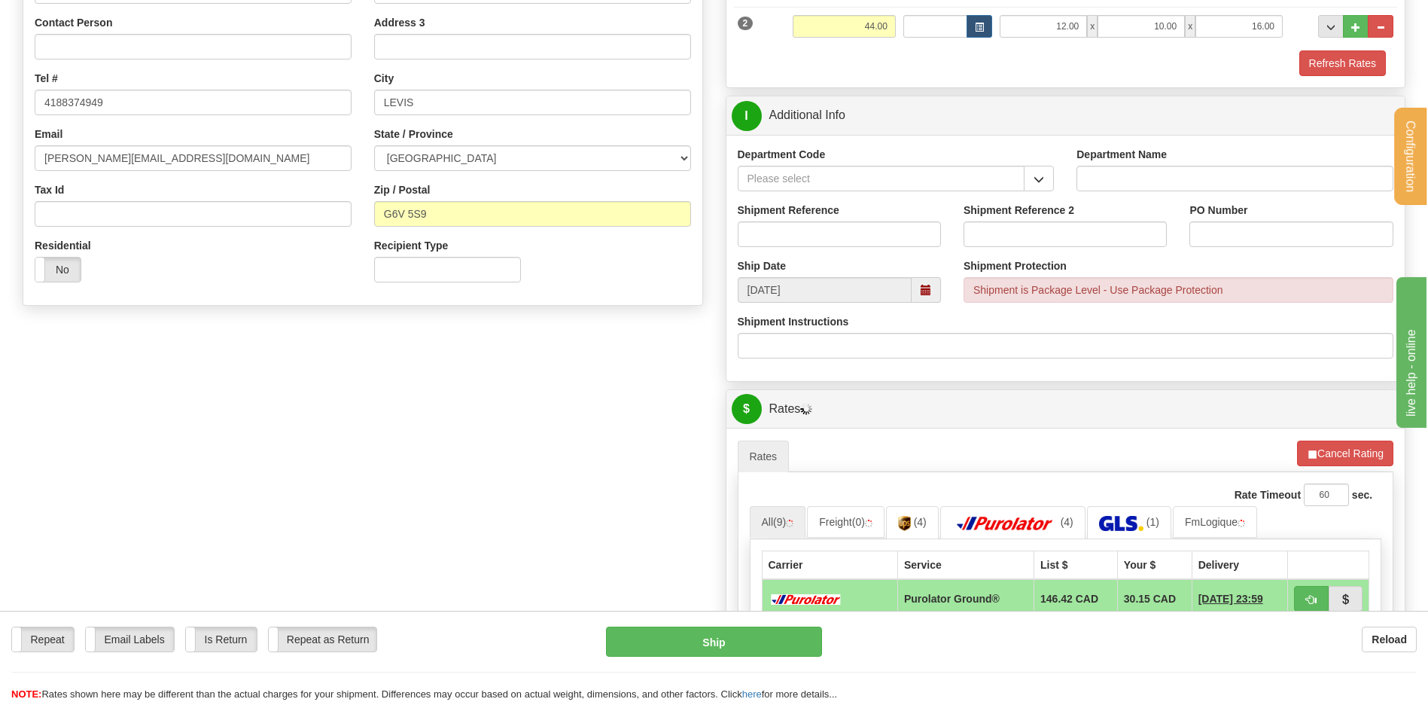
click at [1056, 169] on div "Department Code" at bounding box center [897, 175] width 340 height 56
click at [1043, 175] on span "button" at bounding box center [1039, 180] width 11 height 10
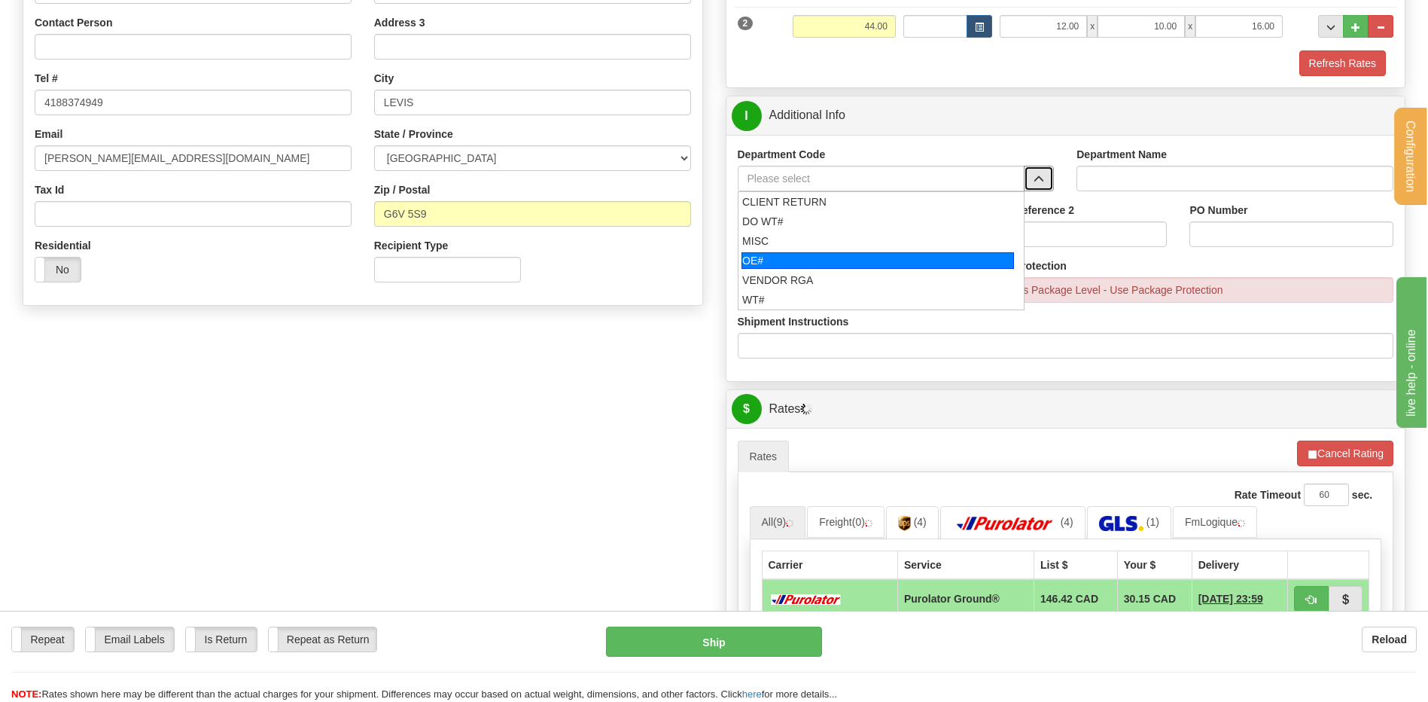
click at [812, 258] on div "OE#" at bounding box center [878, 260] width 273 height 17
type input "OE#"
type input "ORDERS"
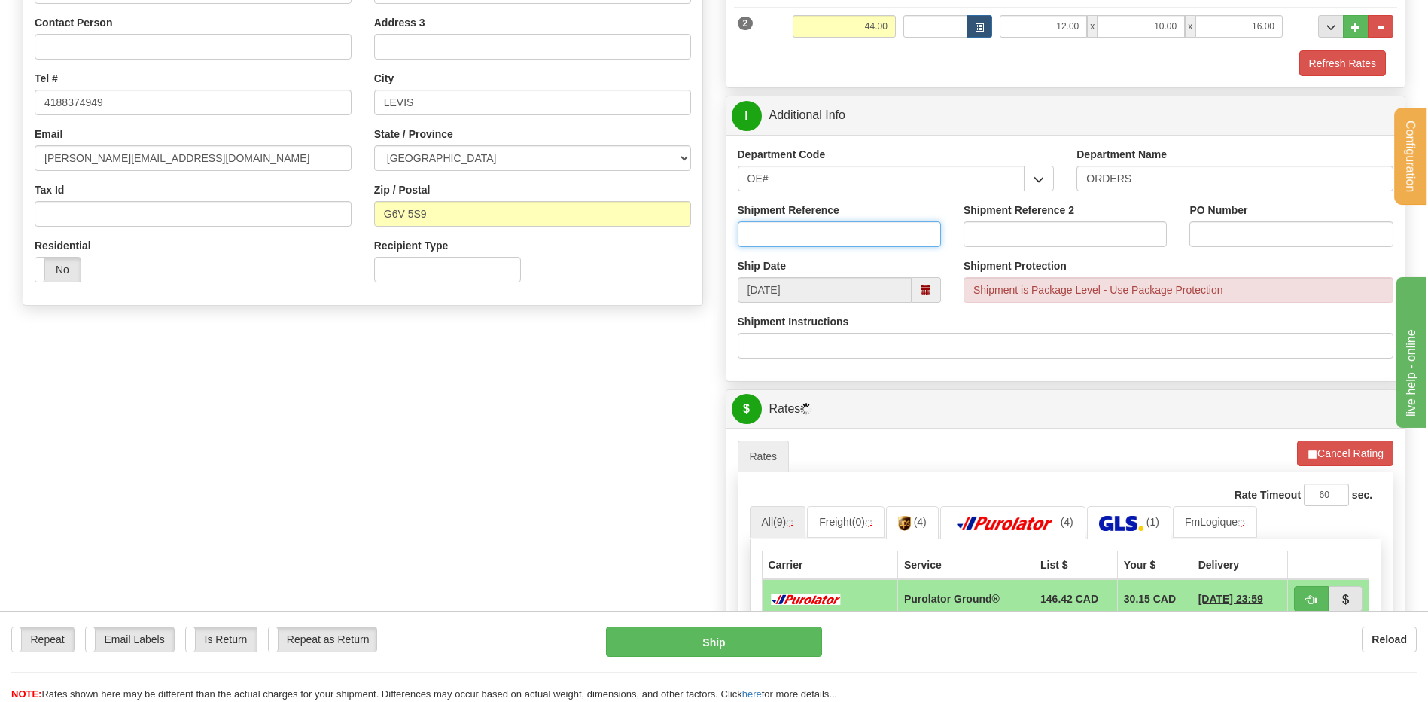
click at [809, 235] on input "Shipment Reference" at bounding box center [839, 234] width 203 height 26
type input "80006552-00"
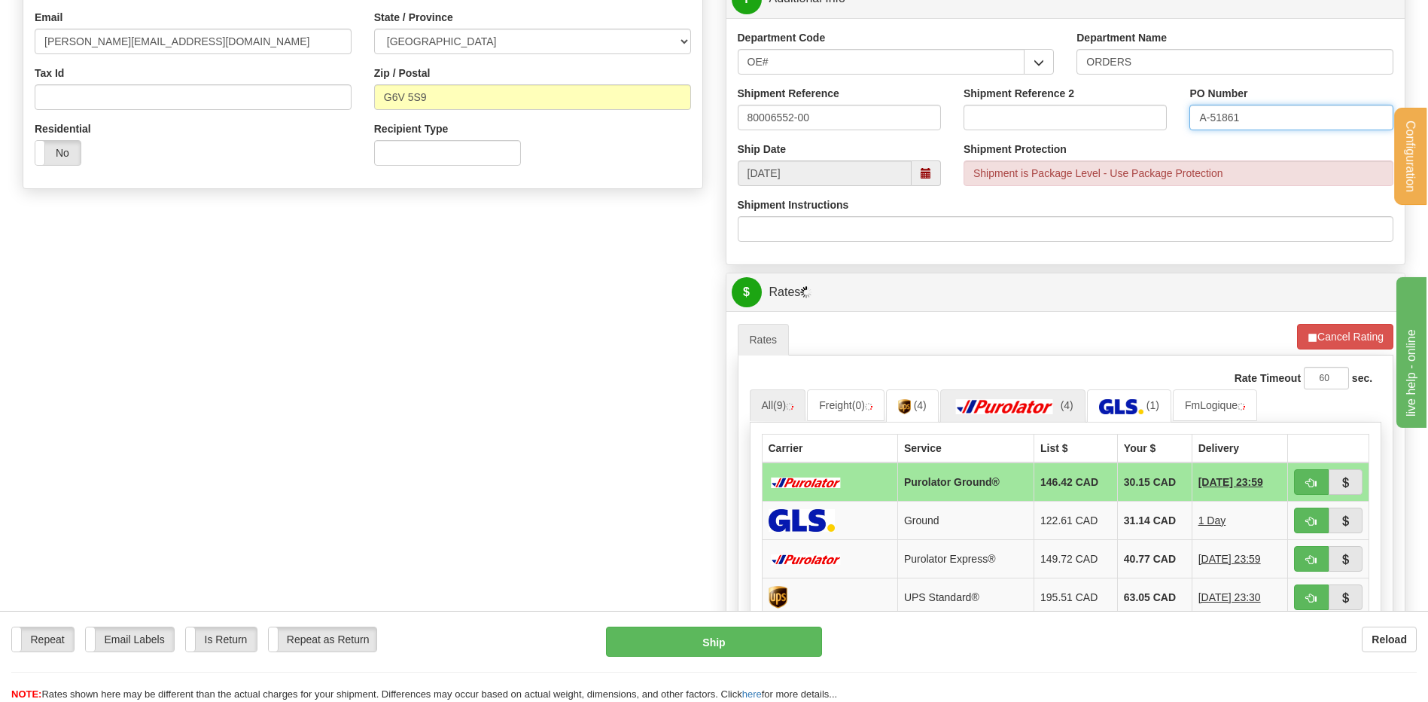
scroll to position [527, 0]
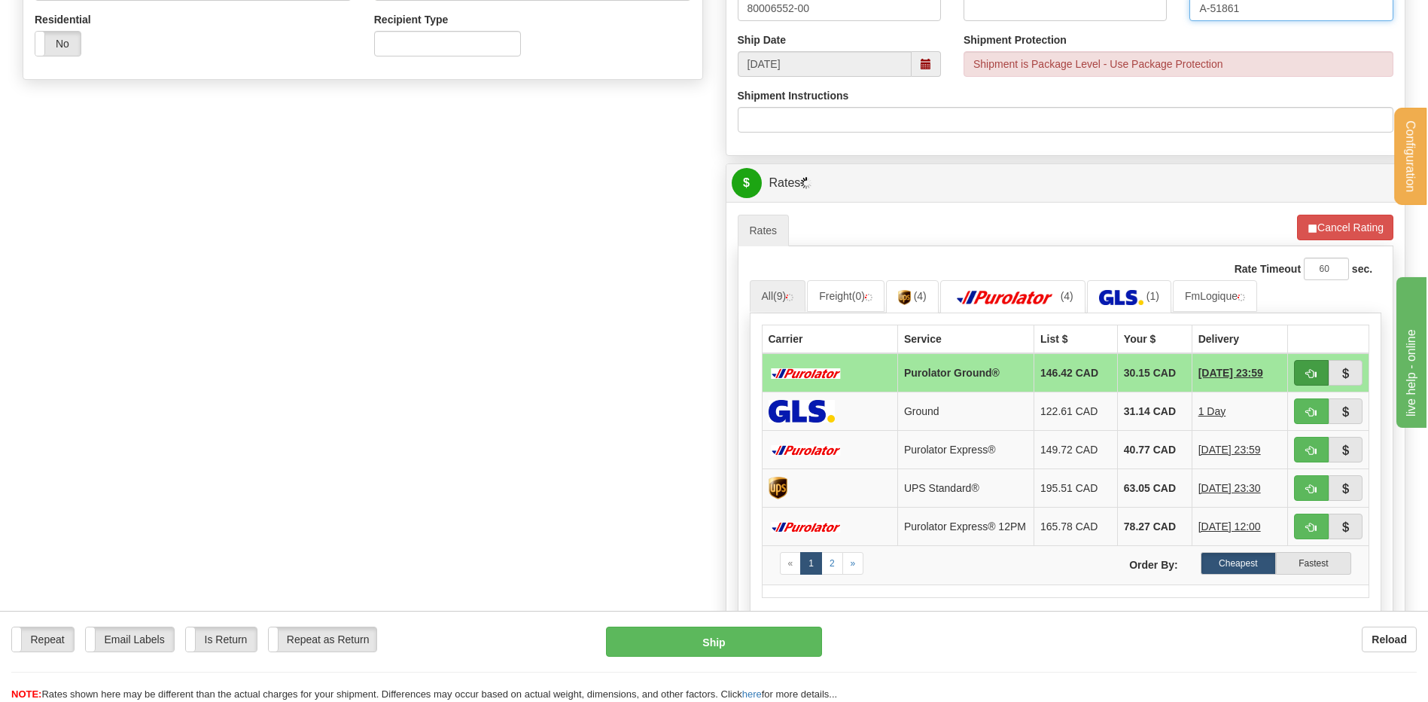
type input "A-51861"
click at [1300, 370] on button "button" at bounding box center [1311, 373] width 35 height 26
click at [1299, 377] on button "button" at bounding box center [1311, 373] width 35 height 26
click at [1308, 366] on button "button" at bounding box center [1311, 373] width 35 height 26
type input "260"
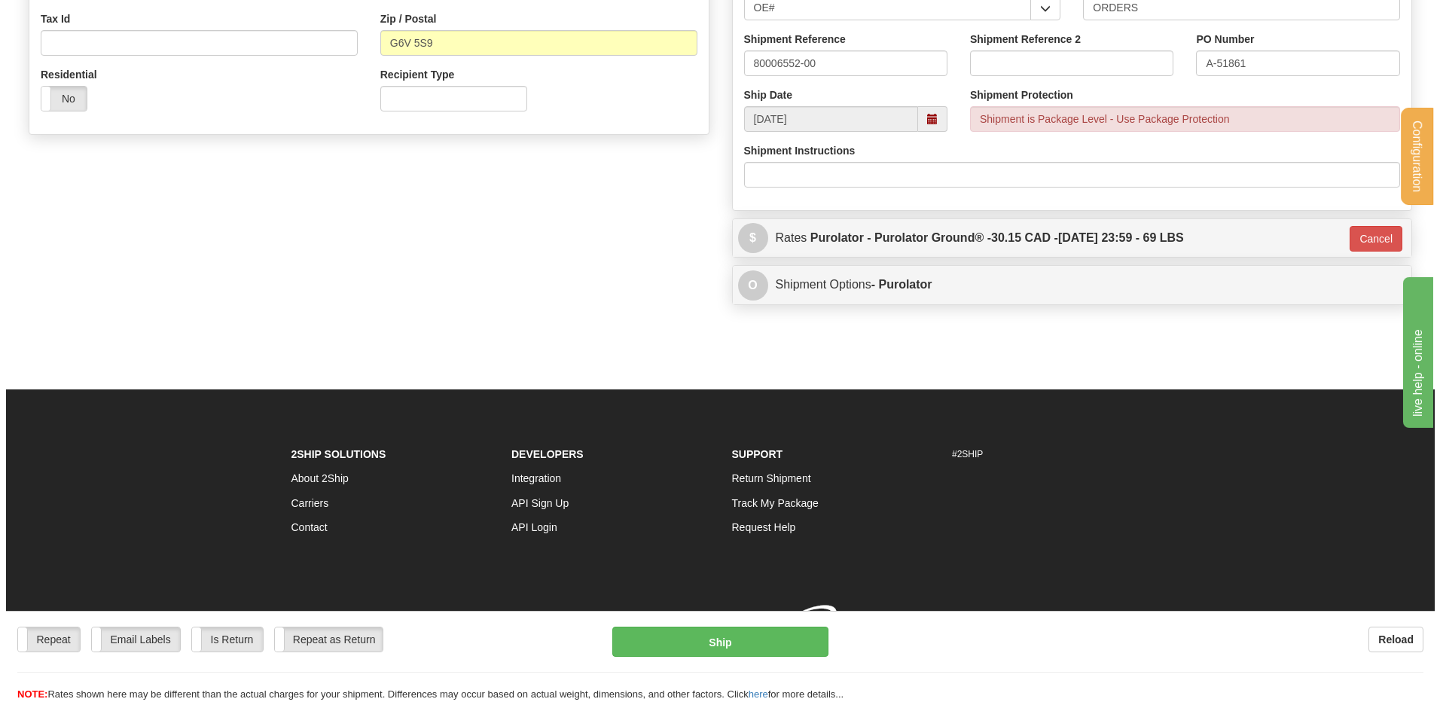
scroll to position [494, 0]
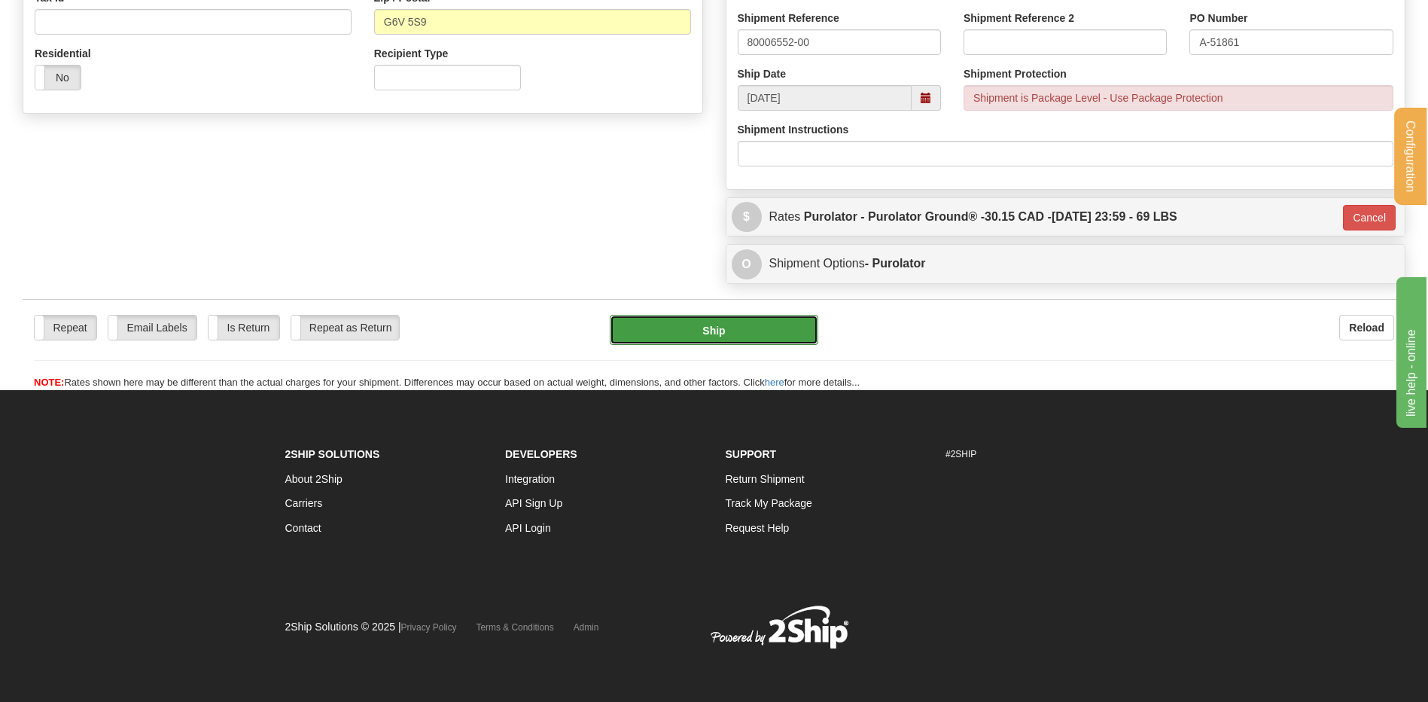
click at [745, 318] on button "Ship" at bounding box center [714, 330] width 208 height 30
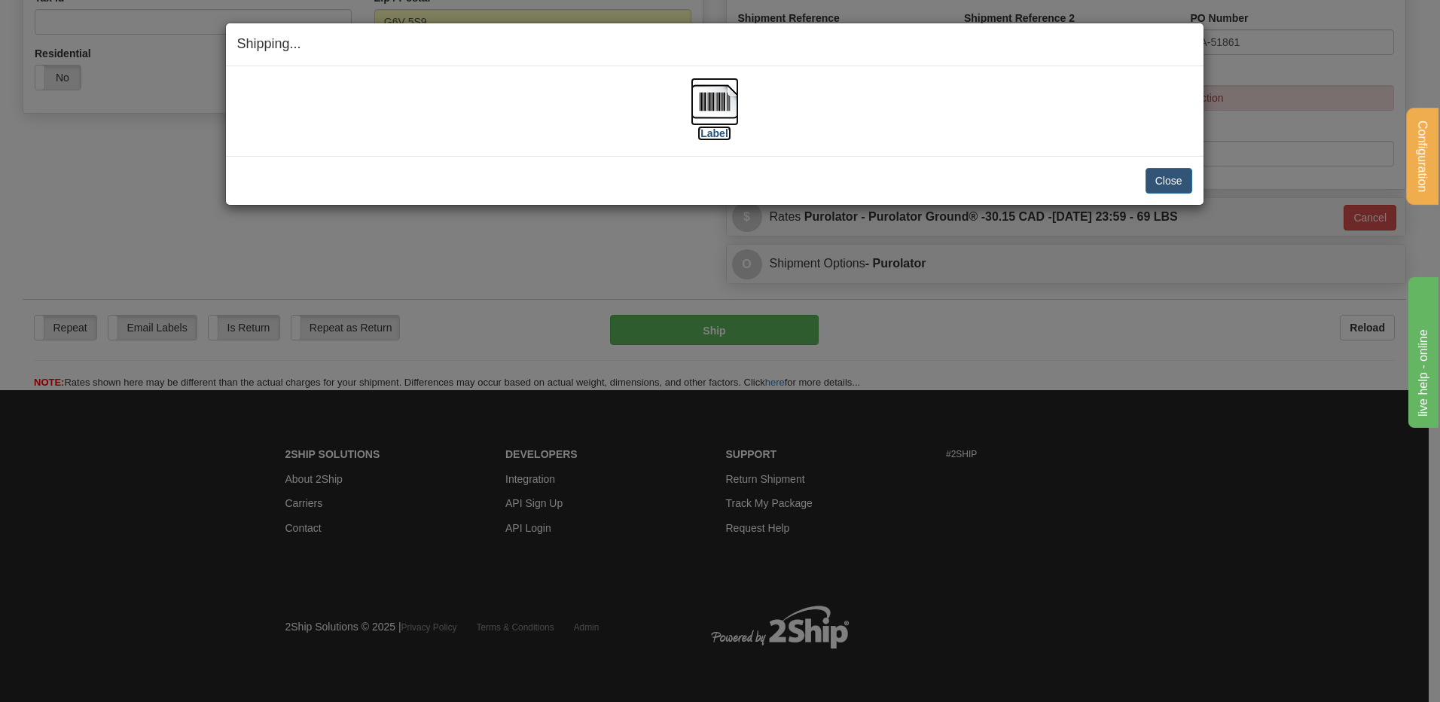
click at [733, 107] on img at bounding box center [714, 102] width 48 height 48
click at [1163, 178] on button "Close" at bounding box center [1168, 181] width 47 height 26
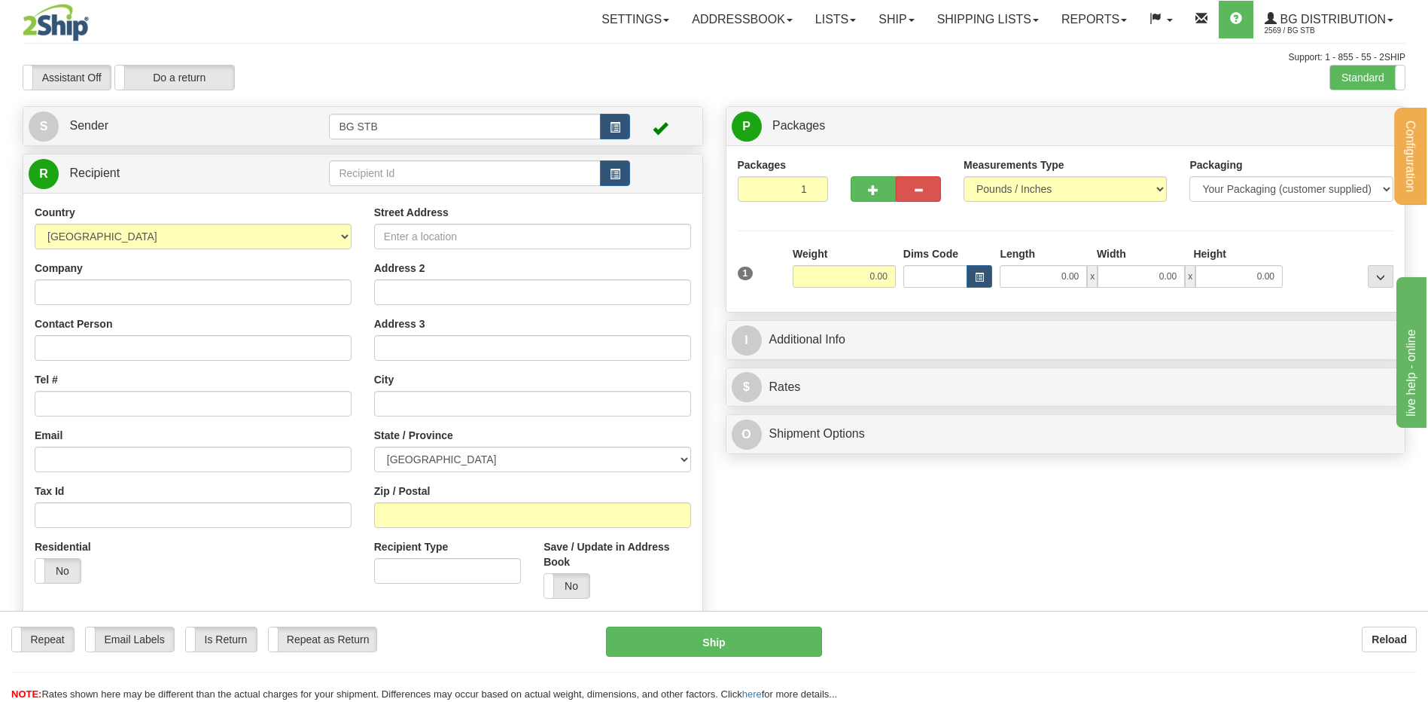
click at [479, 154] on div "R Recipient" at bounding box center [363, 388] width 681 height 468
click at [476, 166] on input "text" at bounding box center [464, 173] width 271 height 26
type input "4068"
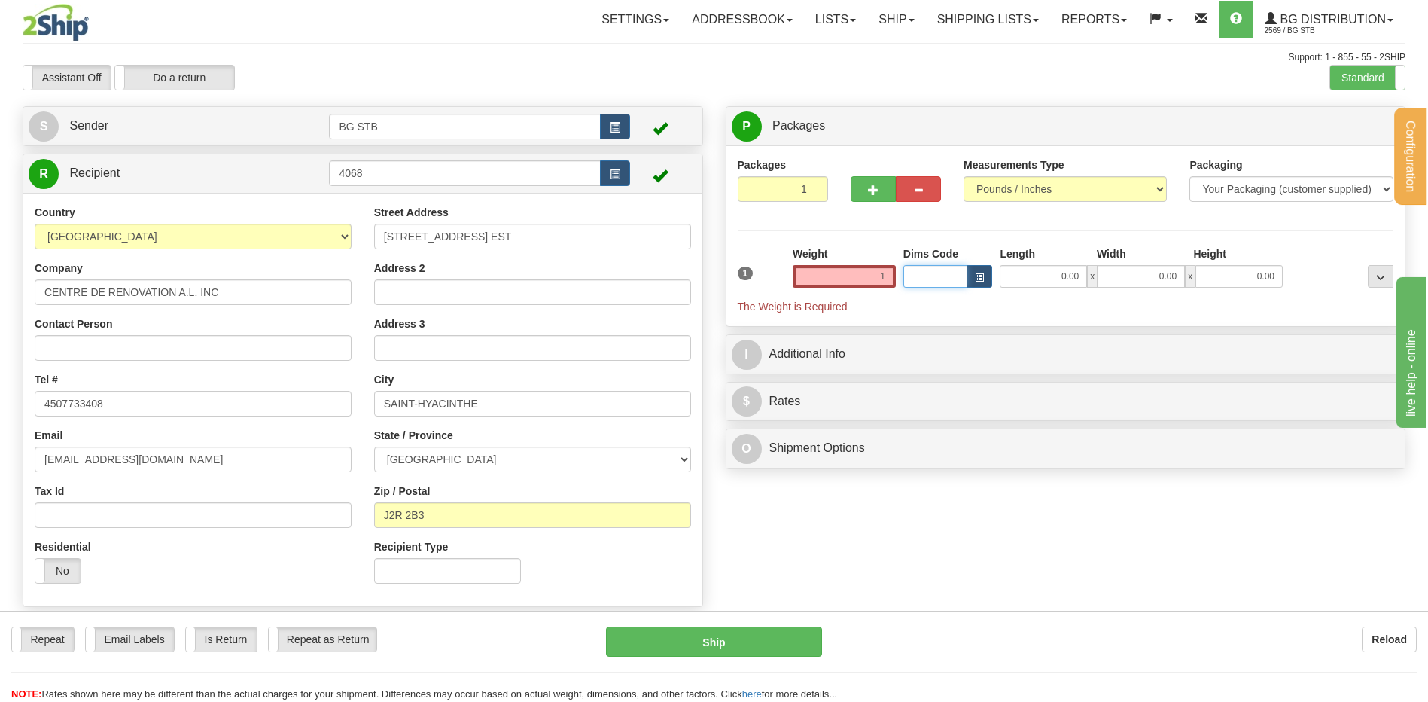
type input "1.00"
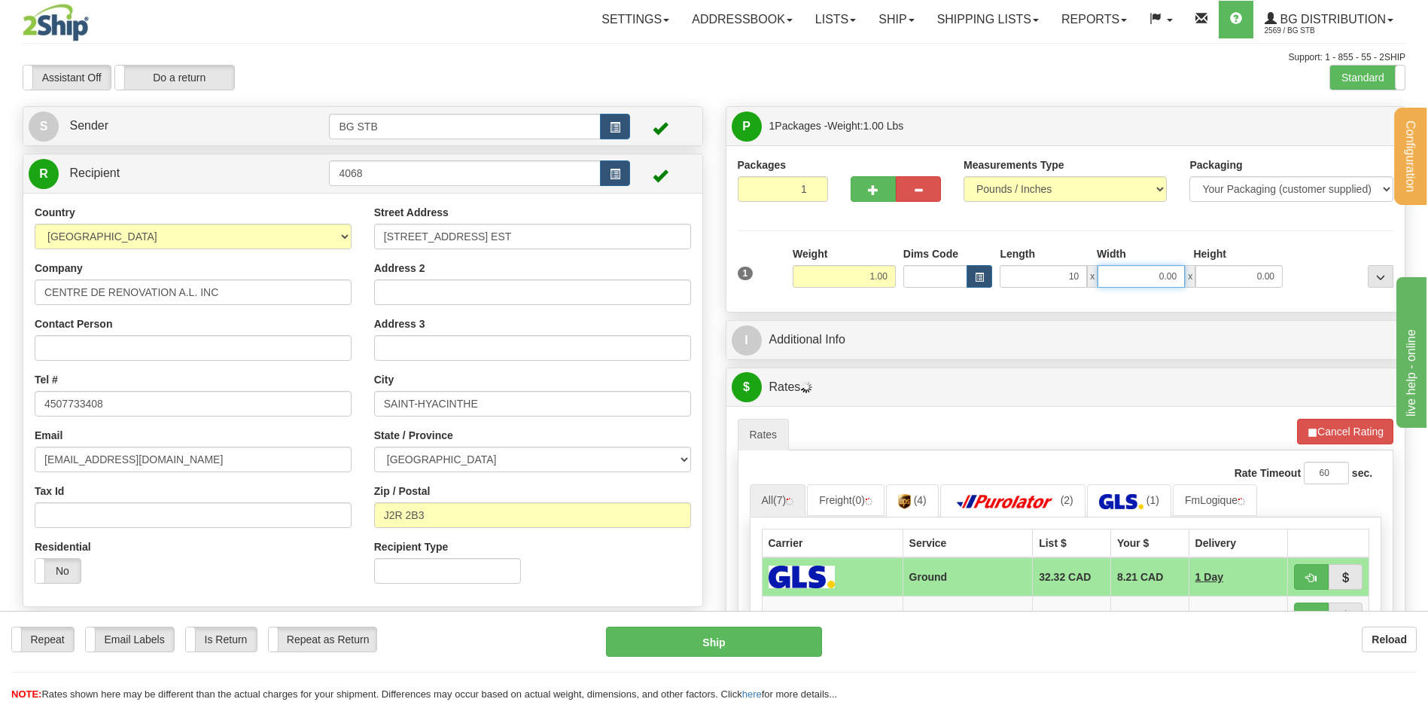
type input "10.00"
type input "8.00"
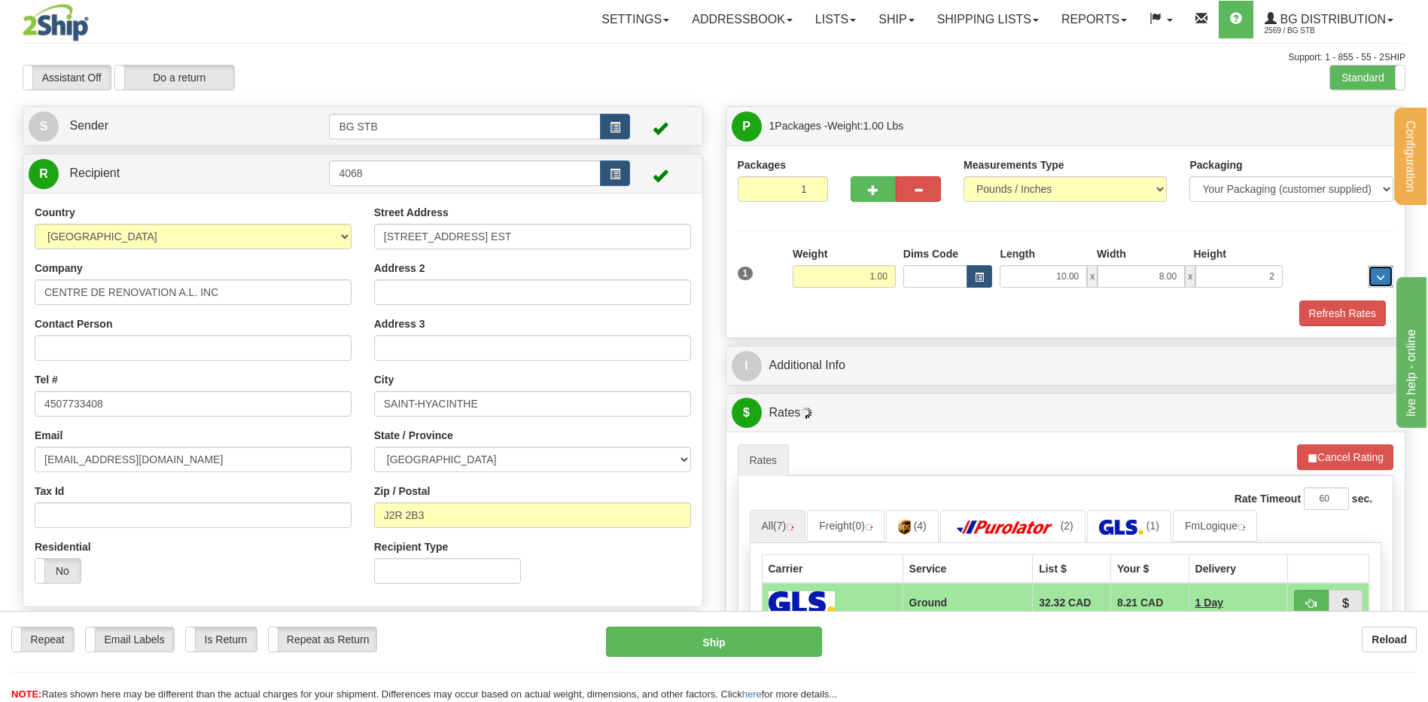
type input "2.00"
click at [907, 381] on div "I Additional Info" at bounding box center [1066, 365] width 679 height 38
click at [934, 346] on div "I Additional Info" at bounding box center [1066, 366] width 681 height 40
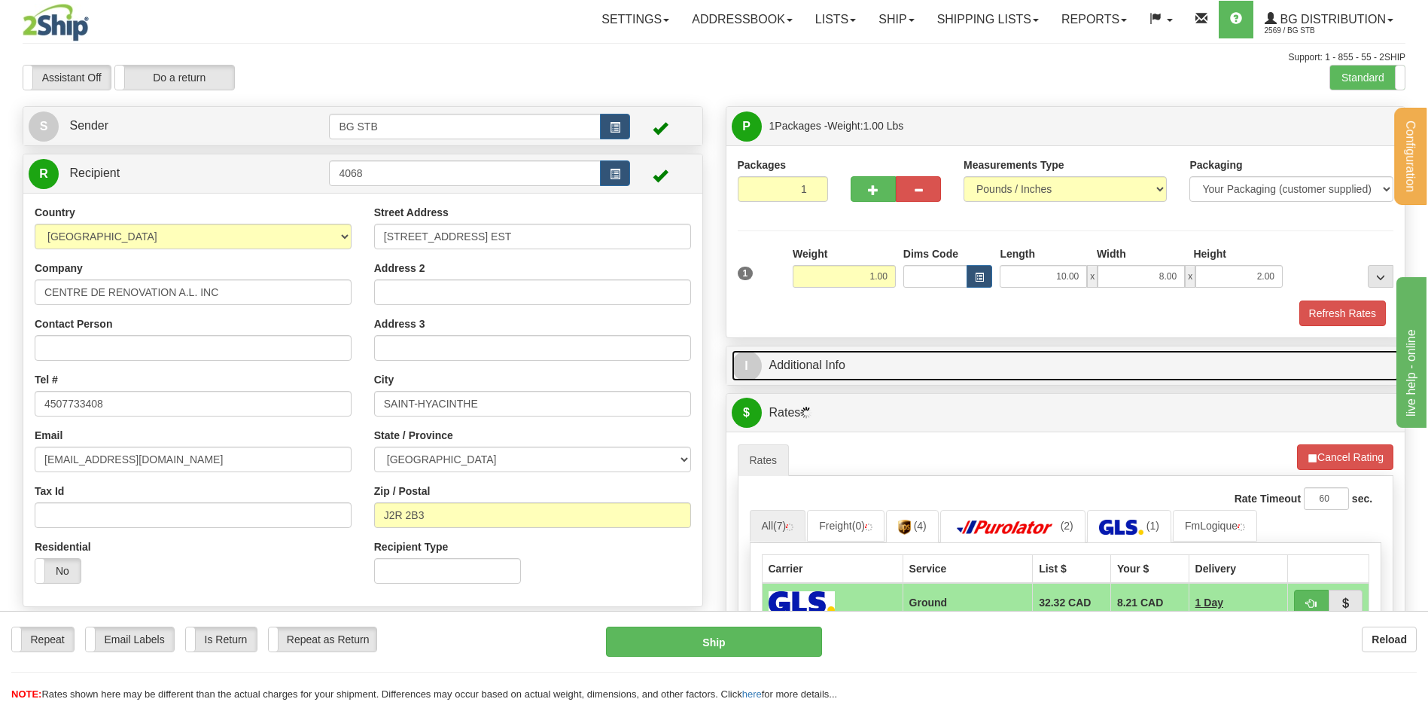
click at [925, 358] on link "I Additional Info" at bounding box center [1066, 365] width 669 height 31
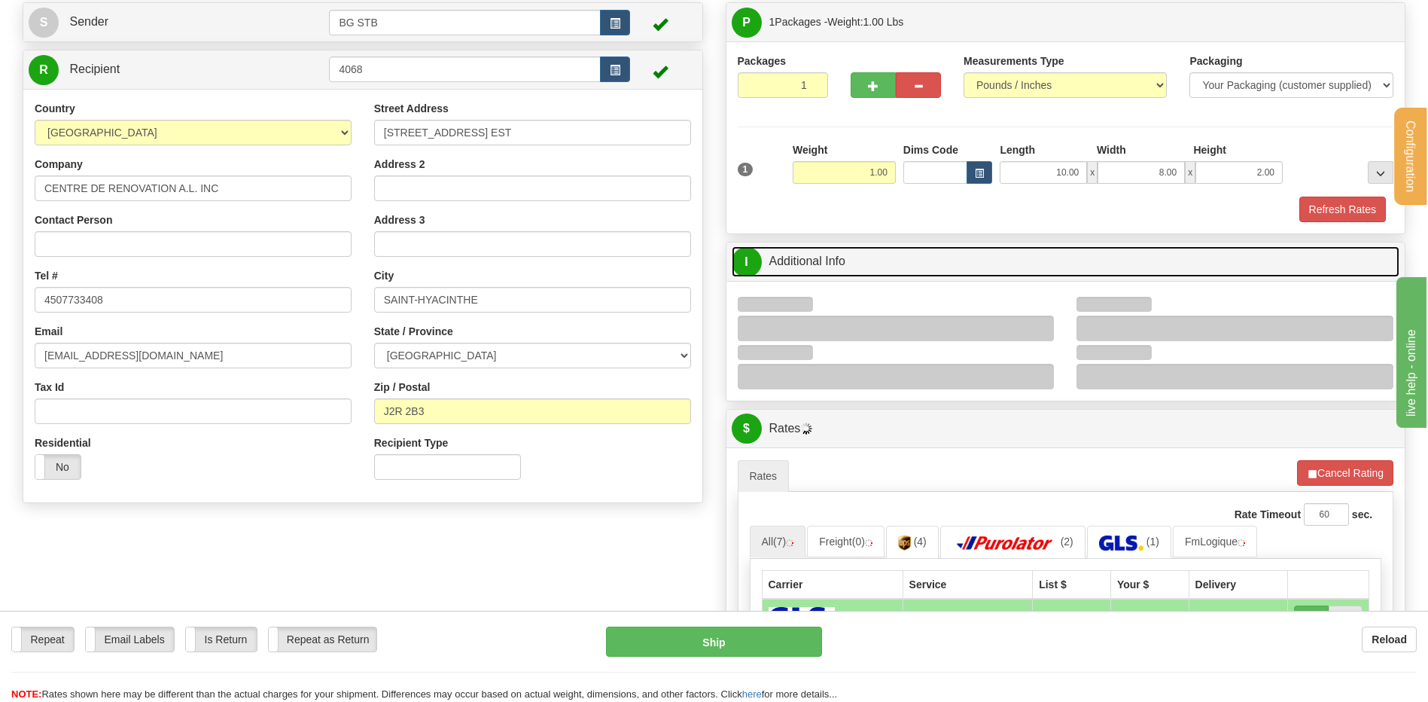
scroll to position [226, 0]
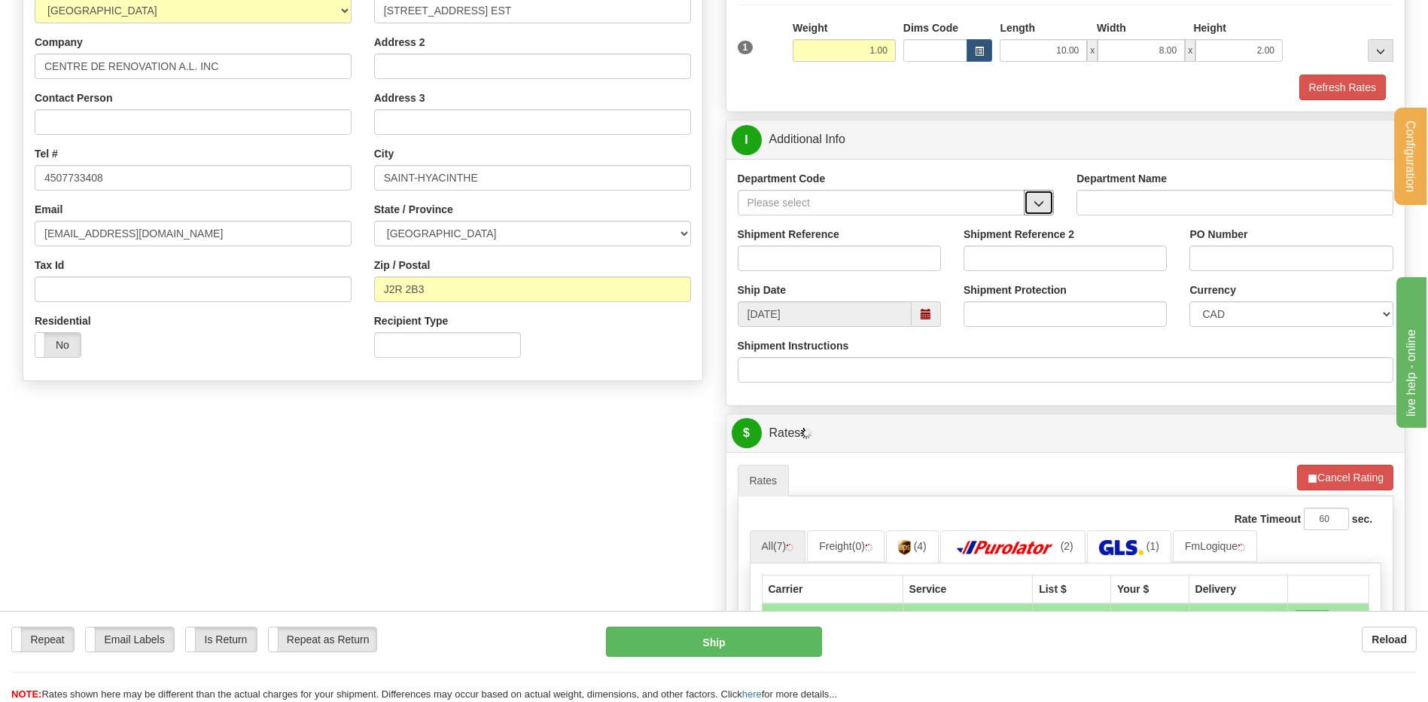
click at [1041, 201] on span "button" at bounding box center [1039, 204] width 11 height 10
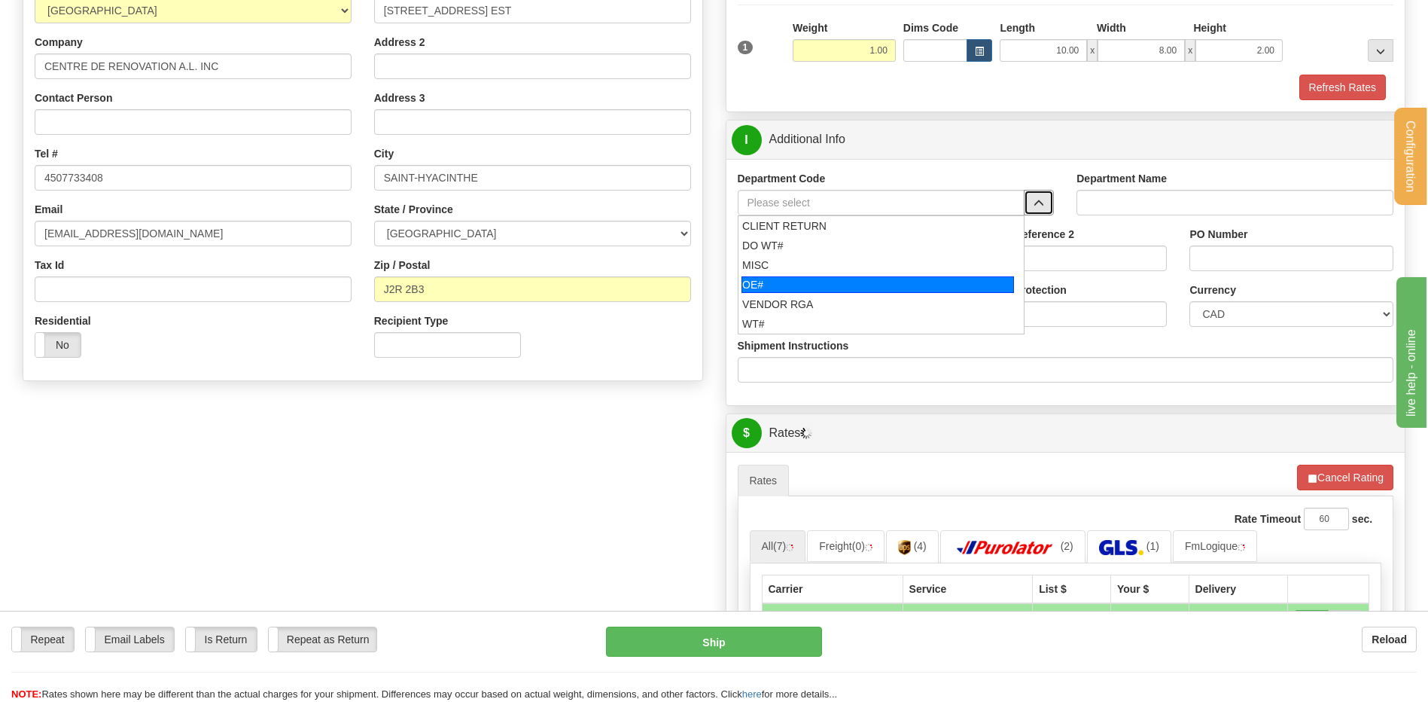
click at [852, 278] on div "OE#" at bounding box center [878, 284] width 273 height 17
type input "OE#"
type input "ORDERS"
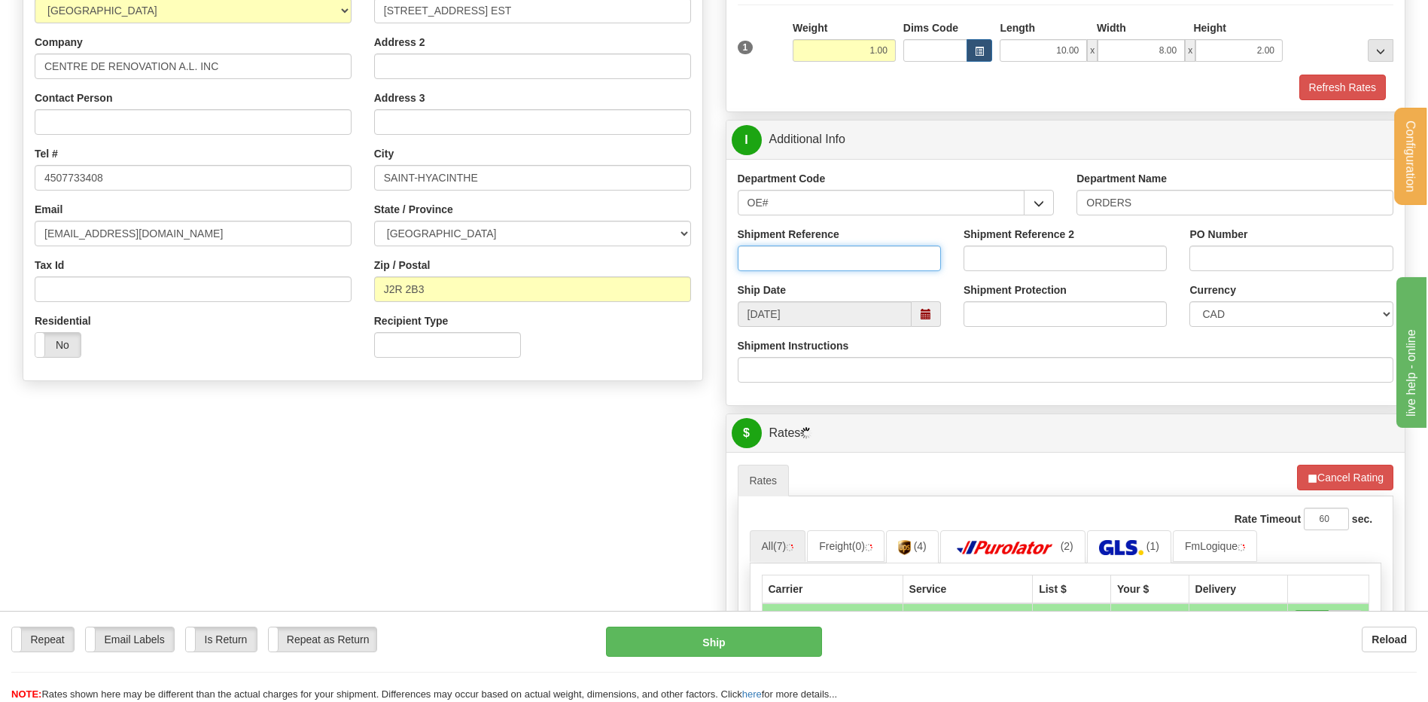
click at [849, 269] on input "Shipment Reference" at bounding box center [839, 258] width 203 height 26
type input "80006269-02"
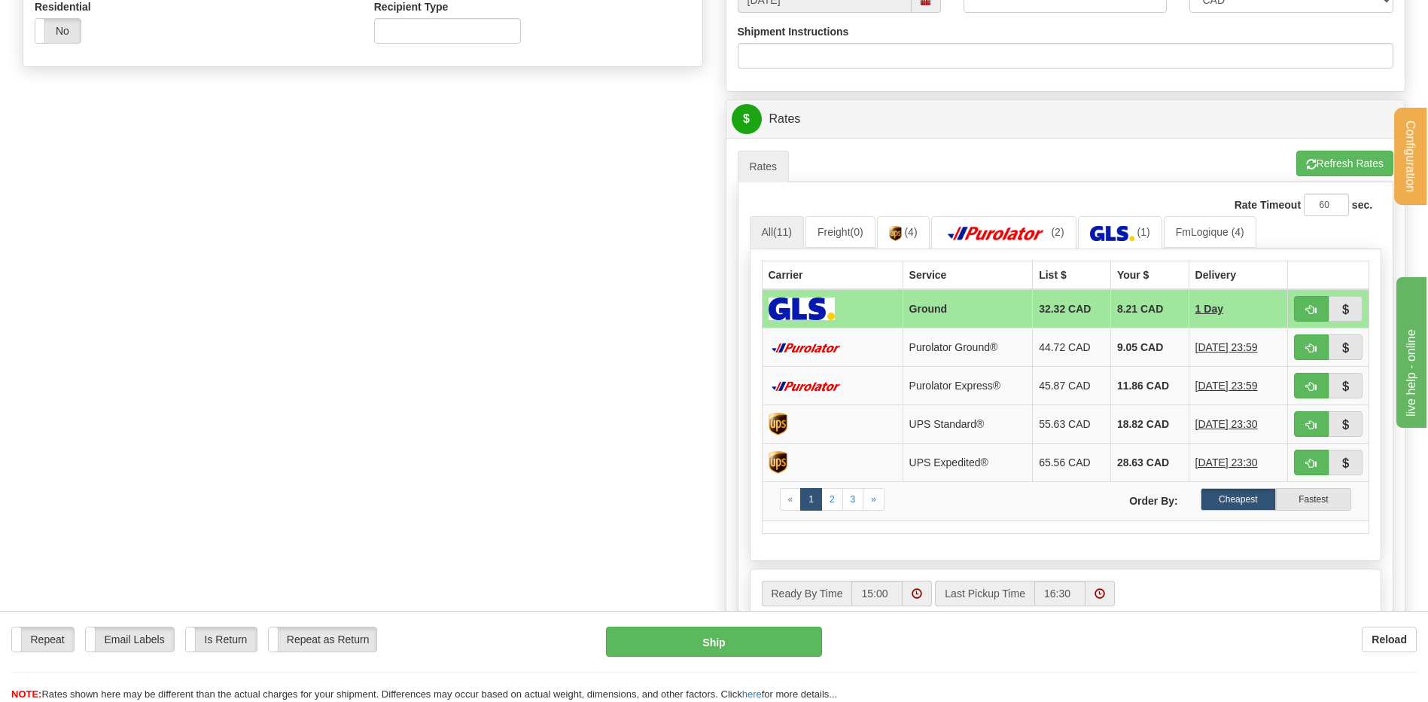
scroll to position [602, 0]
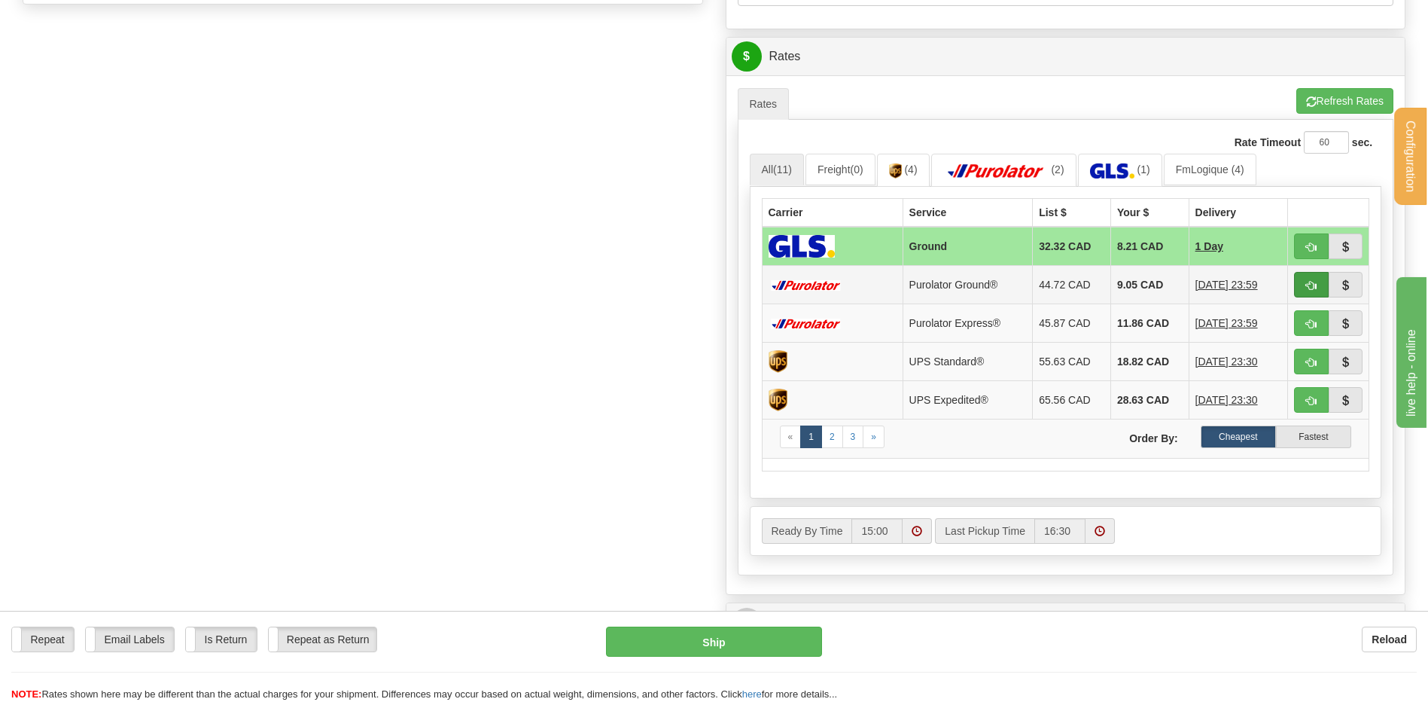
type input "JESSY 17/09/25"
drag, startPoint x: 1307, startPoint y: 291, endPoint x: 1150, endPoint y: 286, distance: 157.5
click at [1307, 291] on button "button" at bounding box center [1311, 285] width 35 height 26
type input "260"
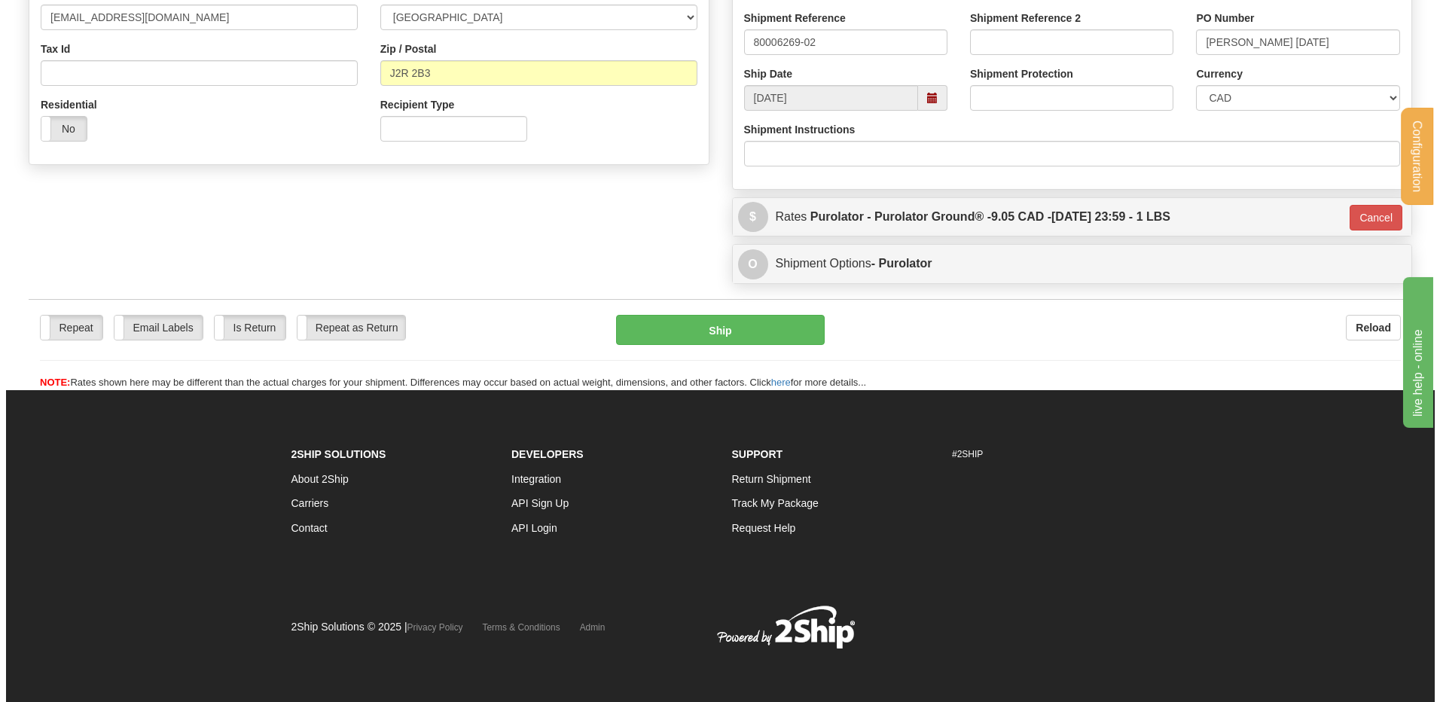
scroll to position [443, 0]
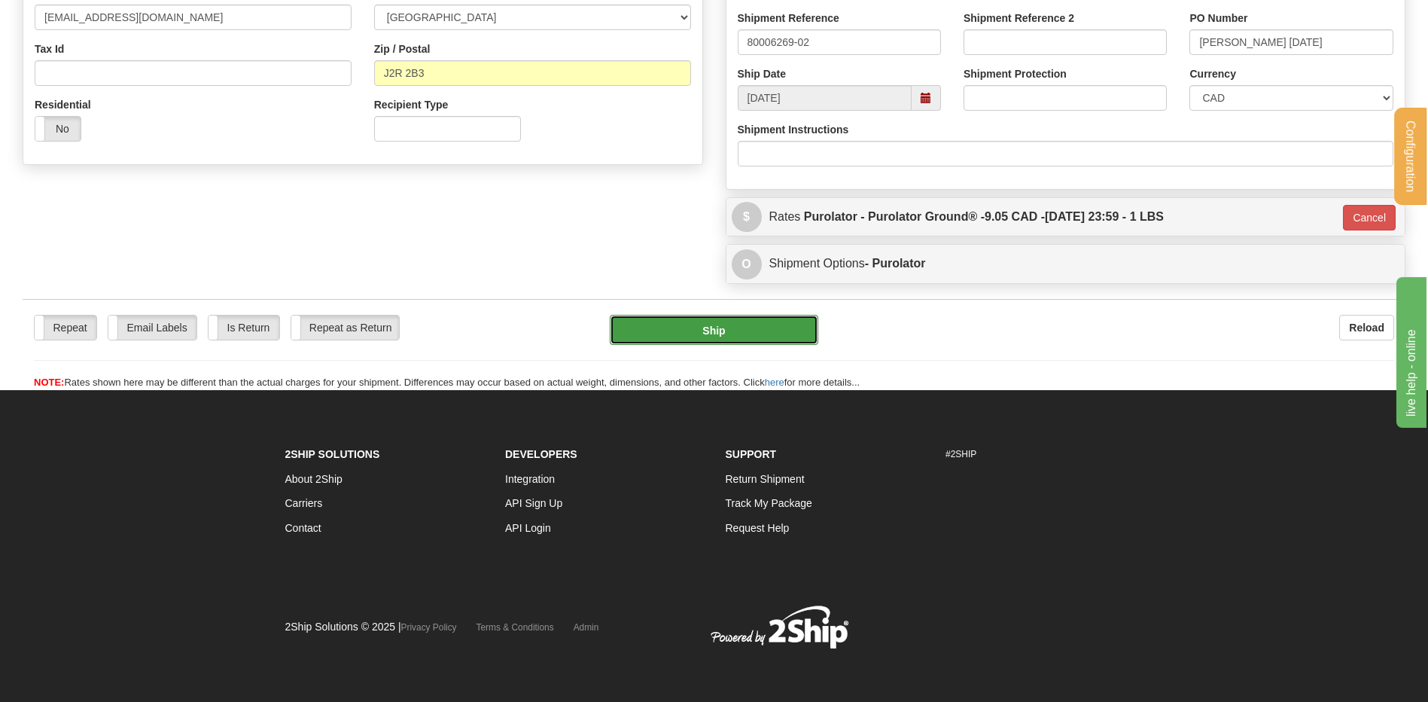
click at [727, 325] on button "Ship" at bounding box center [714, 330] width 208 height 30
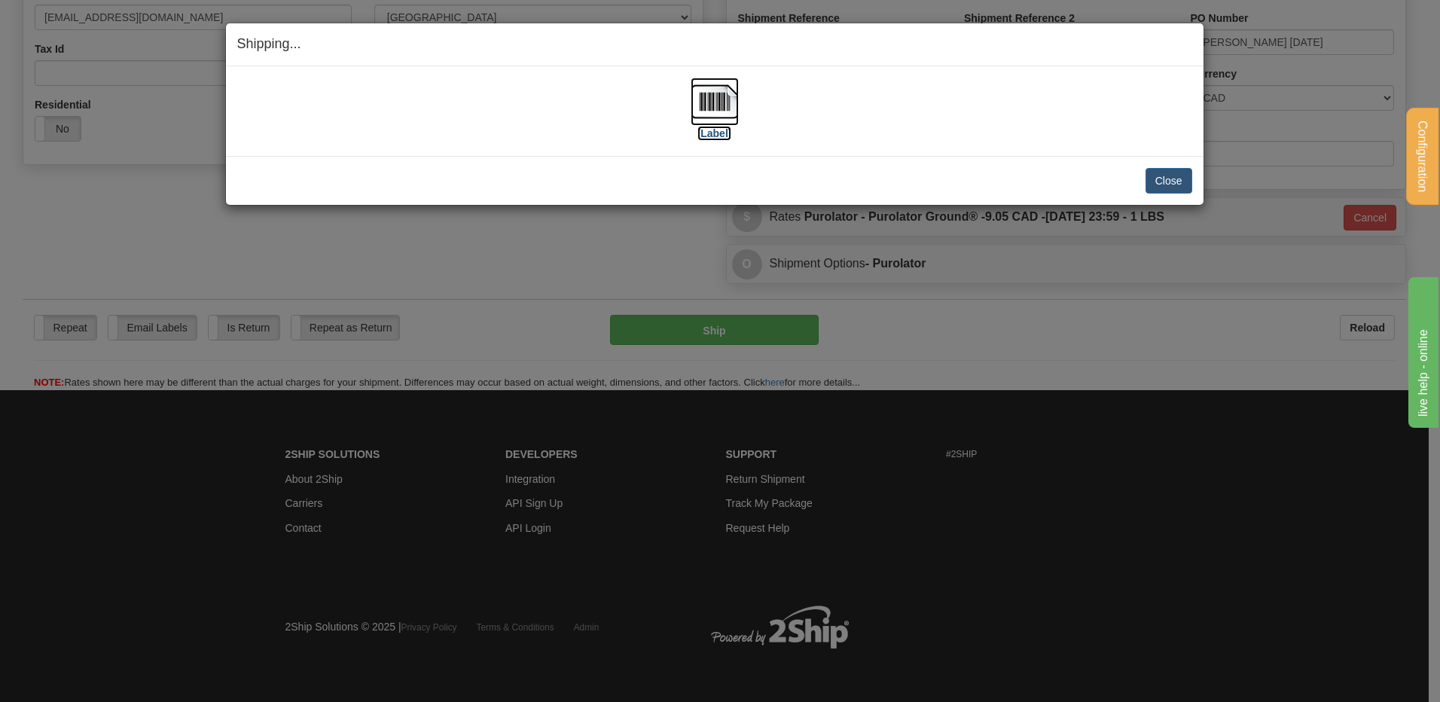
click at [706, 113] on img at bounding box center [714, 102] width 48 height 48
click at [1168, 169] on button "Close" at bounding box center [1168, 181] width 47 height 26
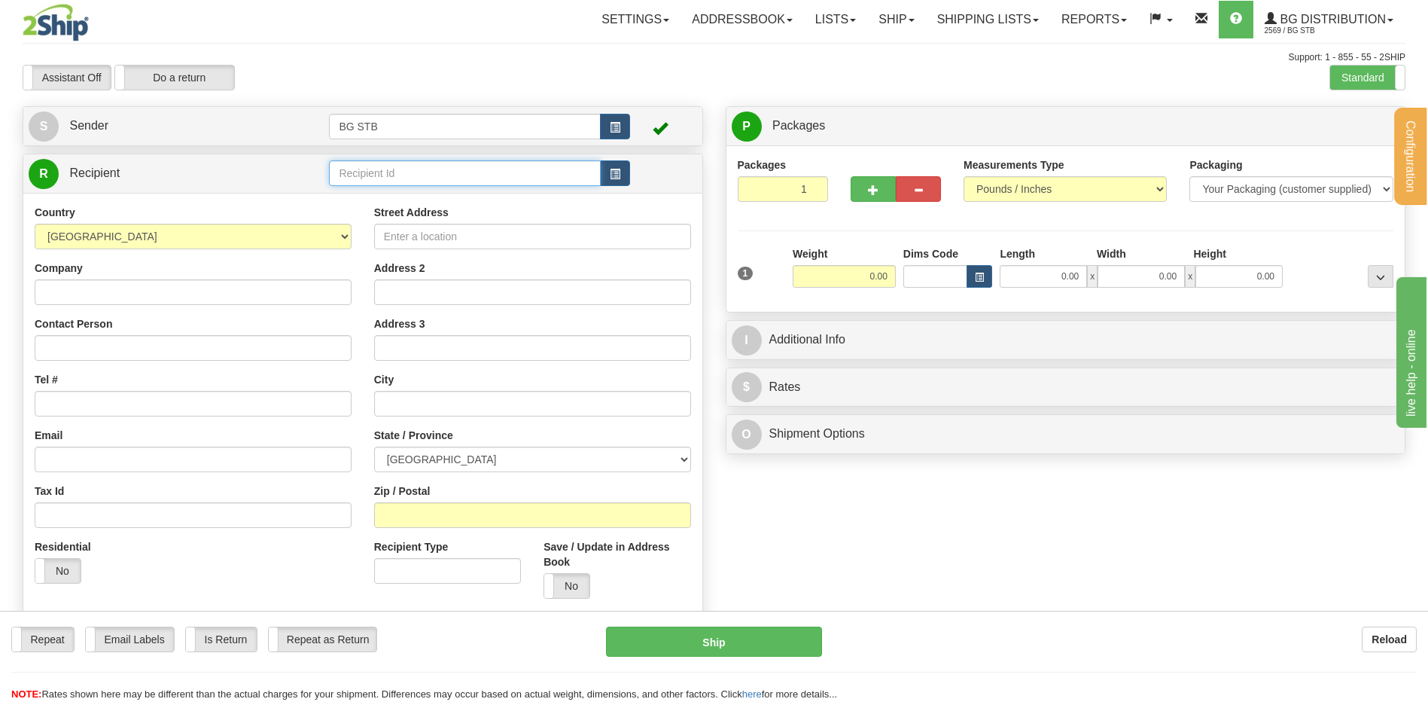
click at [450, 174] on input "text" at bounding box center [464, 173] width 271 height 26
click at [427, 196] on div "1226" at bounding box center [462, 196] width 257 height 17
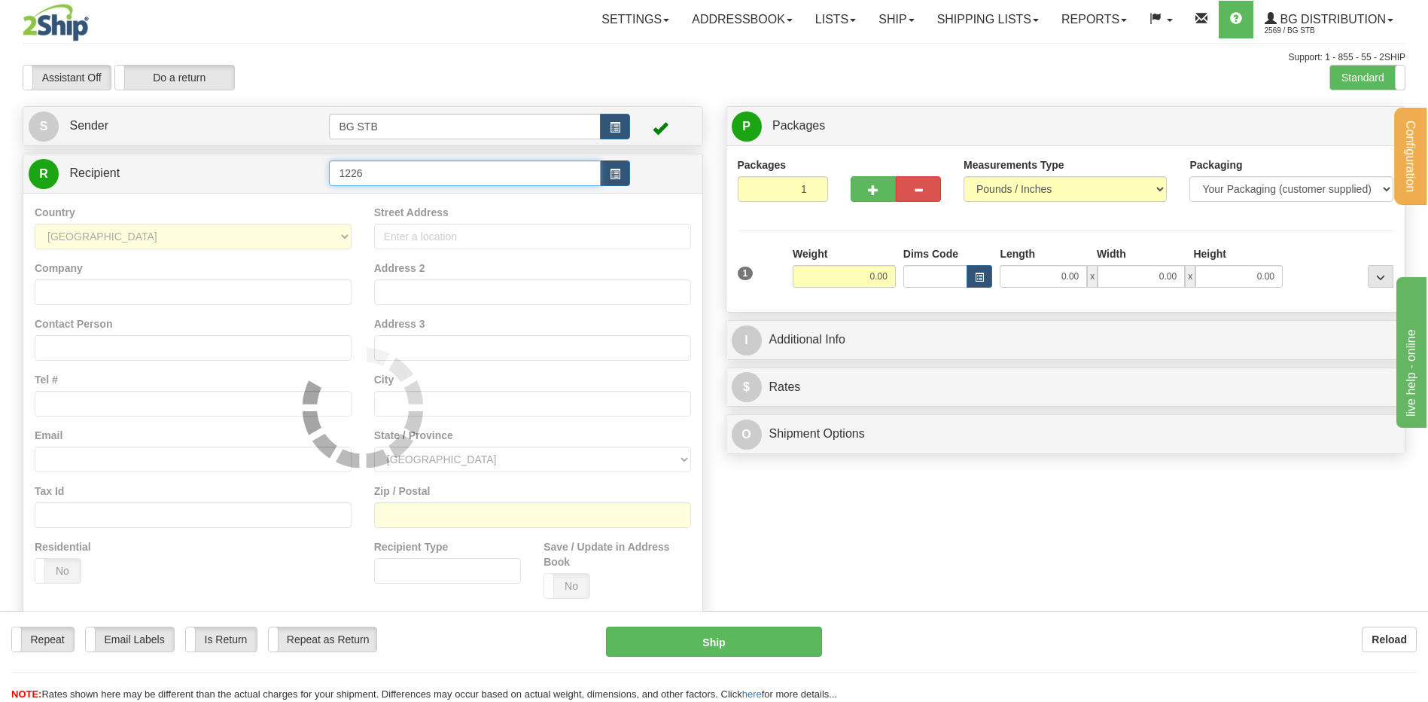
type input "1226"
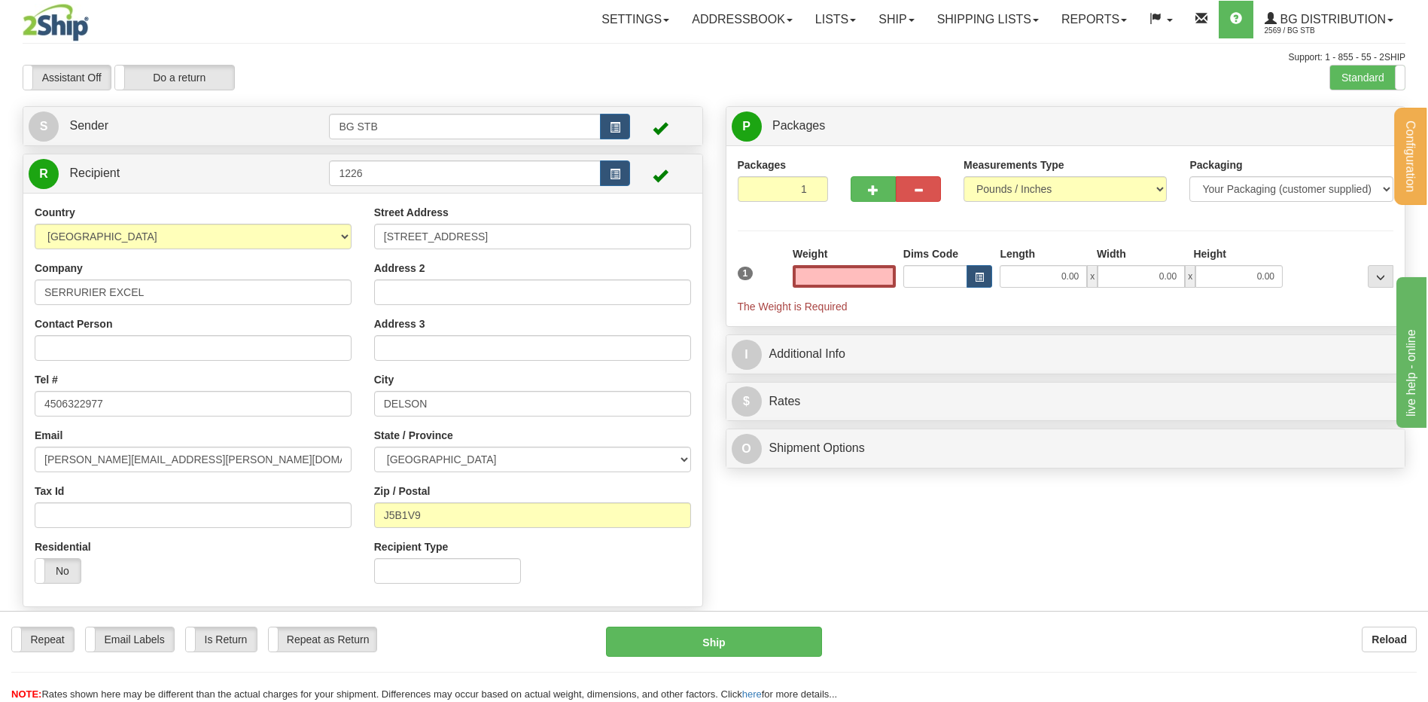
type input "0.00"
click at [835, 290] on div "Weight 0.00" at bounding box center [844, 272] width 111 height 53
click at [850, 269] on input "0.00" at bounding box center [844, 276] width 103 height 23
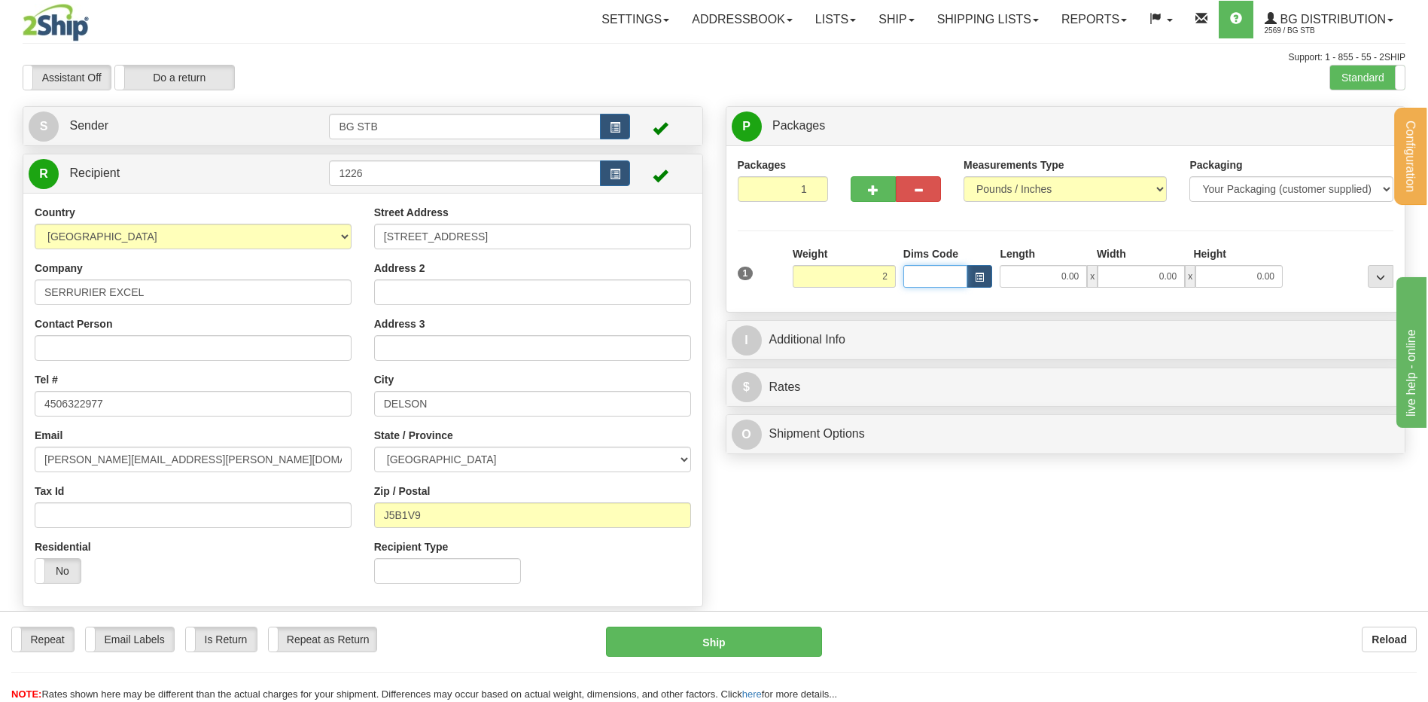
type input "2.00"
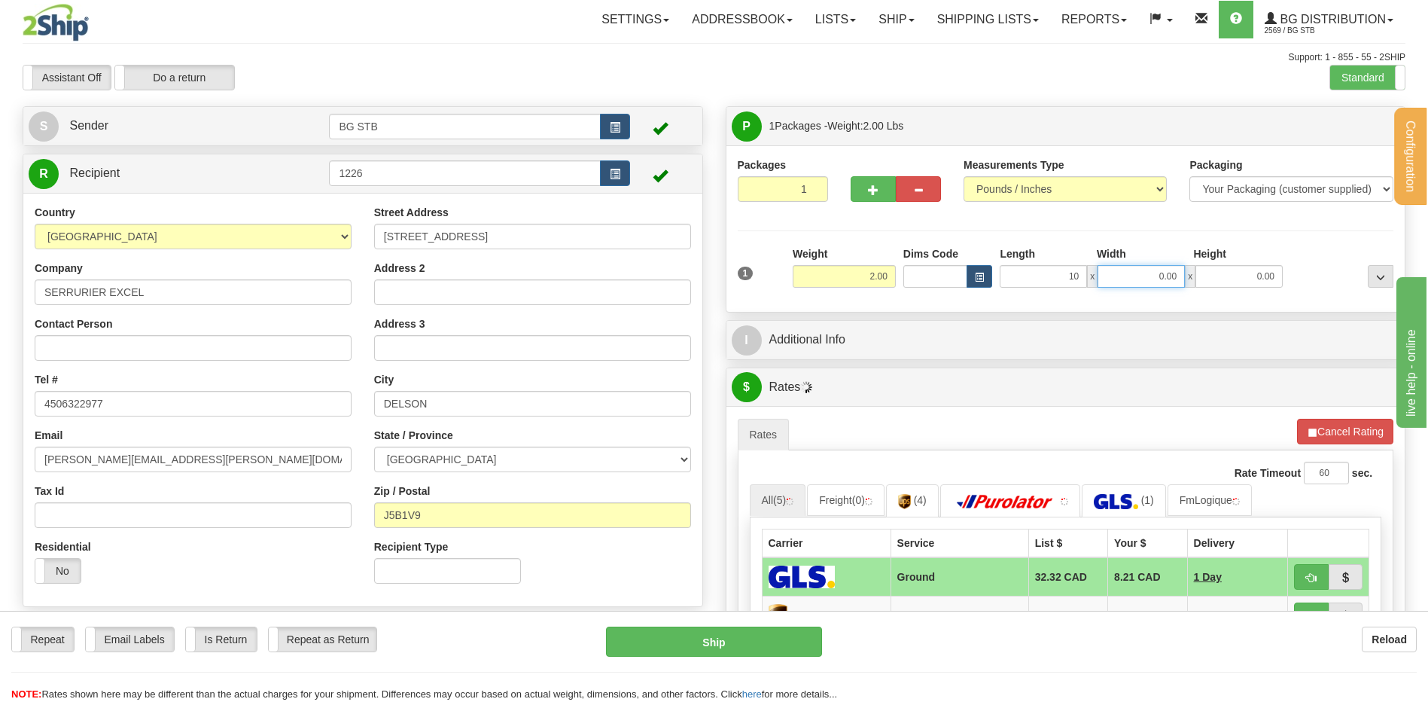
type input "10.00"
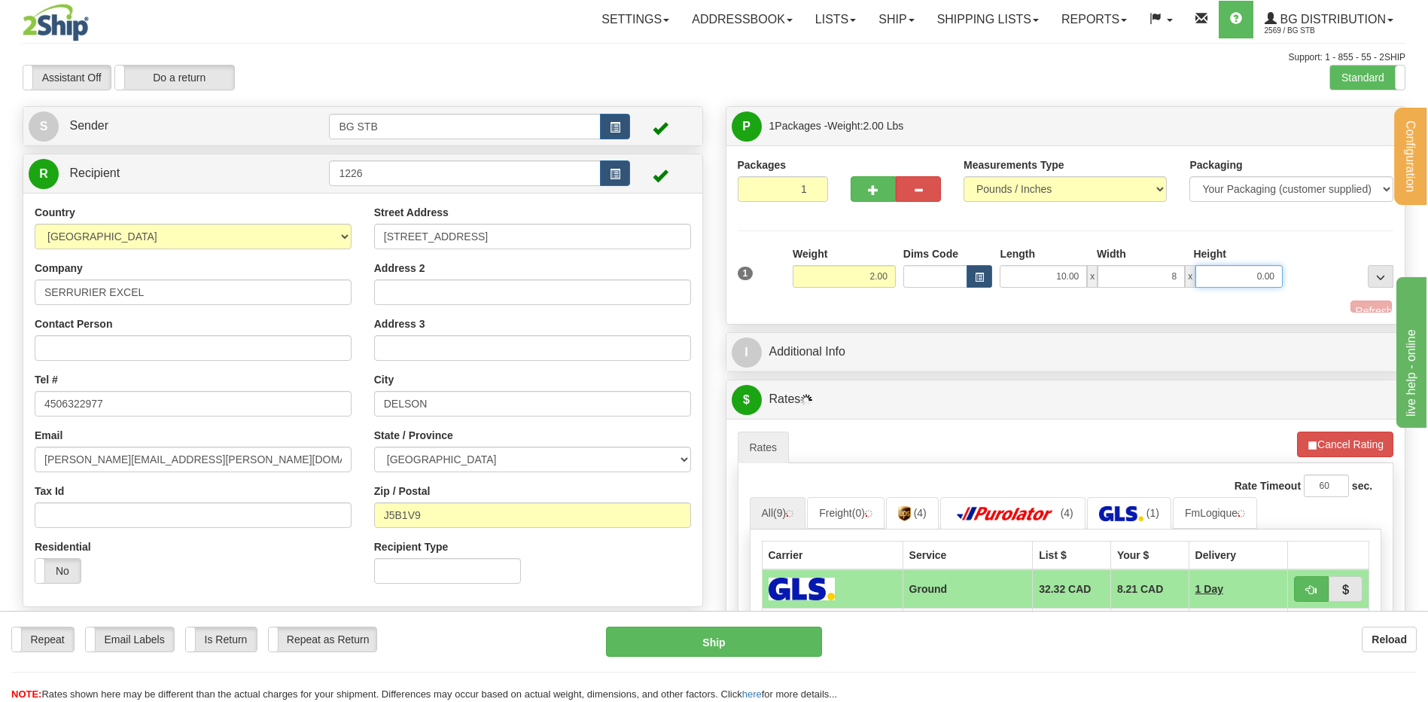
type input "8.00"
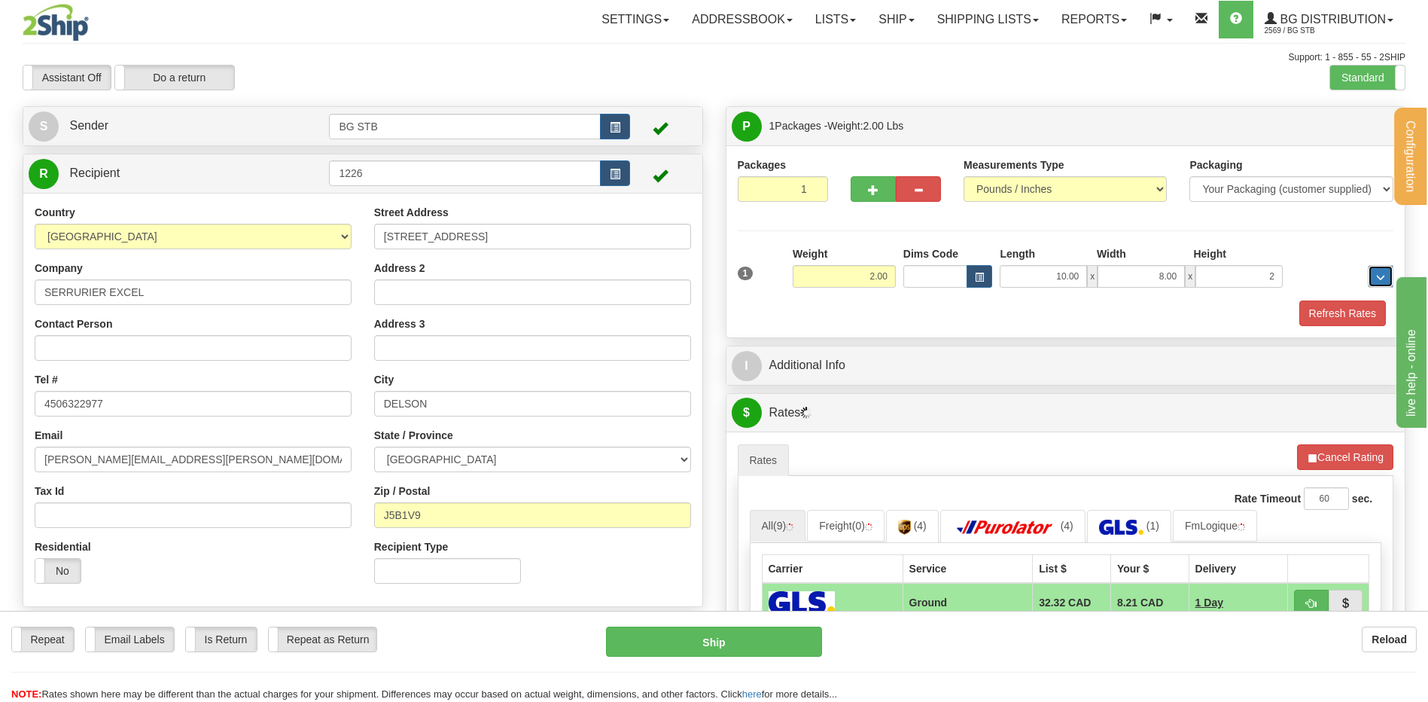
type input "2.00"
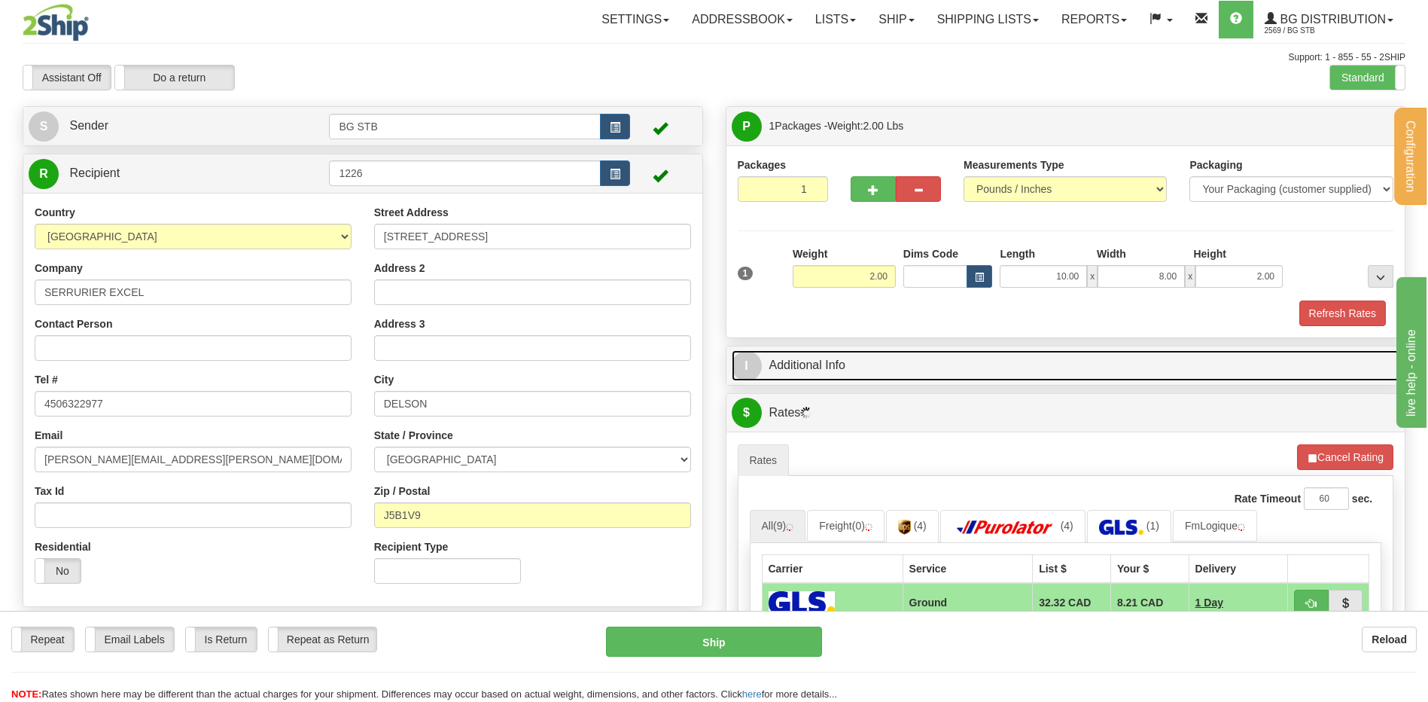
click at [917, 366] on link "I Additional Info" at bounding box center [1066, 365] width 669 height 31
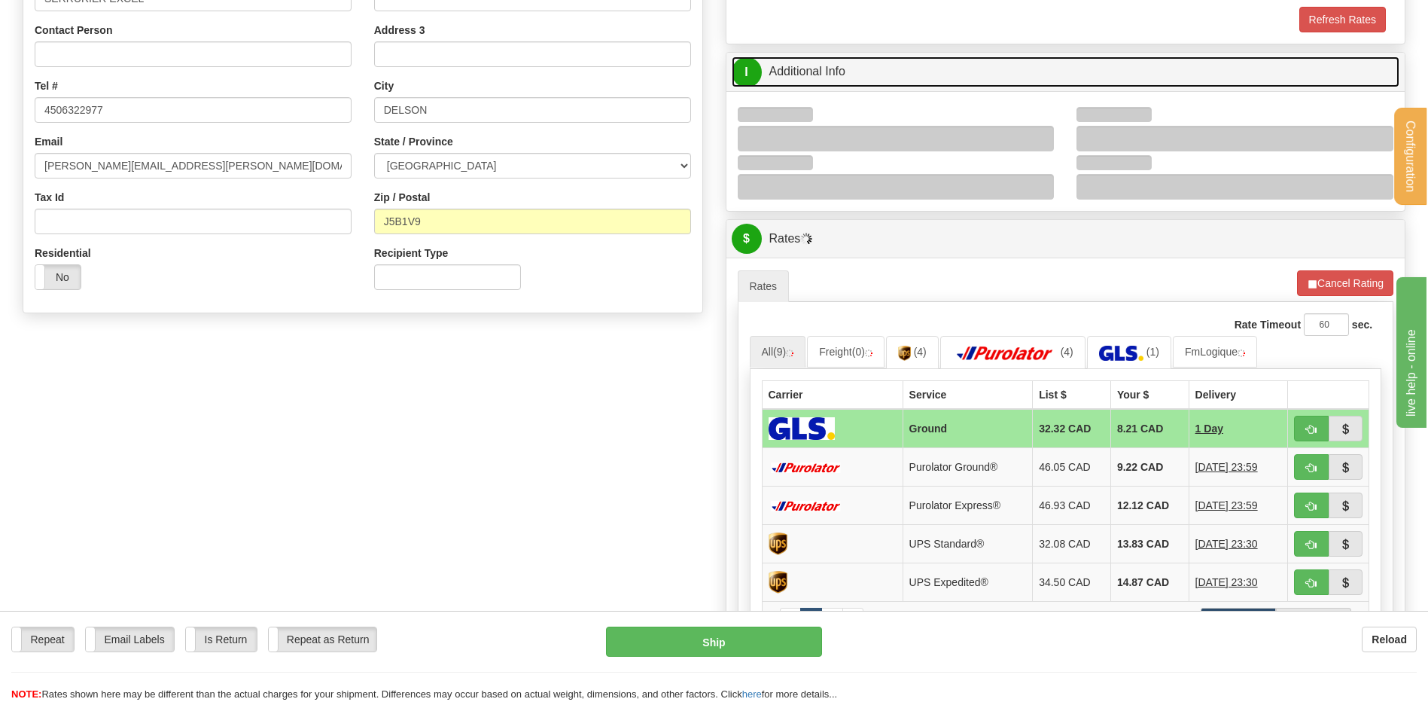
scroll to position [301, 0]
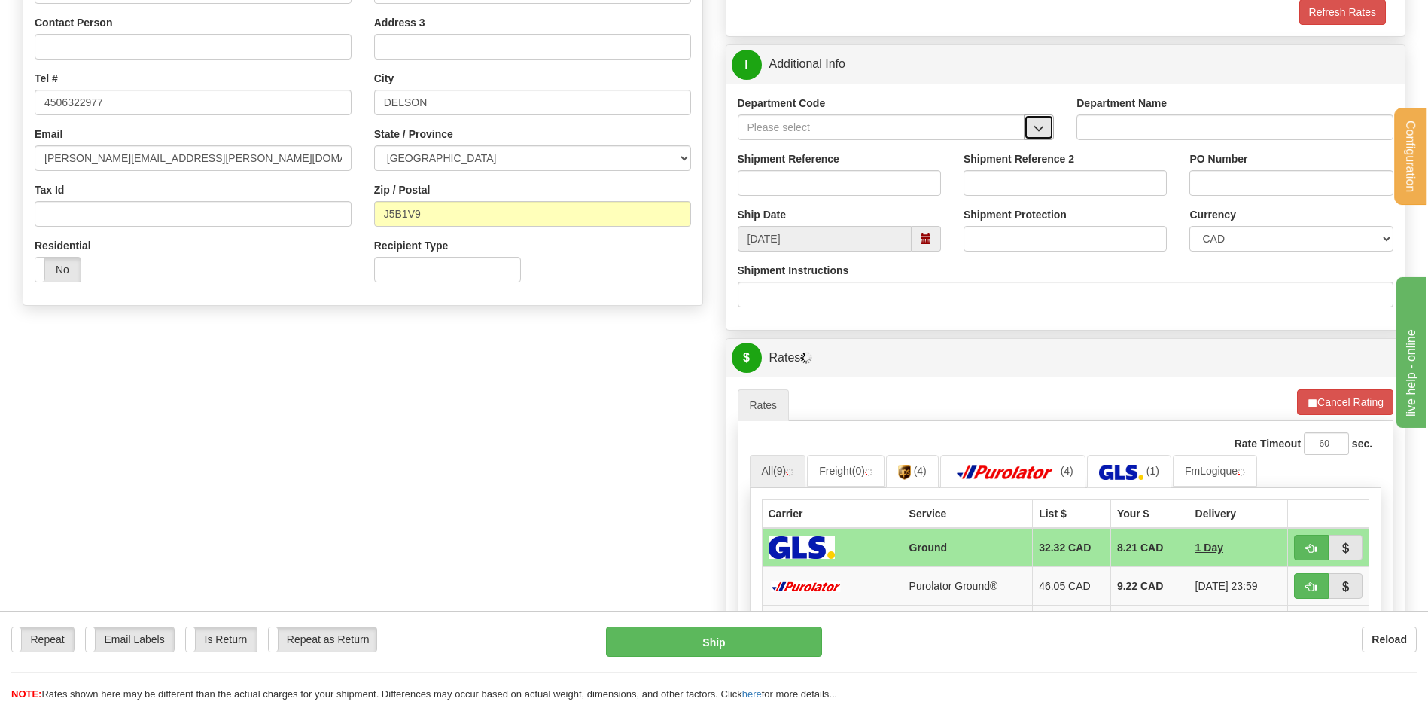
click at [1045, 130] on button "button" at bounding box center [1039, 127] width 30 height 26
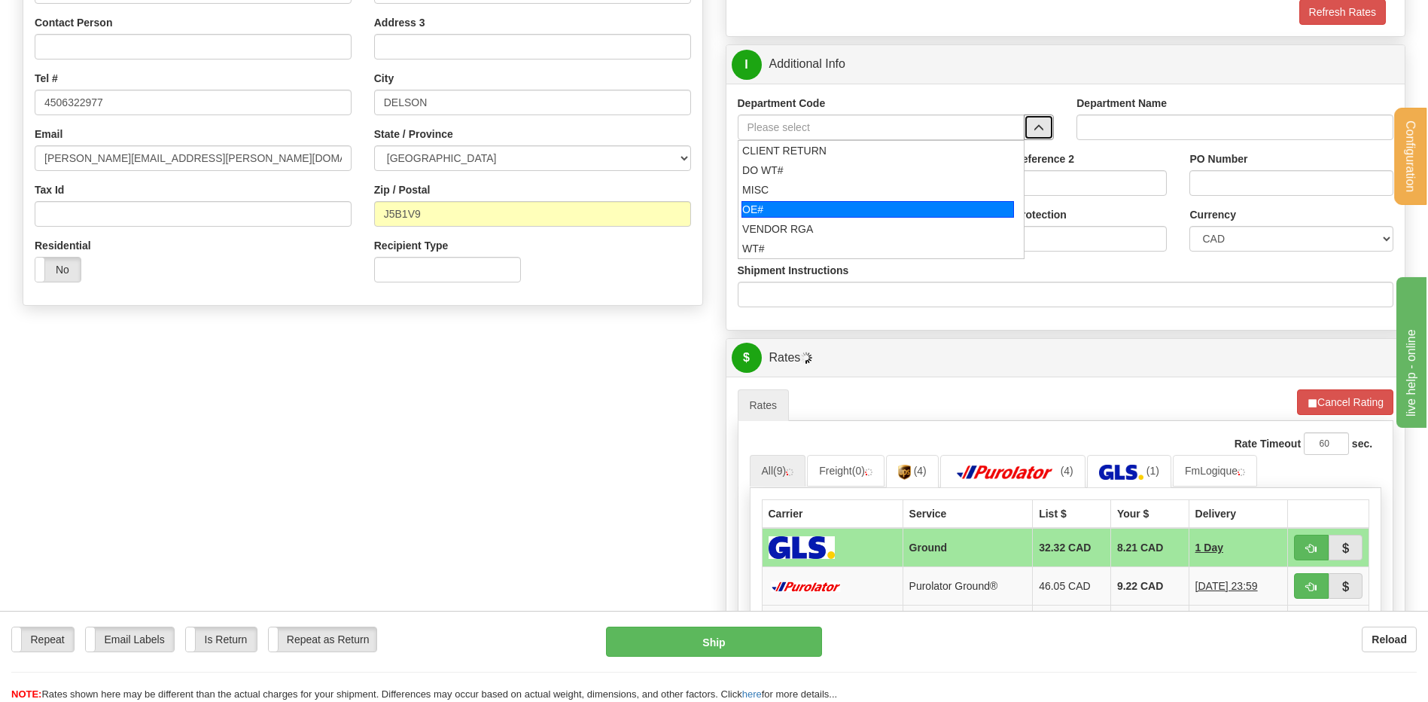
click at [824, 209] on div "OE#" at bounding box center [878, 209] width 273 height 17
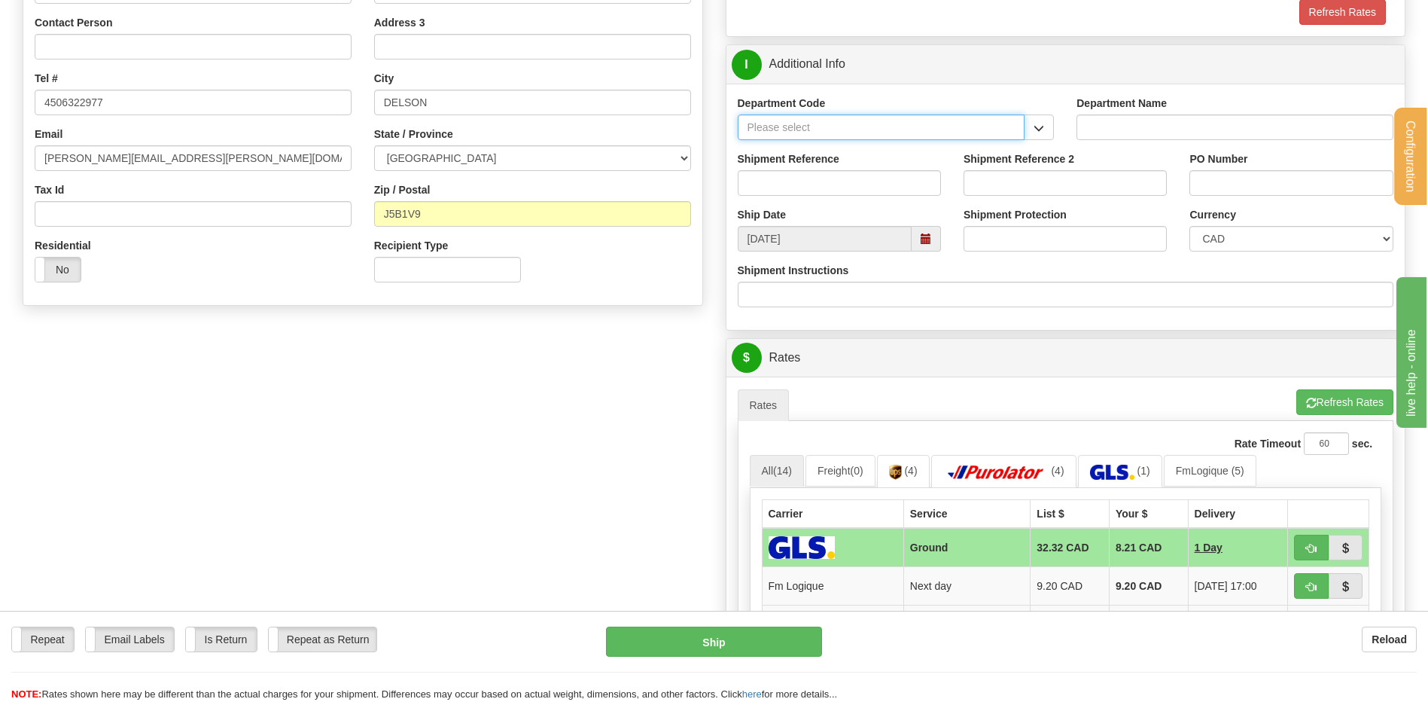
type input "OE#"
type input "ORDERS"
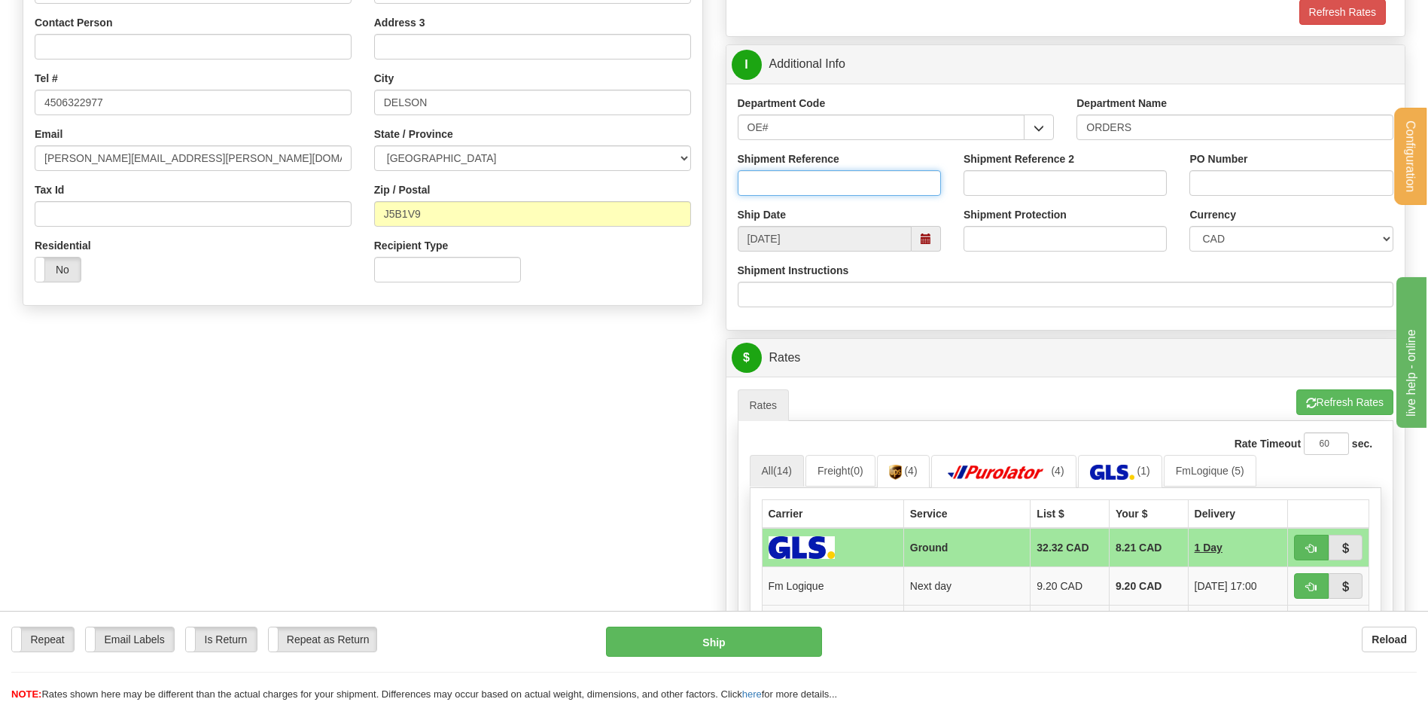
click at [821, 187] on input "Shipment Reference" at bounding box center [839, 183] width 203 height 26
type input "80006536-00"
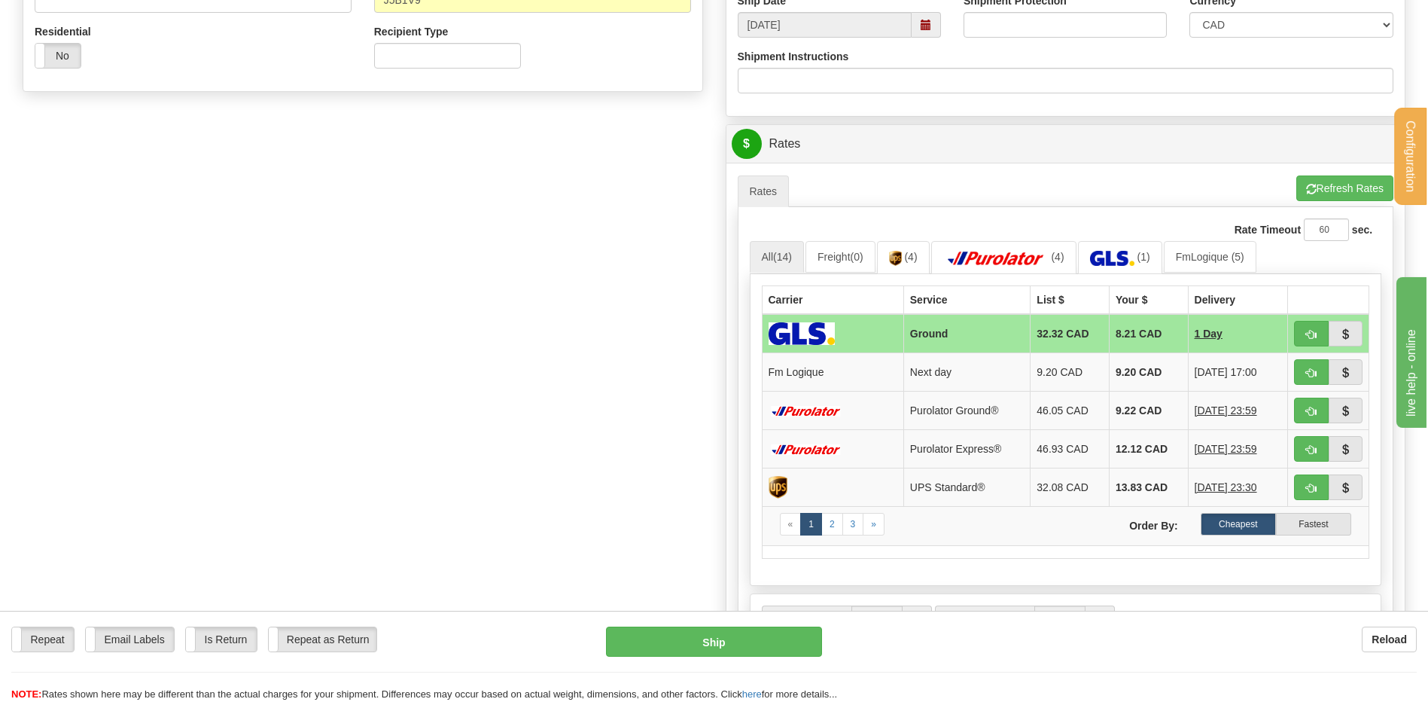
scroll to position [678, 0]
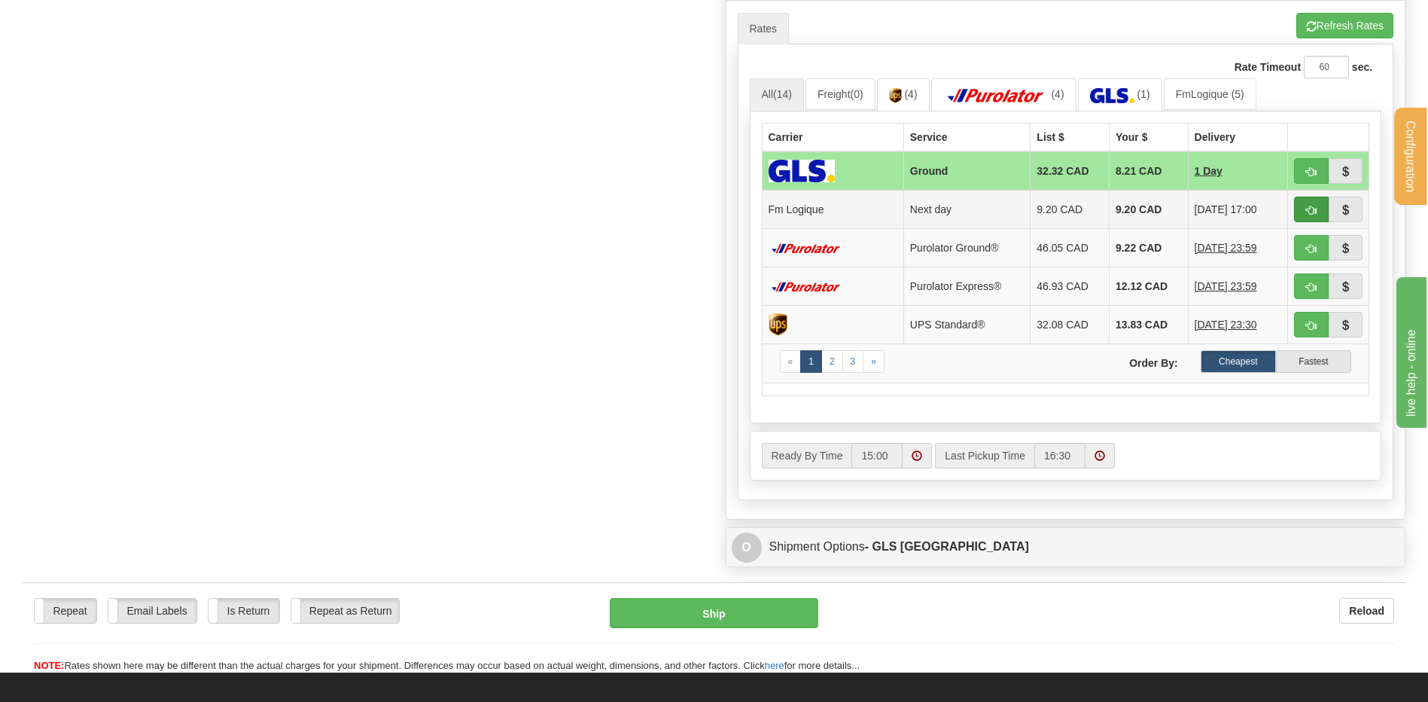
type input "5972"
click at [1326, 215] on button "button" at bounding box center [1311, 210] width 35 height 26
type input "jour"
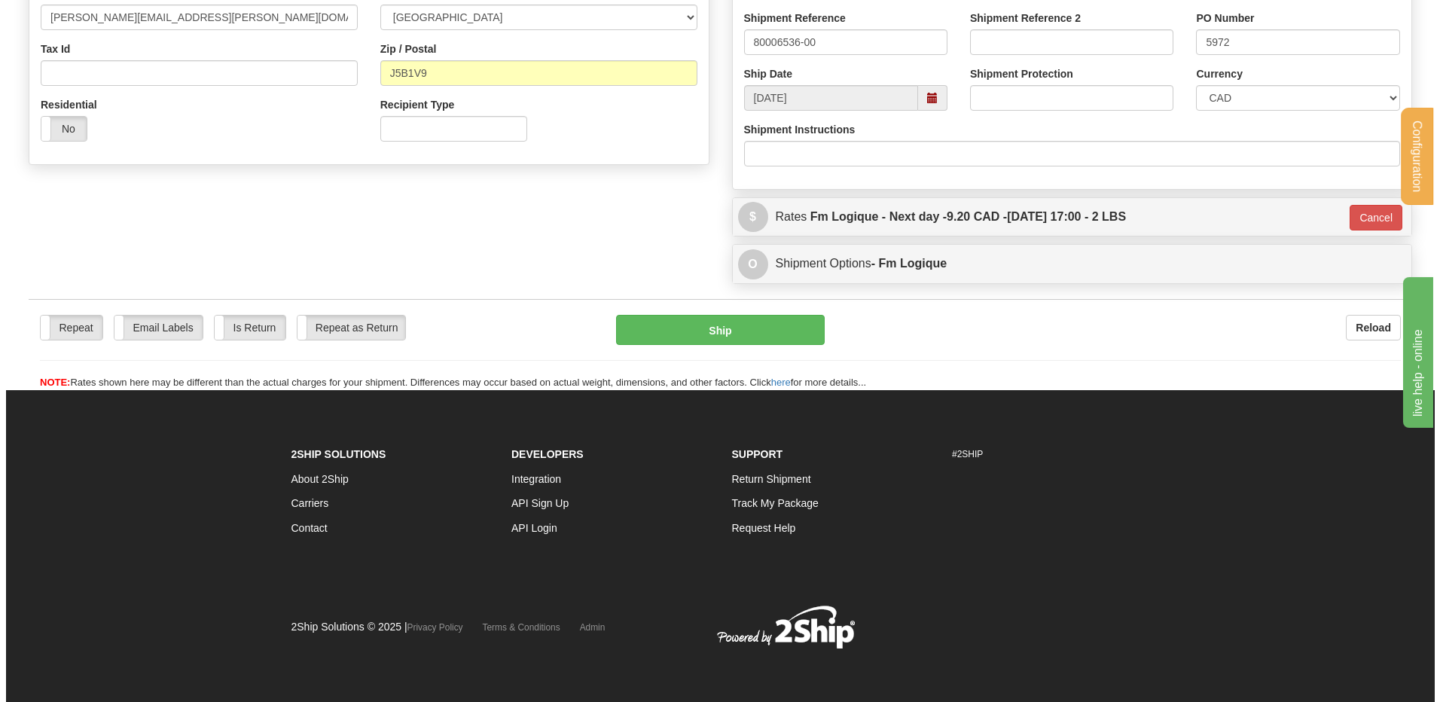
scroll to position [443, 0]
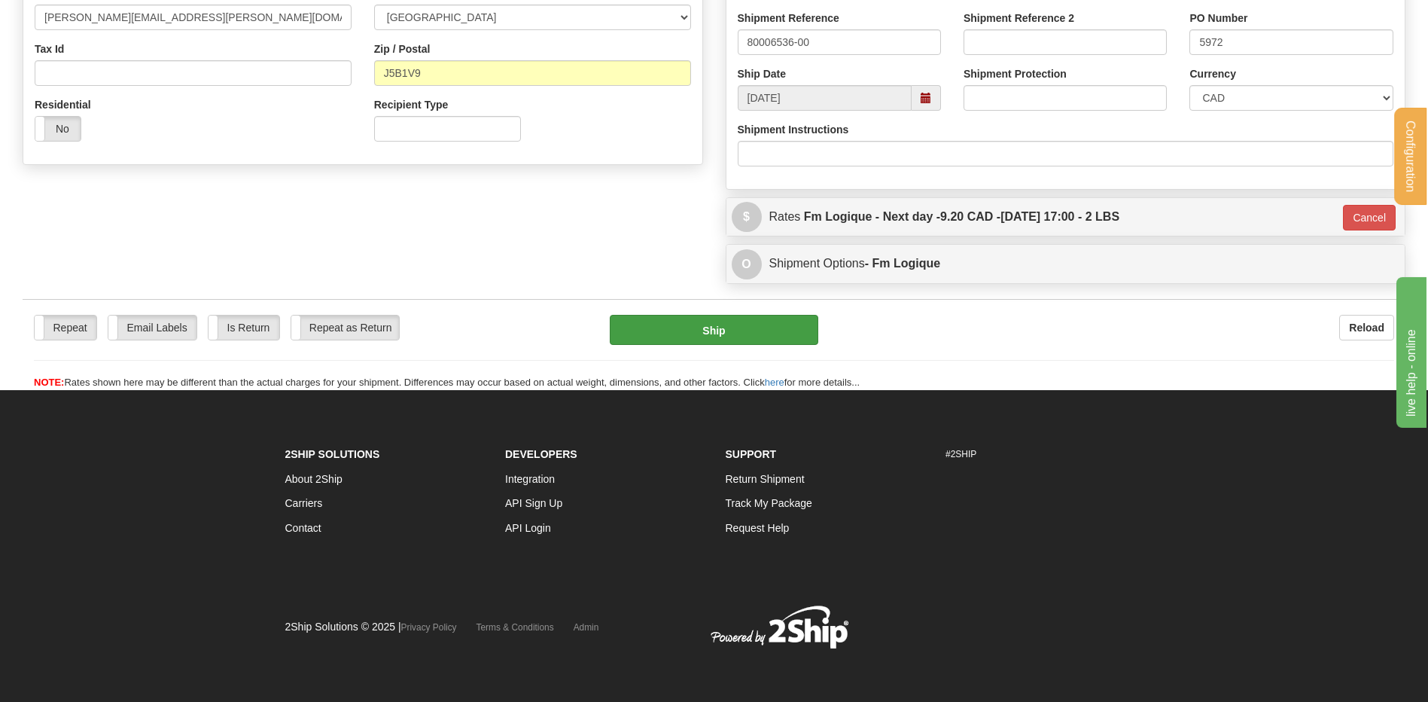
drag, startPoint x: 665, startPoint y: 309, endPoint x: 669, endPoint y: 320, distance: 11.5
click at [666, 309] on div "Repeat Repeat Email Labels Email Labels Edit Is Return Is Return Repeat as Retu…" at bounding box center [714, 344] width 1383 height 91
click at [672, 328] on button "Ship" at bounding box center [714, 330] width 208 height 30
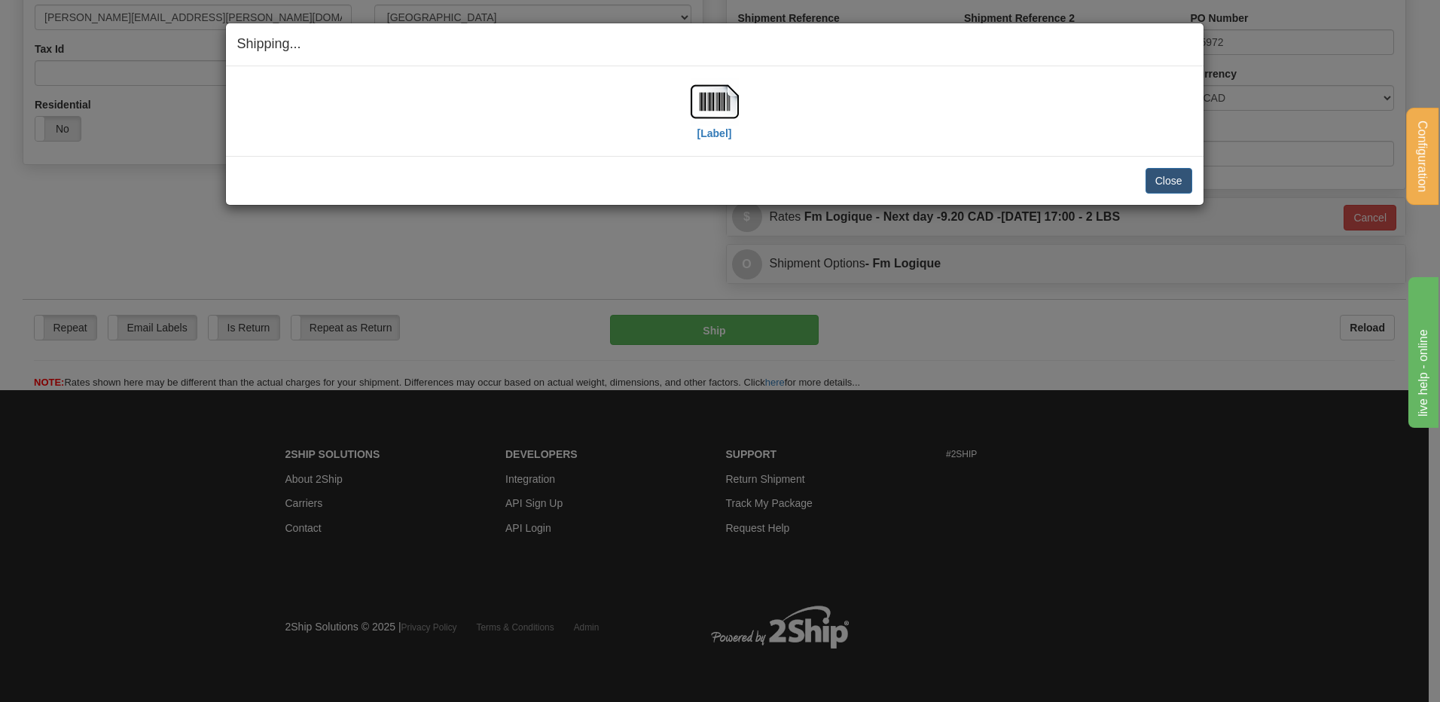
click at [679, 96] on div "[Label]" at bounding box center [714, 111] width 955 height 67
click at [704, 107] on img at bounding box center [714, 102] width 48 height 48
click at [1178, 172] on button "Close" at bounding box center [1168, 181] width 47 height 26
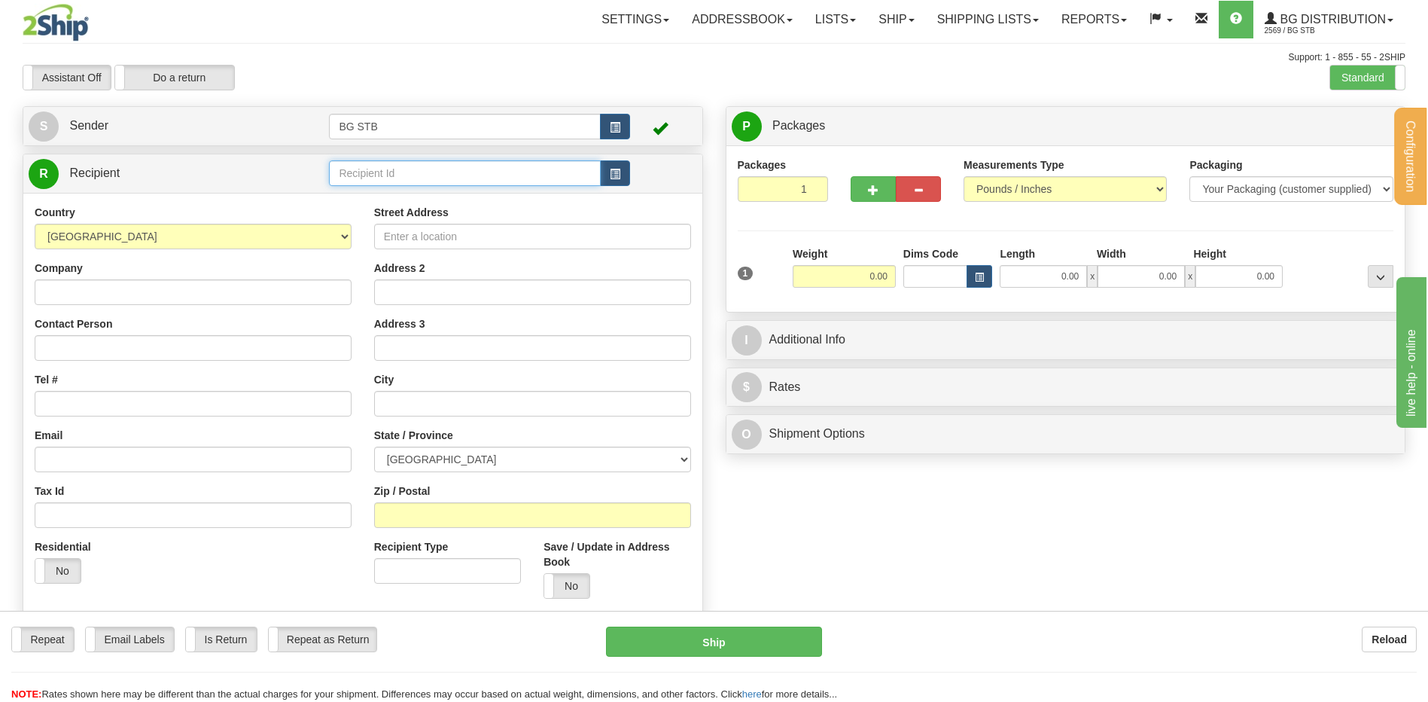
click at [463, 182] on input "text" at bounding box center [464, 173] width 271 height 26
type input "1134"
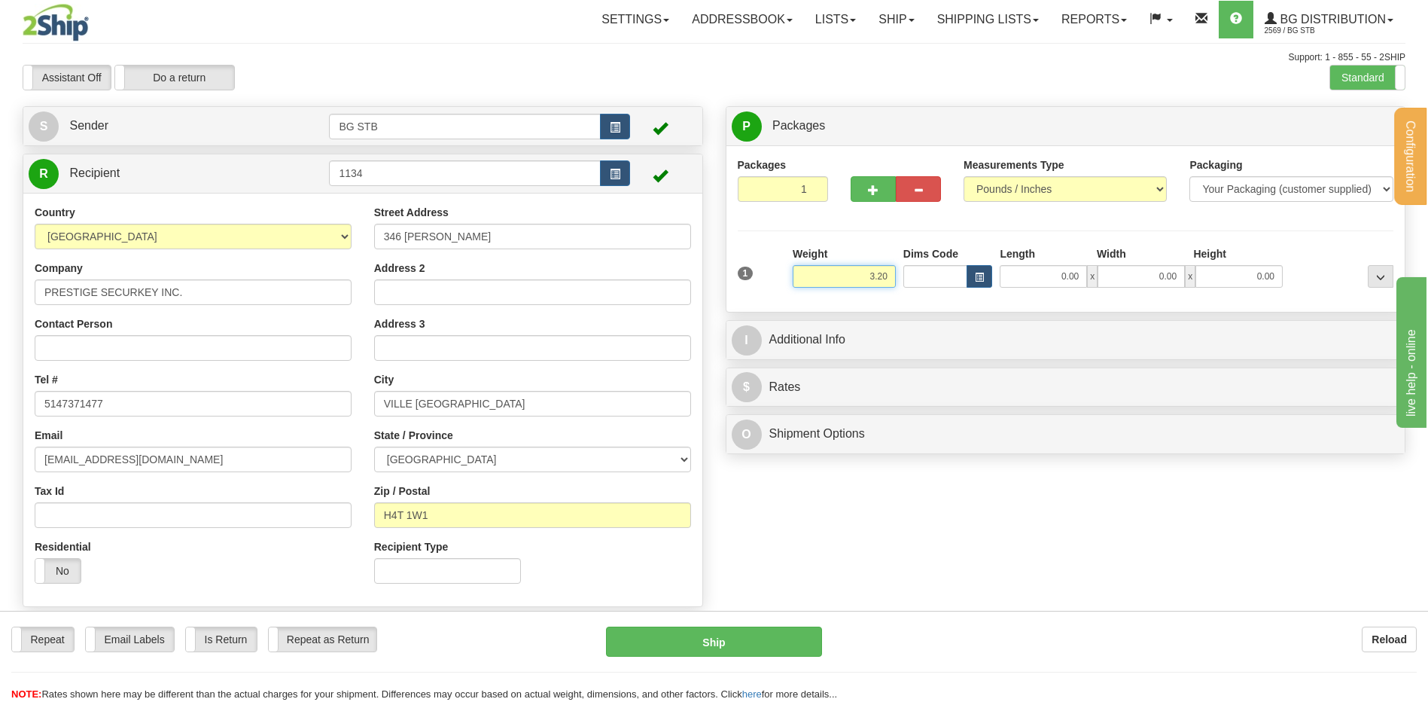
type input "3.20"
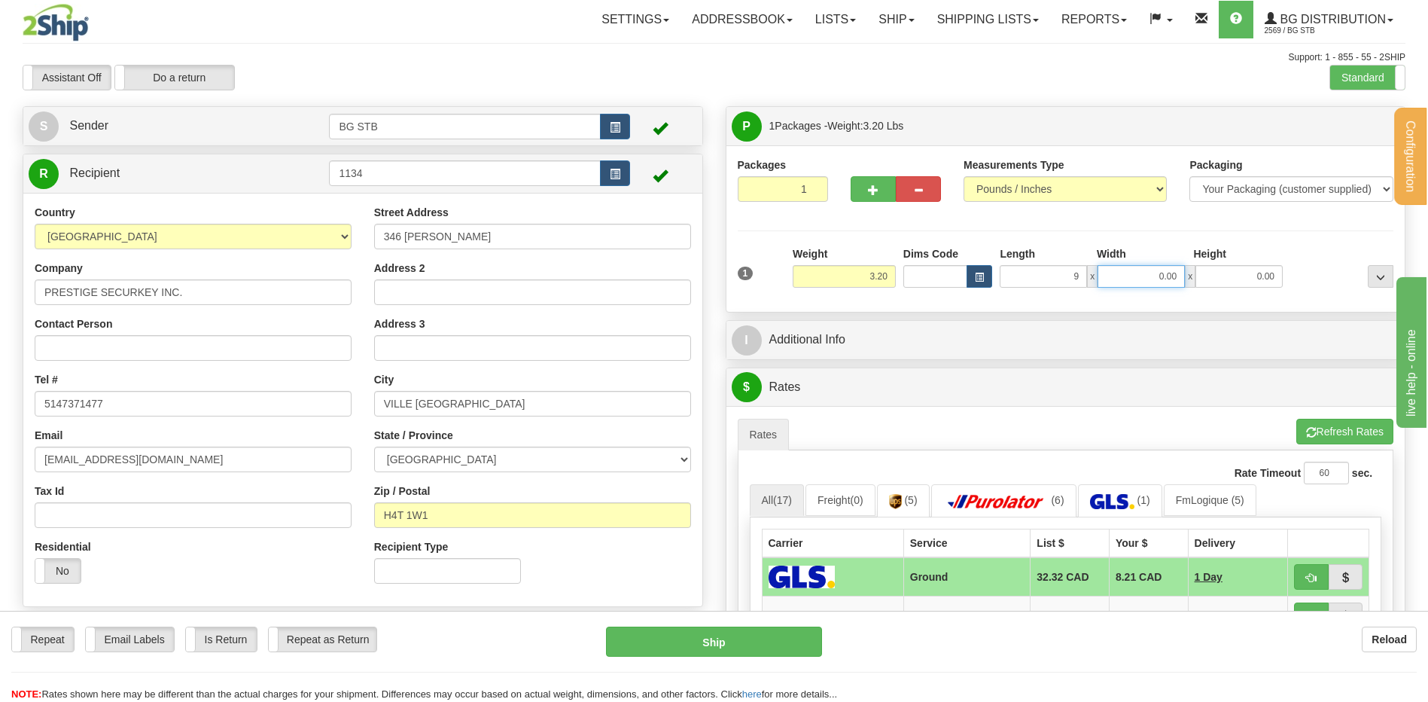
type input "9.00"
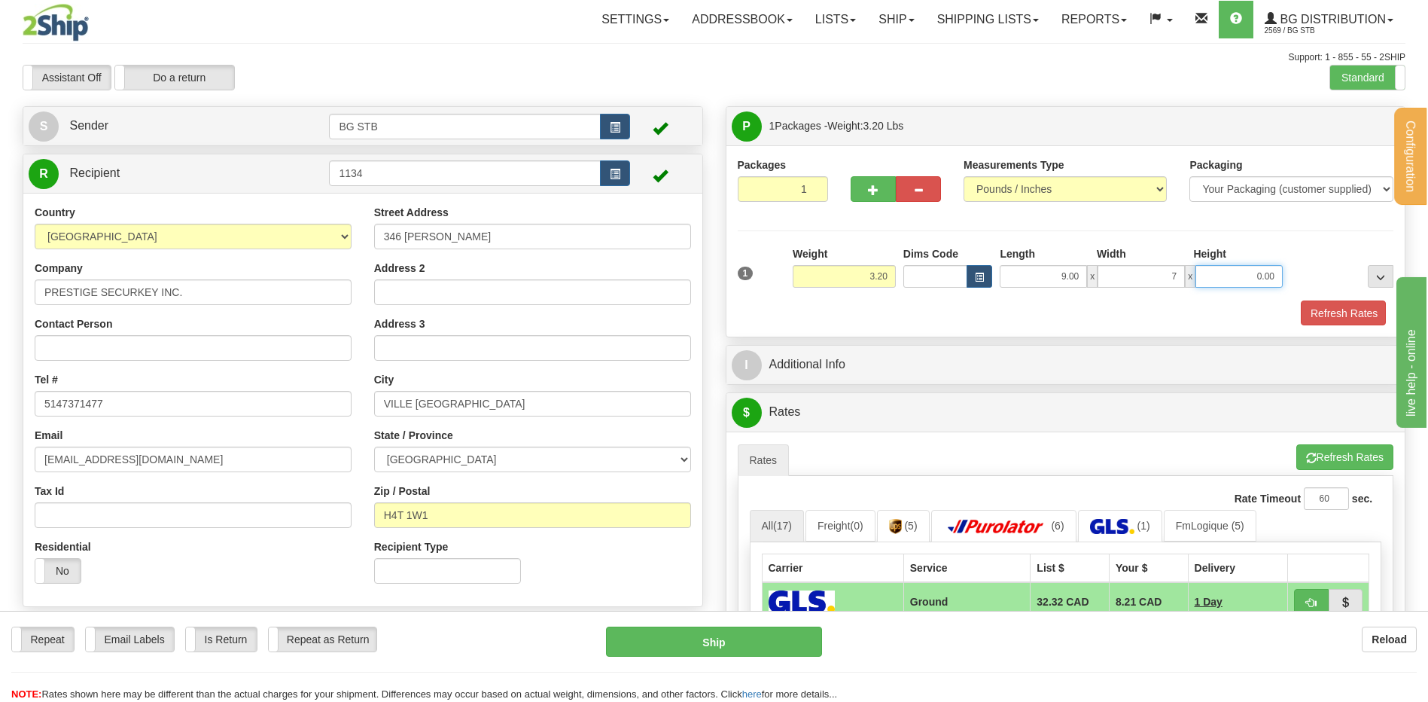
type input "7.00"
type input "8.00"
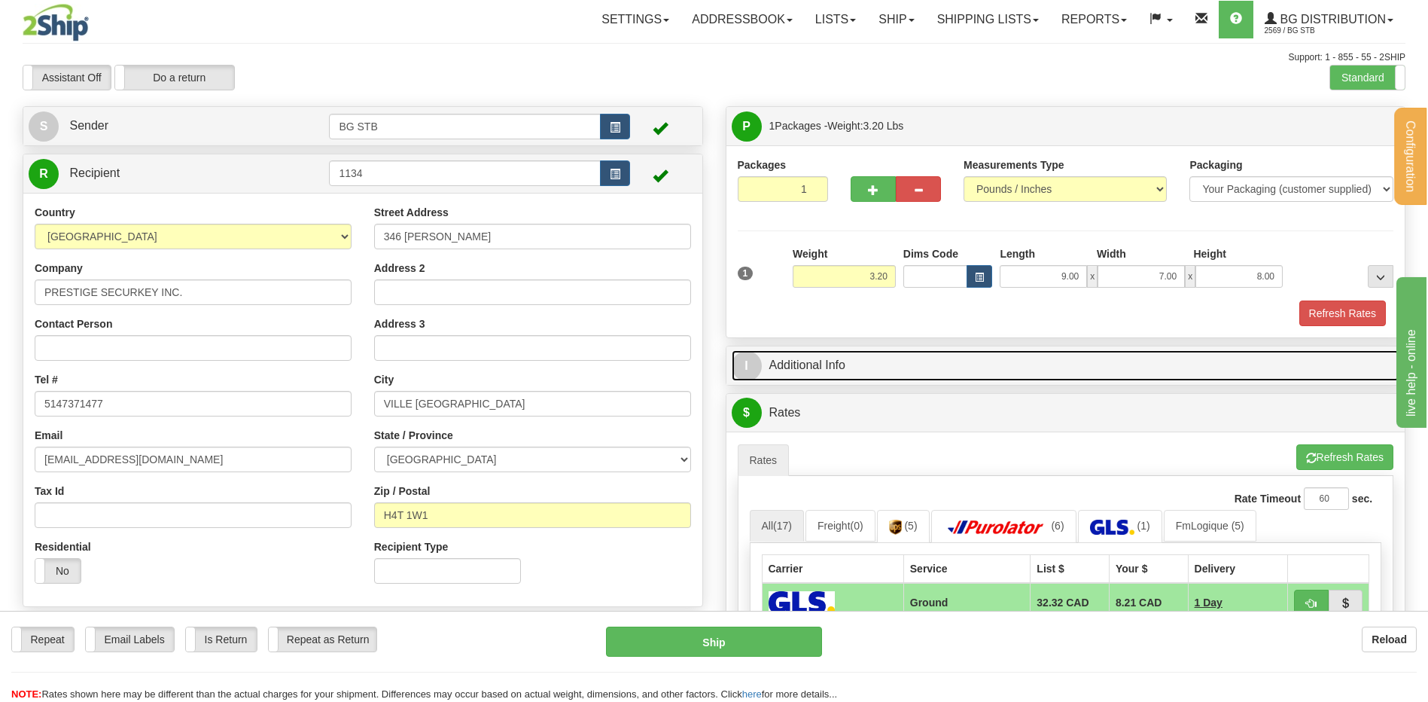
click at [771, 361] on link "I Additional Info" at bounding box center [1066, 365] width 669 height 31
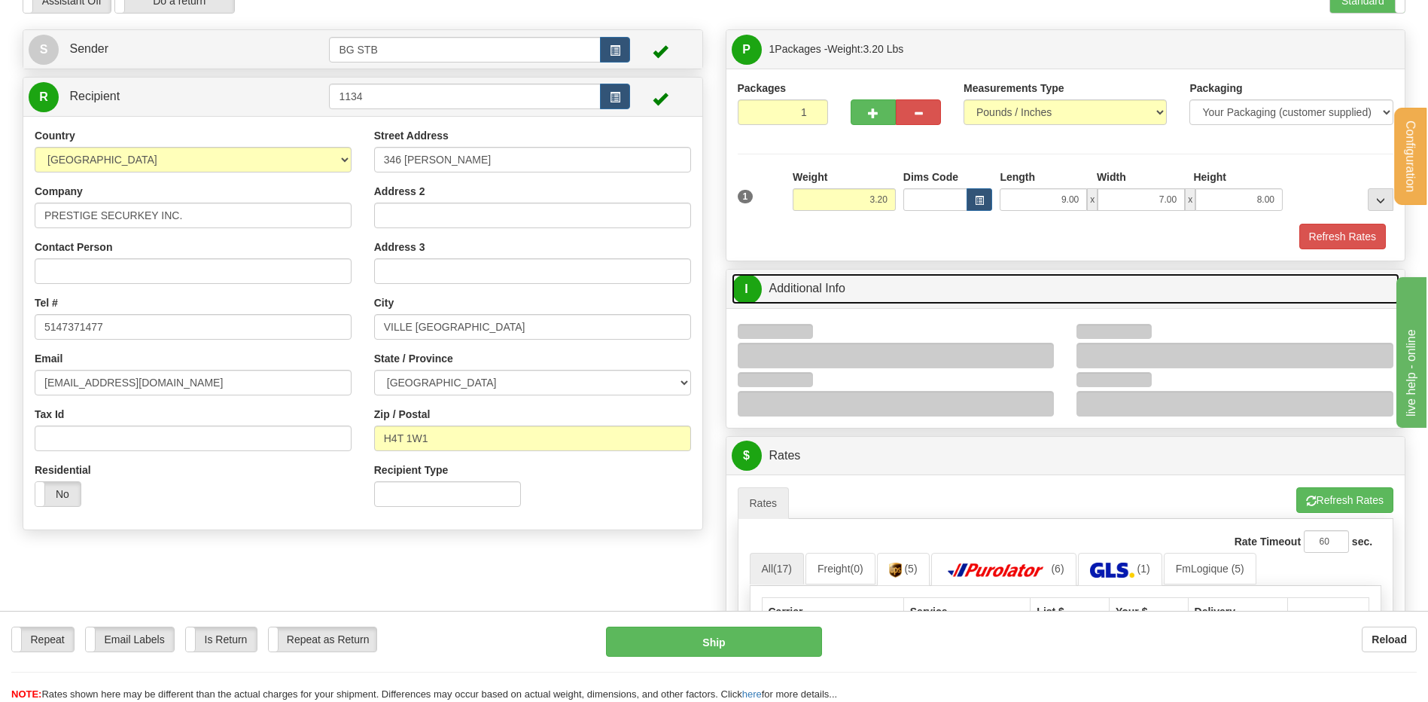
scroll to position [151, 0]
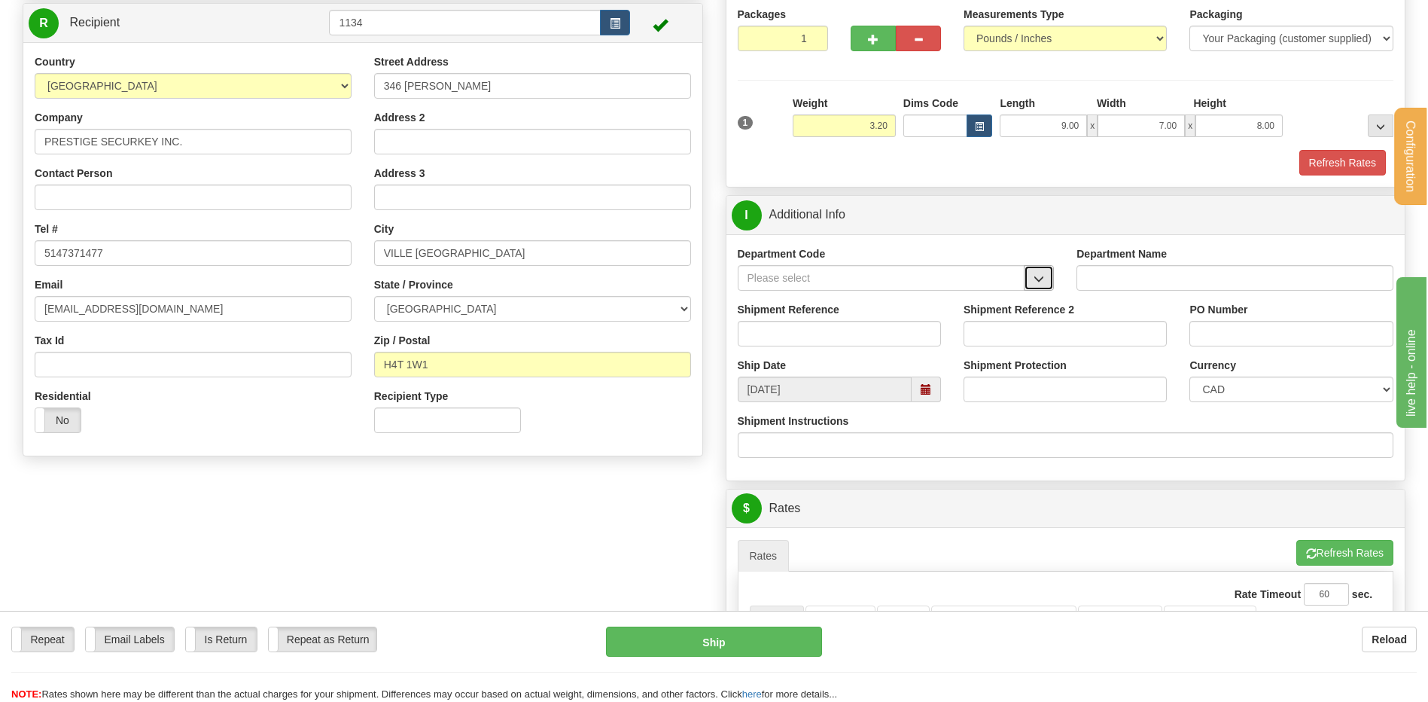
click at [1041, 276] on span "button" at bounding box center [1039, 279] width 11 height 10
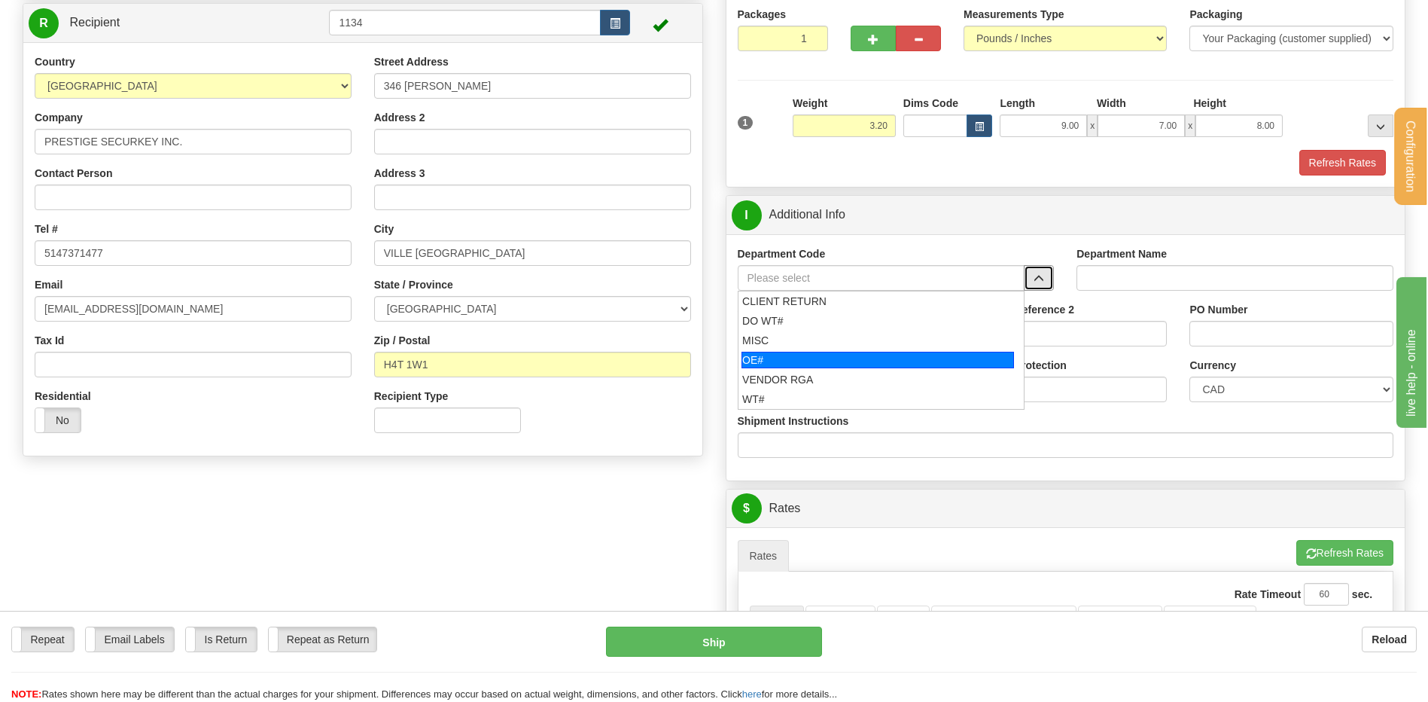
drag, startPoint x: 838, startPoint y: 362, endPoint x: 834, endPoint y: 337, distance: 25.9
click at [835, 350] on li "OE#" at bounding box center [882, 360] width 286 height 20
type input "OE#"
type input "ORDERS"
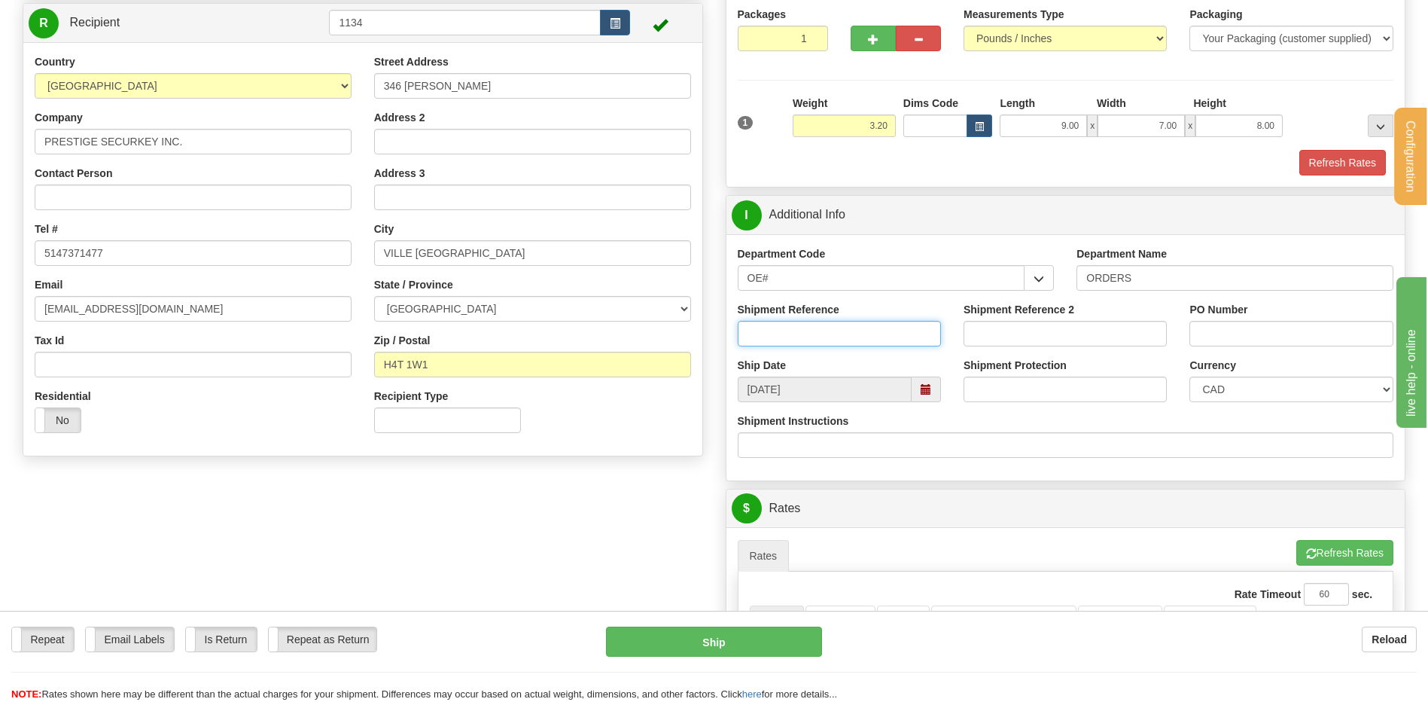
click at [834, 337] on input "Shipment Reference" at bounding box center [839, 334] width 203 height 26
type input "80006548-00"
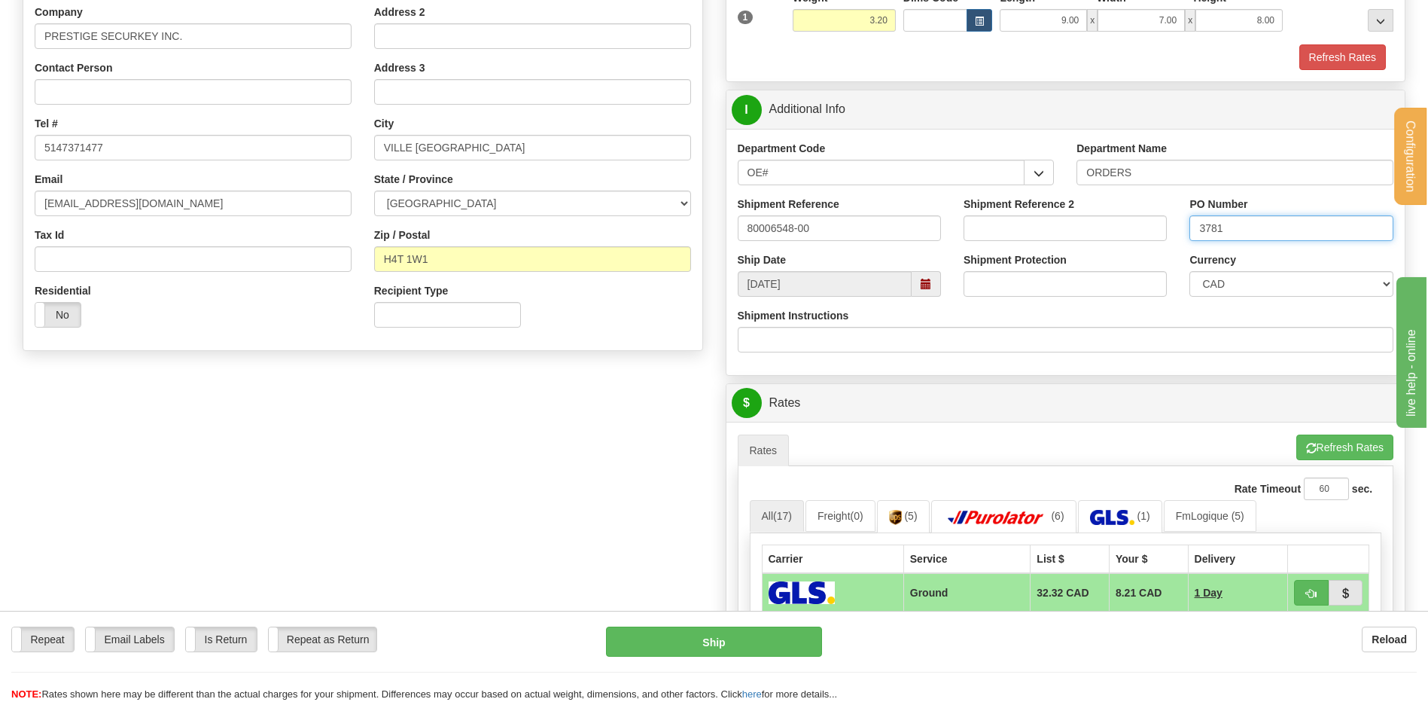
scroll to position [527, 0]
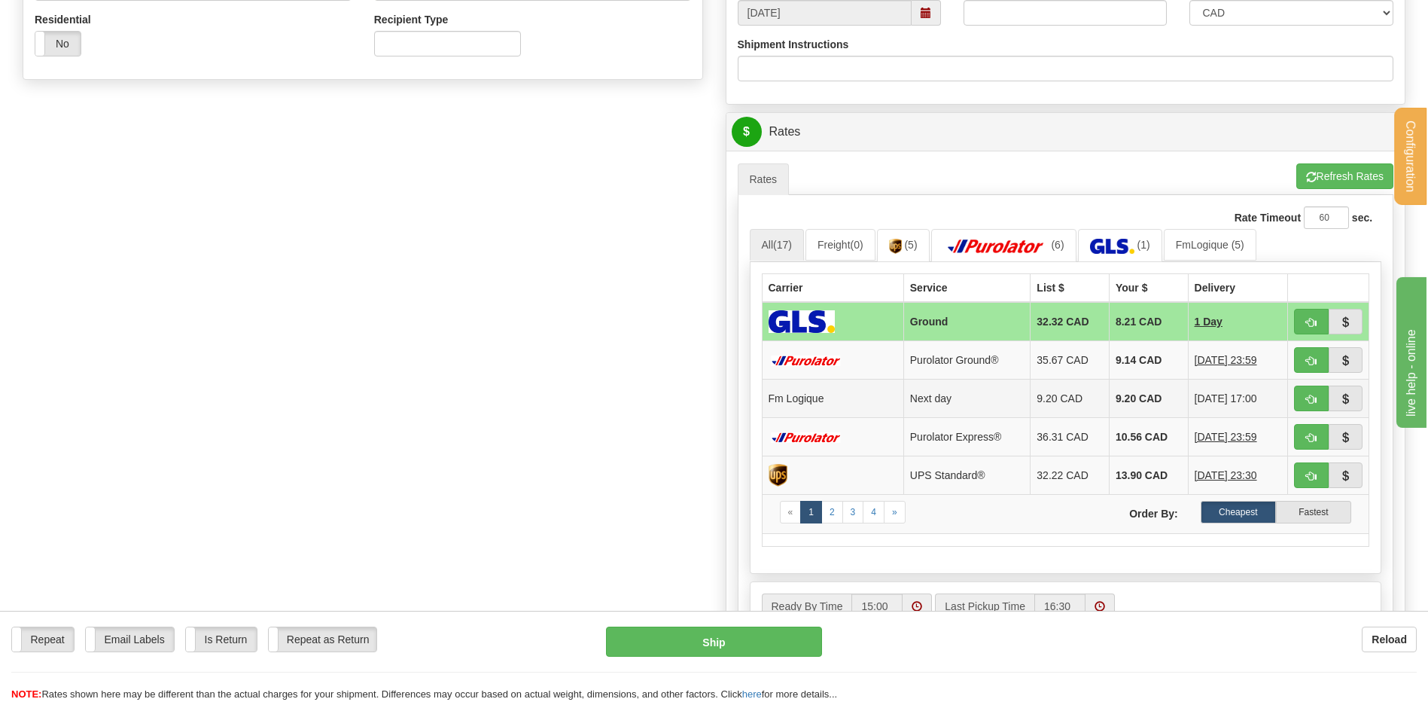
type input "3781"
click at [1306, 395] on span "button" at bounding box center [1311, 400] width 11 height 10
type input "jour"
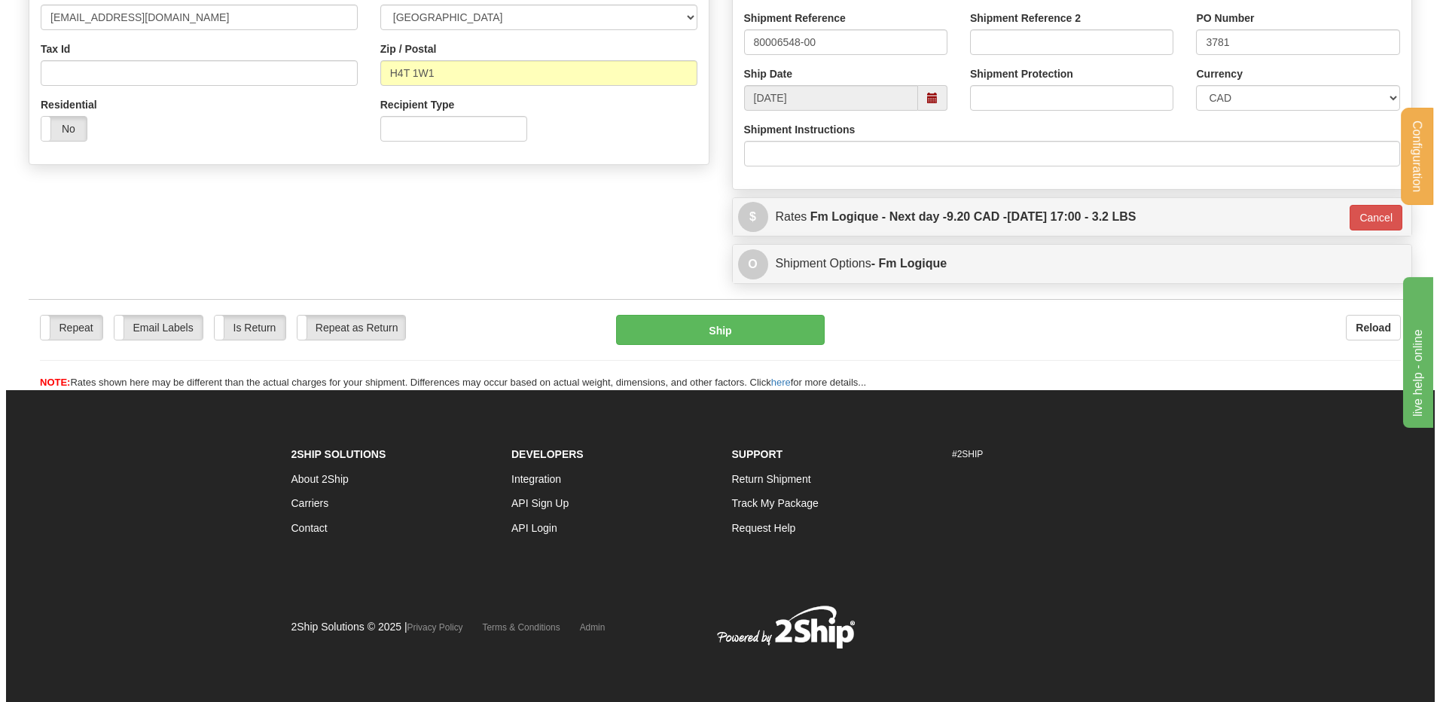
scroll to position [443, 0]
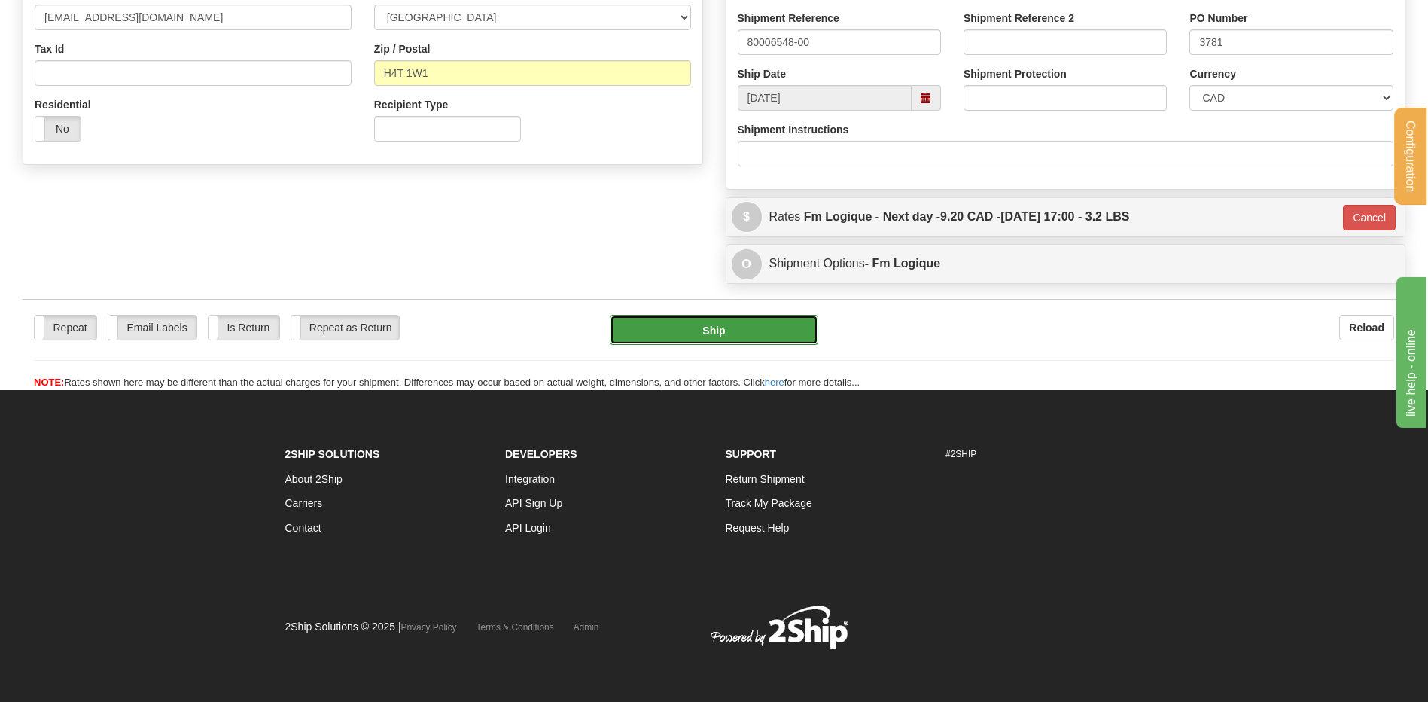
click at [685, 325] on button "Ship" at bounding box center [714, 330] width 208 height 30
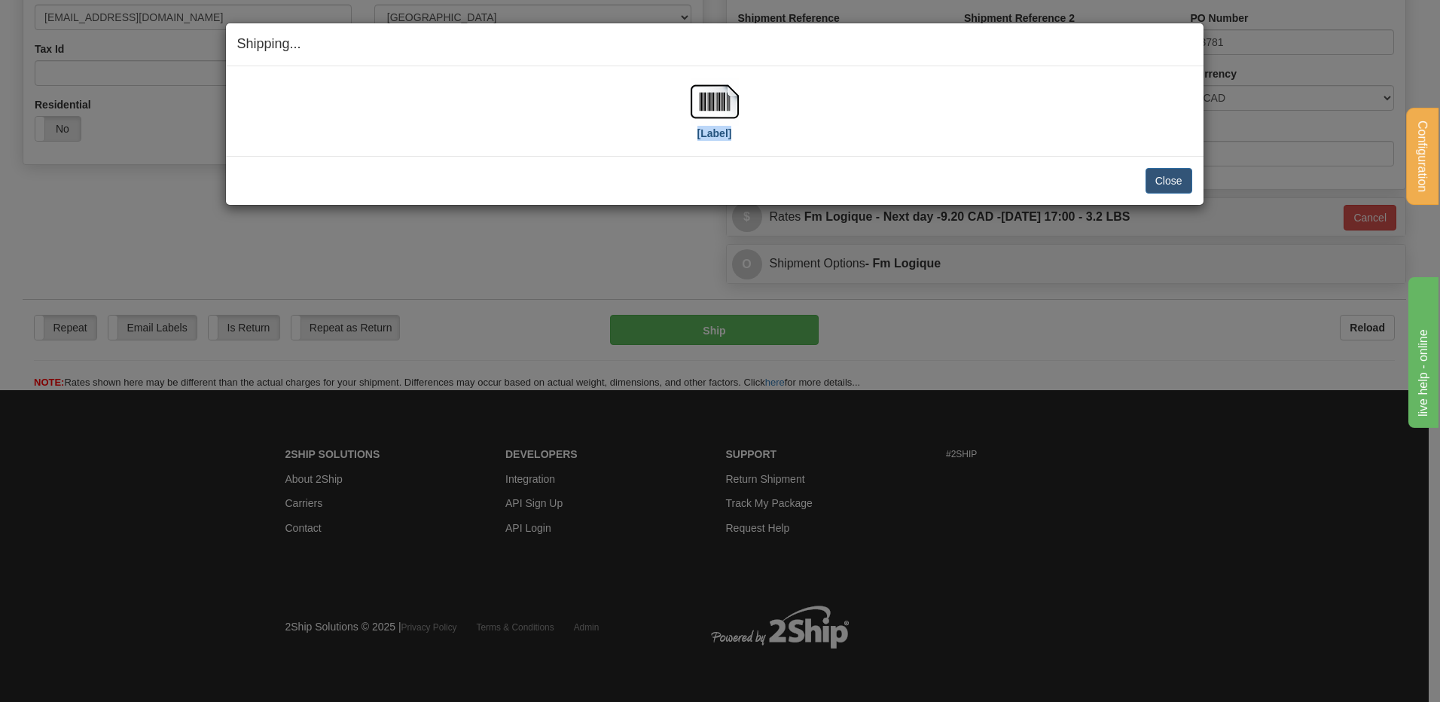
click at [738, 94] on div "[Label]" at bounding box center [714, 111] width 955 height 67
click at [735, 94] on img at bounding box center [714, 102] width 48 height 48
click at [1165, 185] on button "Close" at bounding box center [1168, 181] width 47 height 26
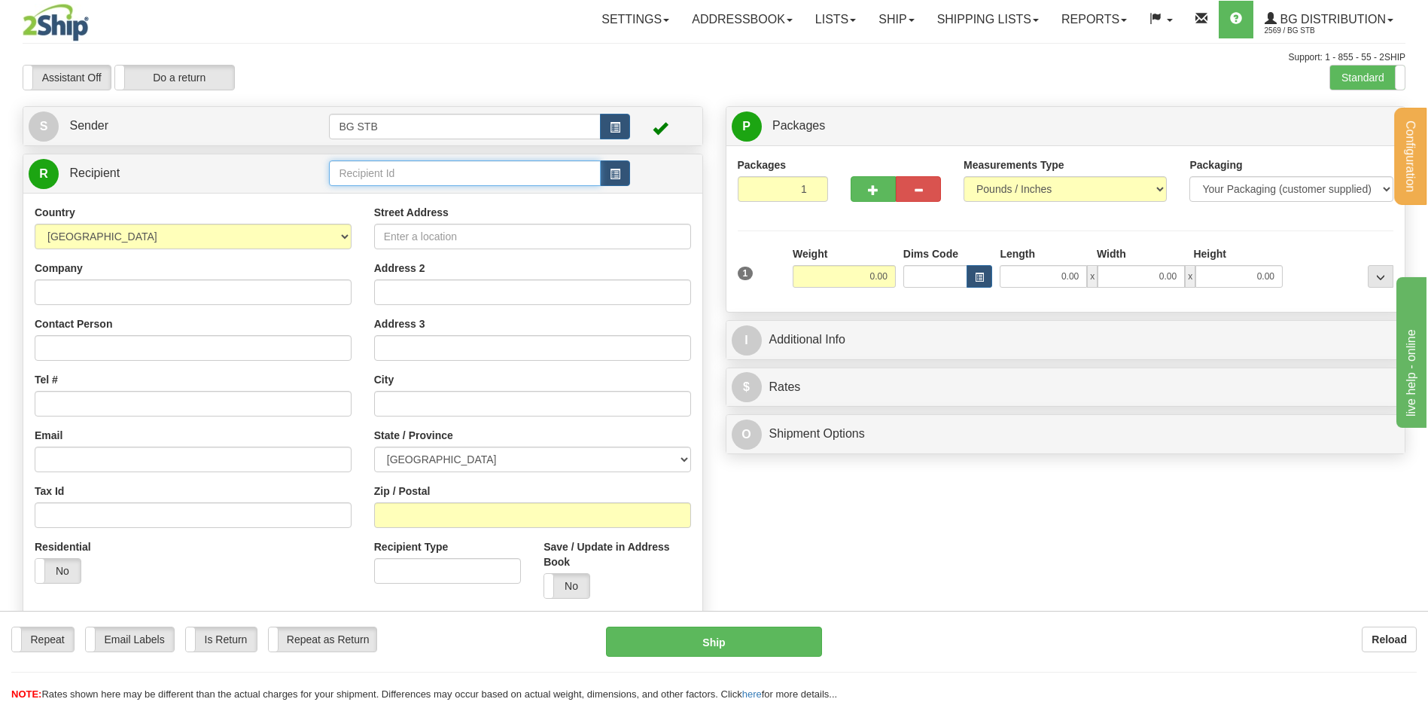
drag, startPoint x: 443, startPoint y: 176, endPoint x: 767, endPoint y: 216, distance: 326.2
click at [445, 178] on input "text" at bounding box center [464, 173] width 271 height 26
type input "4127"
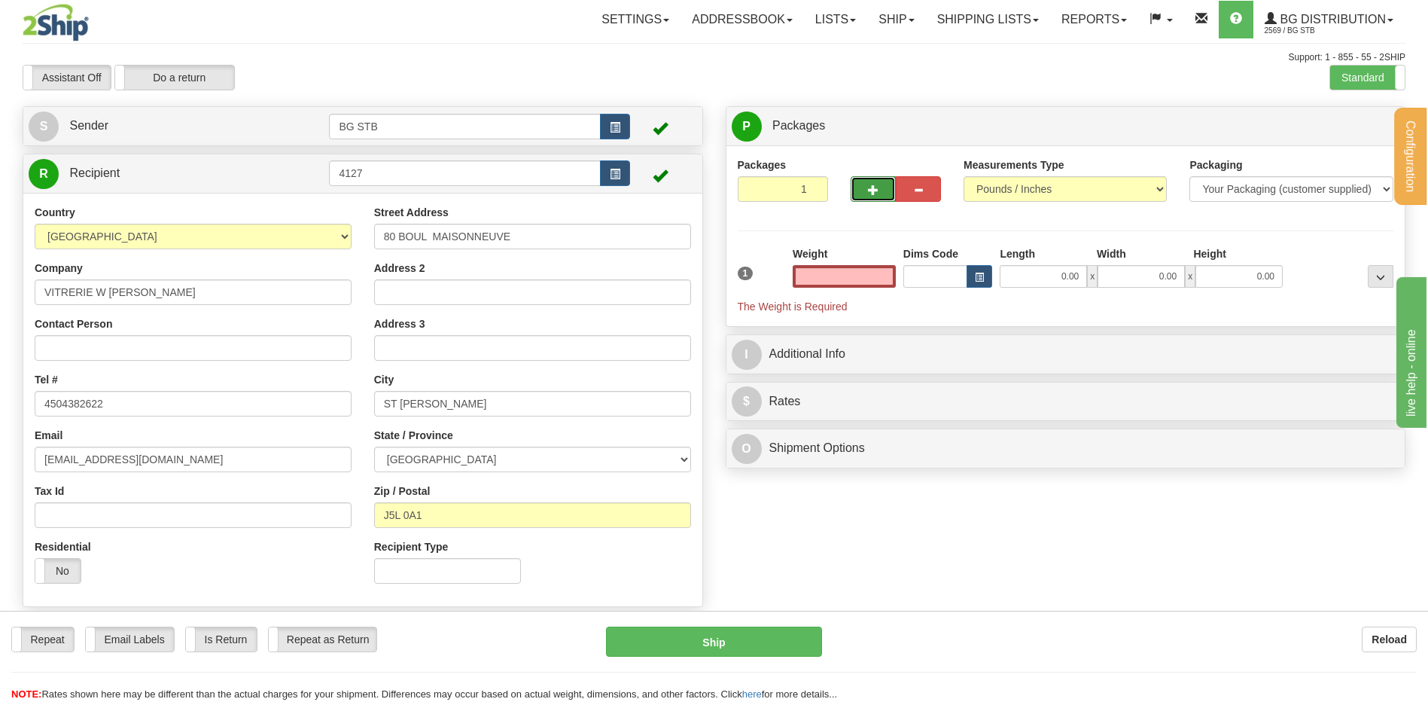
type input "0.00"
click at [871, 190] on span "button" at bounding box center [873, 190] width 11 height 10
drag, startPoint x: 929, startPoint y: 185, endPoint x: 1241, endPoint y: 153, distance: 313.4
click at [928, 185] on button "button" at bounding box center [918, 189] width 45 height 26
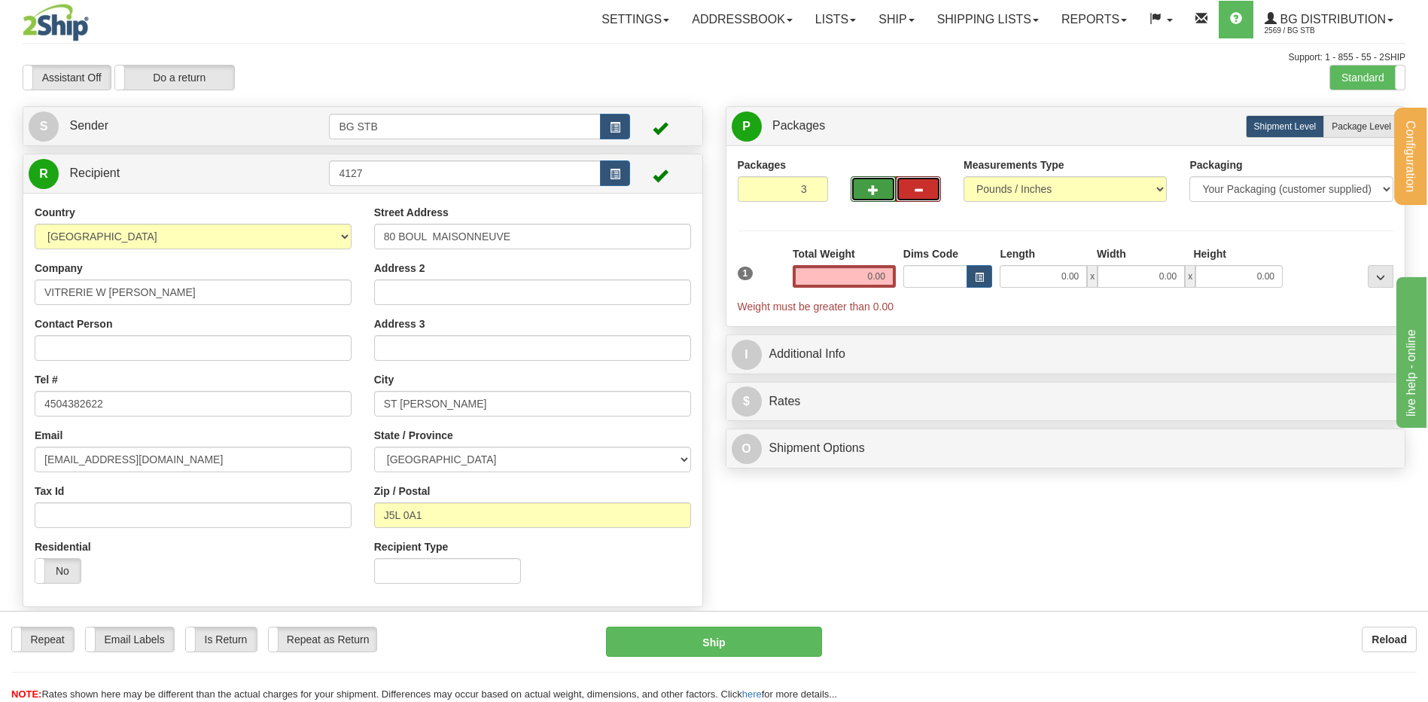
type input "2"
click at [1358, 127] on span "Package Level" at bounding box center [1361, 126] width 59 height 11
radio input "true"
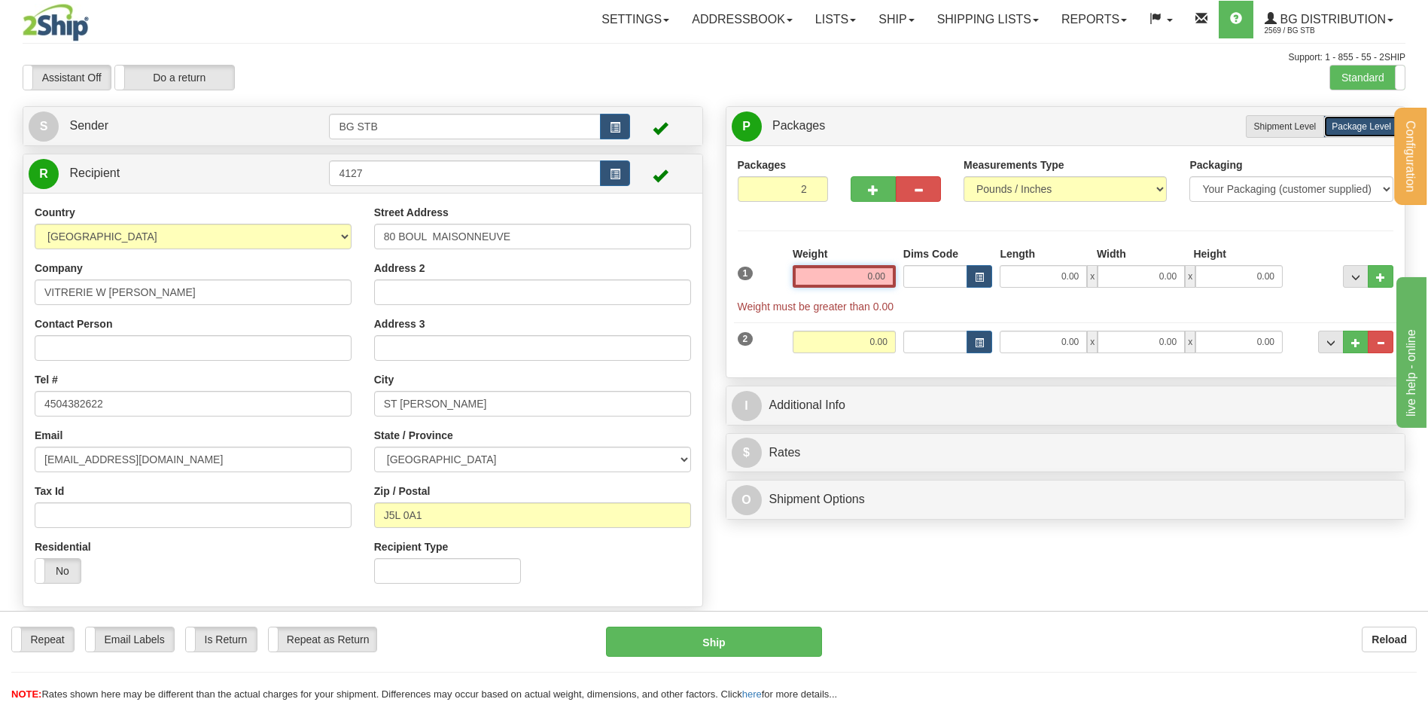
click at [864, 280] on input "0.00" at bounding box center [844, 276] width 103 height 23
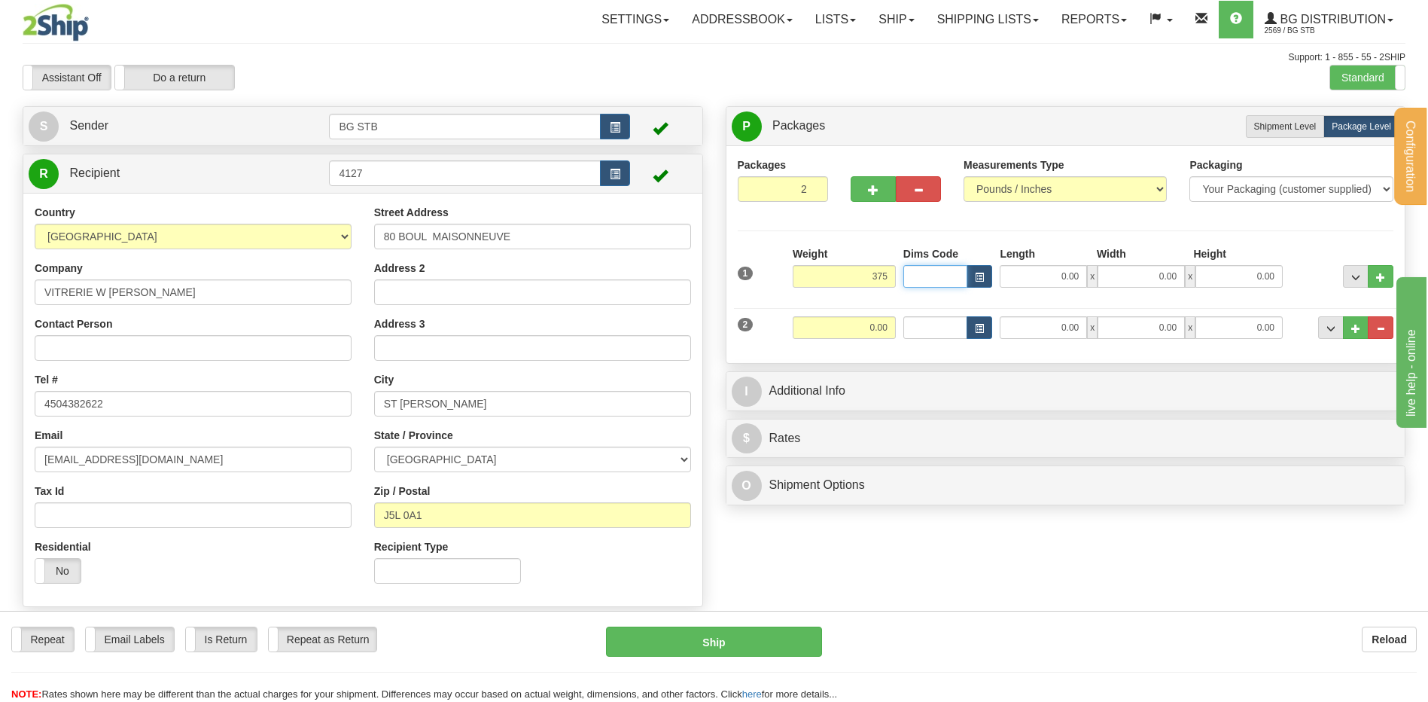
type input "375.00"
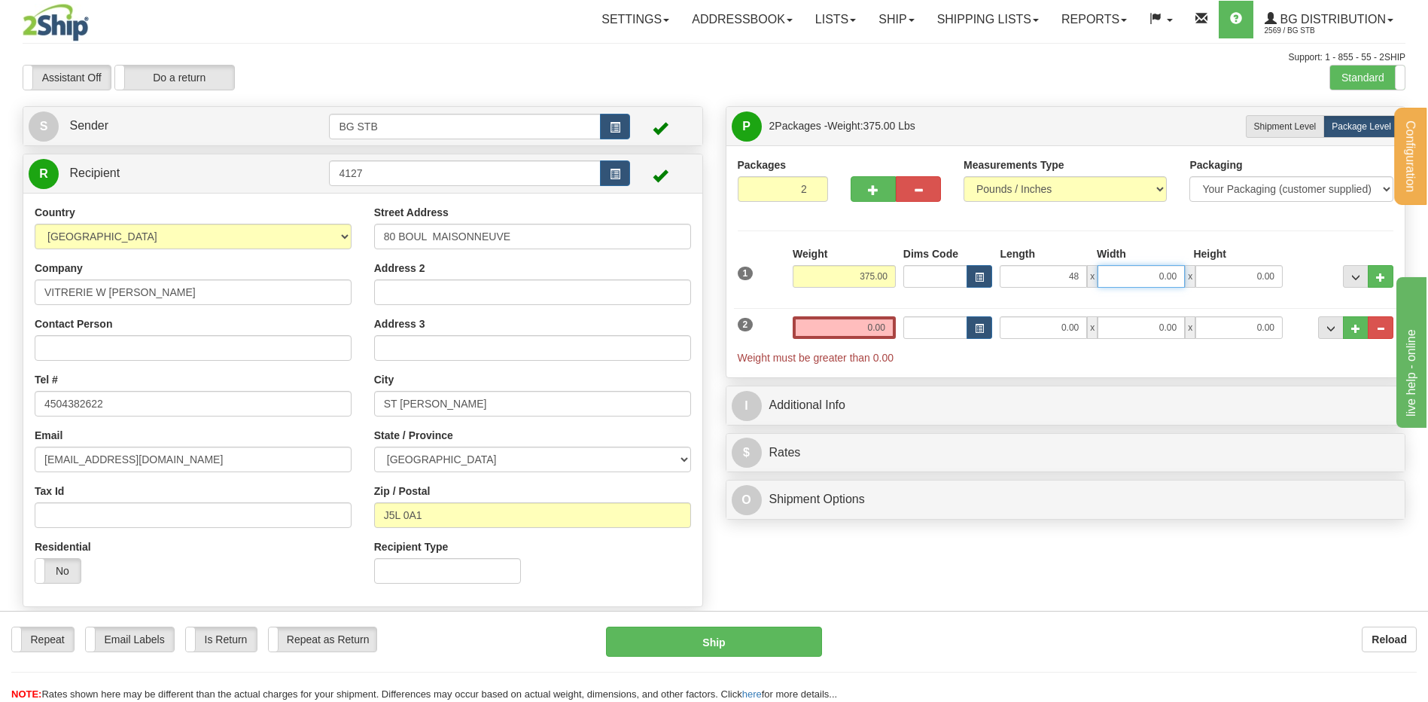
type input "48.00"
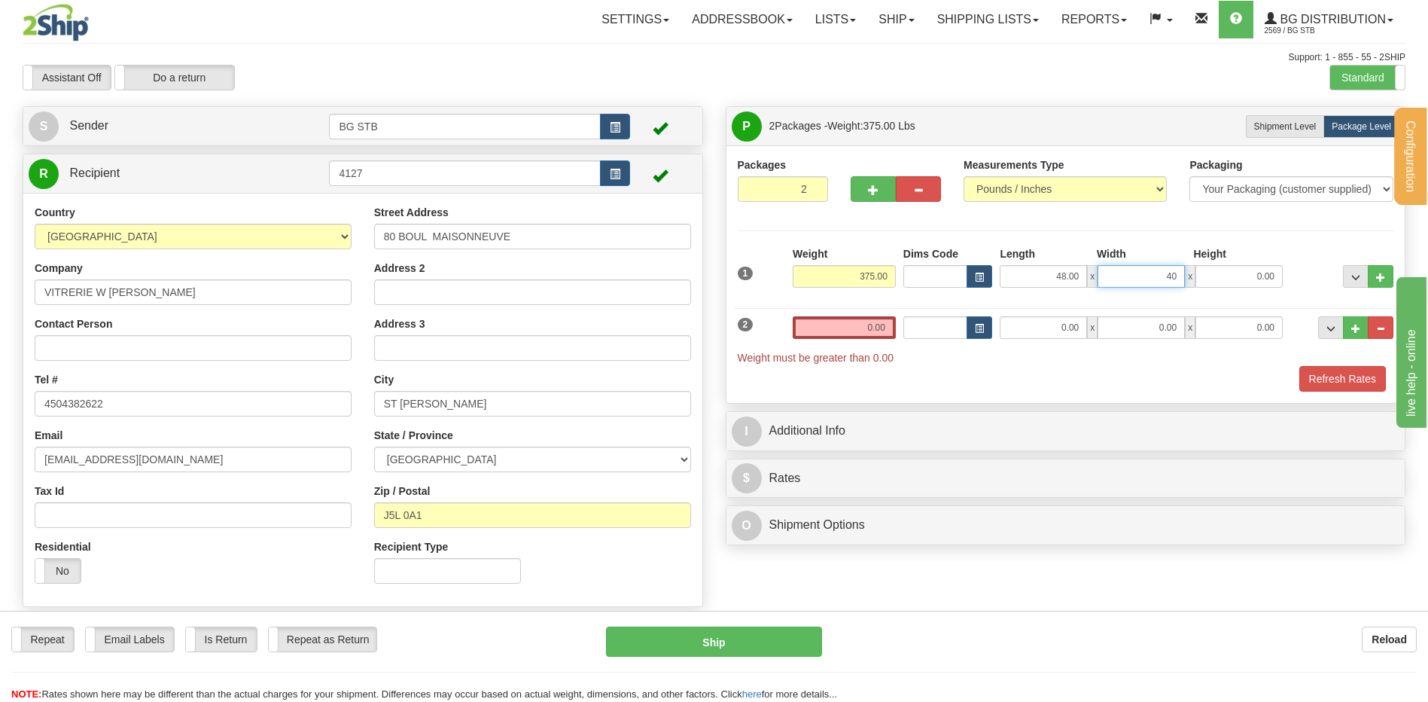
type input "40.00"
type input "25.00"
click at [831, 327] on input "0.00" at bounding box center [844, 327] width 103 height 23
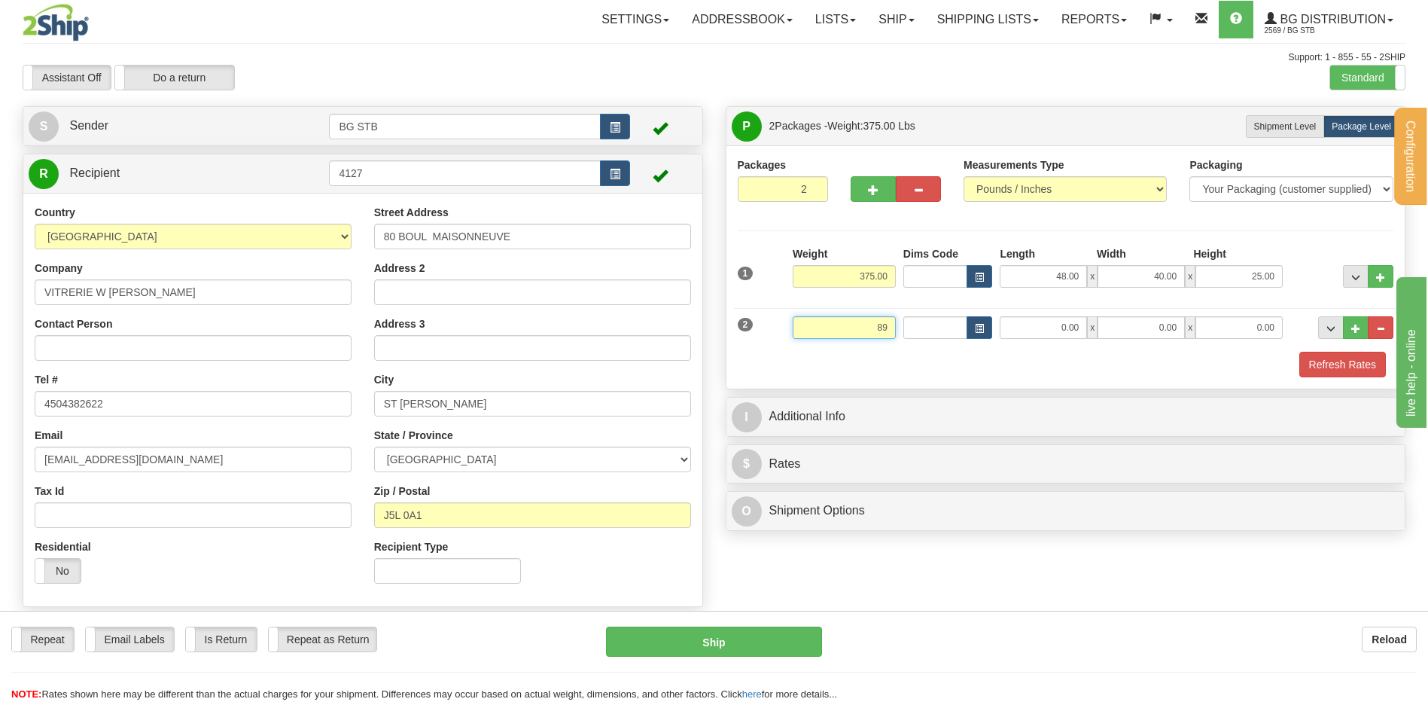
type input "8"
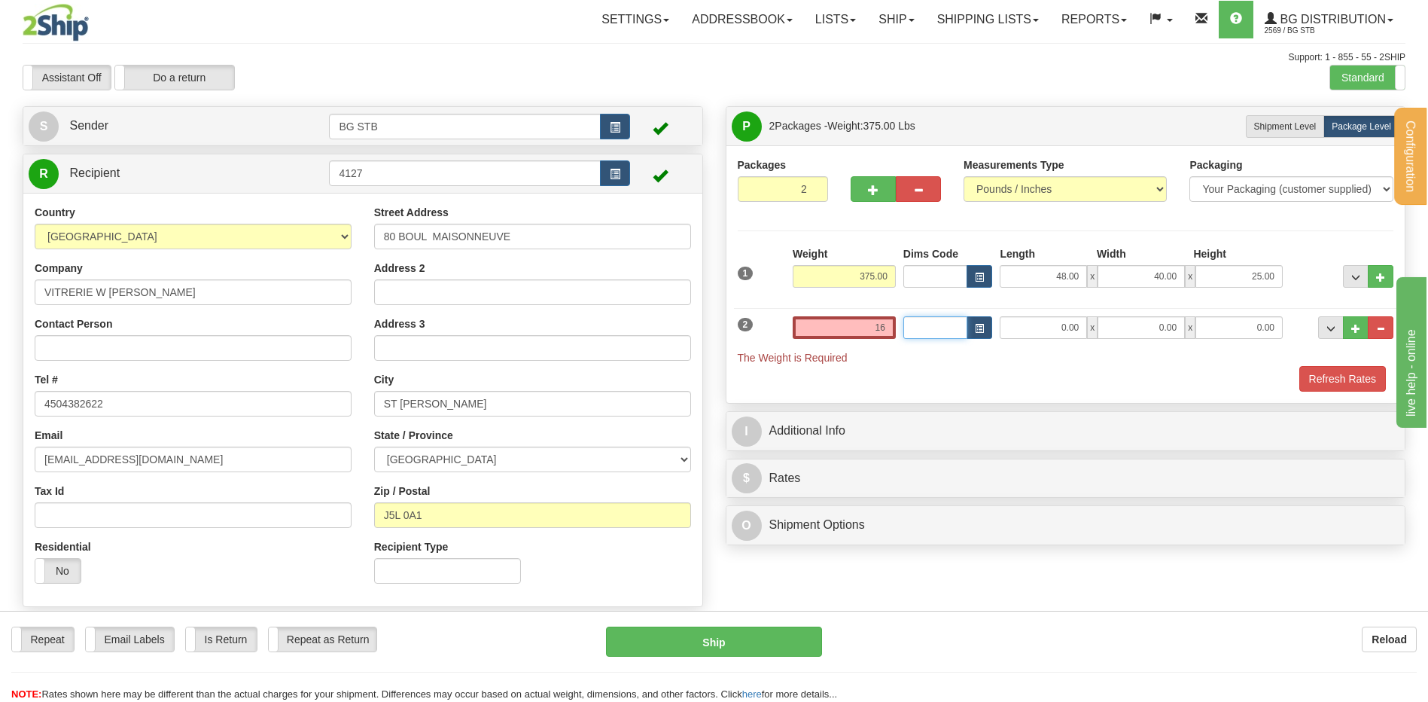
type input "16.00"
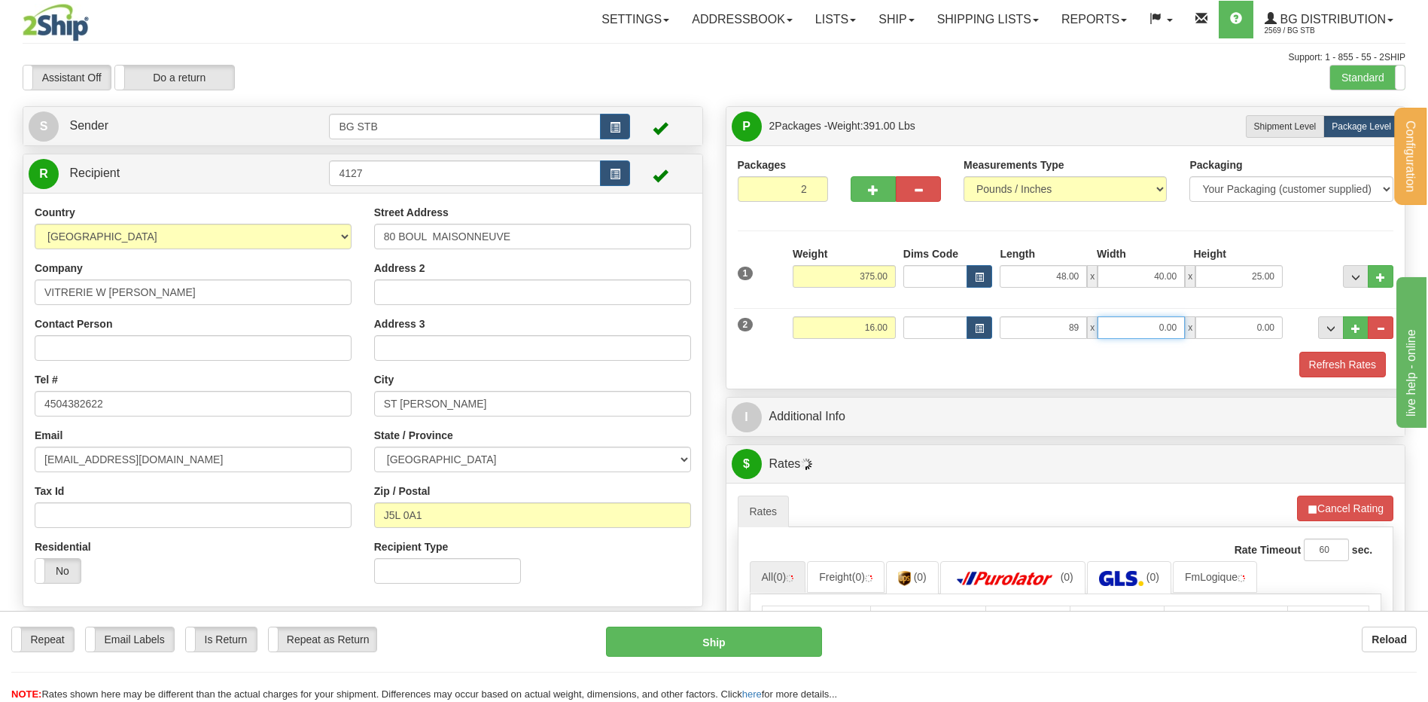
type input "89.00"
type input "6.00"
click at [878, 187] on span "button" at bounding box center [873, 190] width 11 height 10
type input "3"
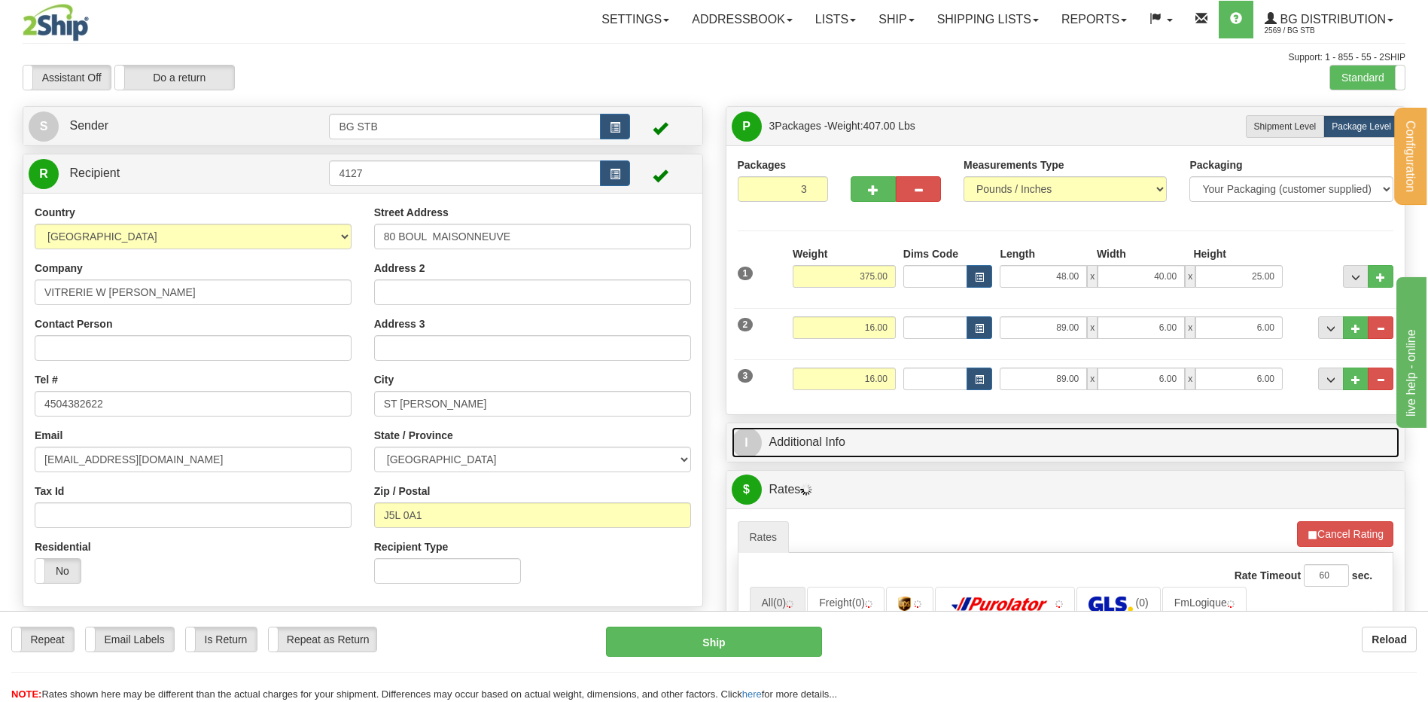
click at [930, 444] on link "I Additional Info" at bounding box center [1066, 442] width 669 height 31
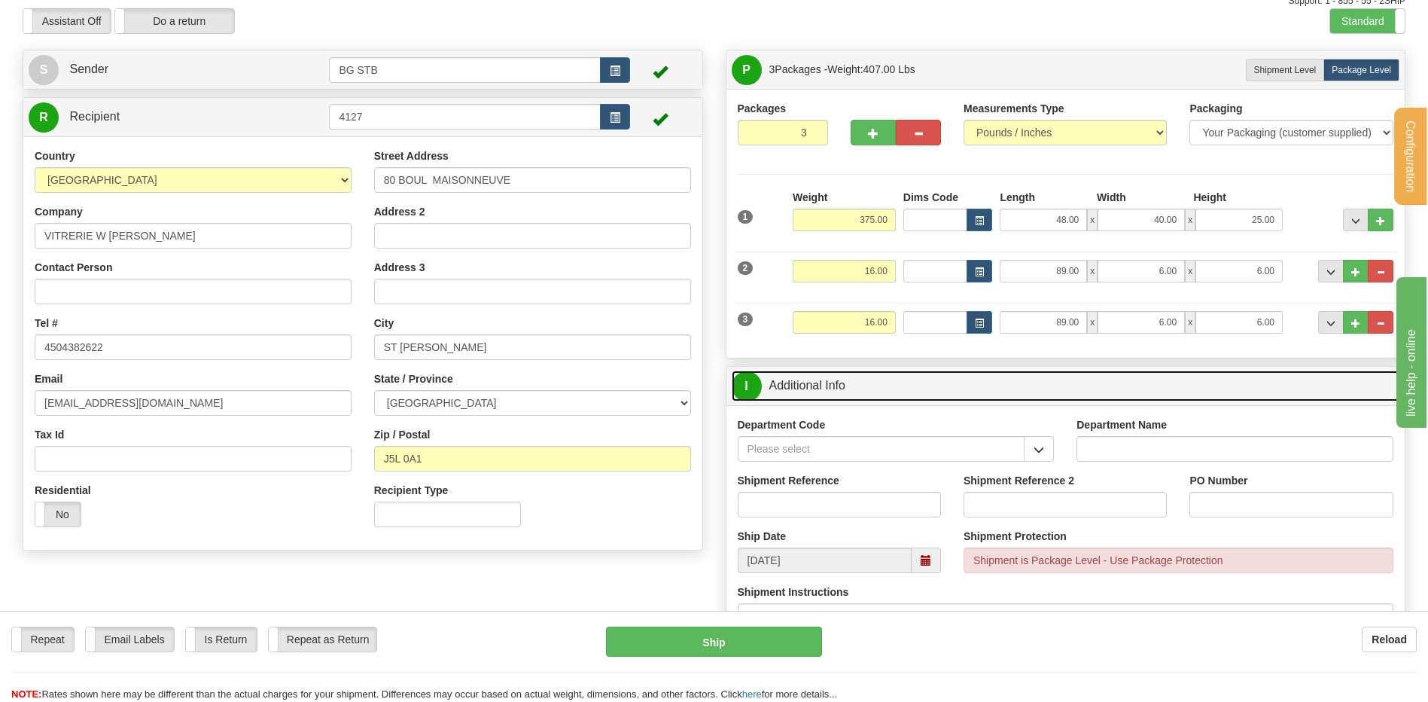
scroll to position [151, 0]
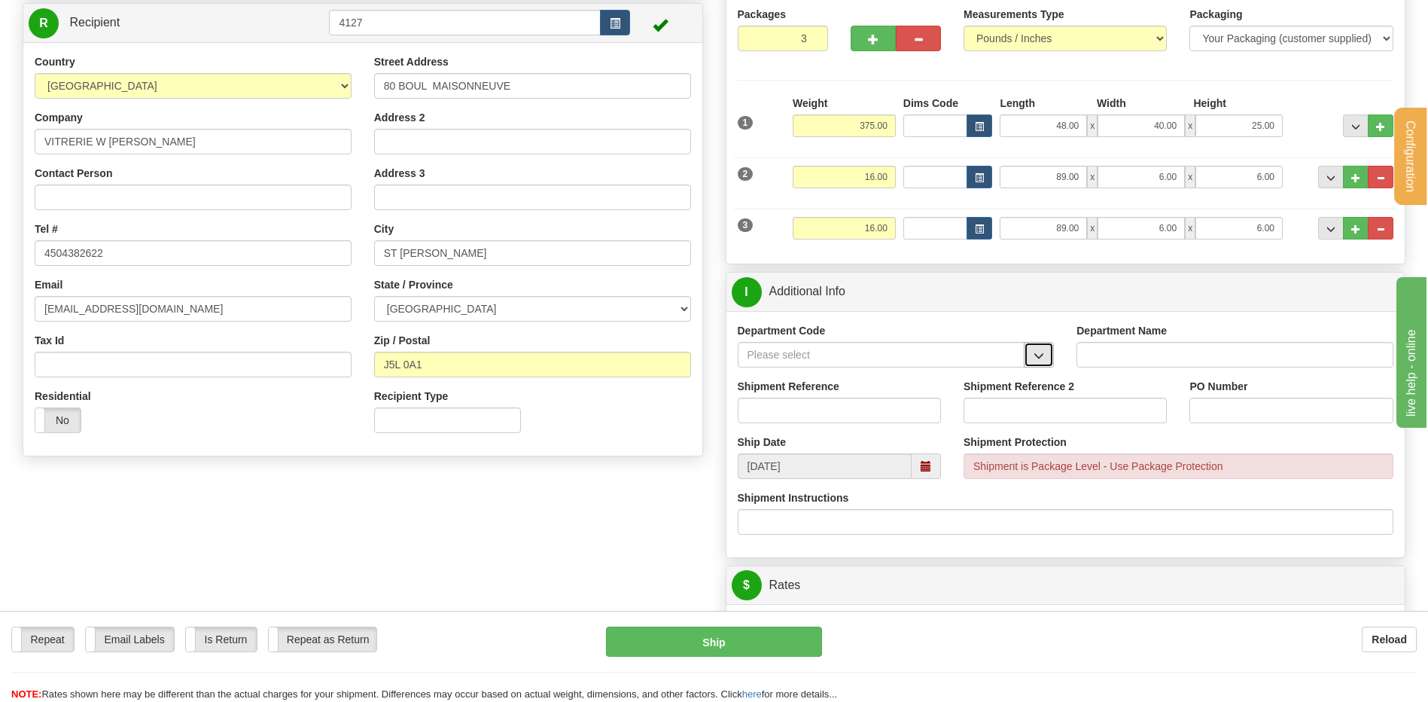
click at [1038, 355] on span "button" at bounding box center [1039, 356] width 11 height 10
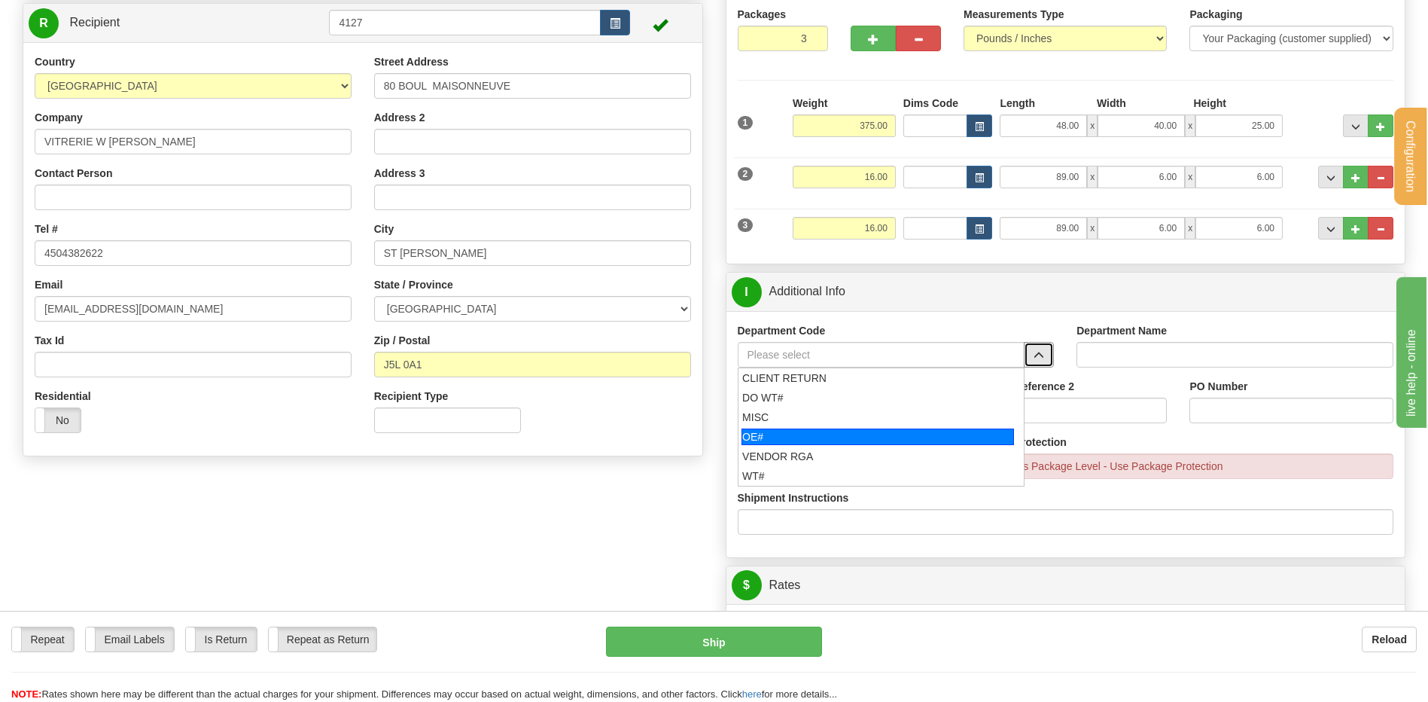
click at [762, 443] on div "OE#" at bounding box center [878, 436] width 273 height 17
type input "OE#"
type input "ORDERS"
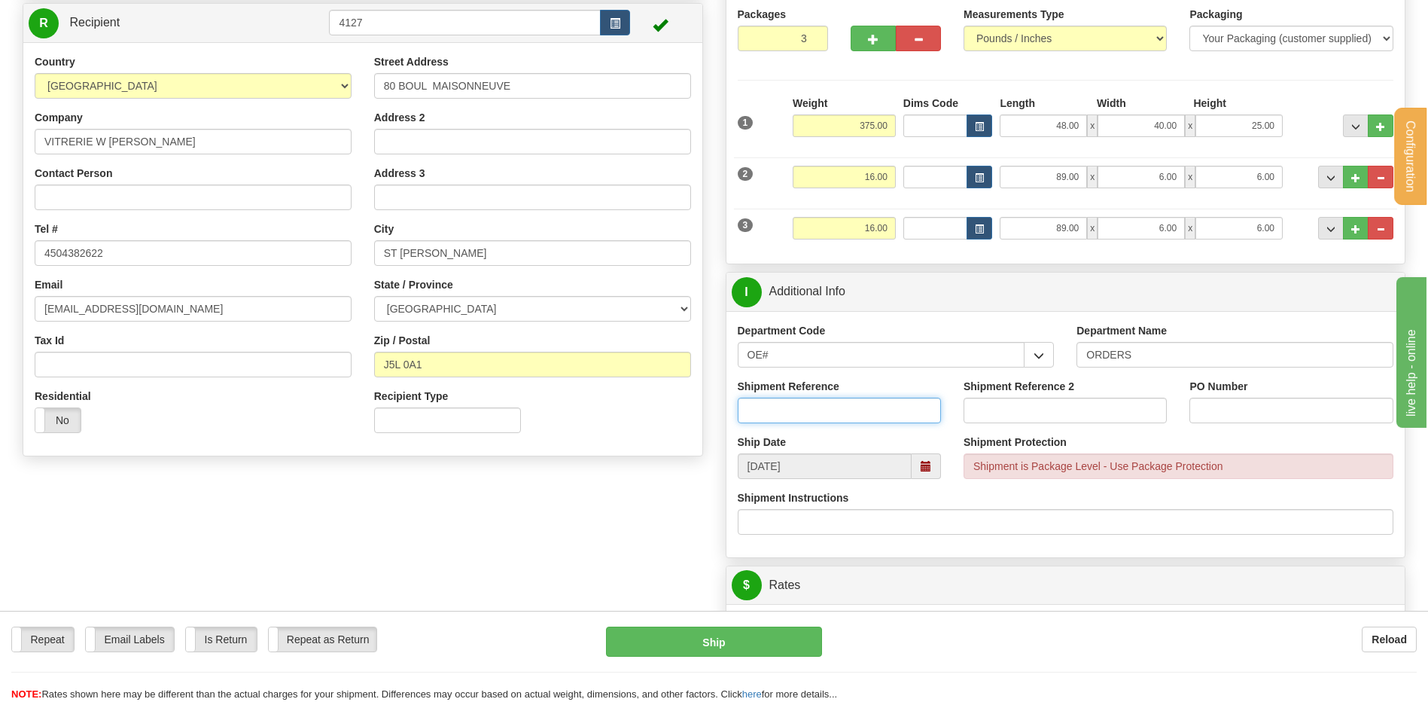
click at [767, 411] on input "Shipment Reference" at bounding box center [839, 411] width 203 height 26
type input "50320465-00"
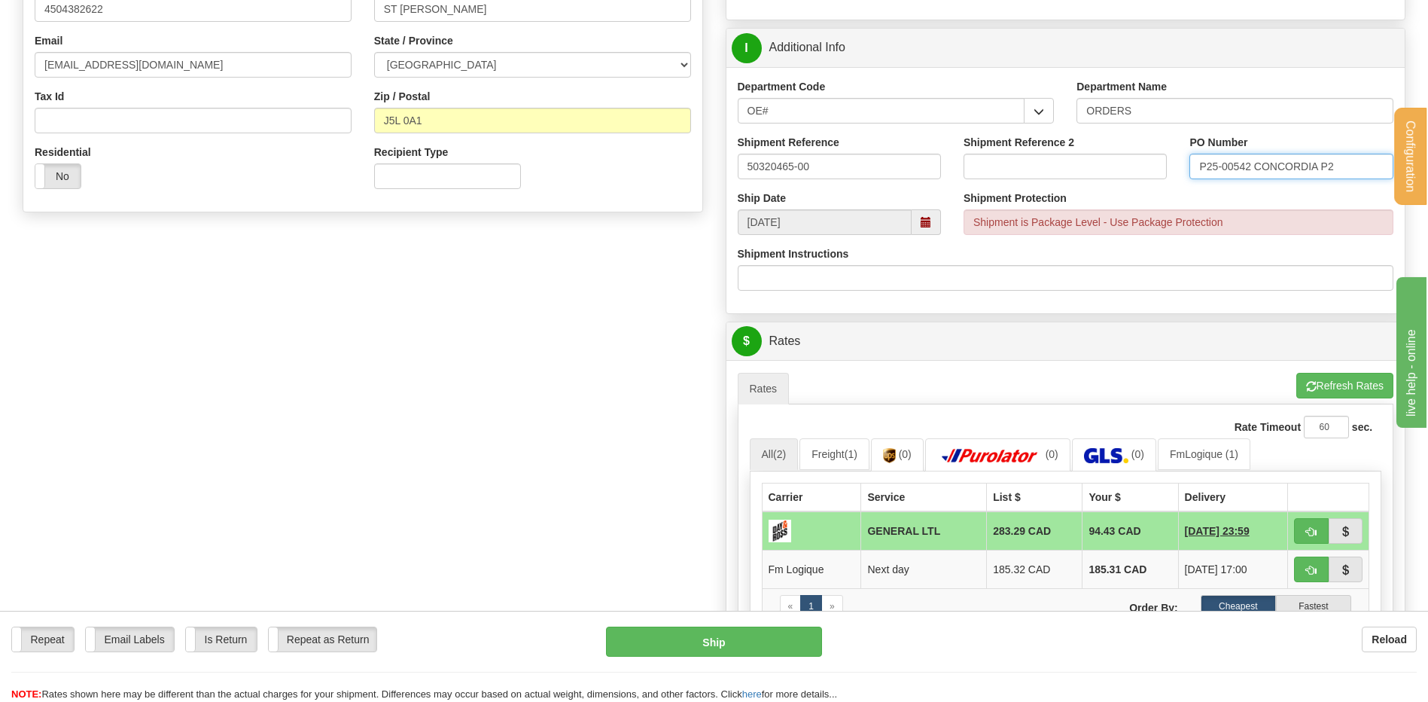
scroll to position [376, 0]
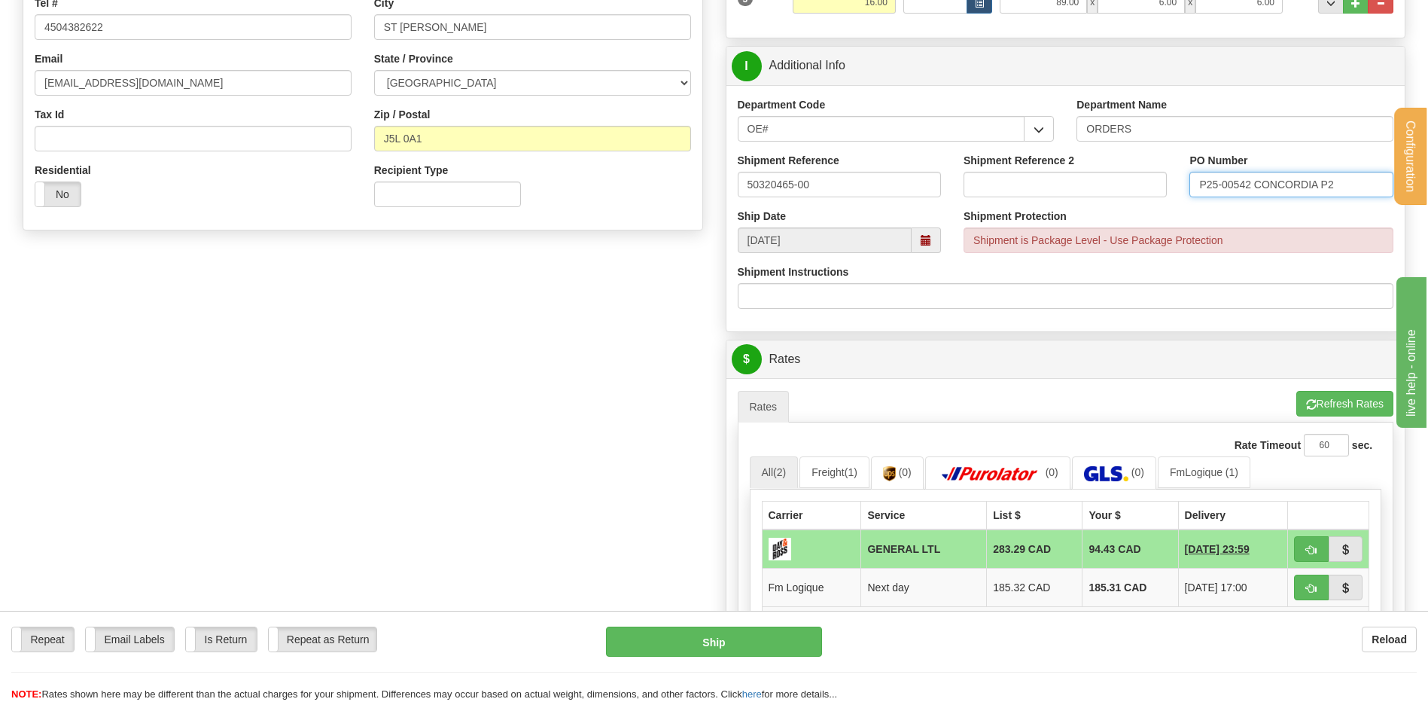
type input "P25-00542 CONCORDIA P2"
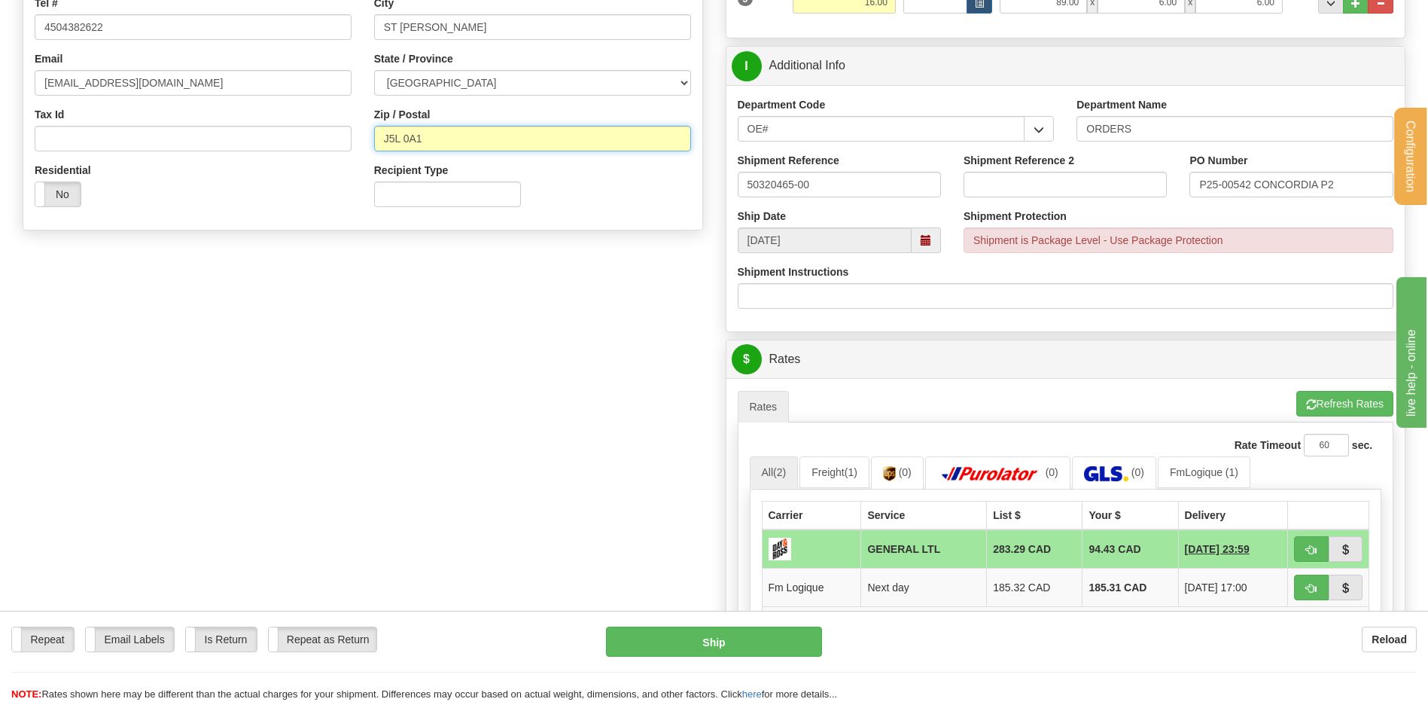
click at [405, 136] on input "J5L 0A1" at bounding box center [532, 139] width 317 height 26
type input "J5L0A1"
click at [1326, 413] on button "Refresh Rates" at bounding box center [1345, 404] width 97 height 26
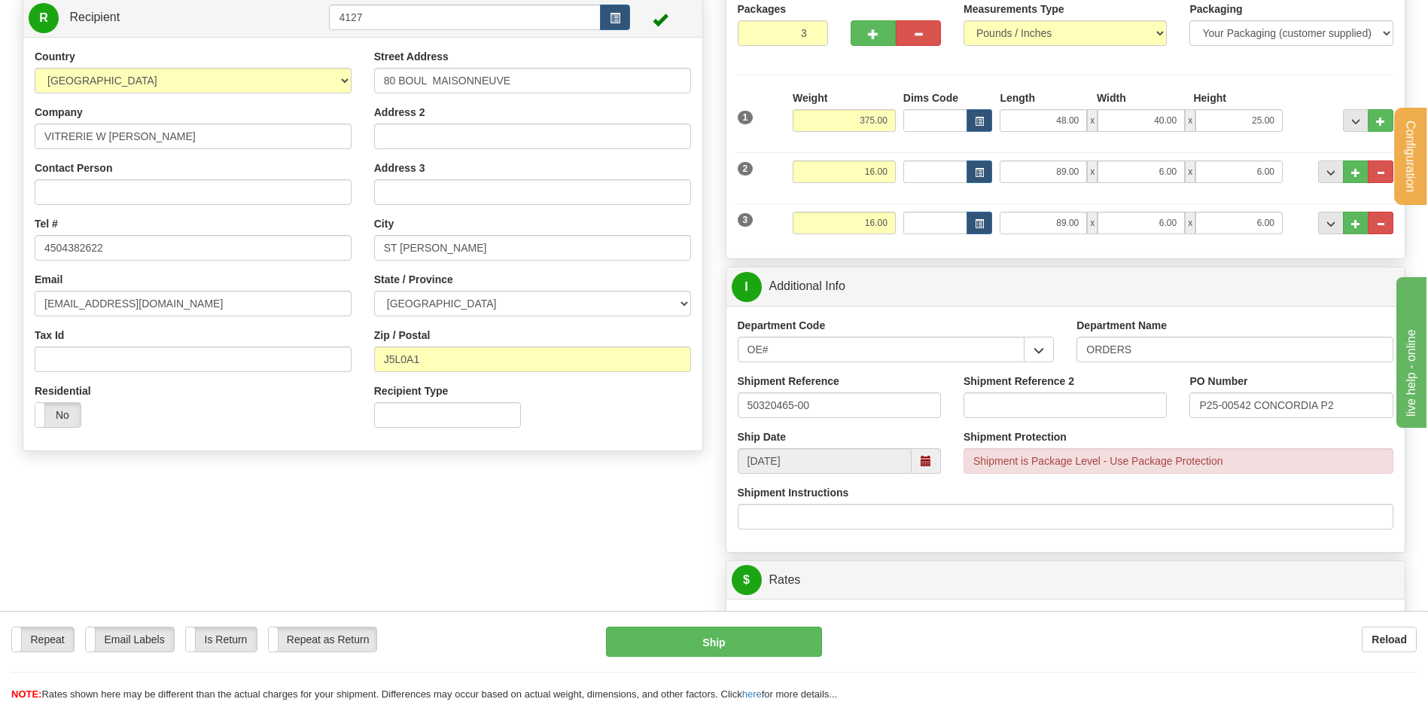
scroll to position [151, 0]
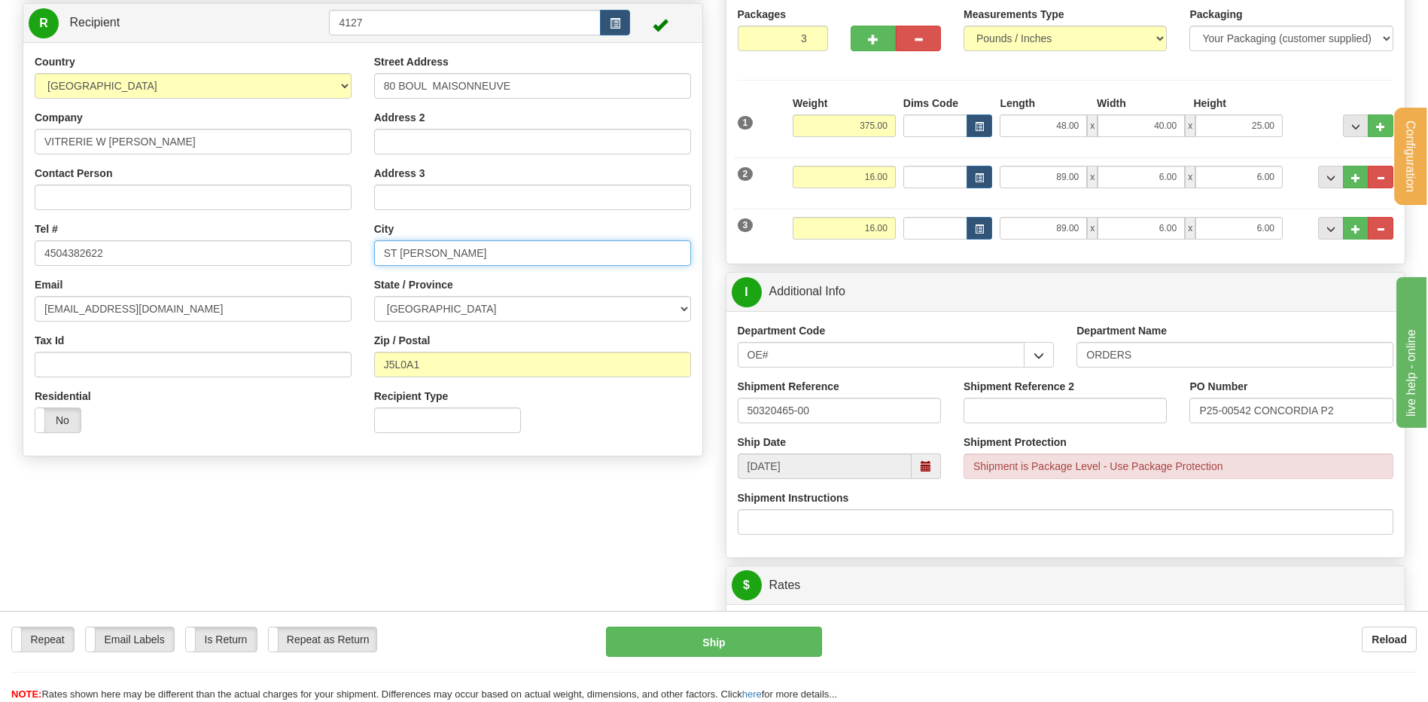
click at [402, 250] on input "ST JEROME" at bounding box center [532, 253] width 317 height 26
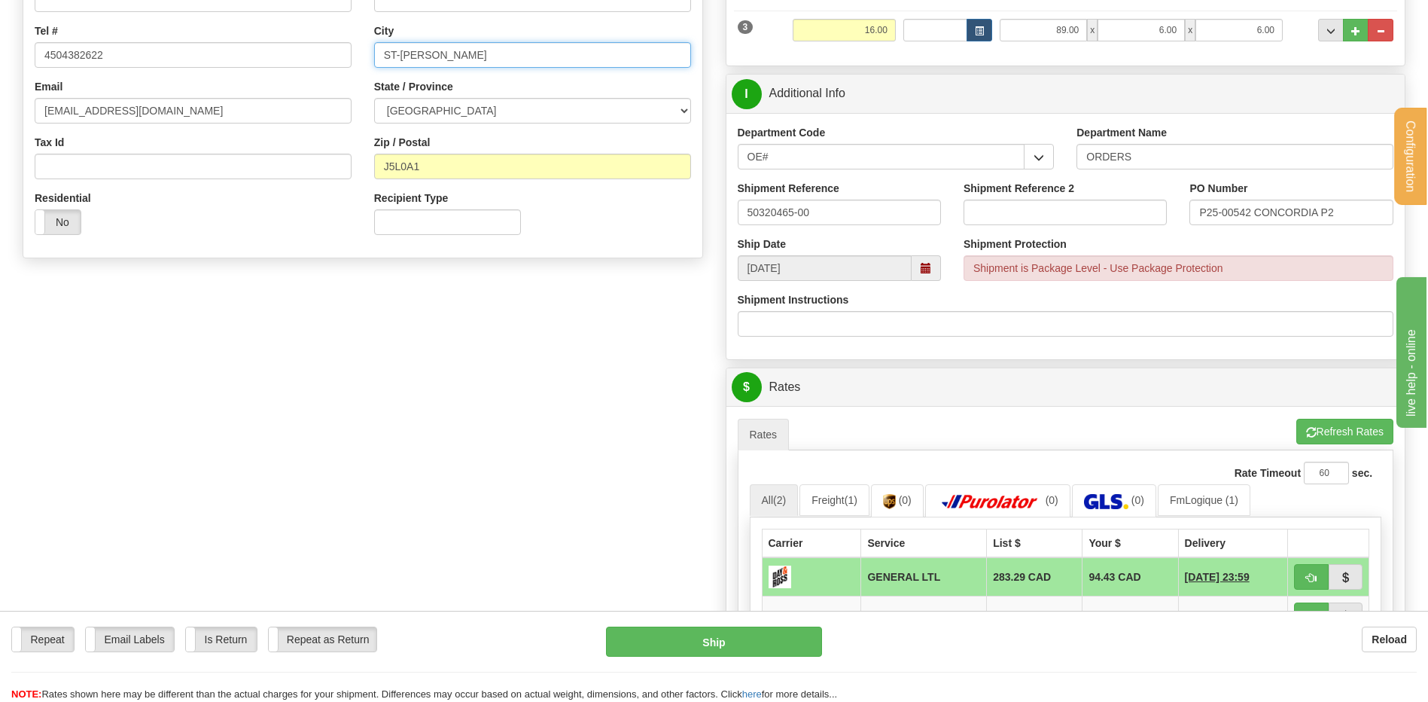
scroll to position [452, 0]
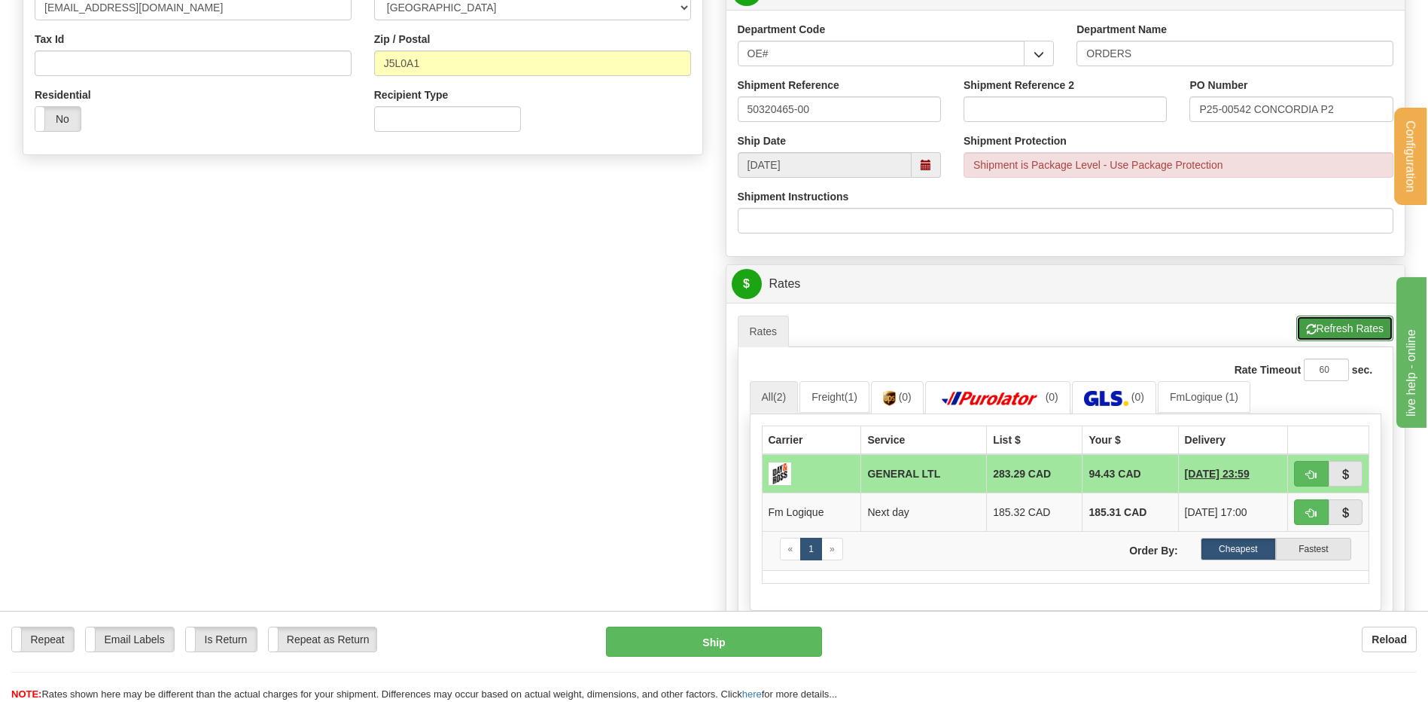
click at [1366, 330] on button "Refresh Rates" at bounding box center [1345, 328] width 97 height 26
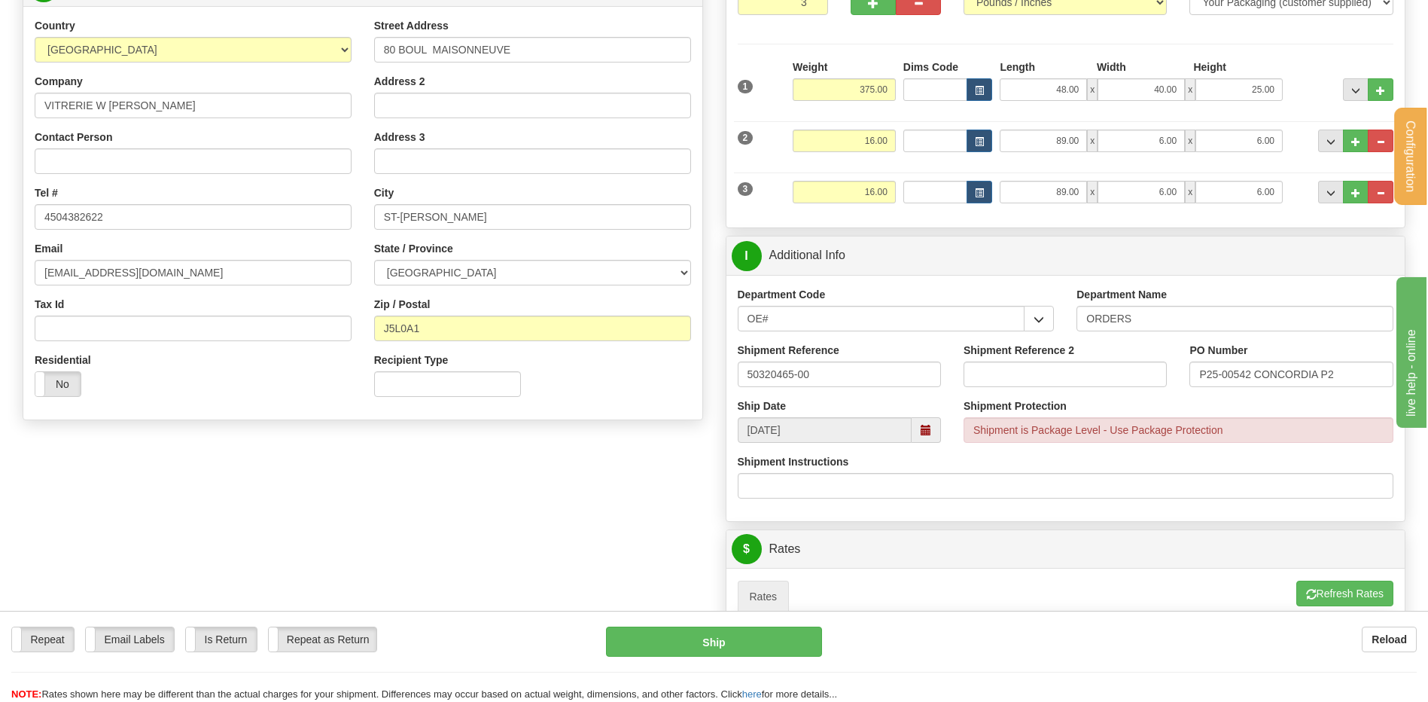
scroll to position [151, 0]
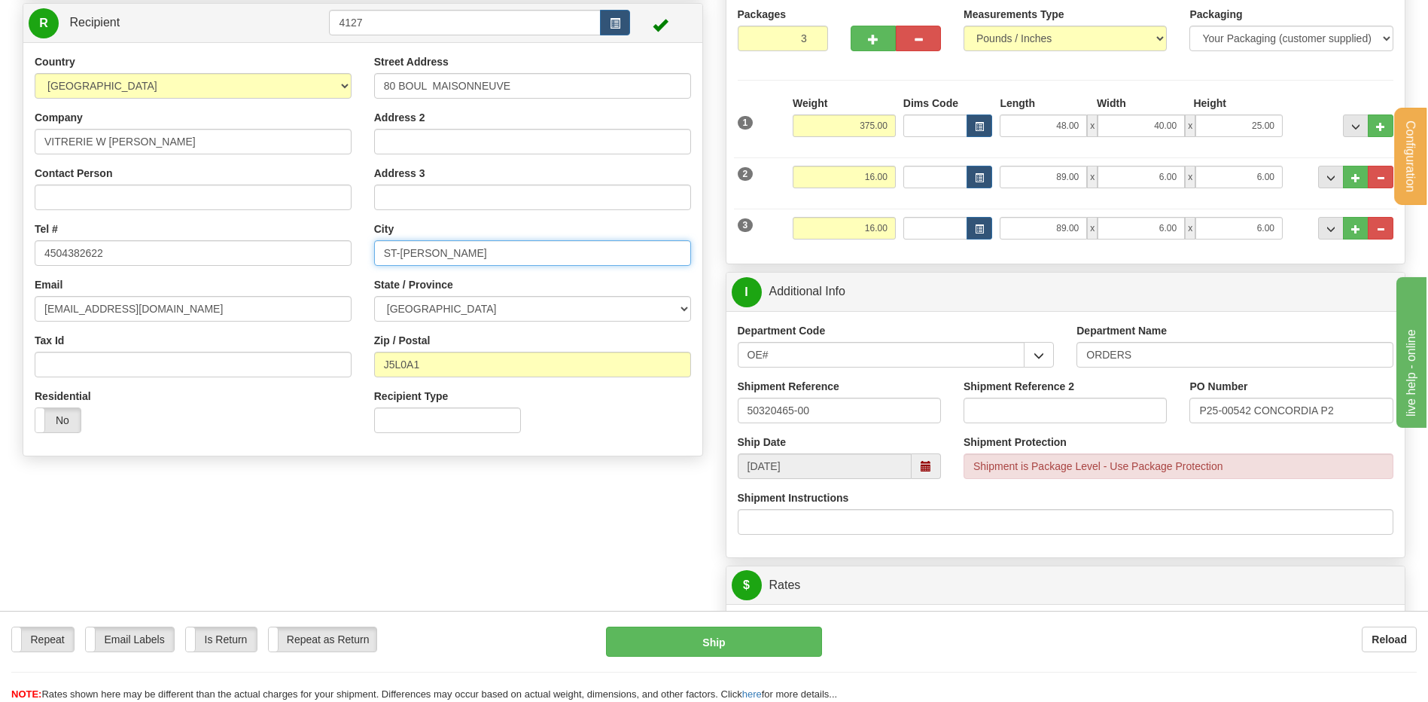
click at [392, 248] on input "ST-JEROME" at bounding box center [532, 253] width 317 height 26
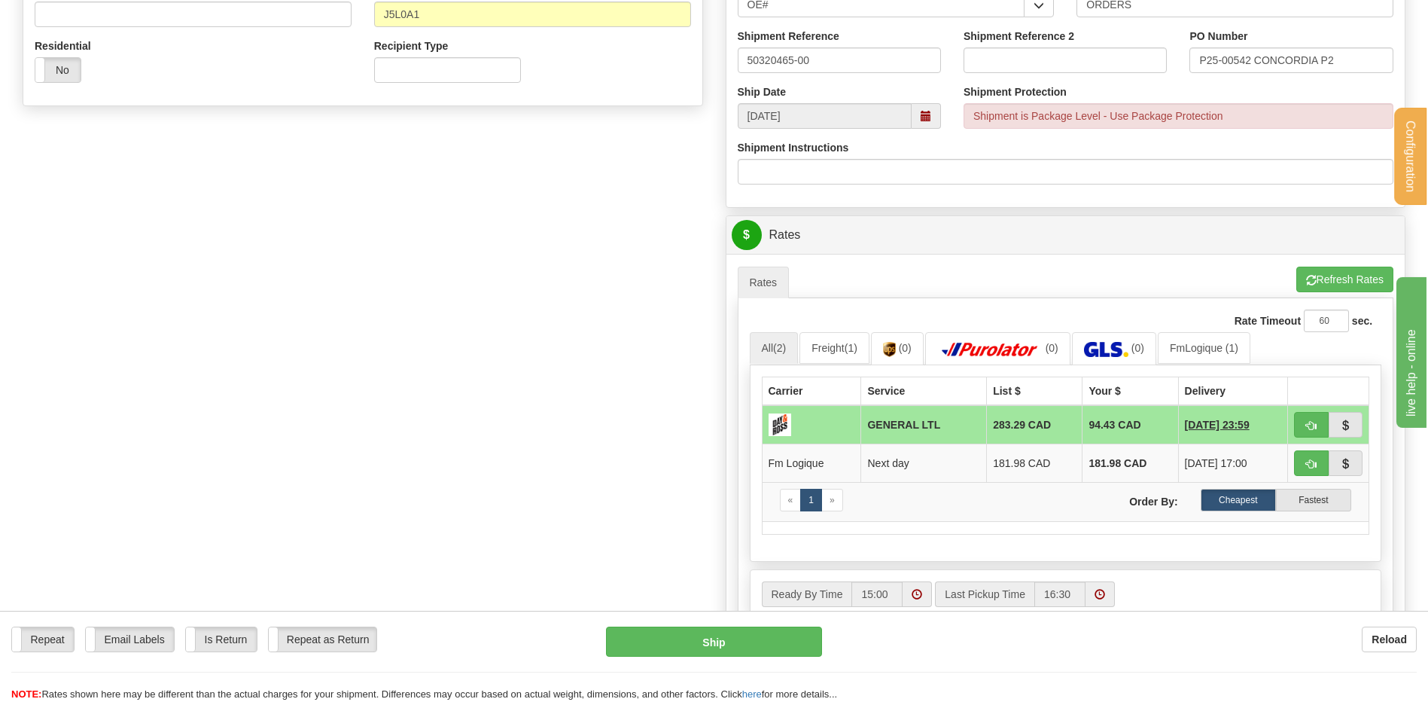
scroll to position [527, 0]
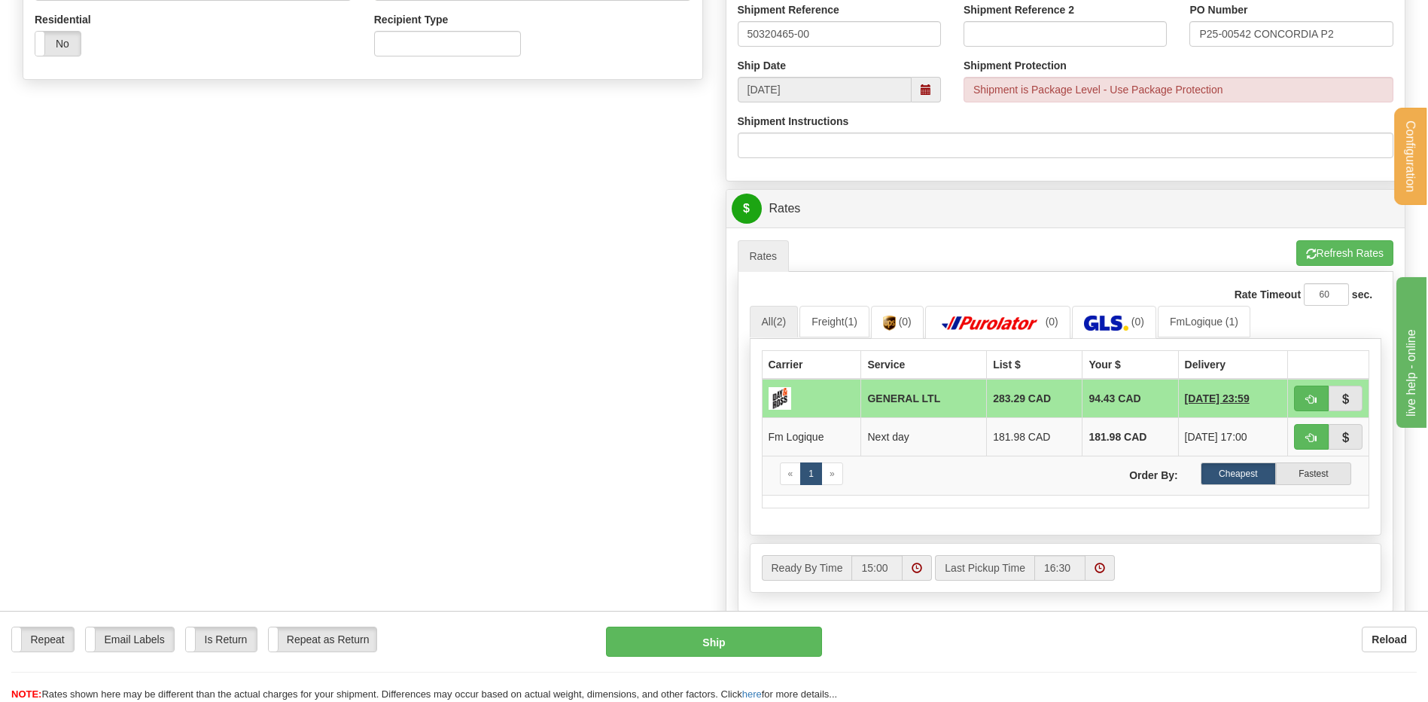
type input "SAINT-JEROME"
click at [1322, 253] on button "Refresh Rates" at bounding box center [1345, 253] width 97 height 26
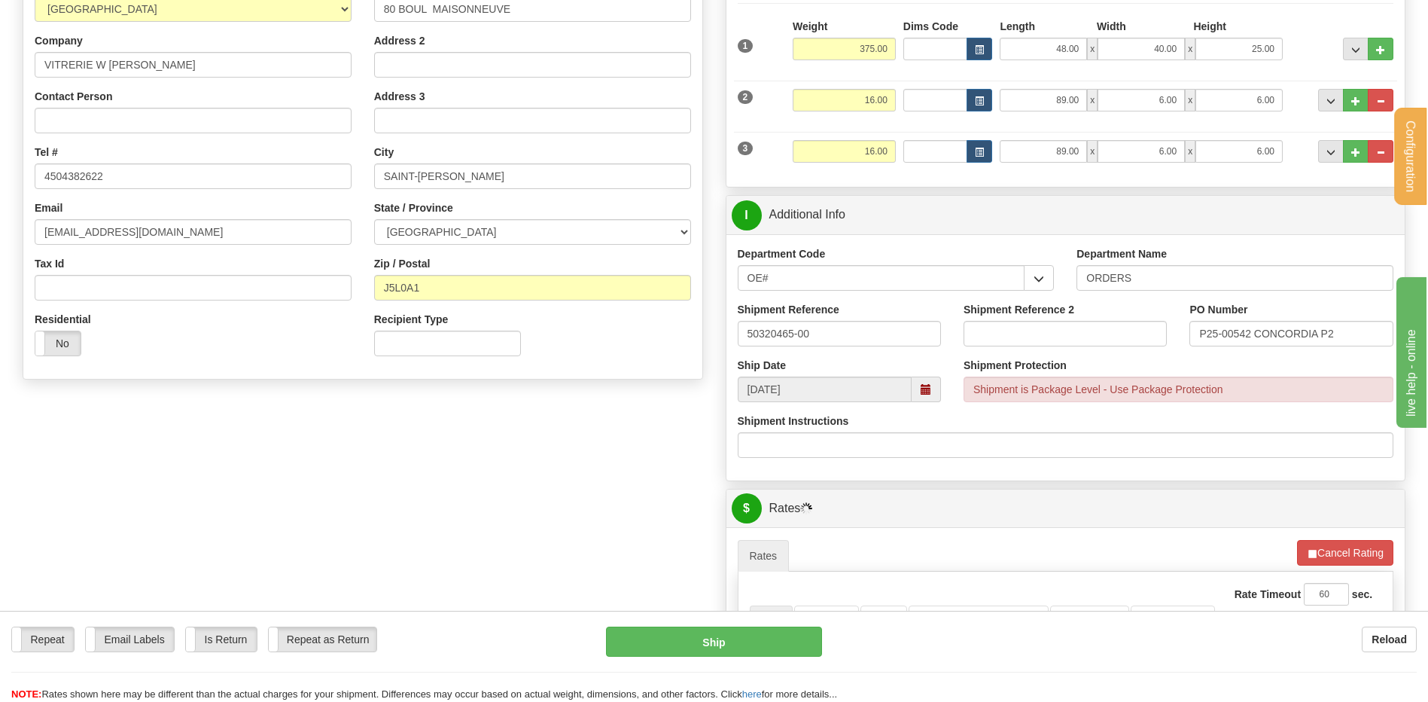
scroll to position [226, 0]
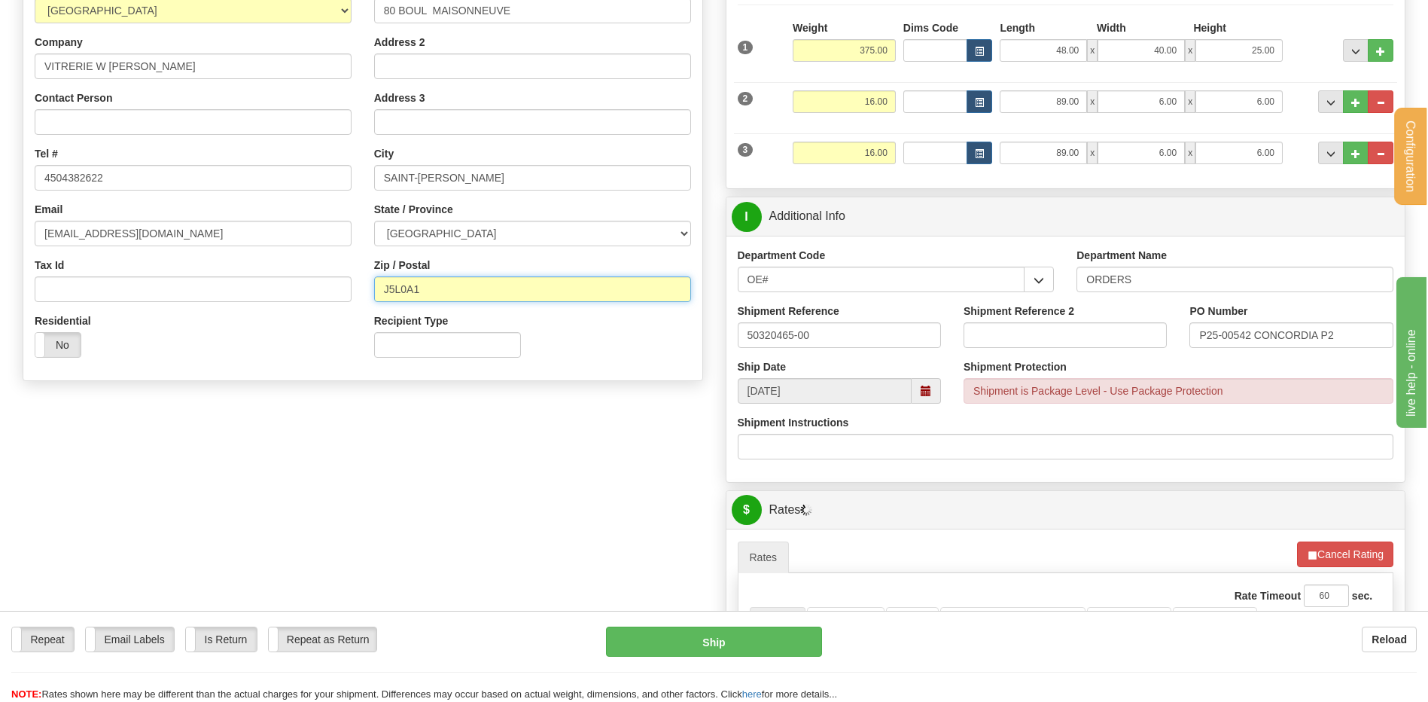
click at [398, 288] on input "J5L0A1" at bounding box center [532, 289] width 317 height 26
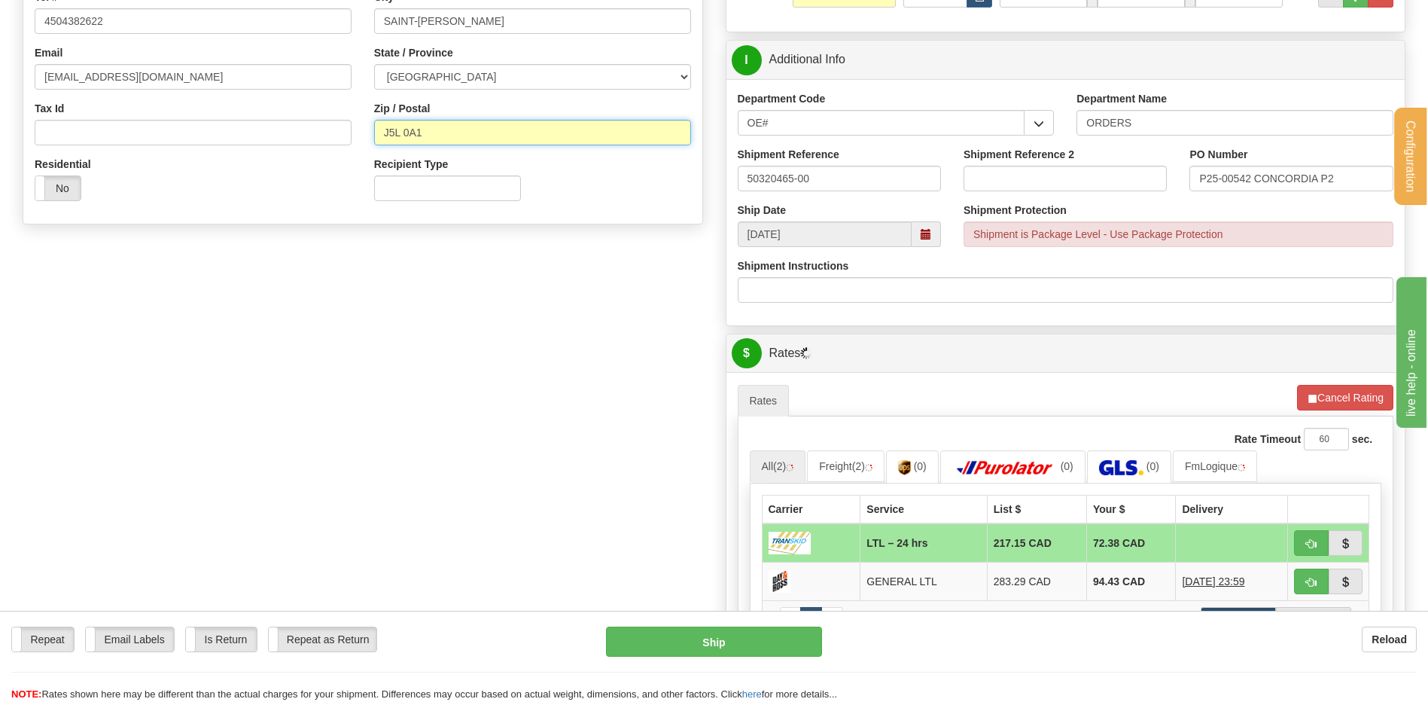
scroll to position [602, 0]
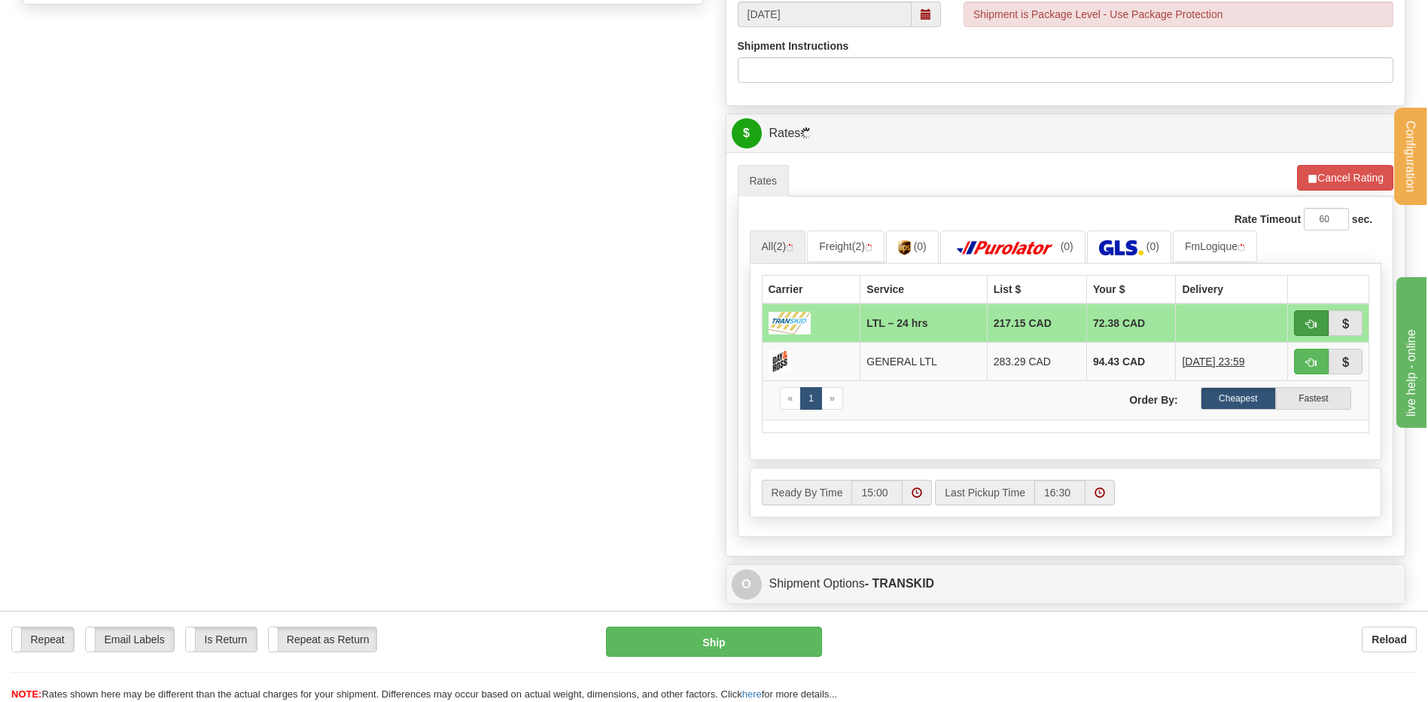
type input "J5L 0A1"
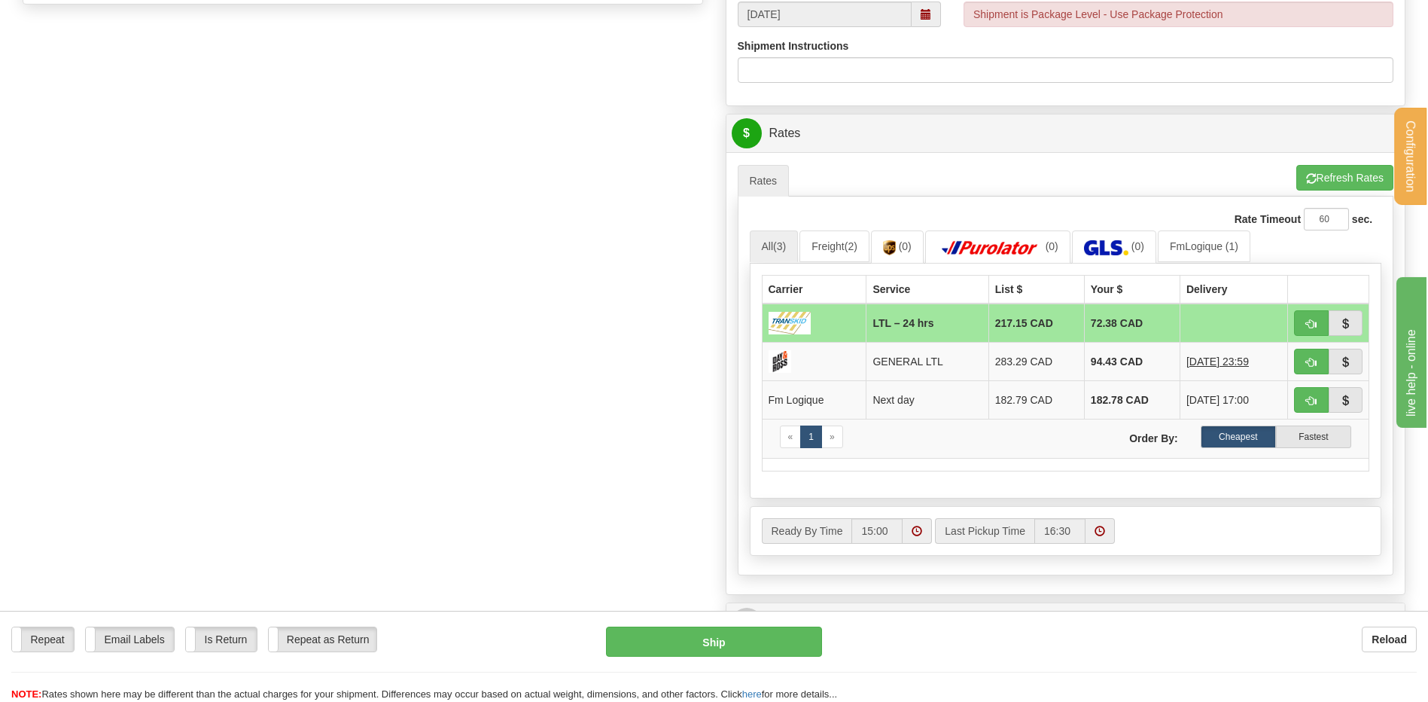
click at [1316, 325] on span "button" at bounding box center [1311, 324] width 11 height 10
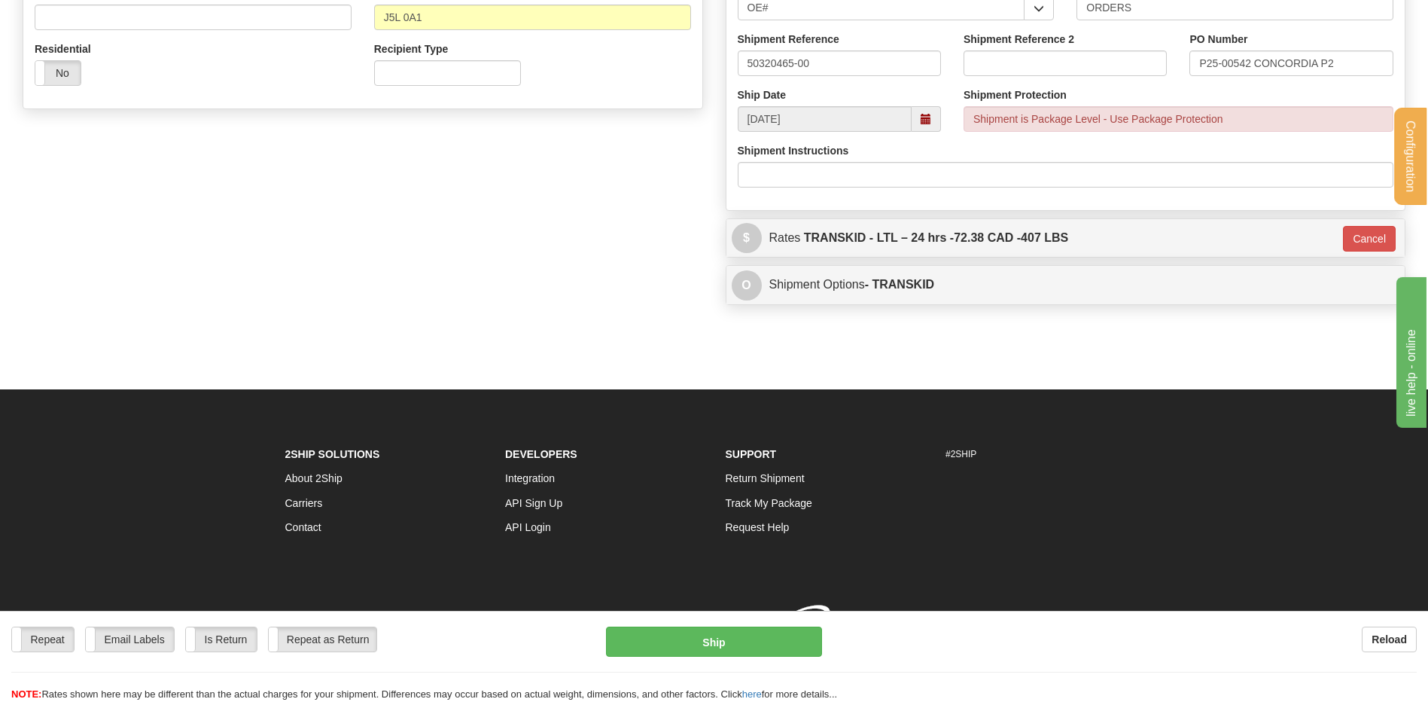
type input "24 hrs"
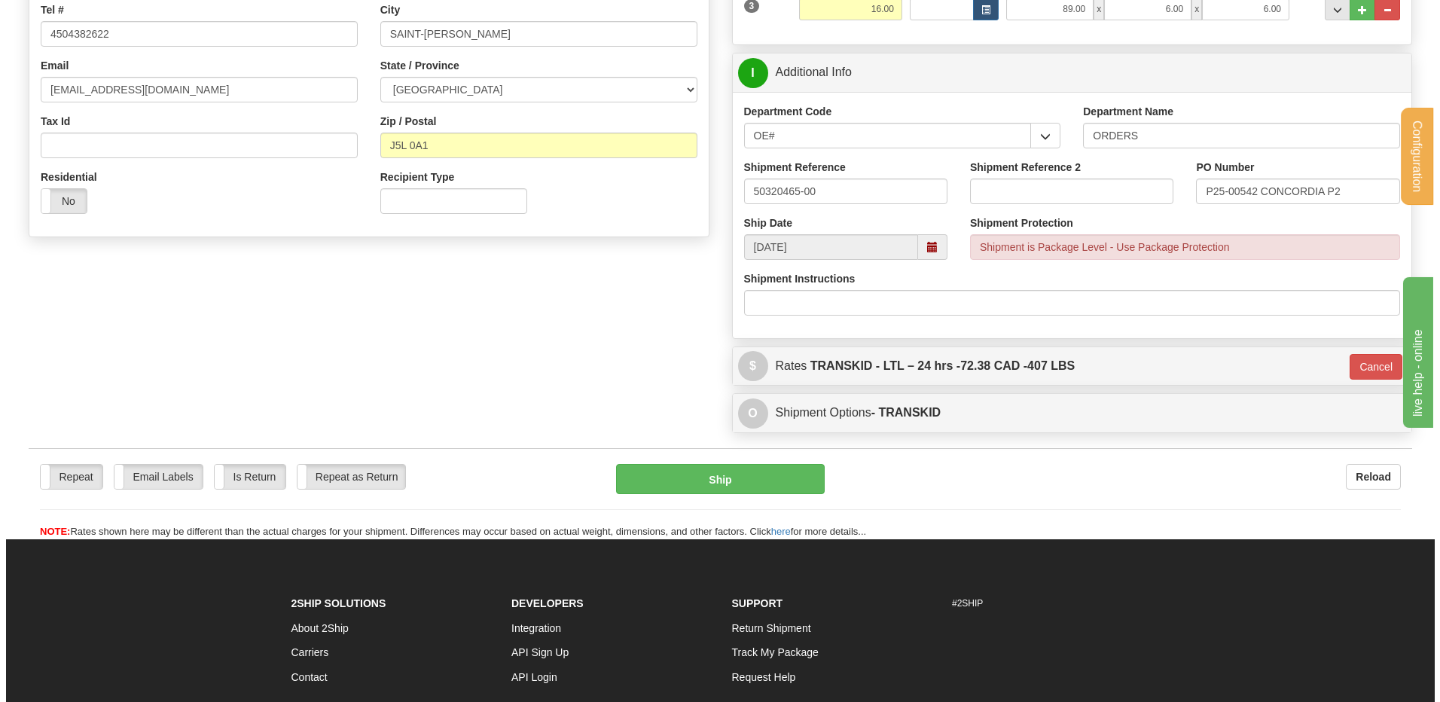
scroll to position [369, 0]
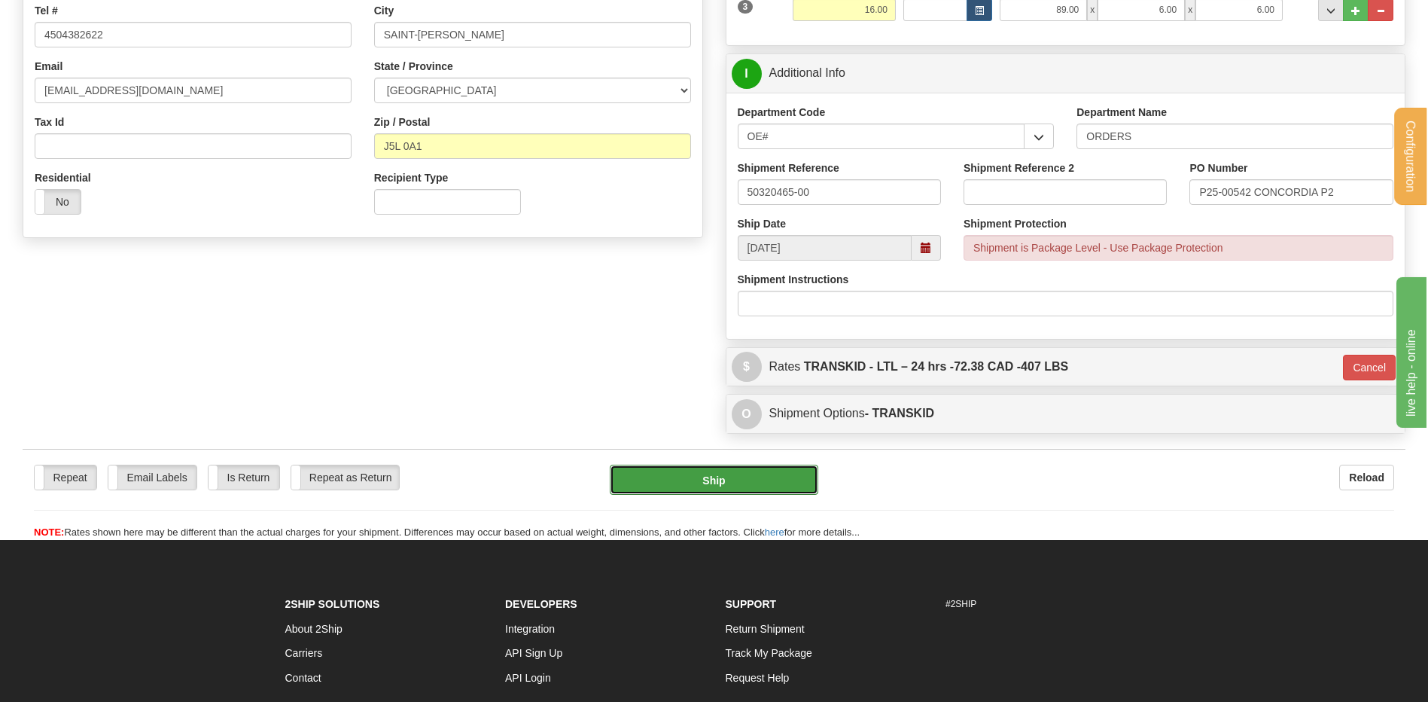
click at [740, 477] on button "Ship" at bounding box center [714, 480] width 208 height 30
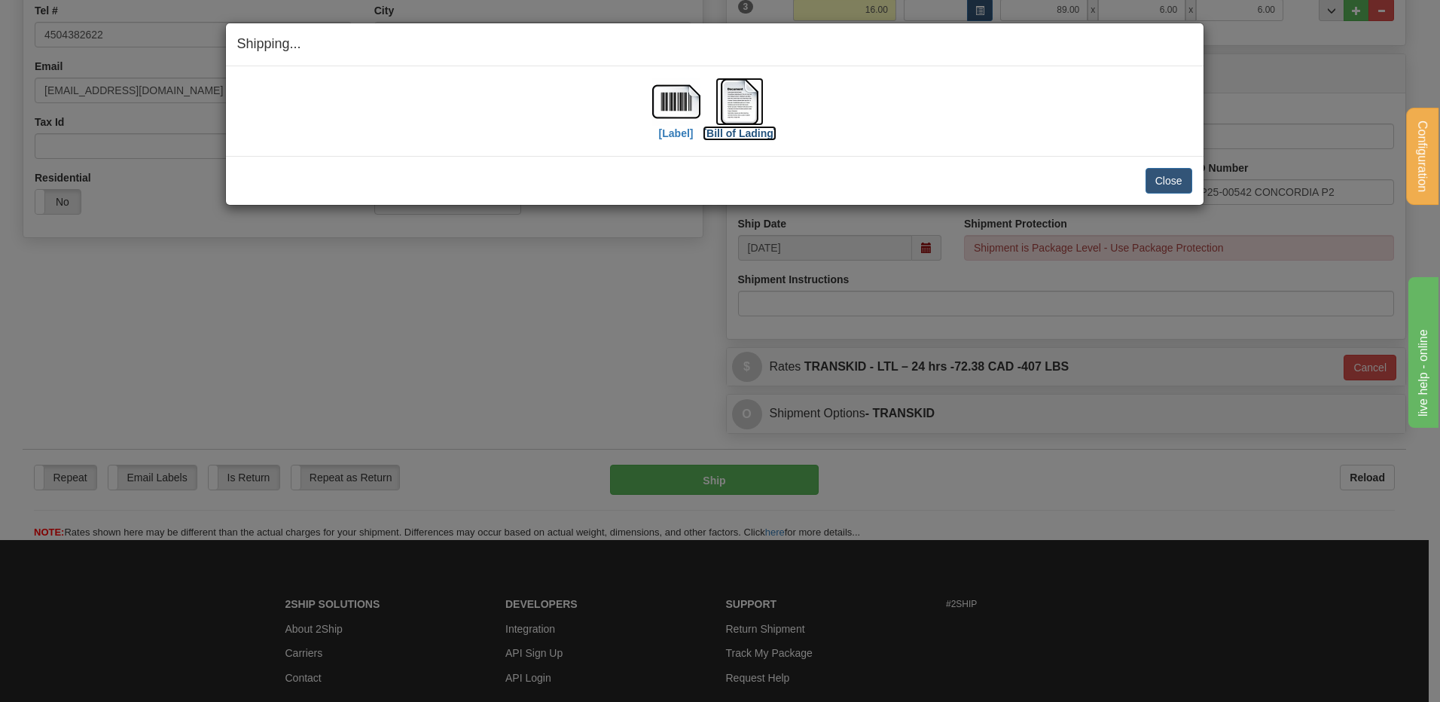
click at [753, 99] on img at bounding box center [739, 102] width 48 height 48
click at [1162, 176] on button "Close" at bounding box center [1168, 181] width 47 height 26
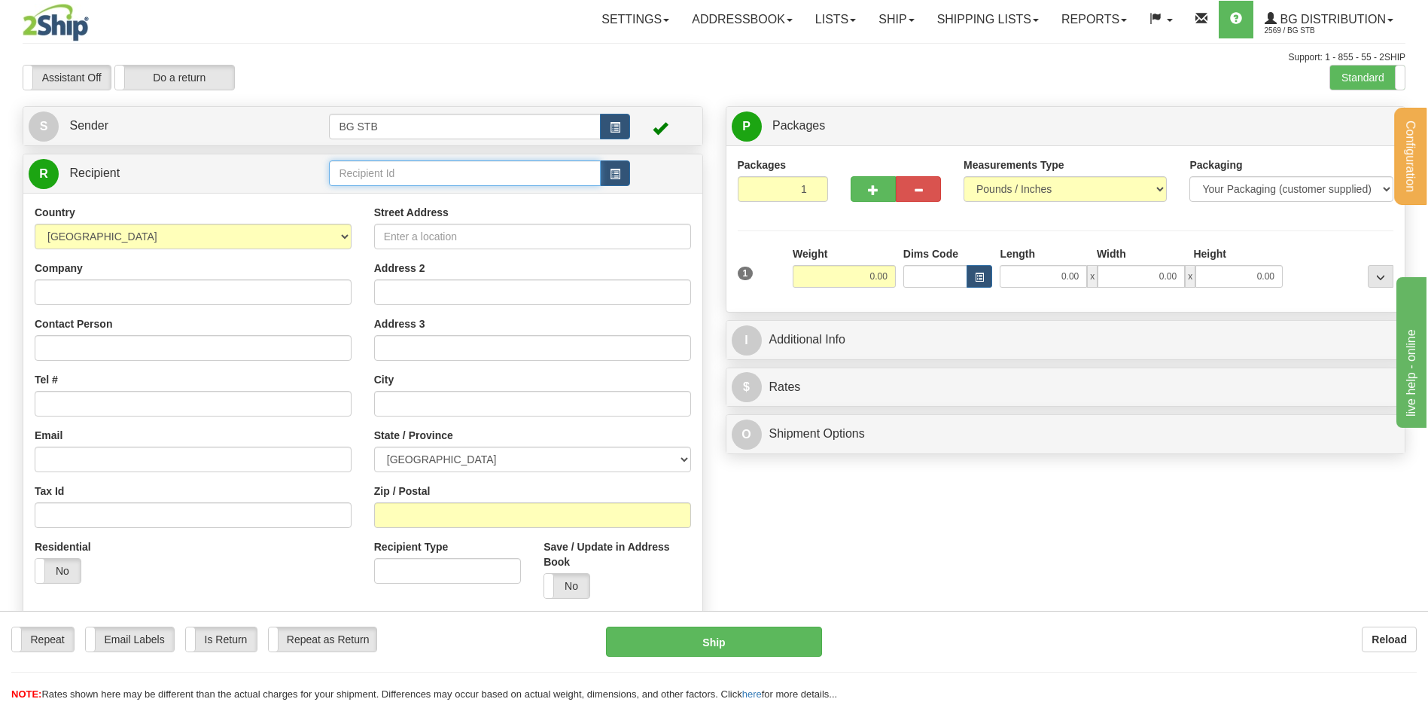
click at [383, 166] on input "text" at bounding box center [464, 173] width 271 height 26
type input "5549"
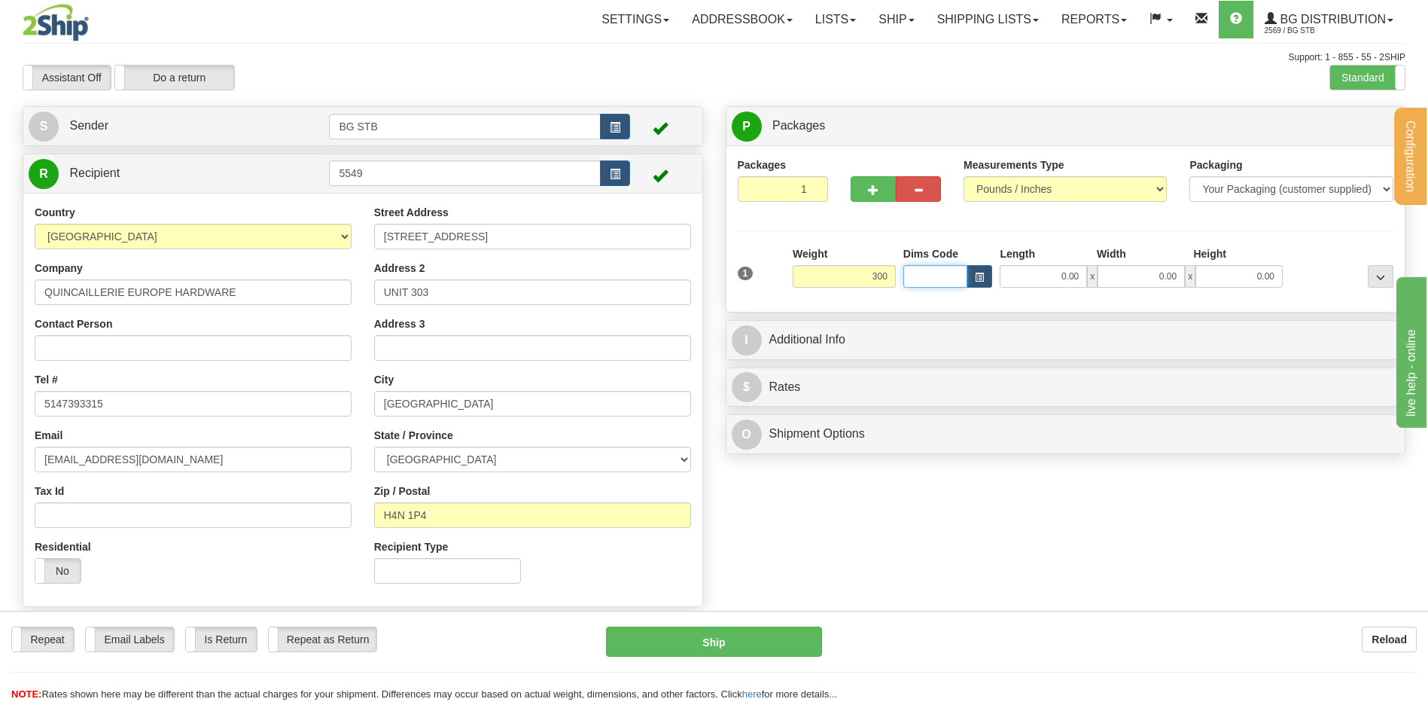
type input "300.00"
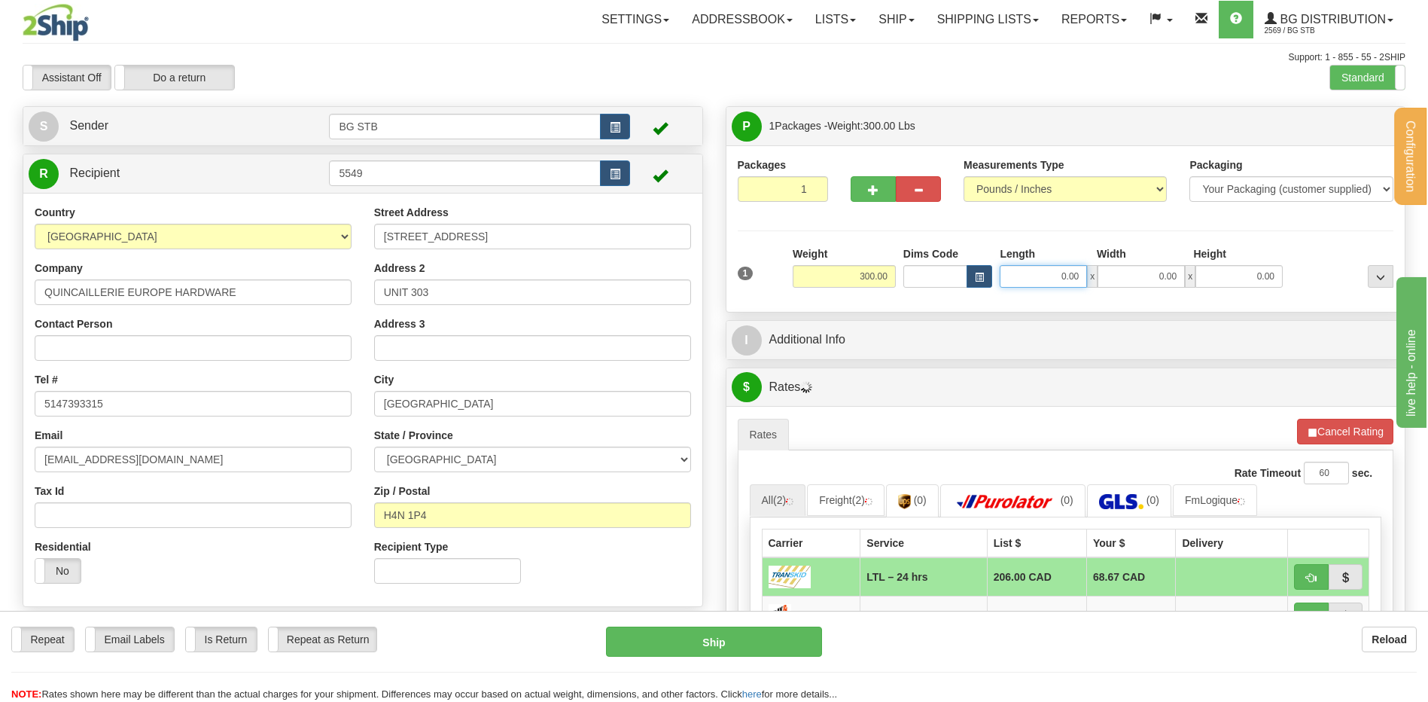
click at [1039, 273] on input "0.00" at bounding box center [1043, 276] width 87 height 23
type input "40.00"
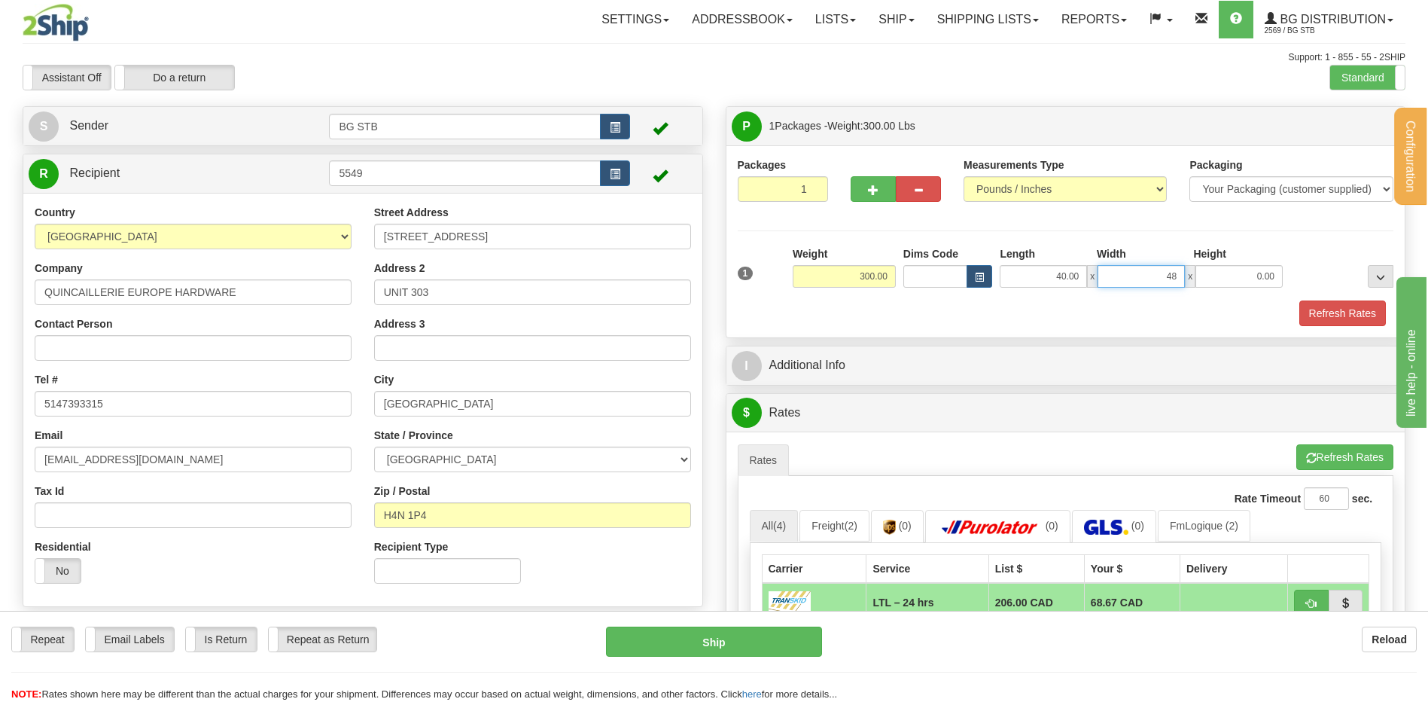
type input "48.00"
type input "24.00"
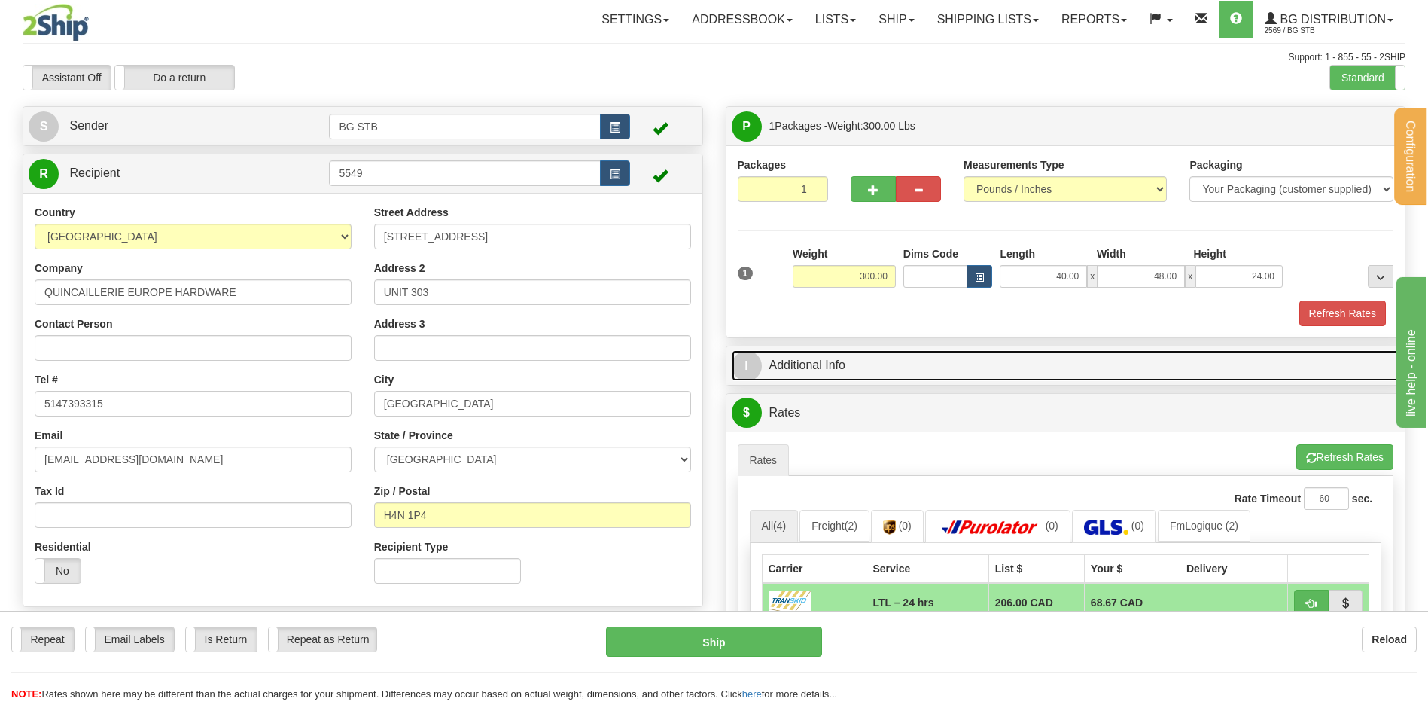
click at [909, 367] on link "I Additional Info" at bounding box center [1066, 365] width 669 height 31
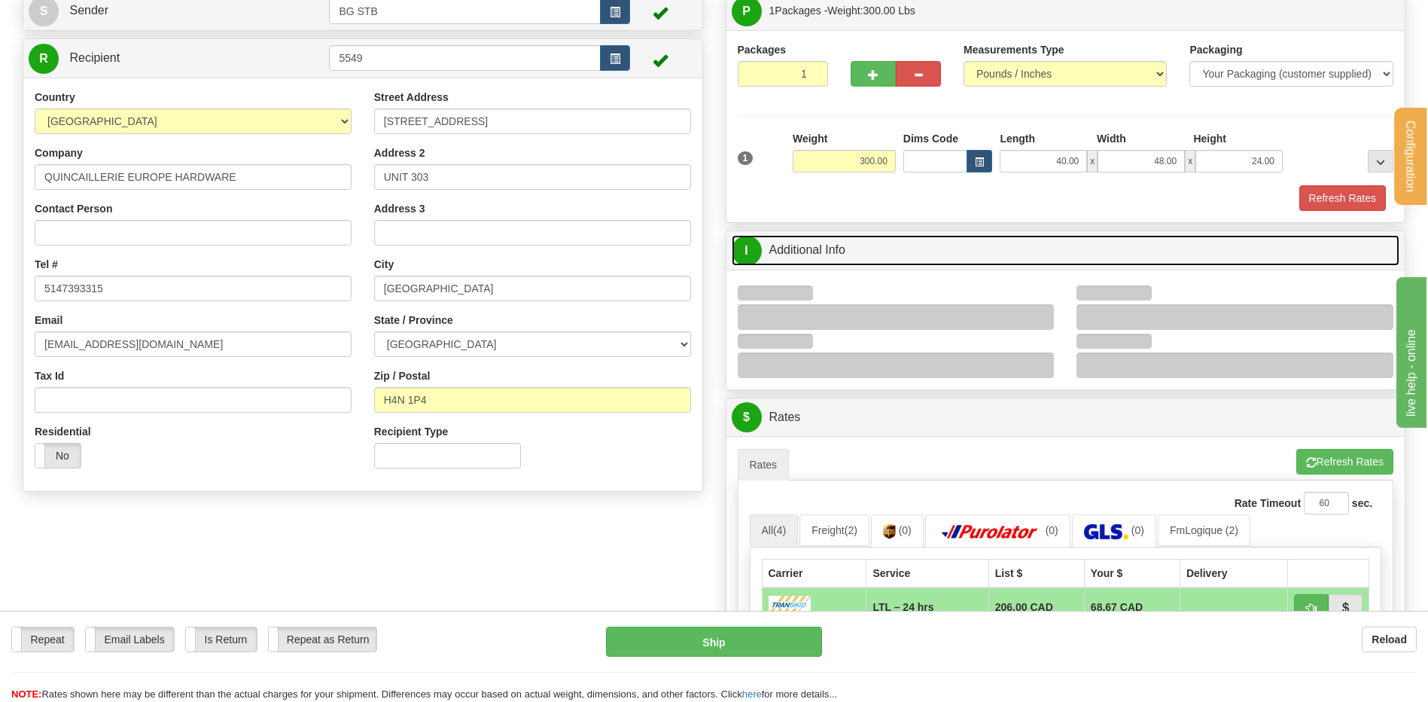
scroll to position [301, 0]
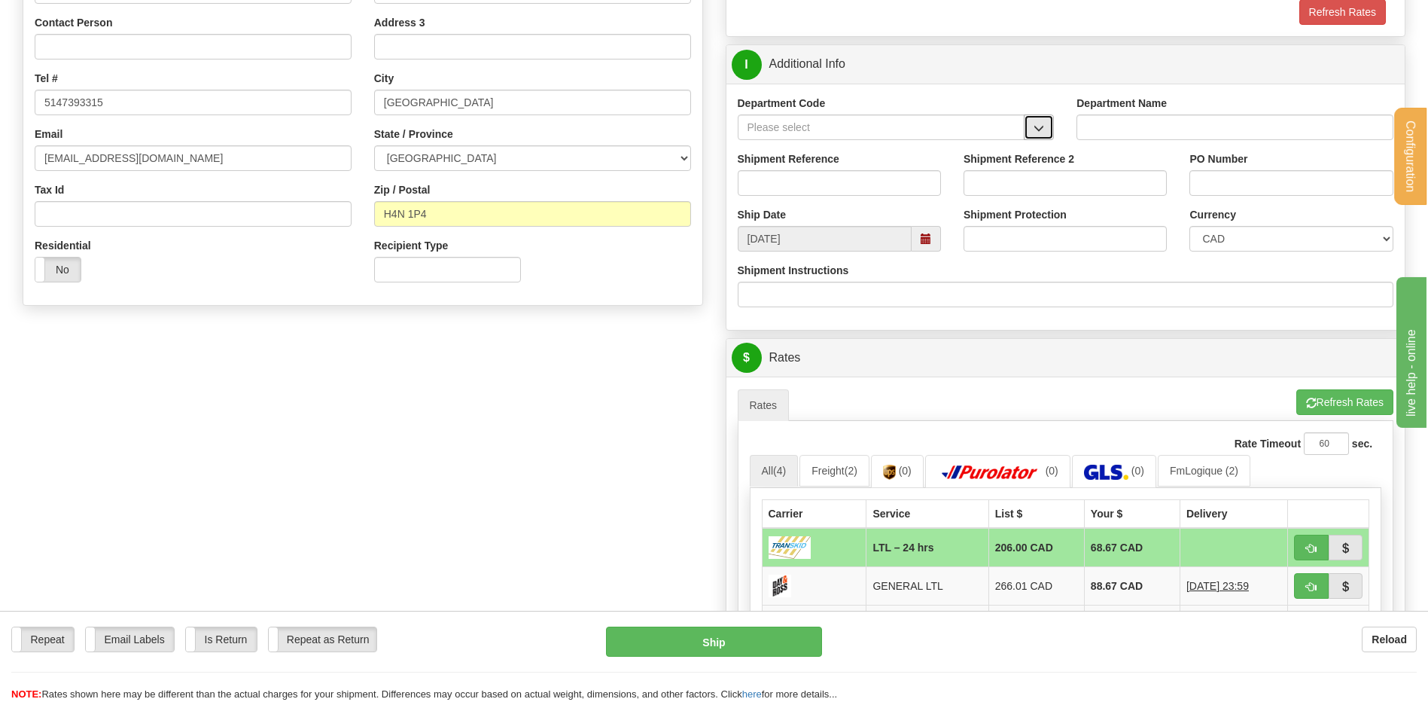
click at [1024, 120] on button "button" at bounding box center [1039, 127] width 30 height 26
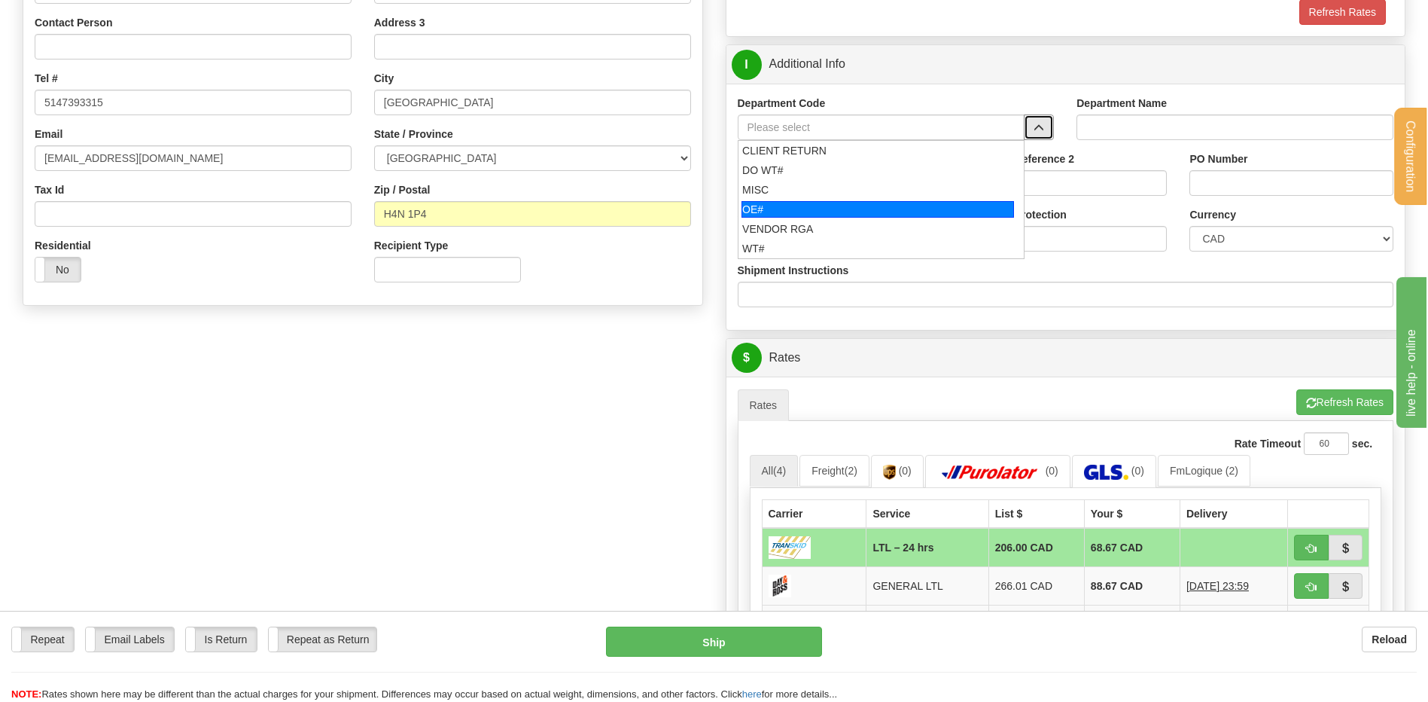
click at [843, 206] on div "OE#" at bounding box center [878, 209] width 273 height 17
type input "OE#"
type input "ORDERS"
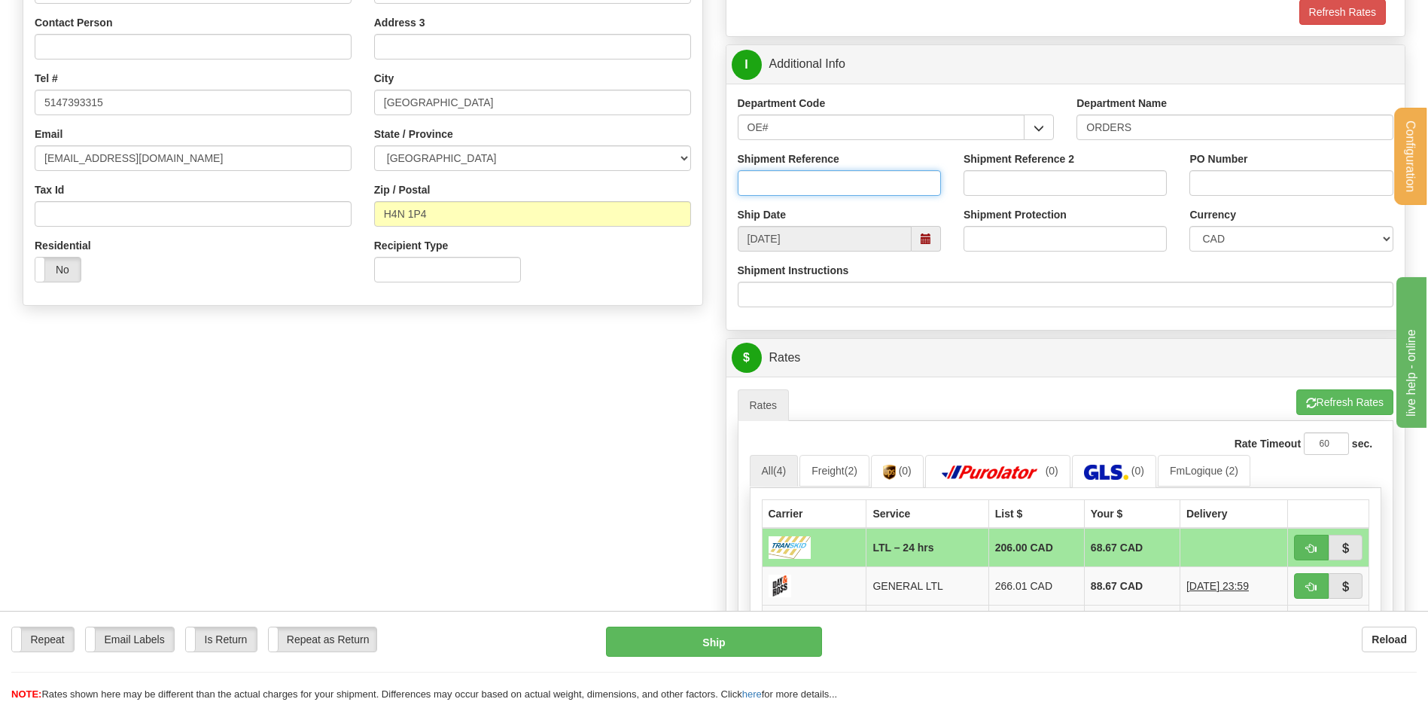
click at [834, 176] on input "Shipment Reference" at bounding box center [839, 183] width 203 height 26
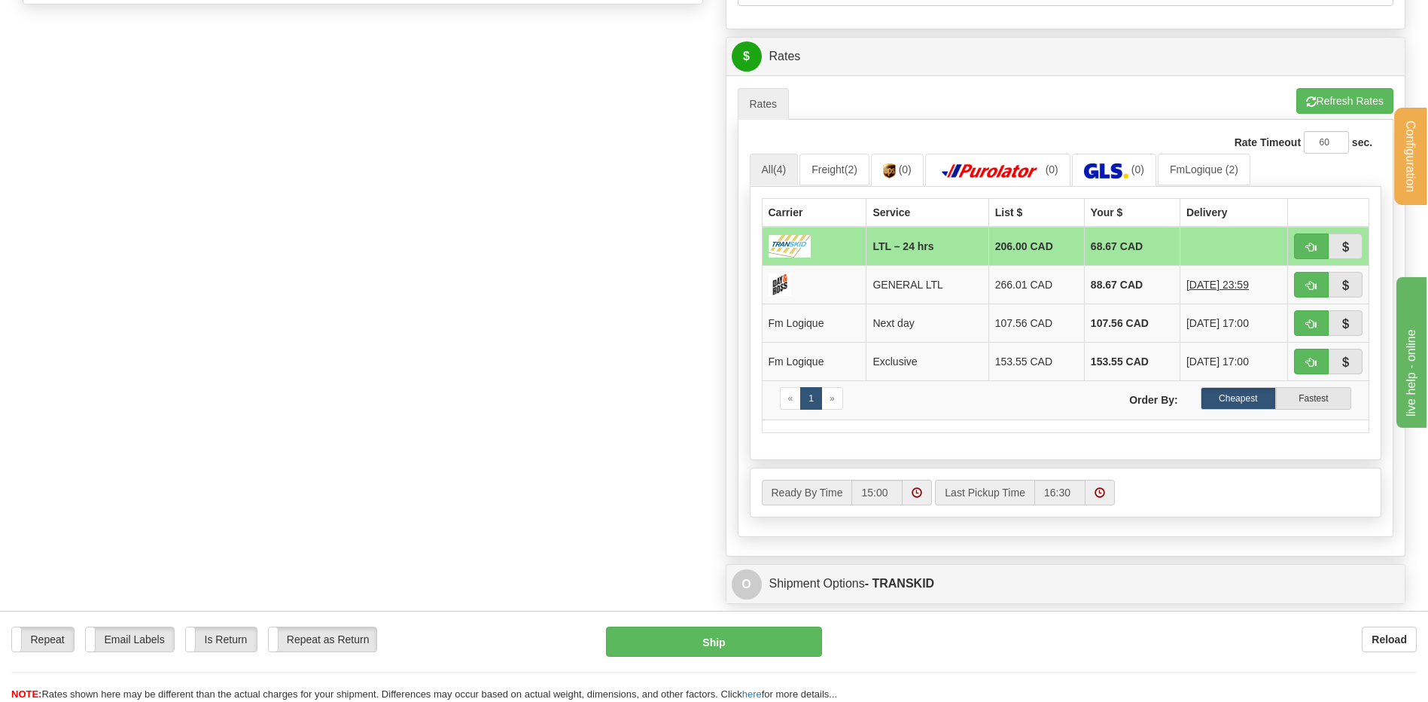
scroll to position [376, 0]
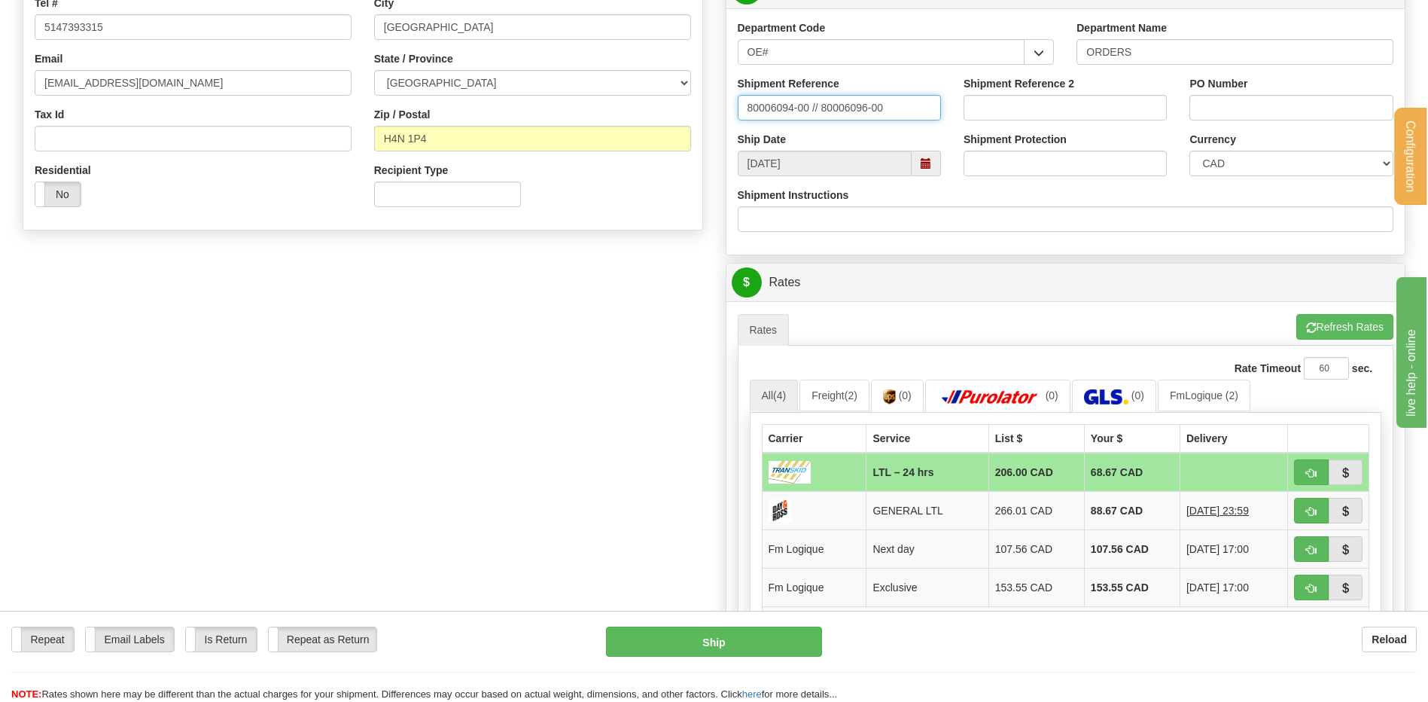
type input "80006094-00 // 80006096-00"
click at [1221, 115] on input "PO Number" at bounding box center [1291, 108] width 203 height 26
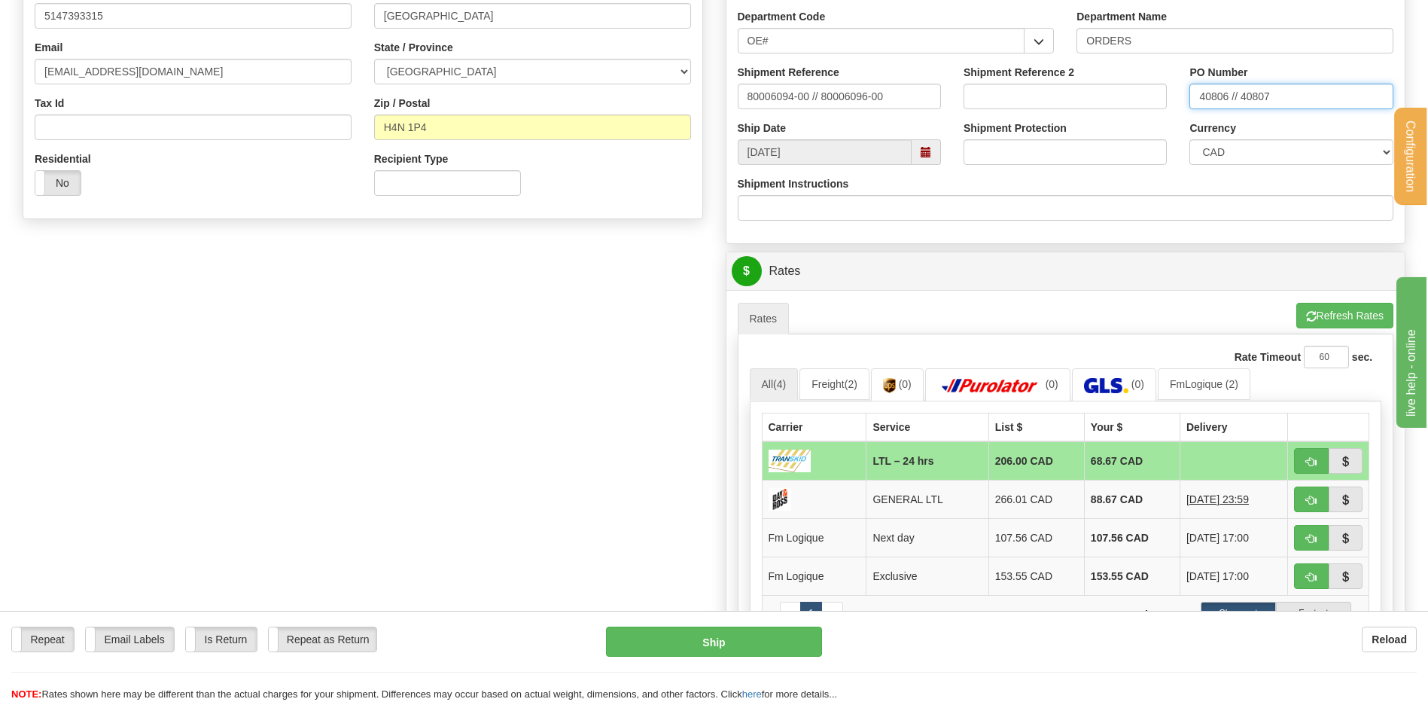
scroll to position [602, 0]
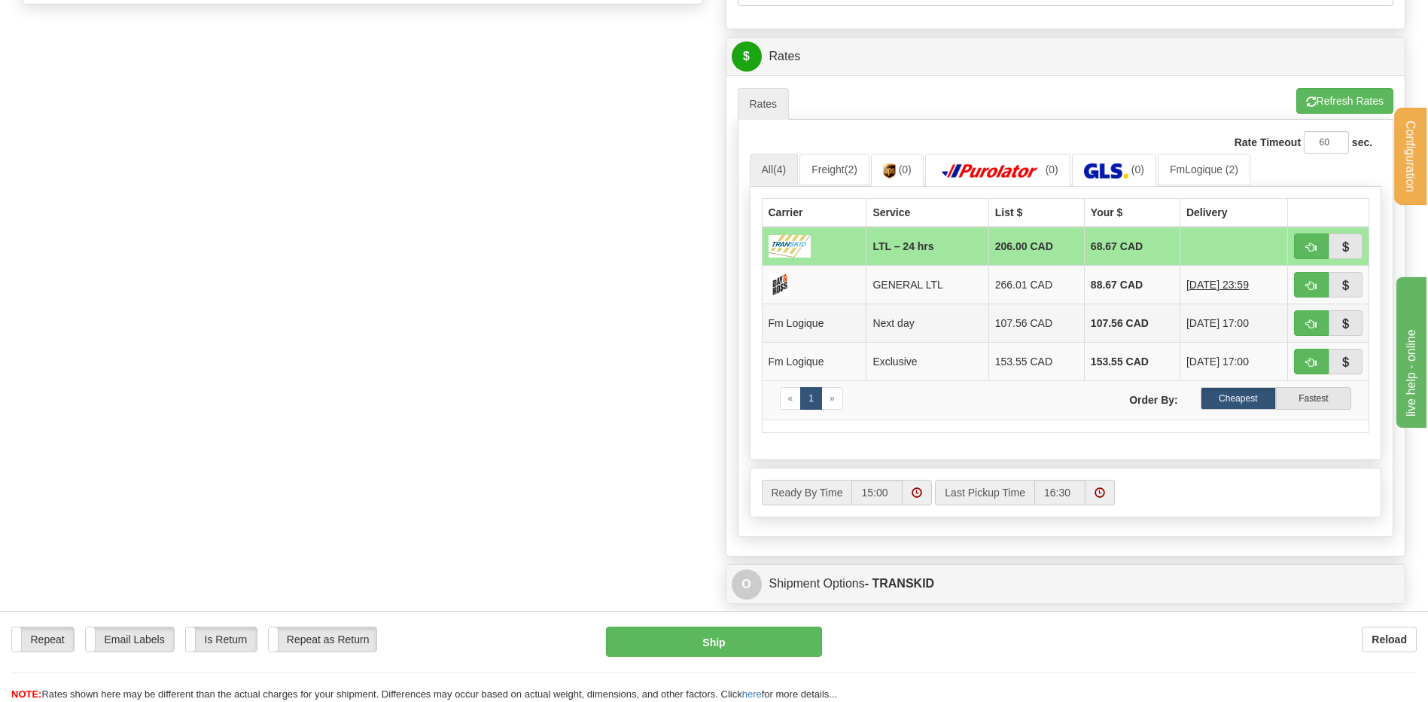
type input "40806 // 40807"
click at [1311, 320] on span "button" at bounding box center [1311, 324] width 11 height 10
type input "jour"
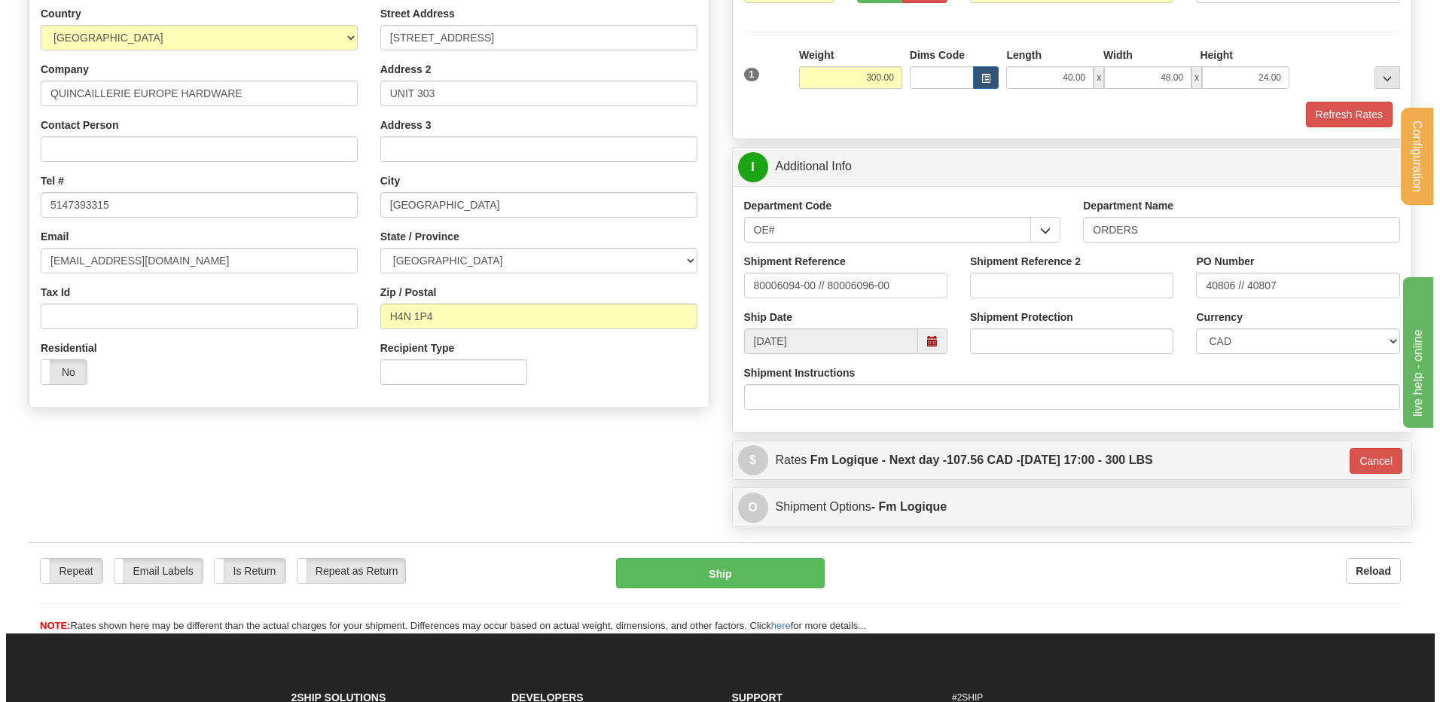
scroll to position [172, 0]
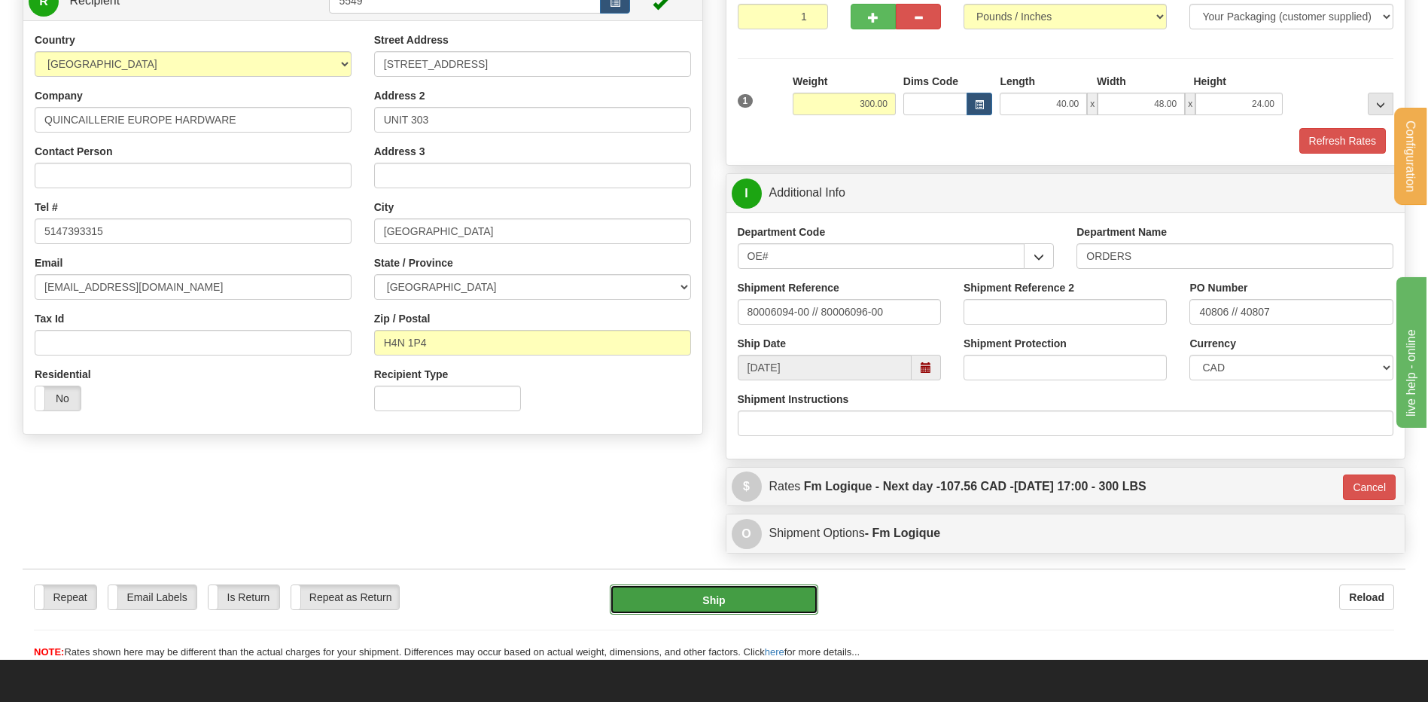
click at [697, 602] on button "Ship" at bounding box center [714, 599] width 208 height 30
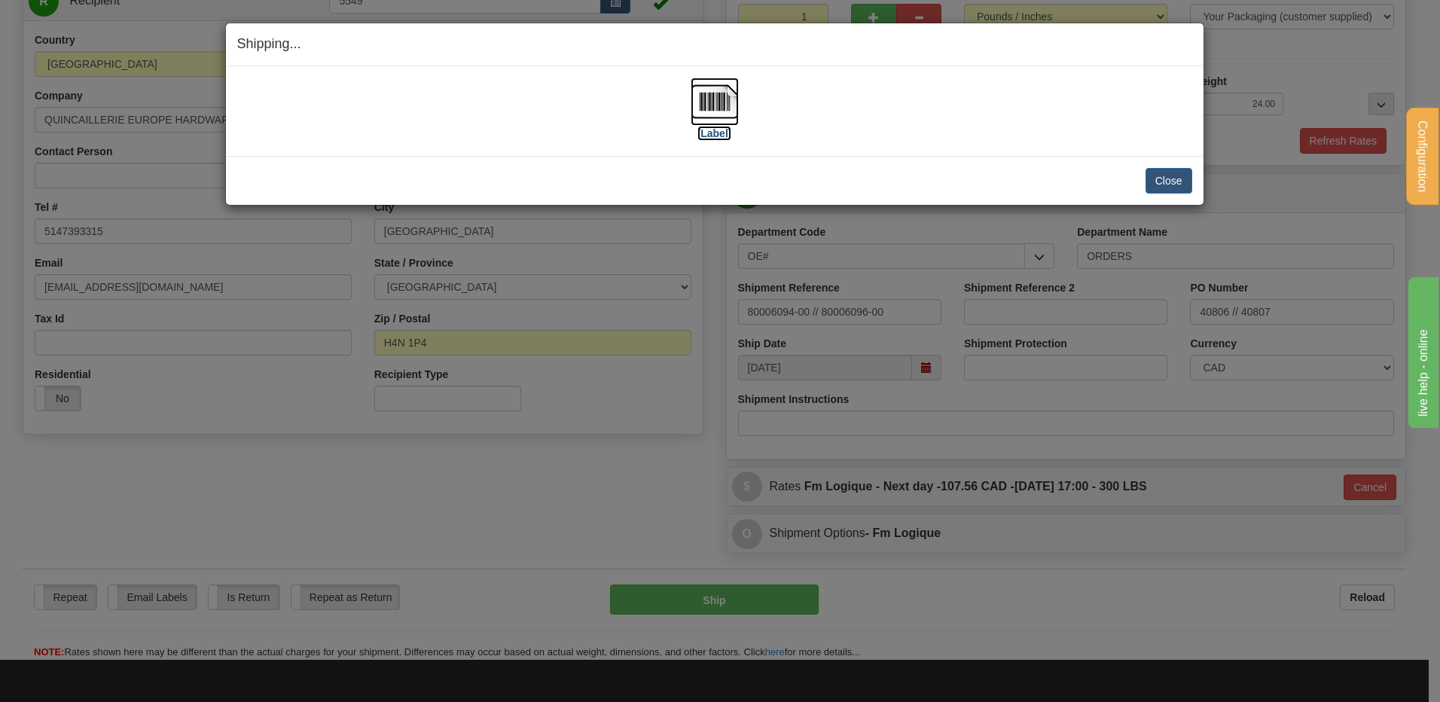
click at [732, 103] on img at bounding box center [714, 102] width 48 height 48
drag, startPoint x: 1153, startPoint y: 179, endPoint x: 1155, endPoint y: 187, distance: 8.6
click at [1154, 181] on button "Close" at bounding box center [1168, 181] width 47 height 26
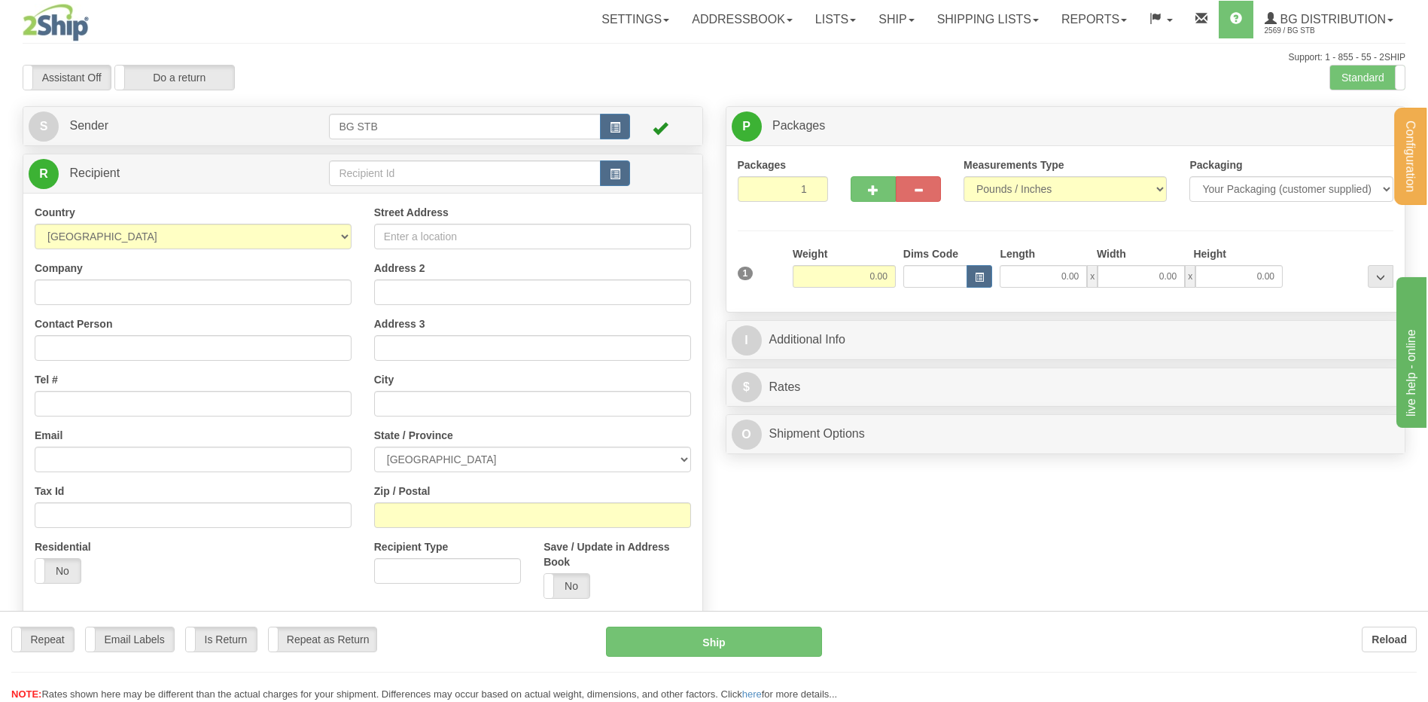
click at [353, 167] on div "Configuration My Configuration Panel Close Configure My Carriers" at bounding box center [714, 353] width 1428 height 706
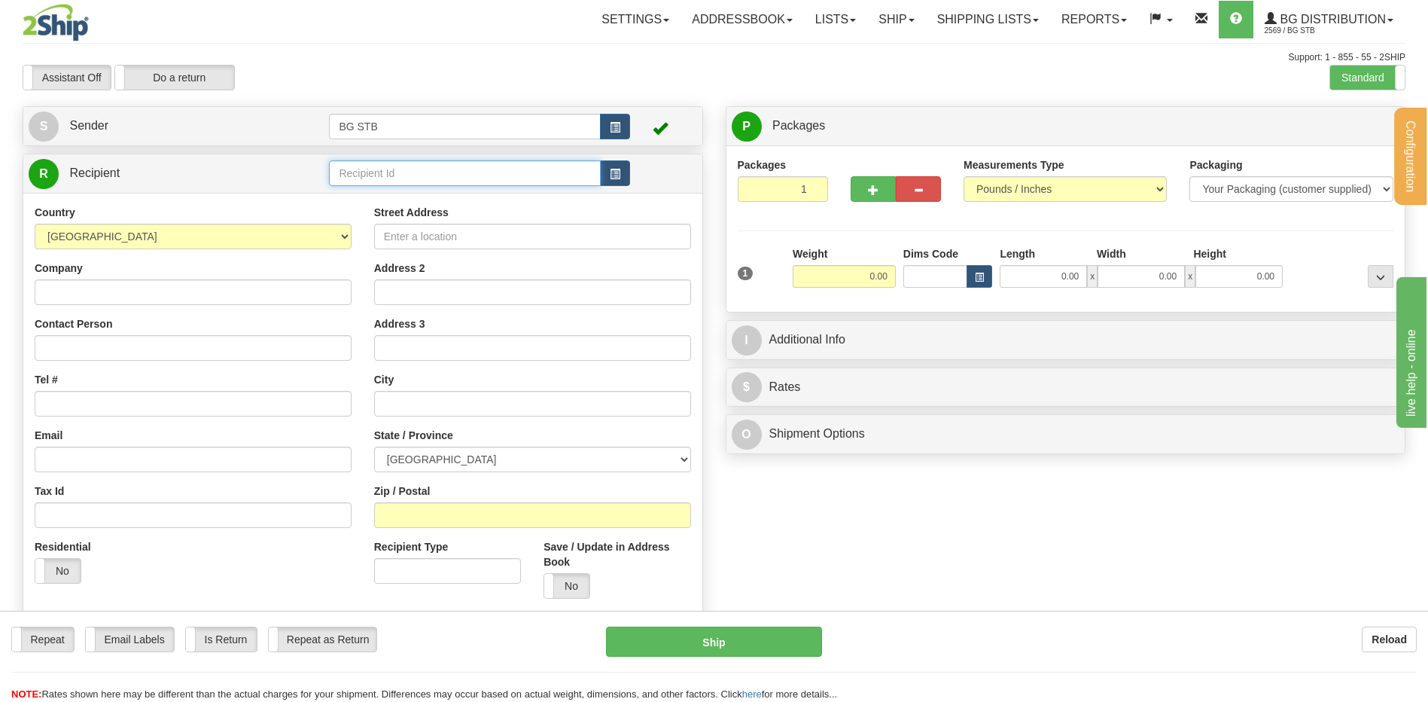
click at [353, 167] on input "text" at bounding box center [464, 173] width 271 height 26
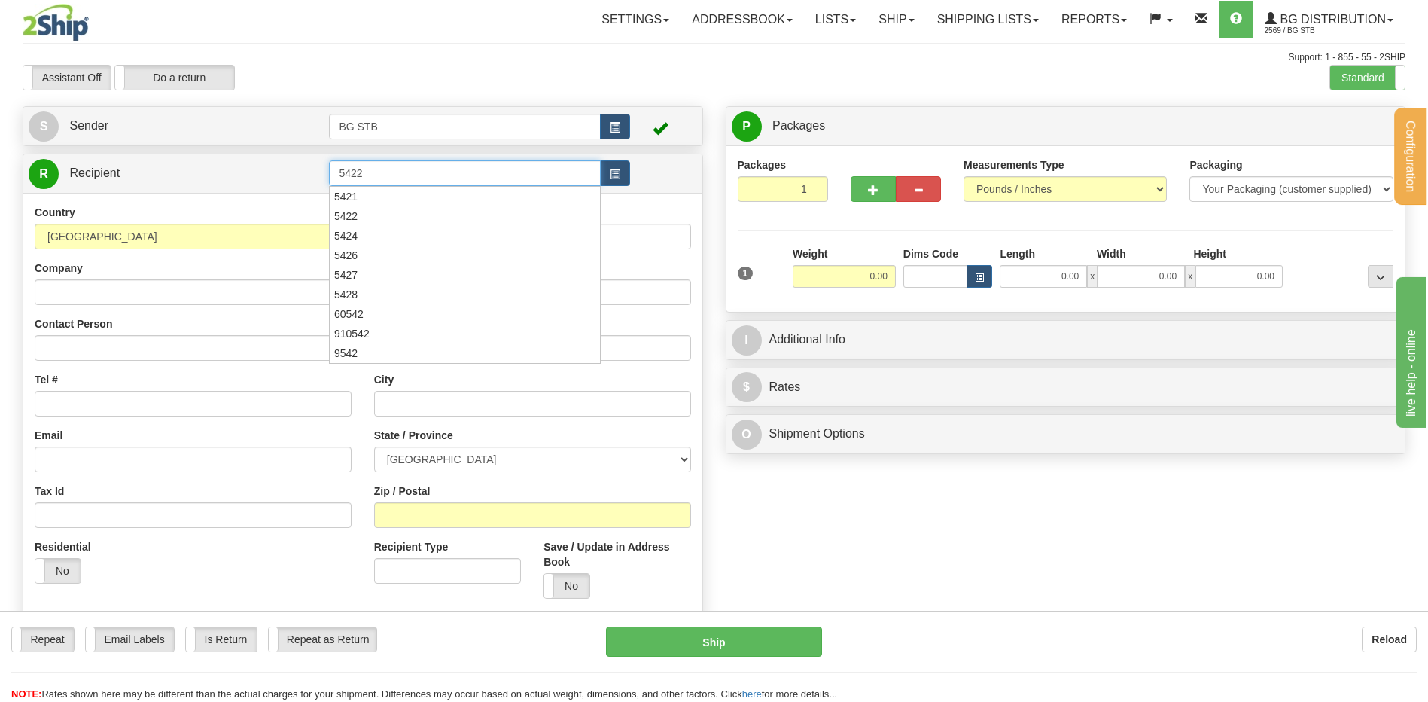
type input "5422"
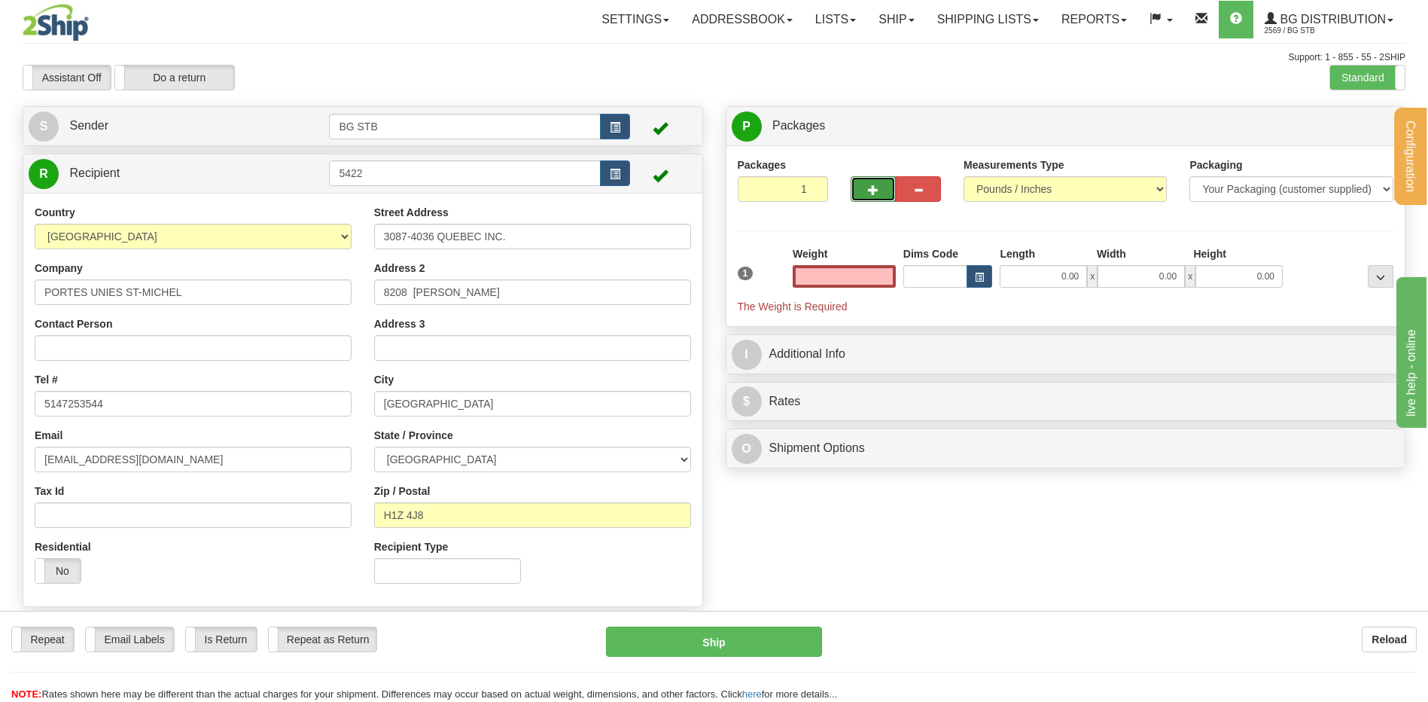
type input "0.00"
click at [873, 197] on button "button" at bounding box center [873, 189] width 45 height 26
type input "2"
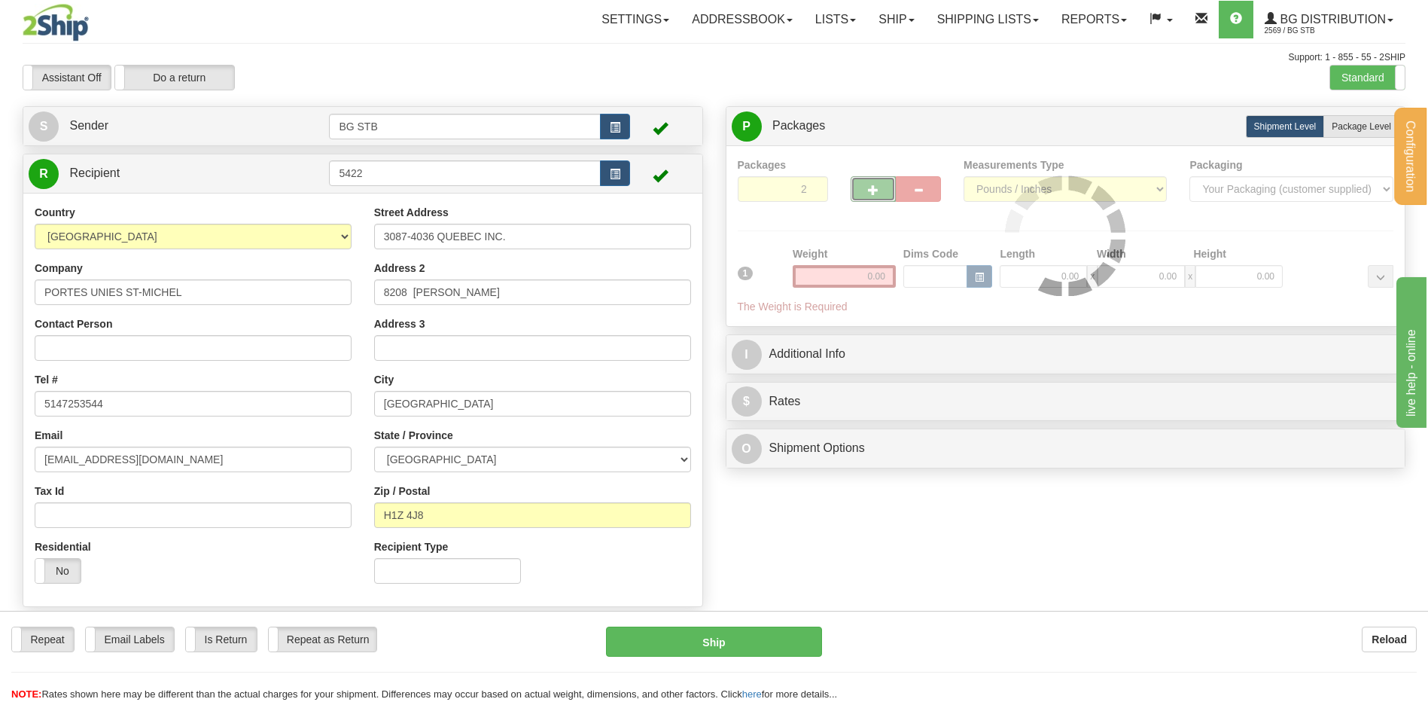
click at [1362, 123] on span "Package Level" at bounding box center [1361, 126] width 59 height 11
radio input "true"
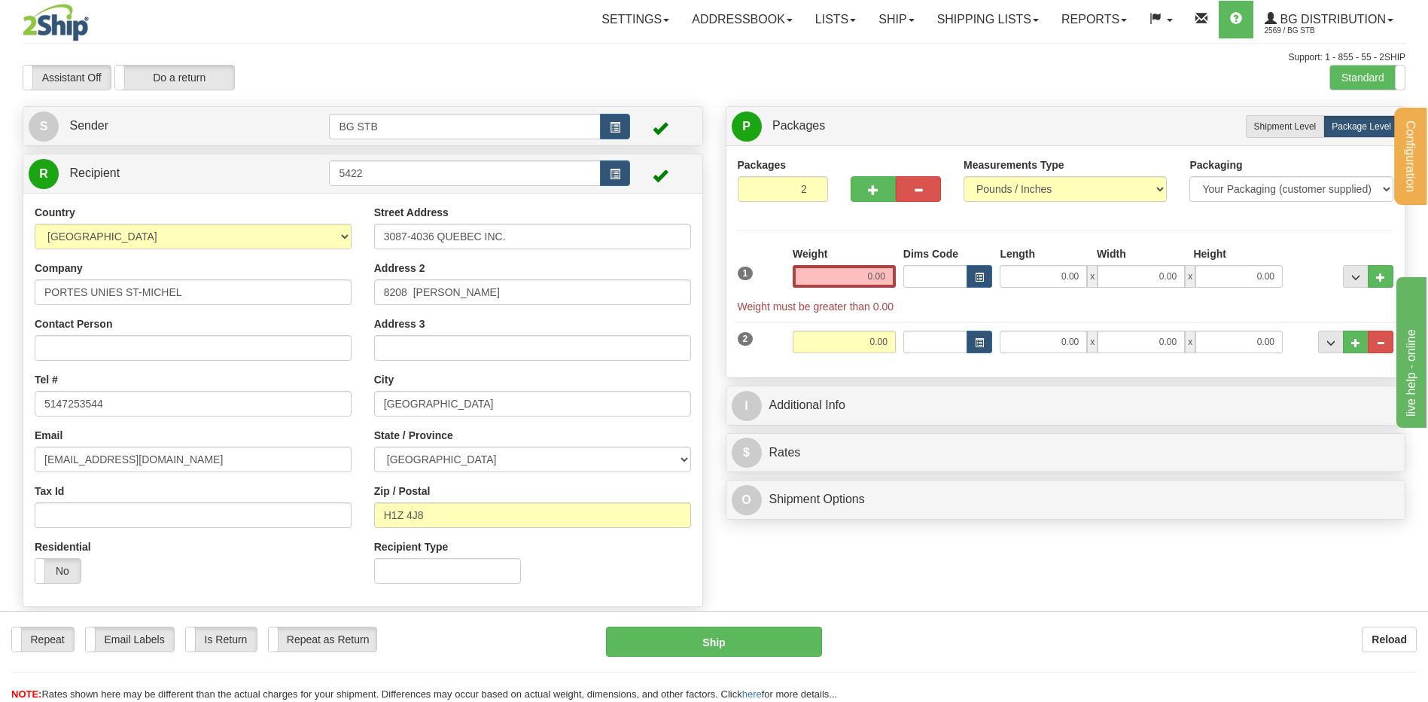
click at [855, 276] on input "0.00" at bounding box center [844, 276] width 103 height 23
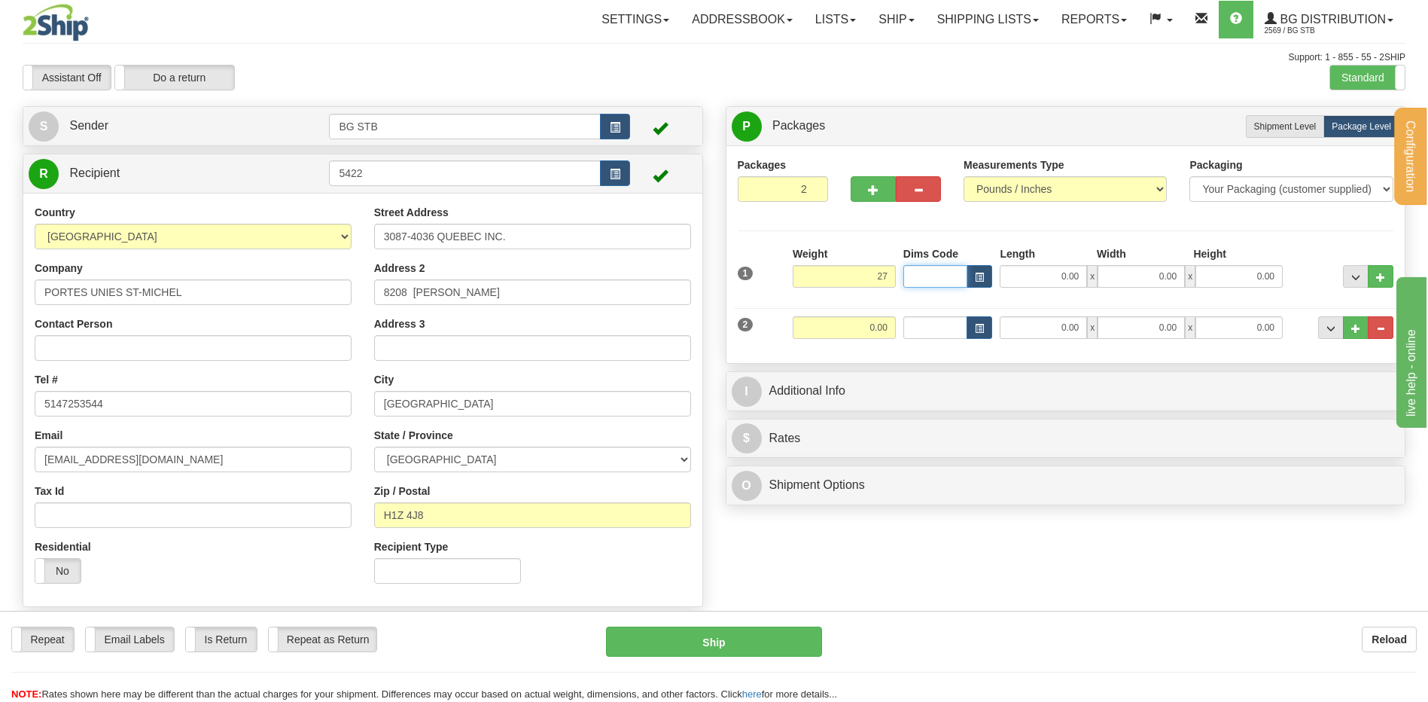
type input "27.00"
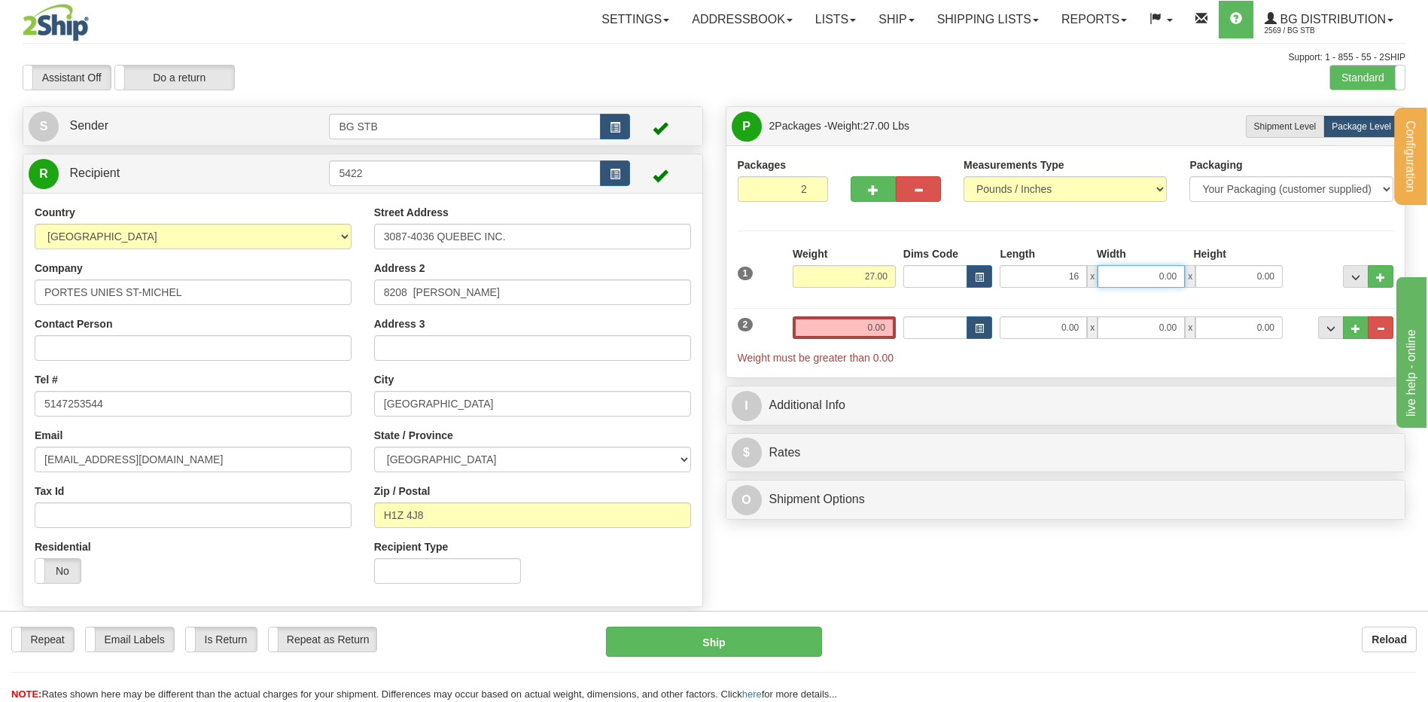
type input "16.00"
type input "15.00"
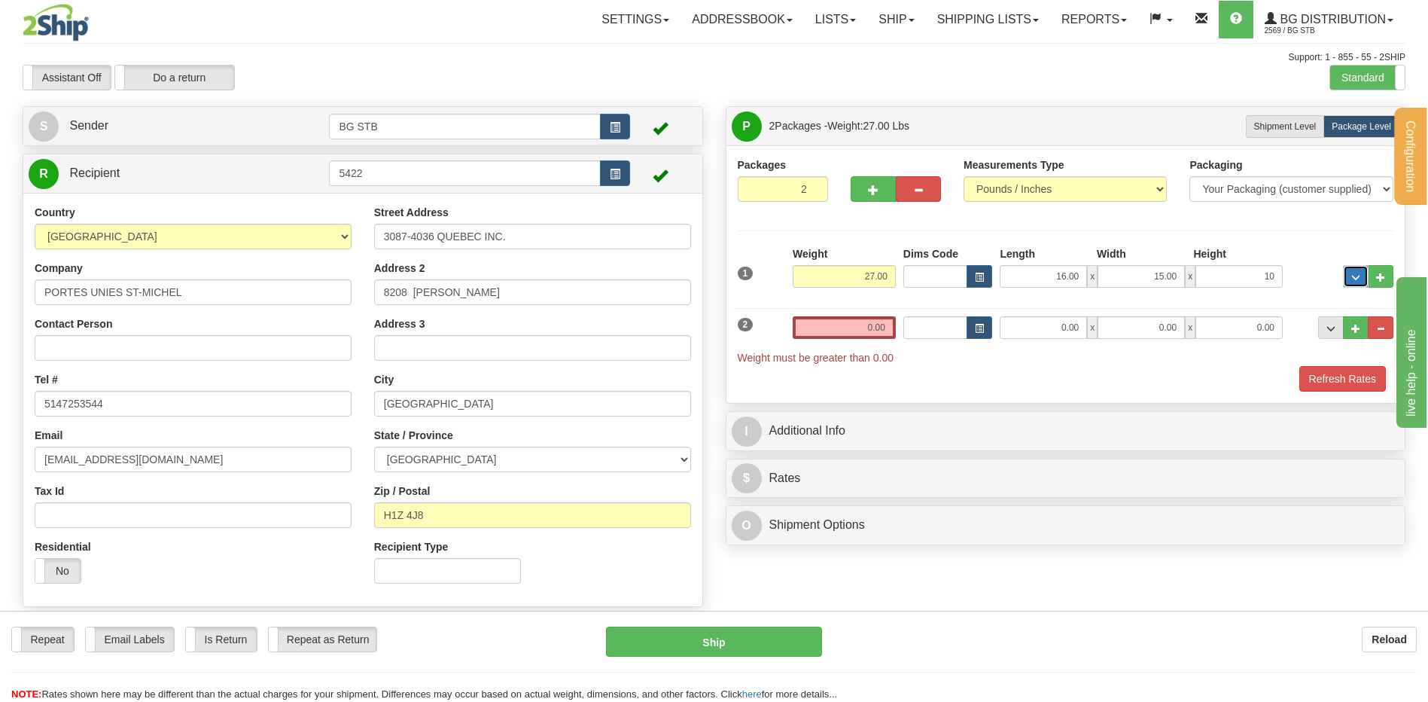
type input "10.00"
click at [877, 321] on input "0.00" at bounding box center [844, 327] width 103 height 23
type input "3.15"
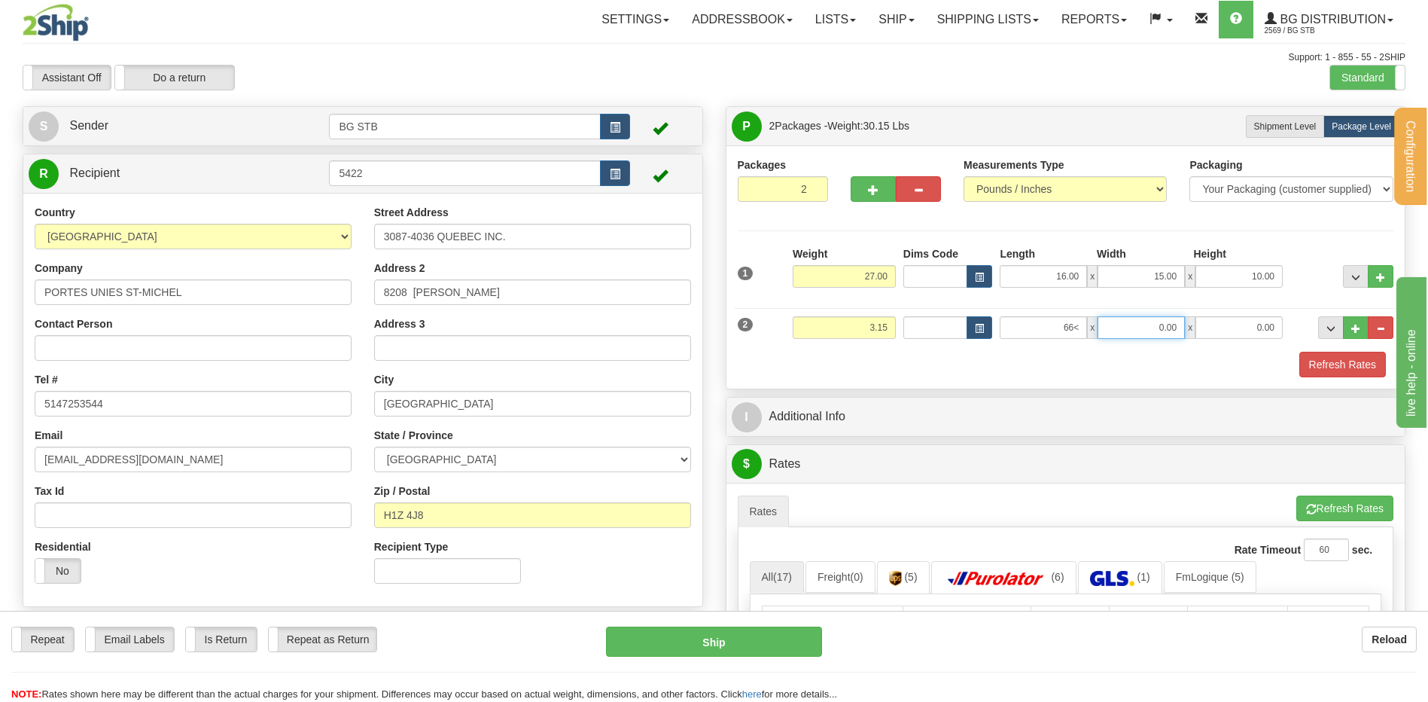
type input "0.00"
click at [1051, 329] on input "0.00" at bounding box center [1043, 327] width 87 height 23
type input "6.00"
type input "11.00"
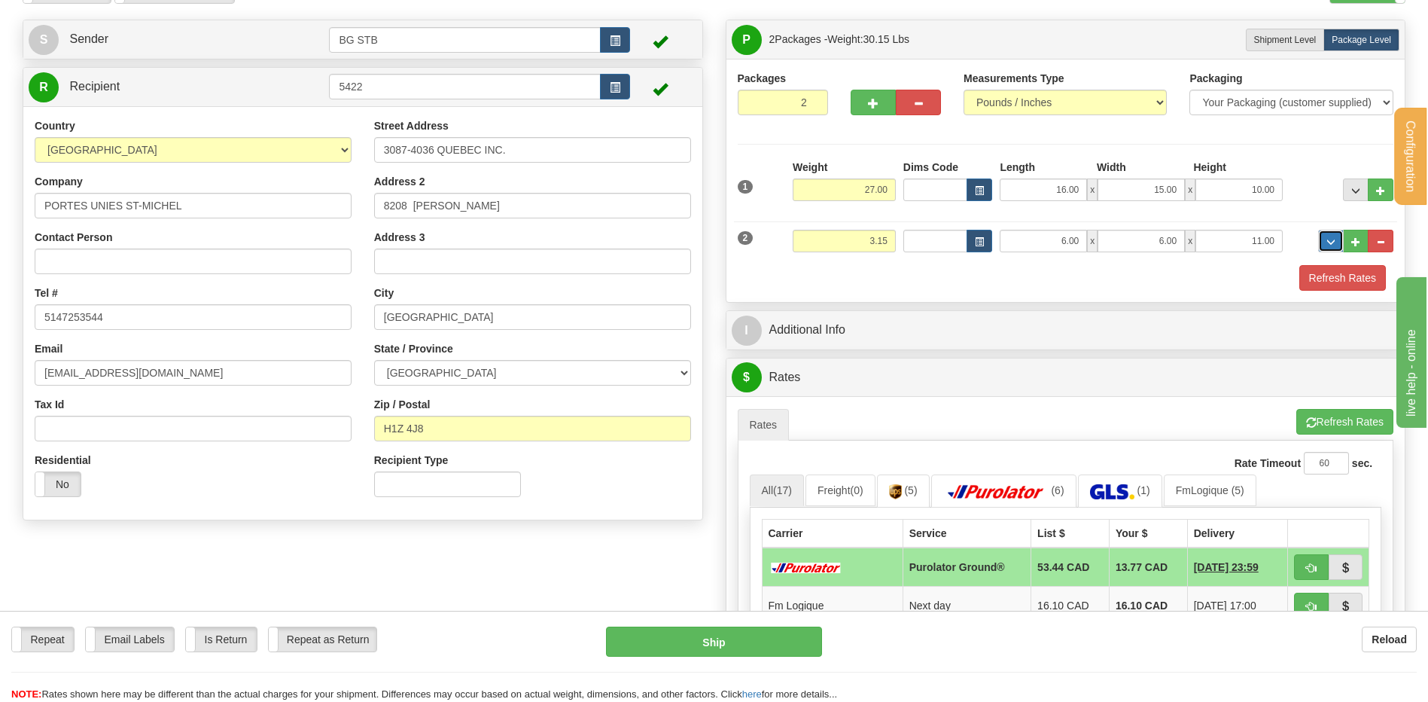
scroll to position [226, 0]
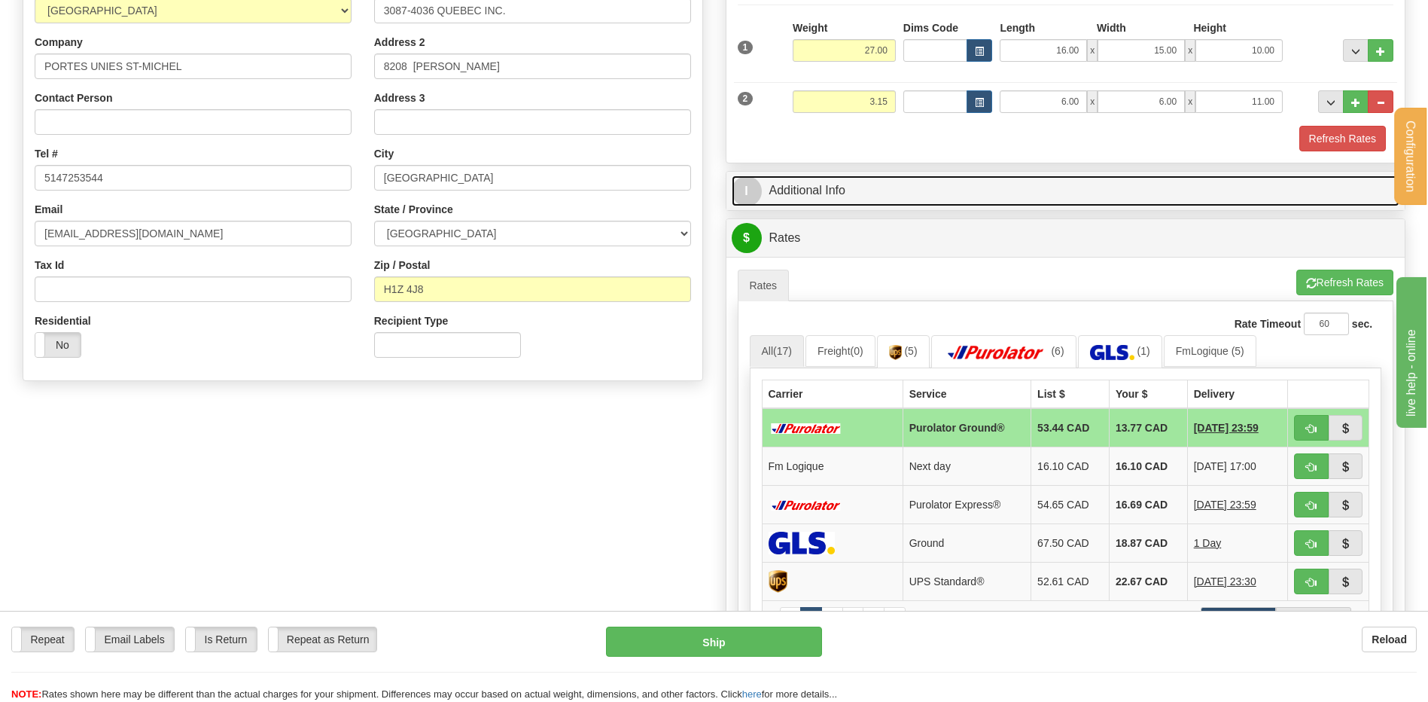
click at [852, 186] on link "I Additional Info" at bounding box center [1066, 190] width 669 height 31
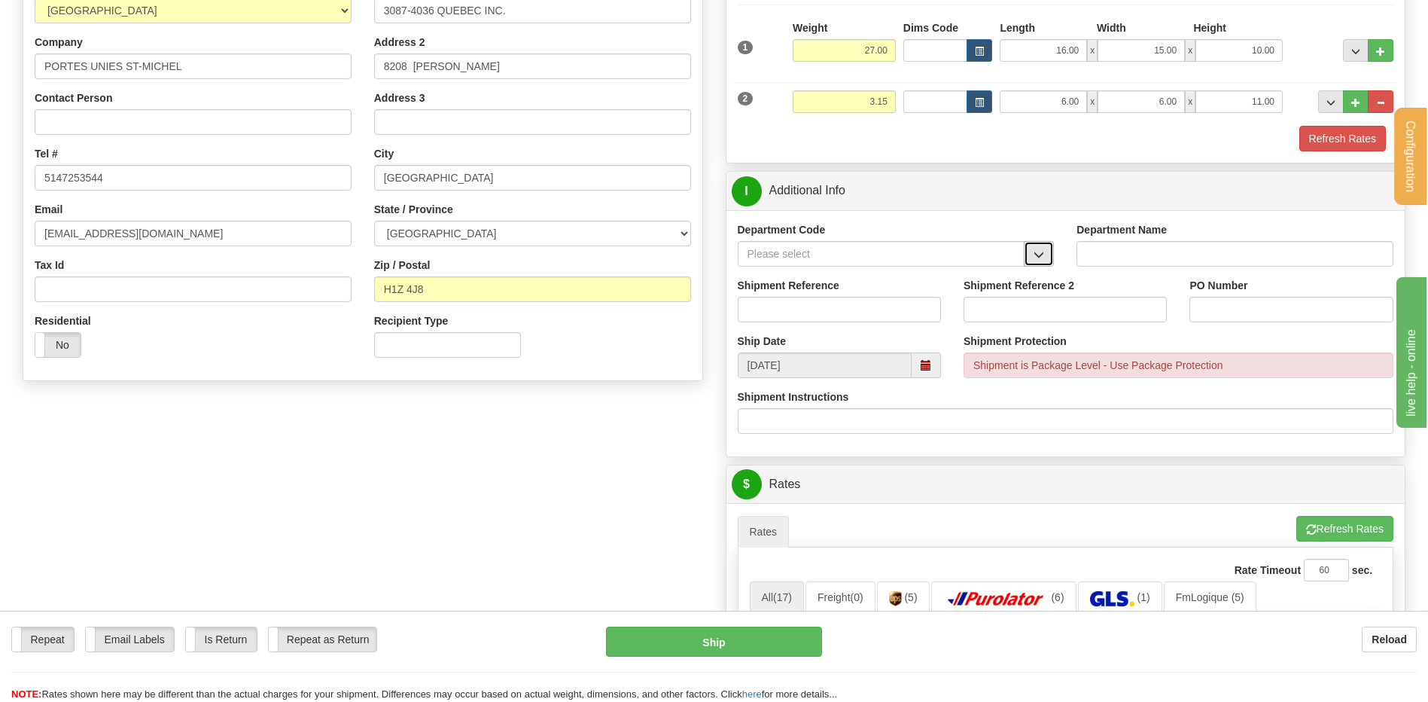
click at [1038, 256] on span "button" at bounding box center [1039, 255] width 11 height 10
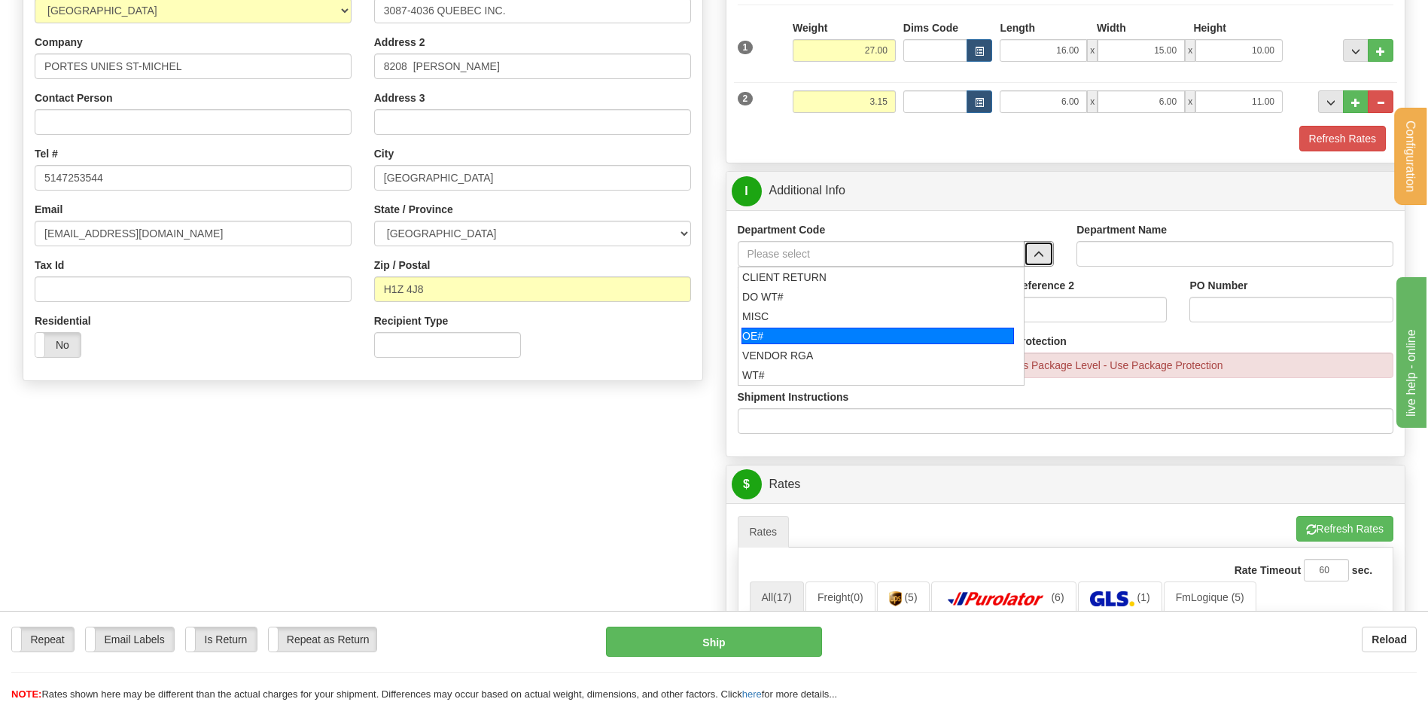
click at [849, 328] on div "OE#" at bounding box center [878, 336] width 273 height 17
type input "OE#"
type input "ORDERS"
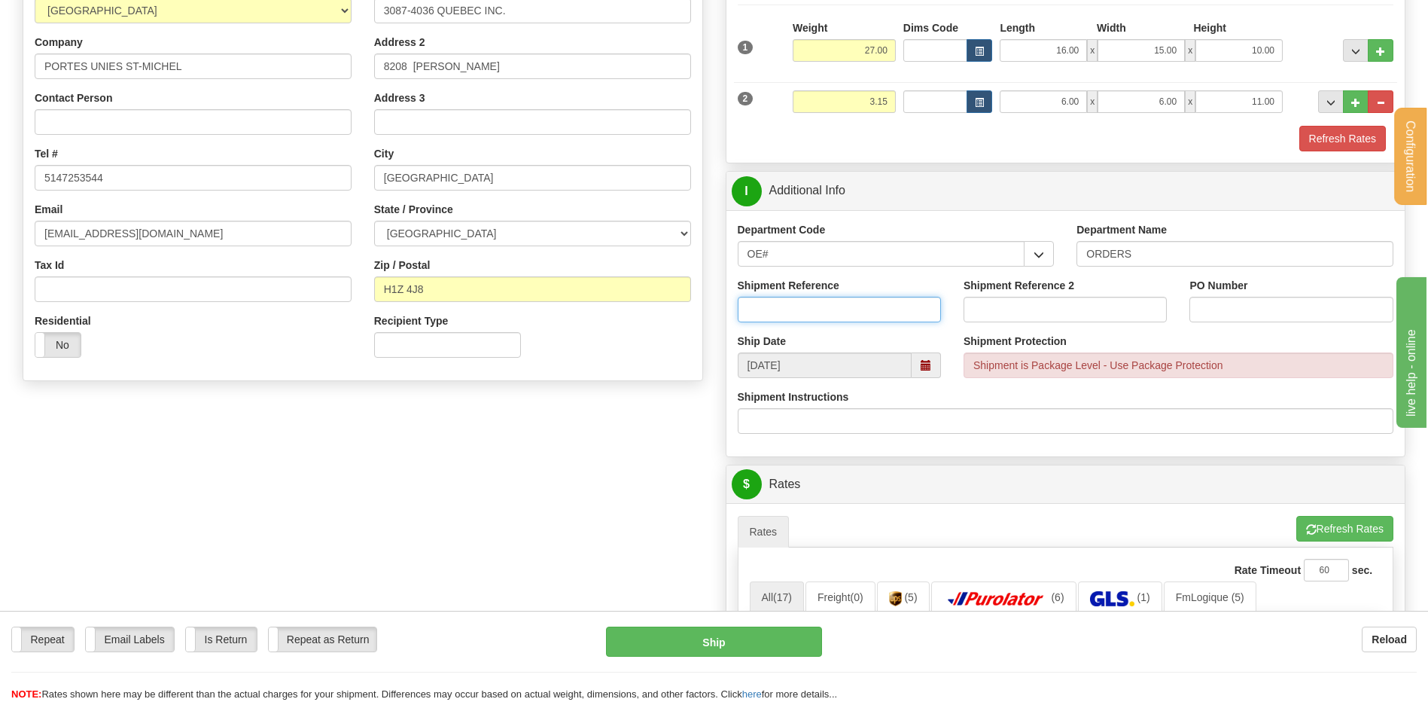
click at [843, 311] on input "Shipment Reference" at bounding box center [839, 310] width 203 height 26
type input "80006433-00"
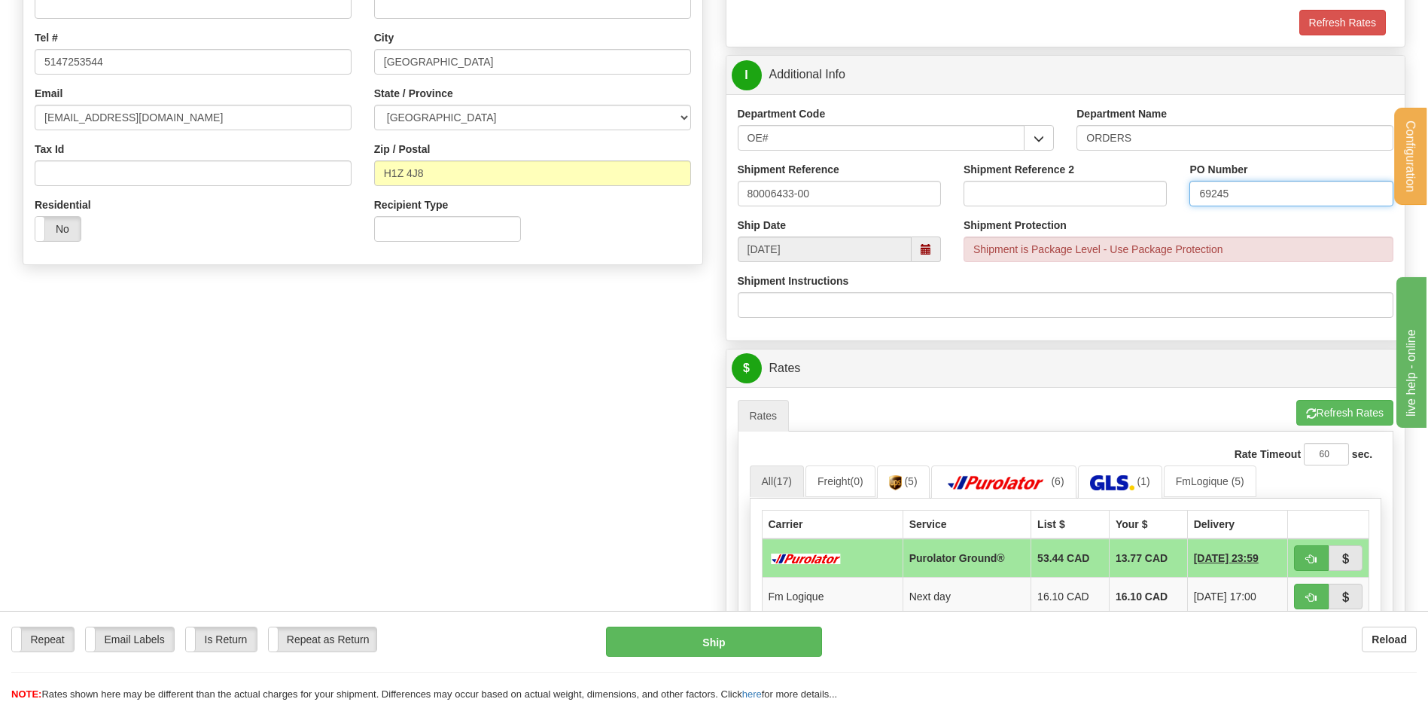
scroll to position [602, 0]
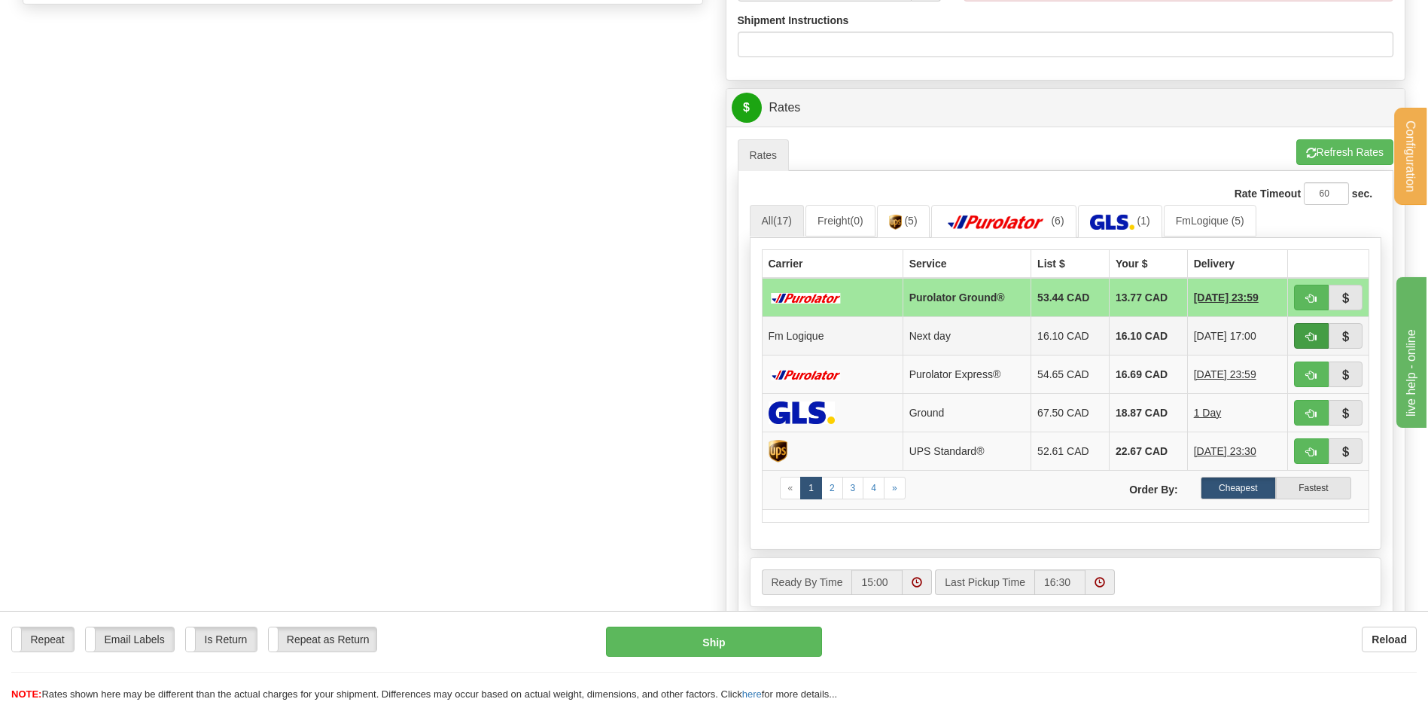
type input "69245"
drag, startPoint x: 1295, startPoint y: 338, endPoint x: 1276, endPoint y: 339, distance: 18.8
click at [1297, 337] on button "button" at bounding box center [1311, 336] width 35 height 26
type input "jour"
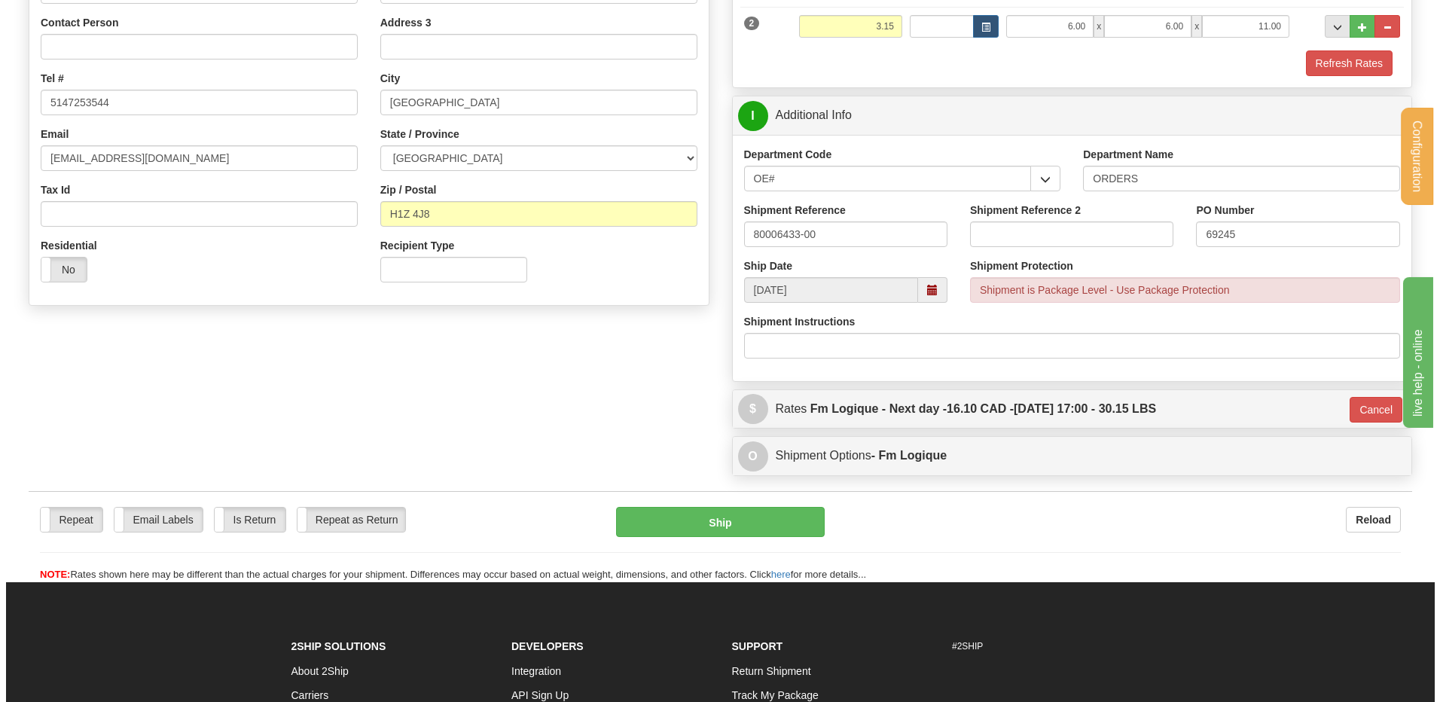
scroll to position [295, 0]
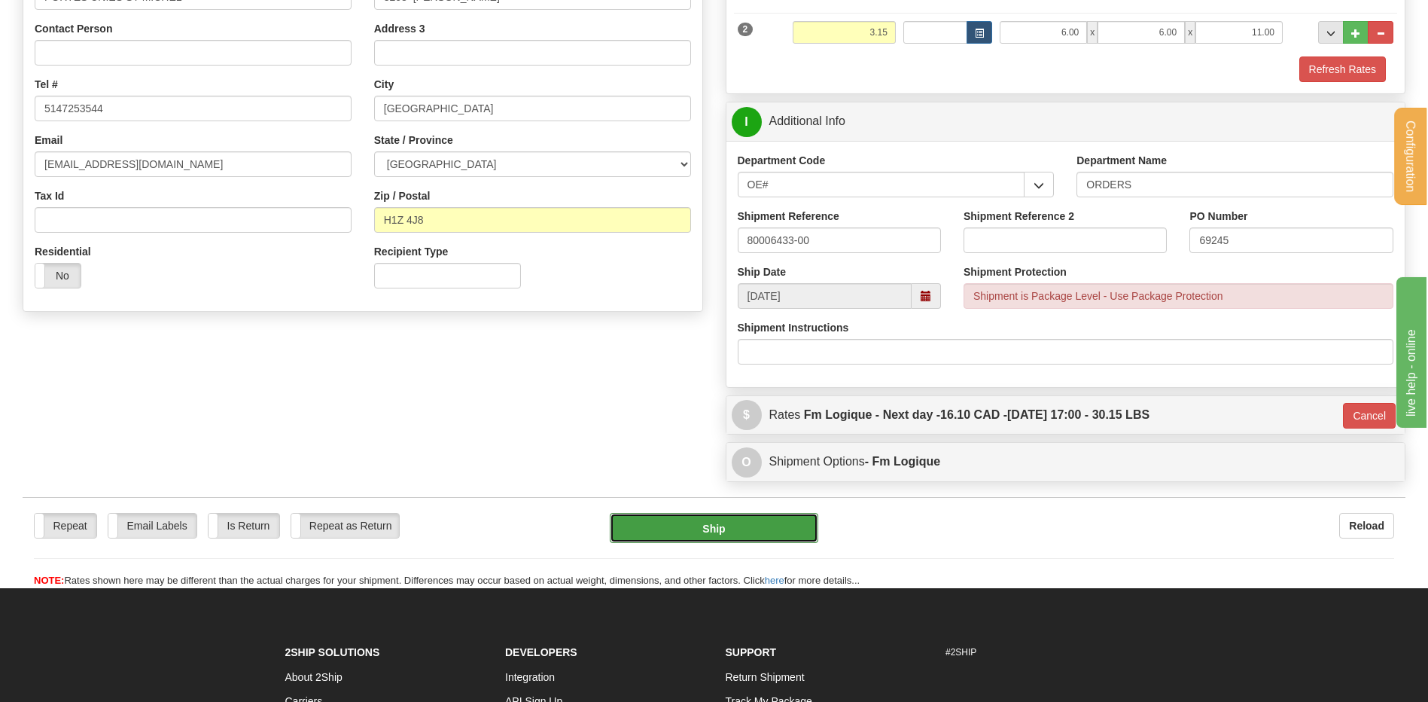
click at [717, 529] on button "Ship" at bounding box center [714, 528] width 208 height 30
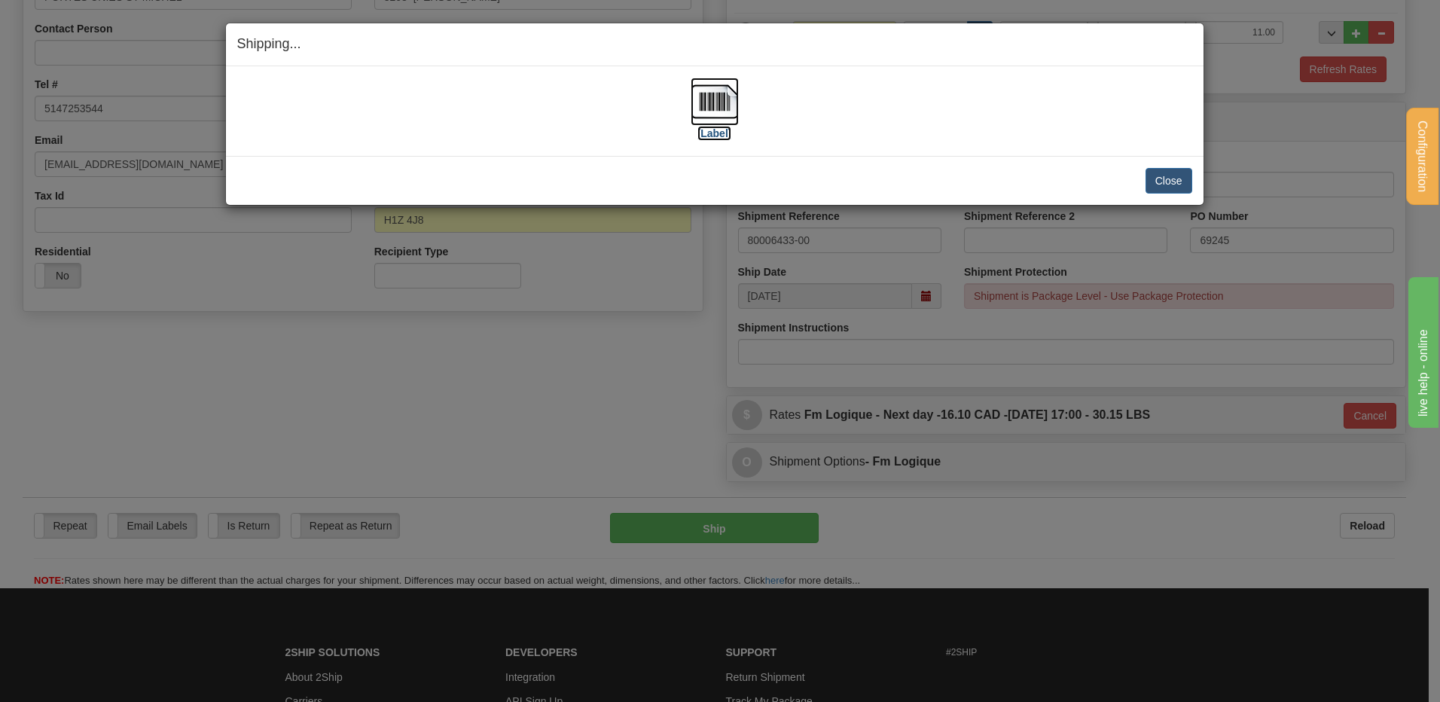
click at [712, 108] on img at bounding box center [714, 102] width 48 height 48
